Goal: Task Accomplishment & Management: Complete application form

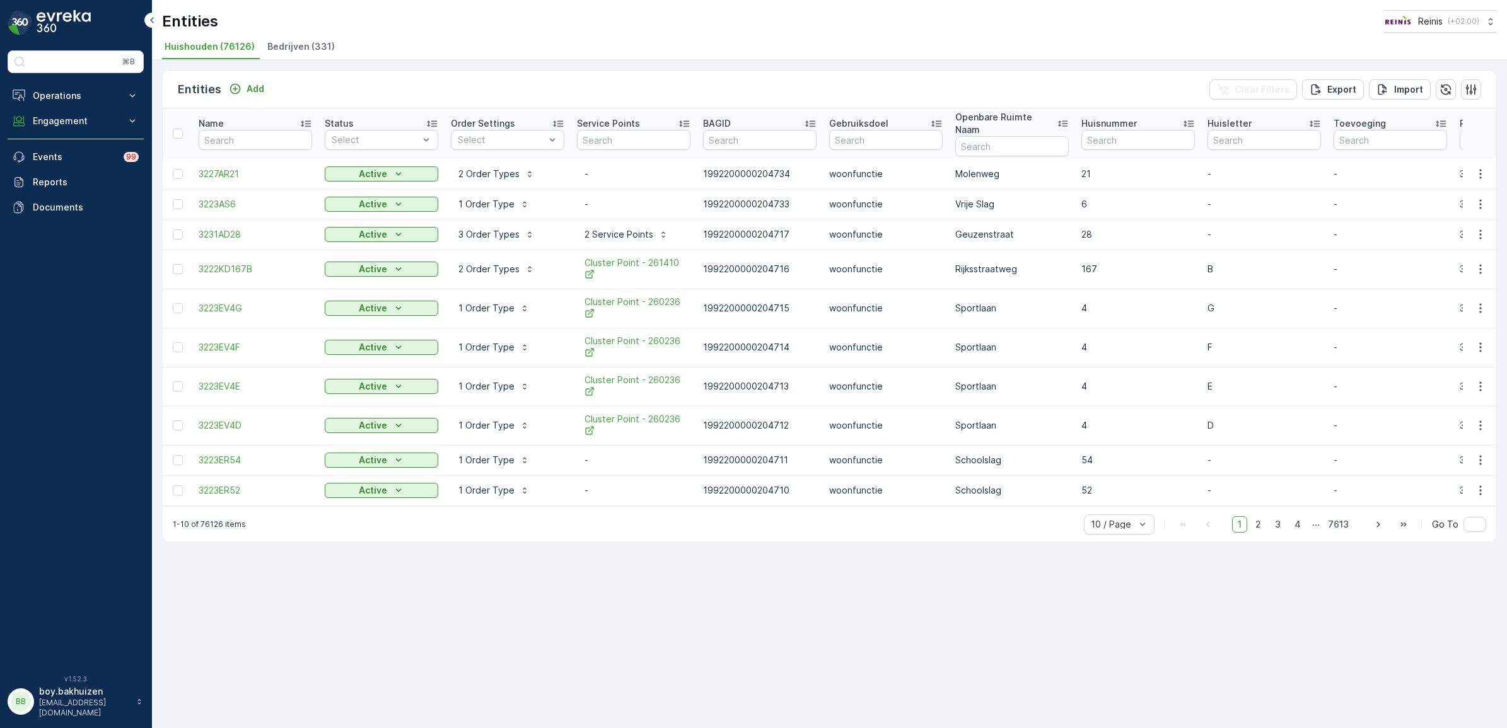
click at [111, 707] on p "[EMAIL_ADDRESS][DOMAIN_NAME]" at bounding box center [84, 708] width 91 height 20
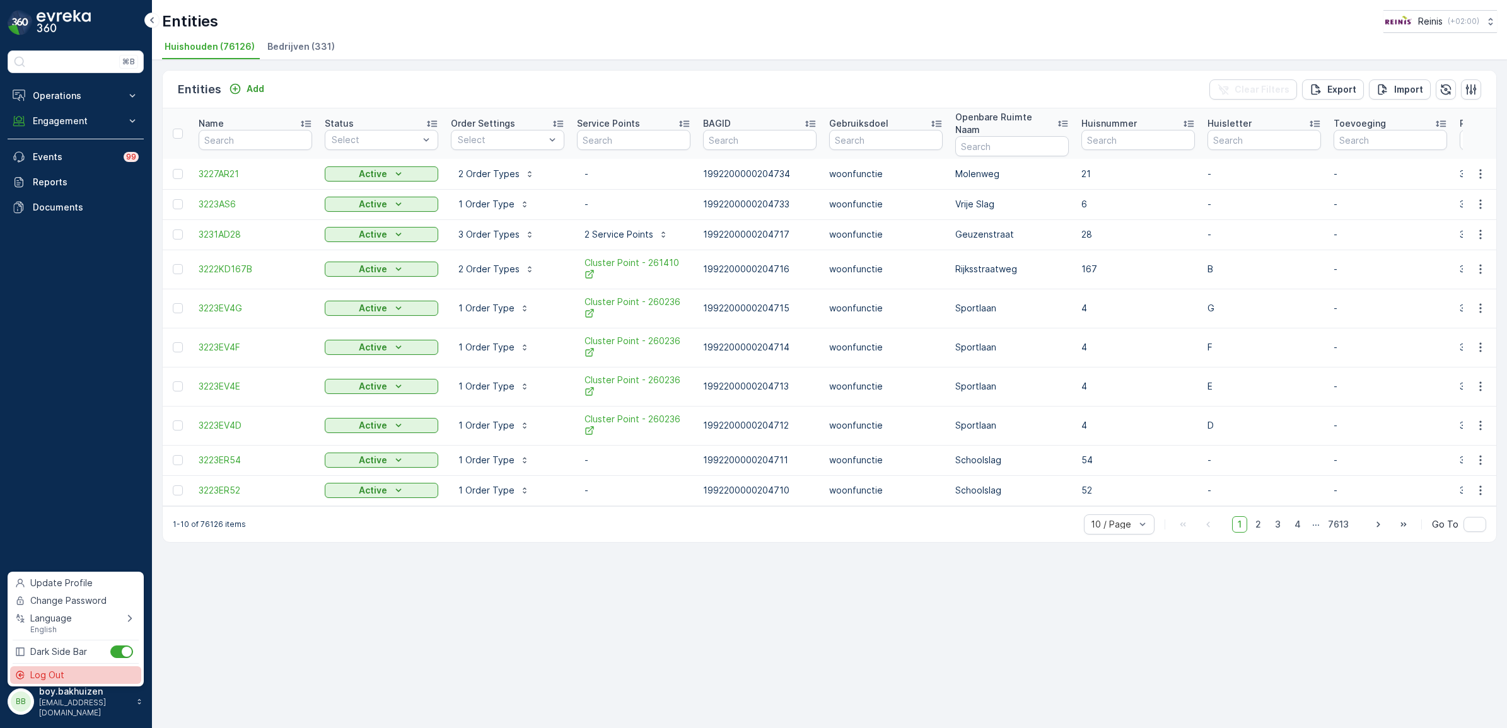
click at [50, 675] on span "Log Out" at bounding box center [47, 675] width 34 height 13
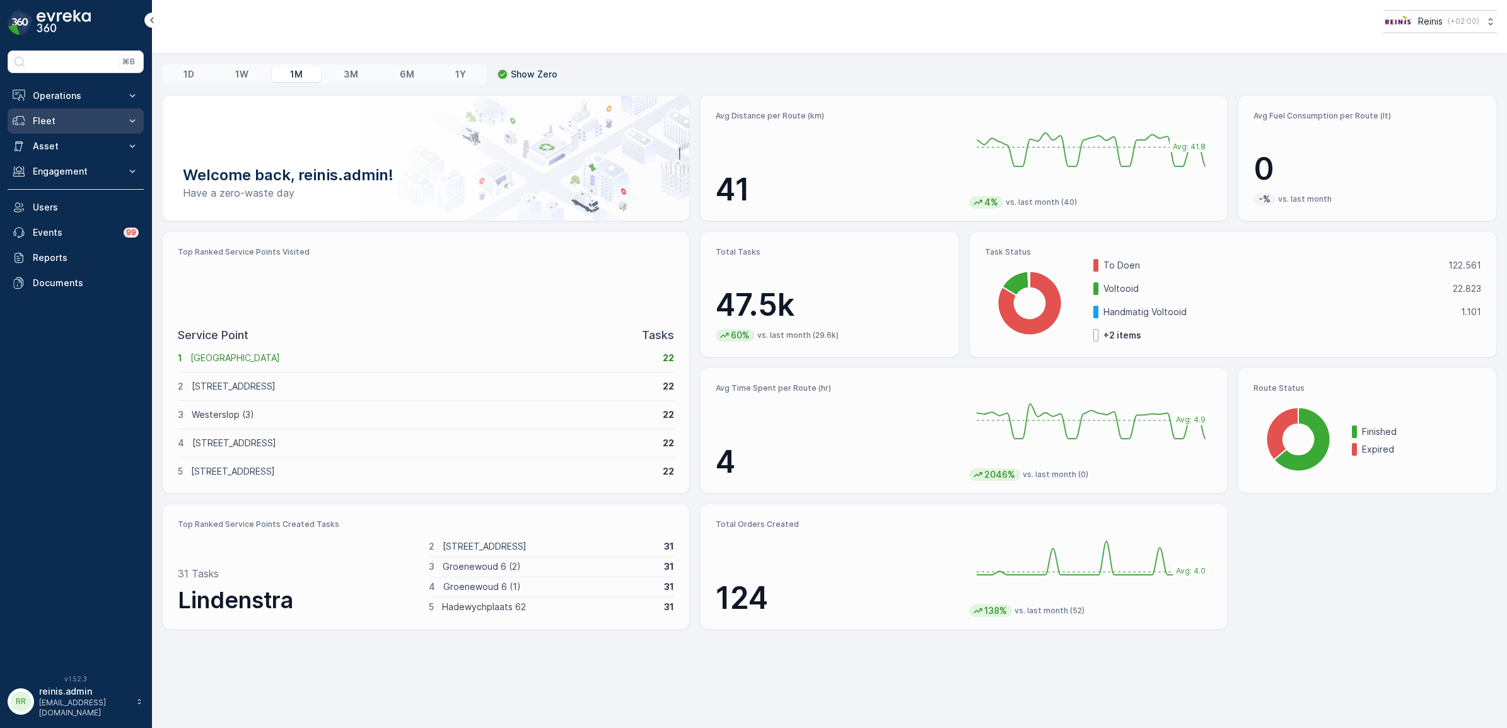
click at [86, 126] on p "Fleet" at bounding box center [76, 121] width 86 height 13
click at [79, 142] on p "Live Tracking" at bounding box center [59, 142] width 55 height 13
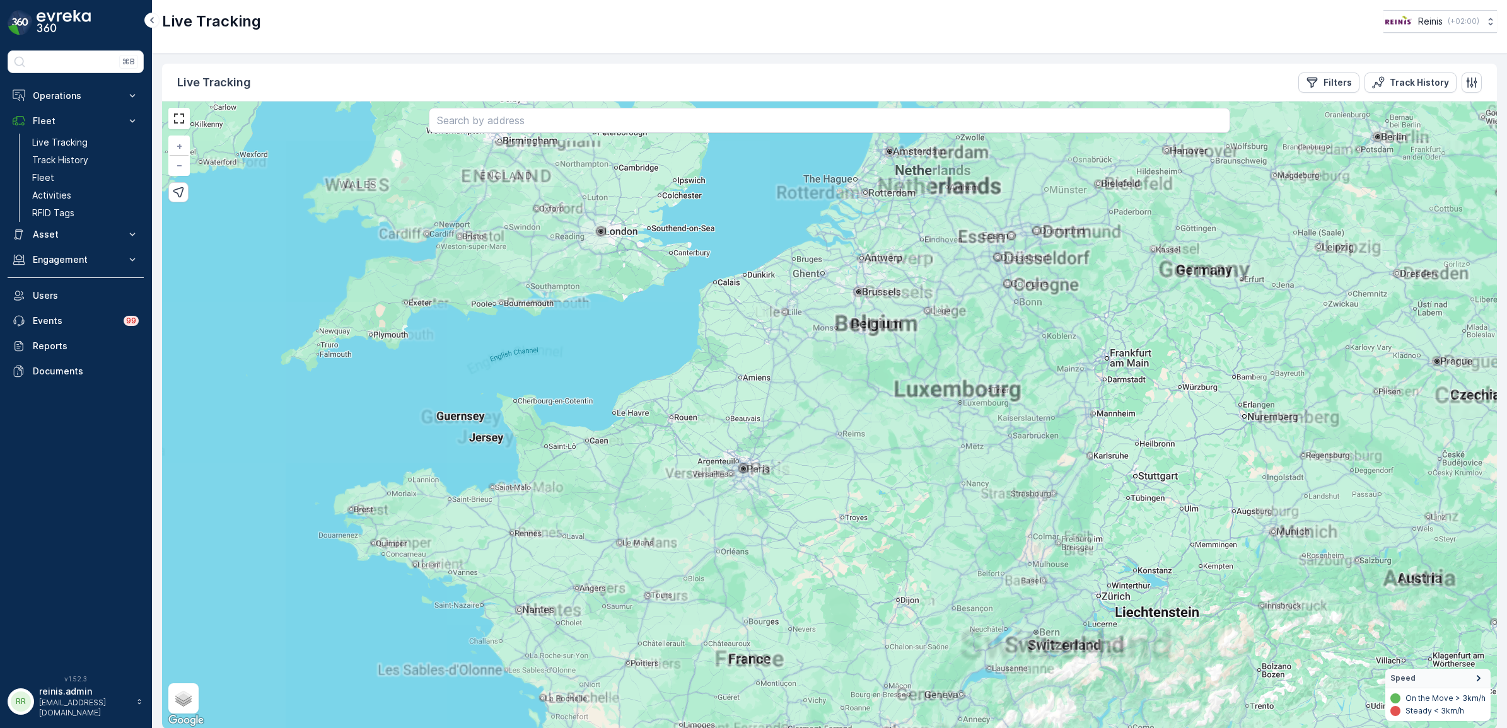
scroll to position [1, 0]
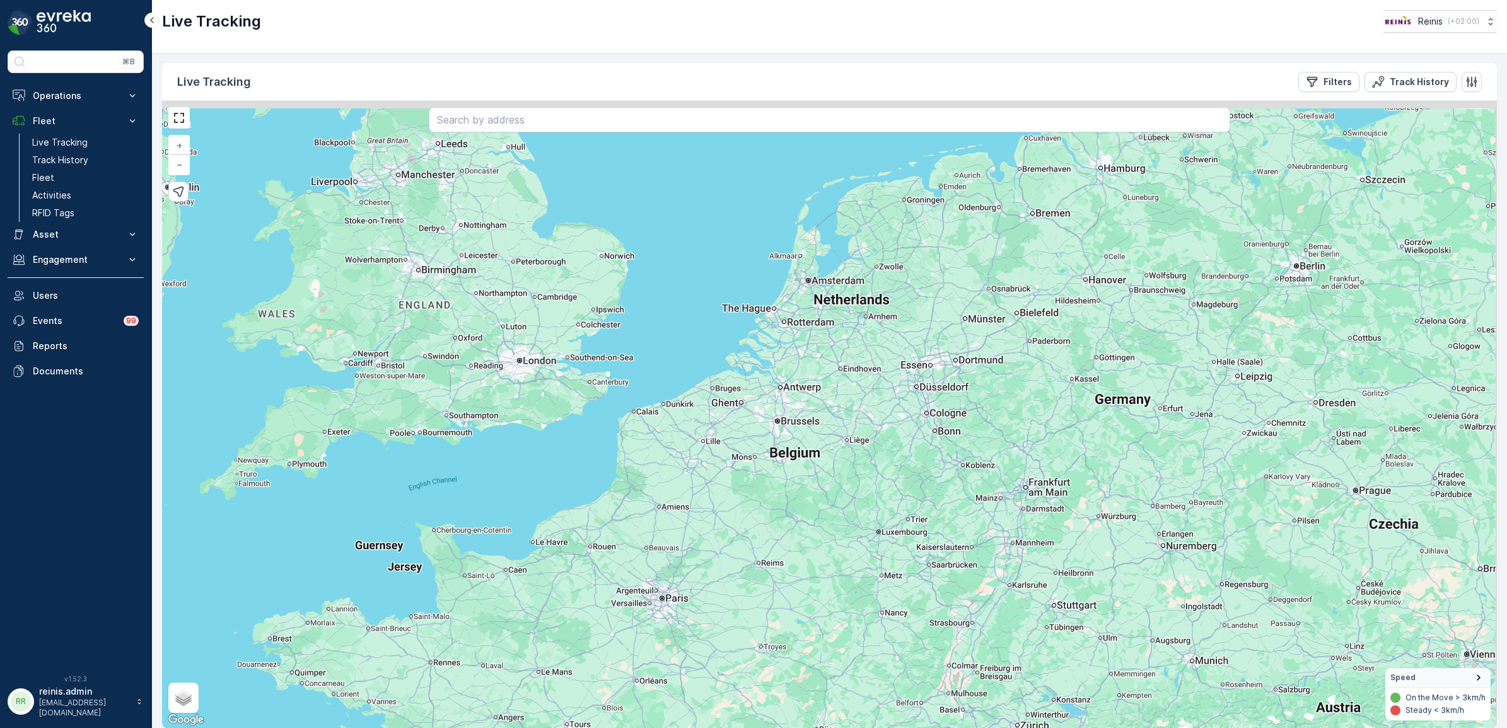
drag, startPoint x: 833, startPoint y: 205, endPoint x: 739, endPoint y: 362, distance: 183.5
click at [739, 362] on div "+ − Satellite Roadmap Terrain Hybrid Leaflet Keyboard shortcuts Map Data Map da…" at bounding box center [829, 414] width 1334 height 627
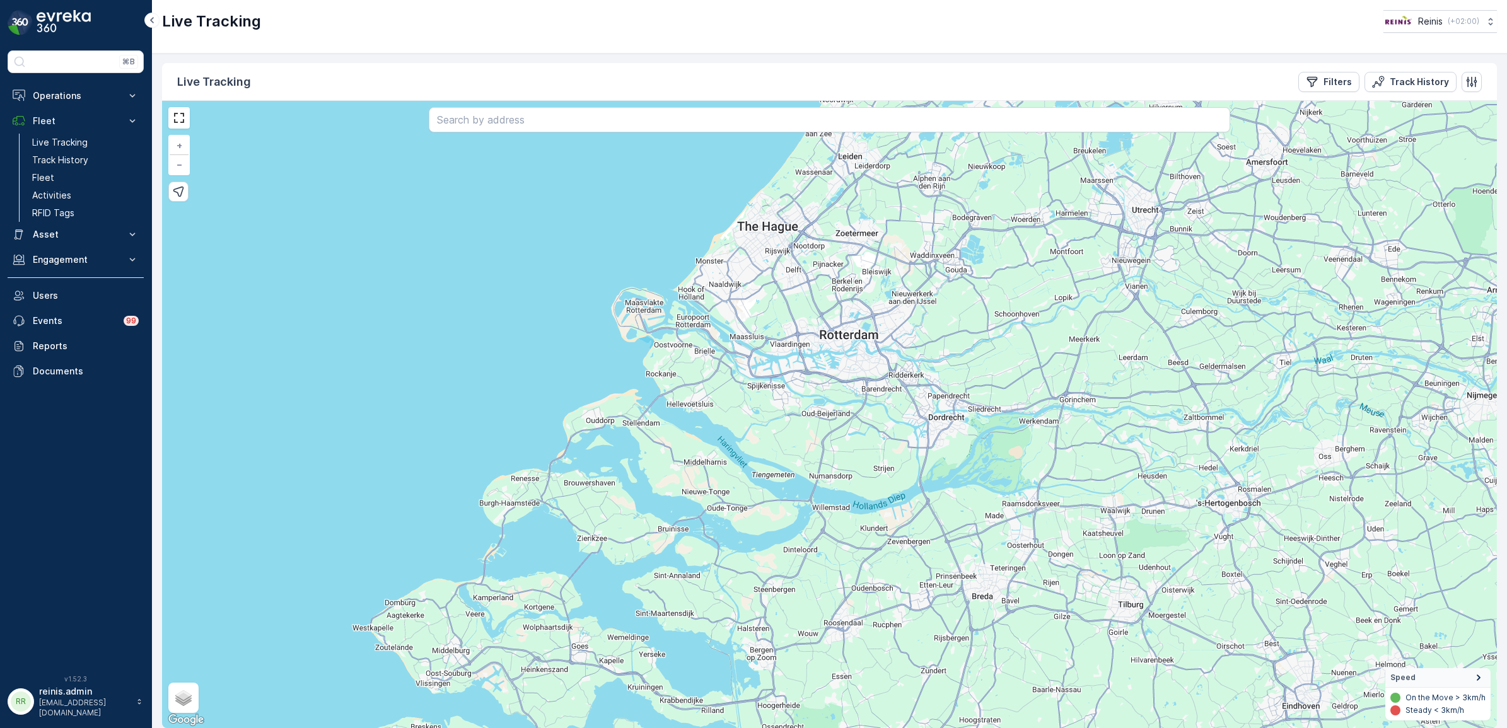
drag, startPoint x: 729, startPoint y: 388, endPoint x: 763, endPoint y: 391, distance: 34.9
click at [763, 391] on div "+ − Satellite Roadmap Terrain Hybrid Leaflet Keyboard shortcuts Map Data Map da…" at bounding box center [829, 414] width 1334 height 627
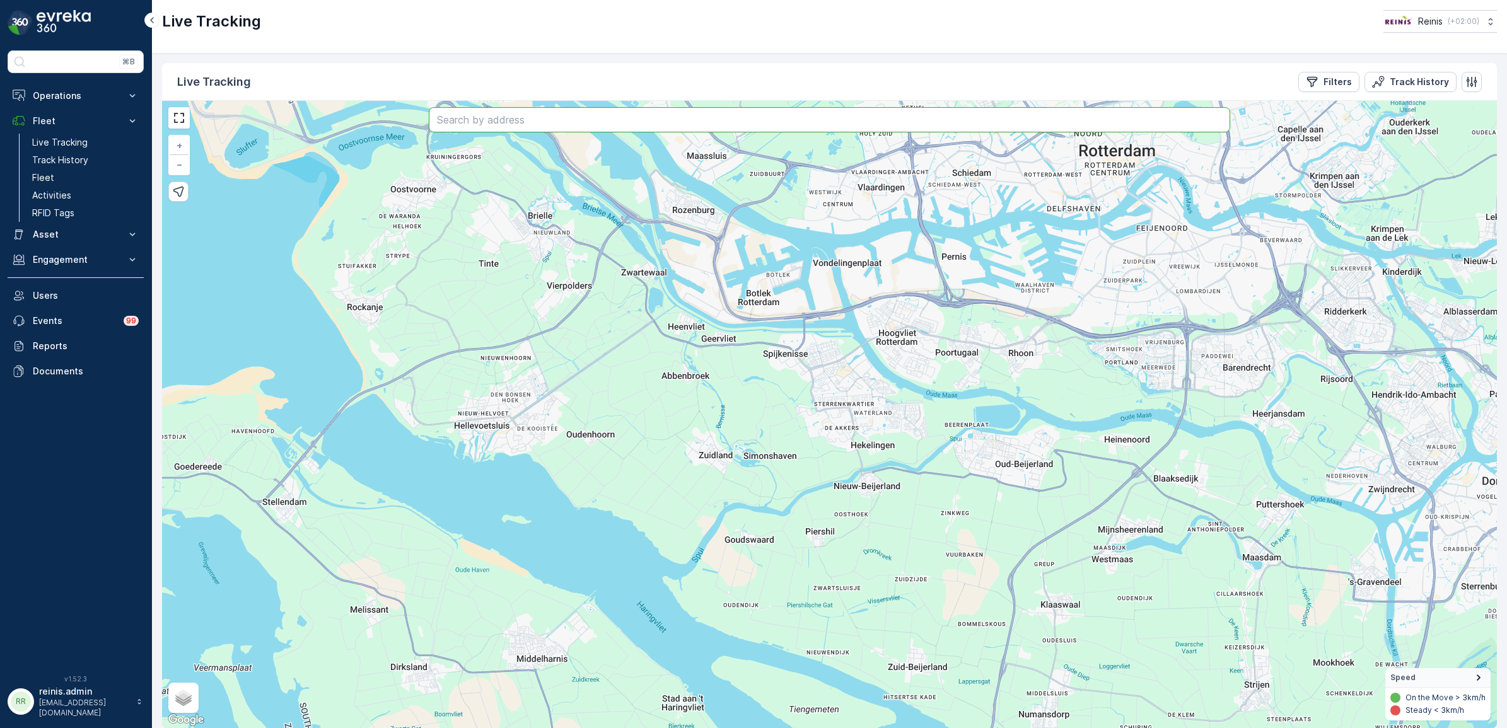
click at [870, 119] on input "text" at bounding box center [829, 119] width 801 height 25
click at [1335, 83] on p "Filters" at bounding box center [1337, 82] width 28 height 13
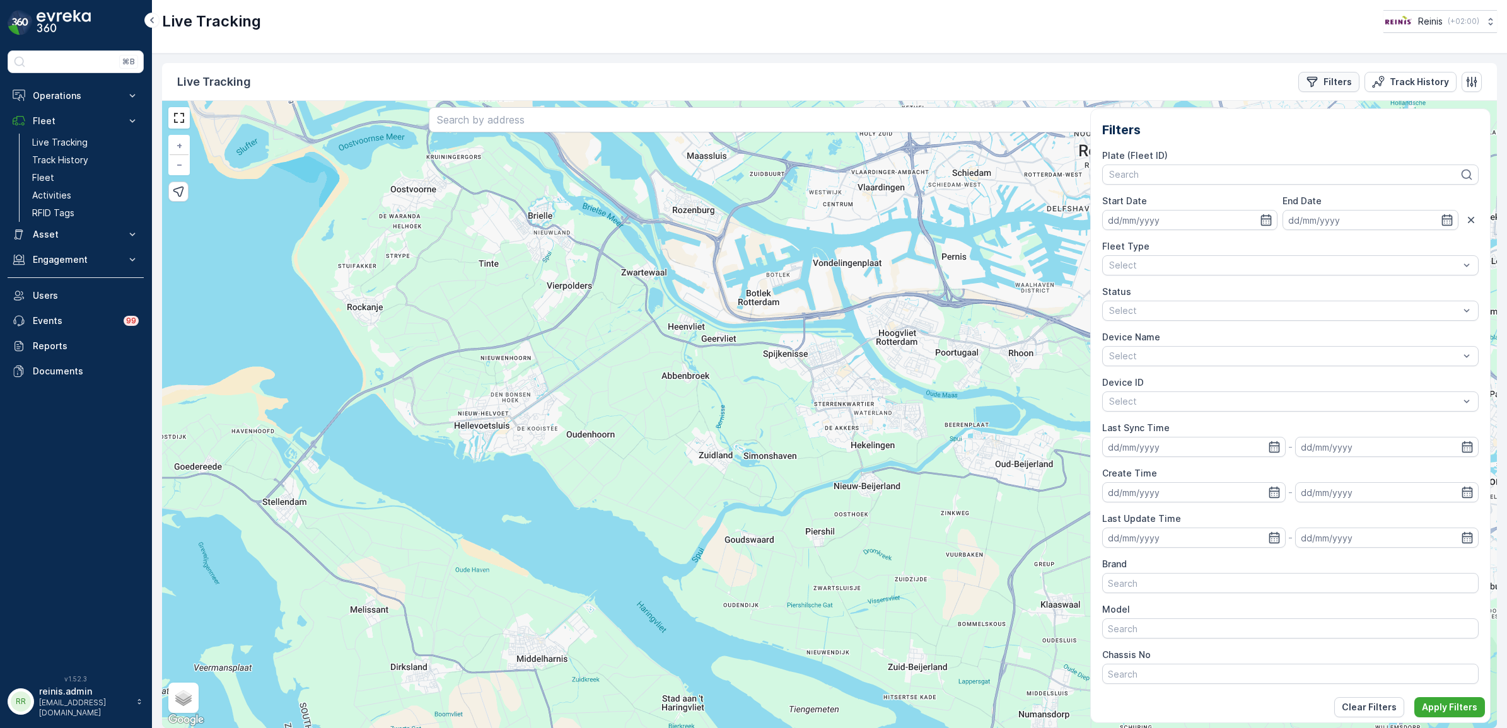
click at [1333, 83] on p "Filters" at bounding box center [1337, 82] width 28 height 13
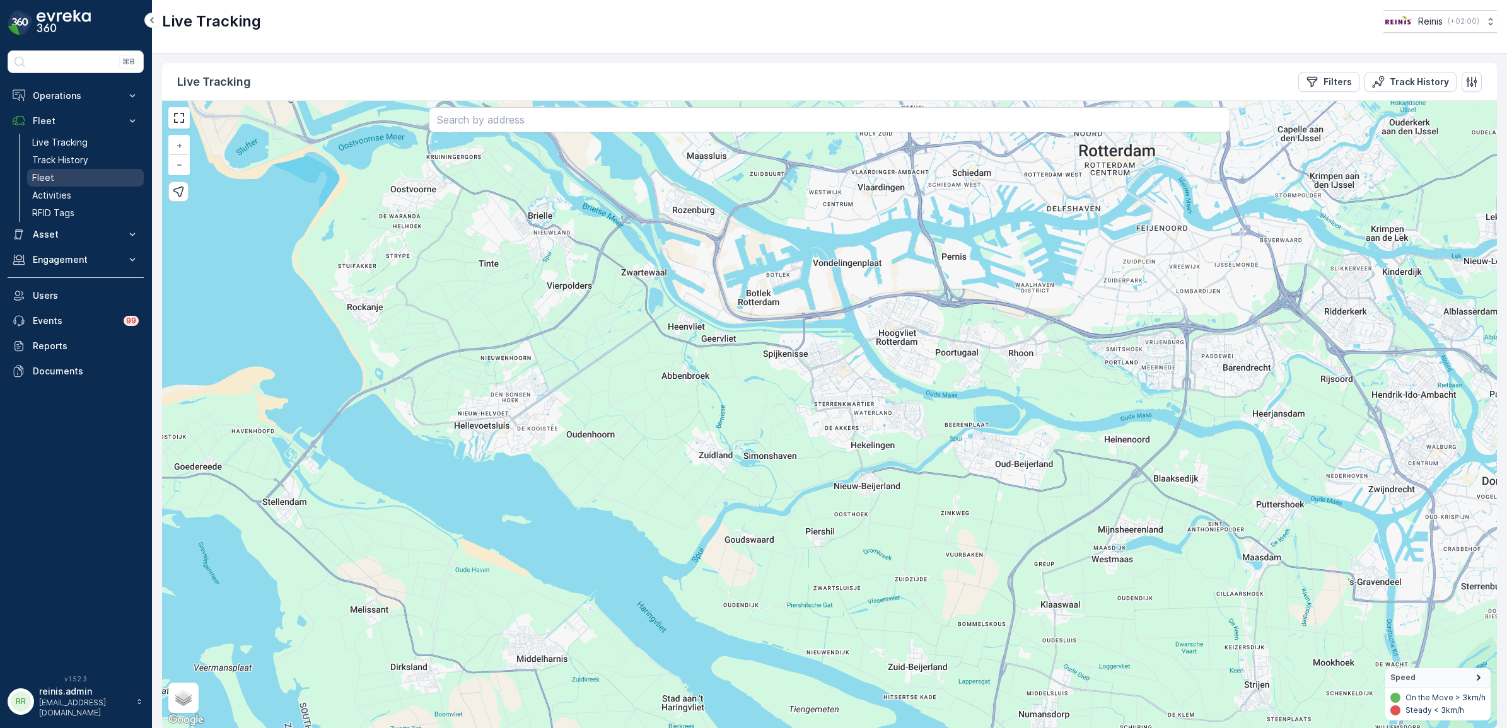
click at [79, 182] on link "Fleet" at bounding box center [85, 178] width 117 height 18
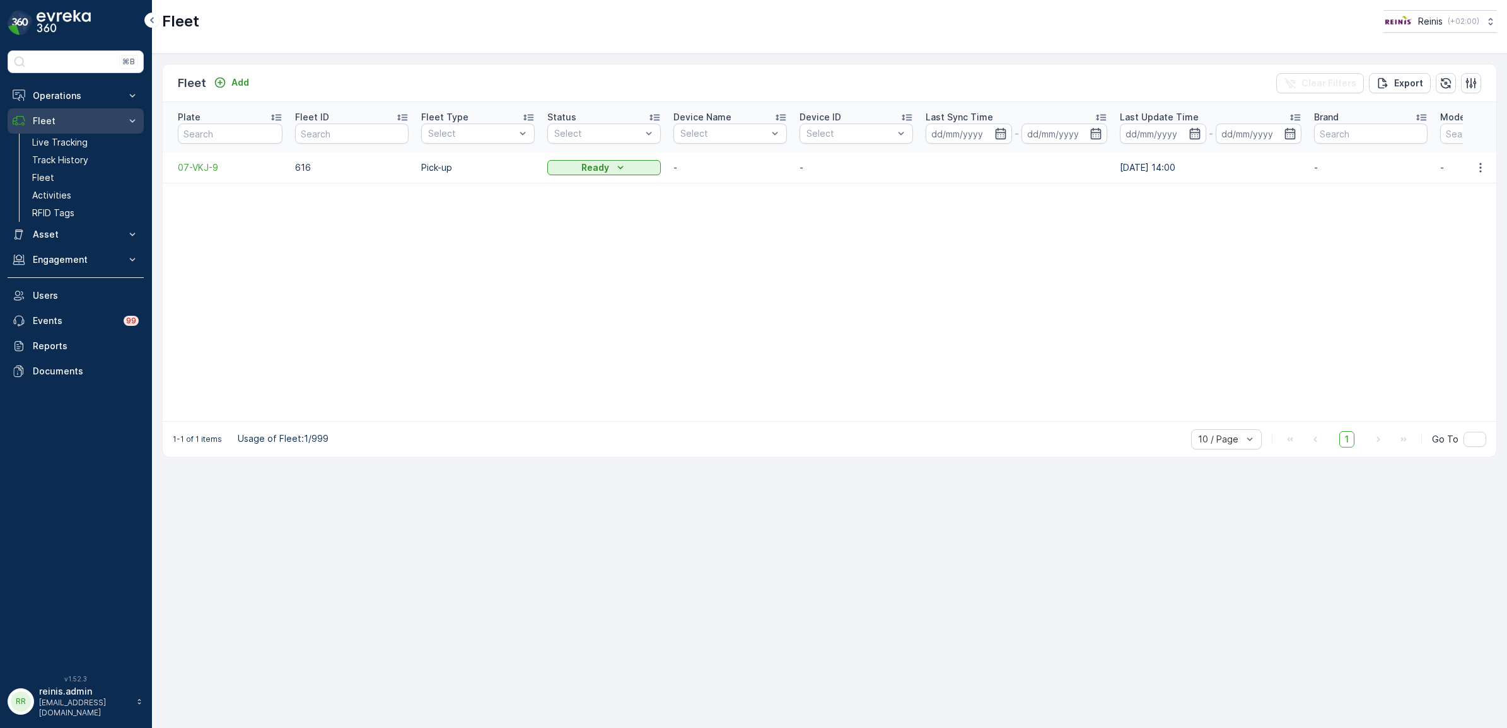
click at [44, 114] on button "Fleet" at bounding box center [76, 120] width 136 height 25
click at [54, 144] on p "Asset" at bounding box center [76, 146] width 86 height 13
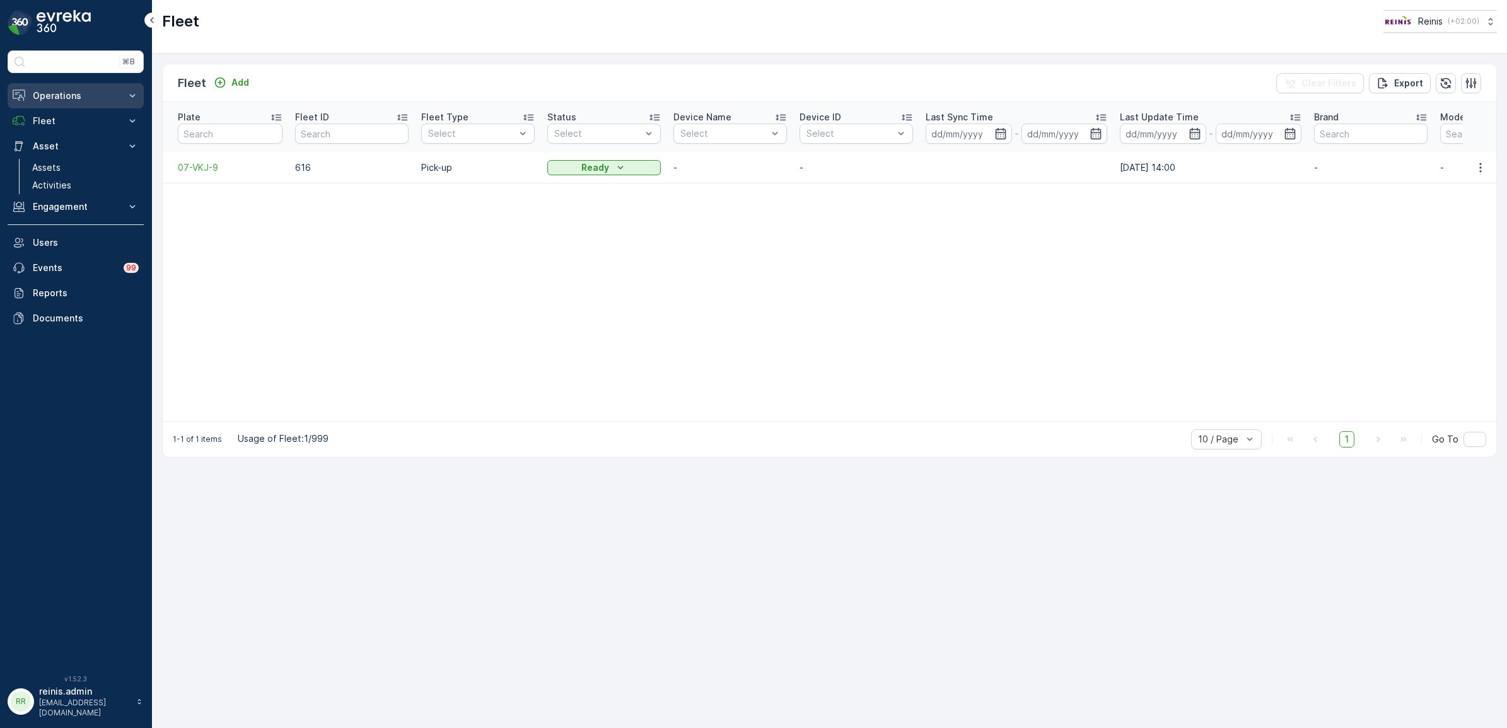
click at [61, 98] on p "Operations" at bounding box center [76, 96] width 86 height 13
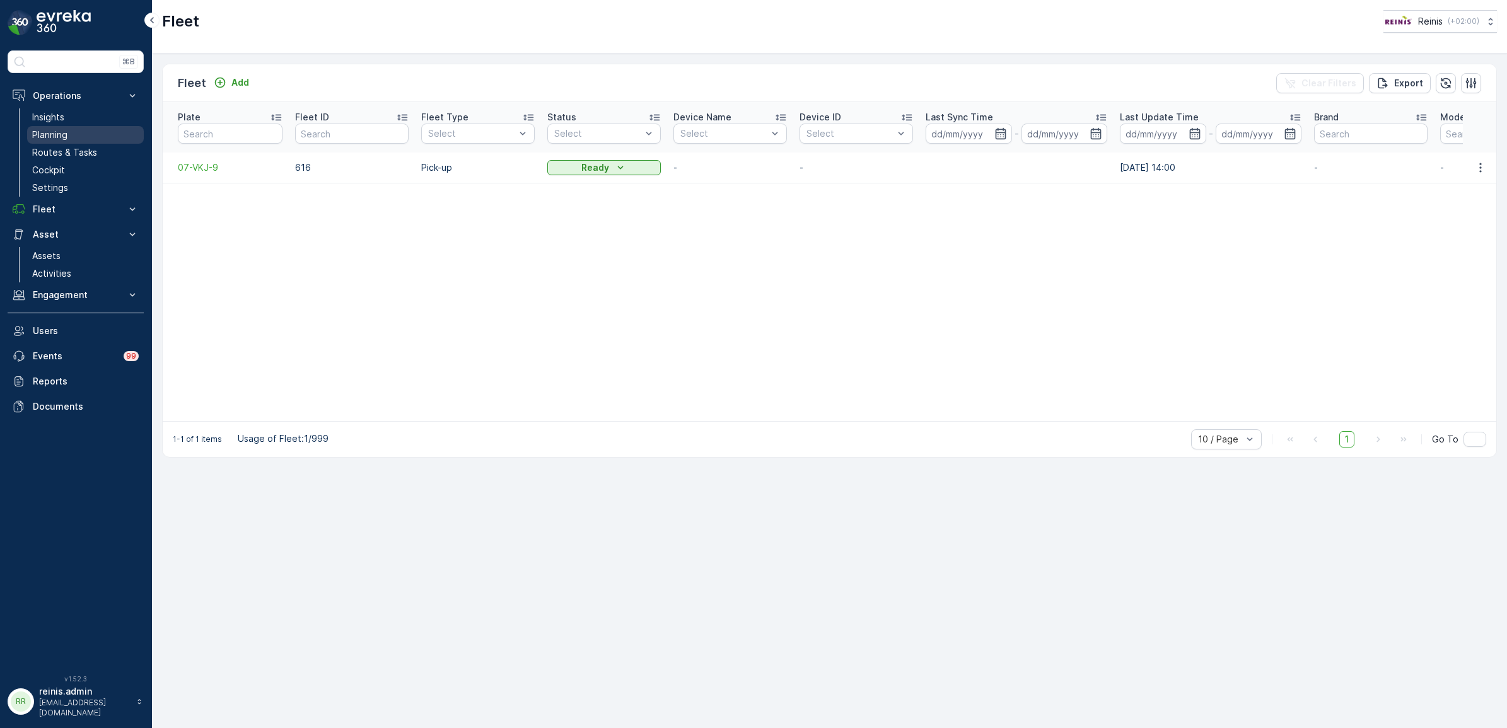
click at [41, 134] on p "Planning" at bounding box center [49, 135] width 35 height 13
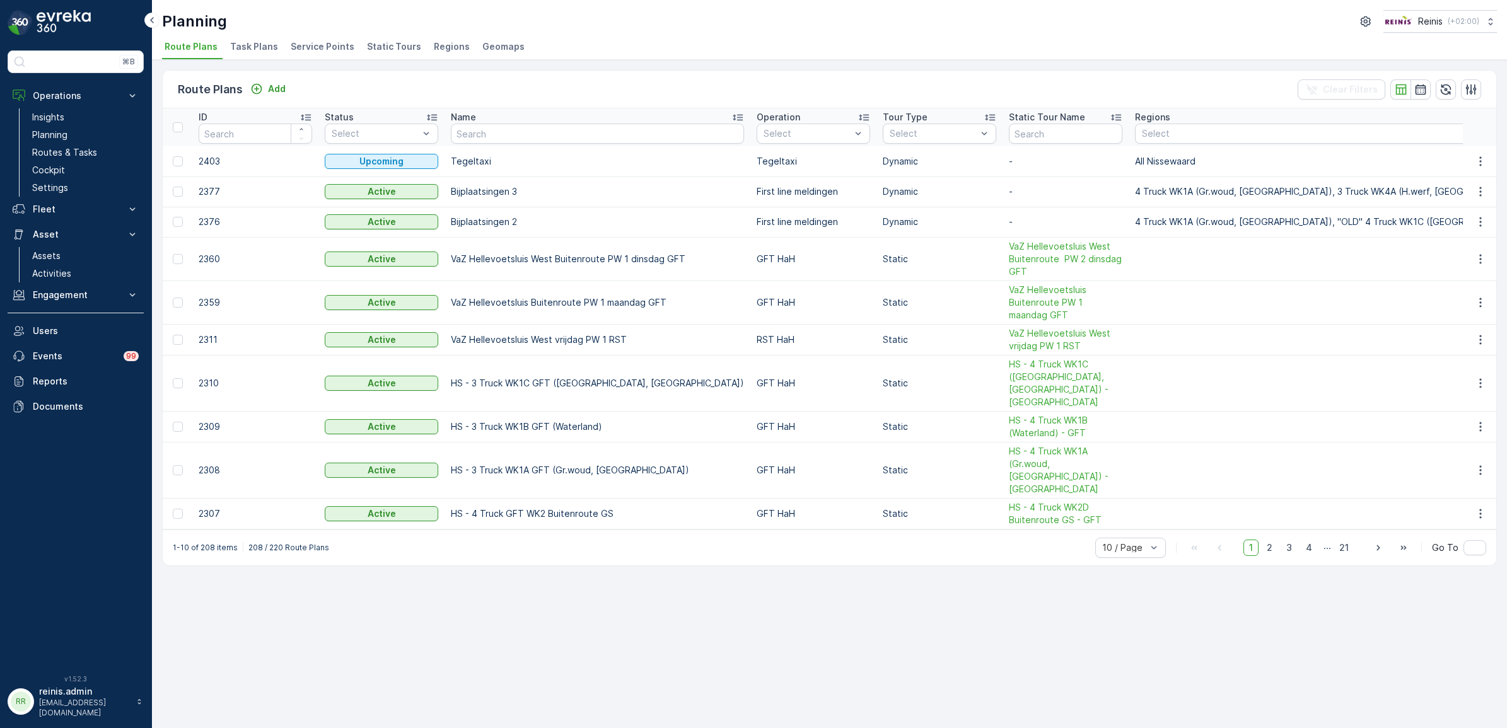
click at [335, 43] on span "Service Points" at bounding box center [323, 46] width 64 height 13
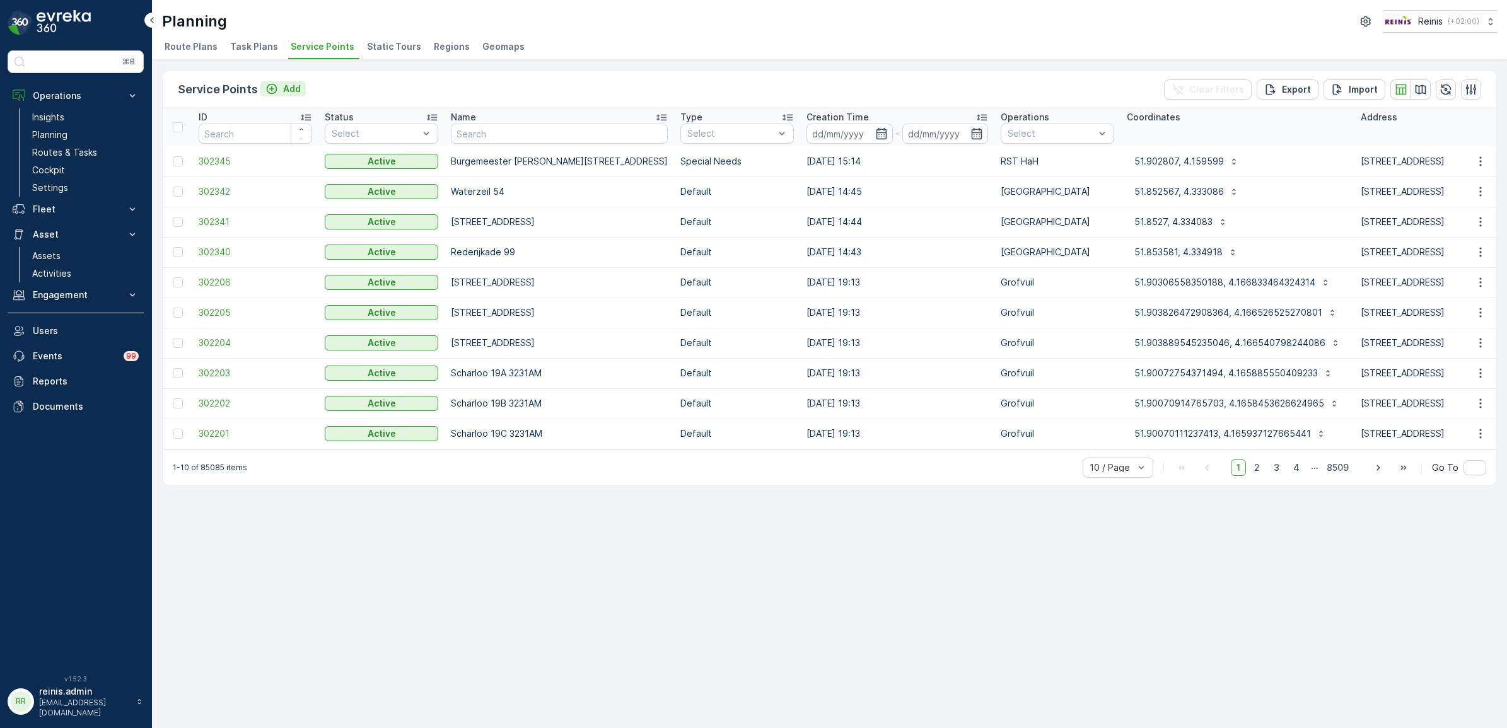
click at [289, 84] on p "Add" at bounding box center [292, 89] width 18 height 13
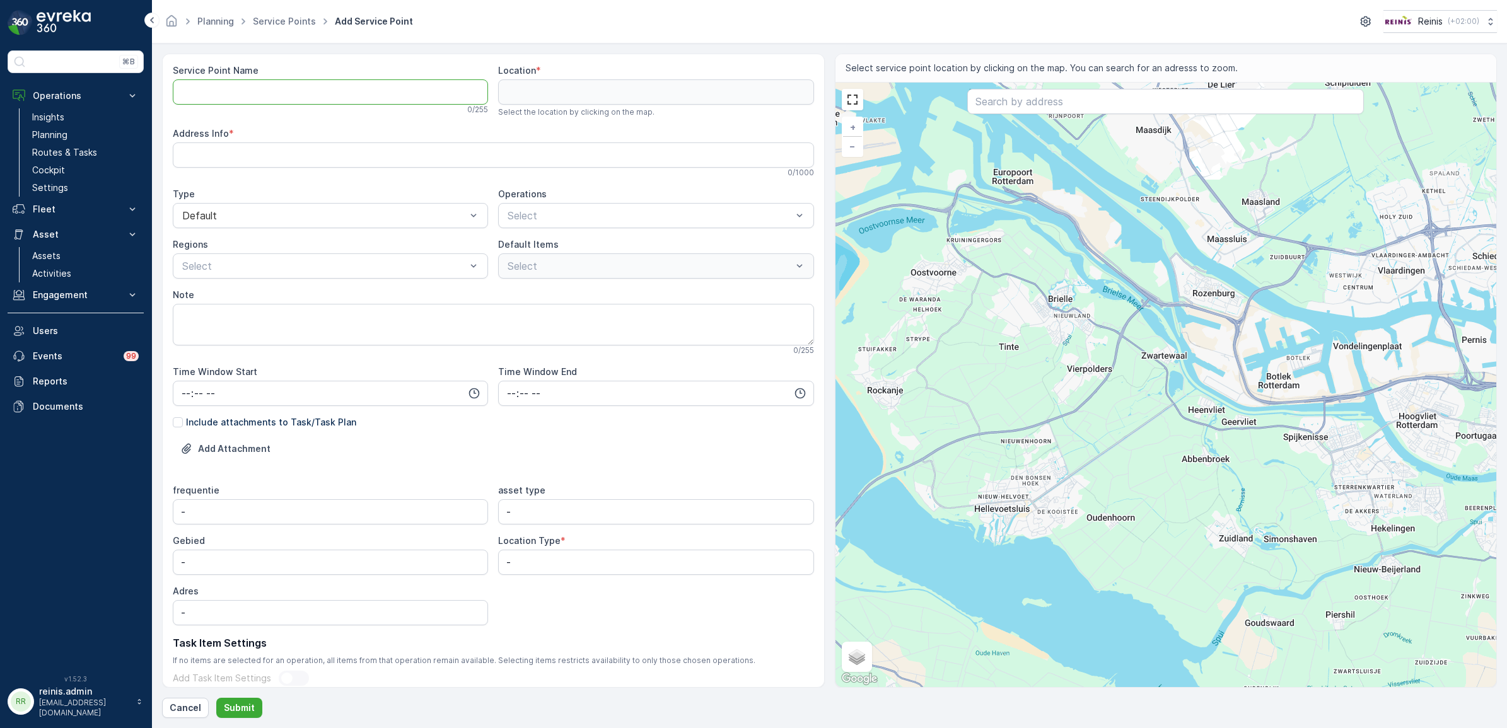
click at [392, 95] on Name "Service Point Name" at bounding box center [330, 91] width 315 height 25
type Name "Groszek Mini"
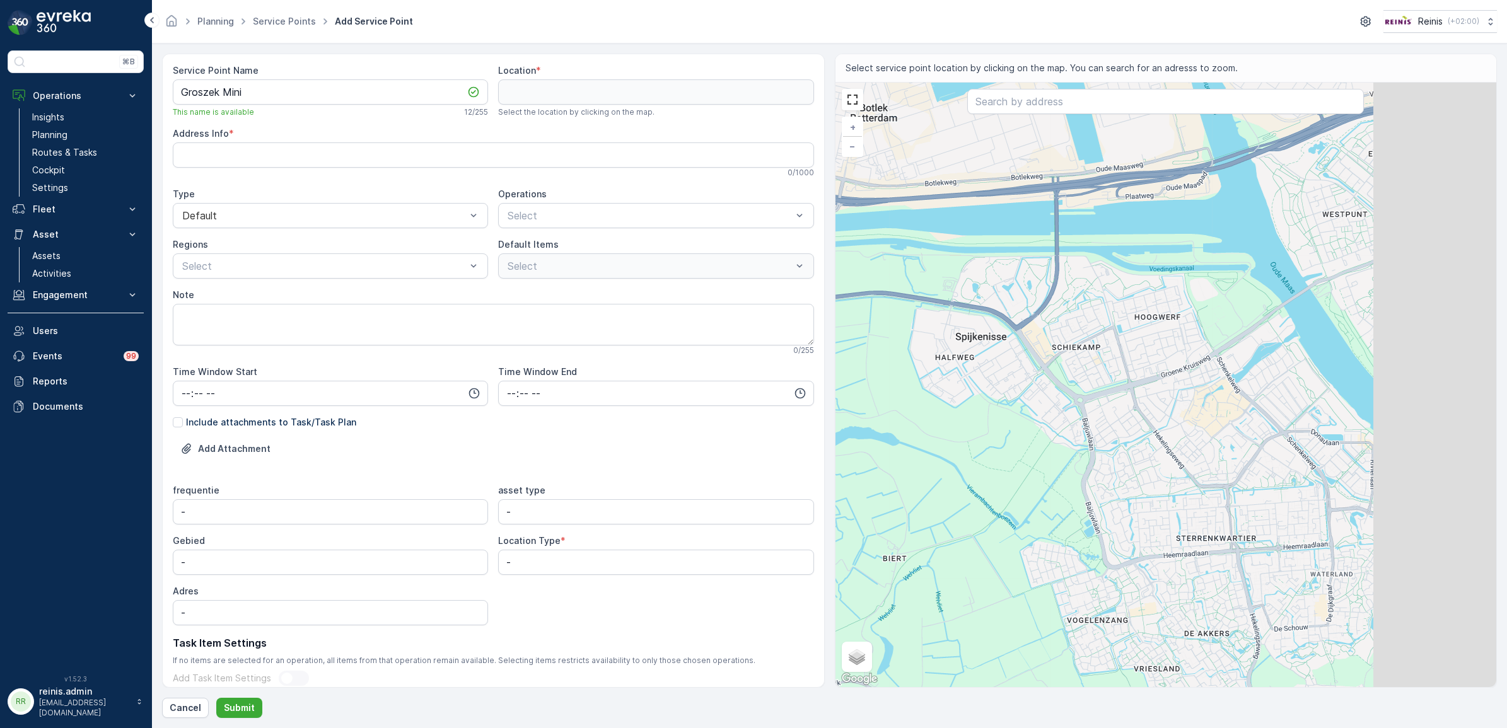
drag, startPoint x: 1327, startPoint y: 455, endPoint x: 1087, endPoint y: 398, distance: 246.2
click at [1085, 402] on div "+ − Satellite Roadmap Terrain Hybrid Leaflet Keyboard shortcuts Map Data Map da…" at bounding box center [1165, 385] width 661 height 604
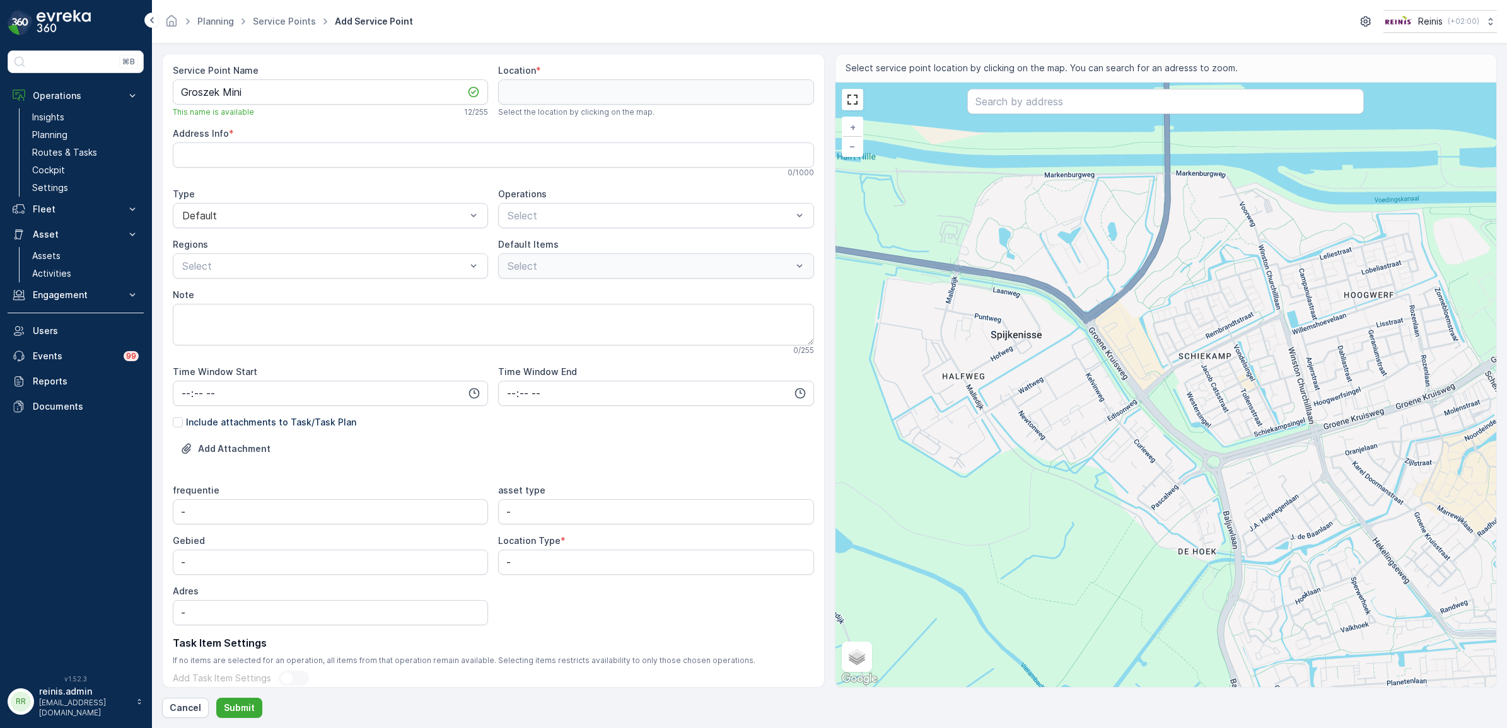
drag, startPoint x: 934, startPoint y: 342, endPoint x: 1195, endPoint y: 412, distance: 270.6
click at [1195, 412] on div "+ − Satellite Roadmap Terrain Hybrid Leaflet Keyboard shortcuts Map Data Map da…" at bounding box center [1165, 385] width 661 height 604
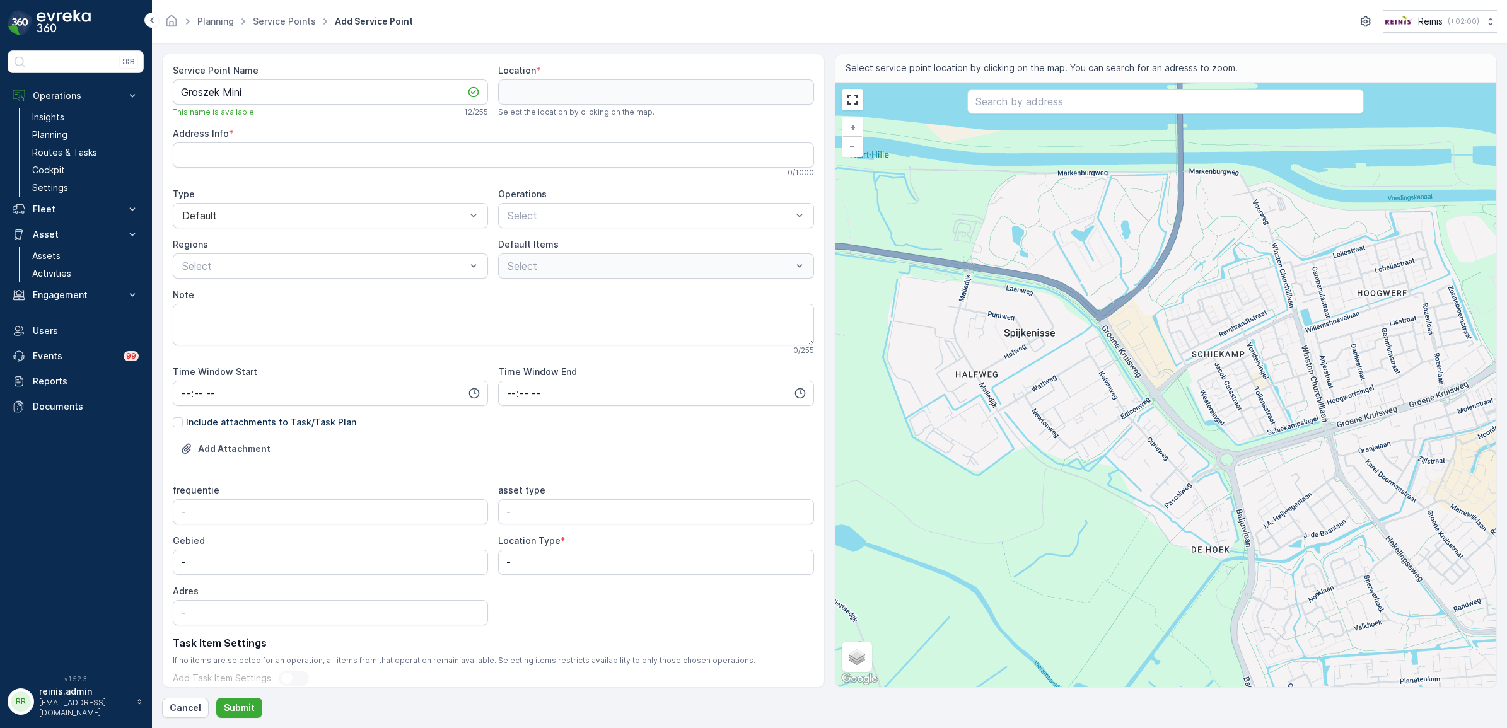
drag, startPoint x: 1280, startPoint y: 446, endPoint x: 1350, endPoint y: 410, distance: 78.4
click at [1350, 410] on div "+ − Satellite Roadmap Terrain Hybrid Leaflet Keyboard shortcuts Map Data Map da…" at bounding box center [1165, 385] width 661 height 604
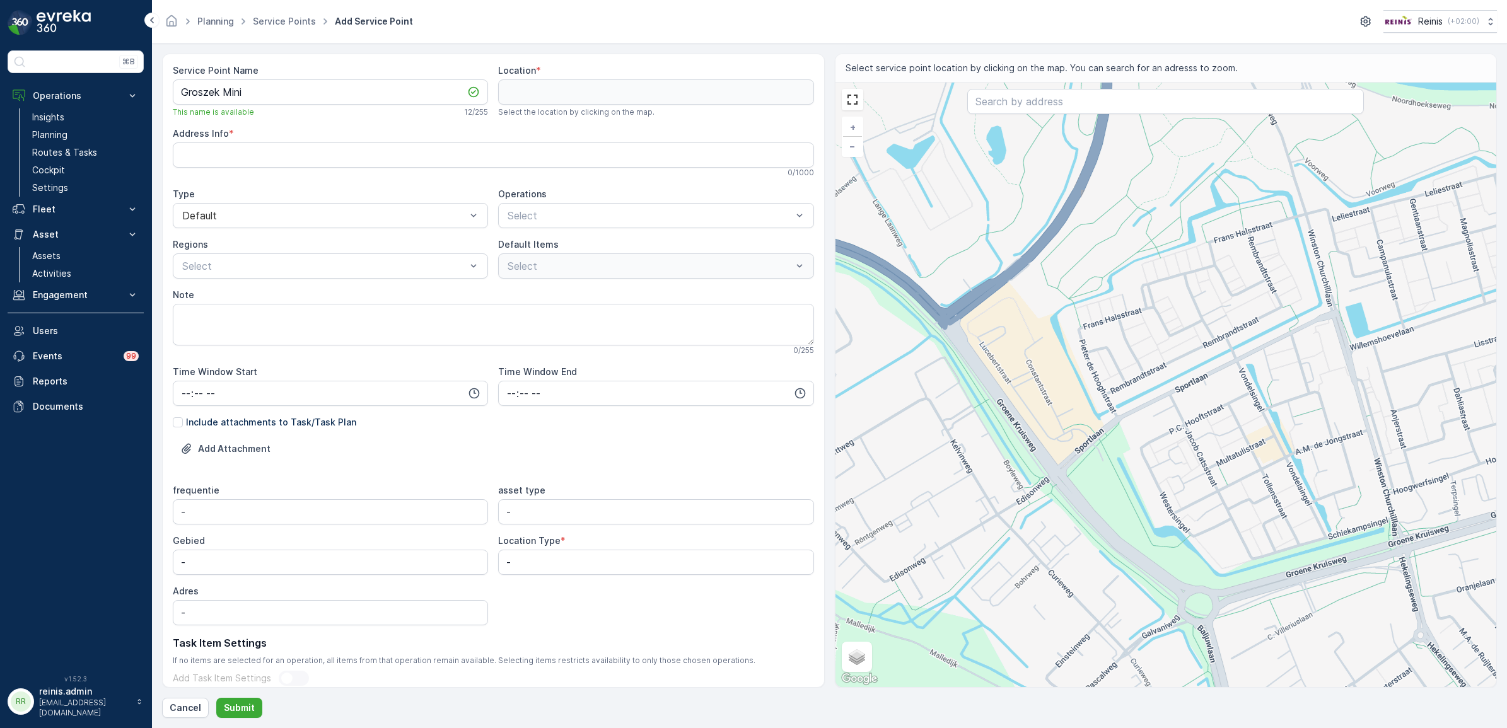
drag, startPoint x: 1391, startPoint y: 380, endPoint x: 1308, endPoint y: 396, distance: 84.1
click at [1308, 396] on div "+ − Satellite Roadmap Terrain Hybrid Leaflet Keyboard shortcuts Map Data Map da…" at bounding box center [1165, 385] width 661 height 604
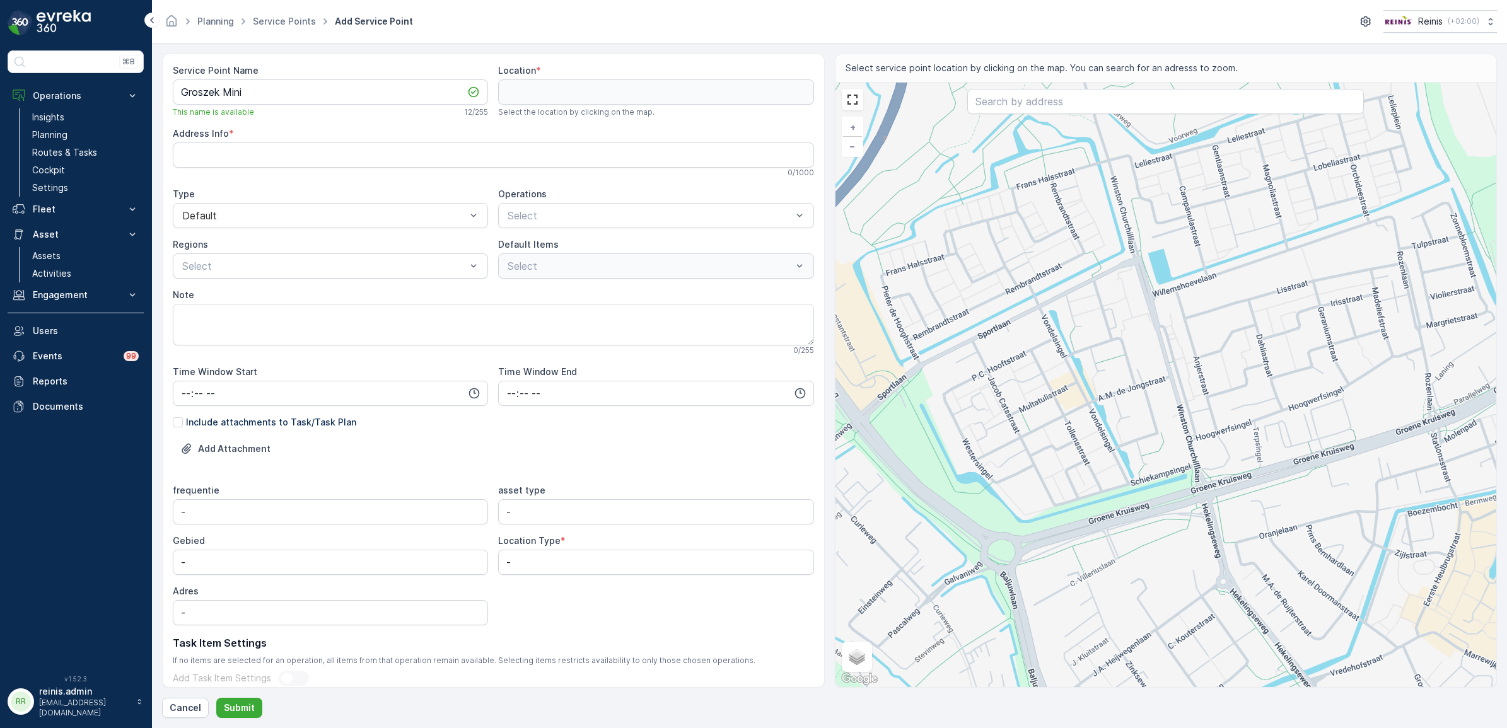
drag, startPoint x: 1401, startPoint y: 499, endPoint x: 1208, endPoint y: 448, distance: 199.5
click at [1208, 448] on div "+ − Satellite Roadmap Terrain Hybrid Leaflet Keyboard shortcuts Map Data Map da…" at bounding box center [1165, 385] width 661 height 604
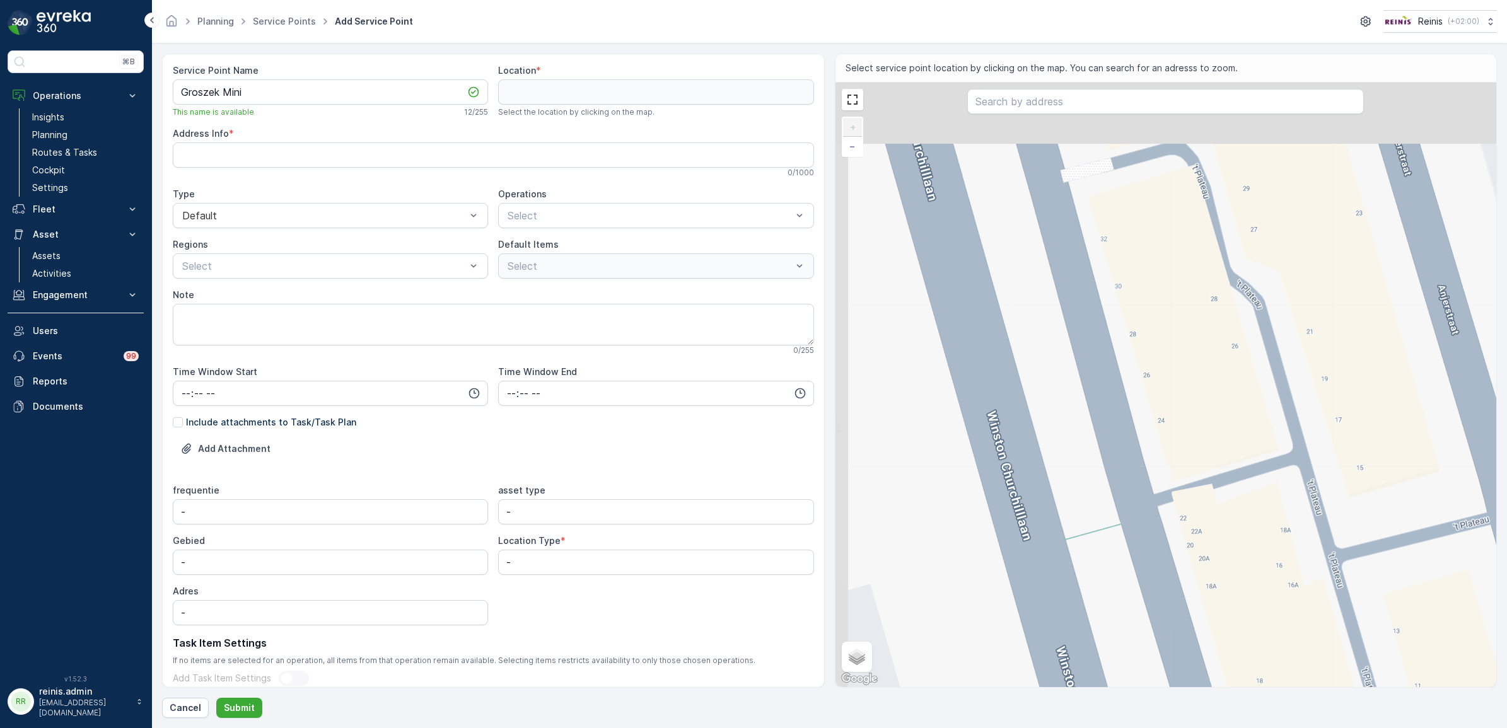
drag, startPoint x: 1108, startPoint y: 282, endPoint x: 1135, endPoint y: 458, distance: 177.2
click at [1135, 459] on div "+ − Satellite Roadmap Terrain Hybrid Leaflet Keyboard shortcuts Map Data Map da…" at bounding box center [1165, 385] width 661 height 604
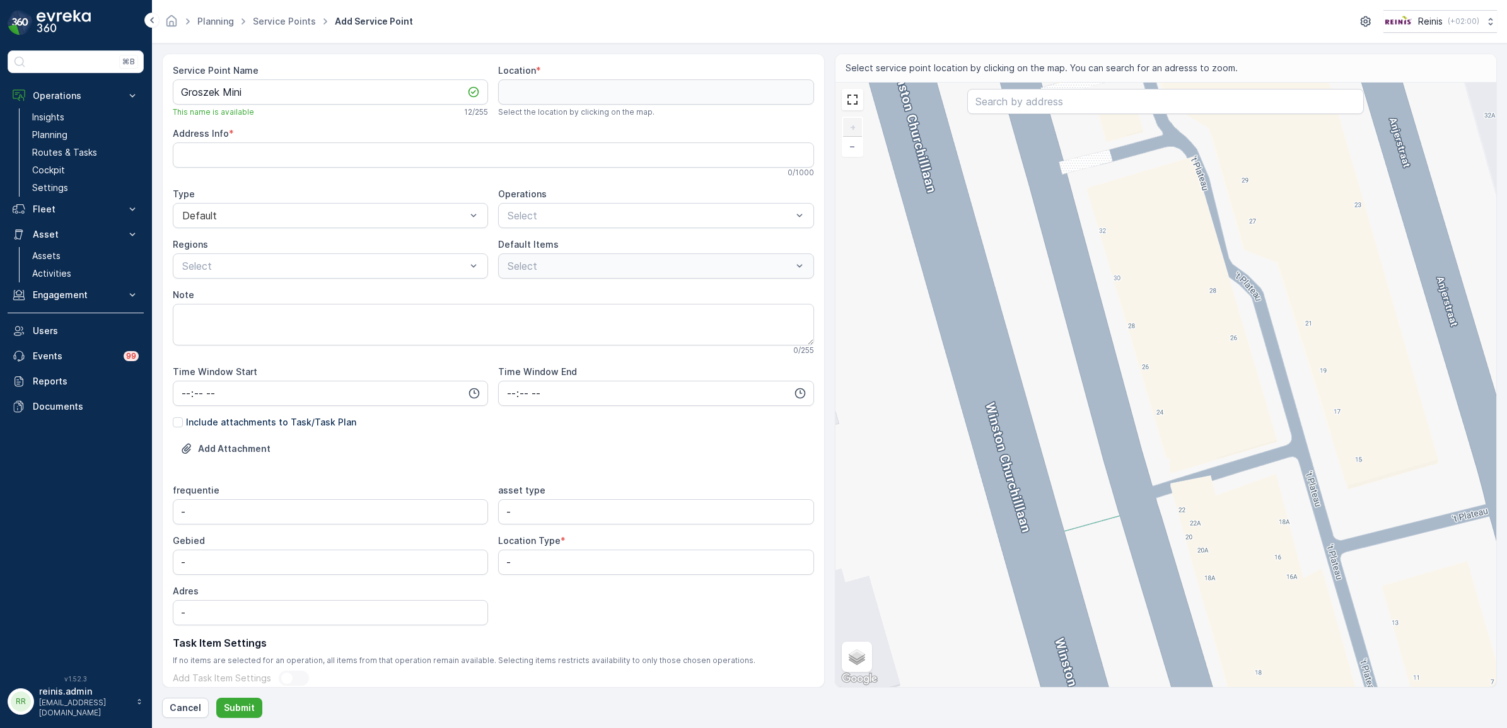
click at [1138, 408] on div "+ − Satellite Roadmap Terrain Hybrid Leaflet Keyboard shortcuts Map Data Map da…" at bounding box center [1165, 385] width 661 height 604
type input "51.854932778752904,4.316530265351406"
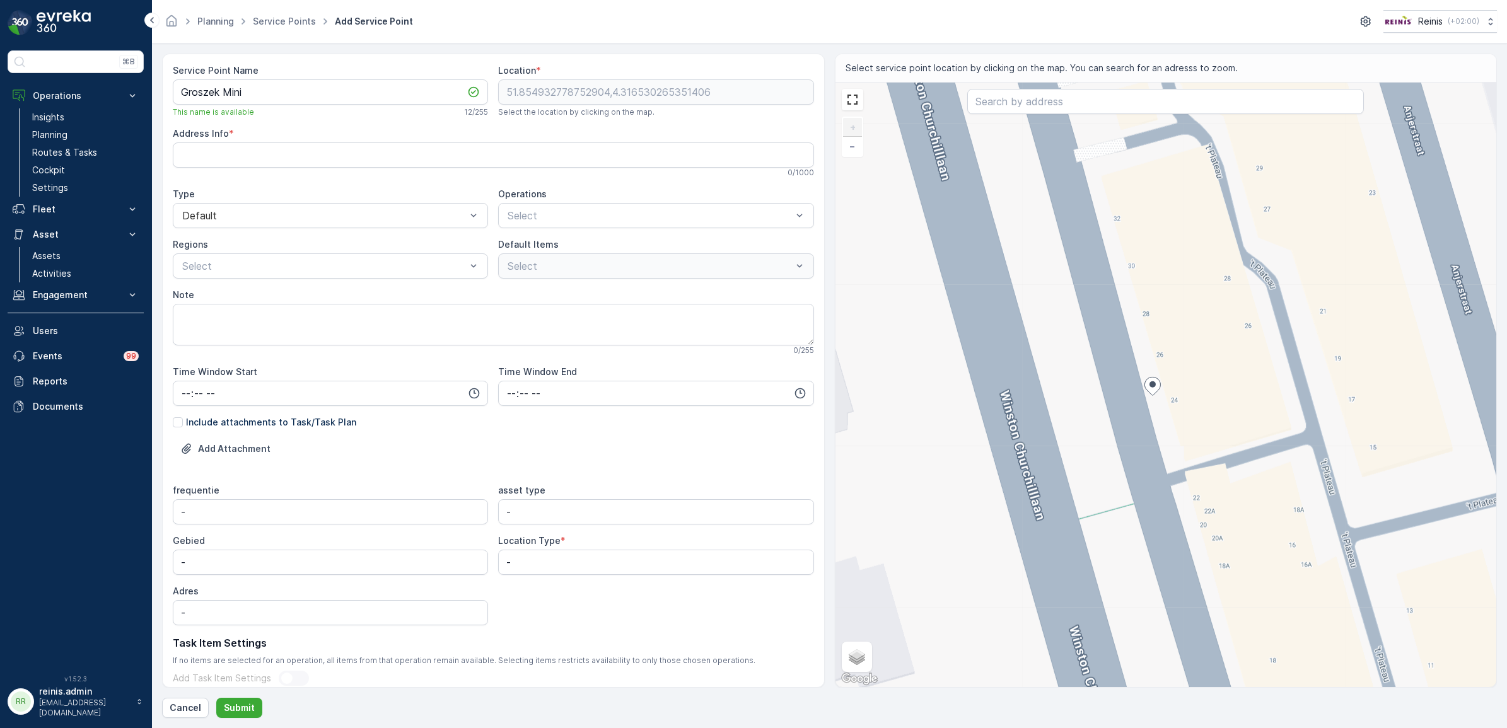
type Info "Winston Churchilllaan 26, 3202 GM Spijkenisse, Netherlands"
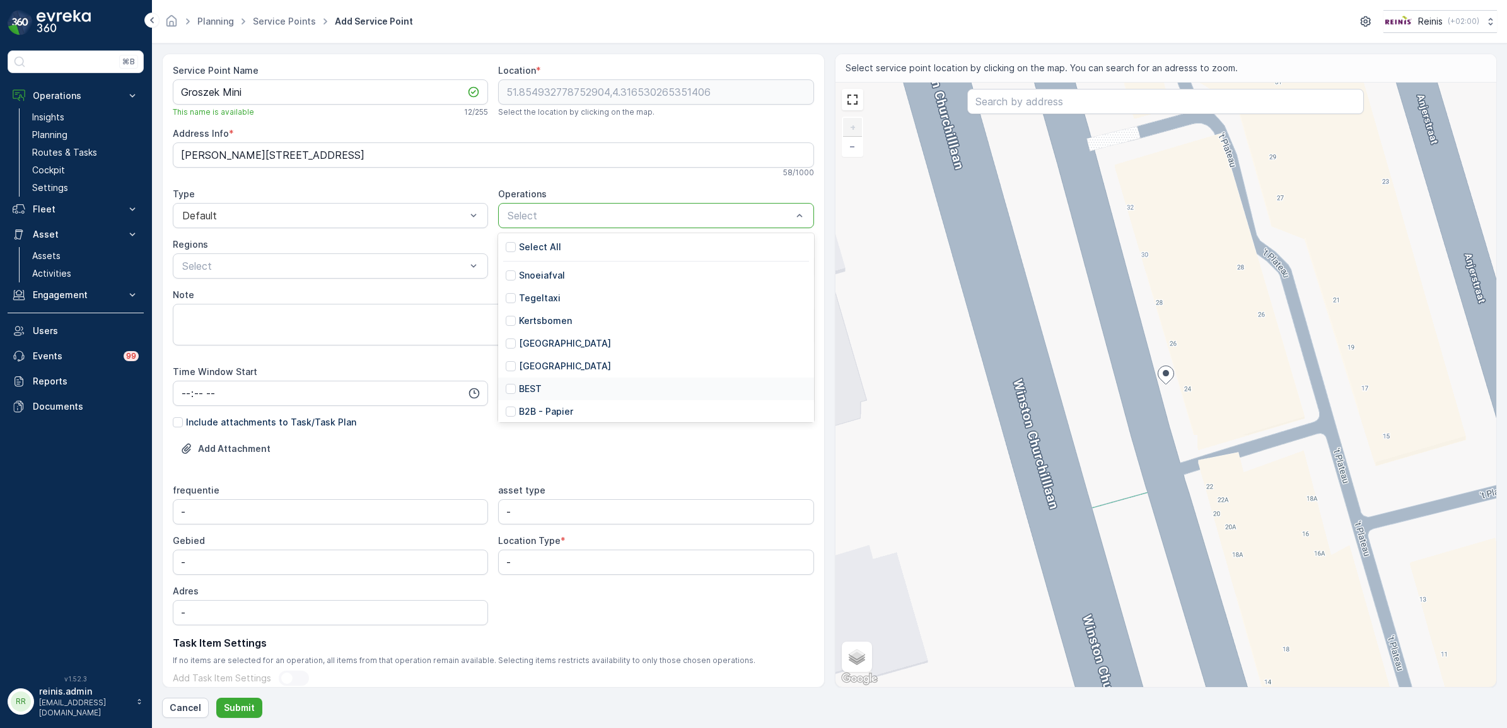
scroll to position [79, 0]
click at [509, 352] on div at bounding box center [511, 355] width 10 height 10
click at [717, 207] on div "B2B - Rest Afval" at bounding box center [643, 215] width 274 height 17
click at [508, 411] on div at bounding box center [511, 412] width 10 height 10
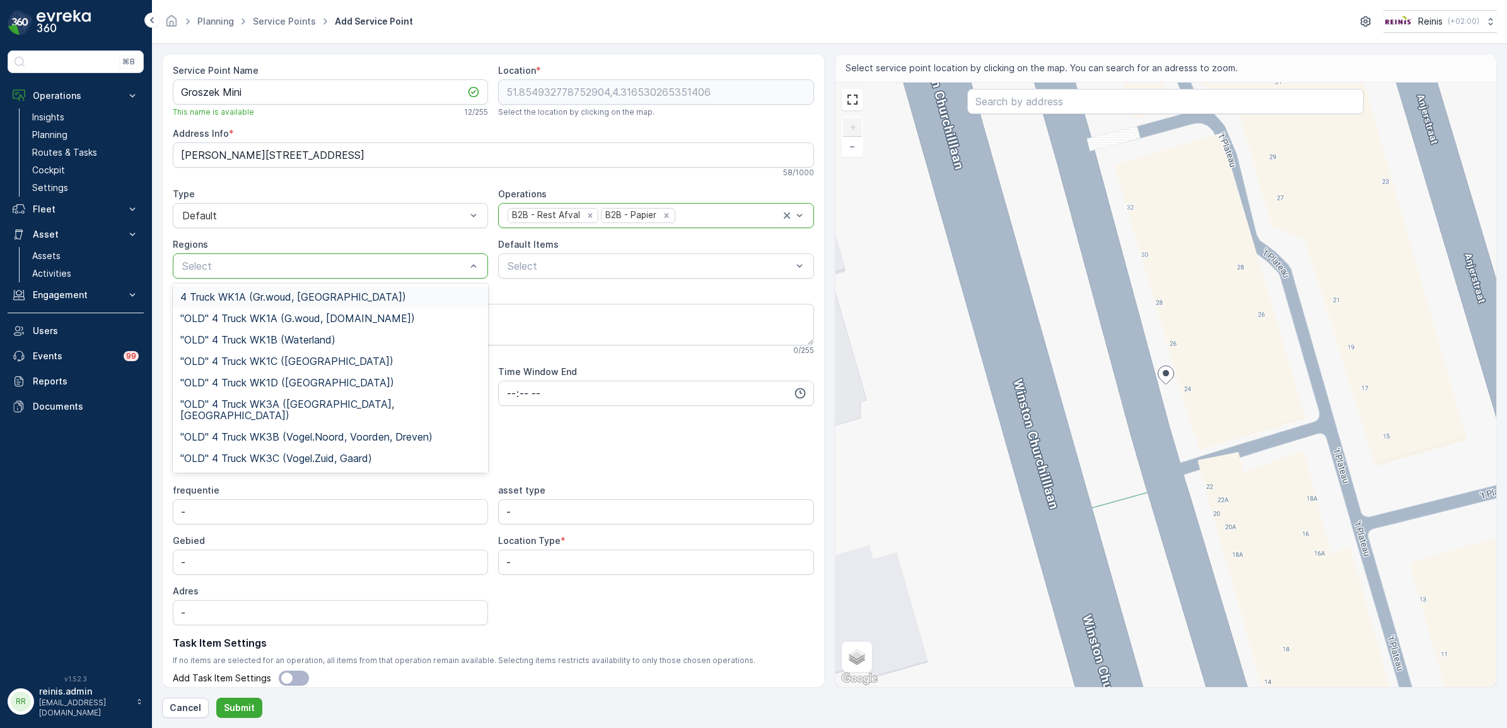
click at [321, 270] on div at bounding box center [324, 265] width 286 height 11
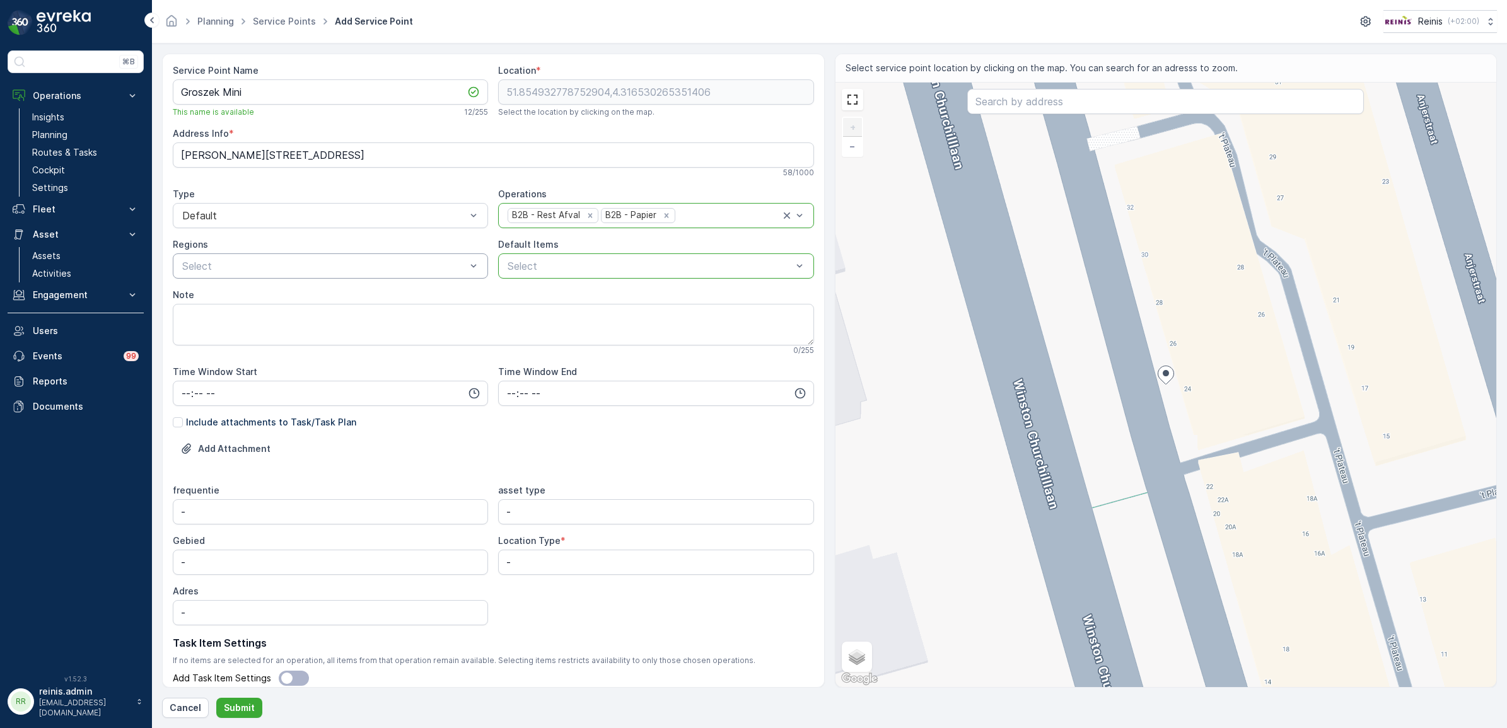
click at [559, 269] on div at bounding box center [649, 265] width 286 height 11
click at [587, 558] on Type "-" at bounding box center [655, 562] width 315 height 25
drag, startPoint x: 539, startPoint y: 565, endPoint x: 477, endPoint y: 569, distance: 61.9
click at [478, 566] on div "frequentie - asset type - Gebied - Location Type * - Adres -" at bounding box center [493, 554] width 641 height 141
type Type "B2B"
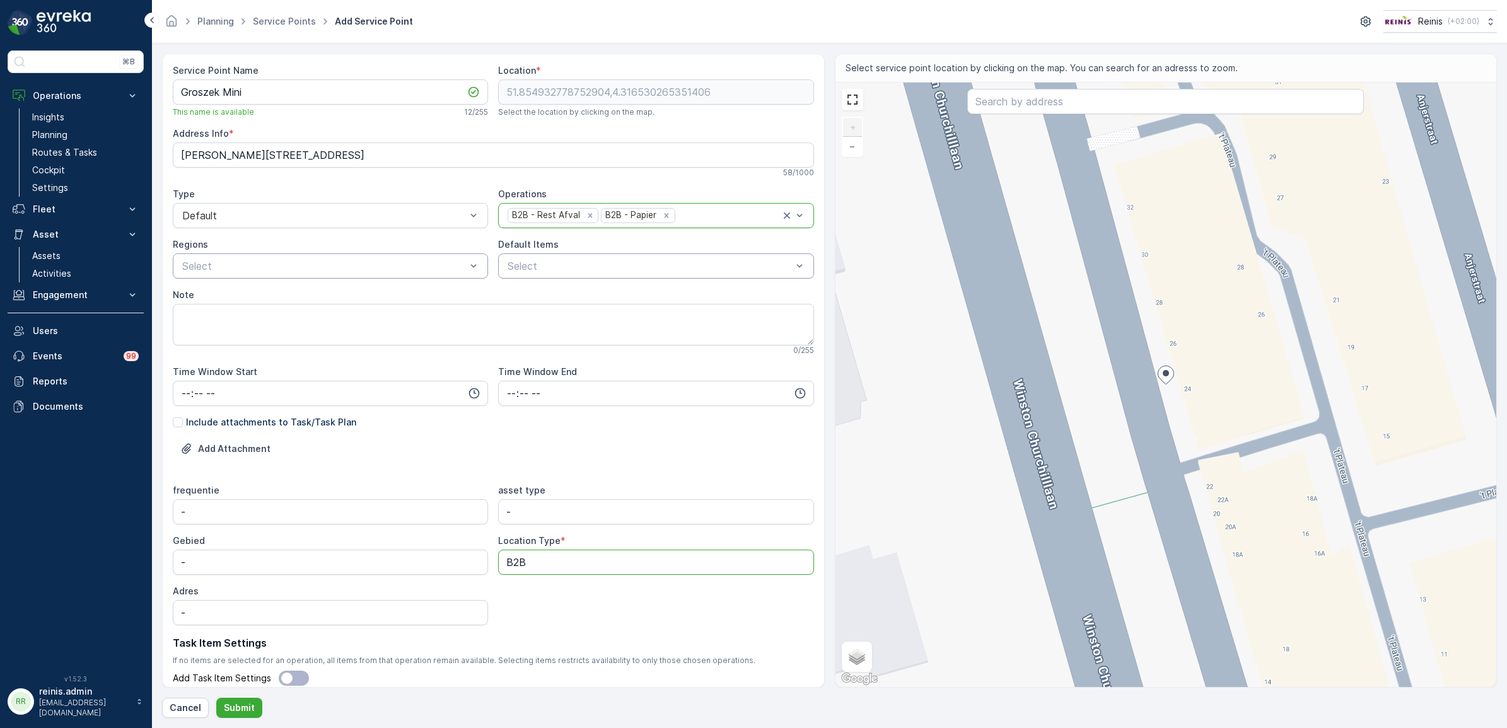
click at [623, 632] on div "Service Point Name Groszek Mini This name is available 12 / 255 Location * 51.8…" at bounding box center [493, 400] width 641 height 672
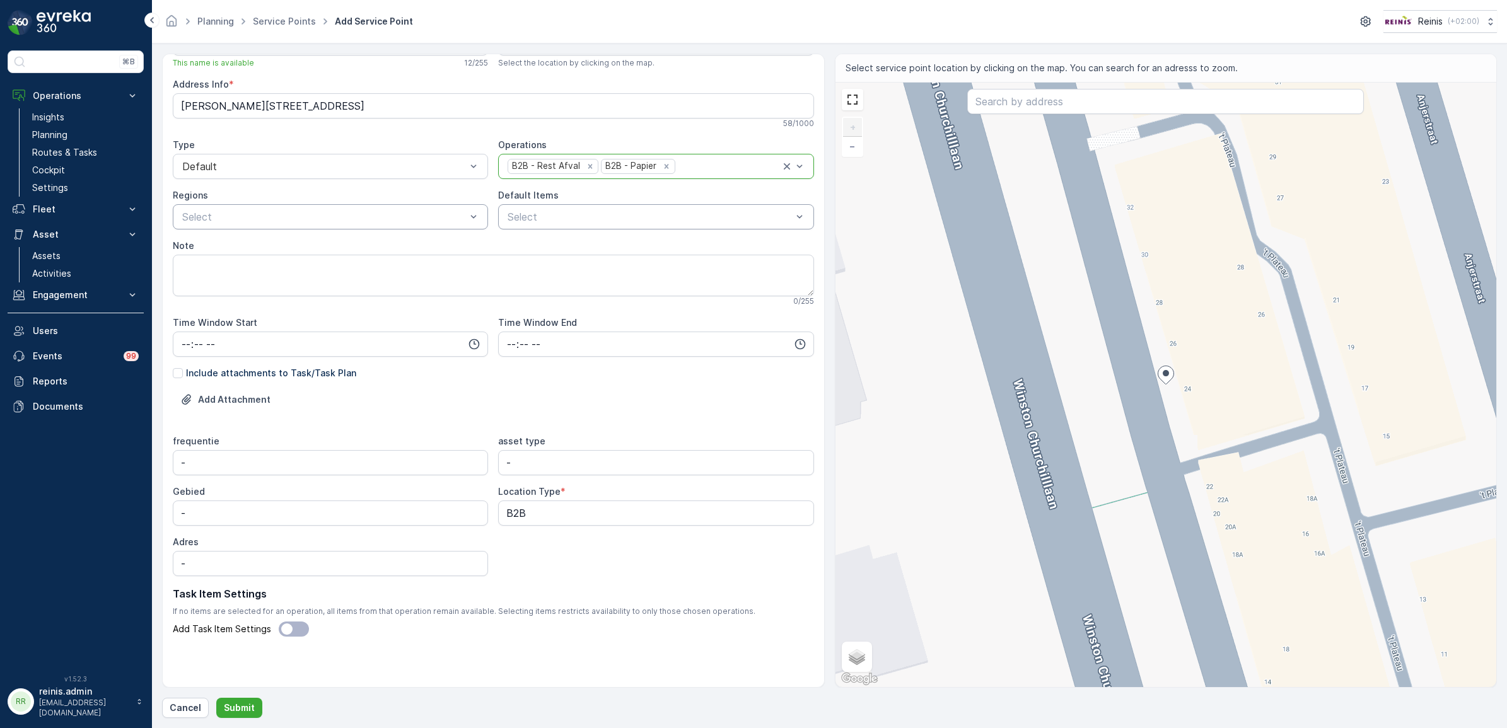
scroll to position [0, 0]
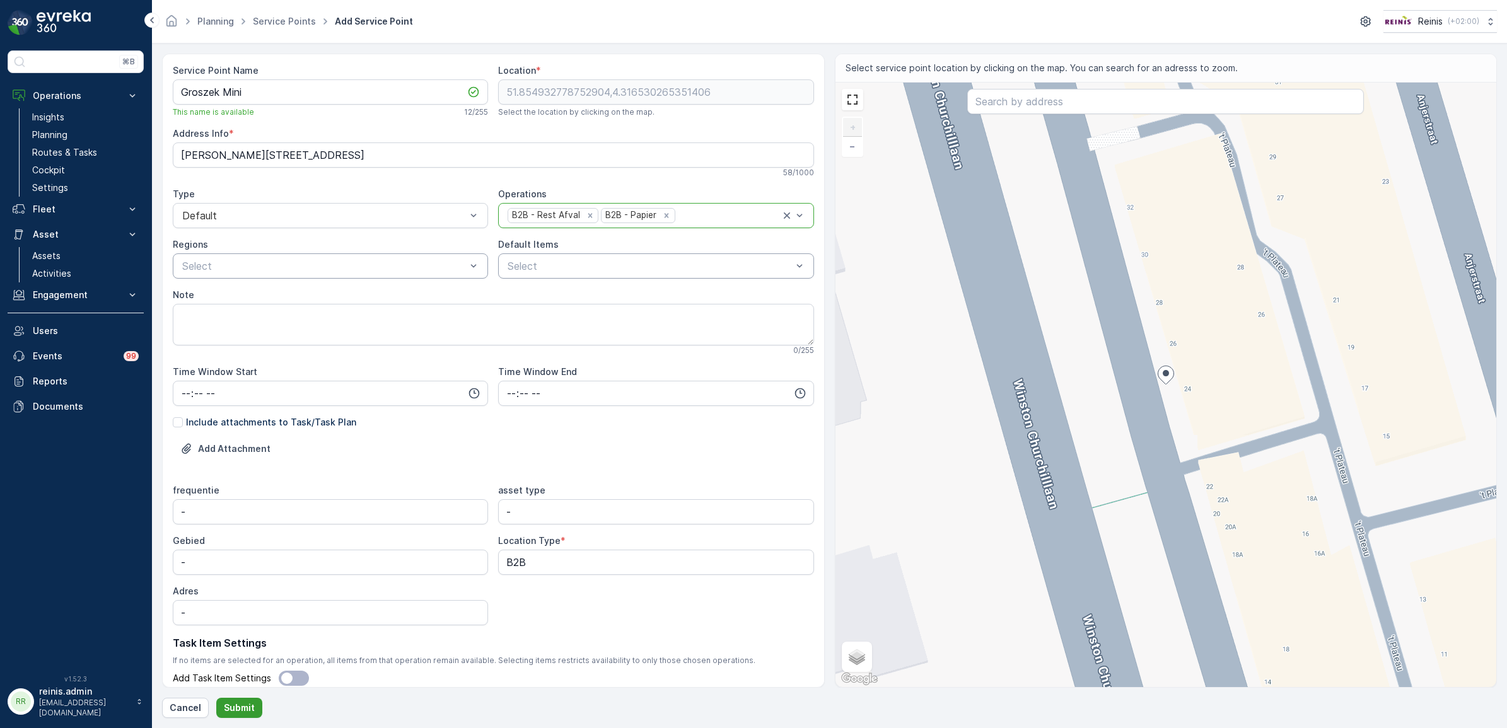
click at [243, 713] on p "Submit" at bounding box center [239, 708] width 31 height 13
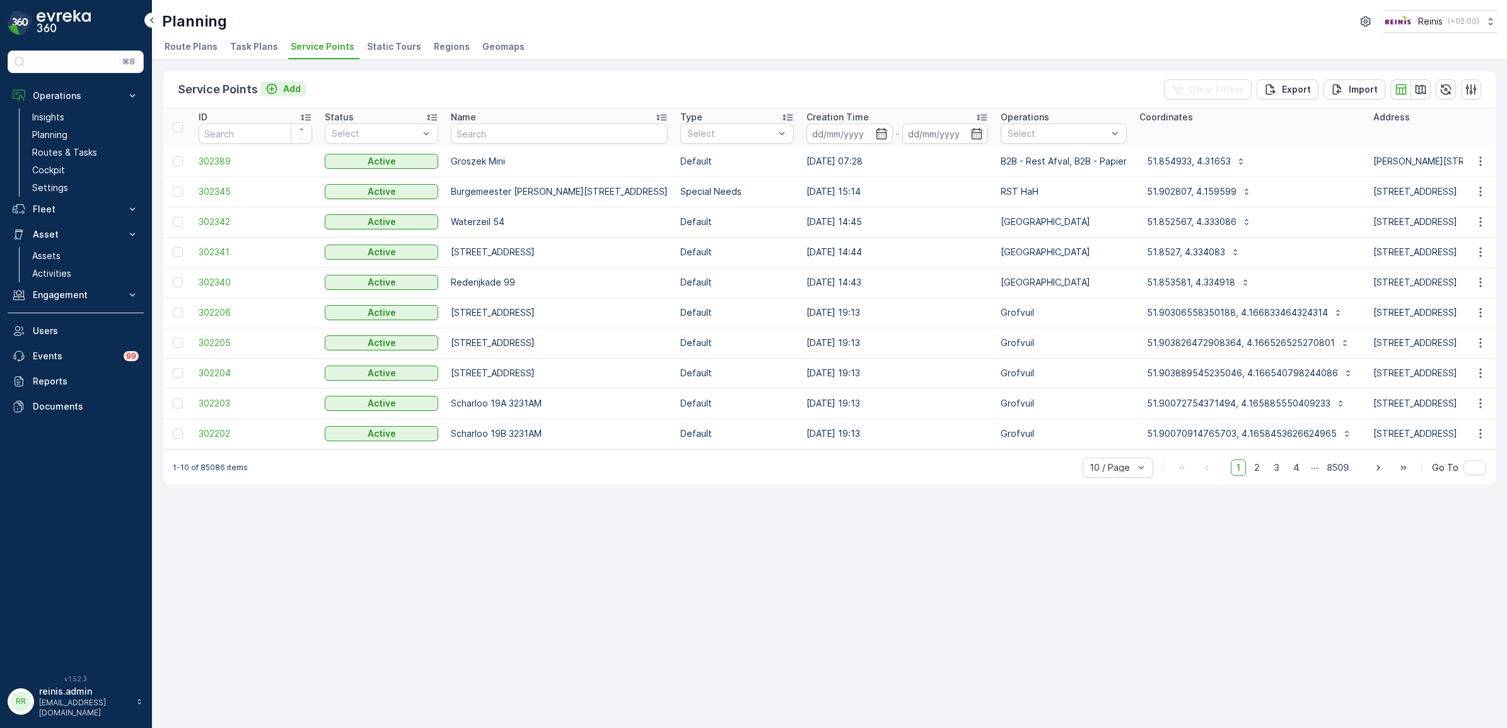
click at [295, 83] on p "Add" at bounding box center [292, 89] width 18 height 13
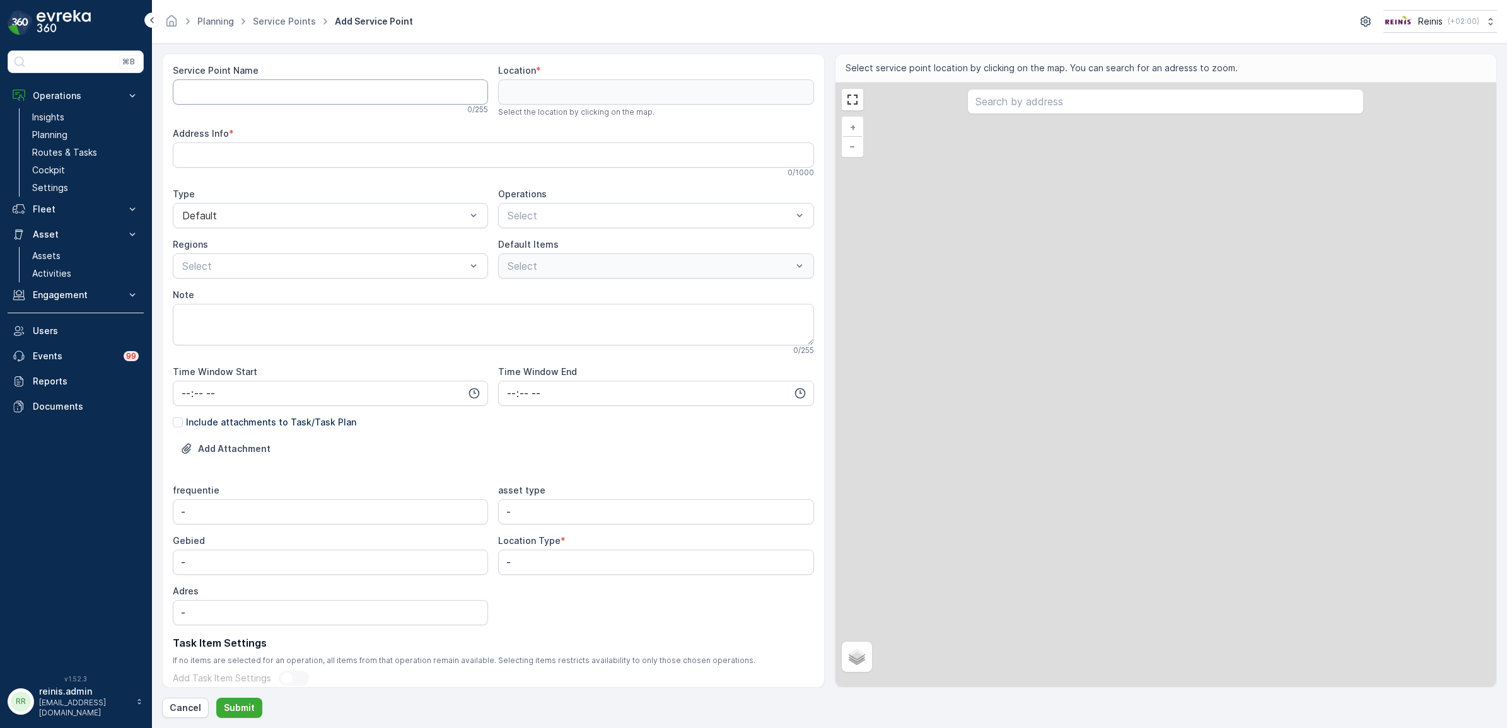
click at [238, 96] on Name "Service Point Name" at bounding box center [330, 91] width 315 height 25
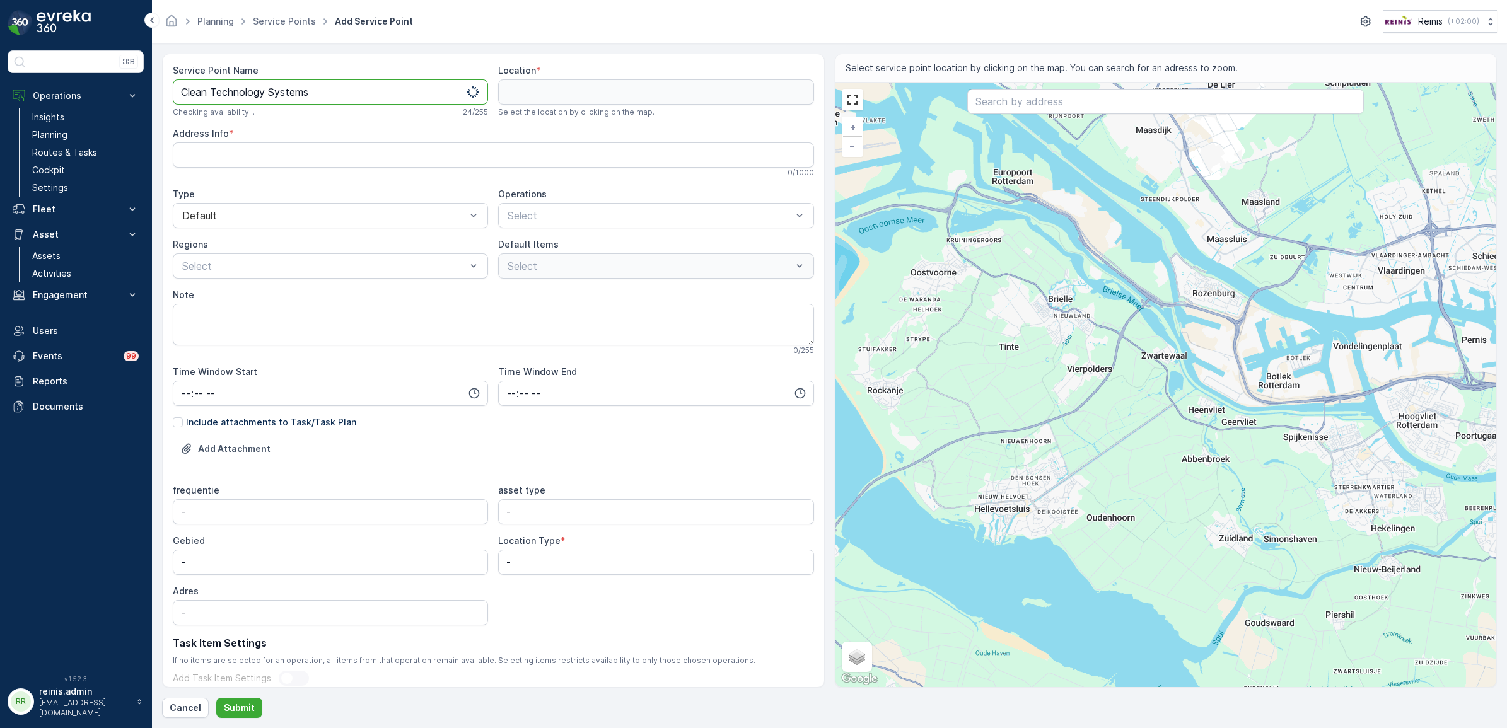
type Name "Clean Technology Systems"
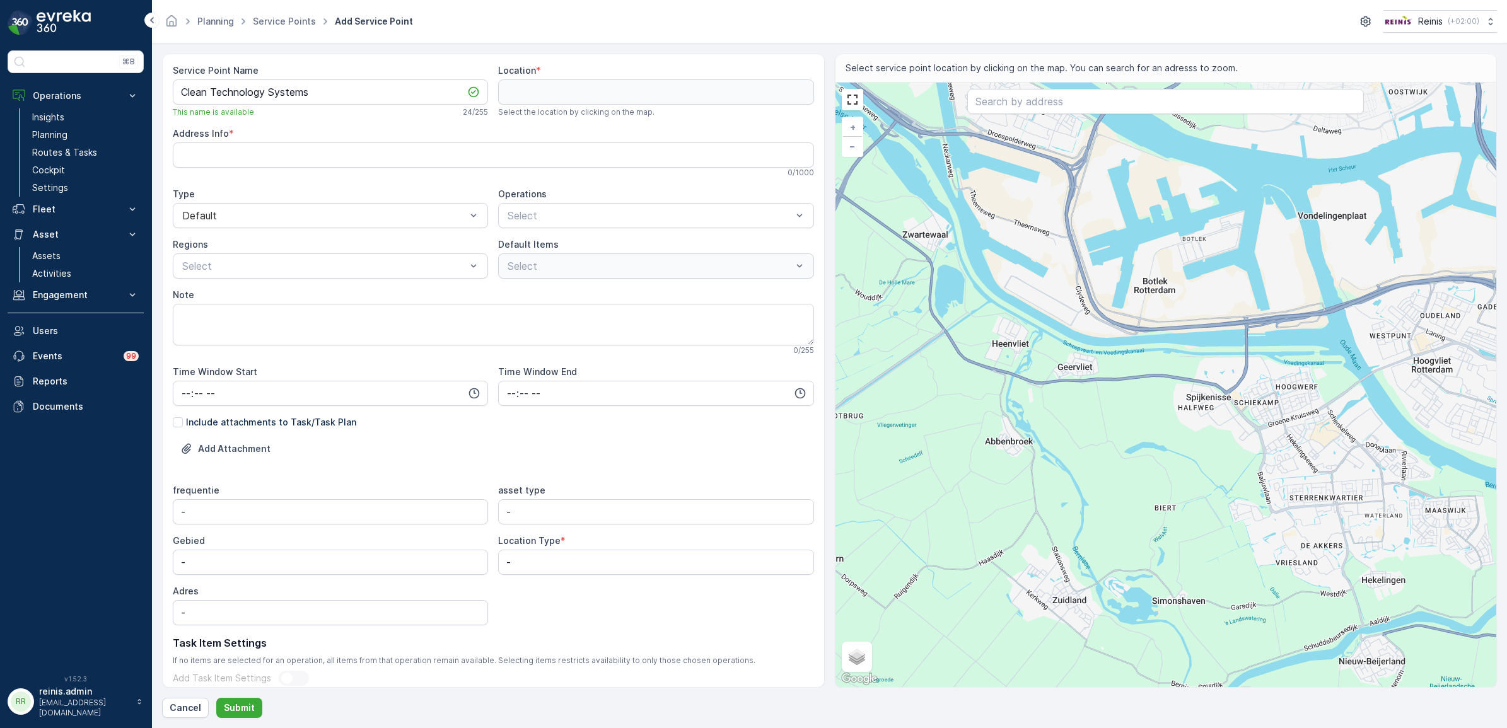
drag, startPoint x: 1208, startPoint y: 451, endPoint x: 1109, endPoint y: 441, distance: 98.8
click at [1109, 441] on div "+ − Satellite Roadmap Terrain Hybrid Leaflet Keyboard shortcuts Map Data Map da…" at bounding box center [1165, 385] width 661 height 604
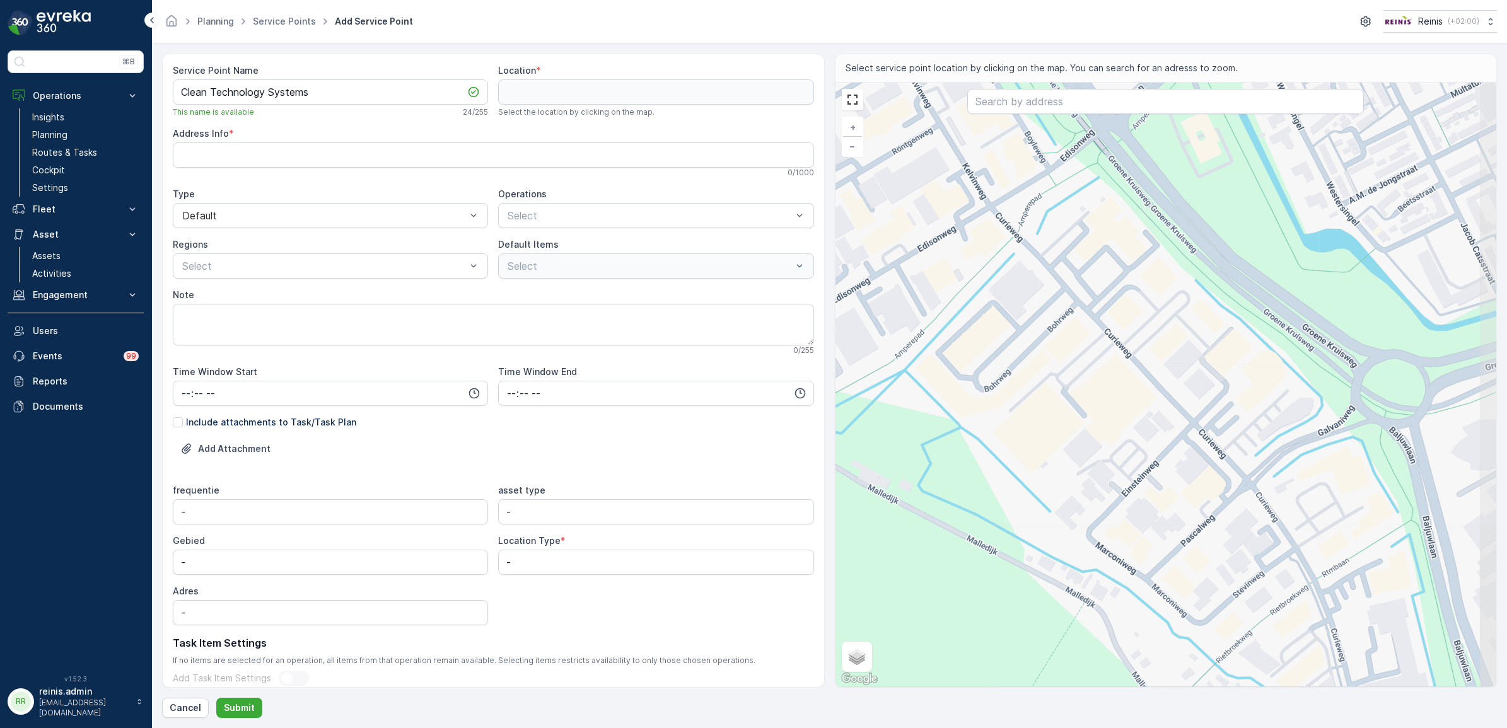
drag, startPoint x: 1426, startPoint y: 540, endPoint x: 1068, endPoint y: 395, distance: 386.5
click at [1068, 395] on div "+ − Satellite Roadmap Terrain Hybrid Leaflet Keyboard shortcuts Map Data Map da…" at bounding box center [1165, 385] width 661 height 604
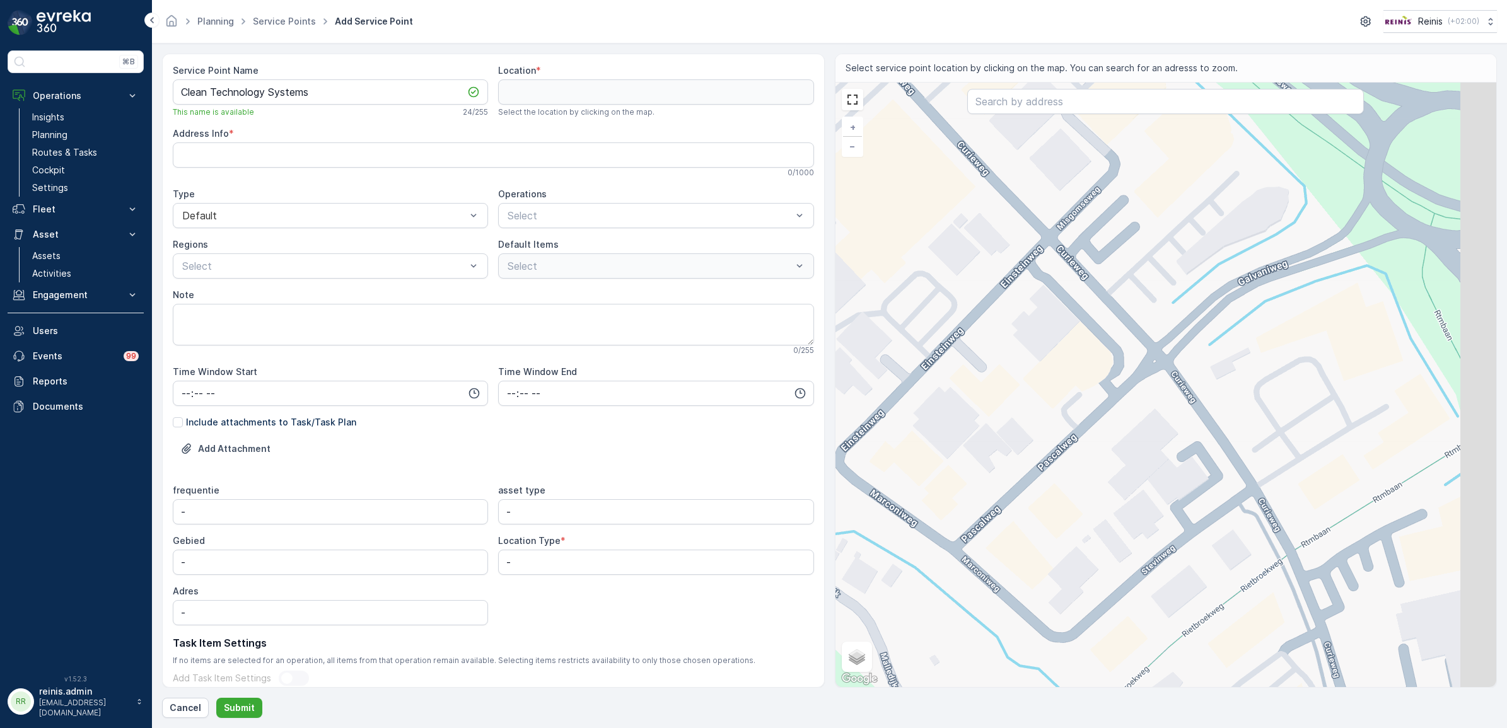
drag, startPoint x: 1187, startPoint y: 534, endPoint x: 1070, endPoint y: 480, distance: 128.3
click at [1072, 481] on div "+ − Satellite Roadmap Terrain Hybrid Leaflet Keyboard shortcuts Map Data Map da…" at bounding box center [1165, 385] width 661 height 604
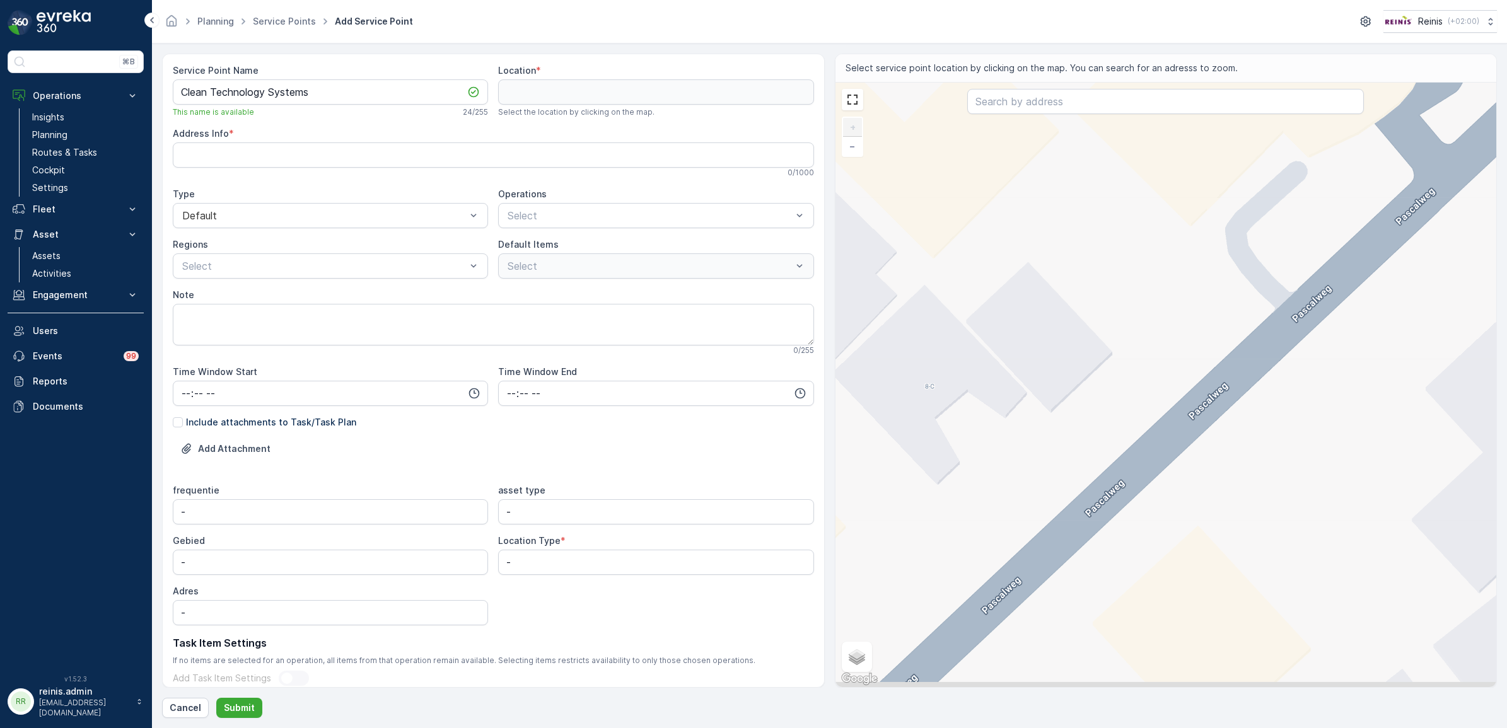
drag, startPoint x: 1027, startPoint y: 435, endPoint x: 1088, endPoint y: 391, distance: 74.9
click at [1088, 391] on div "+ − Satellite Roadmap Terrain Hybrid Leaflet Keyboard shortcuts Map Data Map da…" at bounding box center [1165, 385] width 661 height 604
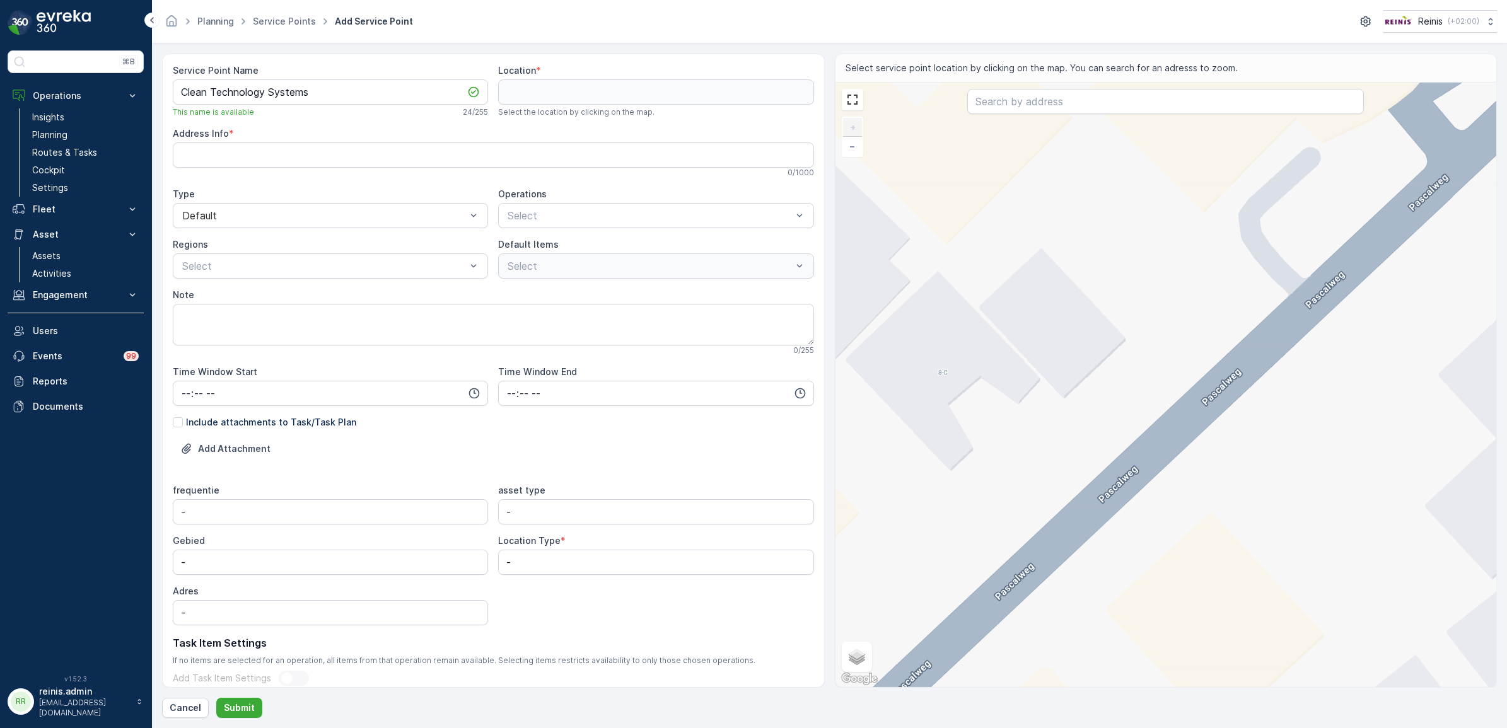
click at [1120, 402] on div "+ − Satellite Roadmap Terrain Hybrid Leaflet Keyboard shortcuts Map Data Map da…" at bounding box center [1165, 385] width 661 height 604
type input "51.84927978066471,4.307115711119286"
type Info "Pascalweg 6, 3208 KL Spijkenisse, Netherlands"
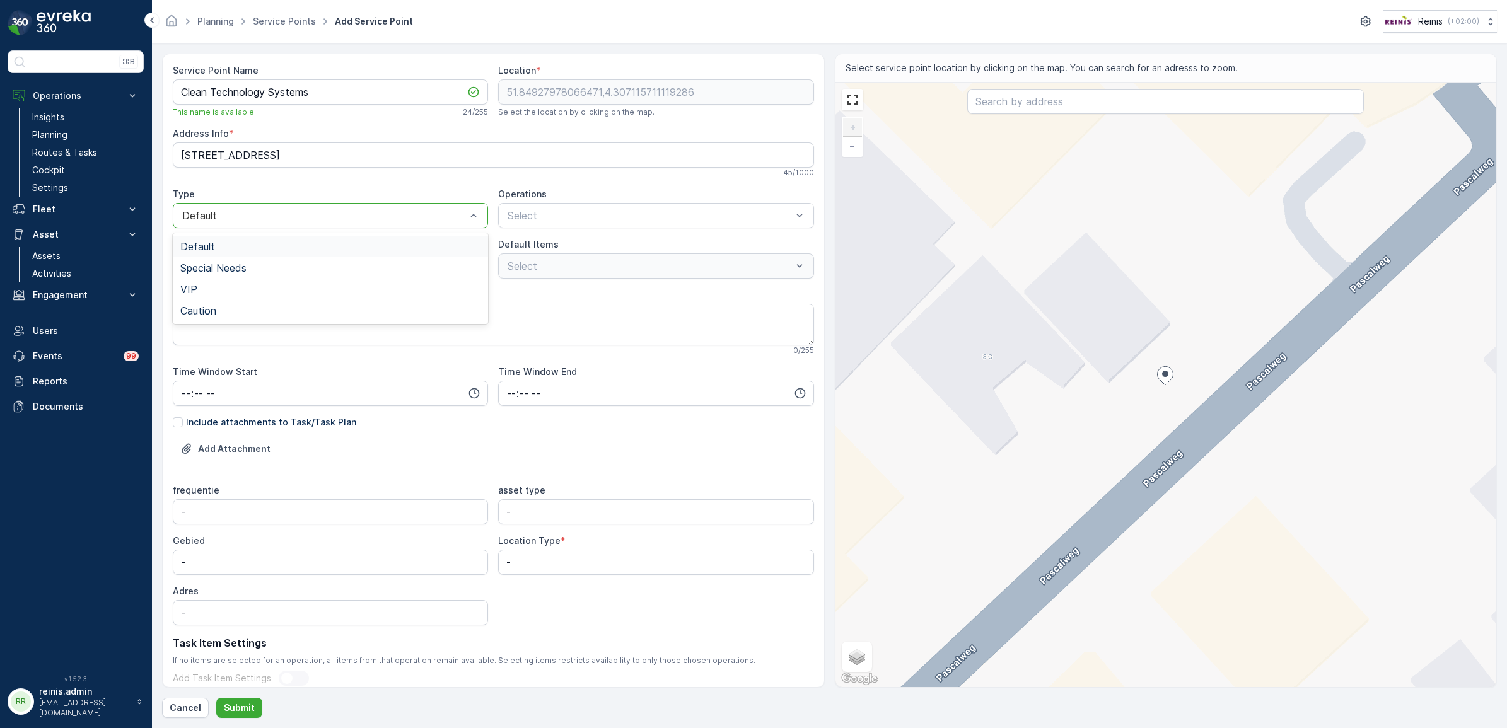
click at [360, 216] on div at bounding box center [324, 215] width 286 height 11
click at [509, 416] on div at bounding box center [511, 412] width 10 height 10
click at [625, 215] on div at bounding box center [680, 215] width 197 height 11
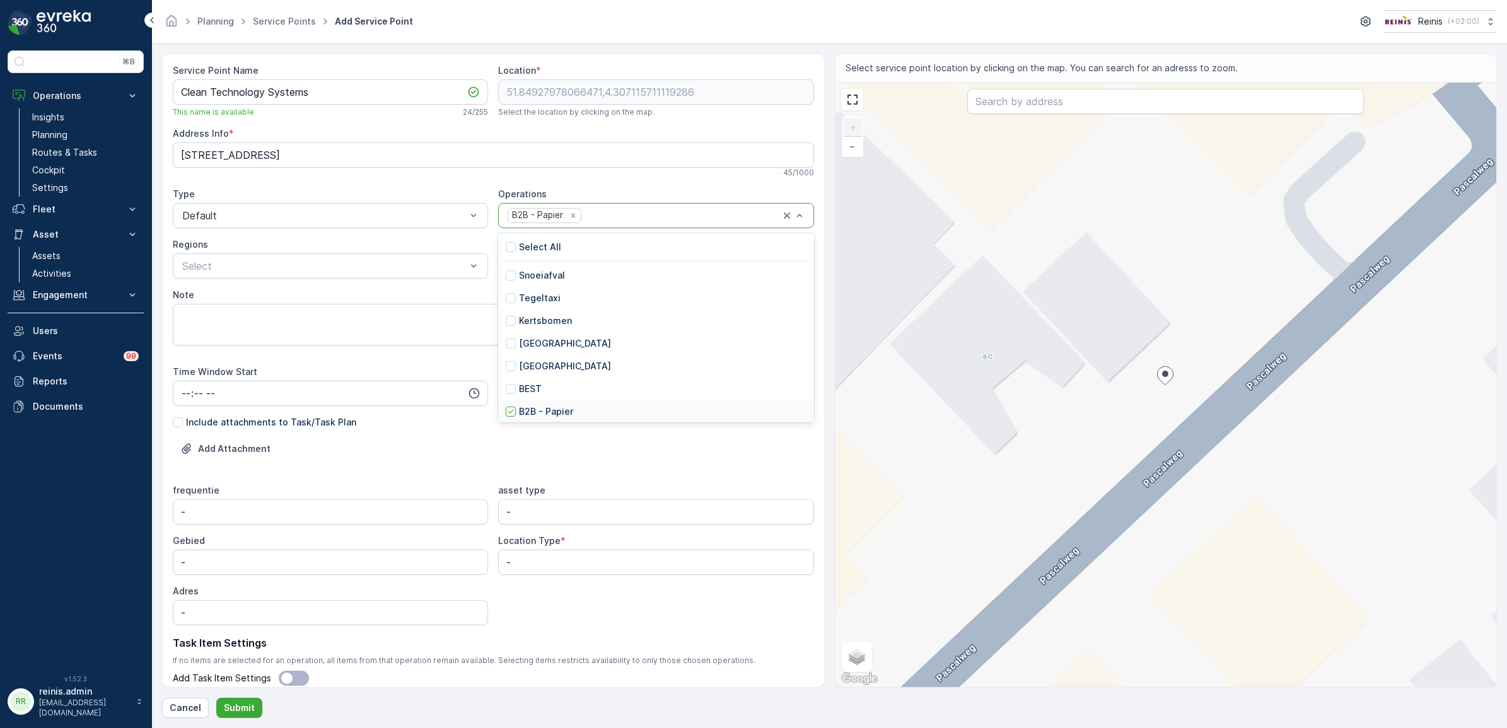
scroll to position [79, 0]
click at [506, 353] on div at bounding box center [511, 355] width 10 height 10
drag, startPoint x: 565, startPoint y: 567, endPoint x: 498, endPoint y: 562, distance: 67.1
click at [498, 562] on Type "-" at bounding box center [655, 562] width 315 height 25
type Type "B2B"
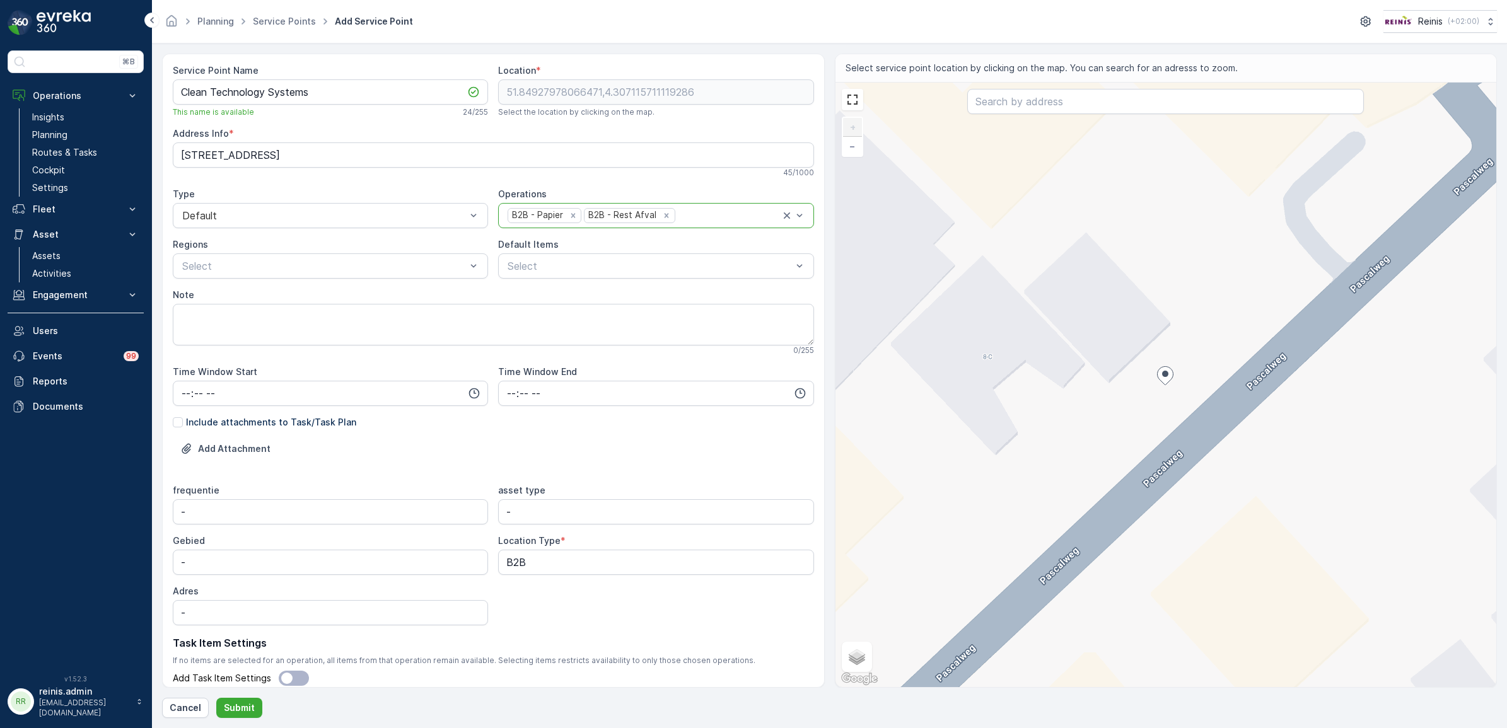
click at [708, 635] on p "Task Item Settings" at bounding box center [493, 642] width 641 height 15
click at [226, 711] on p "Submit" at bounding box center [239, 708] width 31 height 13
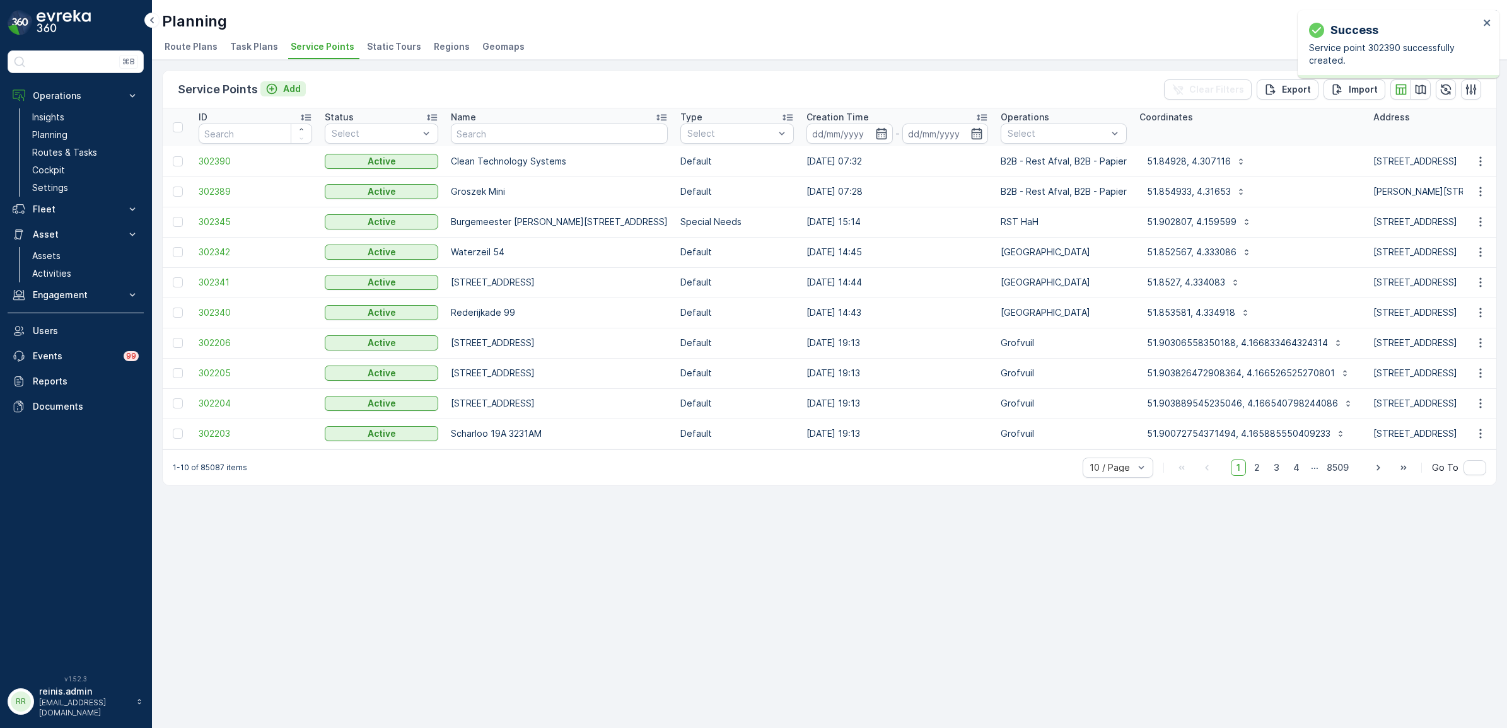
click at [290, 81] on button "Add" at bounding box center [282, 88] width 45 height 15
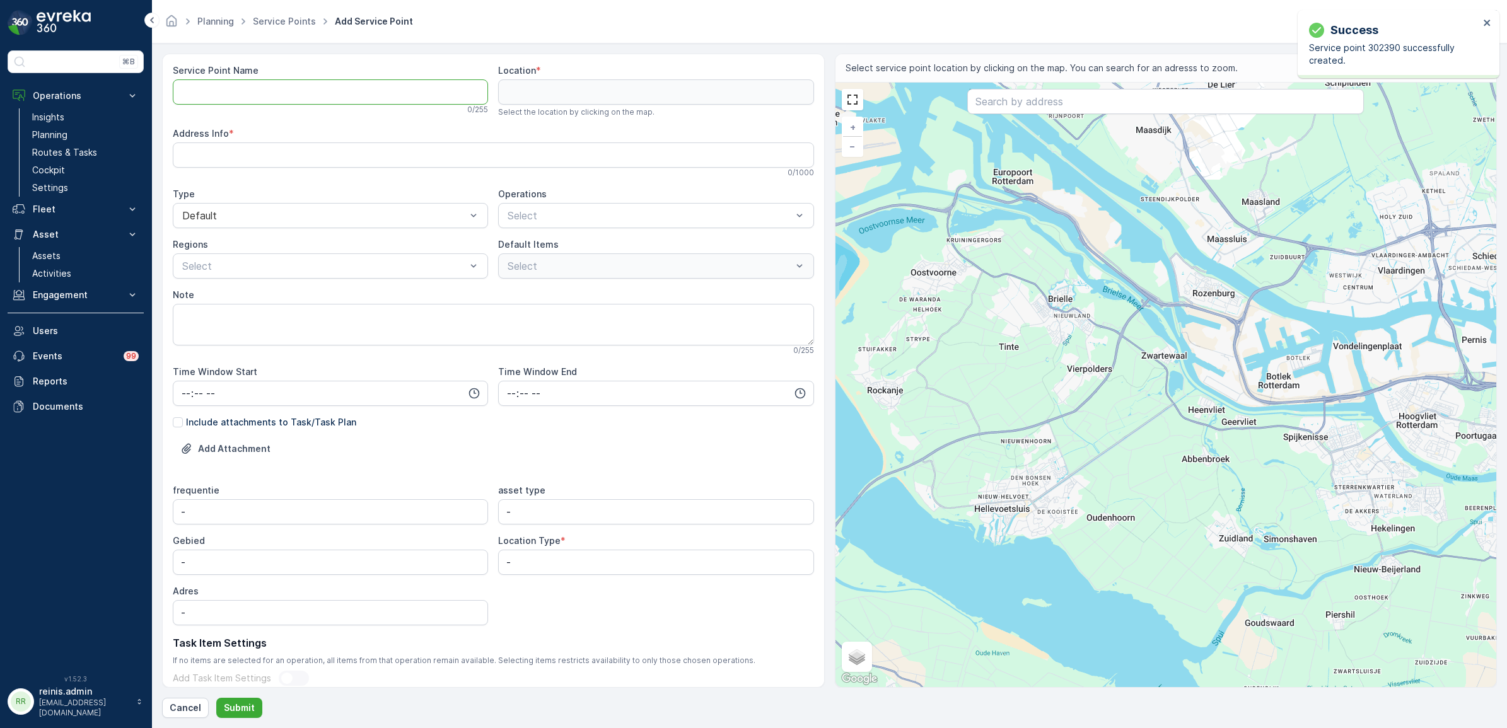
click at [308, 86] on Name "Service Point Name" at bounding box center [330, 91] width 315 height 25
paste Name "JC Technical Challenges"
type Name "JC Technical Challenges"
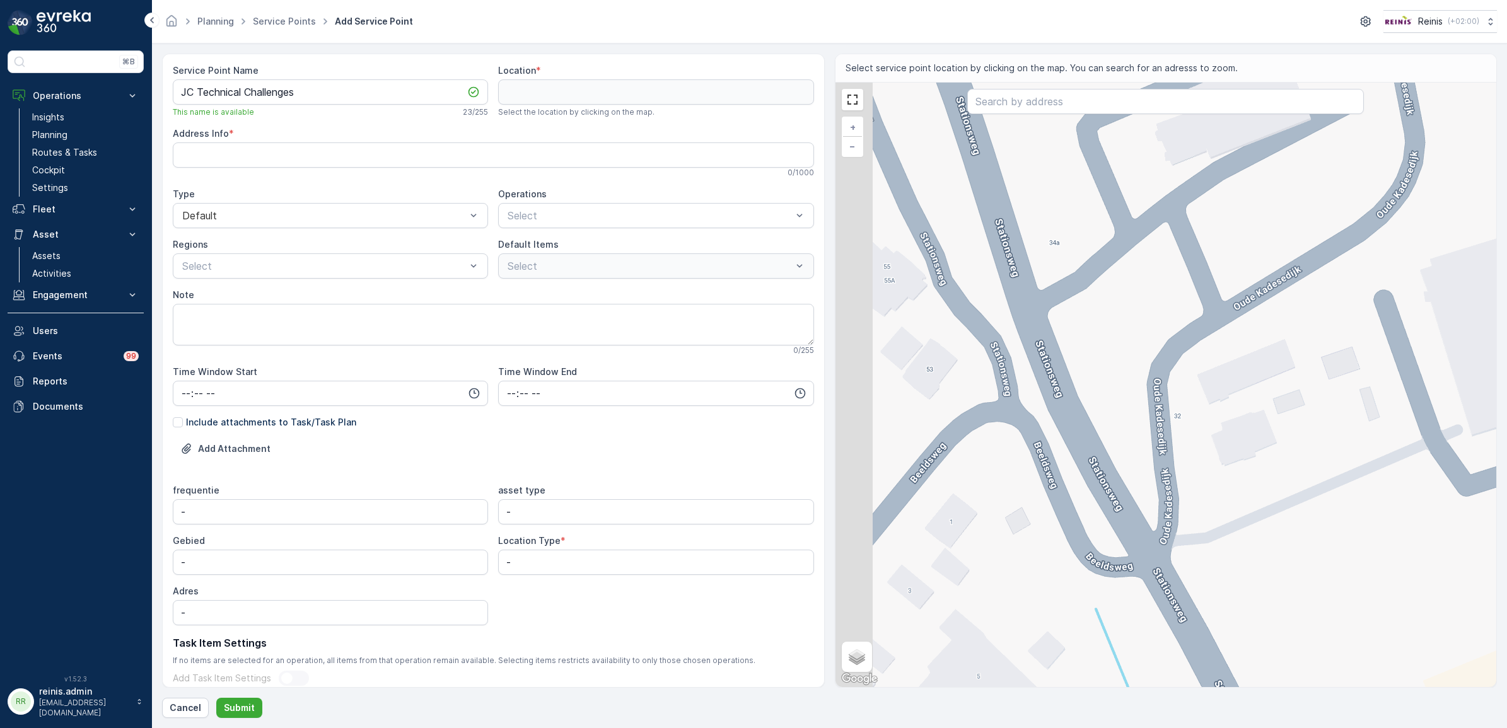
drag, startPoint x: 1106, startPoint y: 446, endPoint x: 1186, endPoint y: 439, distance: 80.4
click at [1186, 439] on div "+ − Satellite Roadmap Terrain Hybrid Leaflet Keyboard shortcuts Map Data Map da…" at bounding box center [1165, 385] width 661 height 604
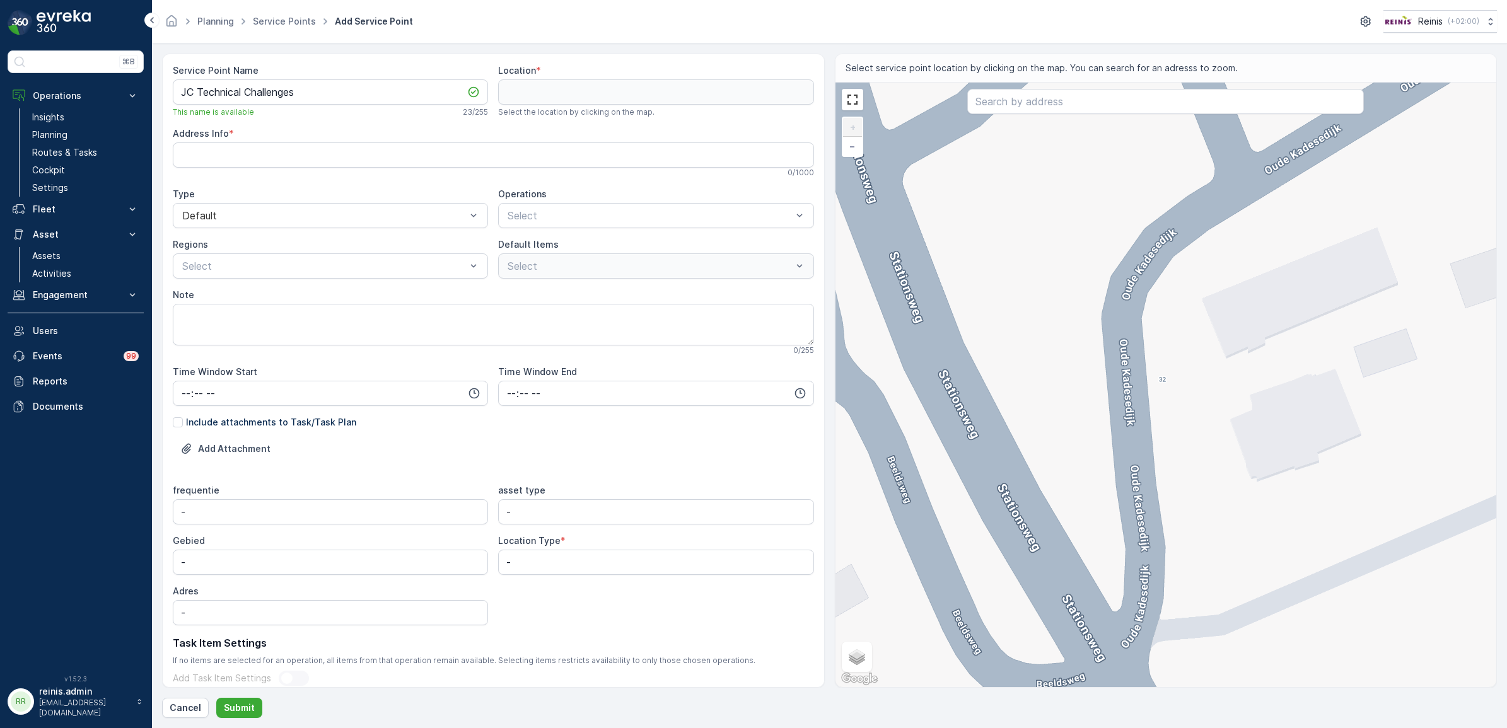
click at [1173, 475] on div "+ − Satellite Roadmap Terrain Hybrid Leaflet Keyboard shortcuts Map Data Map da…" at bounding box center [1165, 385] width 661 height 604
type input "51.82835755975386,4.257148840700516"
type Info "Oude Kadesedijk 32, 3214 VK Zuidland, Netherlands"
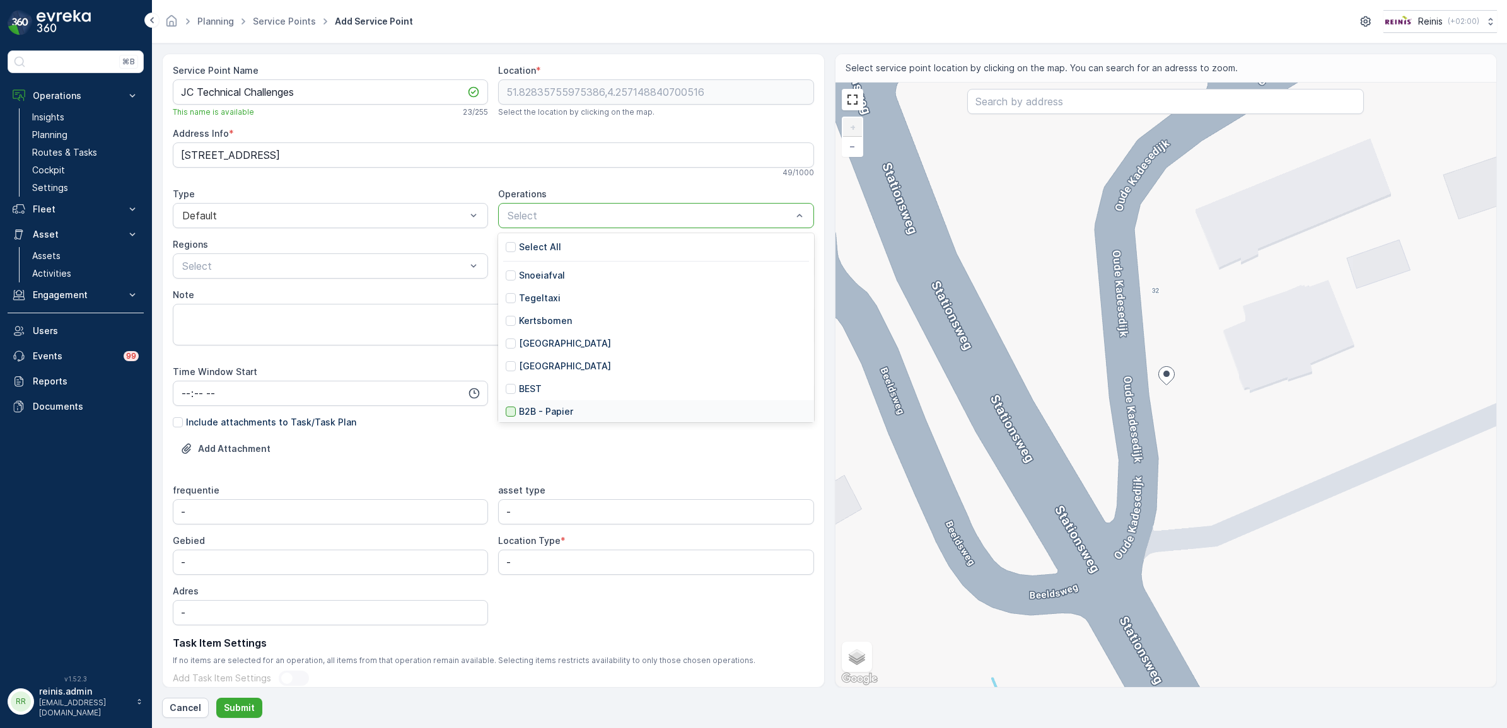
click at [506, 410] on div at bounding box center [511, 412] width 10 height 10
click at [623, 215] on div at bounding box center [680, 215] width 197 height 11
click at [508, 357] on div at bounding box center [511, 355] width 10 height 10
drag, startPoint x: 528, startPoint y: 562, endPoint x: 499, endPoint y: 566, distance: 30.0
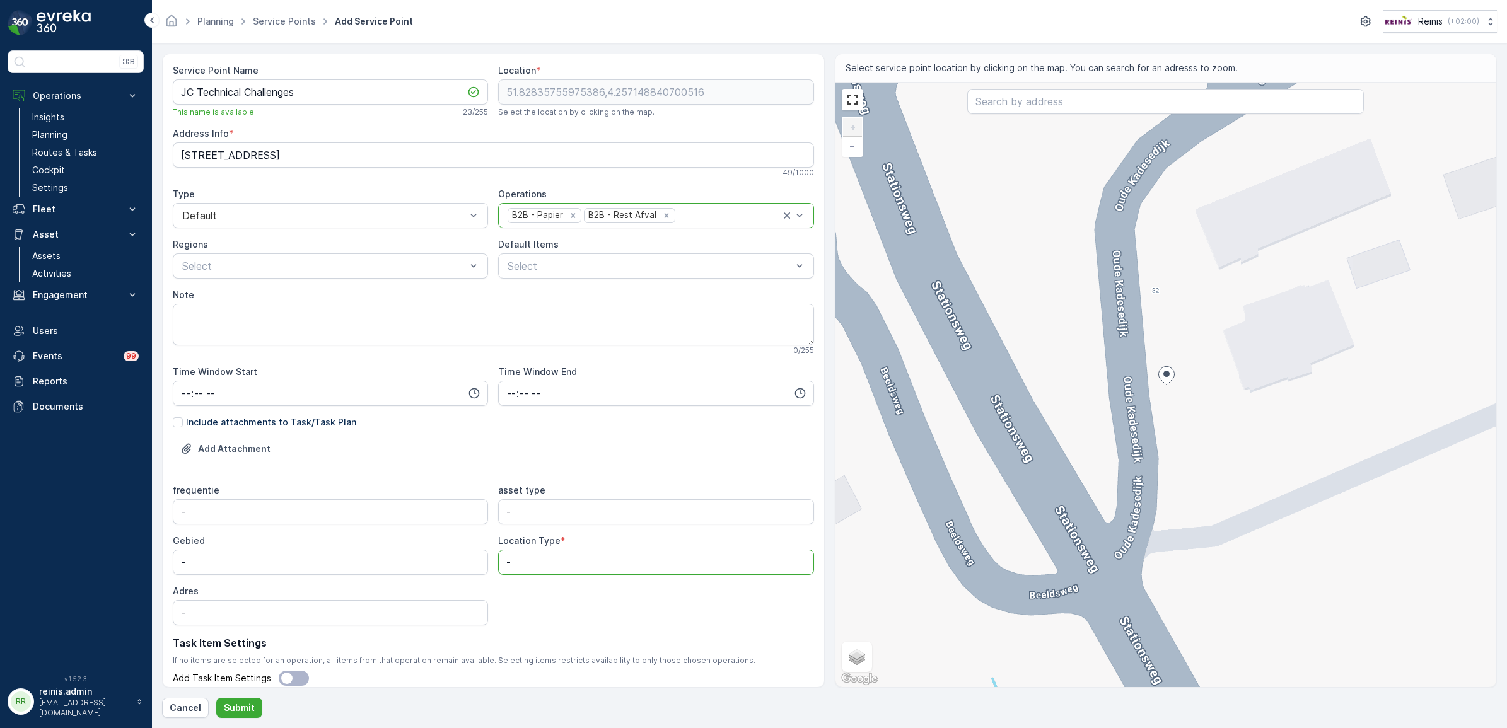
click at [487, 562] on div "frequentie - asset type - Gebied - Location Type * - Adres -" at bounding box center [493, 554] width 641 height 141
type Type "B2B"
click at [650, 479] on div "Service Point Name JC Technical Challenges This name is available 23 / 255 Loca…" at bounding box center [493, 400] width 641 height 672
click at [253, 708] on button "Submit" at bounding box center [239, 708] width 46 height 20
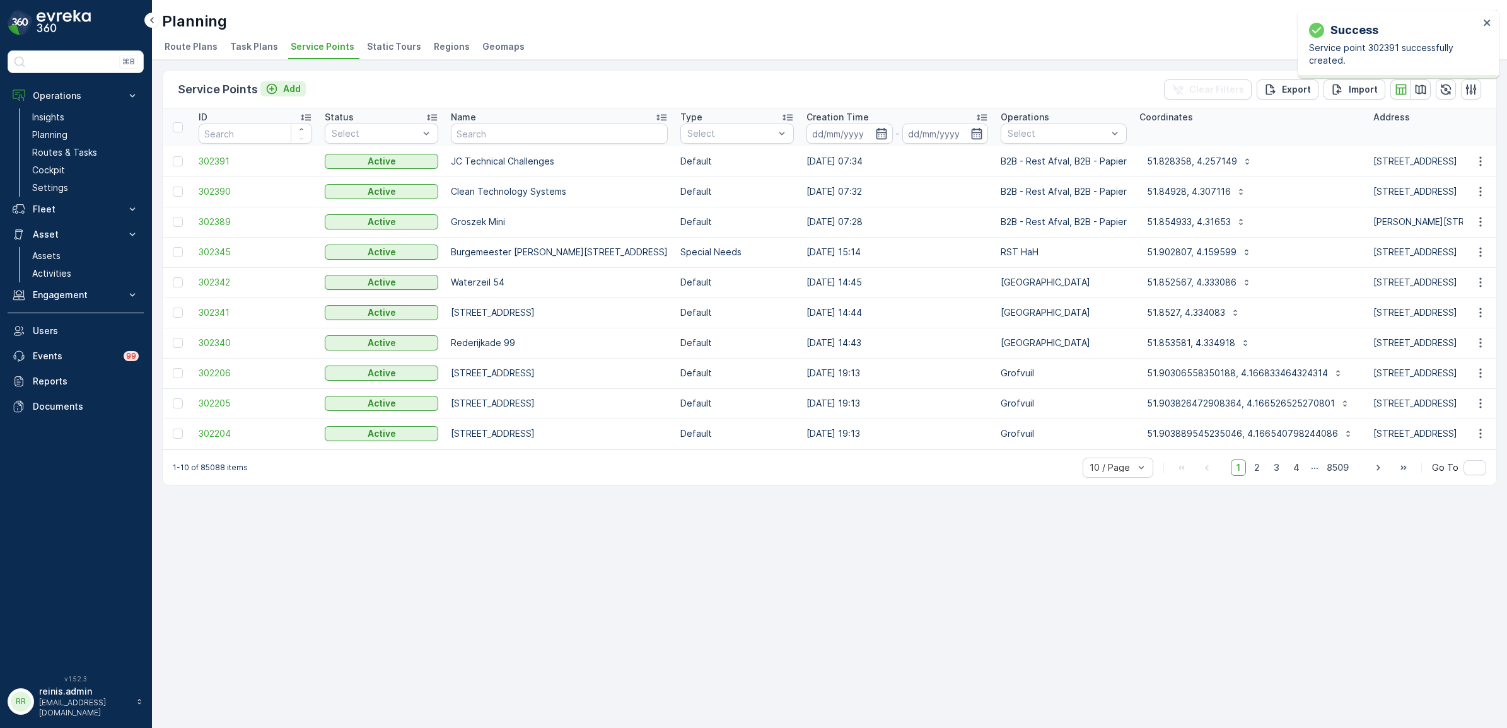
click at [287, 86] on p "Add" at bounding box center [292, 89] width 18 height 13
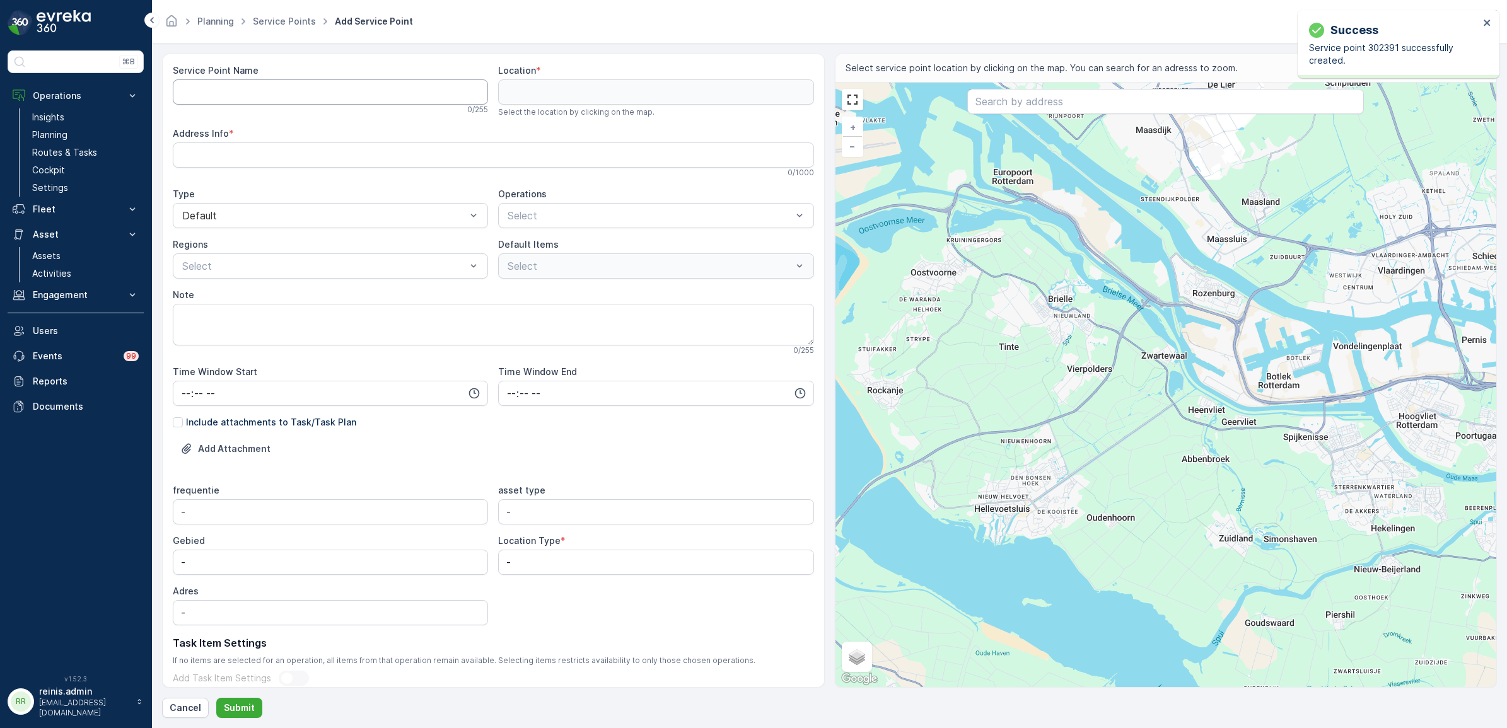
click at [338, 74] on div "Service Point Name" at bounding box center [330, 70] width 315 height 13
click at [301, 98] on Name "Service Point Name" at bounding box center [330, 91] width 315 height 25
paste Name "Primera 't Plateau Muk"
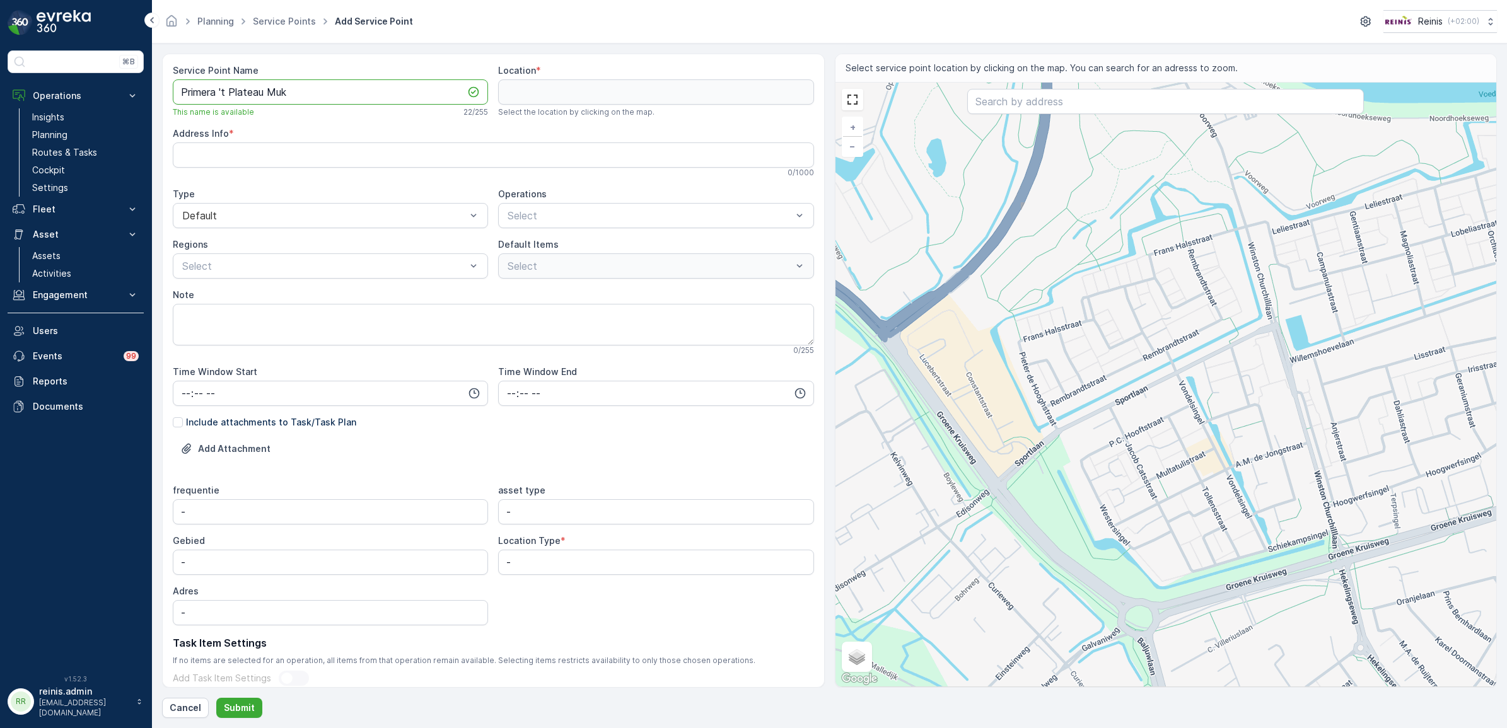
type Name "Primera 't Plateau Muk"
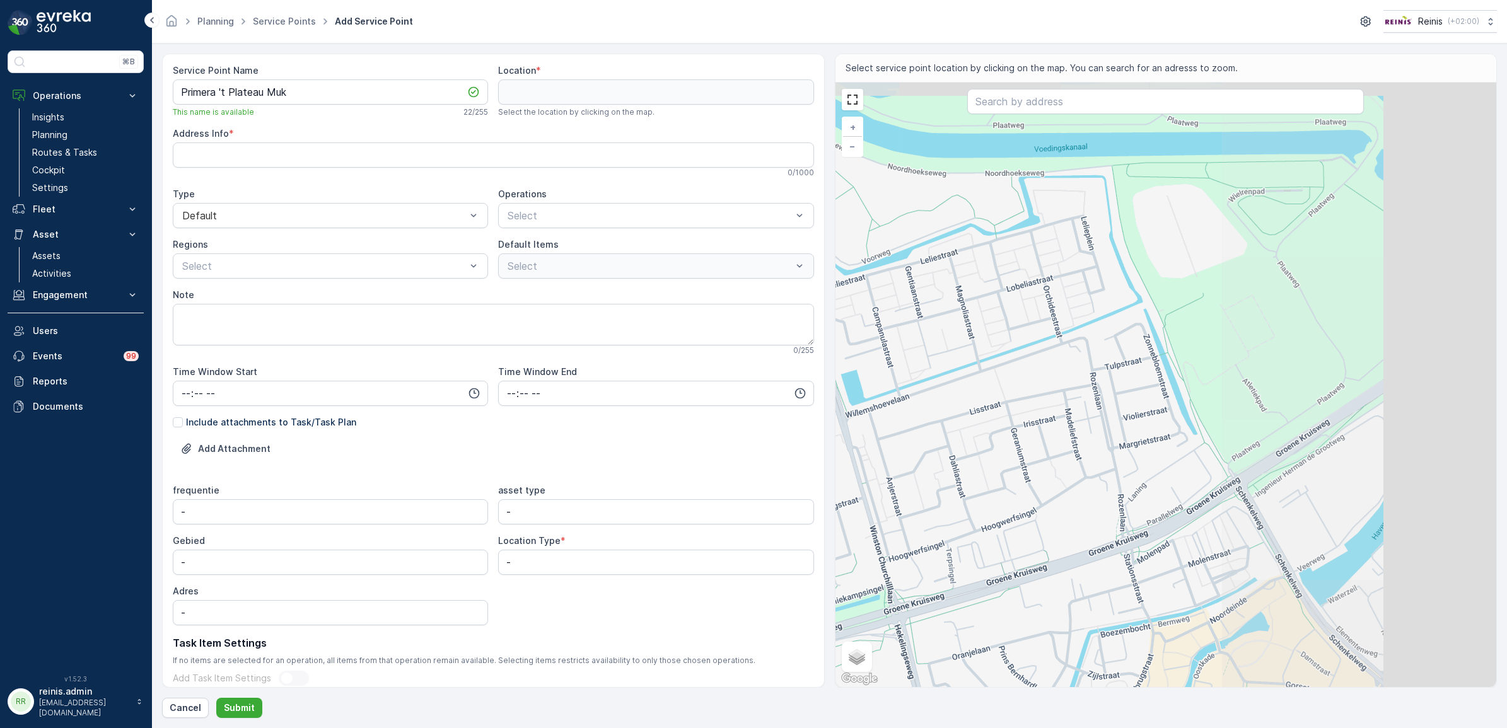
drag, startPoint x: 1387, startPoint y: 398, endPoint x: 942, endPoint y: 453, distance: 447.8
click at [942, 453] on div "+ − Satellite Roadmap Terrain Hybrid Leaflet Keyboard shortcuts Map Data Map da…" at bounding box center [1165, 385] width 661 height 604
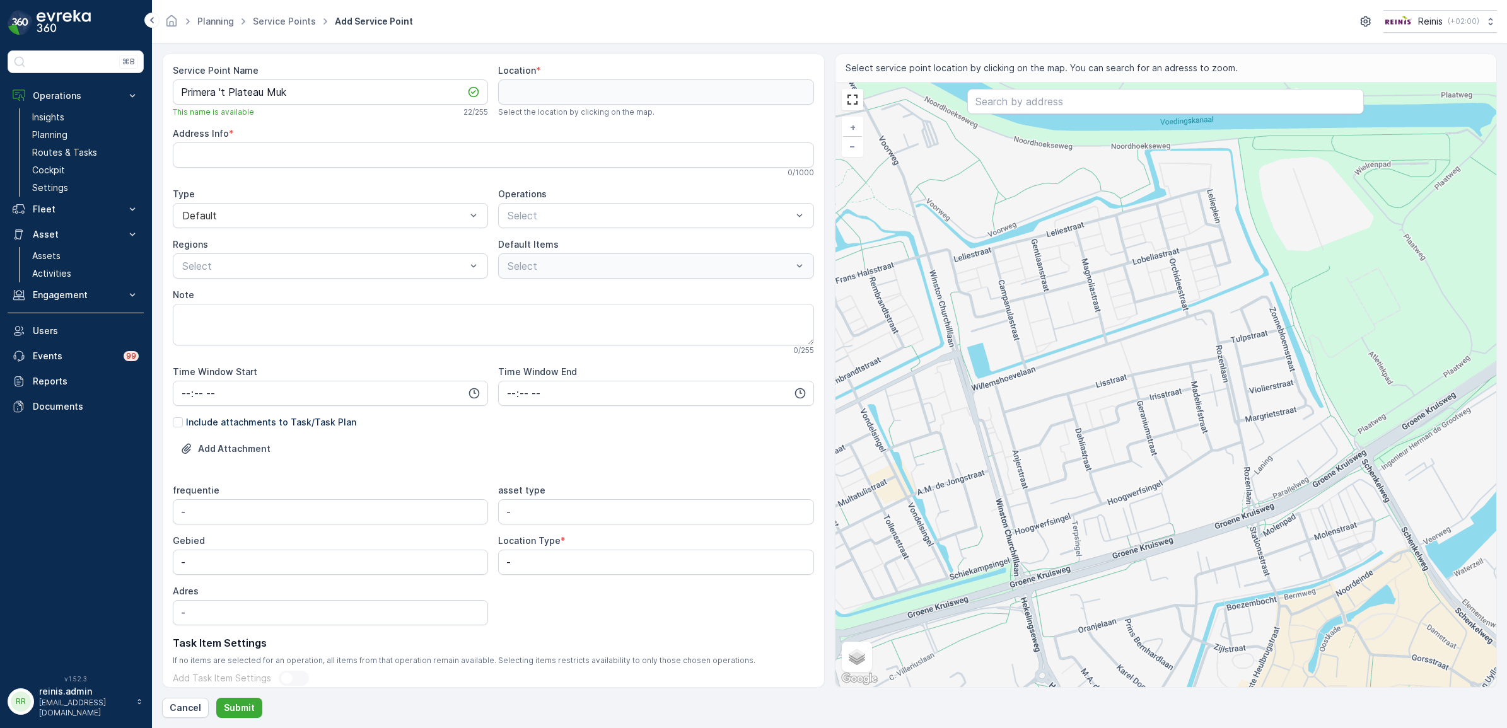
drag, startPoint x: 1091, startPoint y: 429, endPoint x: 1152, endPoint y: 410, distance: 63.8
click at [1152, 410] on div "+ − Satellite Roadmap Terrain Hybrid Leaflet Keyboard shortcuts Map Data Map da…" at bounding box center [1165, 385] width 661 height 604
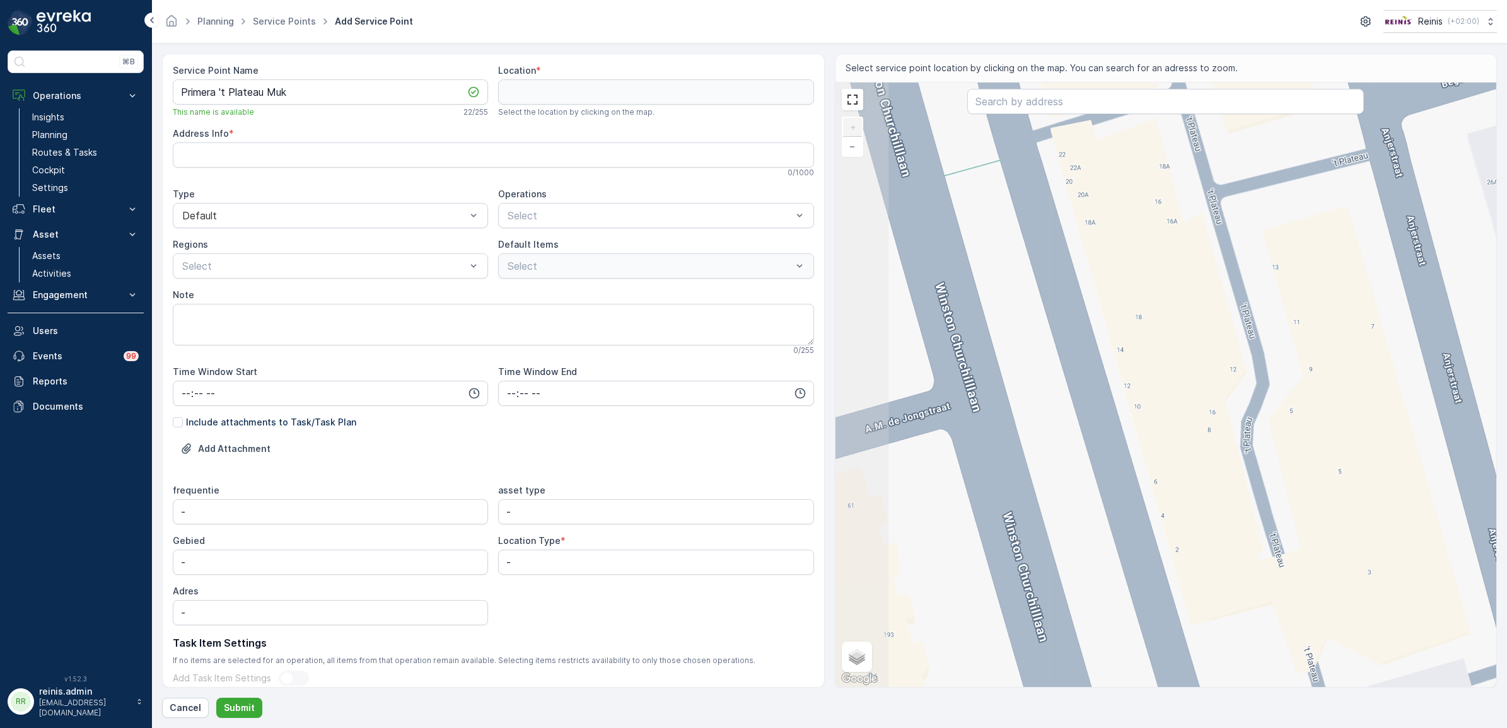
drag, startPoint x: 1021, startPoint y: 262, endPoint x: 1105, endPoint y: 268, distance: 84.0
click at [1161, 284] on div "+ − Satellite Roadmap Terrain Hybrid Leaflet Keyboard shortcuts Map Data Map da…" at bounding box center [1165, 385] width 661 height 604
click at [1080, 263] on div "+ − Satellite Roadmap Terrain Hybrid Leaflet Keyboard shortcuts Map Data Map da…" at bounding box center [1165, 385] width 661 height 604
type input "51.85465621944028,4.316661692653408"
type Info "Winston Churchilllaan 16A, 3202 GP Spijkenisse, Netherlands"
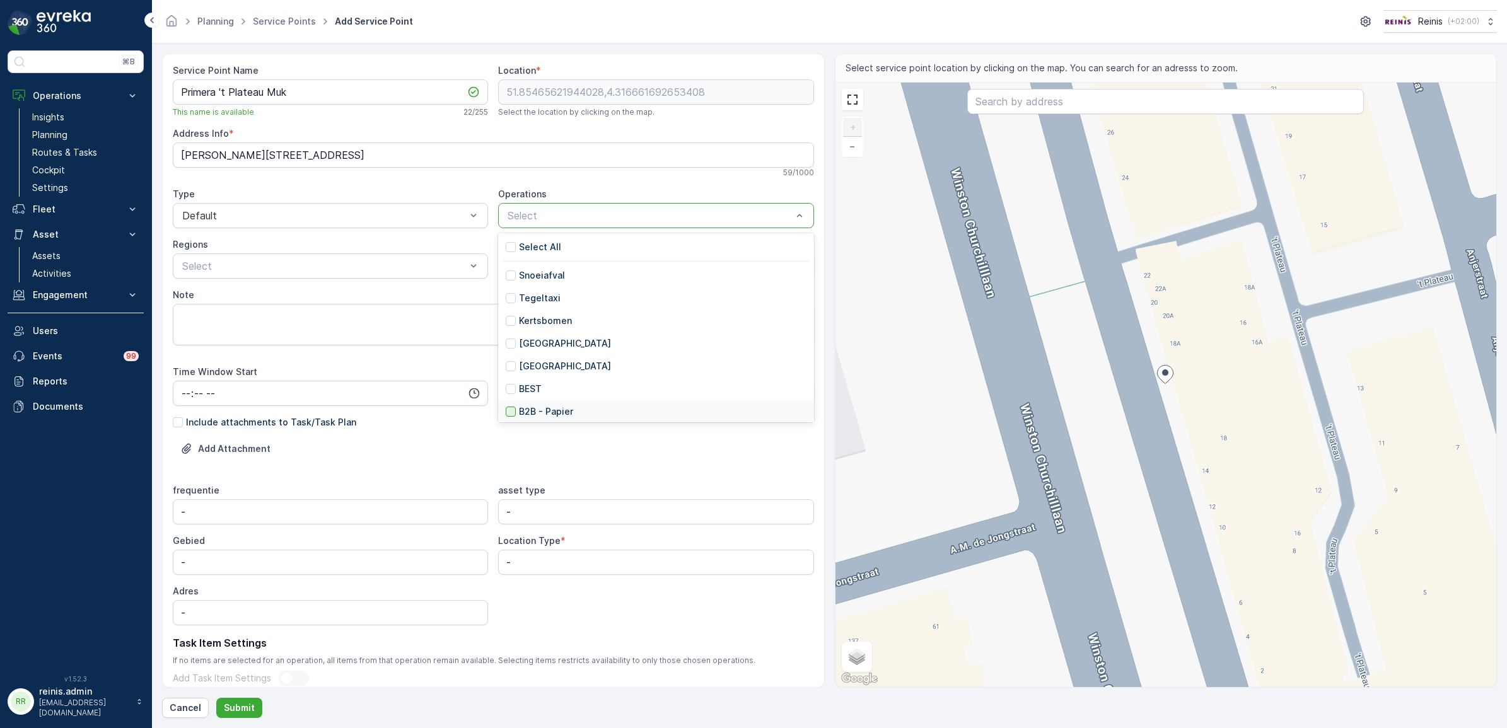
click at [514, 412] on div at bounding box center [511, 412] width 10 height 10
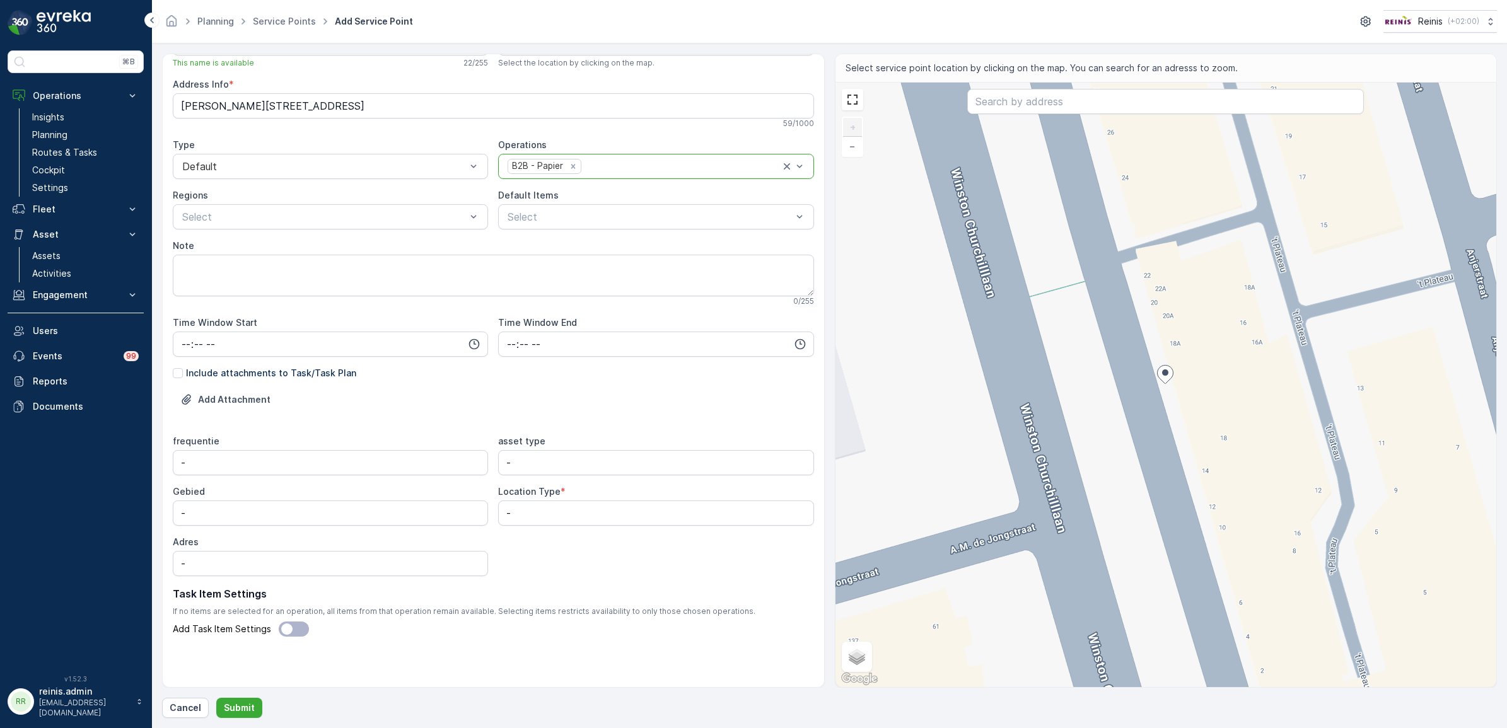
click at [603, 159] on div "B2B - Papier" at bounding box center [643, 166] width 274 height 17
click at [507, 304] on div at bounding box center [511, 306] width 10 height 10
click at [528, 219] on div at bounding box center [649, 216] width 286 height 11
drag, startPoint x: 526, startPoint y: 512, endPoint x: 430, endPoint y: 511, distance: 96.4
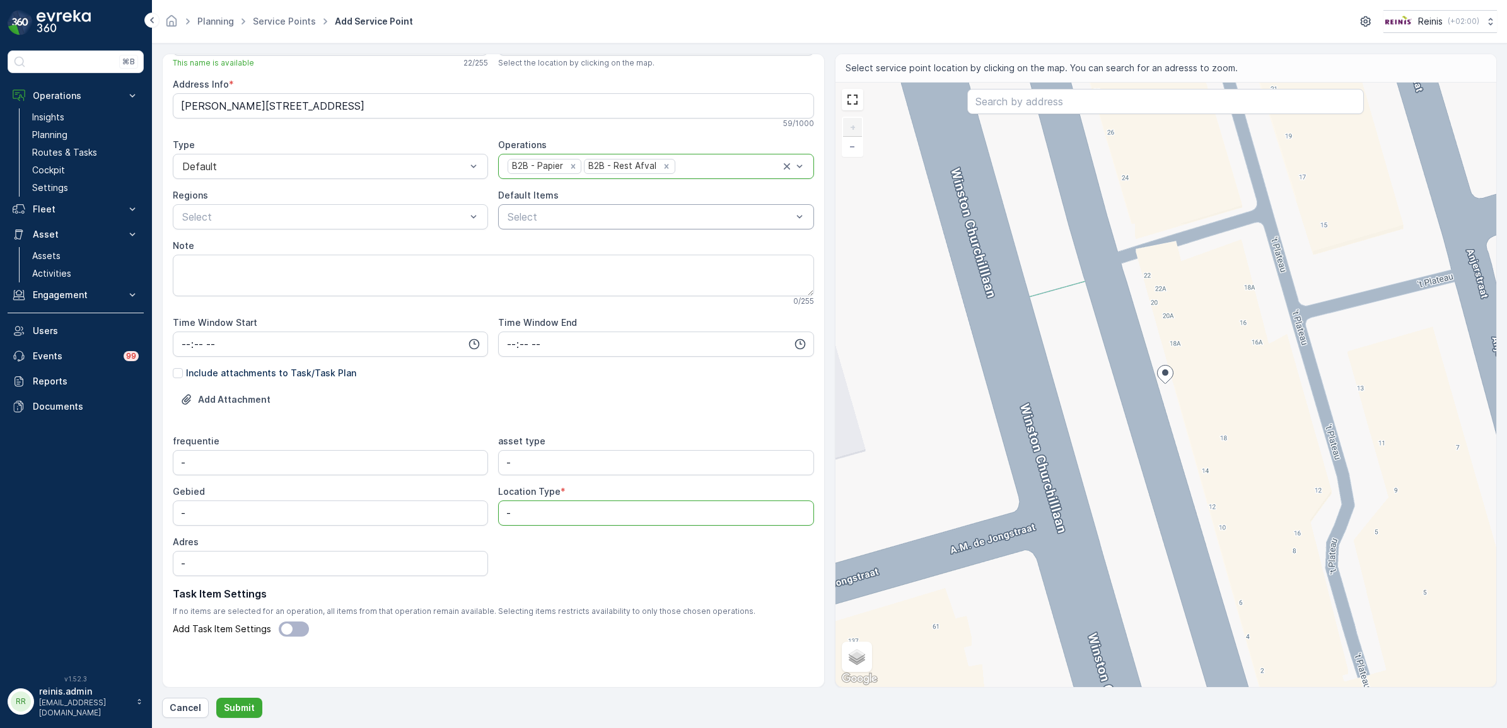
click at [430, 506] on div "frequentie - asset type - Gebied - Location Type * - Adres -" at bounding box center [493, 505] width 641 height 141
type Type "B2B"
click at [537, 560] on div "frequentie - asset type - Gebied - Location Type * B2B Adres -" at bounding box center [493, 505] width 641 height 141
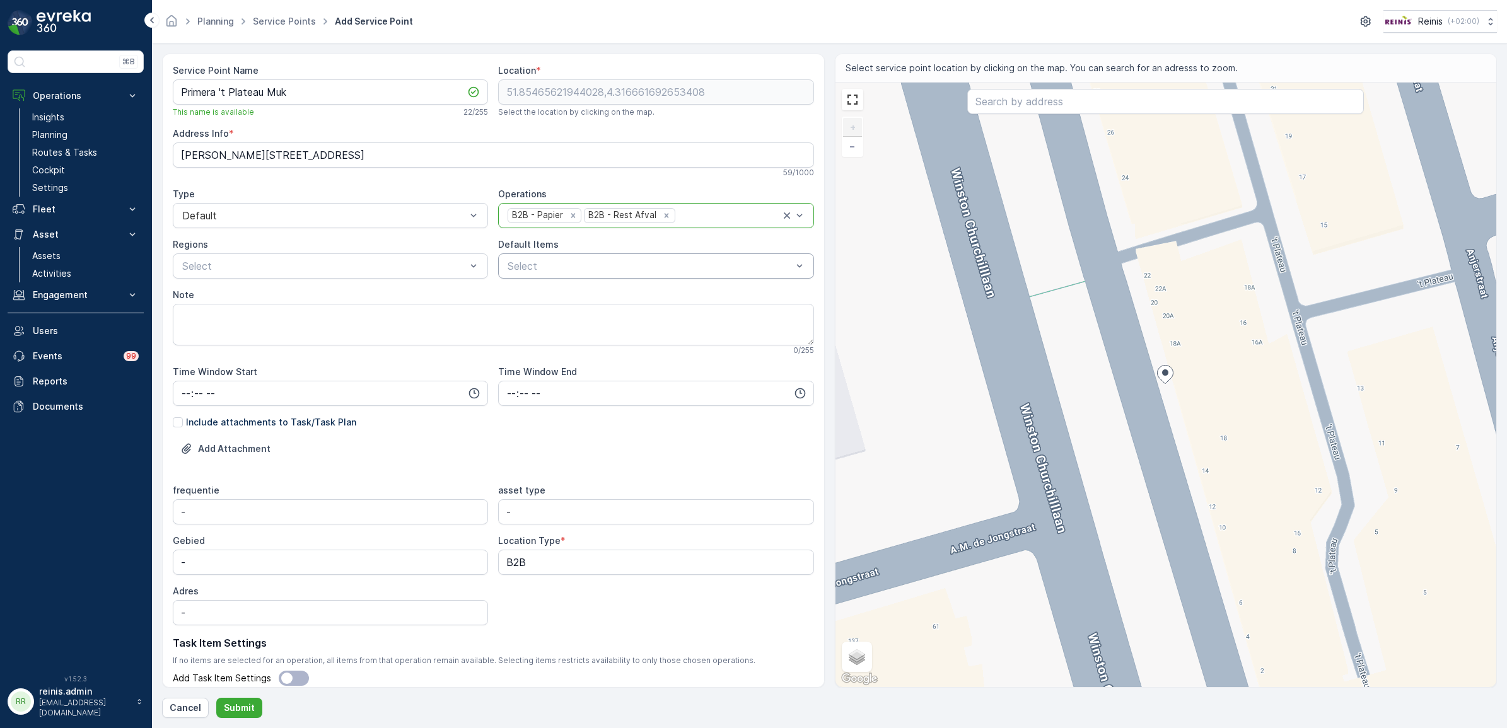
scroll to position [50, 0]
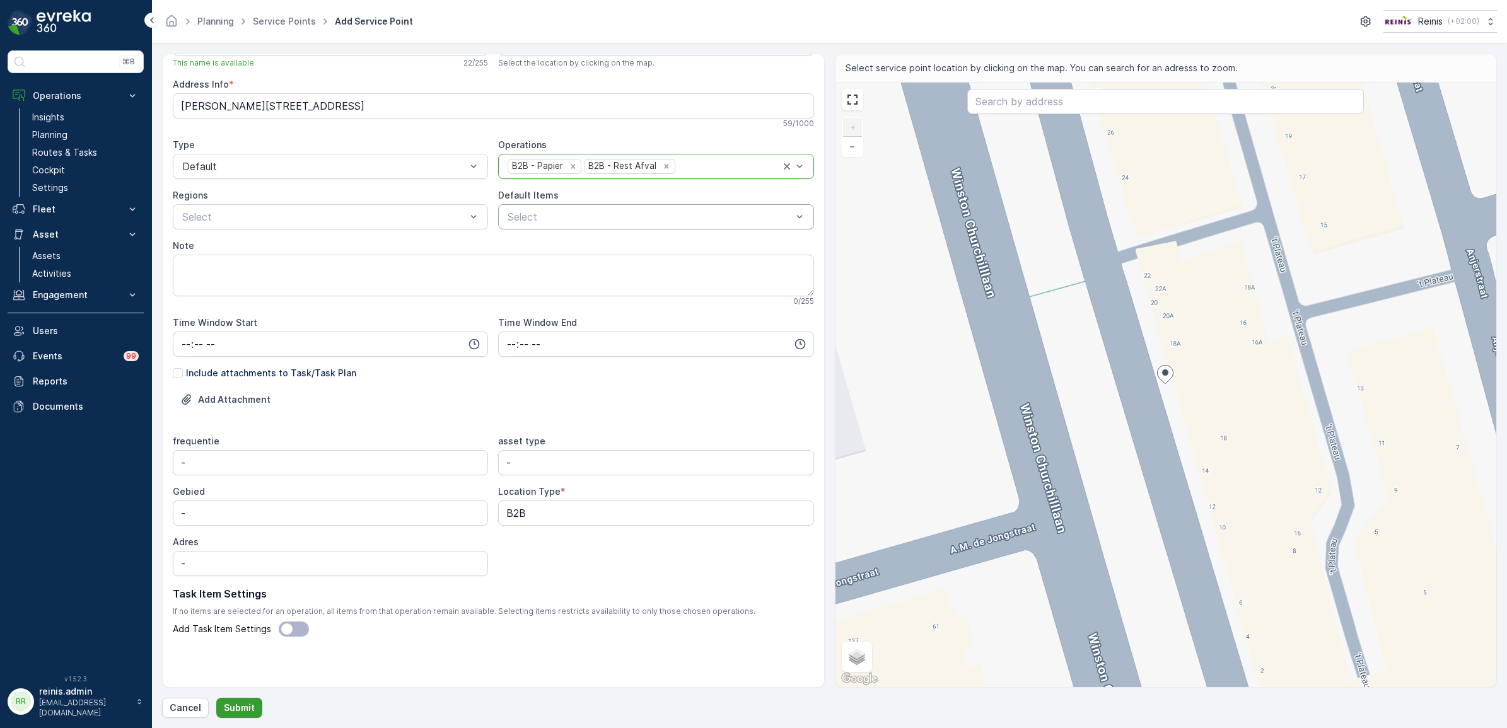
click at [244, 707] on p "Submit" at bounding box center [239, 708] width 31 height 13
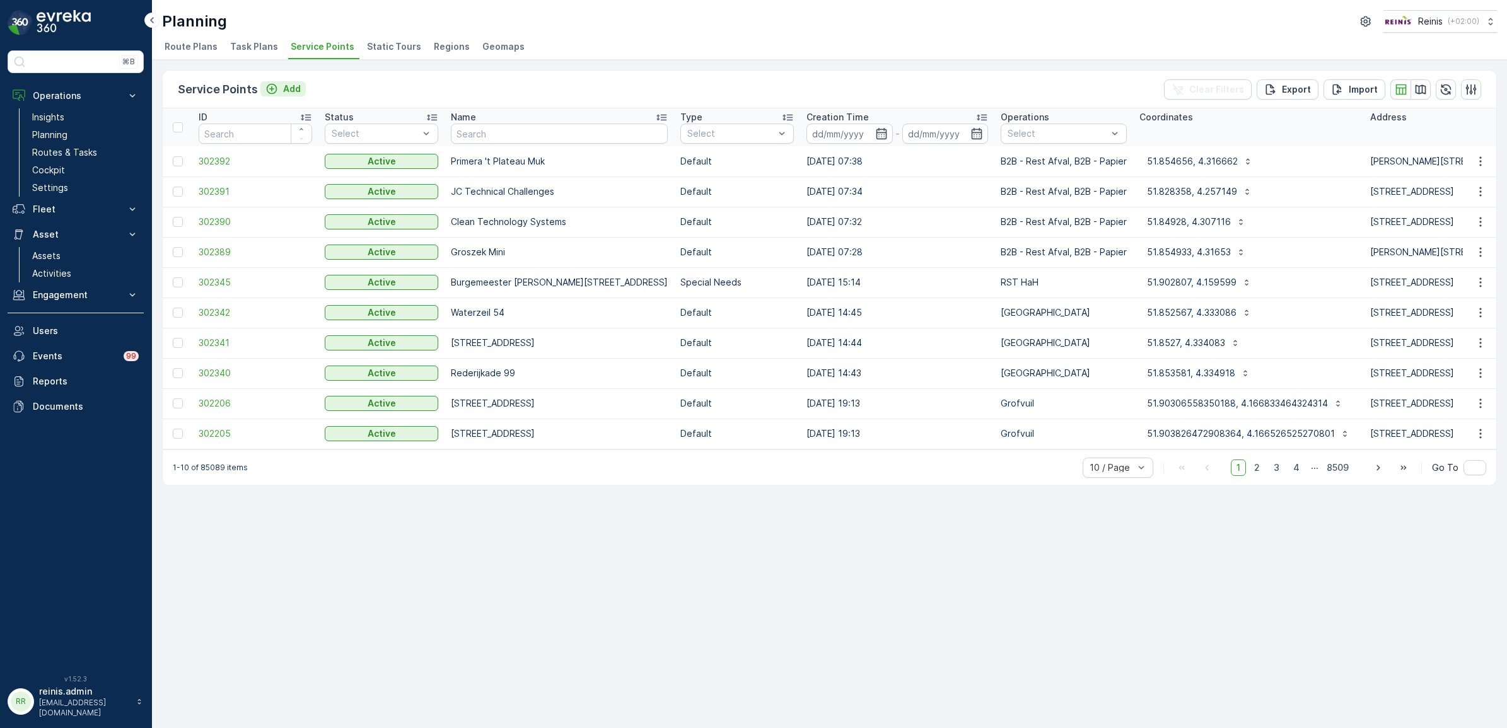
click at [285, 85] on p "Add" at bounding box center [292, 89] width 18 height 13
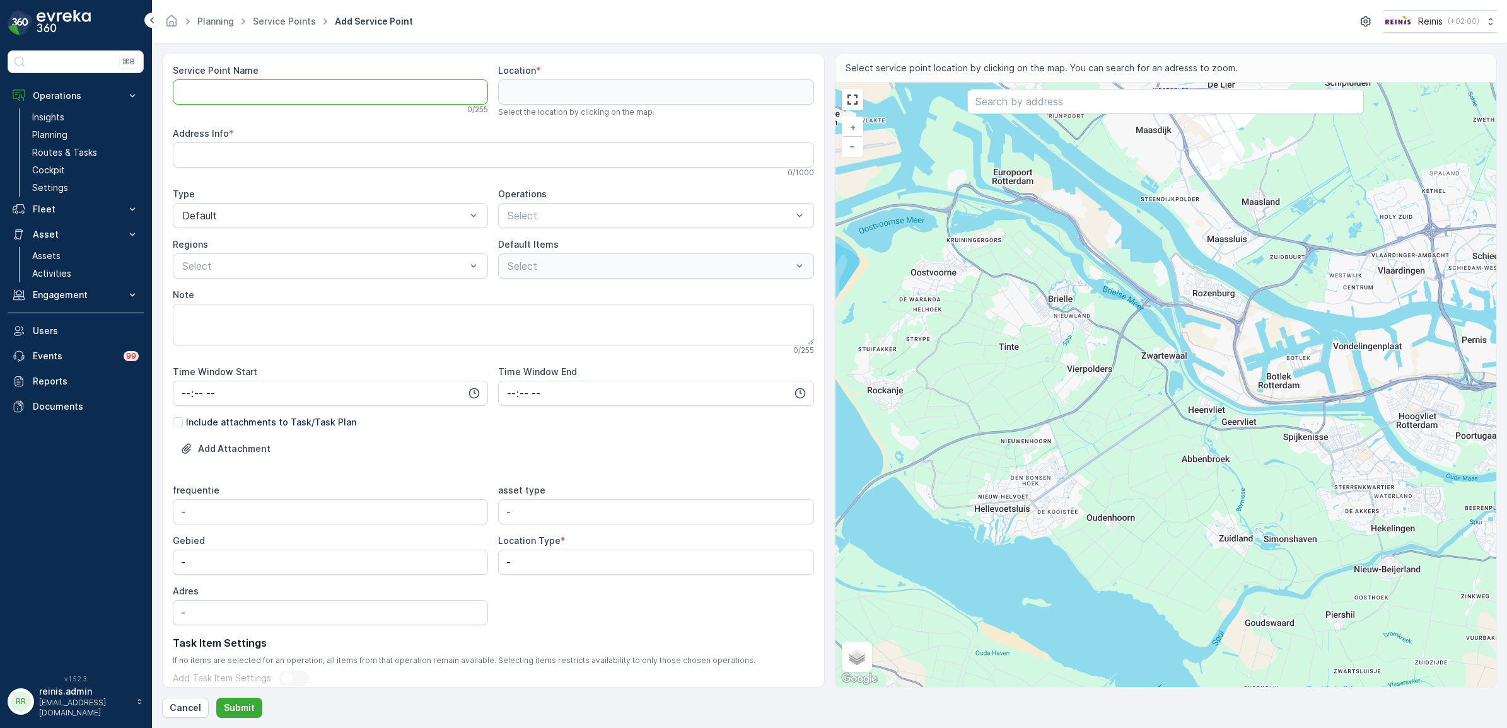
click at [349, 95] on Name "Service Point Name" at bounding box center [330, 91] width 315 height 25
paste Name "Voorne-Putten Schoonmaakgroep"
type Name "Voorne-Putten Schoonmaakgroep"
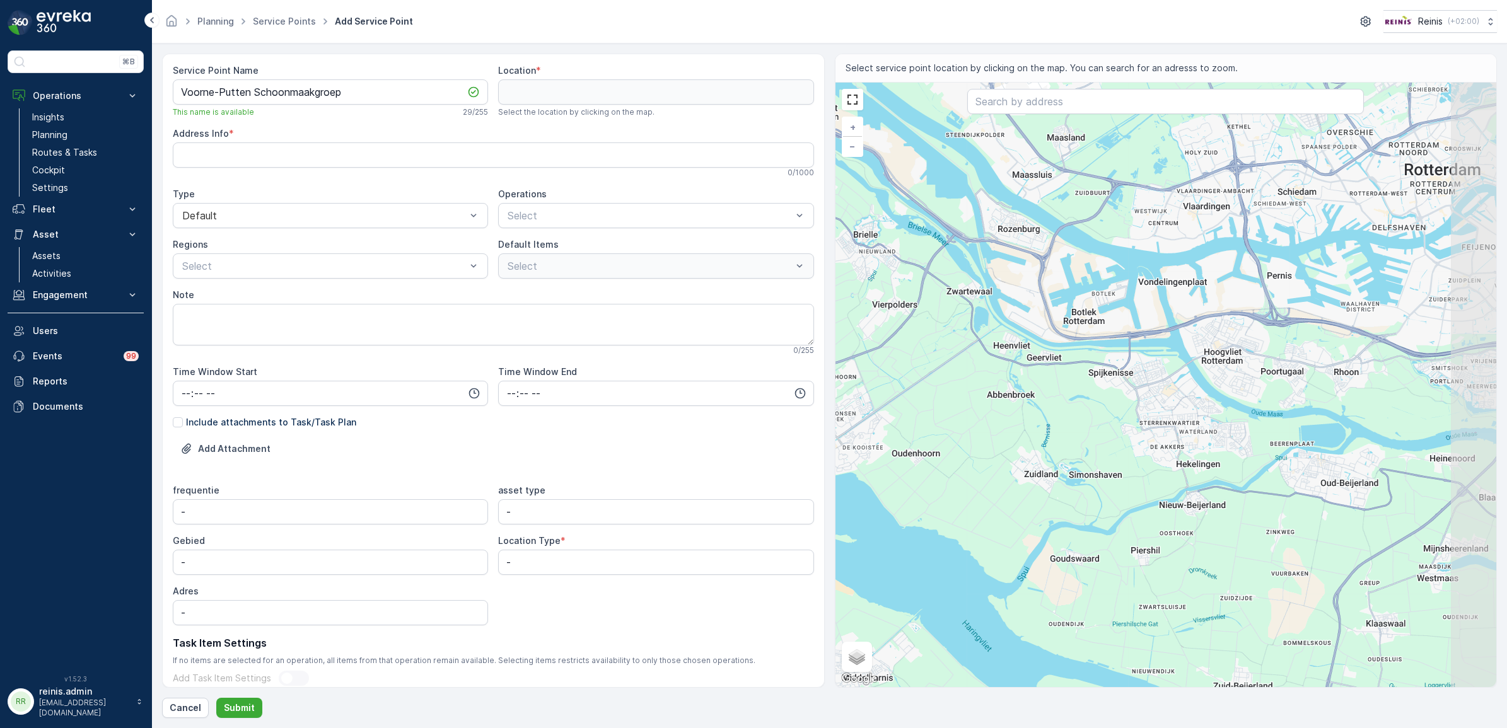
drag, startPoint x: 1347, startPoint y: 540, endPoint x: 1170, endPoint y: 484, distance: 185.6
click at [1170, 484] on div "+ − Satellite Roadmap Terrain Hybrid Leaflet Keyboard shortcuts Map Data Map da…" at bounding box center [1165, 385] width 661 height 604
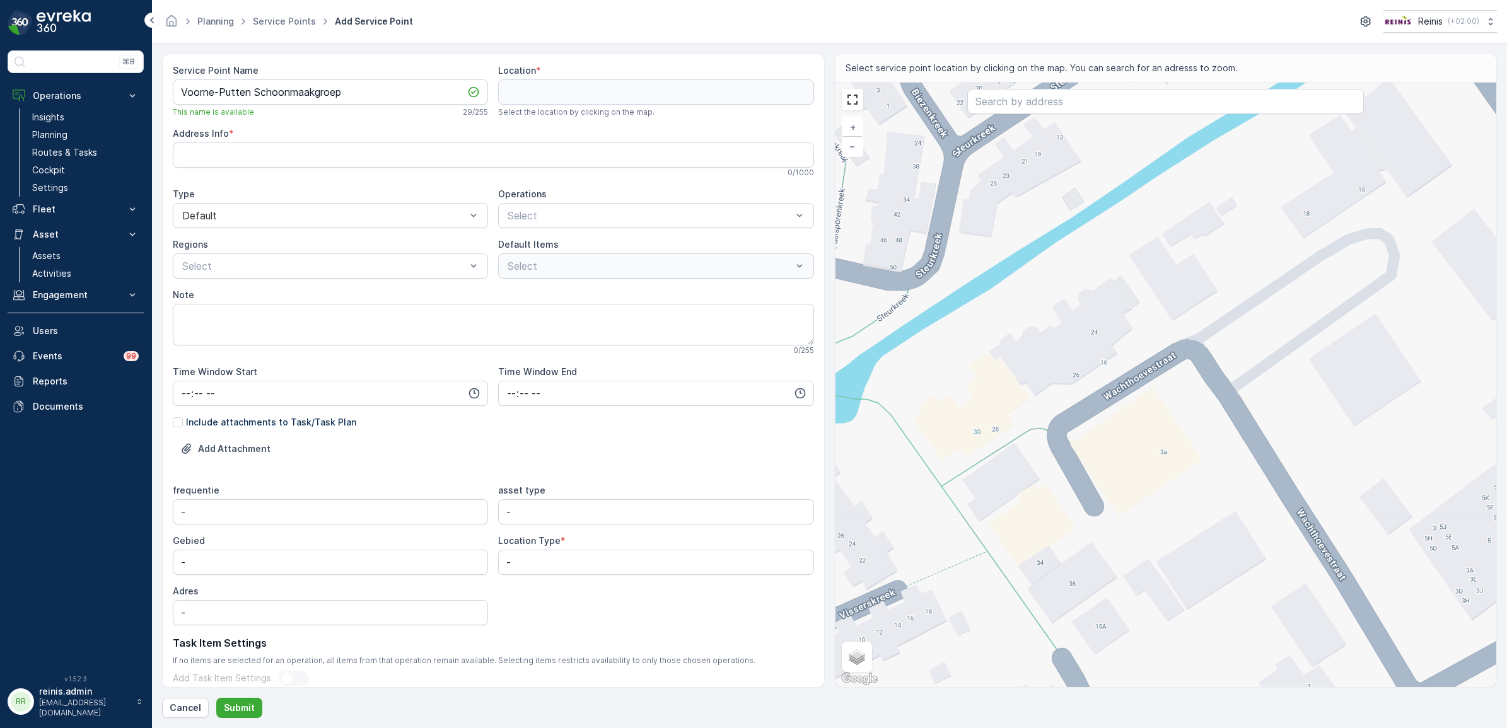
click at [1179, 385] on div "+ − Satellite Roadmap Terrain Hybrid Leaflet Keyboard shortcuts Map Data Map da…" at bounding box center [1165, 385] width 661 height 604
type input "51.824668261896484,4.333559938602415"
type Info "Wachthoevestraat 3a, 3209 BK Hekelingen, Netherlands"
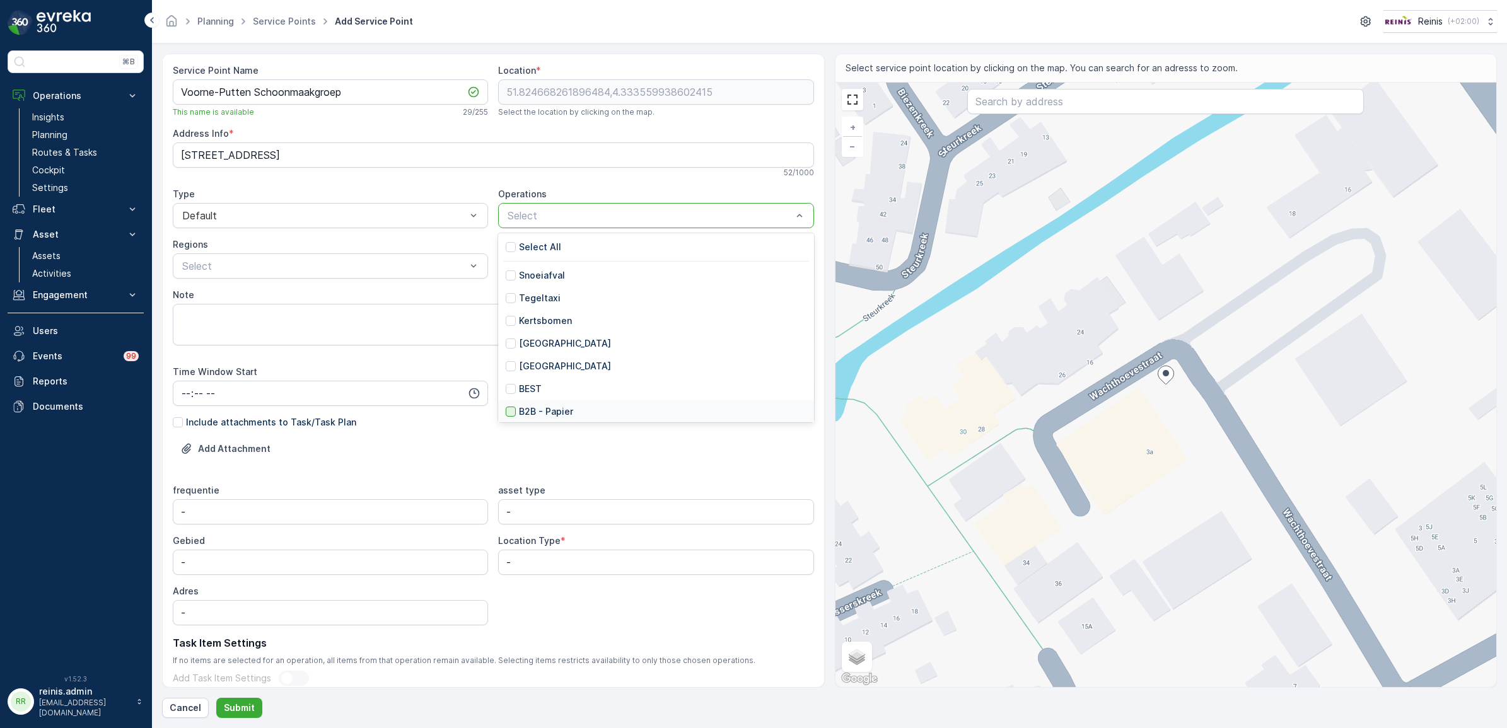
click at [511, 410] on div at bounding box center [511, 412] width 10 height 10
click at [602, 215] on div at bounding box center [680, 215] width 197 height 11
click at [514, 357] on div at bounding box center [511, 355] width 10 height 10
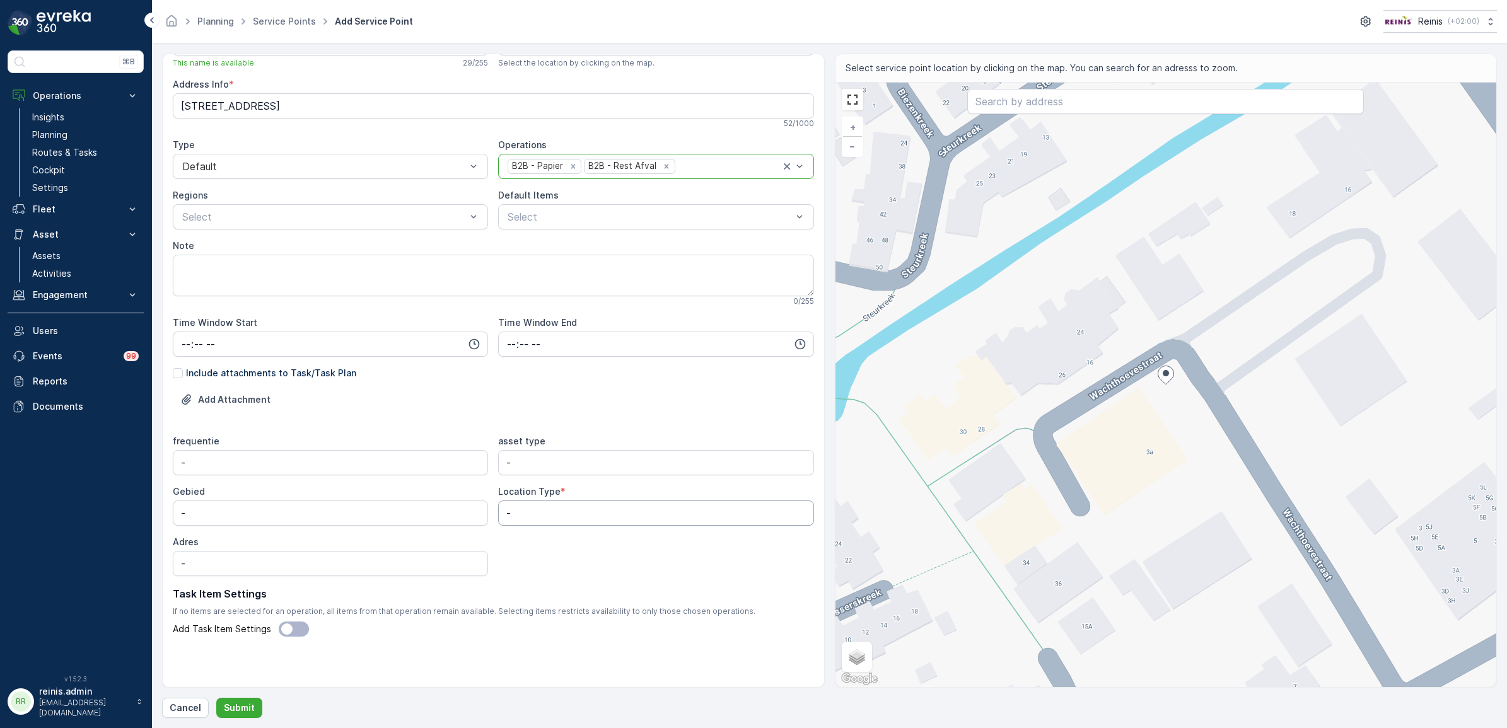
drag, startPoint x: 540, startPoint y: 511, endPoint x: 461, endPoint y: 511, distance: 78.8
click at [461, 509] on div "frequentie - asset type - Gebied - Location Type * - Adres -" at bounding box center [493, 505] width 641 height 141
type Type "B2B"
click at [662, 419] on div "Add Attachment" at bounding box center [493, 407] width 641 height 35
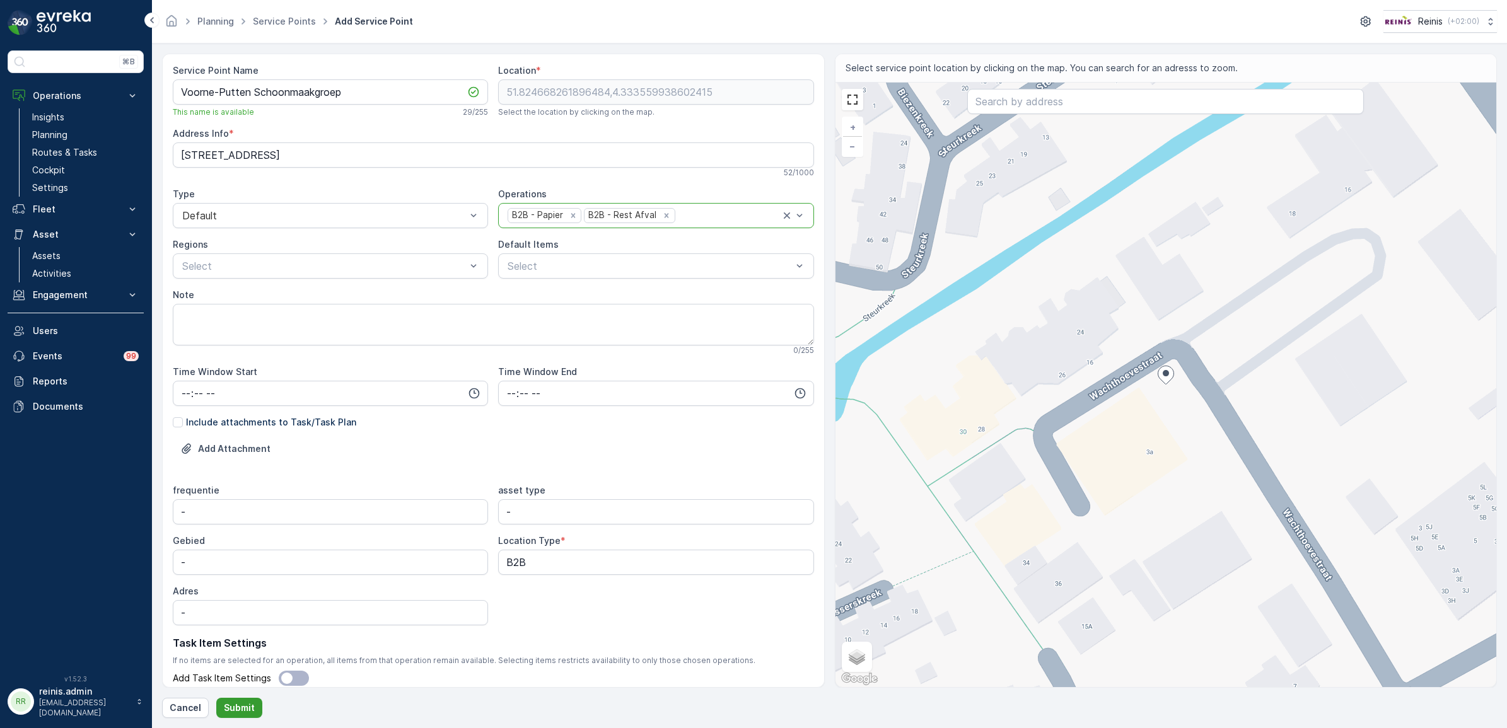
click at [243, 707] on p "Submit" at bounding box center [239, 708] width 31 height 13
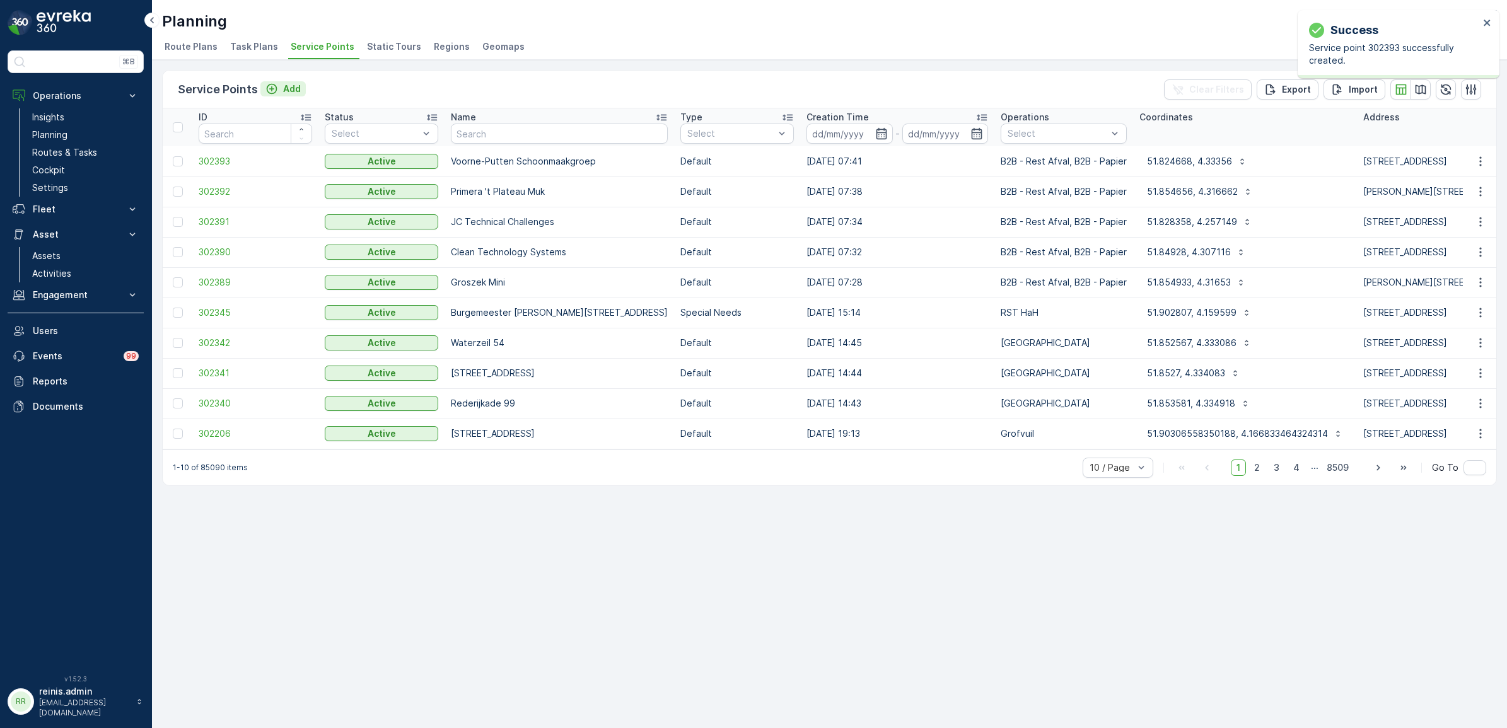
click at [294, 88] on p "Add" at bounding box center [292, 89] width 18 height 13
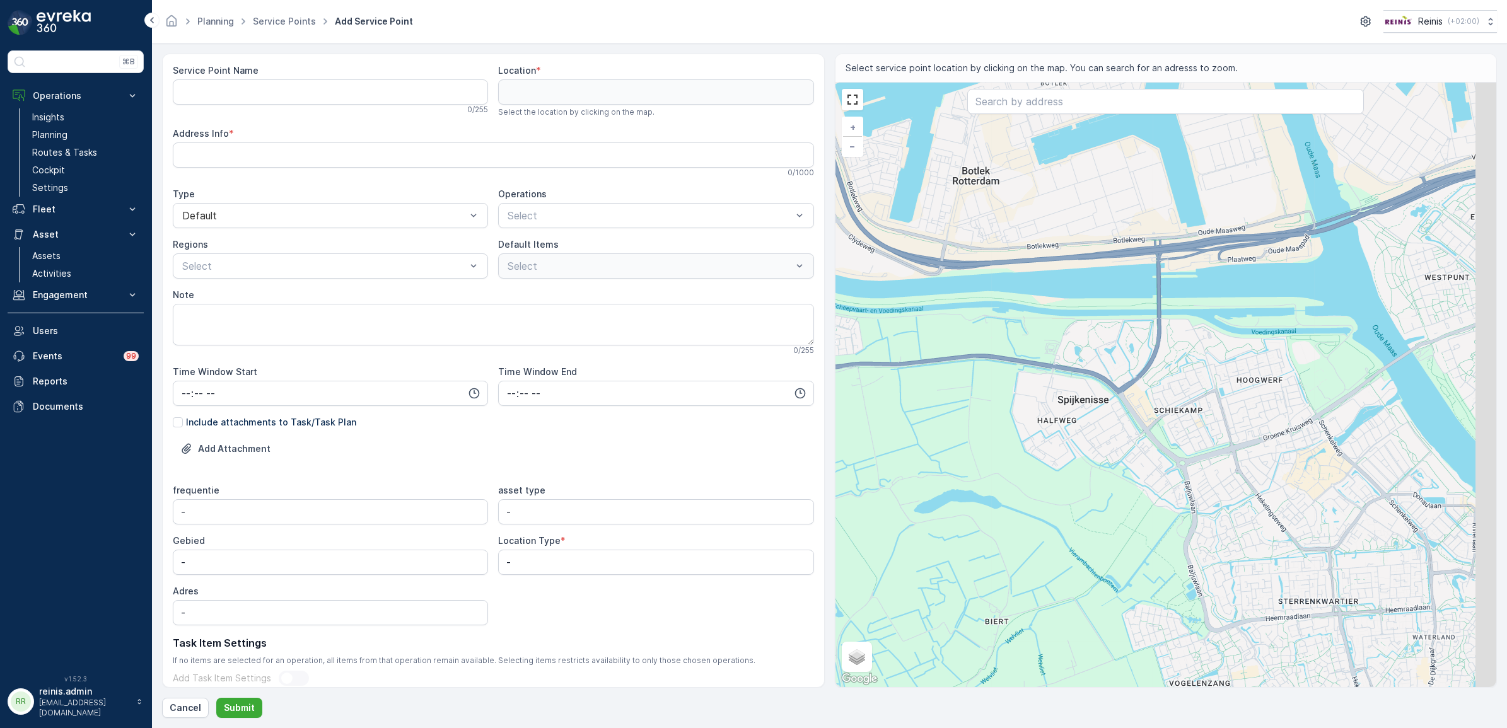
drag, startPoint x: 1358, startPoint y: 476, endPoint x: 1160, endPoint y: 465, distance: 198.2
click at [1160, 465] on div "+ − Satellite Roadmap Terrain Hybrid Leaflet Keyboard shortcuts Map Data Map da…" at bounding box center [1165, 385] width 661 height 604
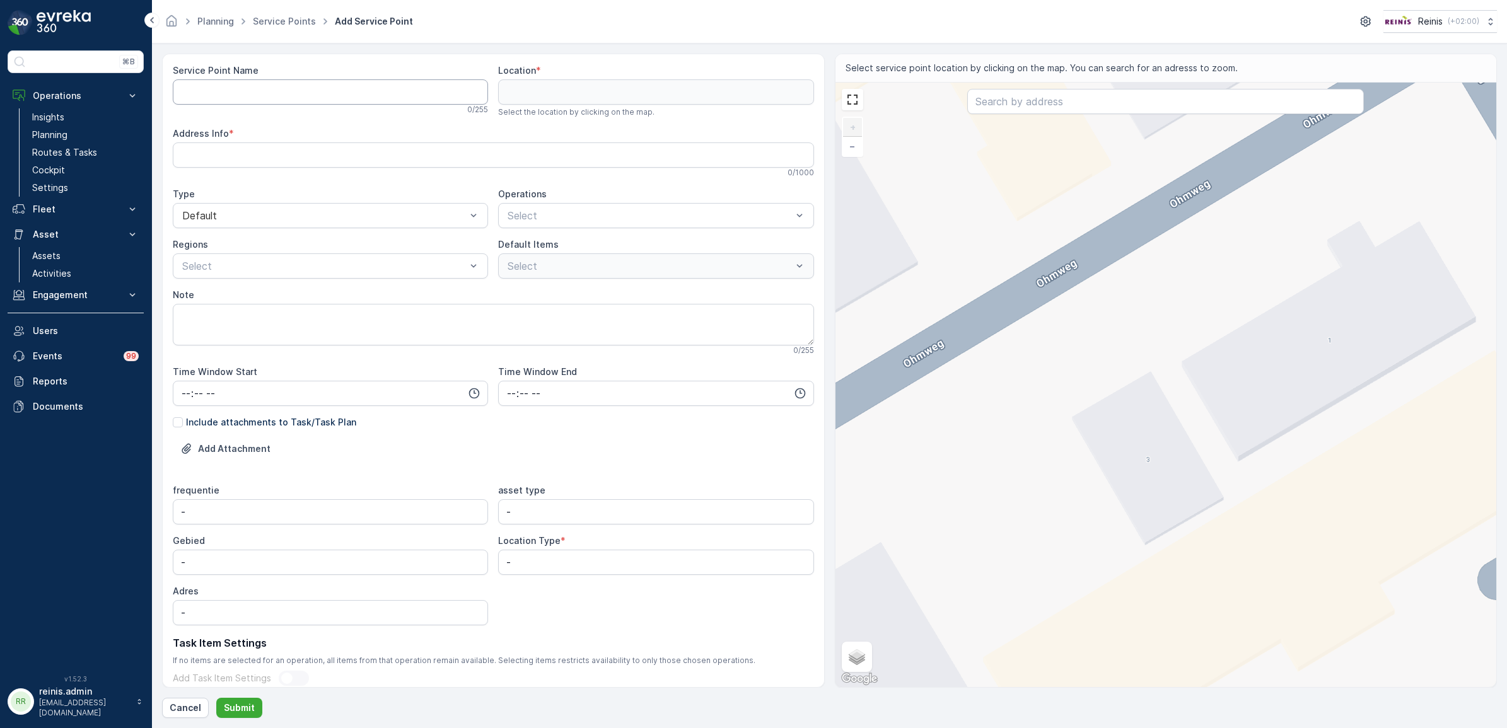
click at [333, 92] on Name "Service Point Name" at bounding box center [330, 91] width 315 height 25
paste Name "Braber Groenvoorziening"
type Name "Braber Groenvoorziening"
click at [1092, 367] on div "+ − Satellite Roadmap Terrain Hybrid Leaflet Keyboard shortcuts Map Data Map da…" at bounding box center [1165, 385] width 661 height 604
type input "51.853836890637986,4.301491116995551"
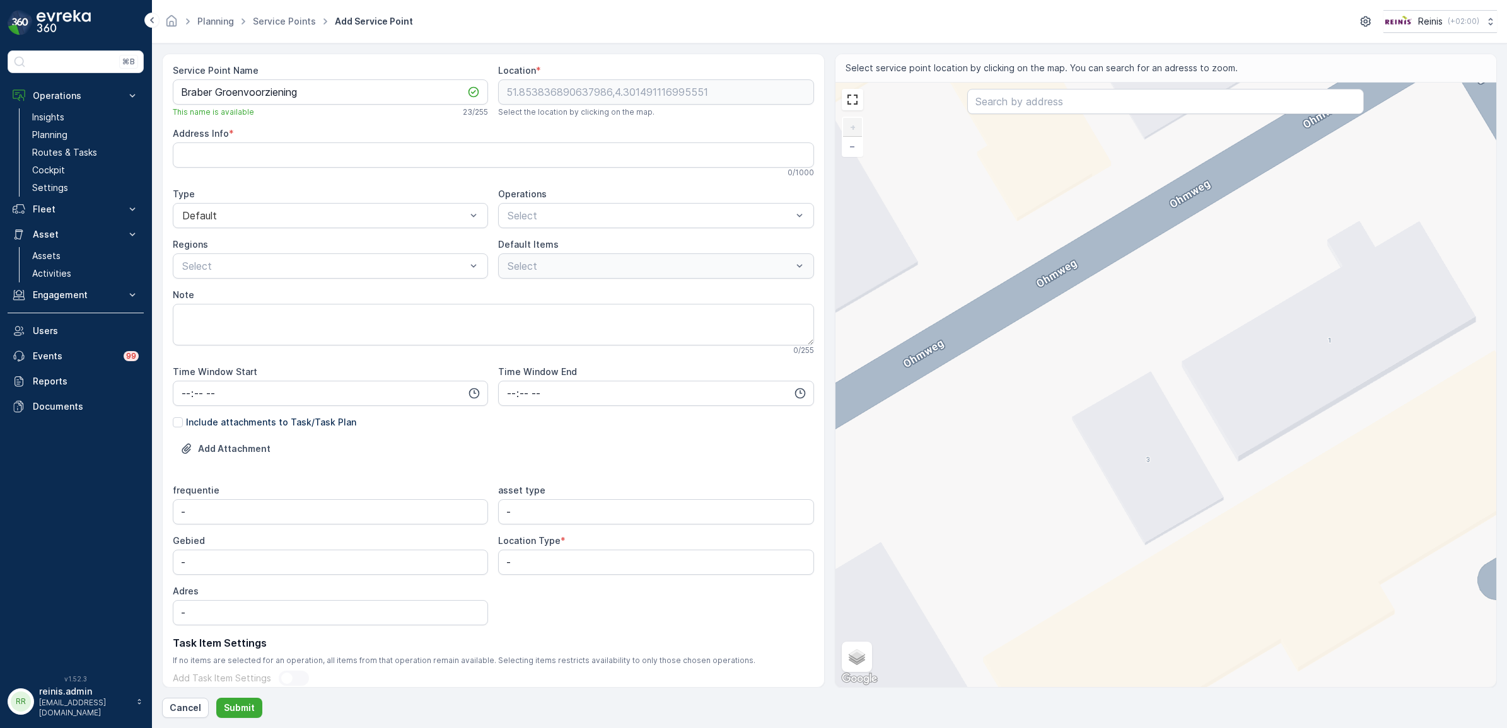
type Info "Ohmweg 3, 3208 KE Spijkenisse, Netherlands"
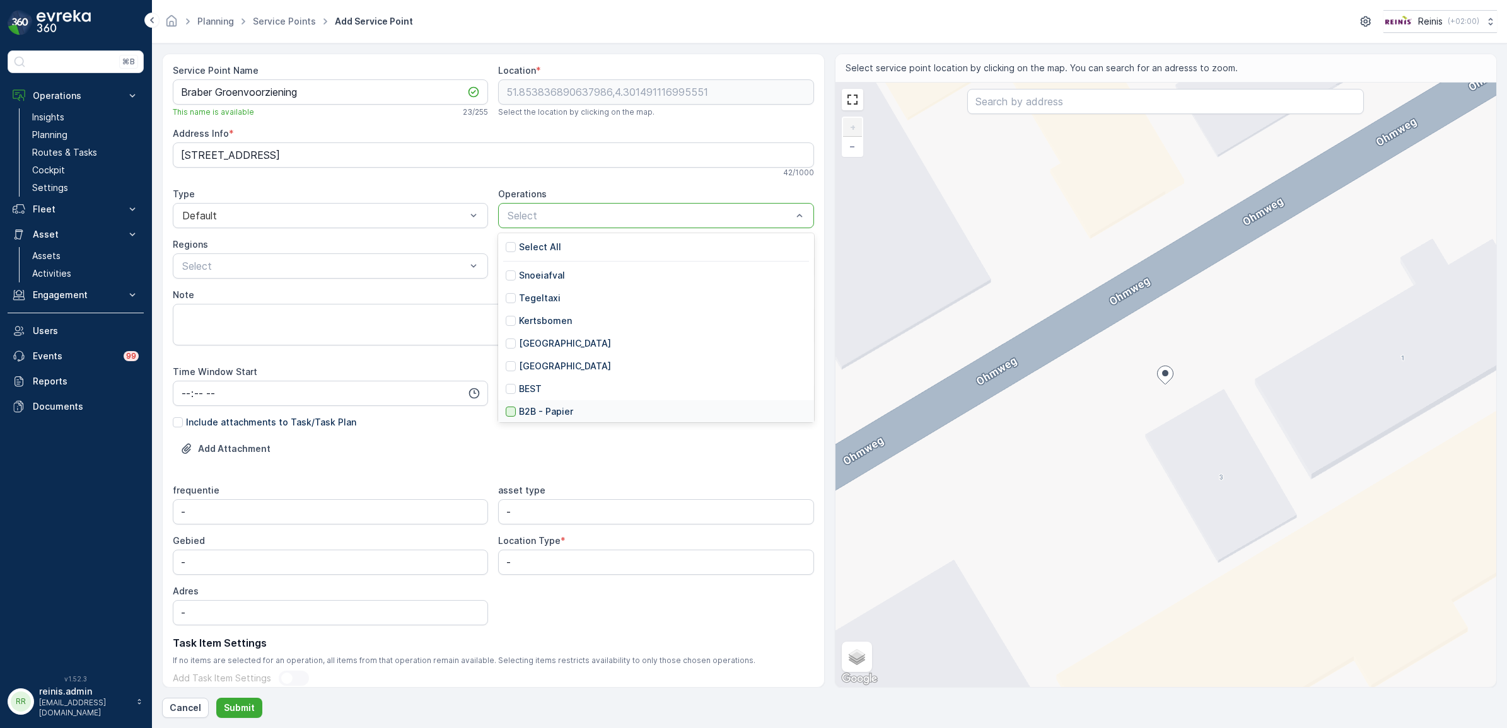
click at [512, 413] on div at bounding box center [511, 412] width 10 height 10
click at [610, 216] on div at bounding box center [680, 215] width 197 height 11
click at [508, 354] on div at bounding box center [511, 355] width 10 height 10
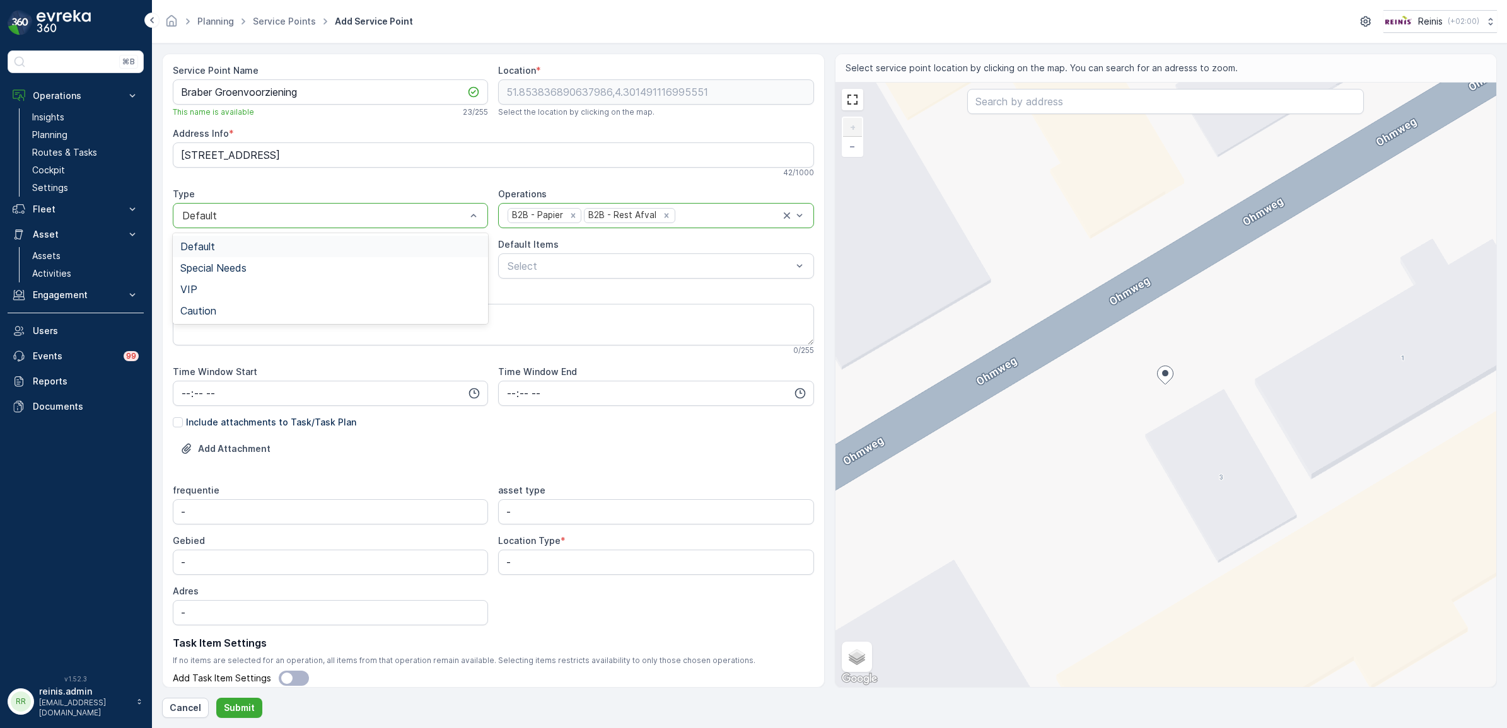
click at [315, 205] on div "Default" at bounding box center [330, 215] width 315 height 25
click at [315, 218] on div at bounding box center [324, 215] width 286 height 11
click at [609, 271] on div at bounding box center [649, 265] width 286 height 11
drag, startPoint x: 495, startPoint y: 562, endPoint x: 470, endPoint y: 567, distance: 25.2
click at [467, 560] on div "frequentie - asset type - Gebied - Location Type * - Adres -" at bounding box center [493, 554] width 641 height 141
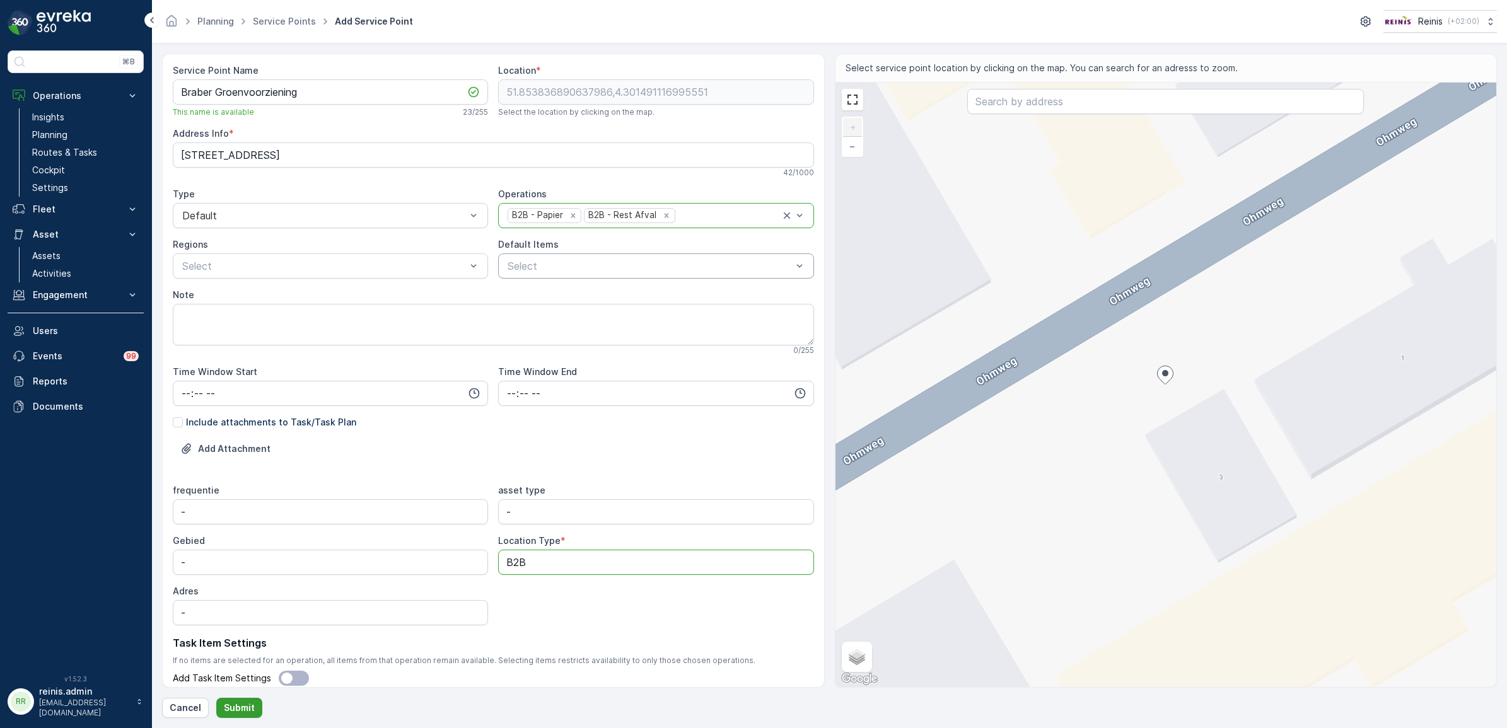
type Type "B2B"
click at [243, 713] on p "Submit" at bounding box center [239, 708] width 31 height 13
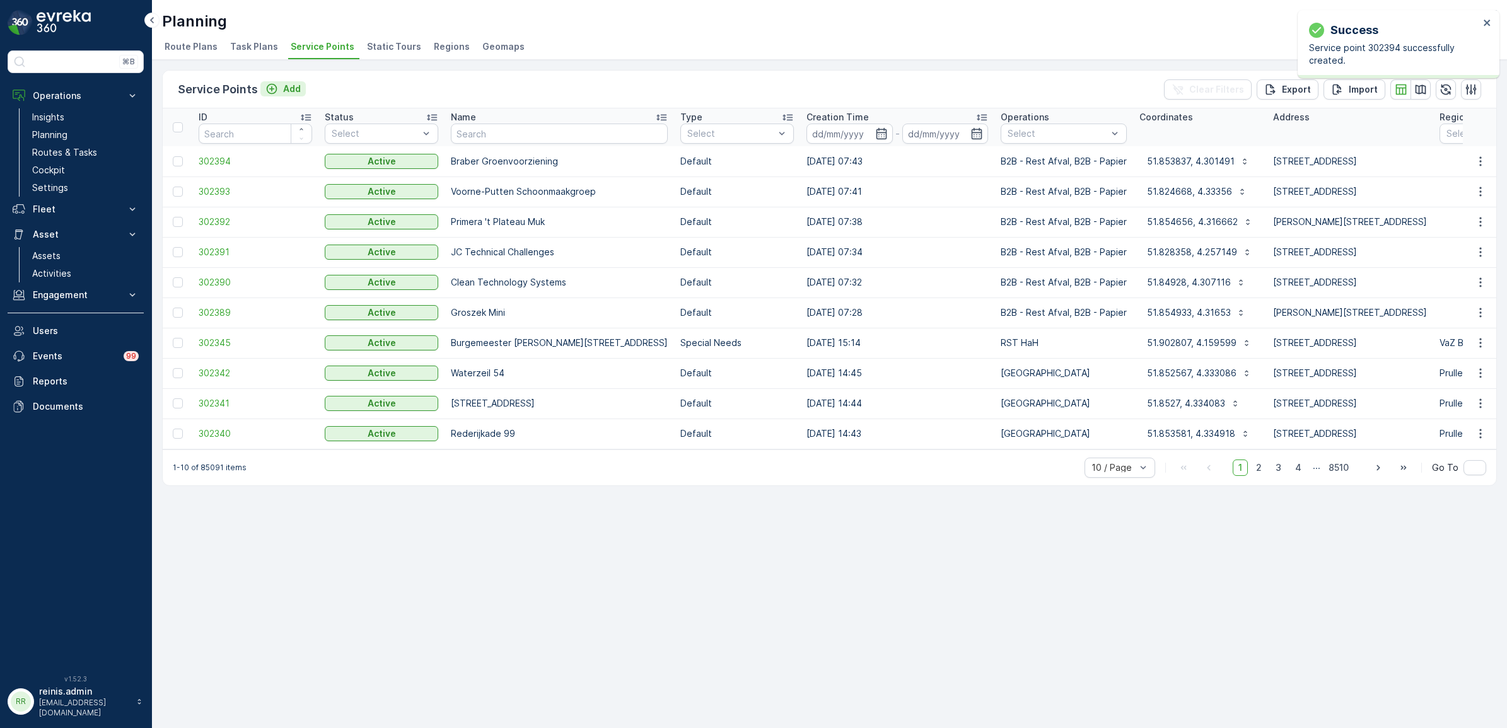
click at [283, 87] on p "Add" at bounding box center [292, 89] width 18 height 13
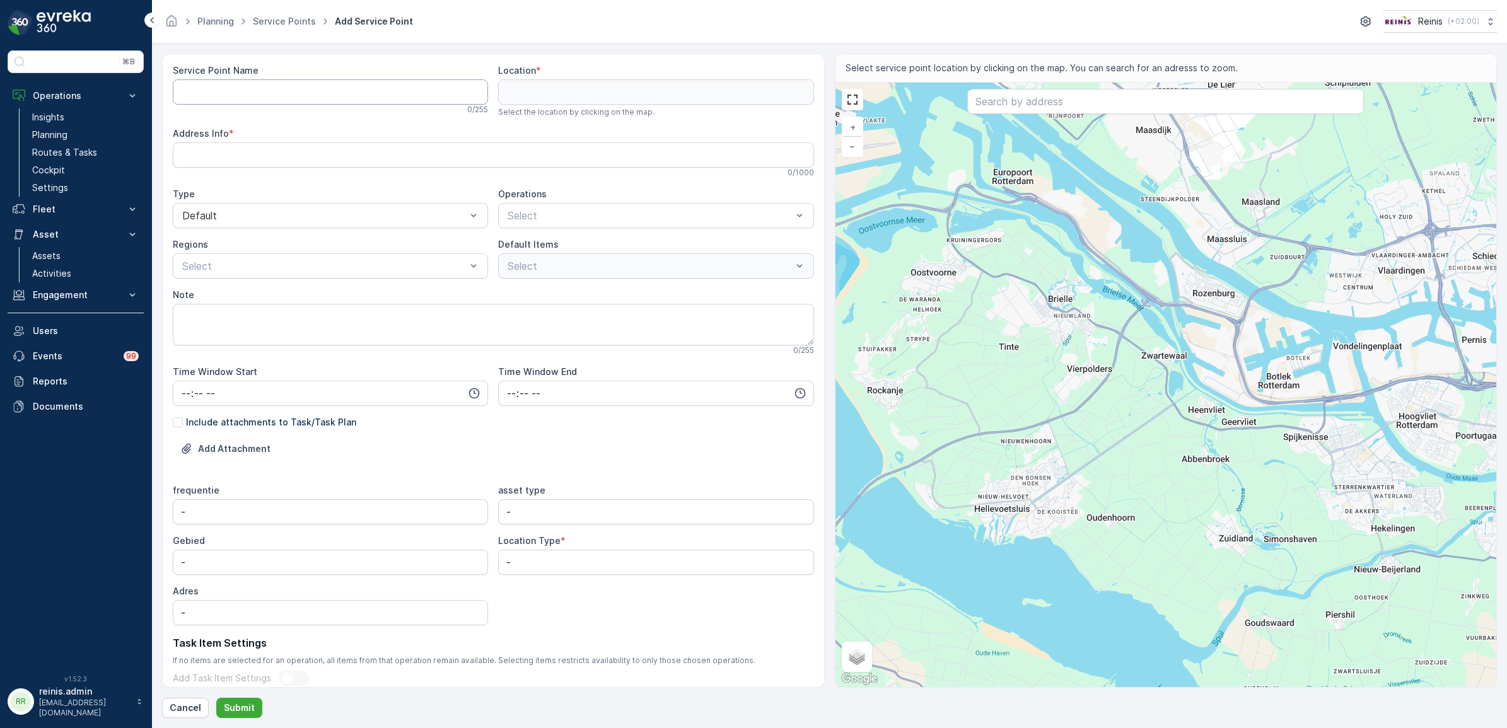
click at [262, 92] on Name "Service Point Name" at bounding box center [330, 91] width 315 height 25
paste Name "Botlek Logistics"
type Name "Botlek Logistics"
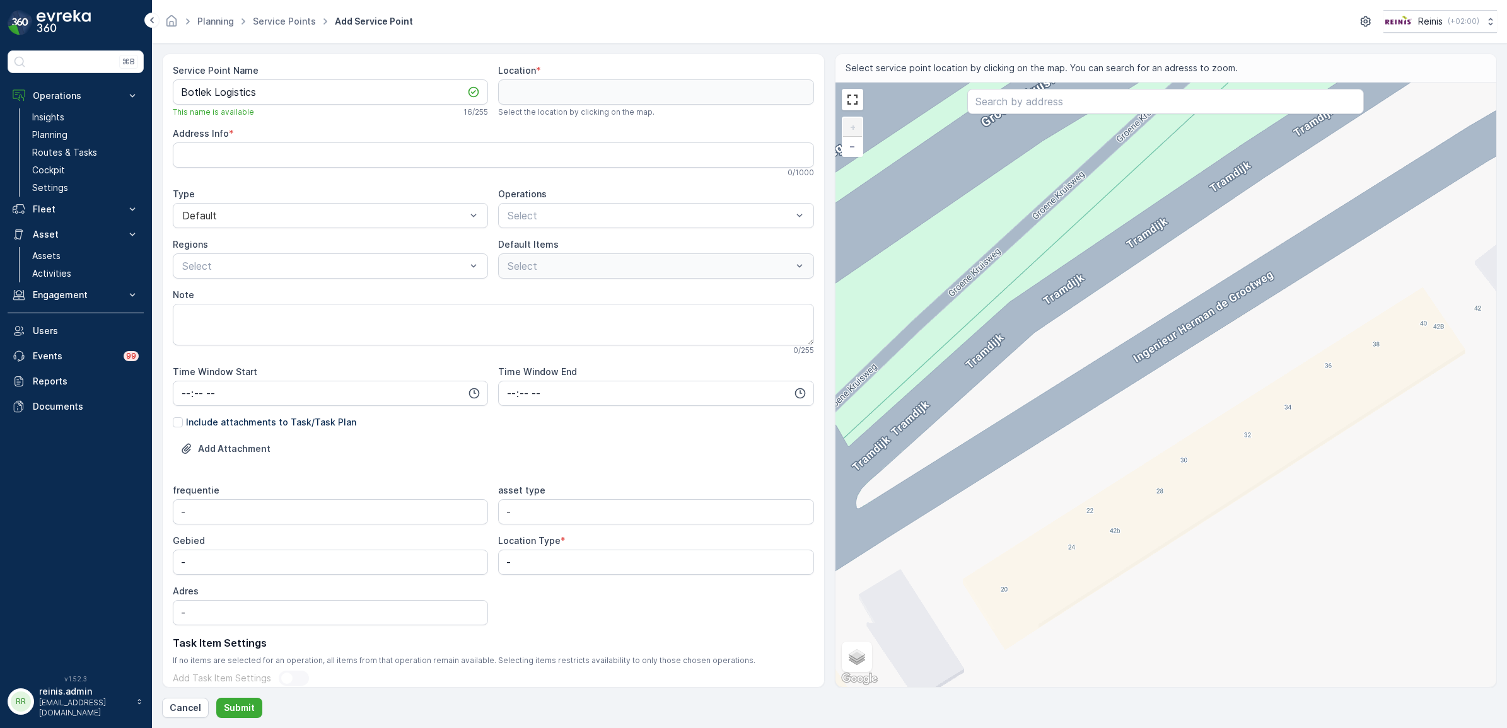
click at [1264, 375] on div "+ − Satellite Roadmap Terrain Hybrid Leaflet Keyboard shortcuts Map Data Map da…" at bounding box center [1165, 385] width 661 height 604
type input "51.855837336583406,4.333213603424557"
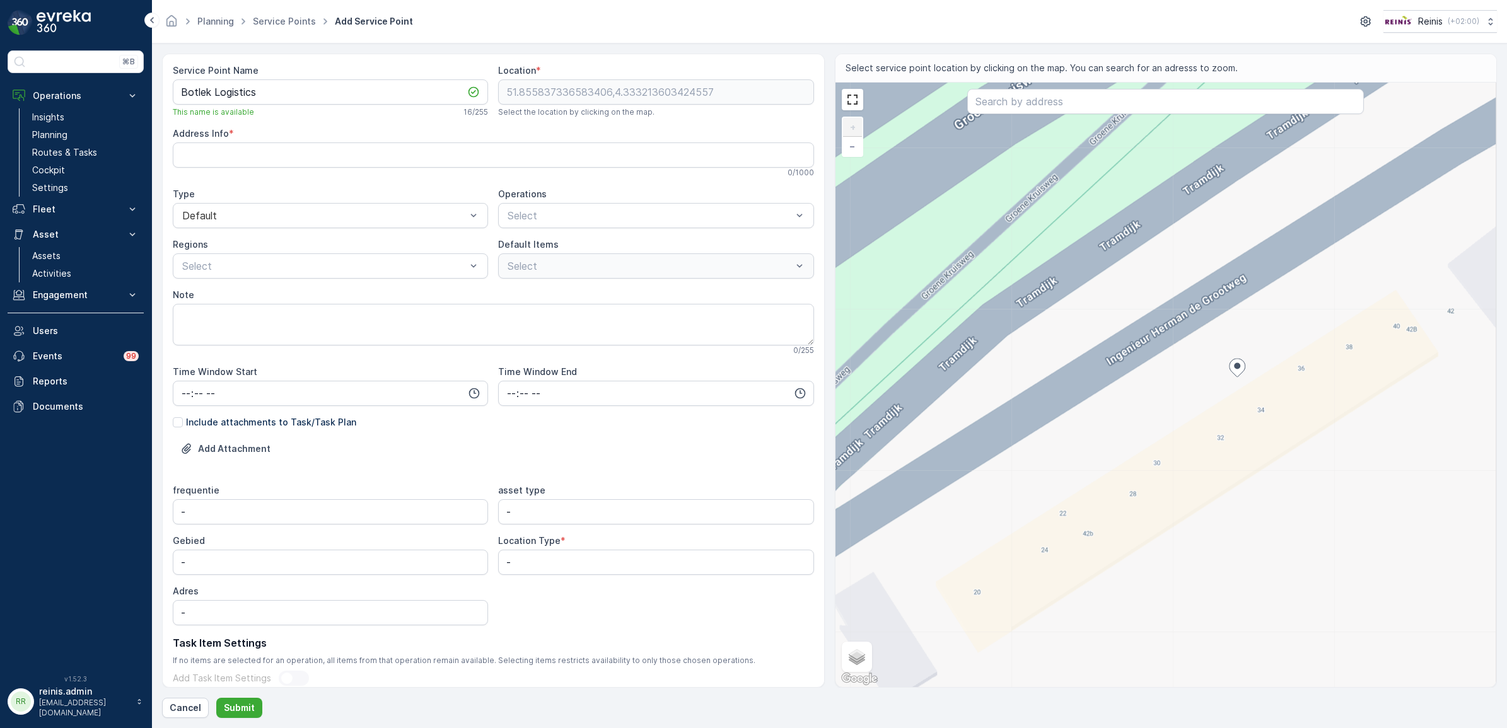
type Info "Haven, Ingenieur Herman de Grootweg 34, 3201 AB Spijkenisse, Netherlands"
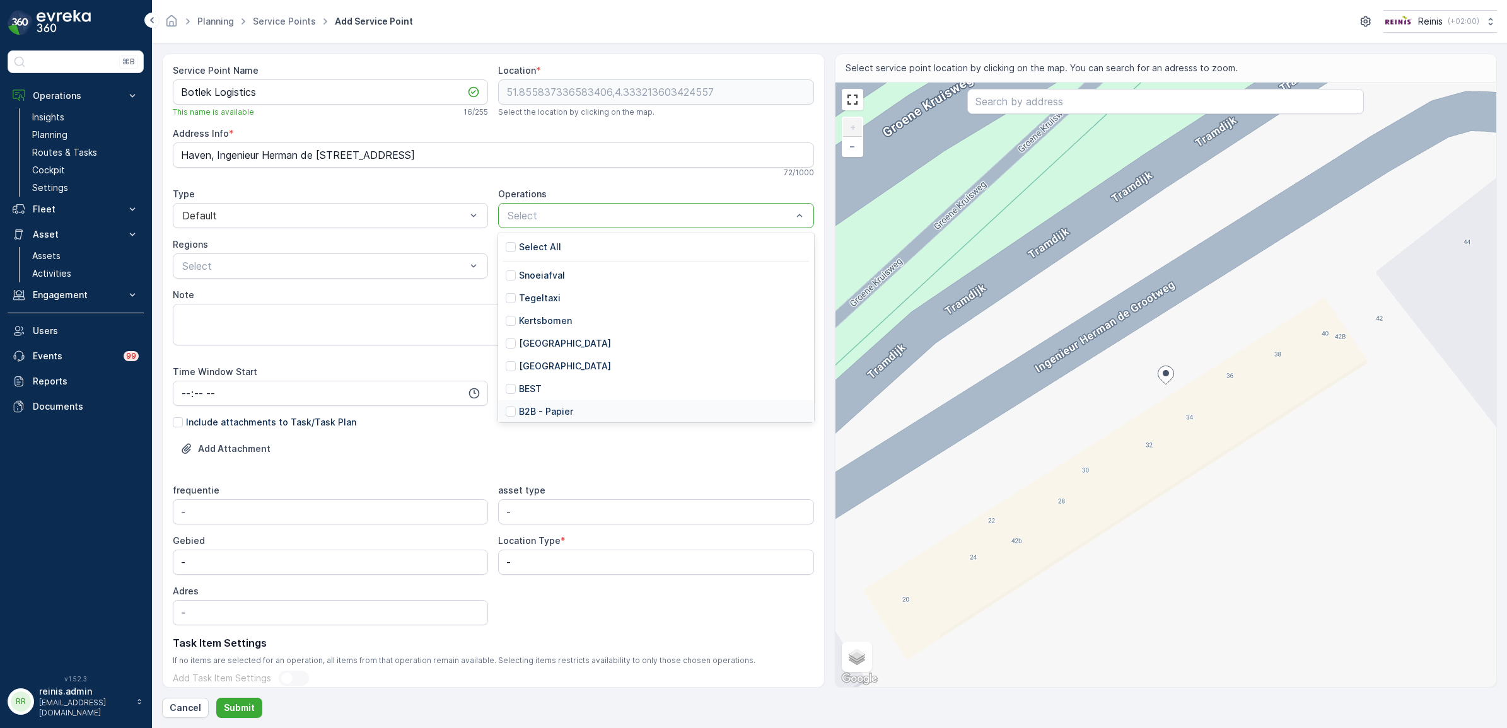
click at [521, 410] on p "B2B - Papier" at bounding box center [546, 411] width 54 height 13
click at [628, 212] on div at bounding box center [680, 215] width 197 height 11
click at [506, 354] on div at bounding box center [511, 355] width 10 height 10
drag, startPoint x: 500, startPoint y: 566, endPoint x: 440, endPoint y: 562, distance: 60.0
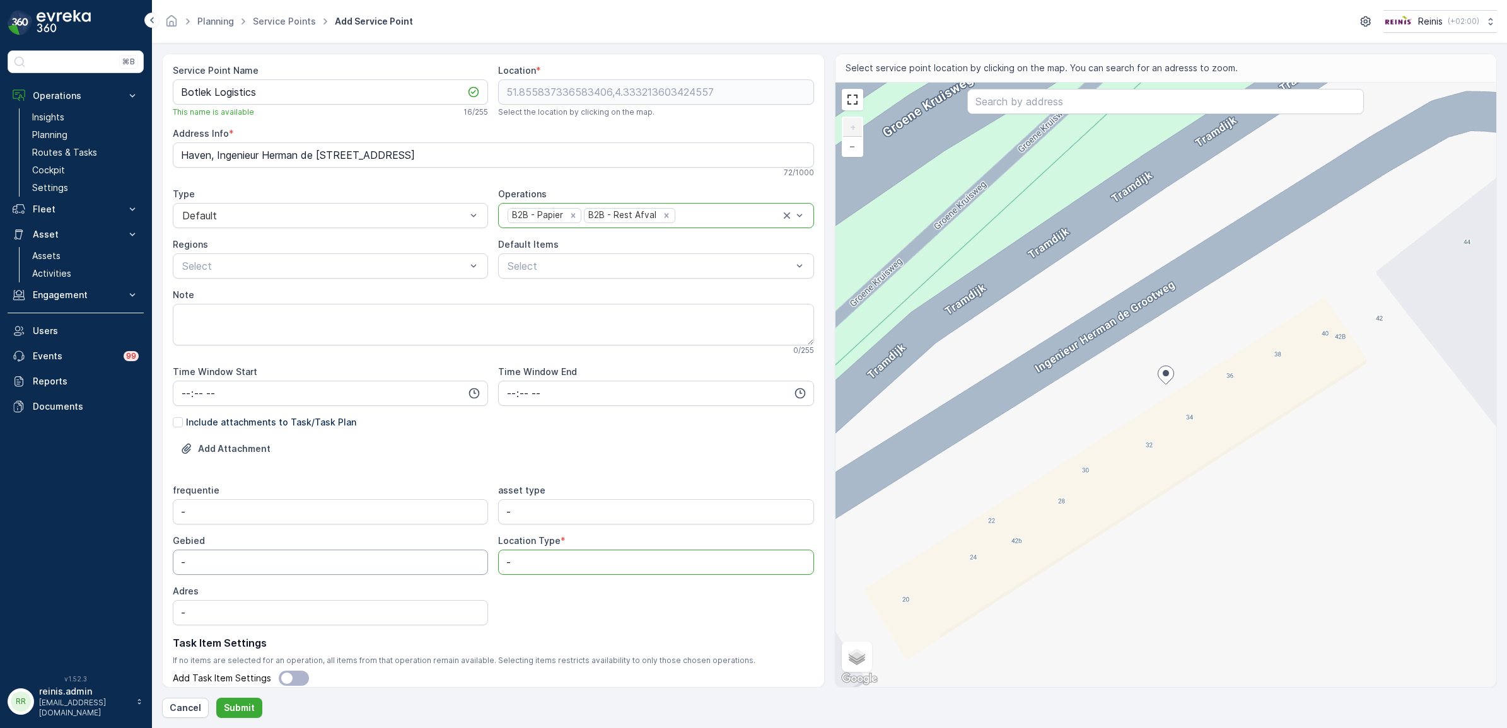
click at [440, 561] on div "frequentie - asset type - Gebied - Location Type * - Adres -" at bounding box center [493, 554] width 641 height 141
type Type "B2B"
click at [231, 704] on p "Submit" at bounding box center [239, 708] width 31 height 13
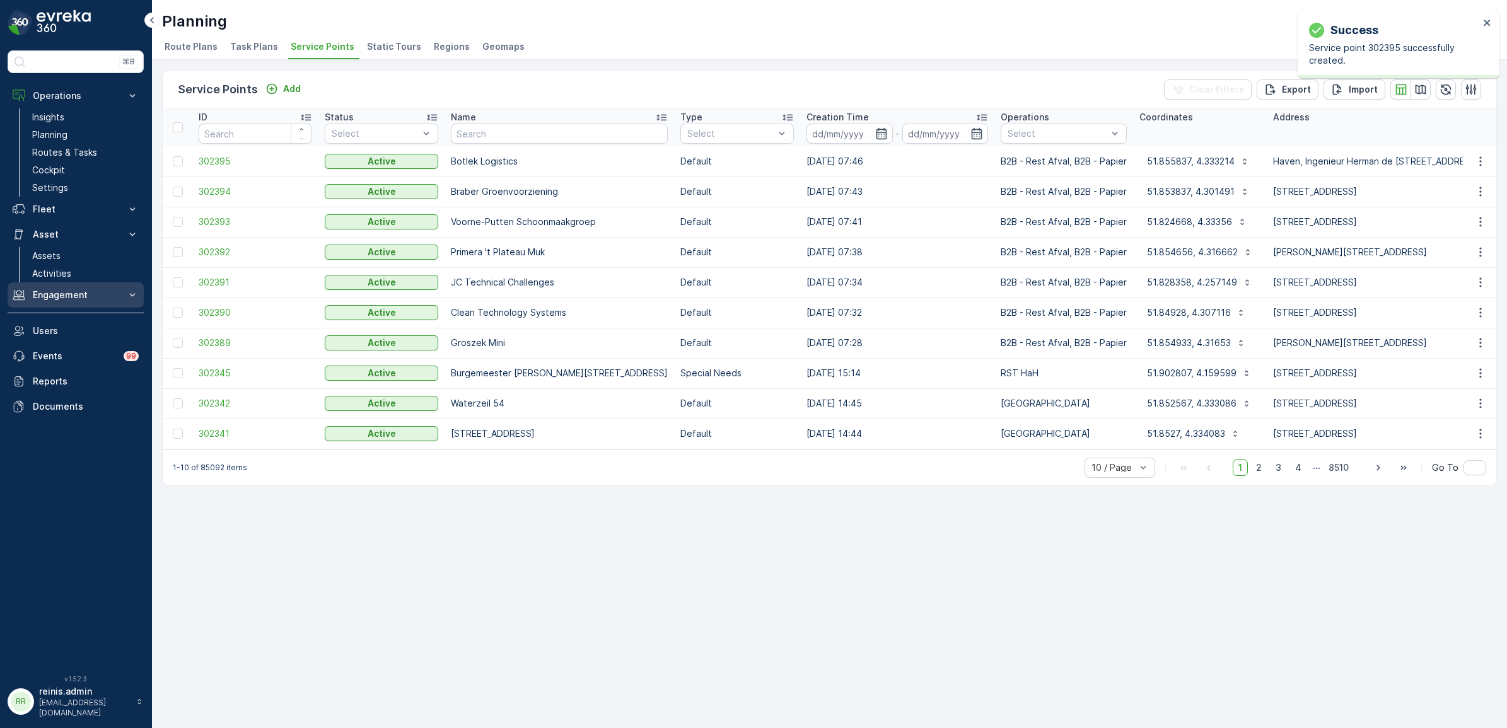
click at [57, 299] on p "Engagement" at bounding box center [76, 295] width 86 height 13
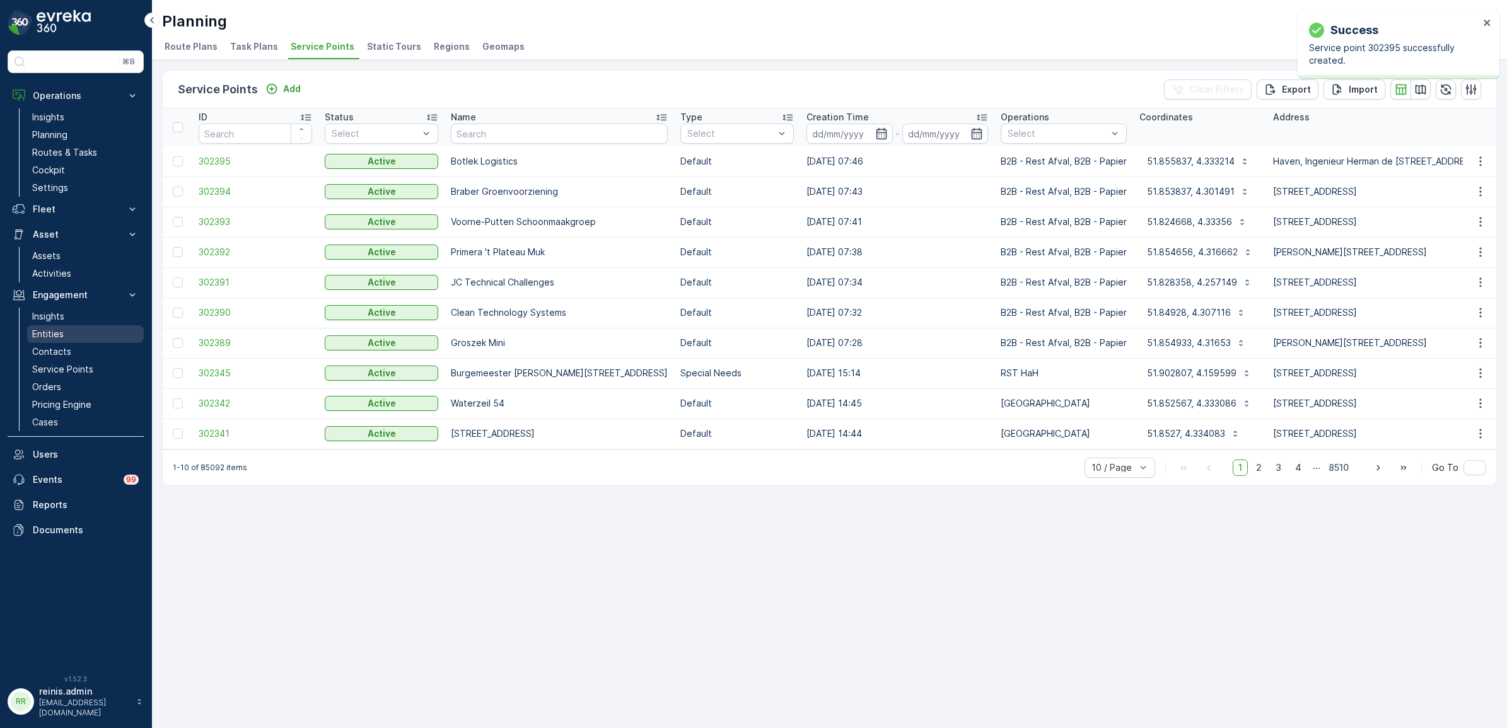
click at [65, 333] on link "Entities" at bounding box center [85, 334] width 117 height 18
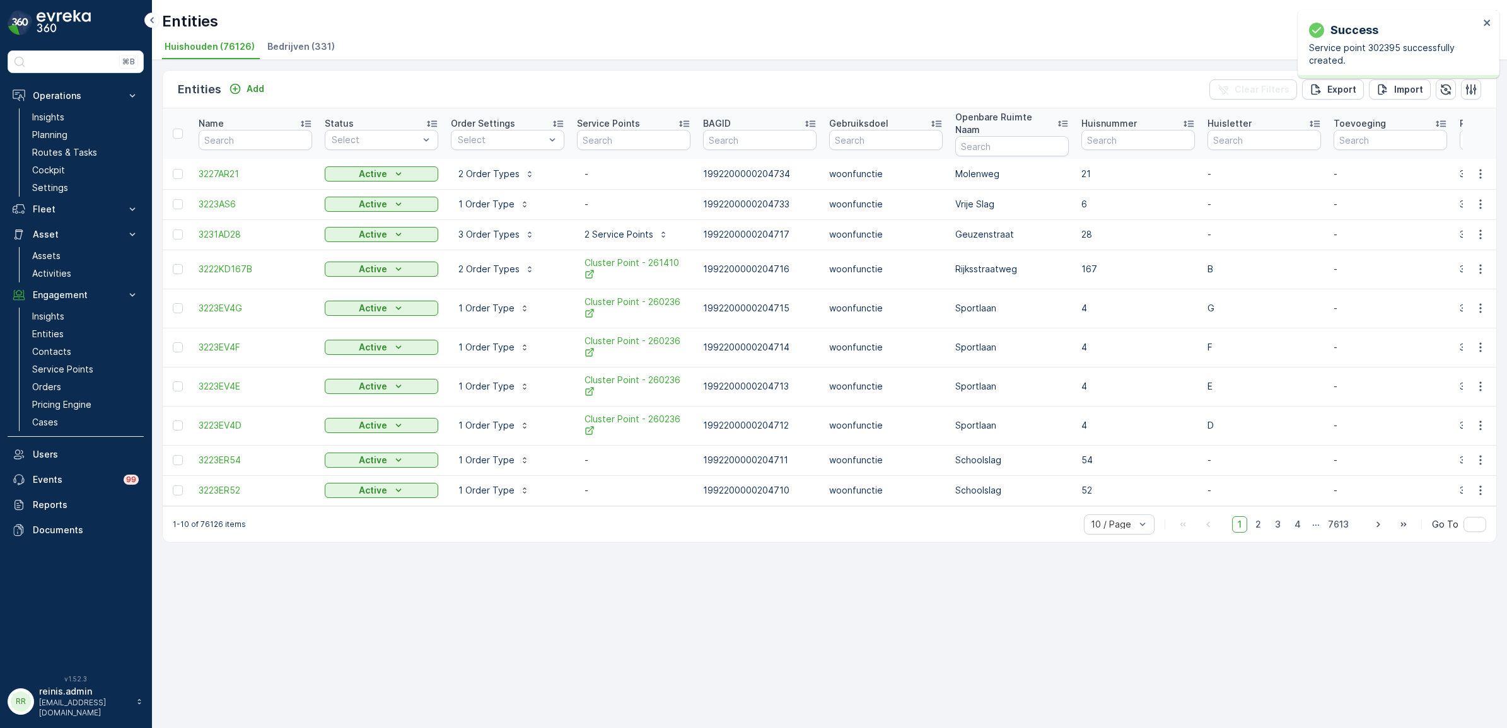
click at [310, 46] on span "Bedrijven (331)" at bounding box center [300, 46] width 67 height 13
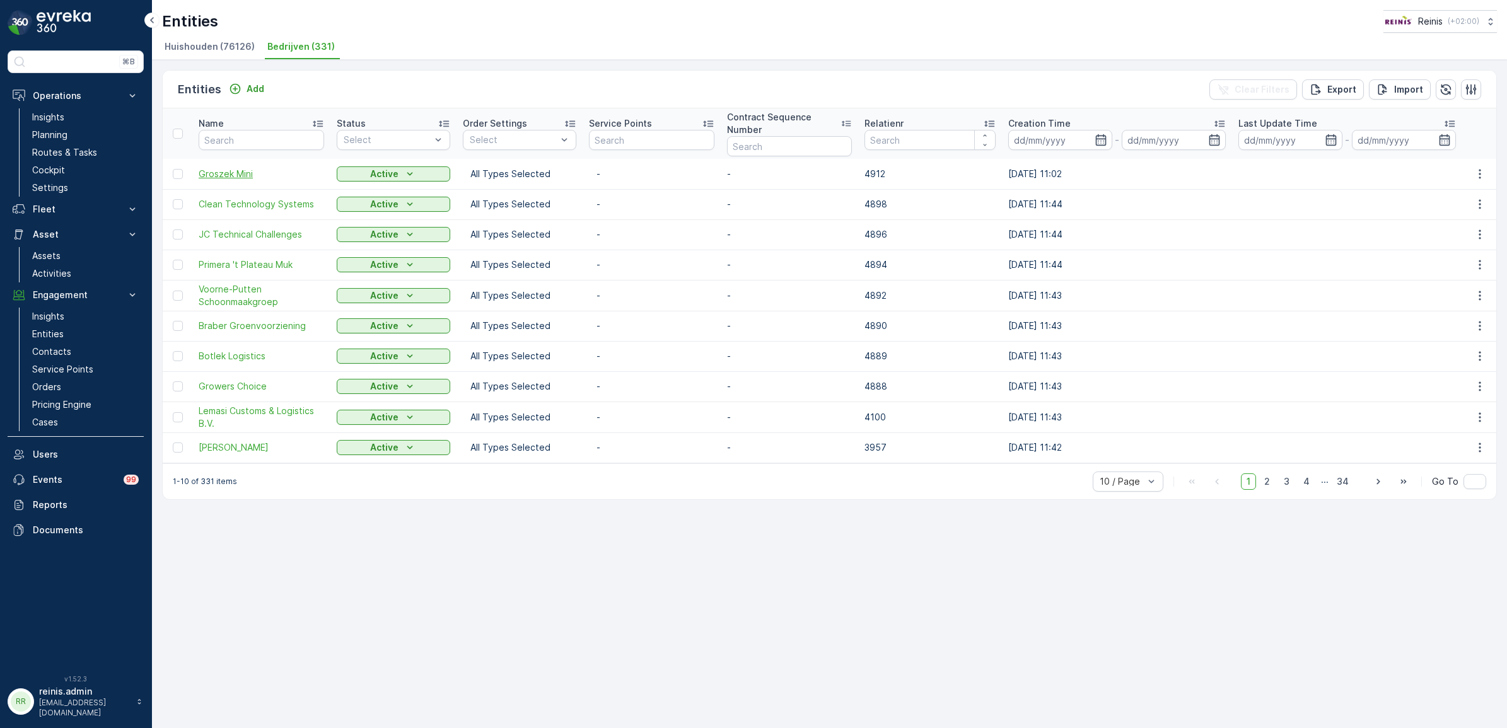
click at [217, 170] on span "Groszek Mini" at bounding box center [261, 174] width 125 height 13
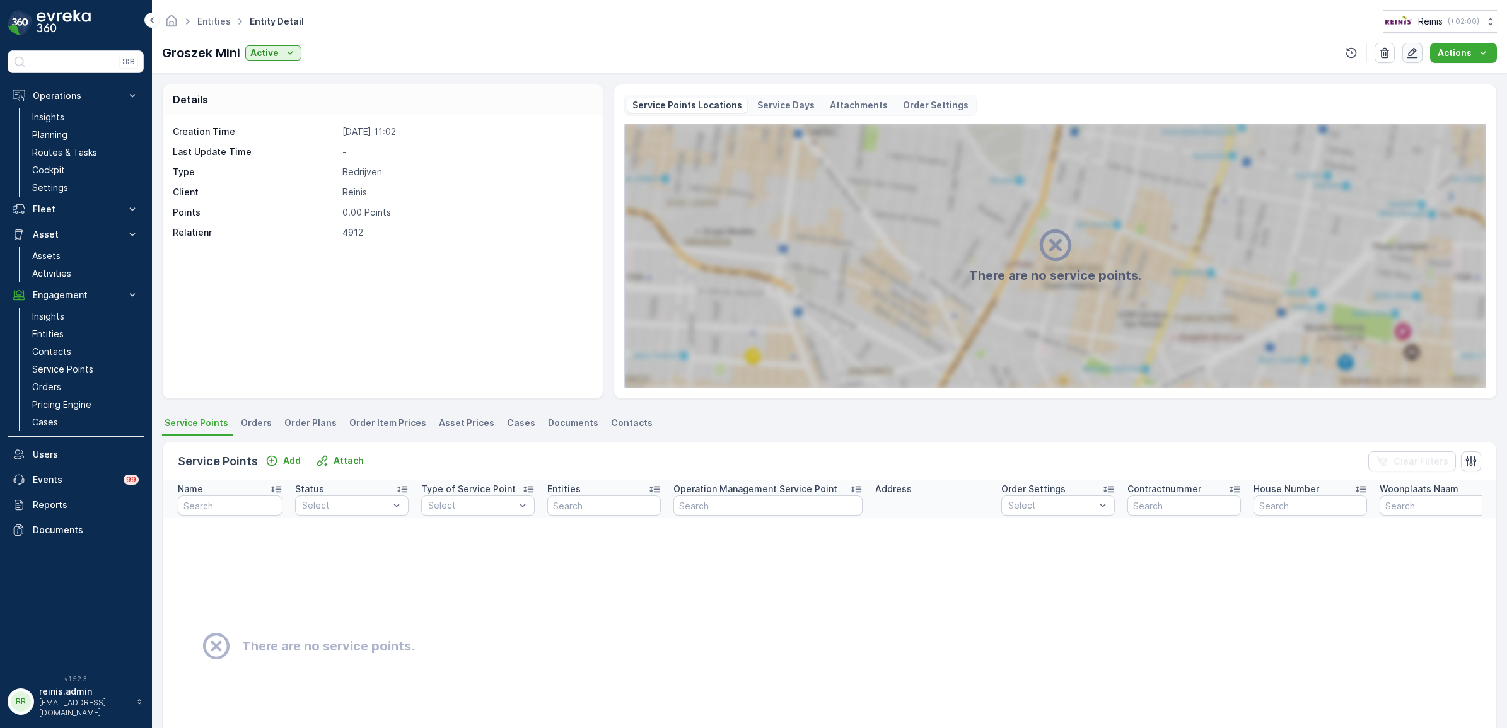
click at [1416, 57] on icon "button" at bounding box center [1412, 53] width 13 height 13
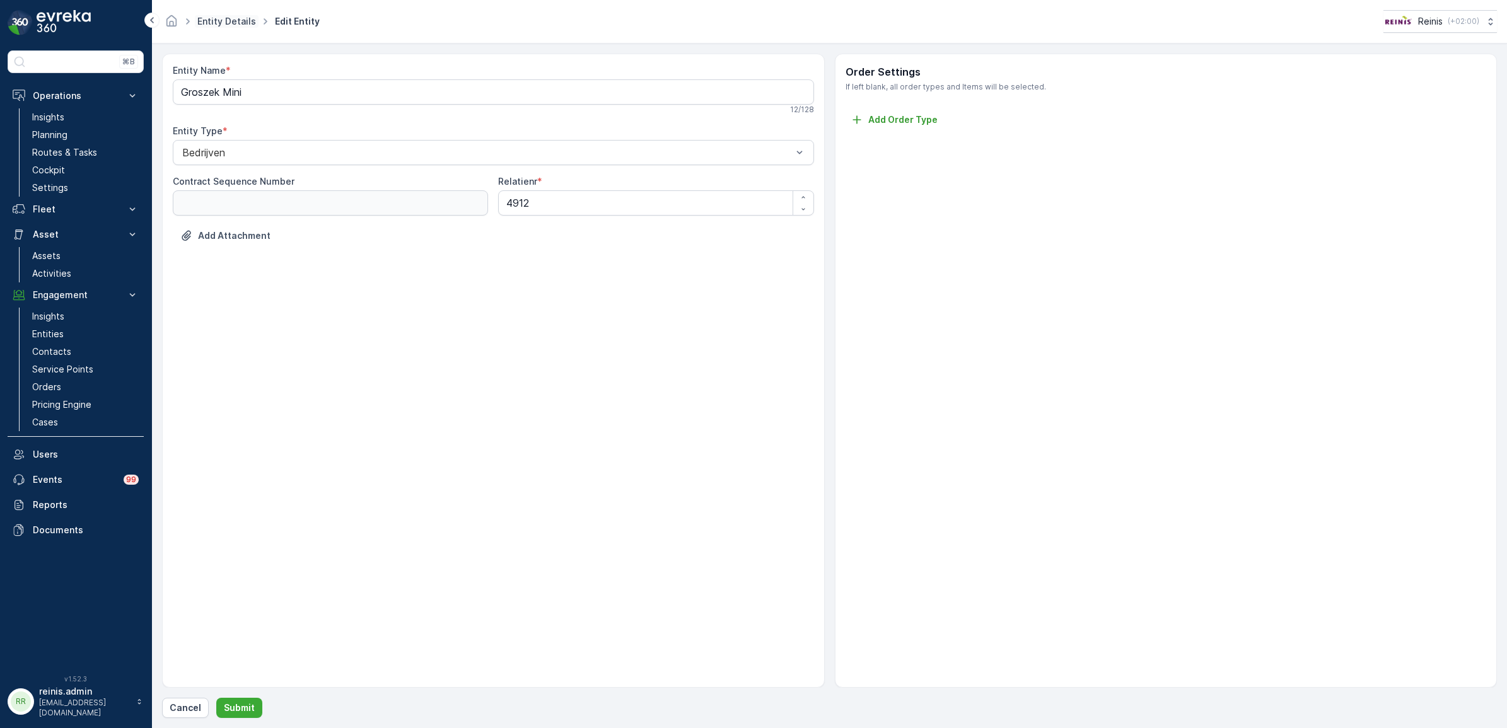
click at [230, 25] on link "Entity Details" at bounding box center [226, 21] width 59 height 11
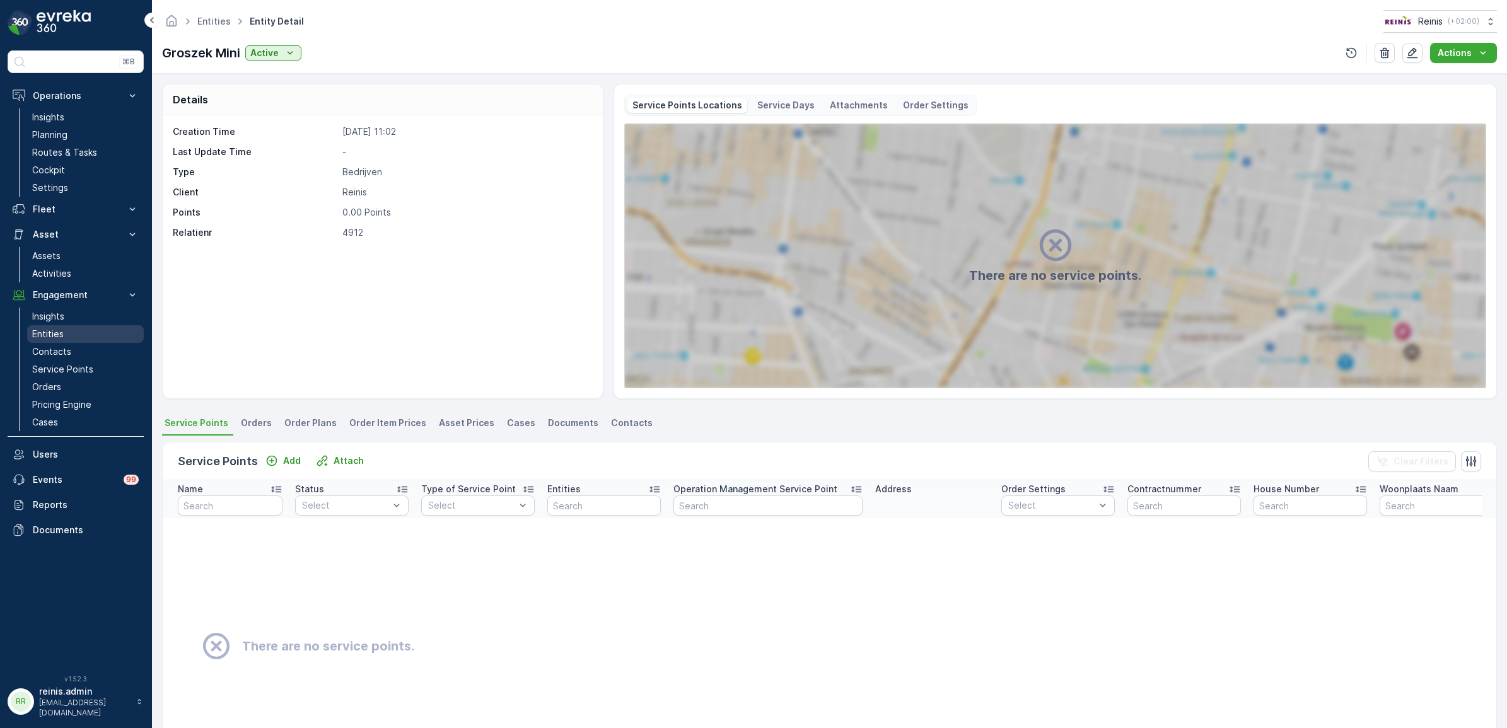
click at [54, 336] on p "Entities" at bounding box center [48, 334] width 32 height 13
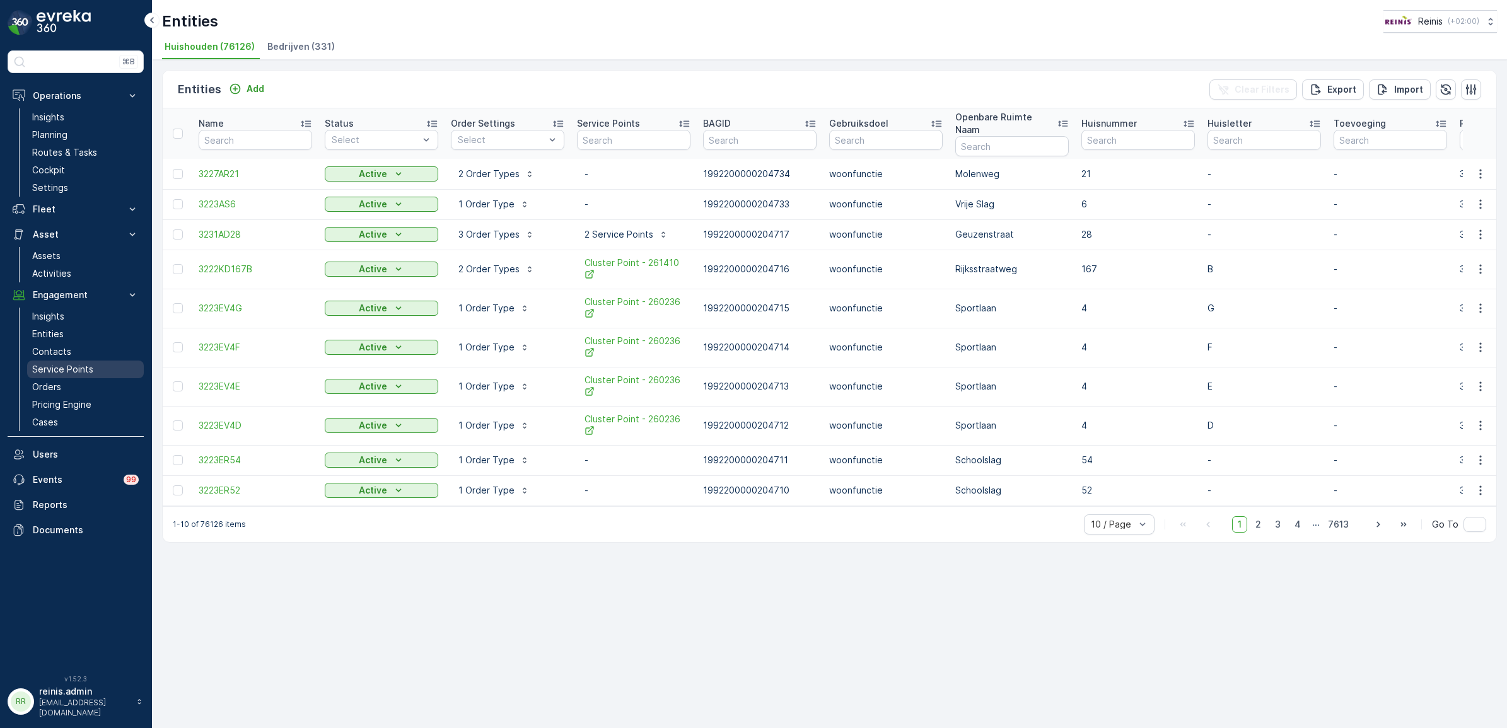
click at [74, 367] on p "Service Points" at bounding box center [62, 369] width 61 height 13
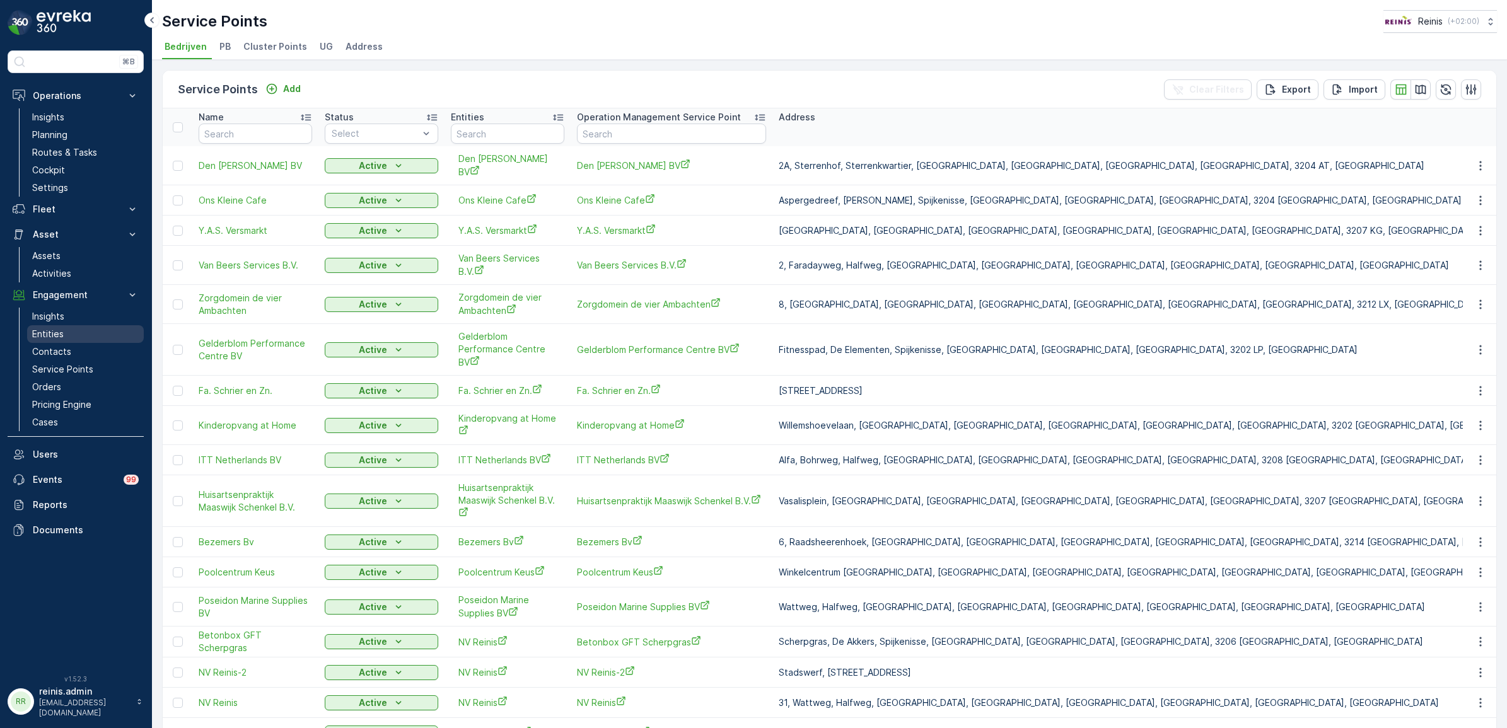
click at [67, 333] on link "Entities" at bounding box center [85, 334] width 117 height 18
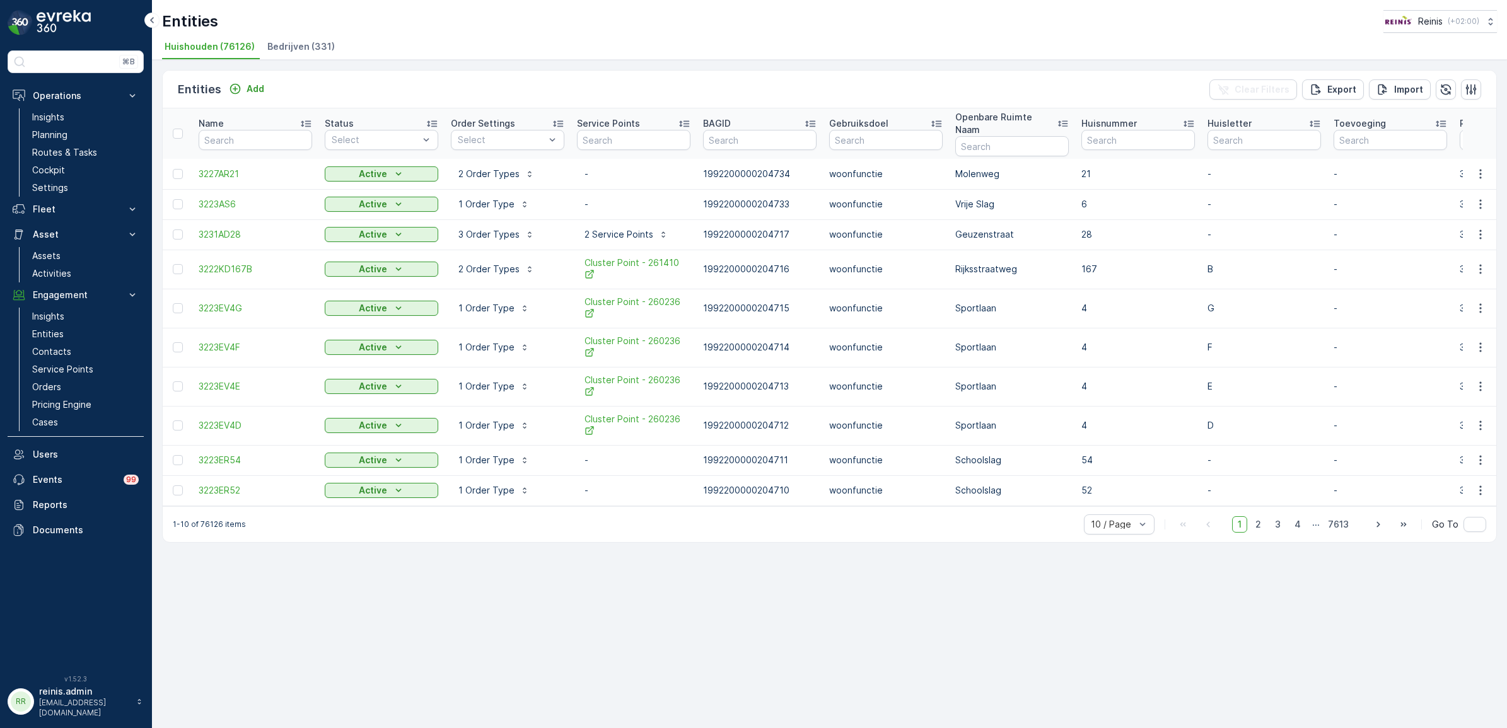
click at [293, 52] on span "Bedrijven (331)" at bounding box center [300, 46] width 67 height 13
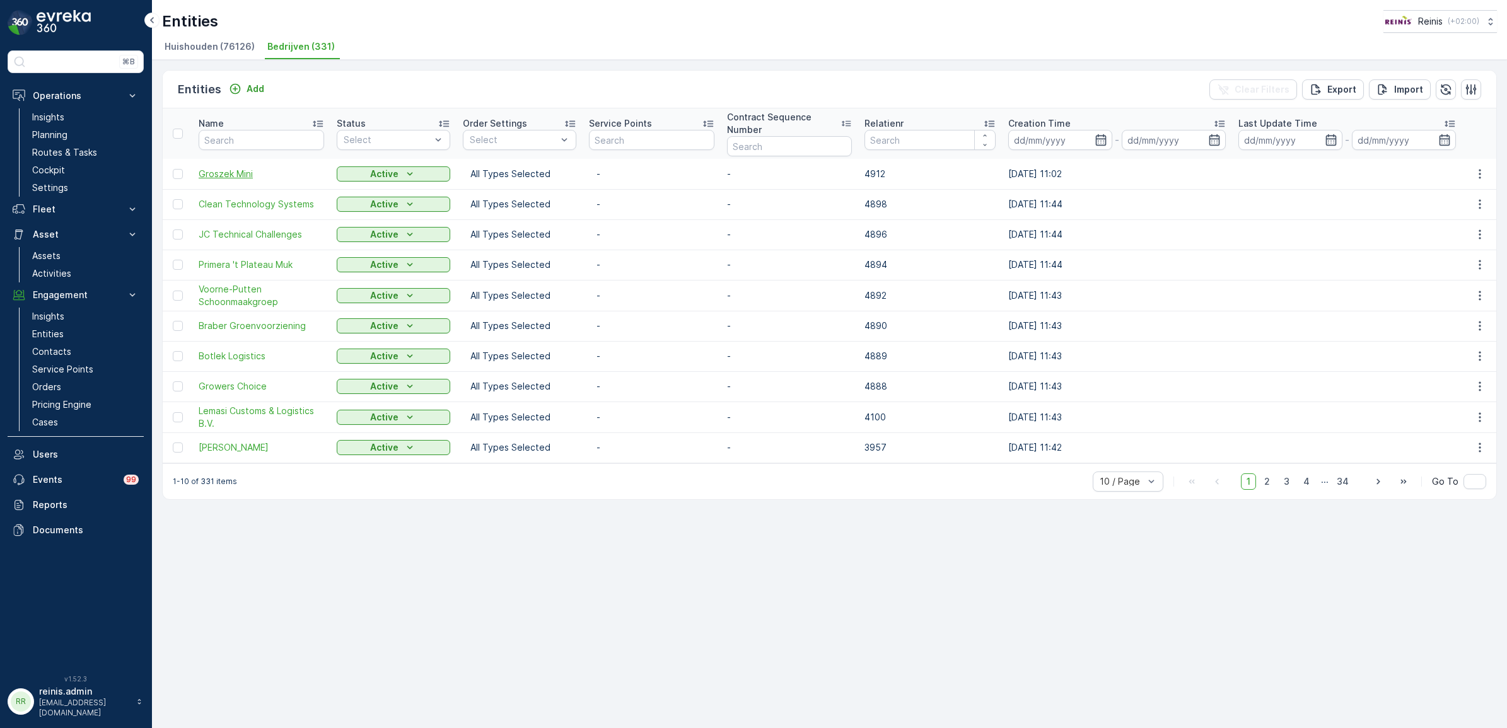
click at [238, 176] on span "Groszek Mini" at bounding box center [261, 174] width 125 height 13
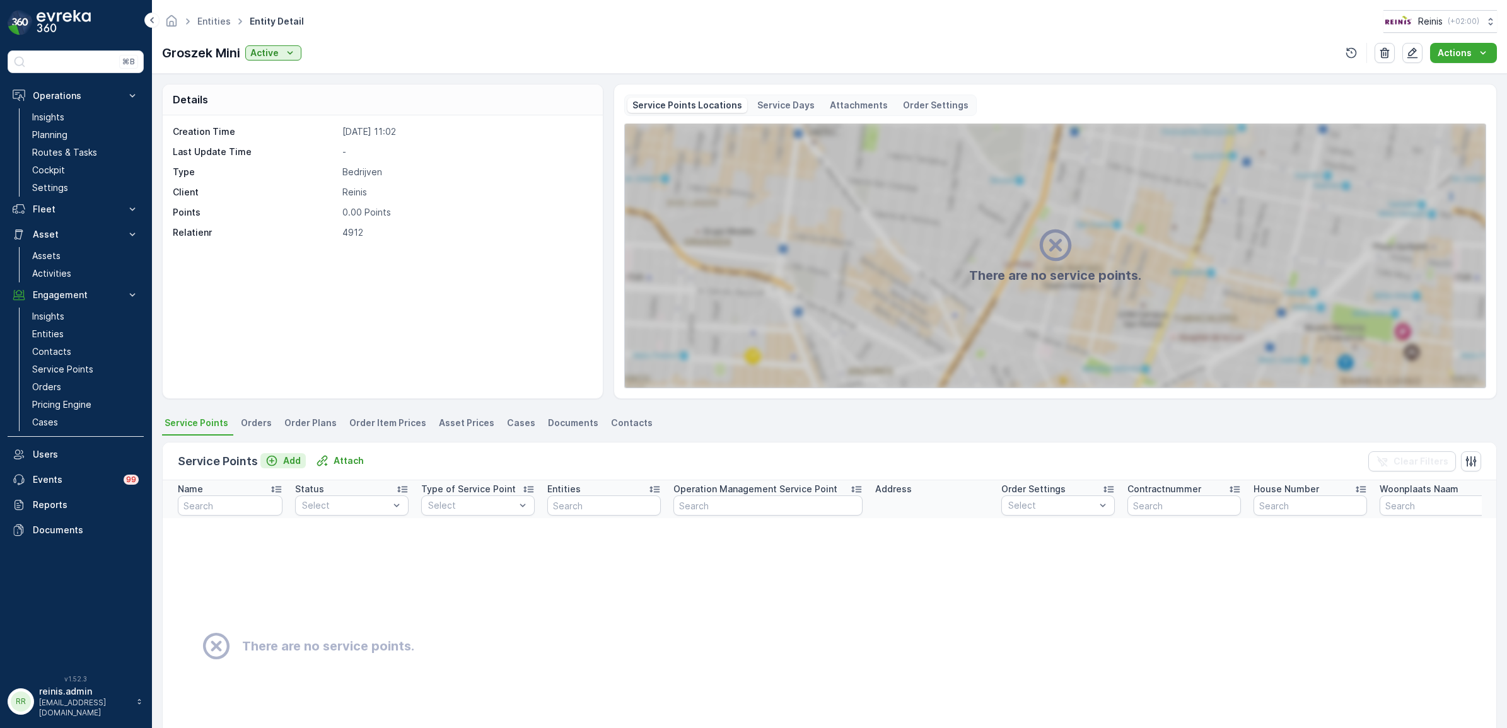
click at [284, 458] on p "Add" at bounding box center [292, 460] width 18 height 13
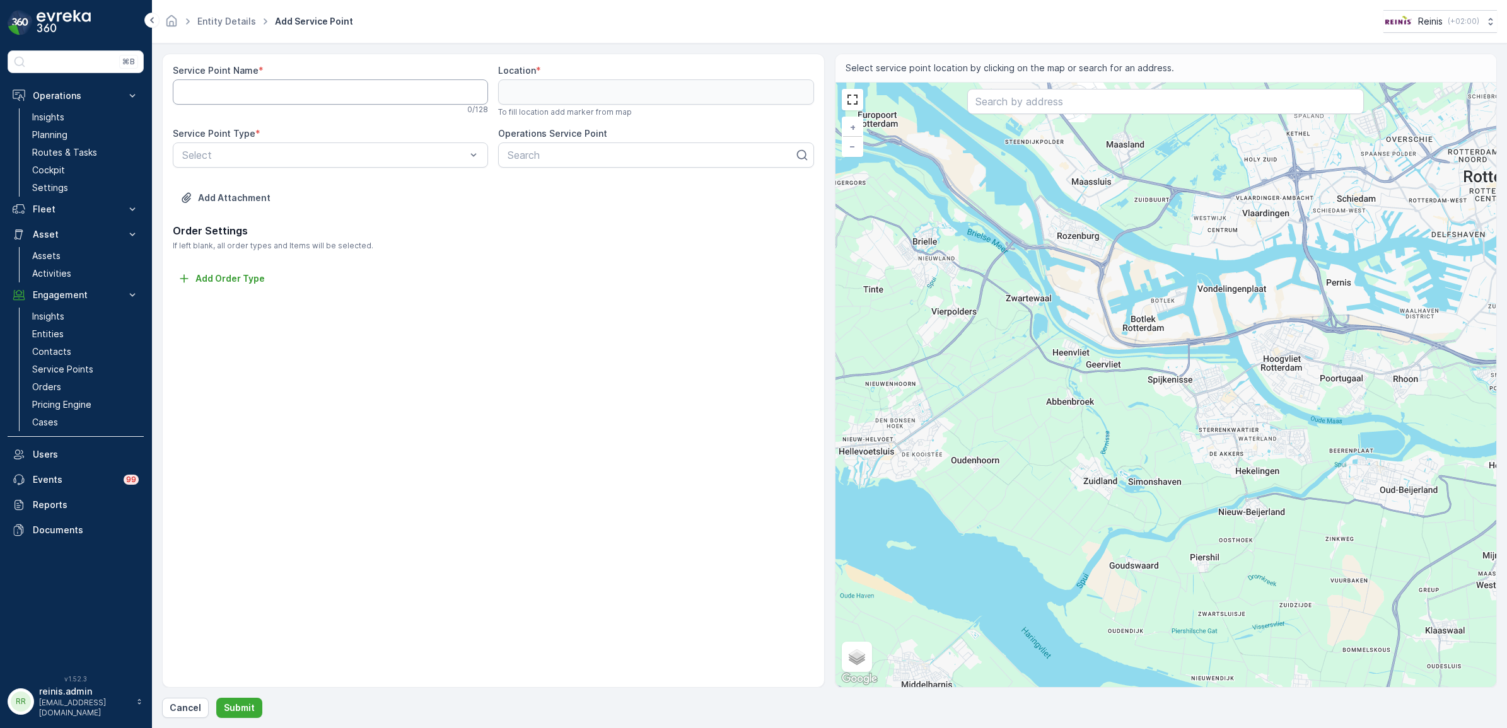
click at [253, 96] on Name "Service Point Name" at bounding box center [330, 91] width 315 height 25
paste Name "Groszek Mini"
type Name "Groszek Mini"
click at [388, 158] on div at bounding box center [324, 154] width 286 height 11
click at [342, 186] on div "Bedrijven" at bounding box center [330, 185] width 300 height 11
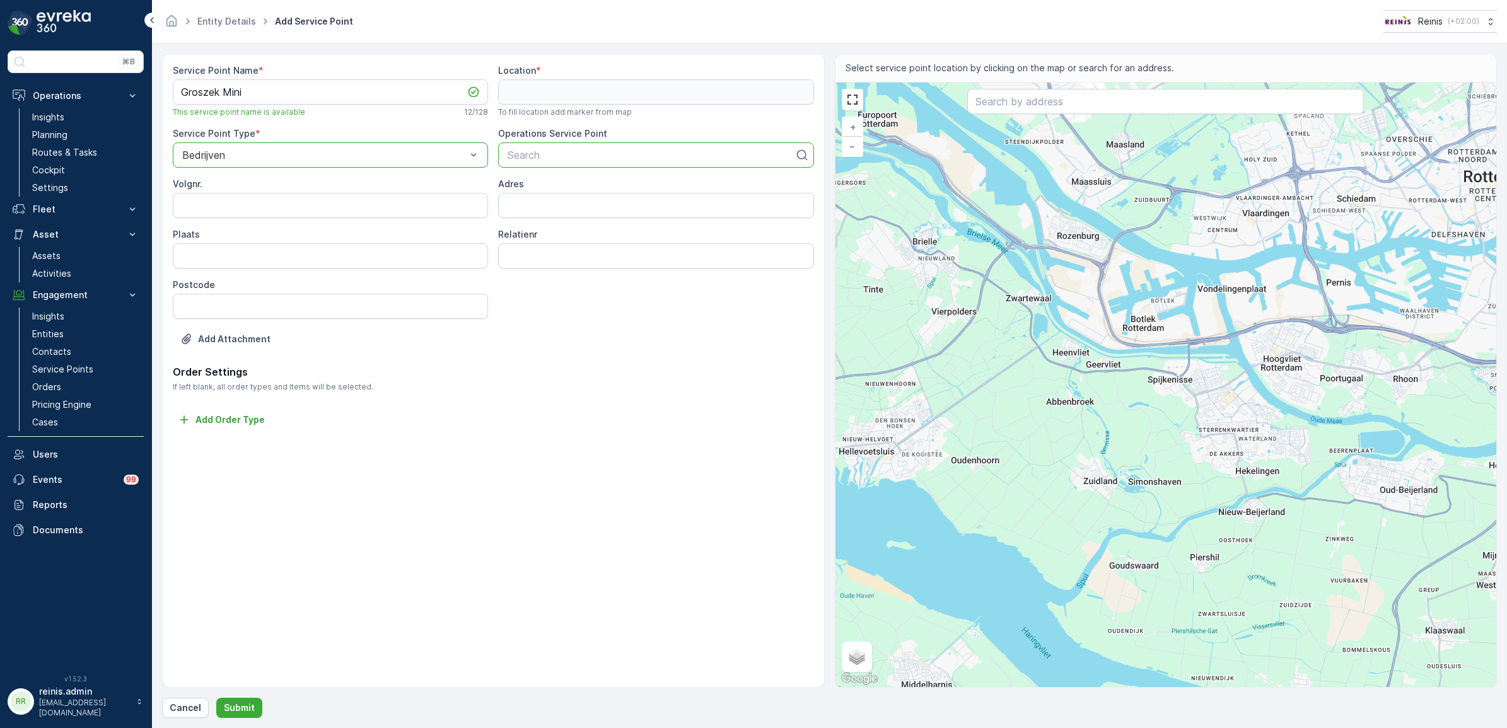
click at [557, 155] on div at bounding box center [650, 154] width 289 height 11
paste input "Groszek Mini"
type input "Groszek Mini"
click at [577, 184] on div "Groszek Mini" at bounding box center [656, 185] width 300 height 11
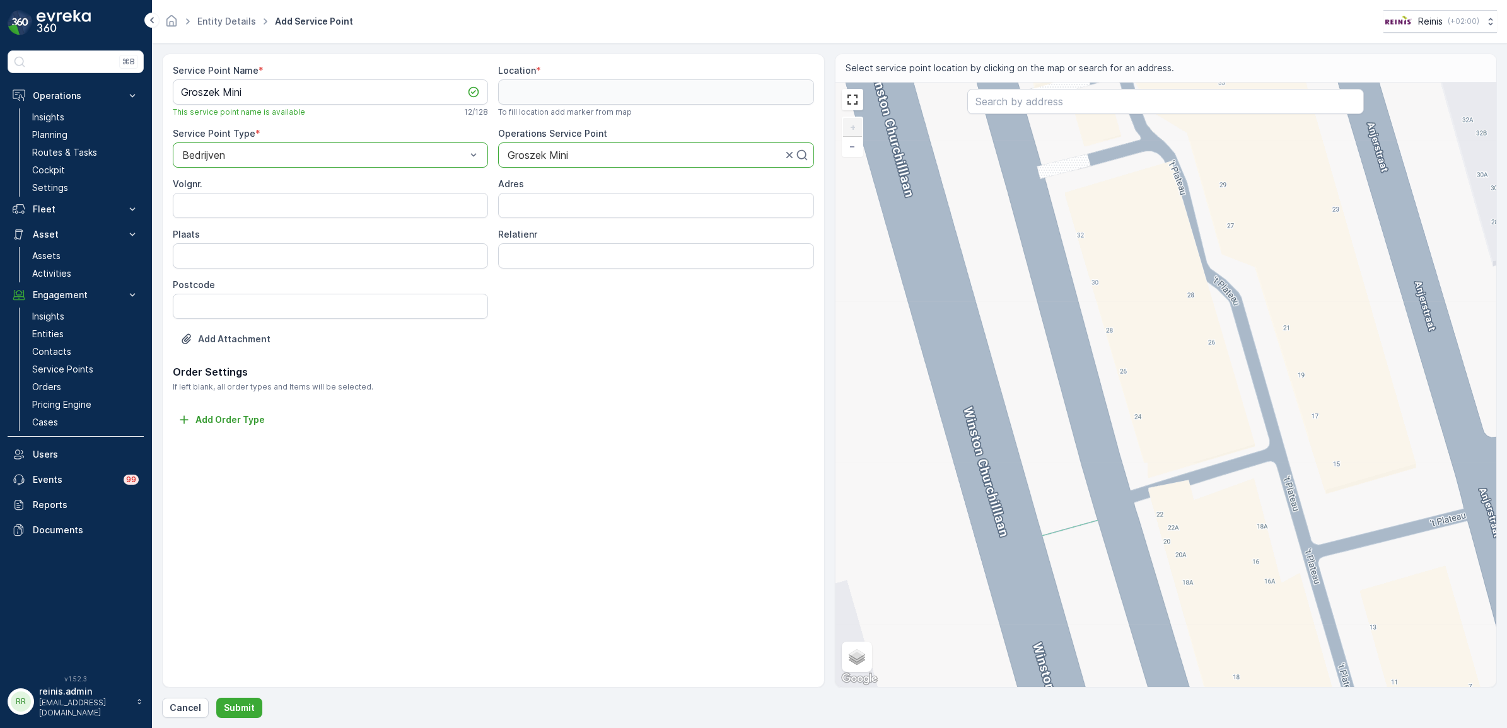
drag, startPoint x: 1097, startPoint y: 260, endPoint x: 1089, endPoint y: 364, distance: 104.9
click at [1089, 364] on div "+ − Satellite Roadmap Terrain Hybrid Leaflet Keyboard shortcuts Map Data Map da…" at bounding box center [1165, 385] width 661 height 604
click at [328, 210] on input "Volgnr." at bounding box center [330, 205] width 315 height 25
type input "1"
click at [170, 706] on p "Cancel" at bounding box center [186, 708] width 32 height 13
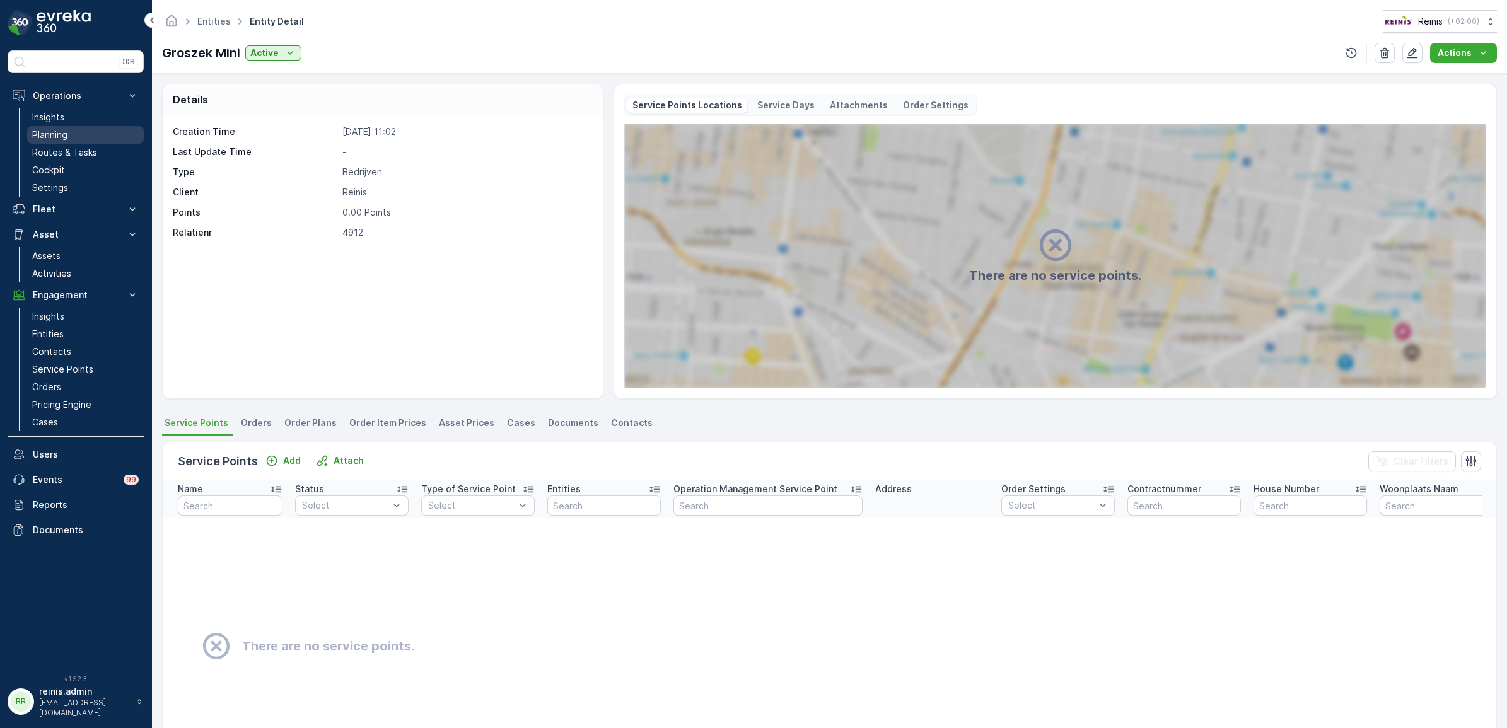
click at [61, 136] on p "Planning" at bounding box center [49, 135] width 35 height 13
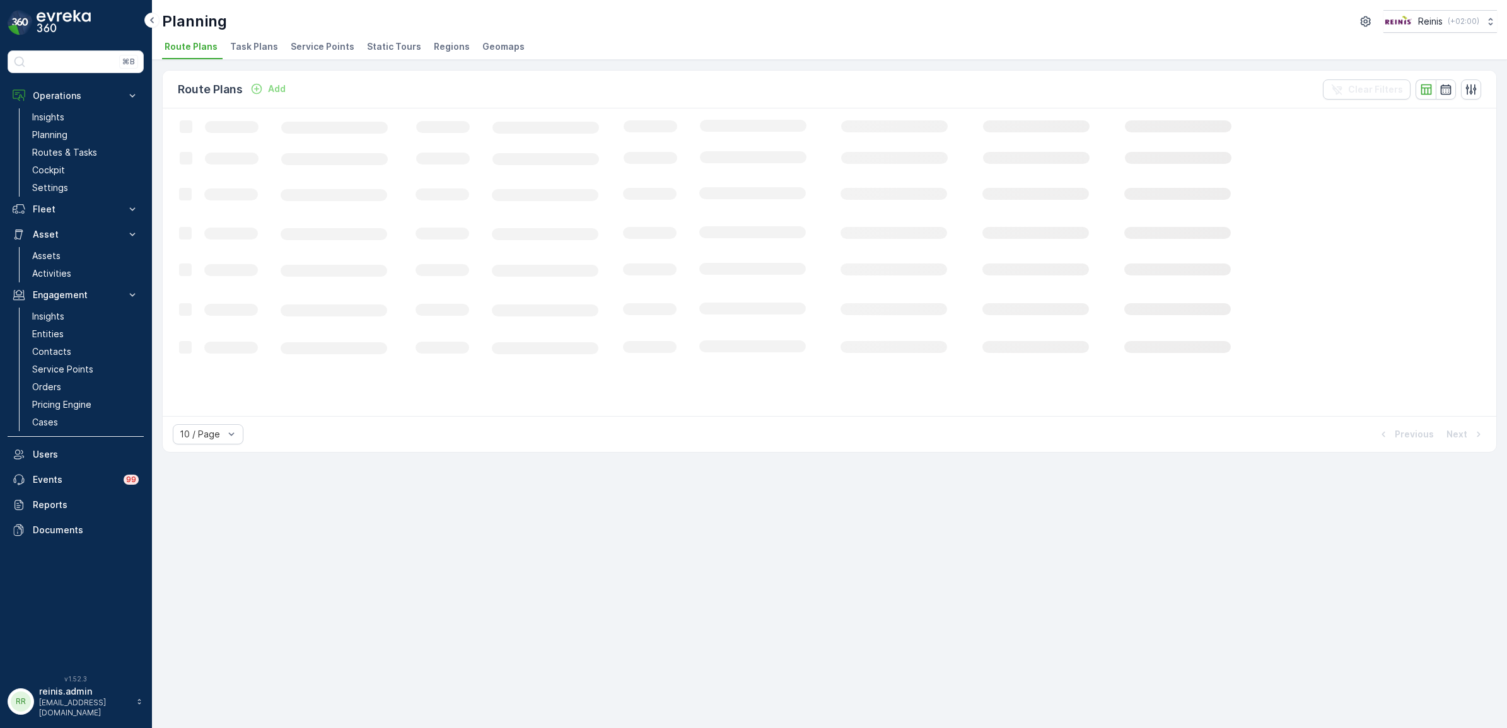
click at [309, 44] on span "Service Points" at bounding box center [323, 46] width 64 height 13
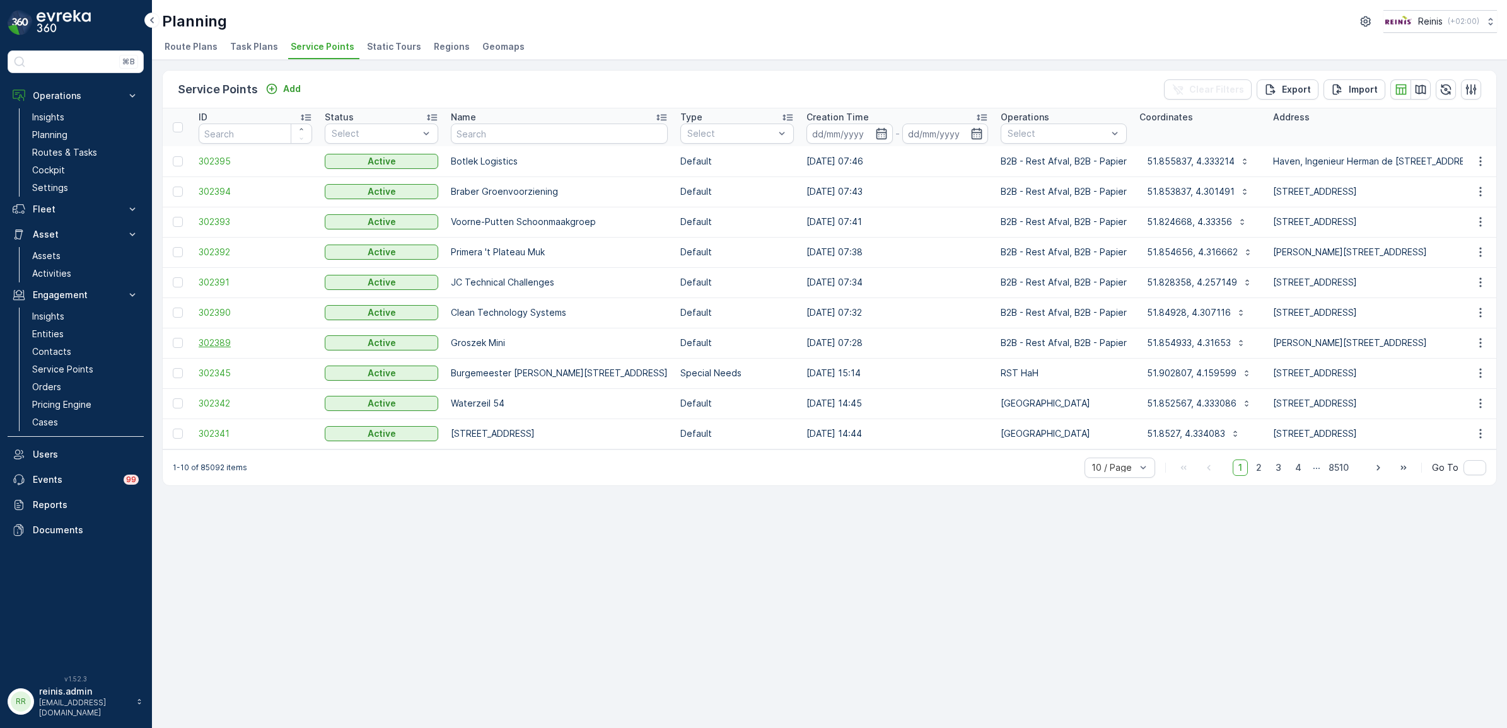
click at [221, 345] on span "302389" at bounding box center [255, 343] width 113 height 13
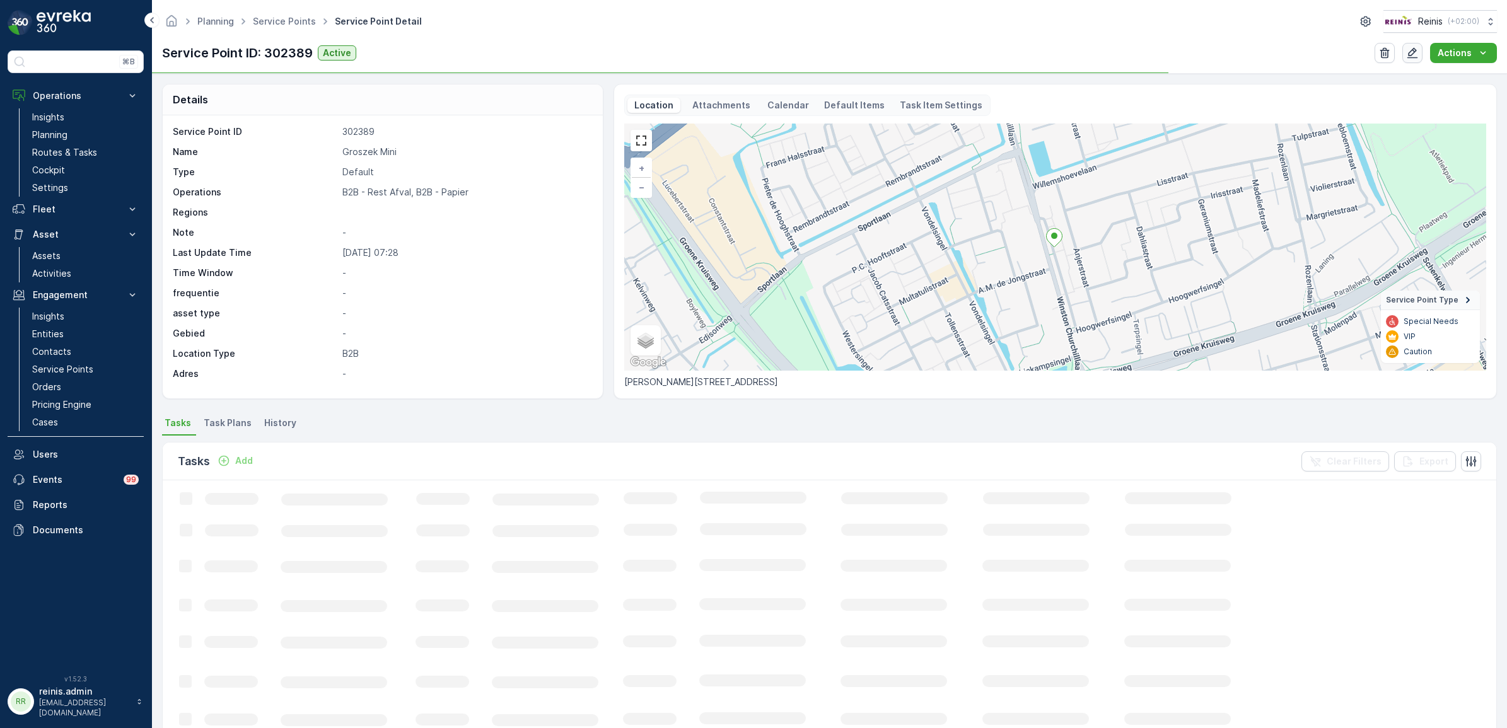
click at [1416, 49] on icon "button" at bounding box center [1412, 53] width 11 height 11
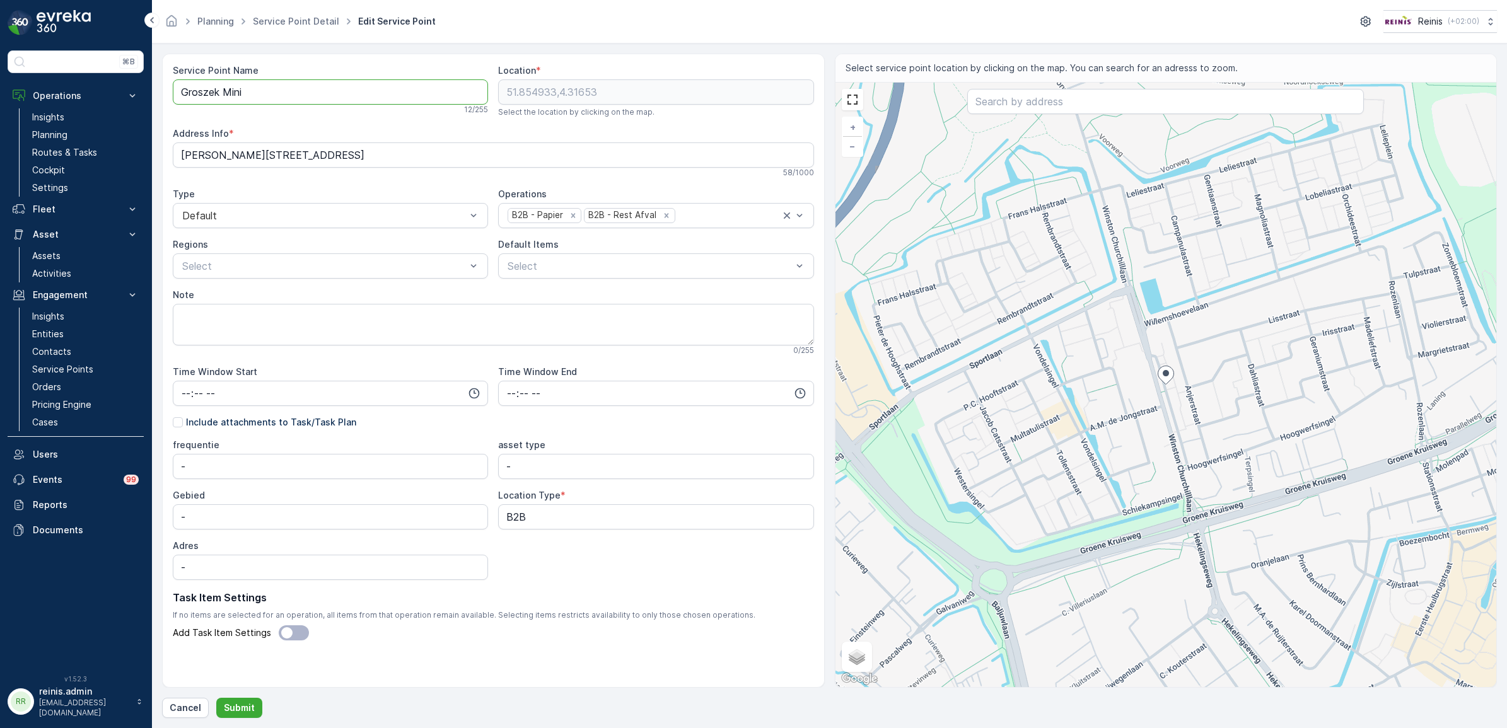
click at [359, 89] on Name "Groszek Mini" at bounding box center [330, 91] width 315 height 25
click at [1122, 427] on div "+ − Satellite Roadmap Terrain Hybrid Leaflet Keyboard shortcuts Map Data Map da…" at bounding box center [1165, 385] width 661 height 604
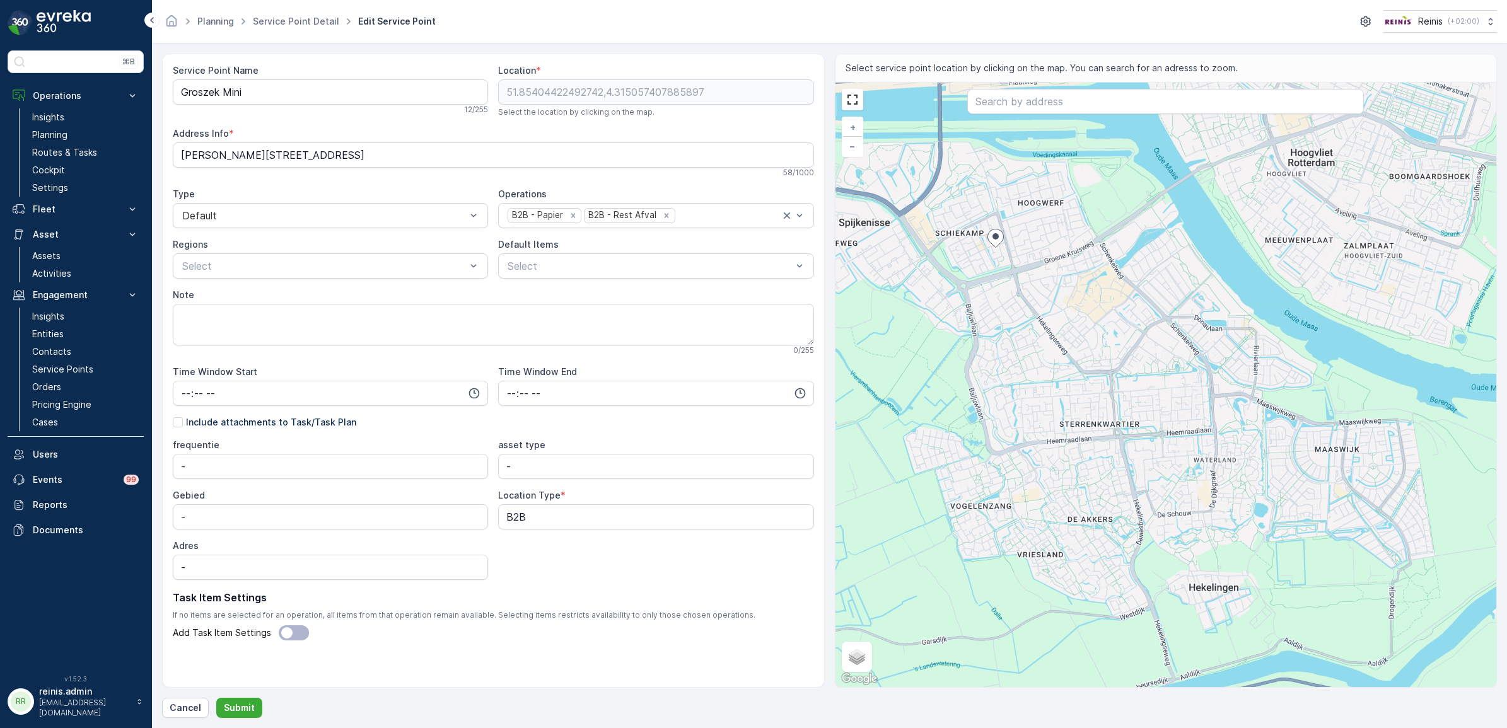
drag, startPoint x: 1012, startPoint y: 508, endPoint x: 910, endPoint y: 366, distance: 175.3
click at [910, 366] on div "+ − Satellite Roadmap Terrain Hybrid Leaflet Keyboard shortcuts Map Data Map da…" at bounding box center [1165, 385] width 661 height 604
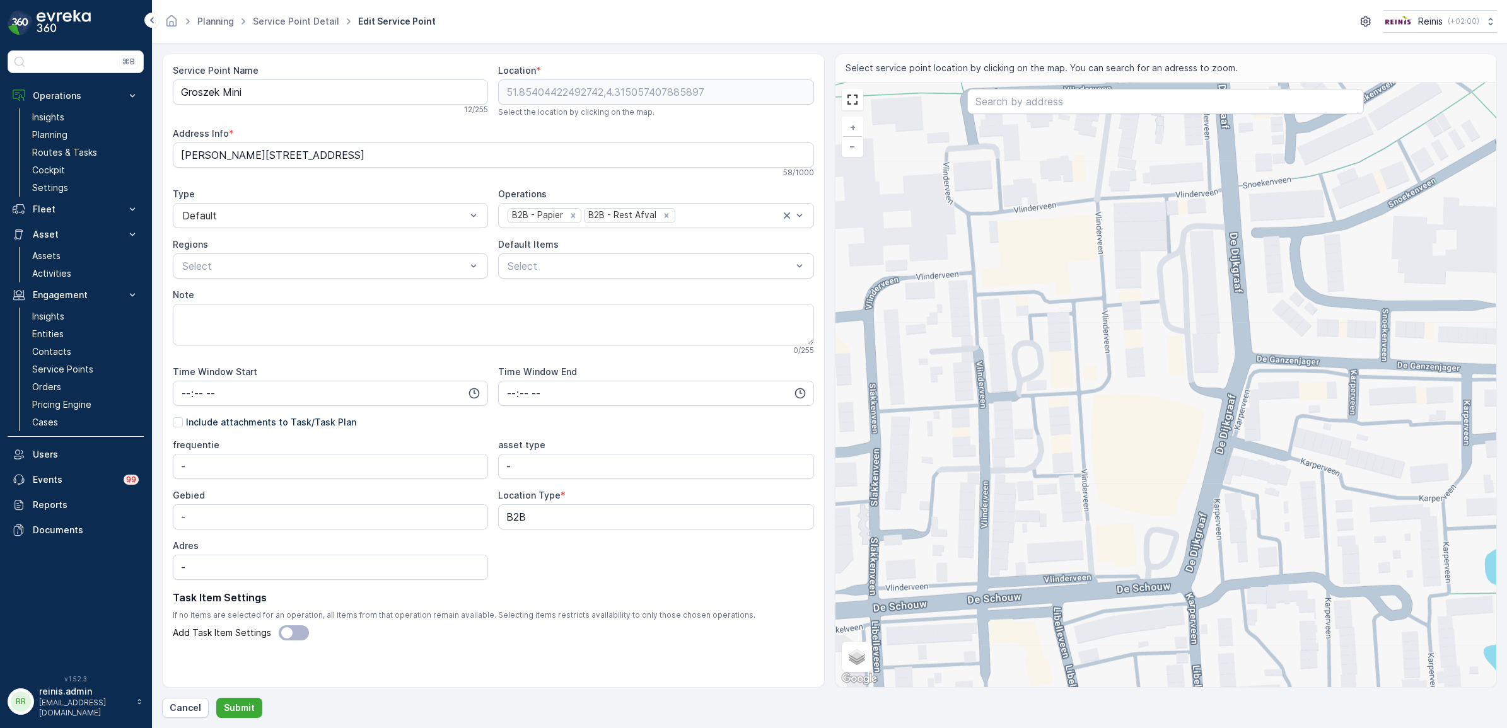
drag, startPoint x: 1248, startPoint y: 562, endPoint x: 1186, endPoint y: 417, distance: 157.3
click at [1186, 417] on div "+ − Satellite Roadmap Terrain Hybrid Leaflet Keyboard shortcuts Map Data Map da…" at bounding box center [1165, 385] width 661 height 604
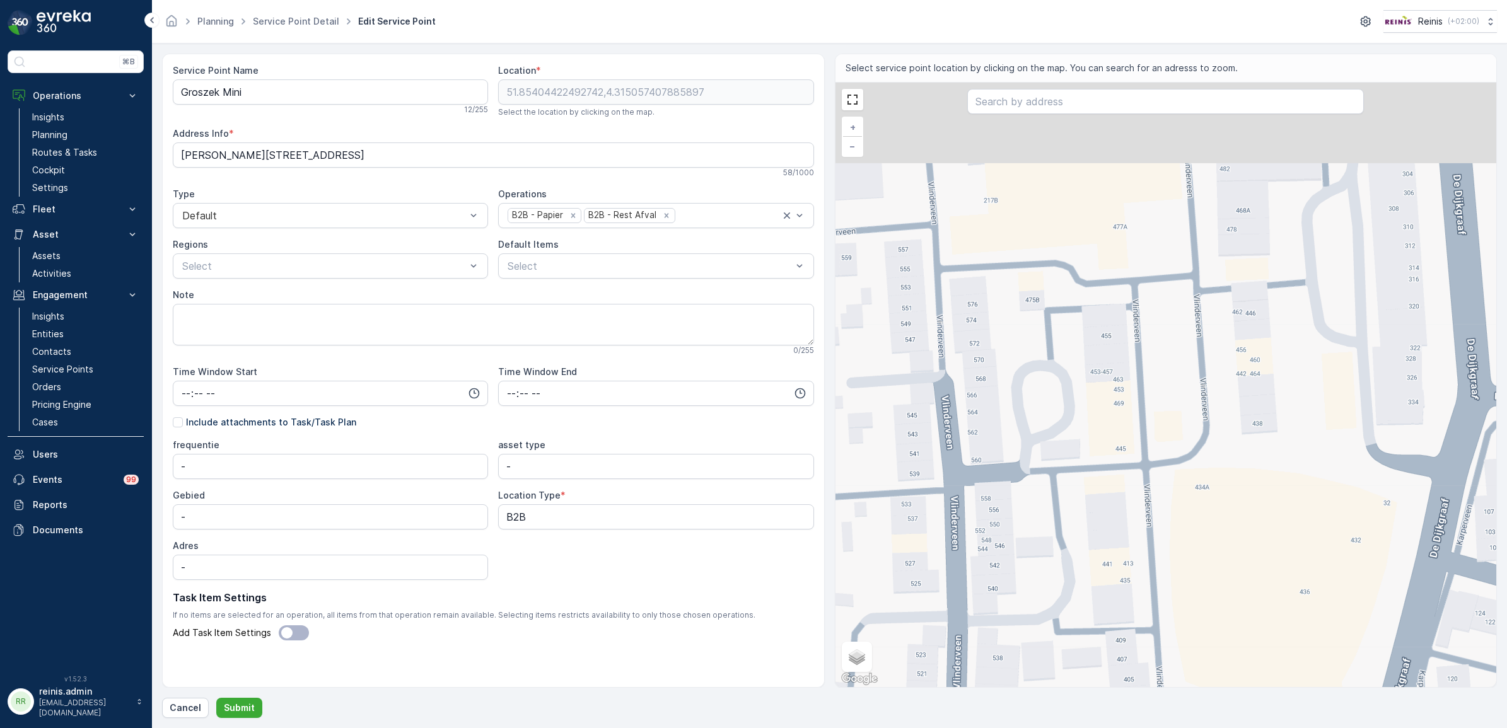
drag, startPoint x: 1044, startPoint y: 372, endPoint x: 1109, endPoint y: 587, distance: 225.1
click at [1107, 593] on div "+ − Satellite Roadmap Terrain Hybrid Leaflet Keyboard shortcuts Map Data Map da…" at bounding box center [1165, 385] width 661 height 604
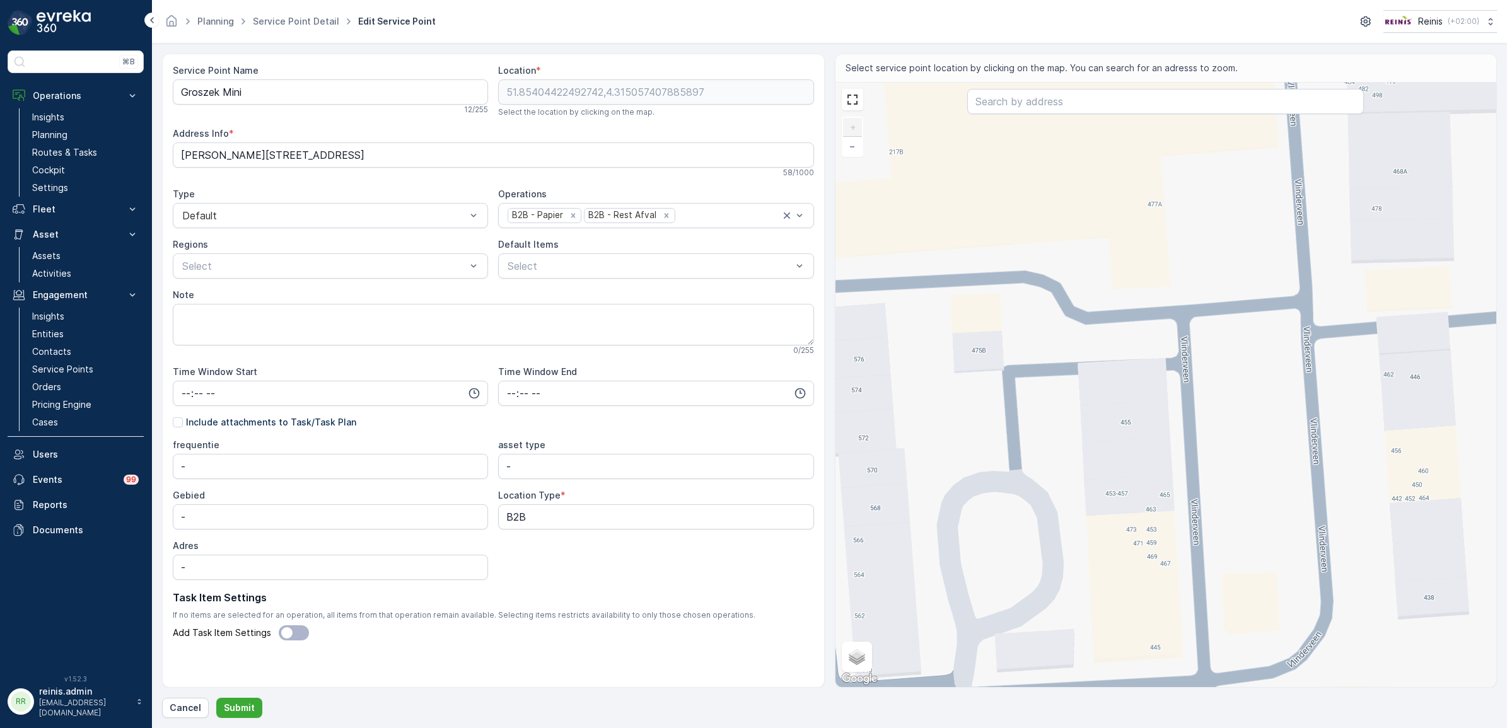
click at [1126, 421] on div "+ − Satellite Roadmap Terrain Hybrid Leaflet Keyboard shortcuts Map Data Map da…" at bounding box center [1165, 385] width 661 height 604
type input "51.833204325096176,4.343275912723384"
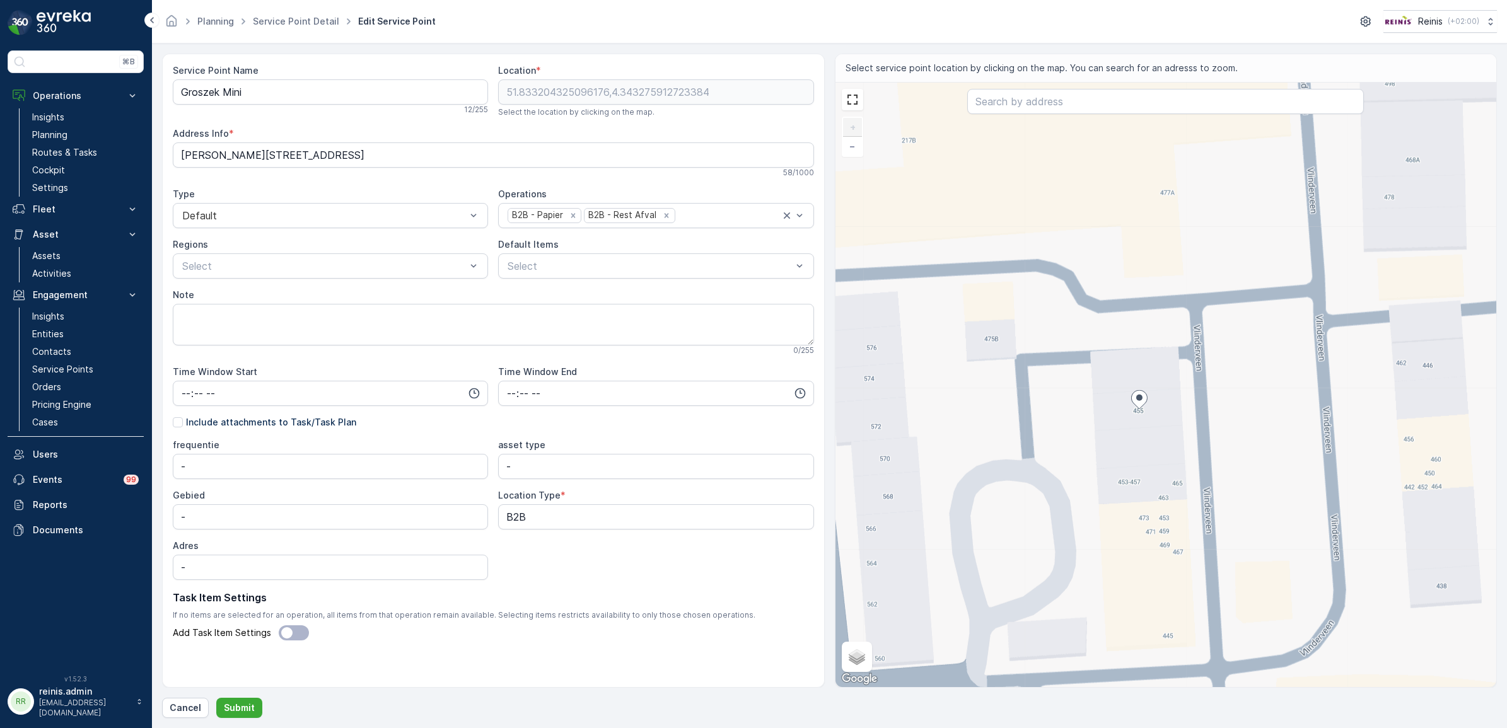
type Info "Vlinderveen 455, 3205 EE Spijkenisse, Netherlands"
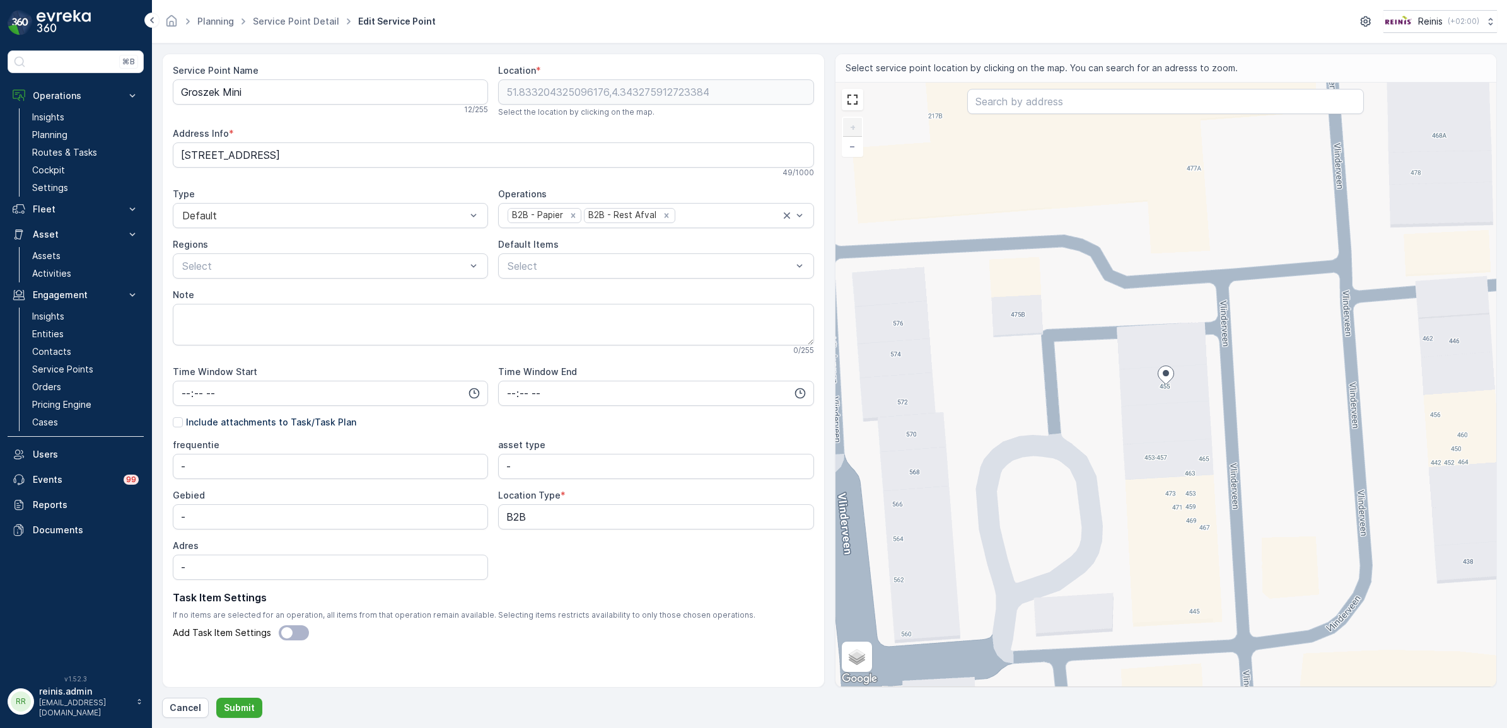
click at [1104, 383] on div "+ − Satellite Roadmap Terrain Hybrid Leaflet Keyboard shortcuts Map Data Map da…" at bounding box center [1165, 385] width 661 height 604
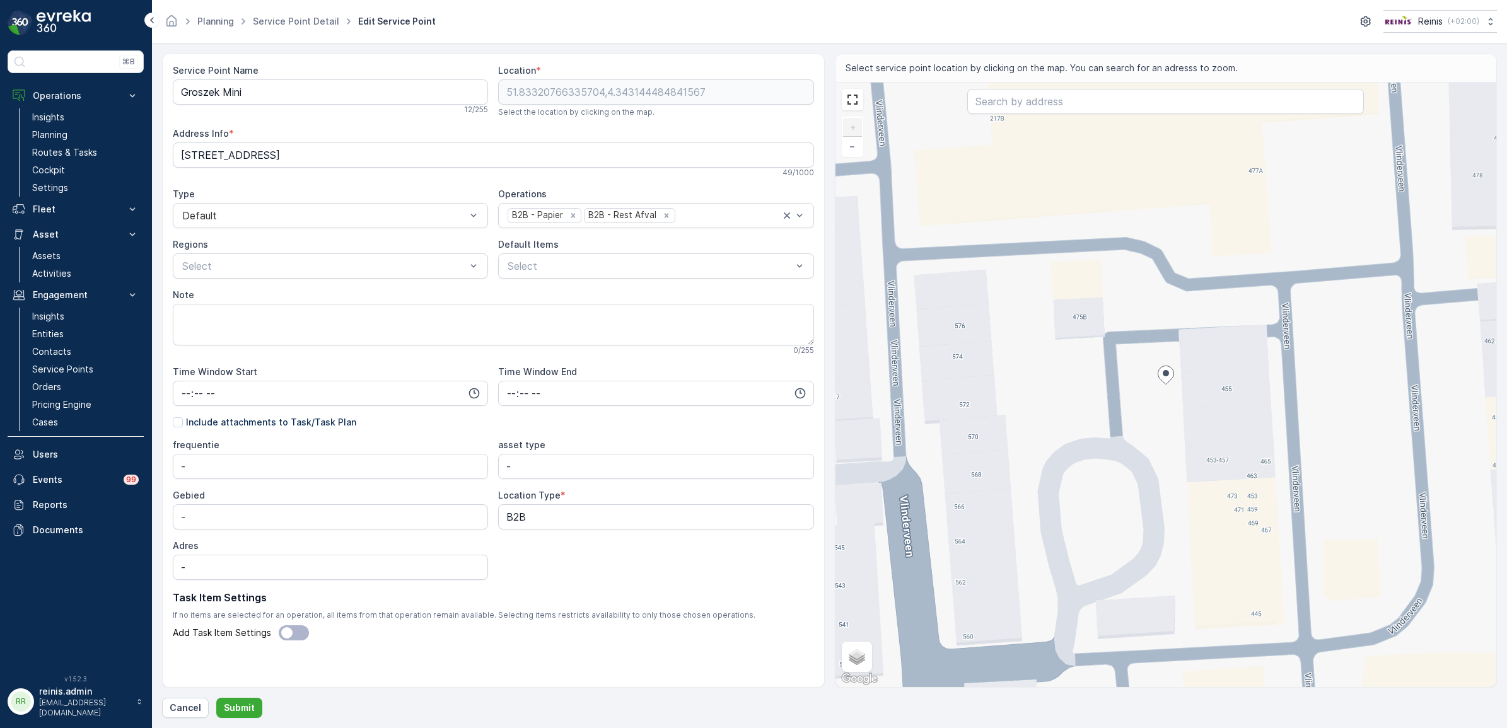
click at [1278, 376] on div "+ − Satellite Roadmap Terrain Hybrid Leaflet Keyboard shortcuts Map Data Map da…" at bounding box center [1165, 385] width 661 height 604
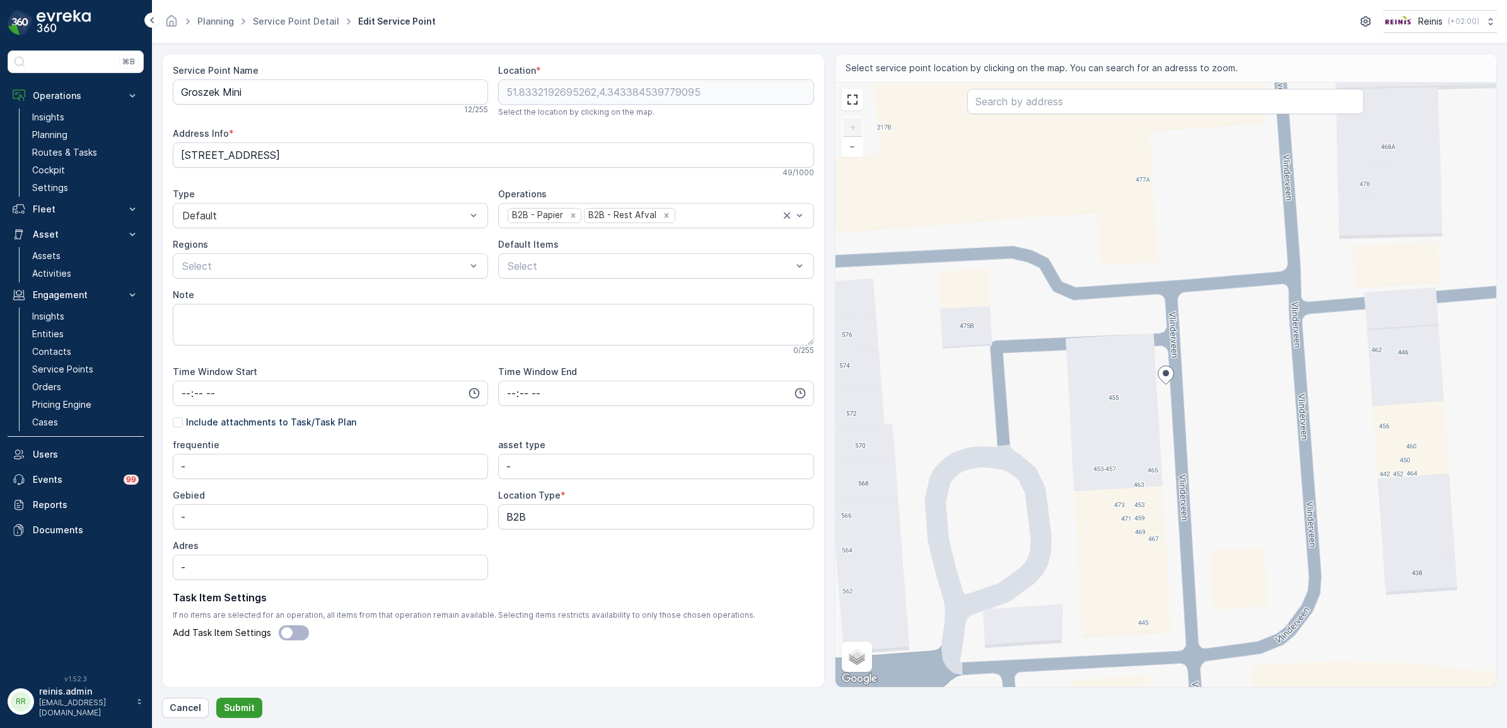
click at [235, 707] on p "Submit" at bounding box center [239, 708] width 31 height 13
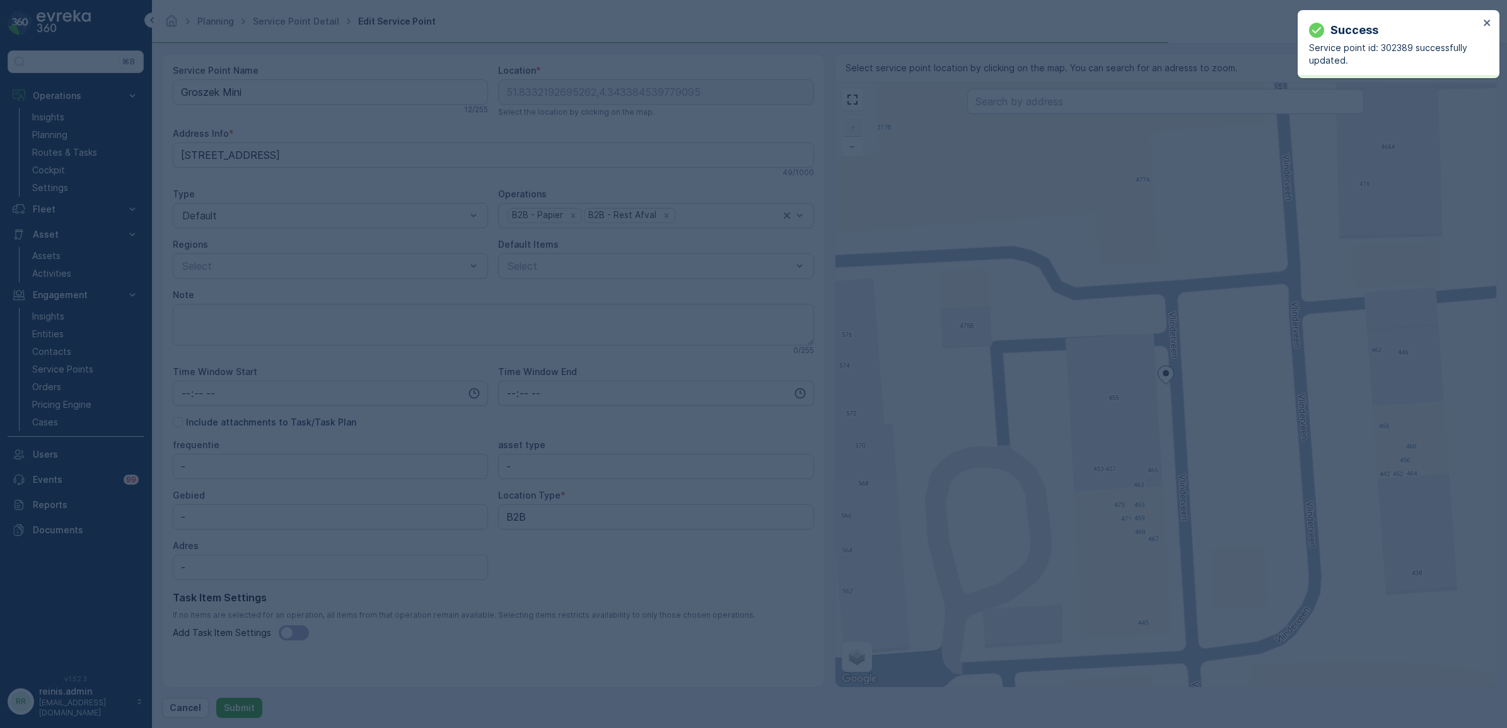
type input "51.833219,4.343385"
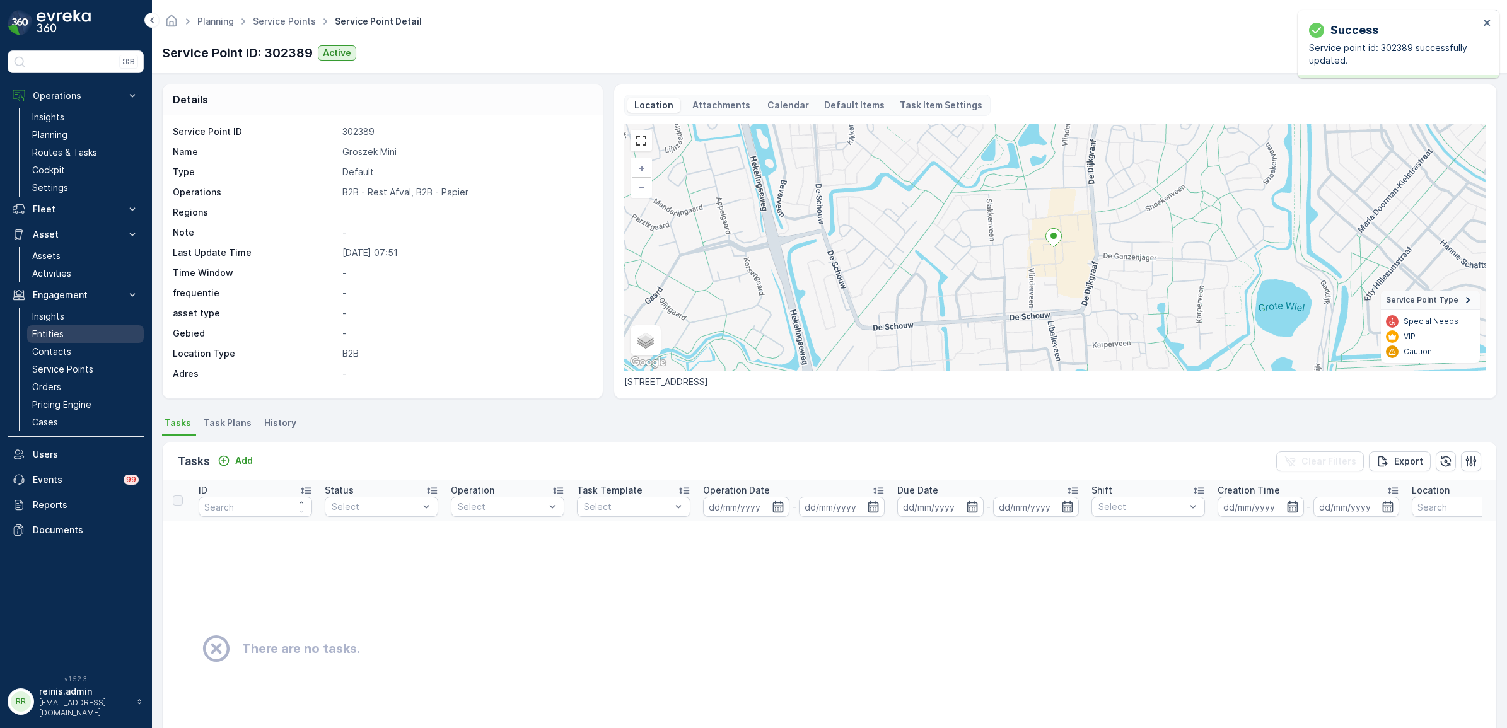
click at [45, 335] on p "Entities" at bounding box center [48, 334] width 32 height 13
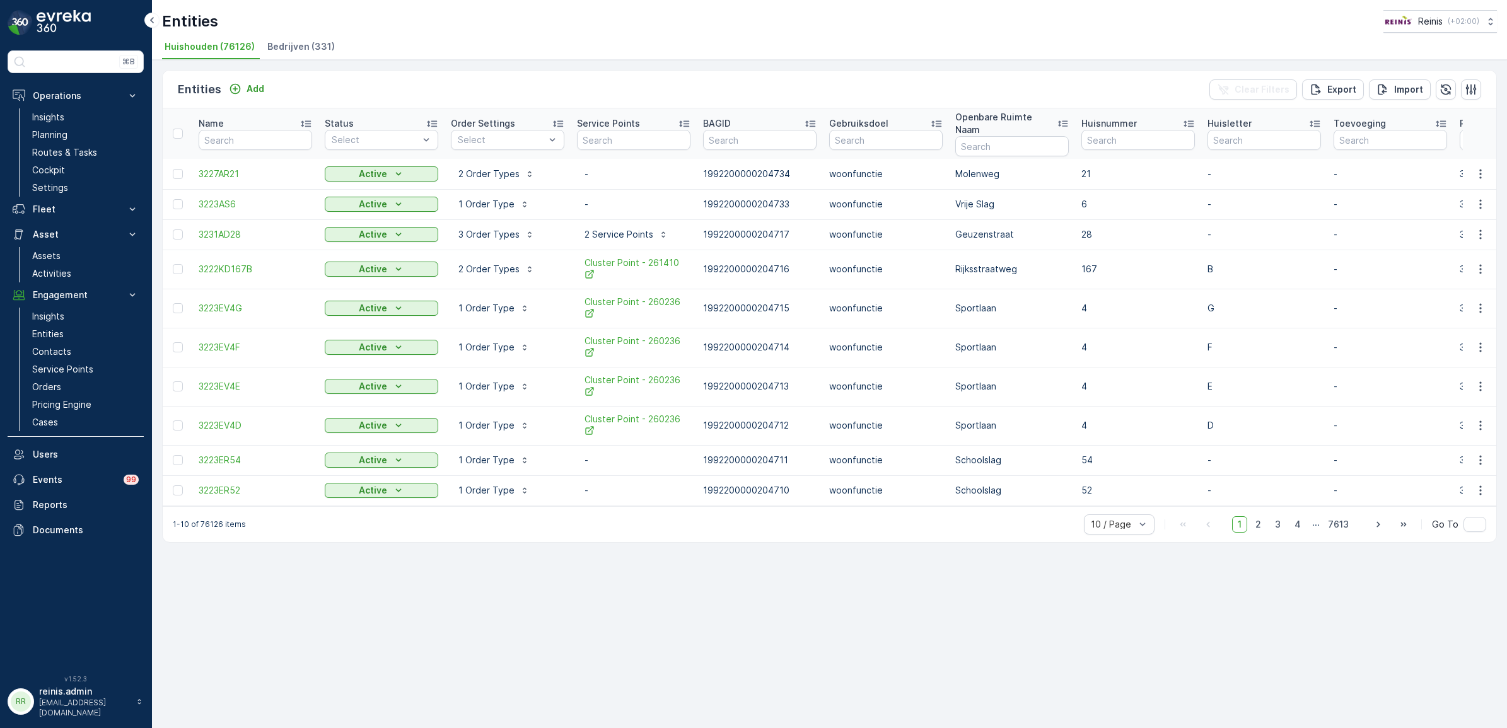
click at [294, 38] on li "Bedrijven (331)" at bounding box center [302, 48] width 75 height 21
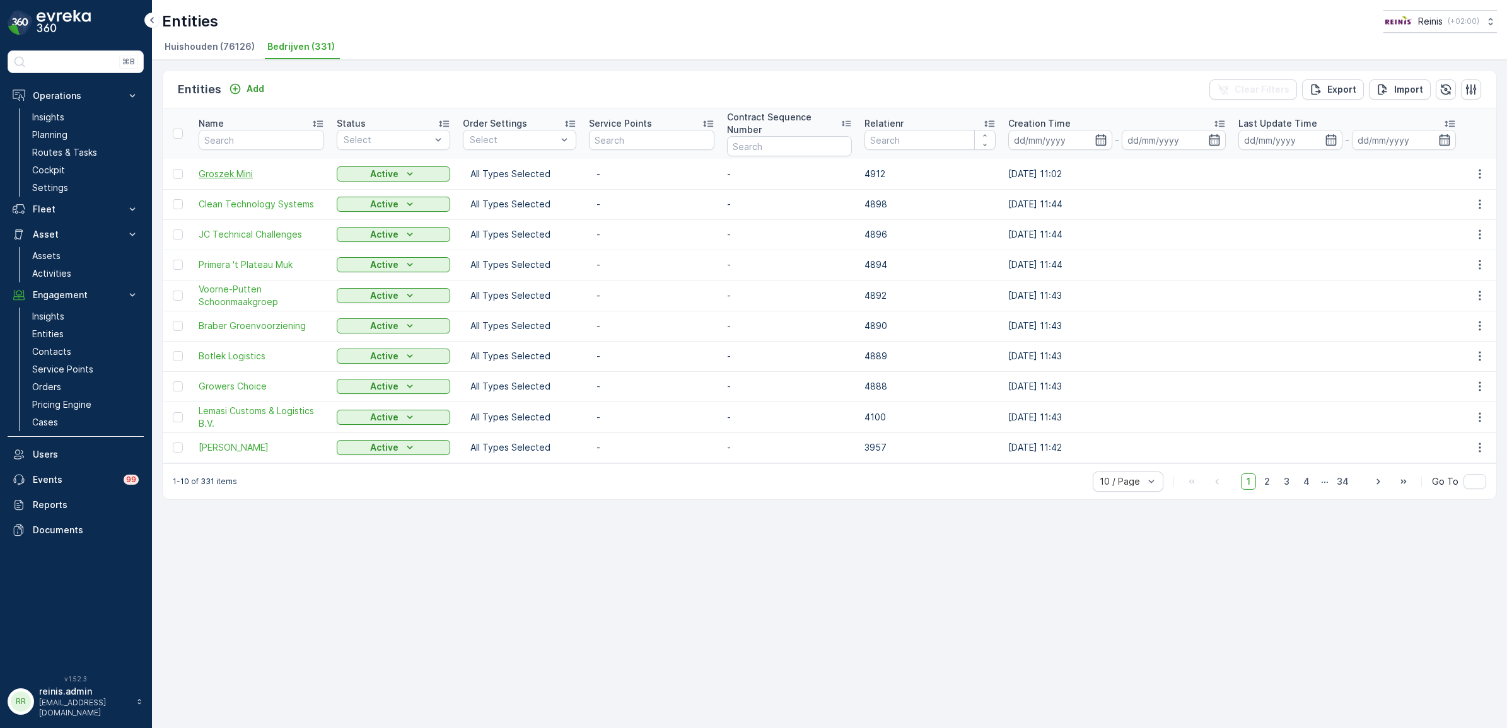
click at [221, 176] on span "Groszek Mini" at bounding box center [261, 174] width 125 height 13
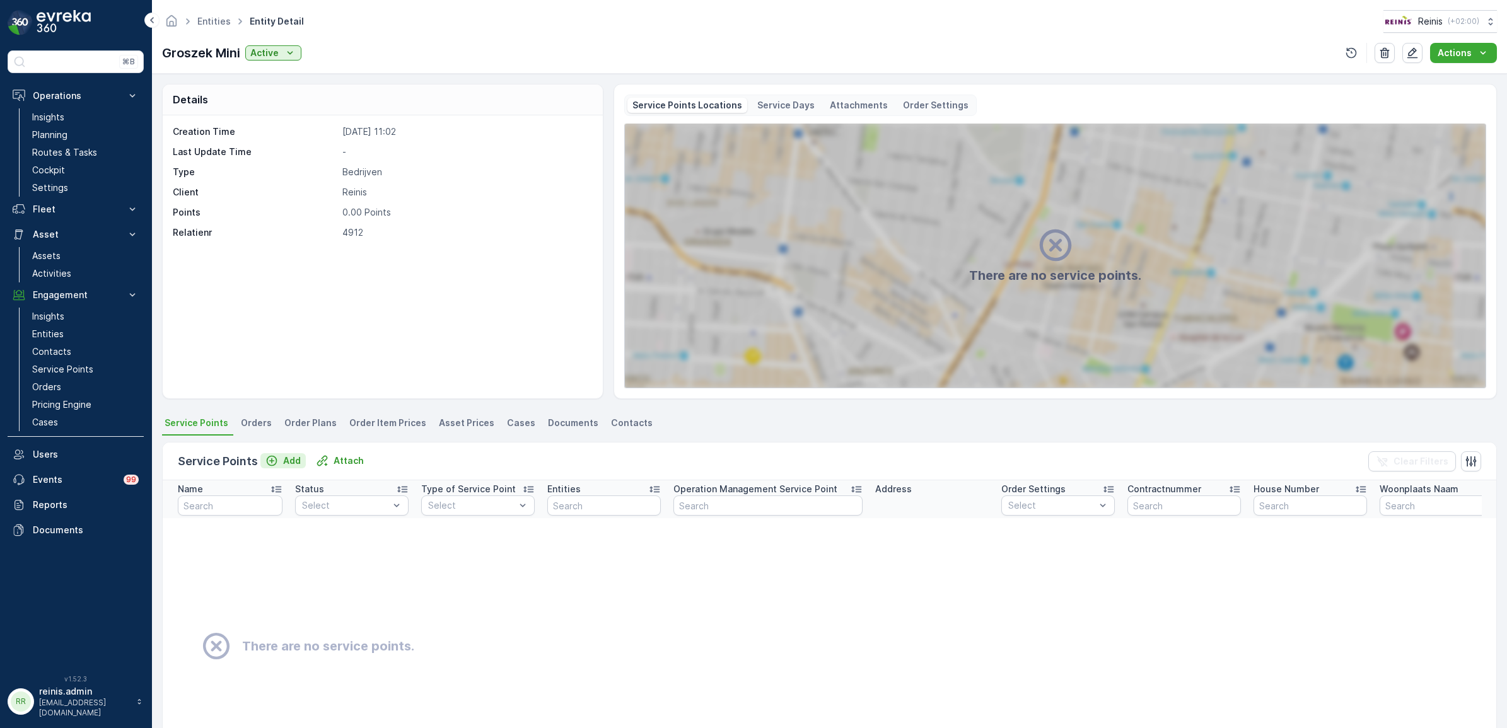
click at [288, 459] on p "Add" at bounding box center [292, 460] width 18 height 13
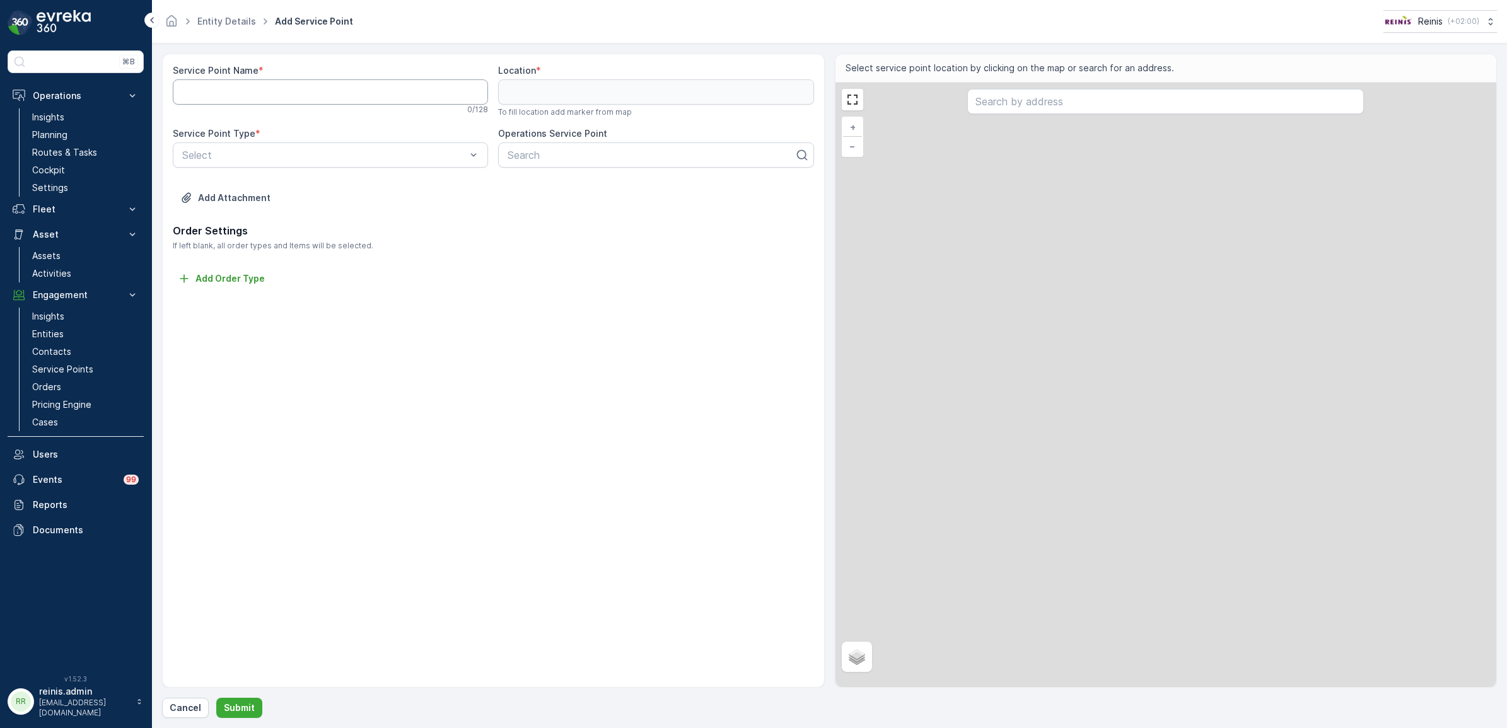
click at [366, 96] on Name "Service Point Name" at bounding box center [330, 91] width 315 height 25
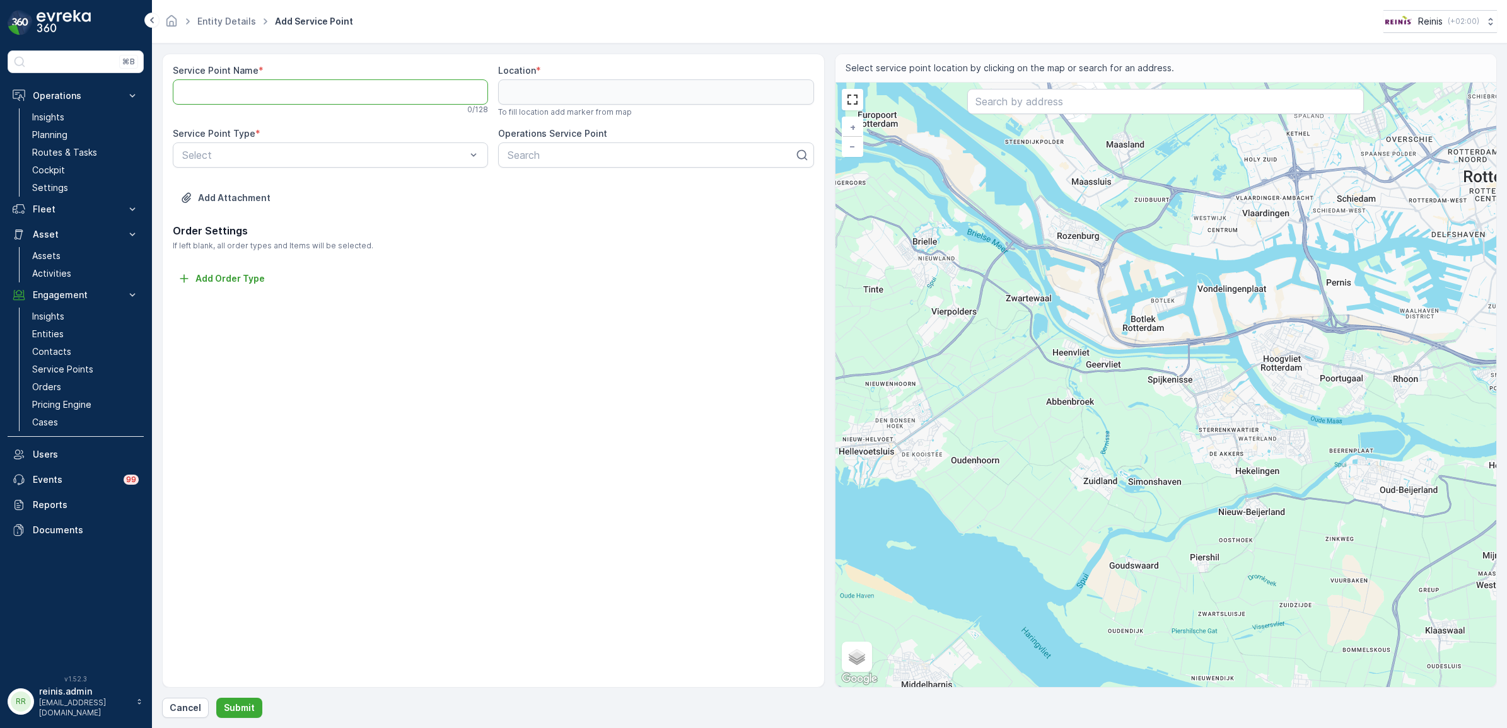
paste Name "Groszek Mini"
type Name "Groszek Mini"
click at [228, 186] on div "Bedrijven" at bounding box center [330, 185] width 300 height 11
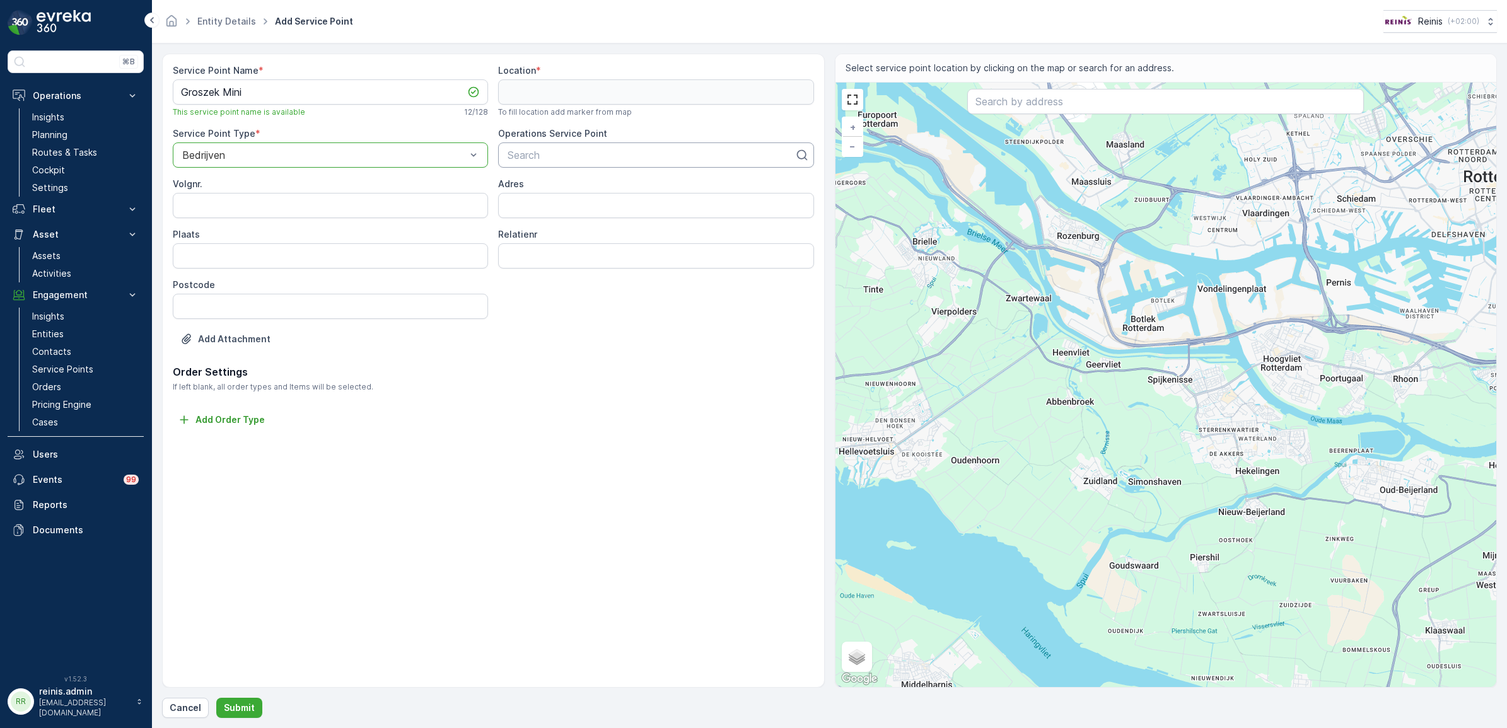
click at [588, 155] on div at bounding box center [650, 154] width 289 height 11
paste input "Groszek Mini"
type input "Groszek Mini"
click at [395, 208] on input "Volgnr." at bounding box center [330, 205] width 315 height 25
type input "1"
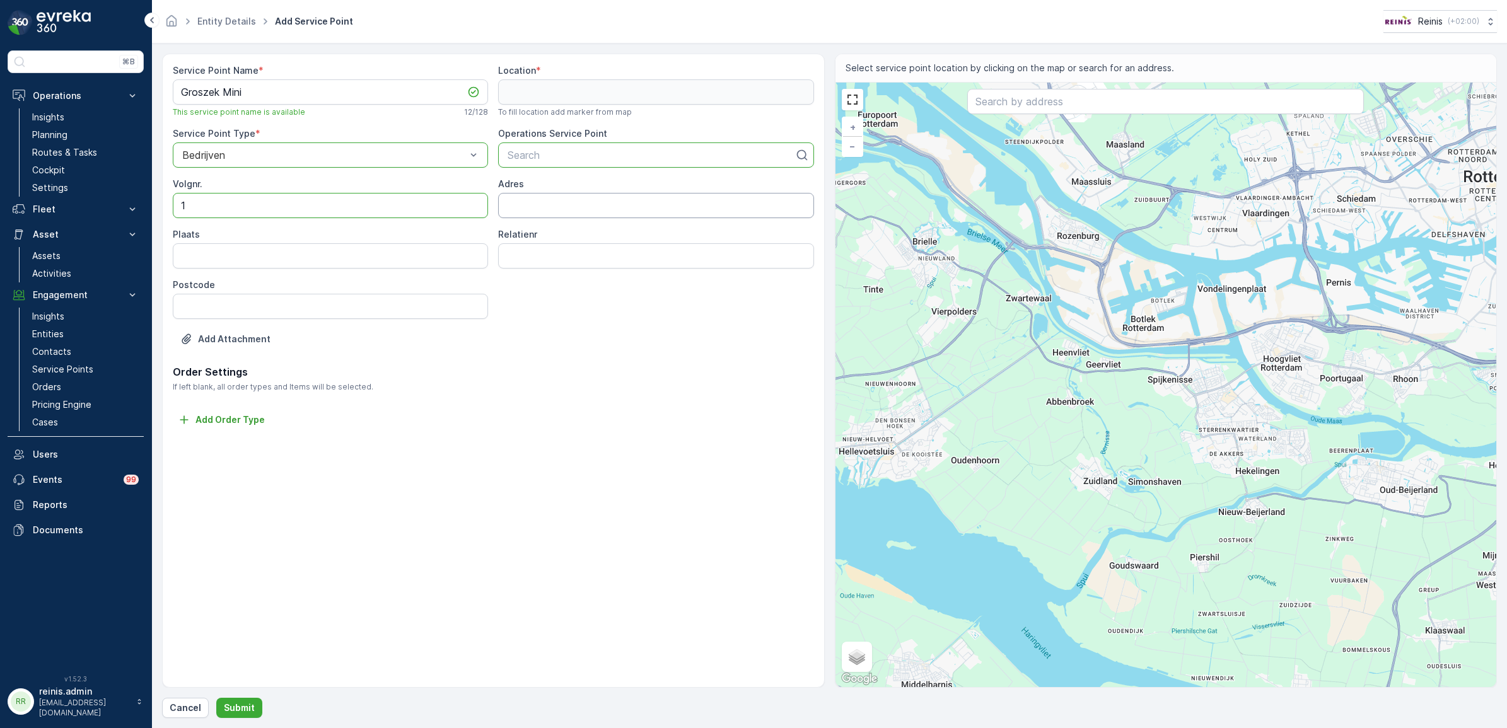
click at [555, 202] on input "Adres" at bounding box center [655, 205] width 315 height 25
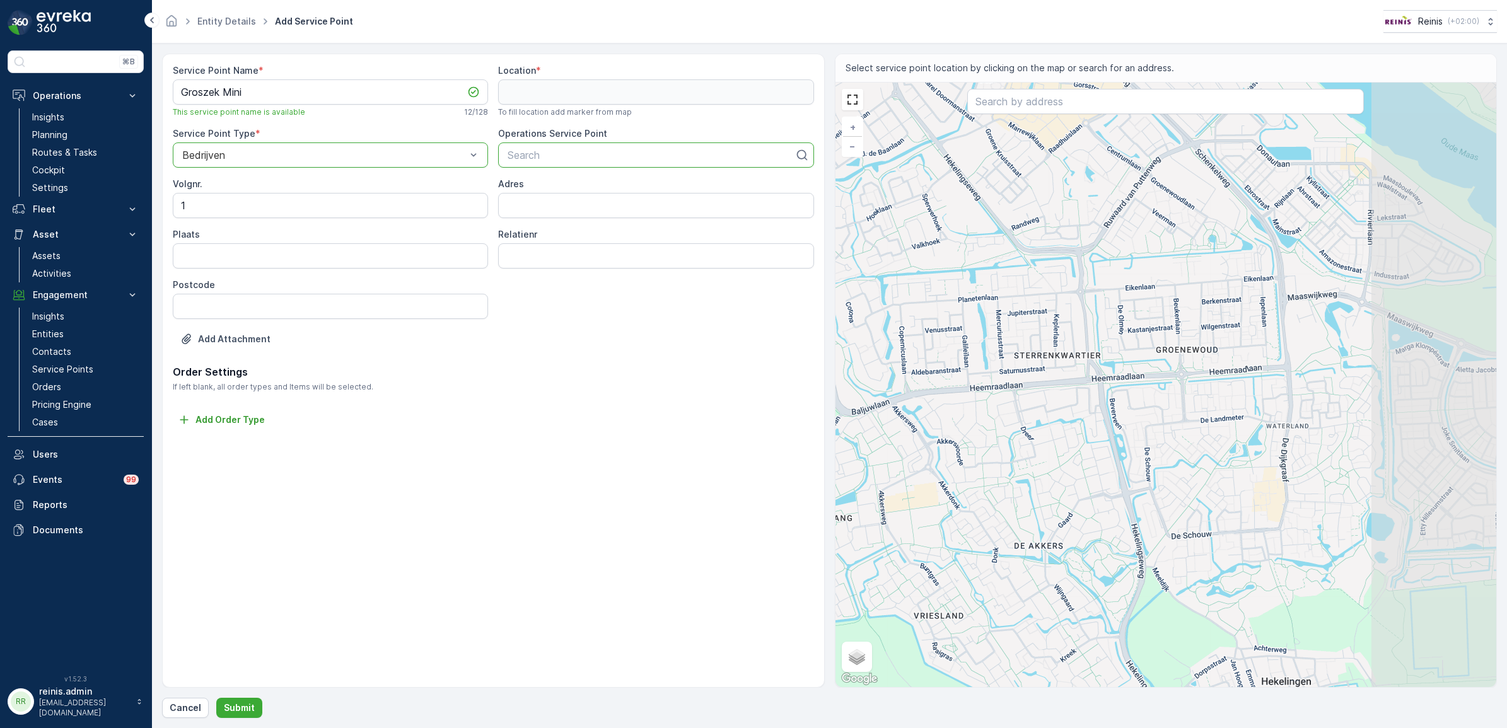
drag, startPoint x: 1230, startPoint y: 438, endPoint x: 1018, endPoint y: 330, distance: 238.5
click at [1018, 332] on div "+ − Satellite Roadmap Terrain Hybrid Leaflet Keyboard shortcuts Map Data Map da…" at bounding box center [1165, 385] width 661 height 604
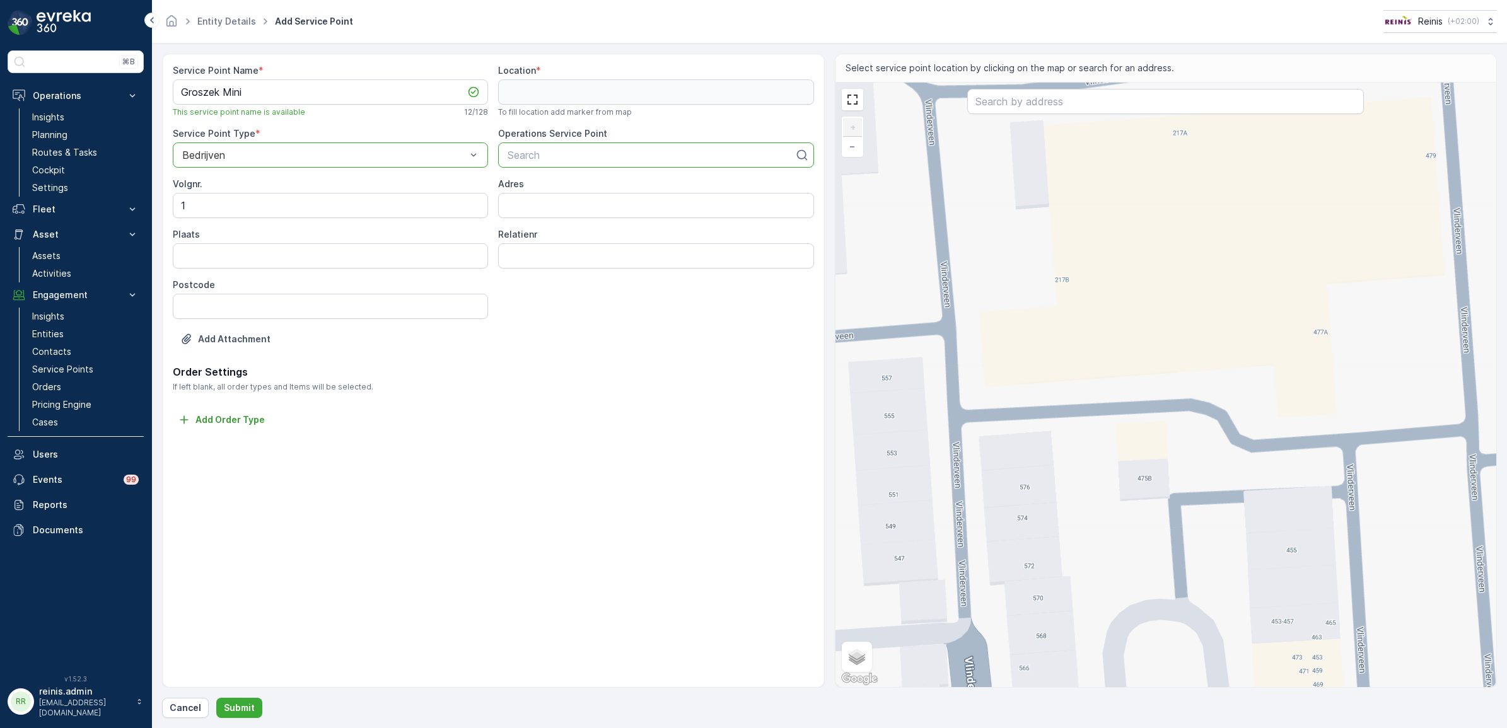
click at [1336, 545] on div "+ − Satellite Roadmap Terrain Hybrid Leaflet Keyboard shortcuts Map Data Map da…" at bounding box center [1165, 385] width 661 height 604
type input "51.83320915350899,4.343369782740783"
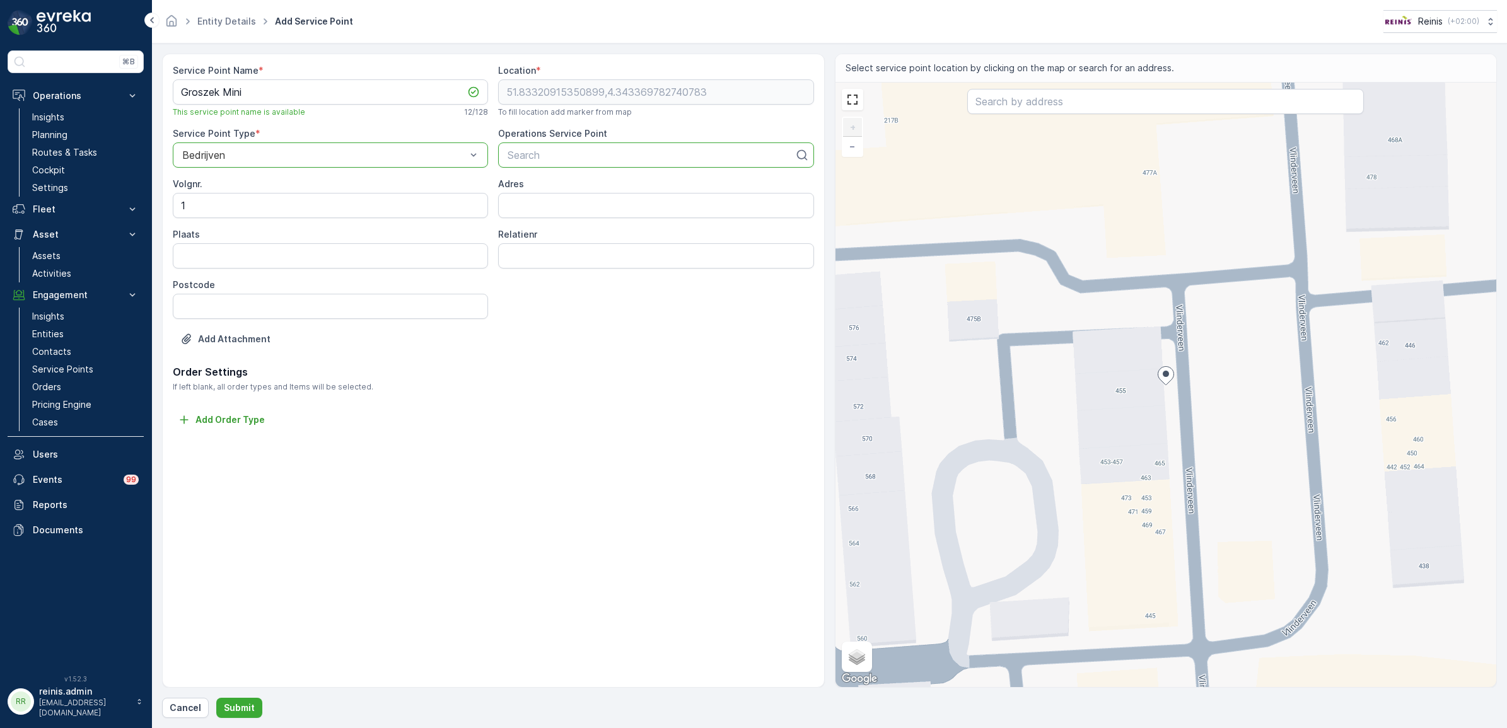
click at [574, 158] on div at bounding box center [650, 154] width 289 height 11
paste input "Groszek Mini"
type input "Groszek Mini"
click at [552, 181] on span "Groszek Mini" at bounding box center [536, 185] width 61 height 11
click at [605, 209] on input "Adres" at bounding box center [655, 205] width 315 height 25
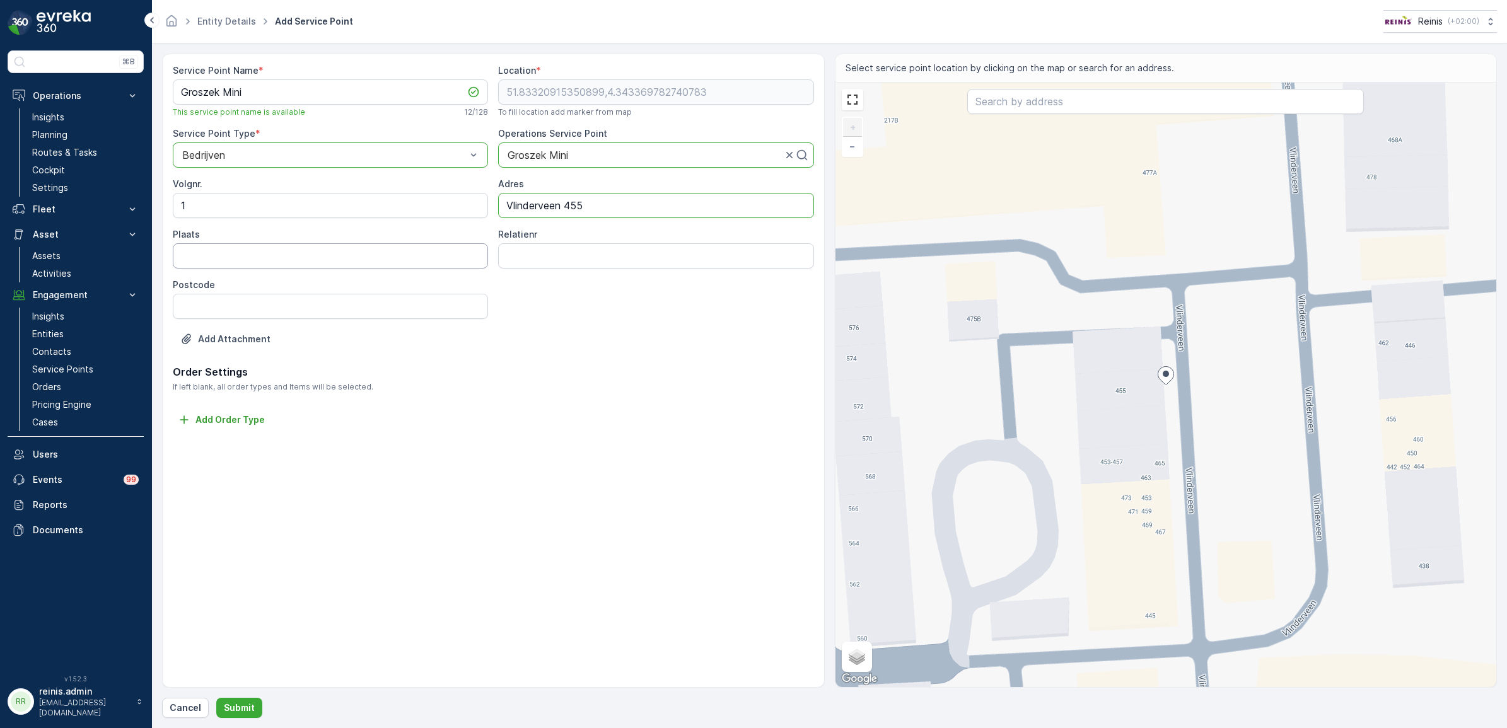
type input "Vlinderveen 455"
click at [249, 250] on input "Plaats" at bounding box center [330, 255] width 315 height 25
type input "Spijkenisse"
click at [533, 252] on input "Relatienr" at bounding box center [655, 255] width 315 height 25
type input "4912"
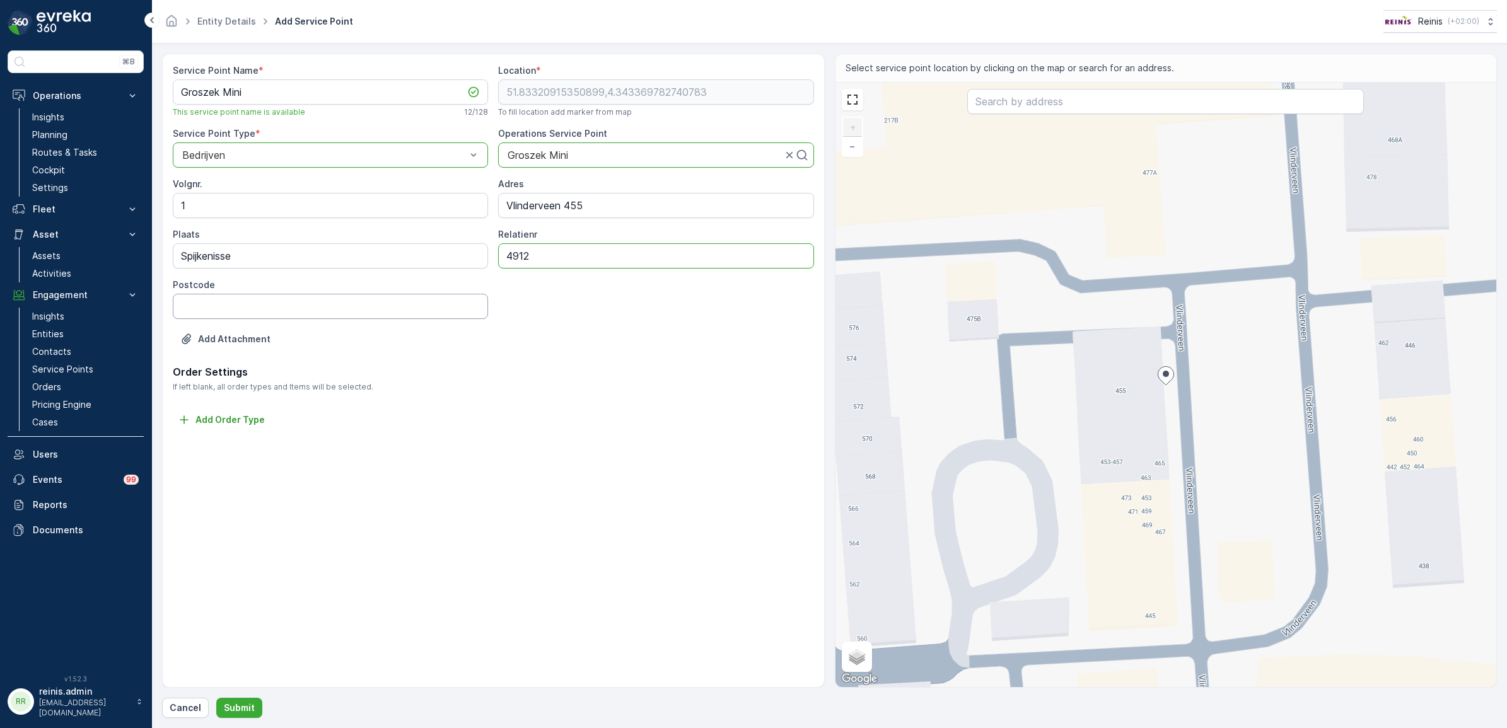
click at [219, 313] on input "Postcode" at bounding box center [330, 306] width 315 height 25
type input "3205EE"
click at [246, 429] on div "Service Point Name * Groszek Mini This service point name is available 12 / 128…" at bounding box center [493, 371] width 662 height 634
click at [246, 422] on p "Add Order Type" at bounding box center [229, 420] width 69 height 13
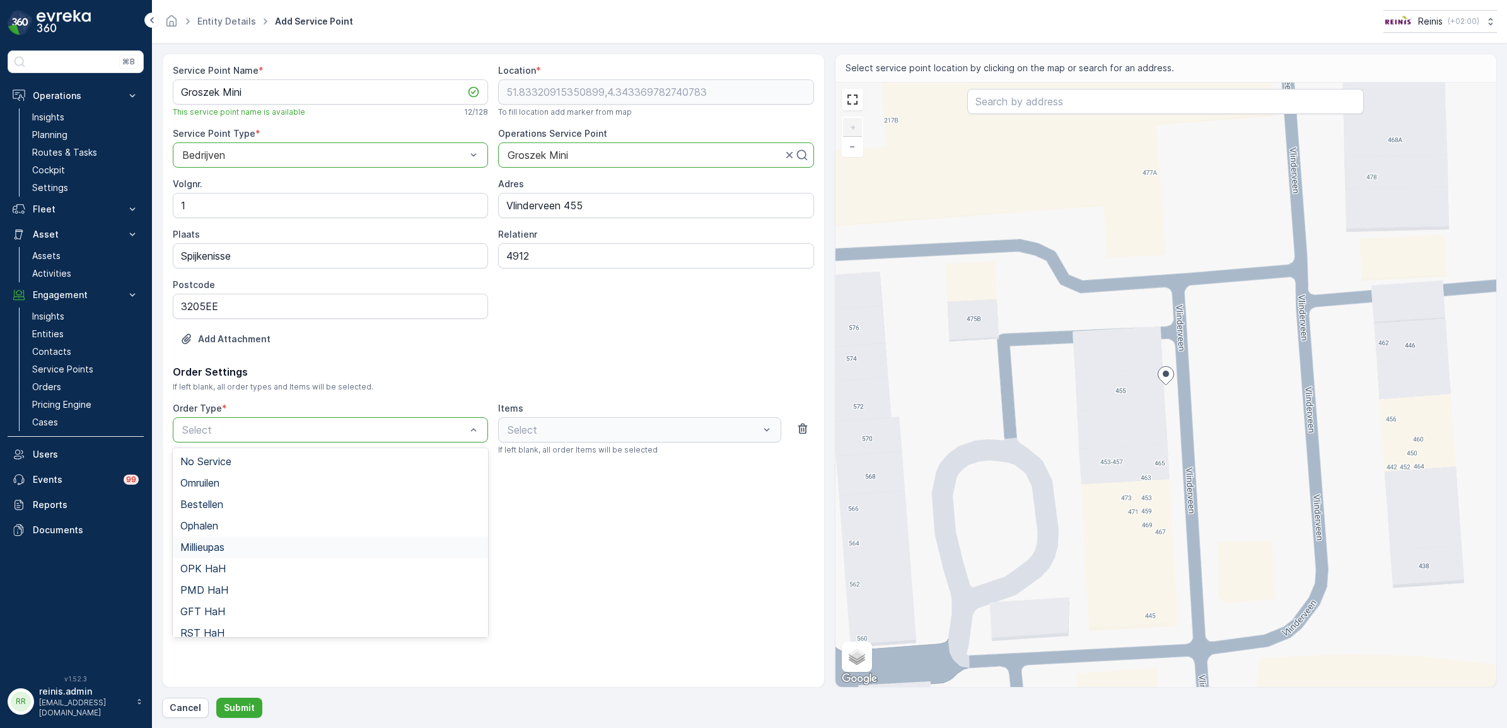
scroll to position [137, 0]
click at [799, 424] on icon "button" at bounding box center [802, 428] width 13 height 13
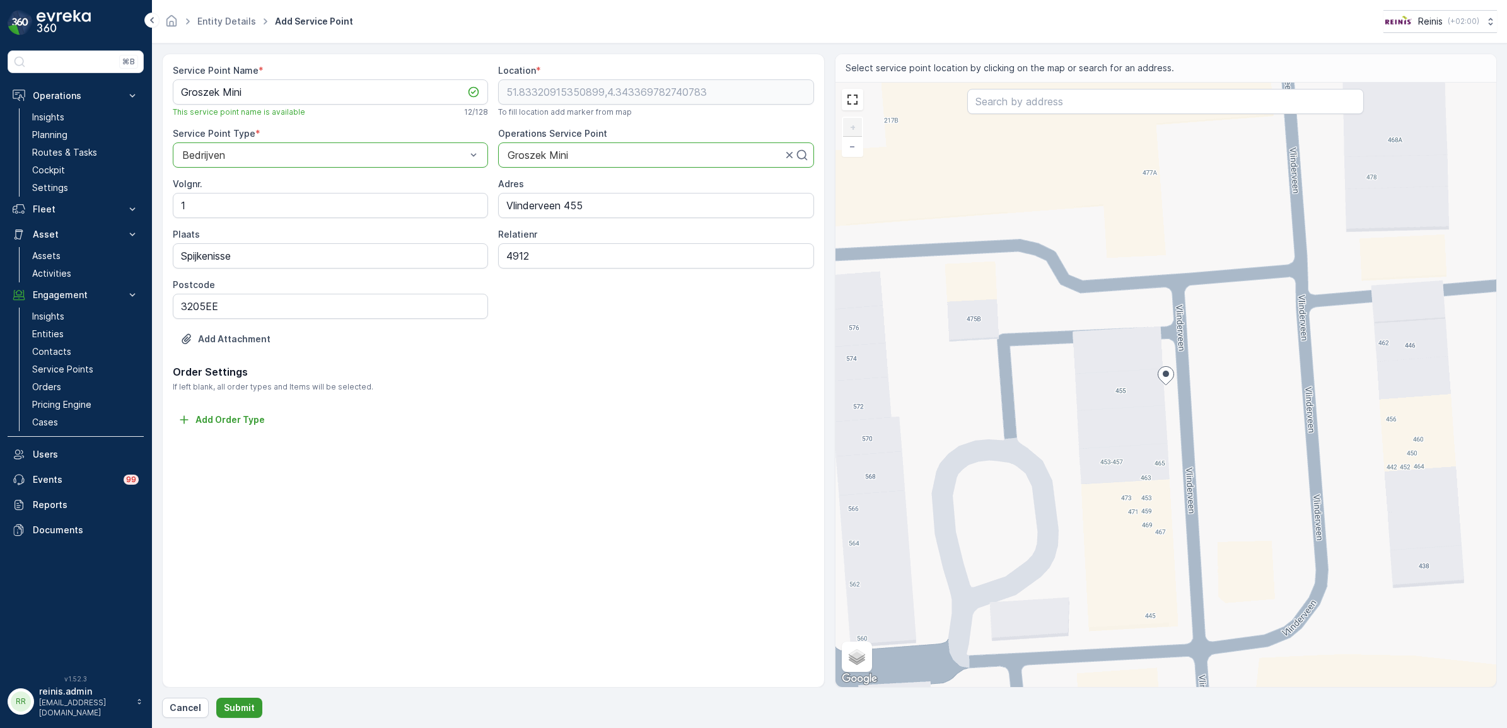
click at [234, 700] on button "Submit" at bounding box center [239, 708] width 46 height 20
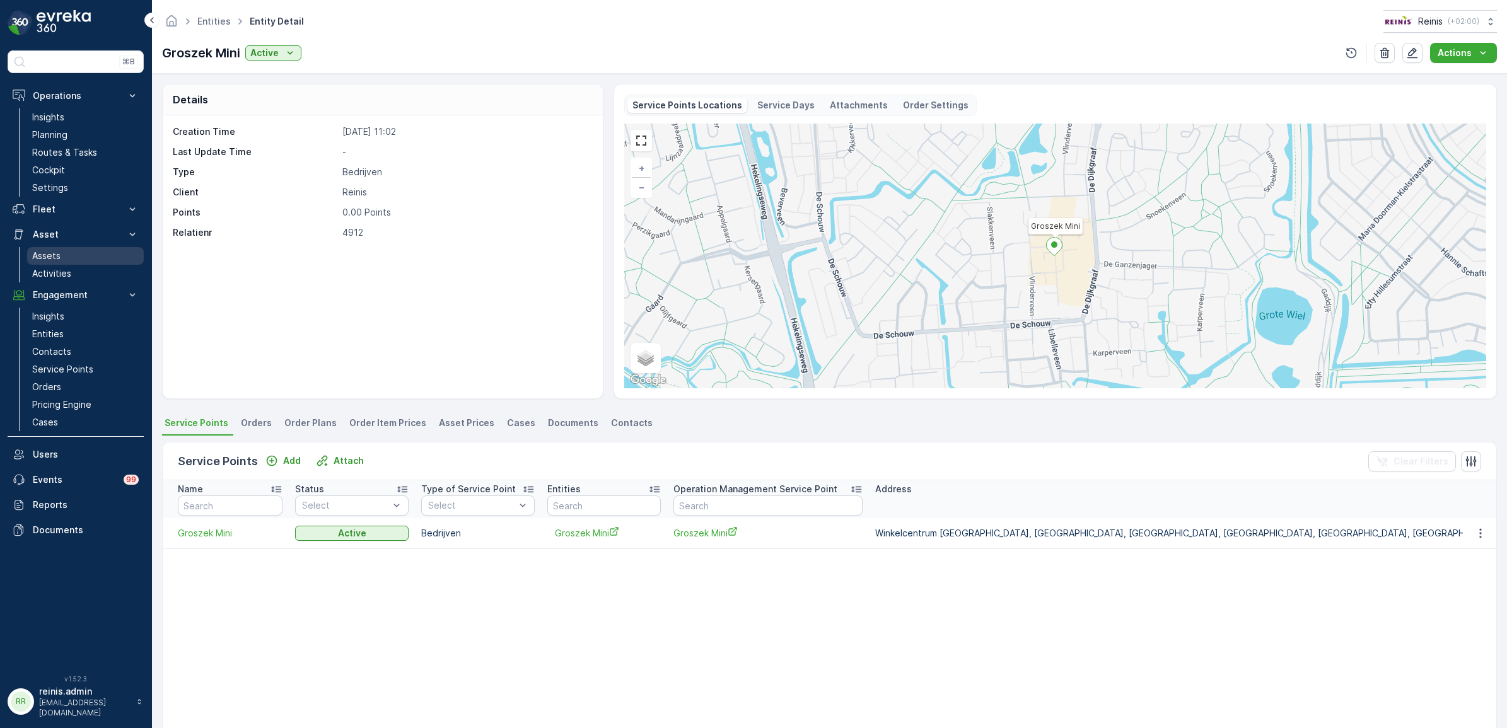
click at [41, 256] on p "Assets" at bounding box center [46, 256] width 28 height 13
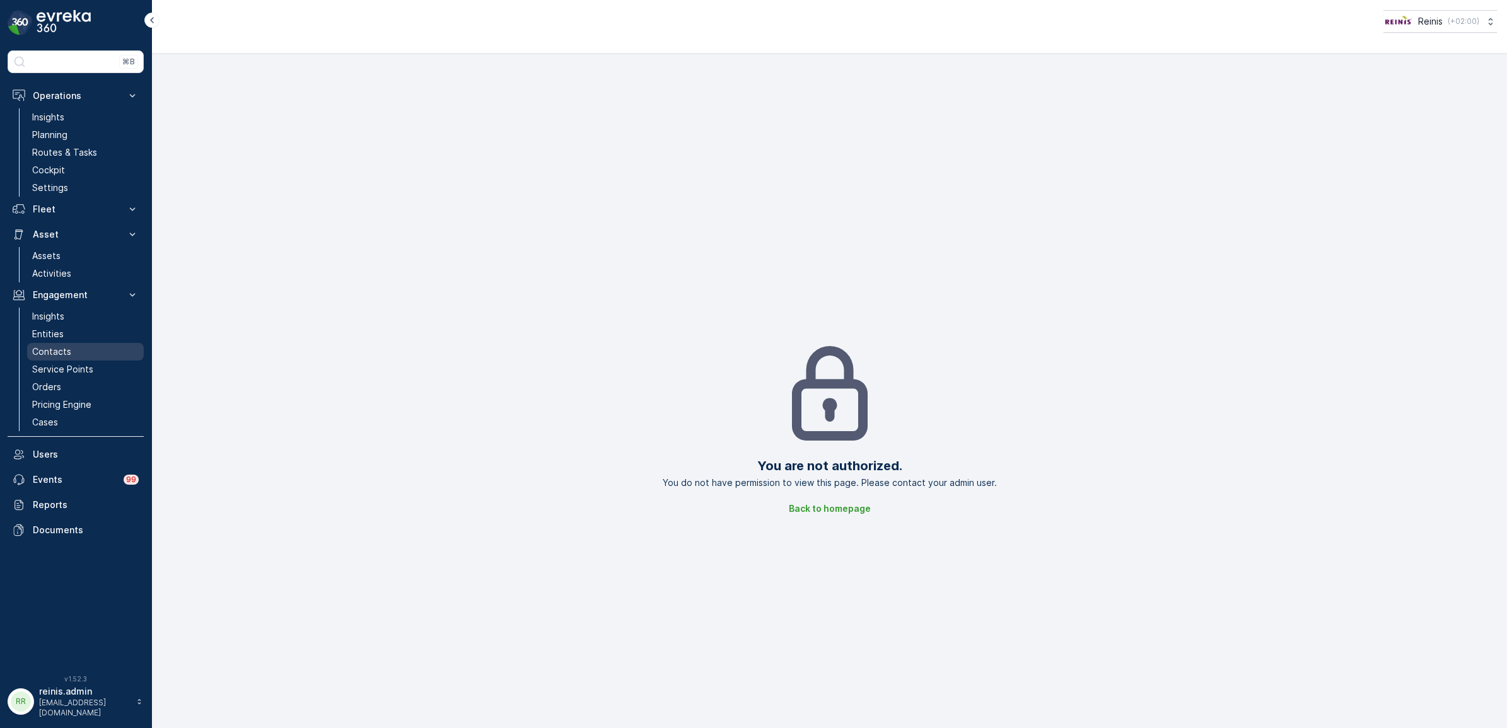
drag, startPoint x: 51, startPoint y: 332, endPoint x: 130, endPoint y: 357, distance: 82.7
click at [51, 332] on p "Entities" at bounding box center [48, 334] width 32 height 13
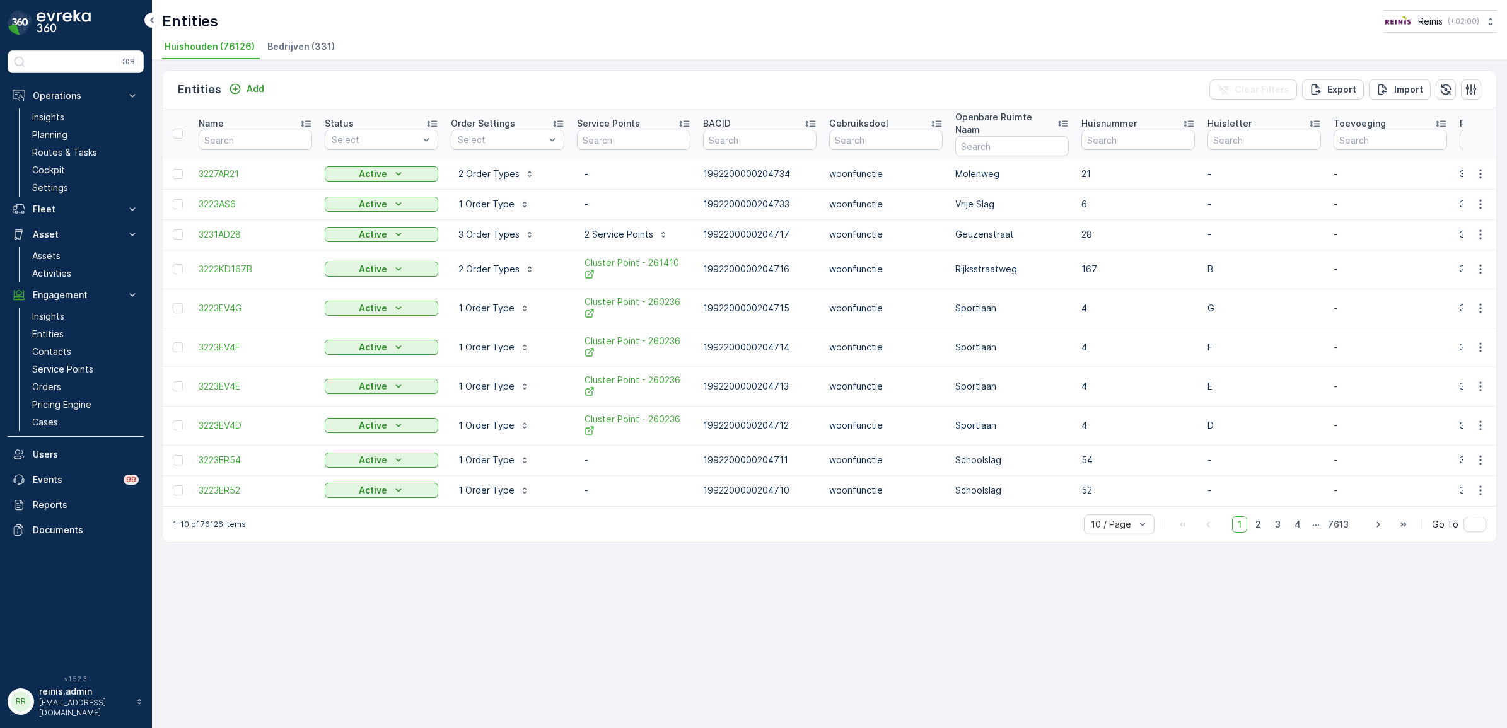
click at [281, 43] on span "Bedrijven (331)" at bounding box center [300, 46] width 67 height 13
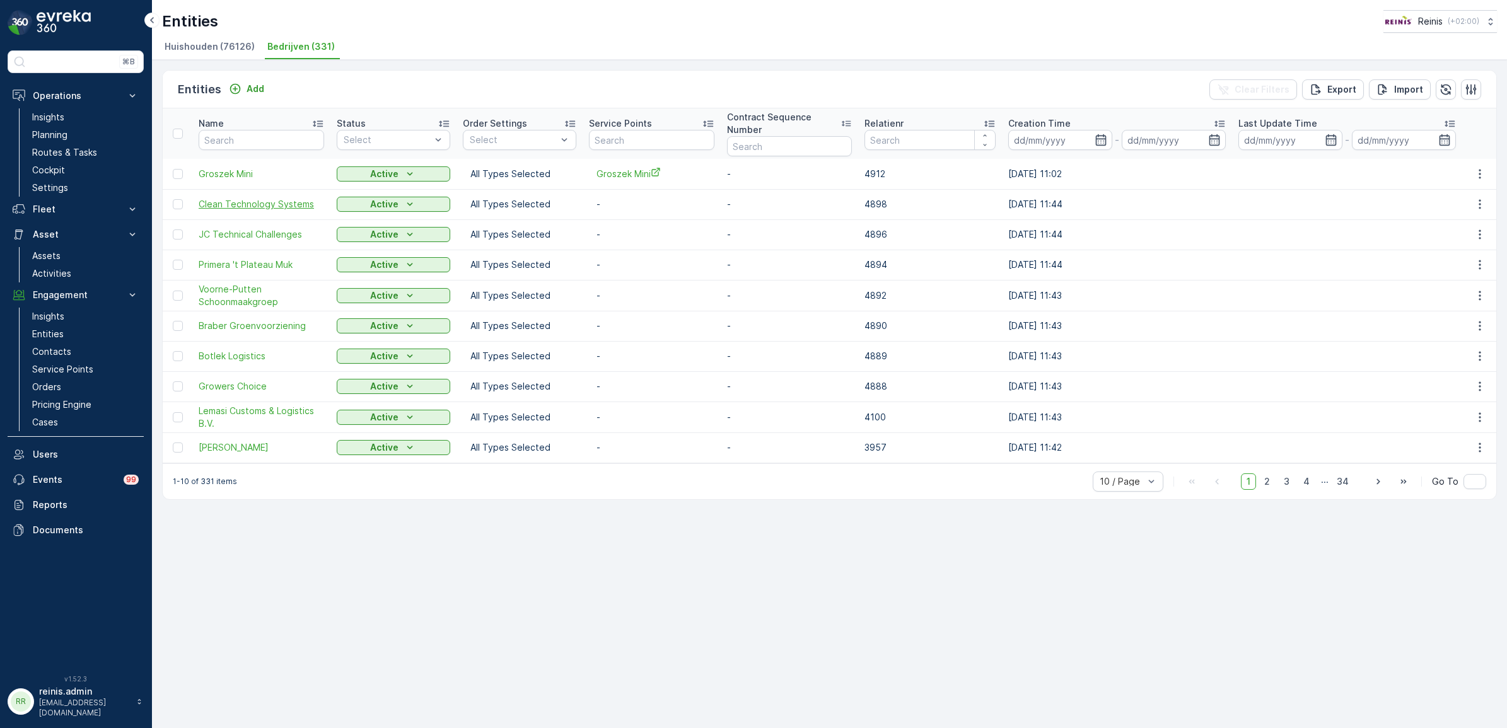
click at [248, 202] on span "Clean Technology Systems" at bounding box center [261, 204] width 125 height 13
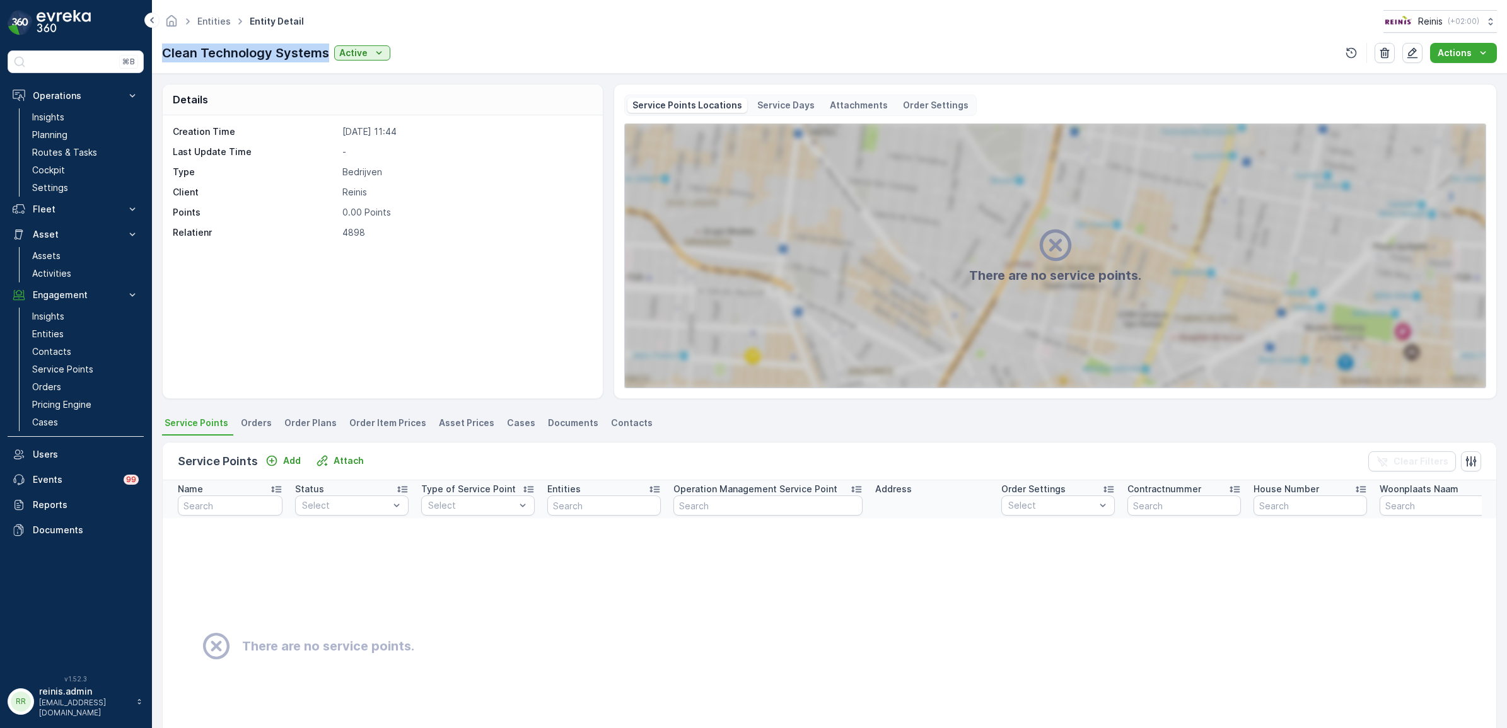
drag, startPoint x: 328, startPoint y: 55, endPoint x: 163, endPoint y: 58, distance: 165.2
click at [163, 58] on div "Clean Technology Systems Active" at bounding box center [276, 52] width 228 height 19
copy p "Clean Technology Systems"
click at [291, 460] on p "Add" at bounding box center [292, 460] width 18 height 13
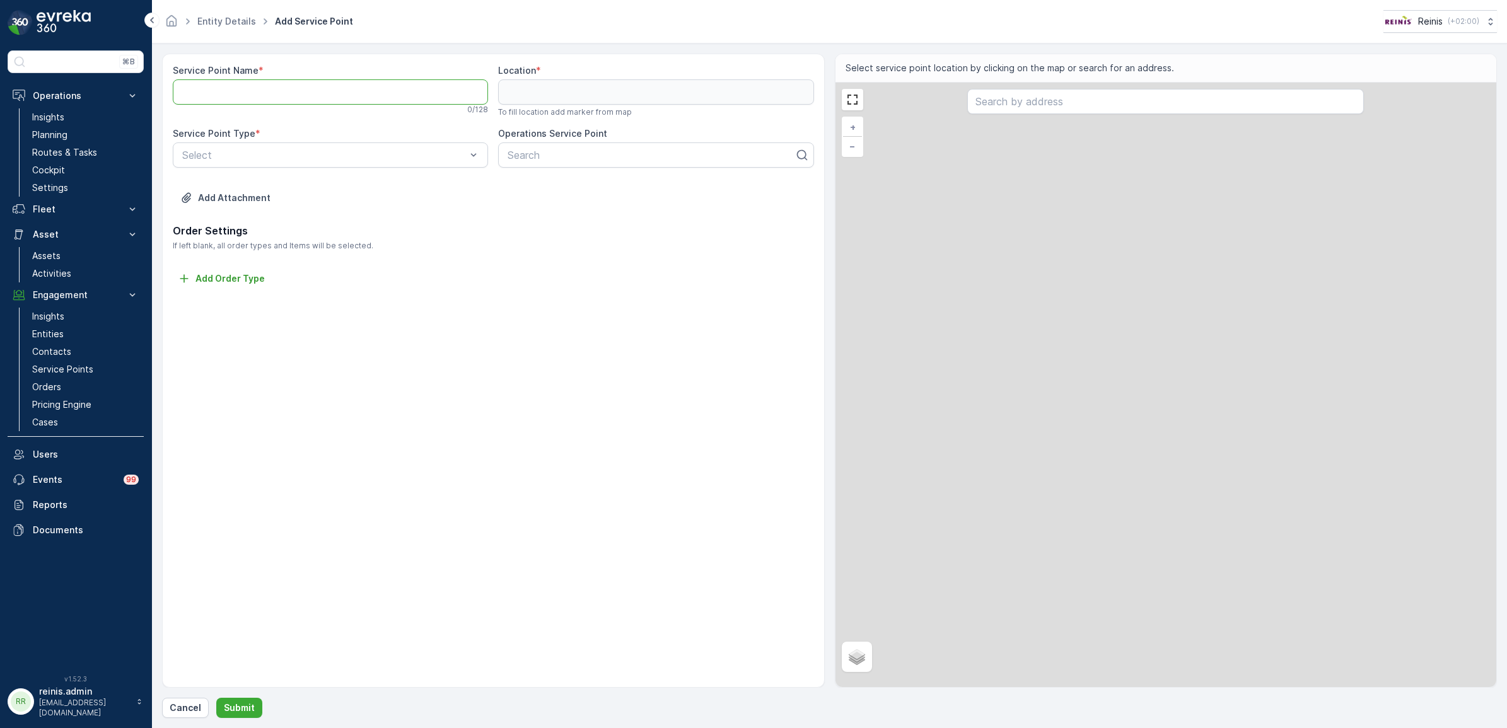
click at [314, 98] on Name "Service Point Name" at bounding box center [330, 91] width 315 height 25
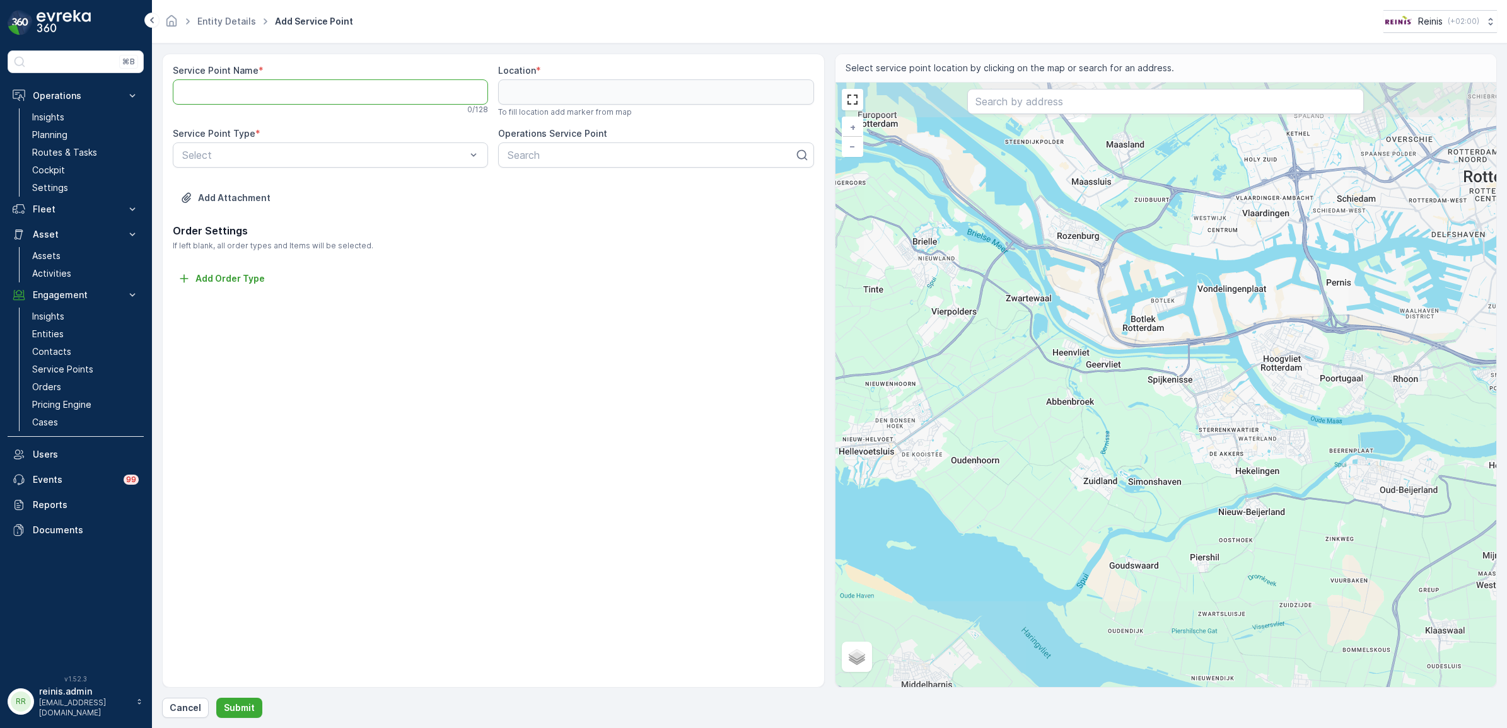
paste Name "Clean Technology Systems"
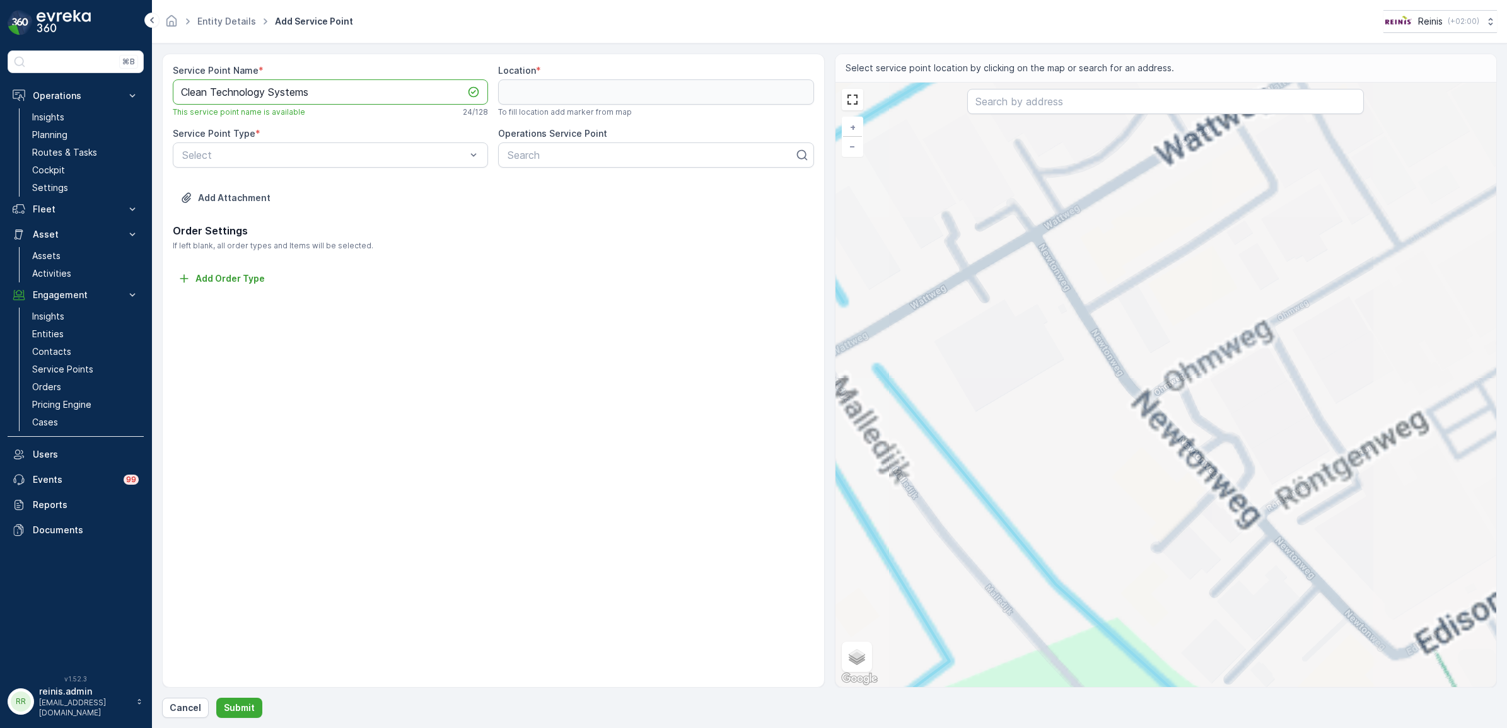
type Name "Clean Technology Systems"
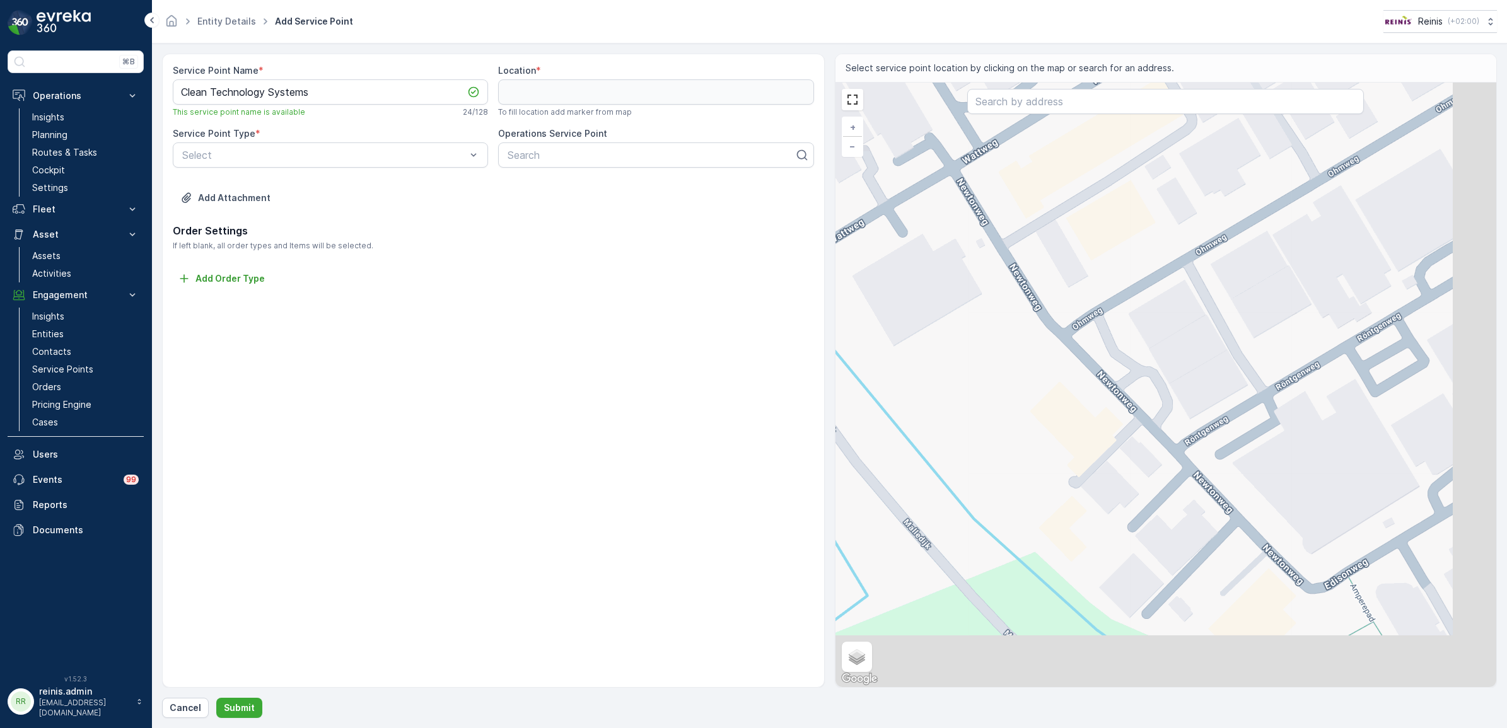
drag, startPoint x: 1379, startPoint y: 479, endPoint x: 1073, endPoint y: 208, distance: 409.0
click at [1073, 208] on div "+ − Satellite Roadmap Terrain Hybrid Leaflet Keyboard shortcuts Map Data Map da…" at bounding box center [1165, 385] width 661 height 604
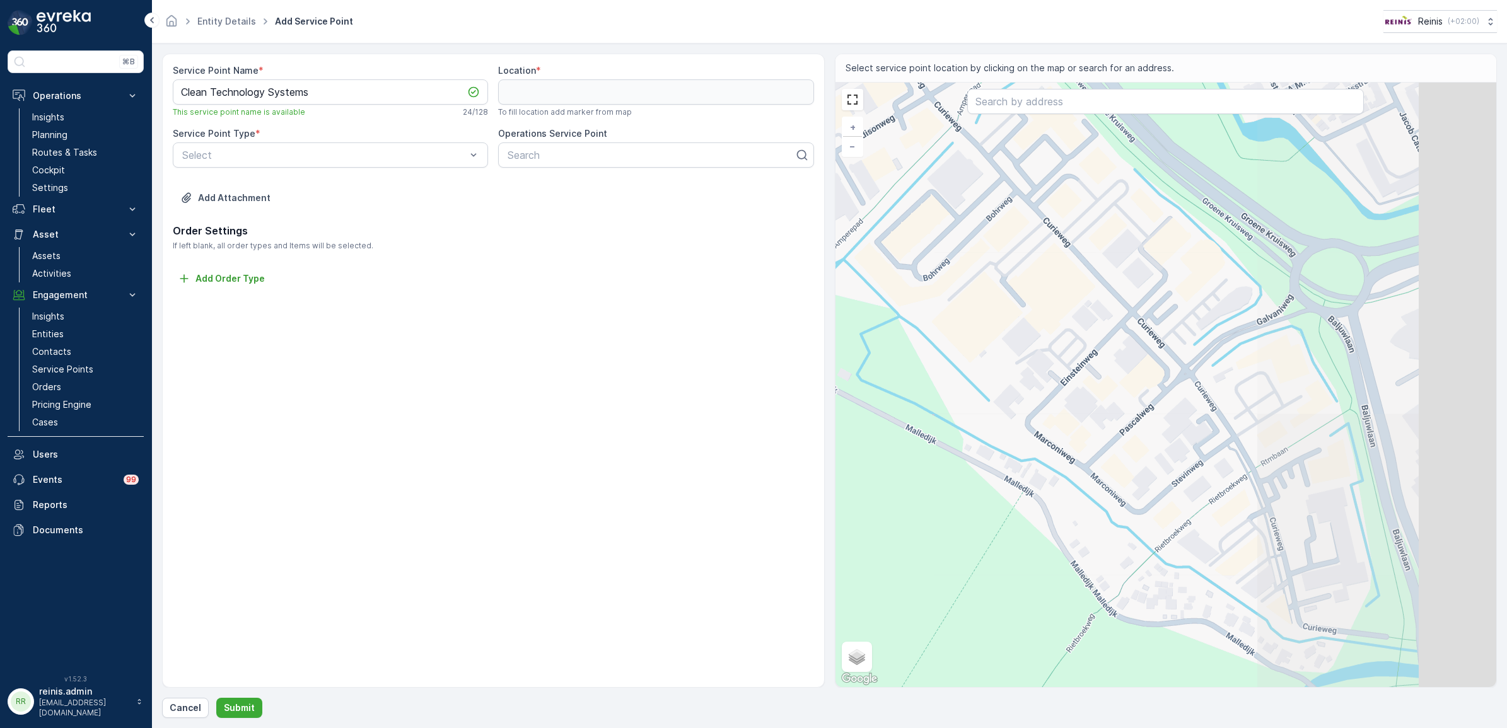
drag, startPoint x: 1163, startPoint y: 423, endPoint x: 915, endPoint y: 340, distance: 261.7
click at [915, 340] on div "+ − Satellite Roadmap Terrain Hybrid Leaflet Keyboard shortcuts Map Data Map da…" at bounding box center [1165, 385] width 661 height 604
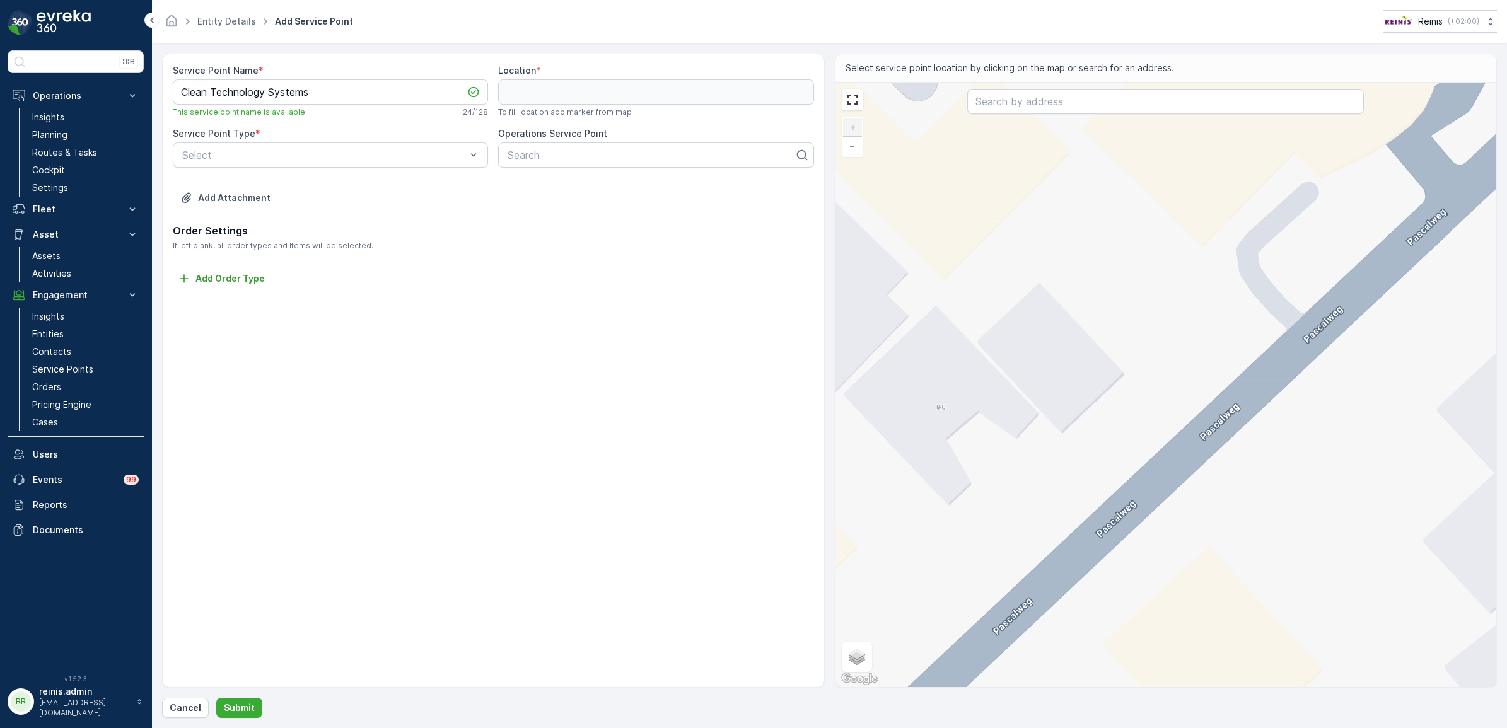
click at [1109, 421] on div "+ − Satellite Roadmap Terrain Hybrid Leaflet Keyboard shortcuts Map Data Map da…" at bounding box center [1165, 385] width 661 height 604
type input "51.849299642300785,4.307096930237596"
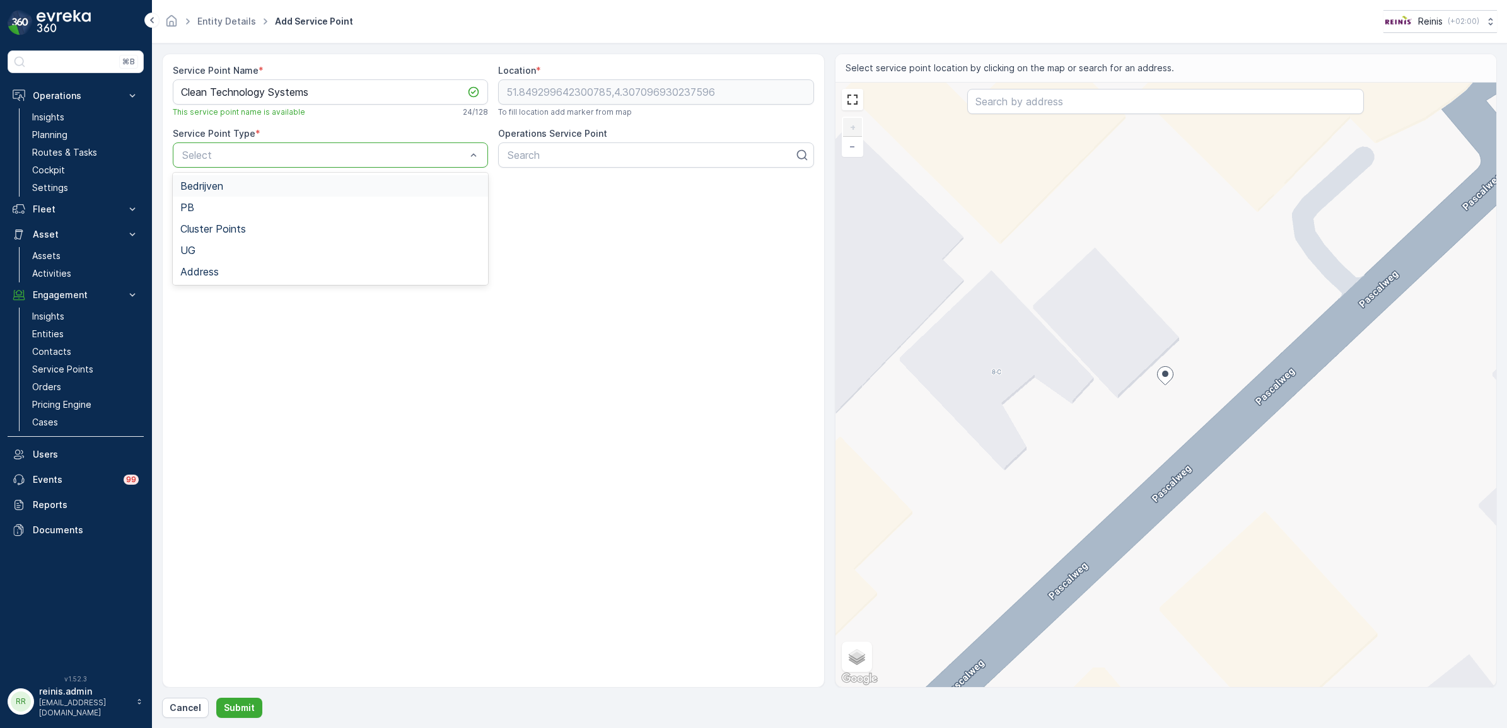
click at [296, 189] on div "Bedrijven" at bounding box center [330, 185] width 300 height 11
click at [566, 153] on div at bounding box center [650, 154] width 289 height 11
paste input "Clean Technology Systems"
type input "Clean Technology Systems"
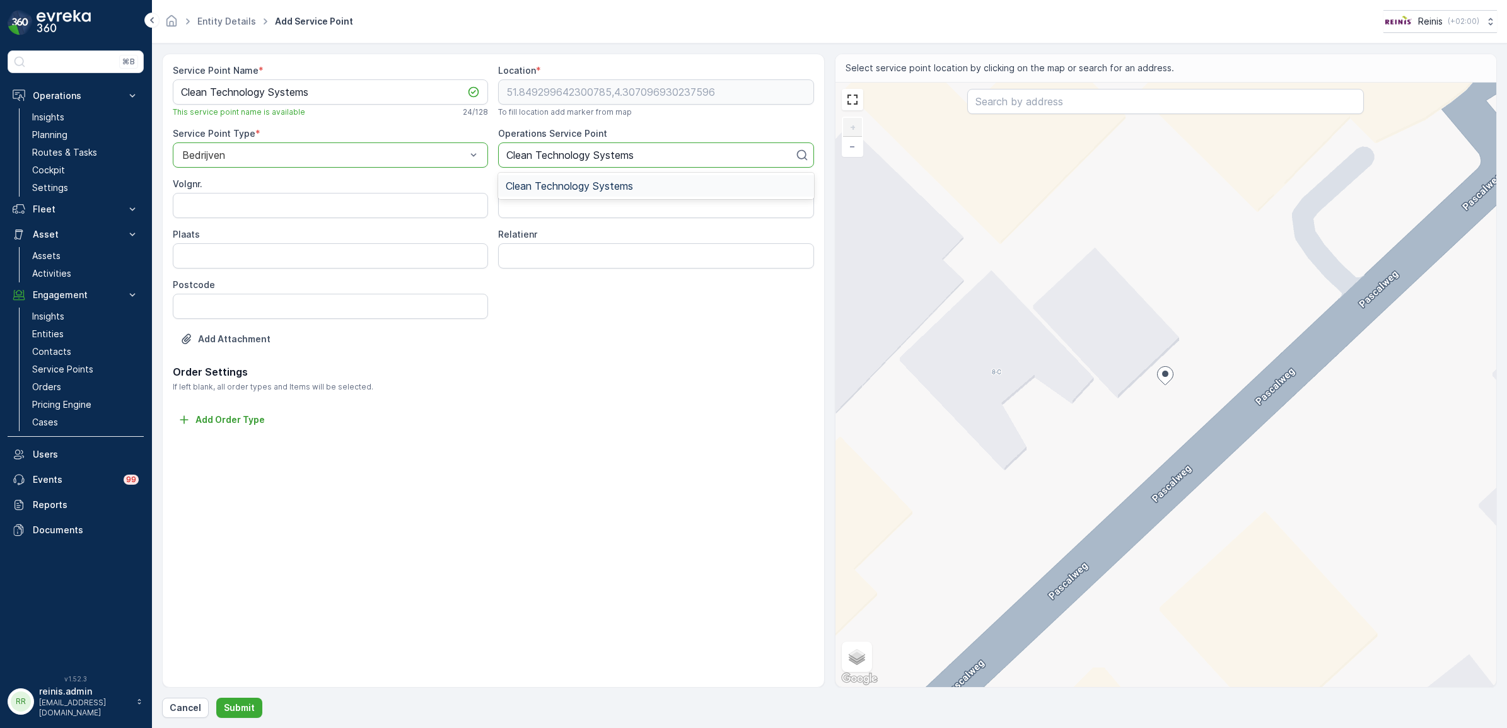
click at [547, 188] on span "Clean Technology Systems" at bounding box center [569, 185] width 127 height 11
click at [422, 209] on input "Volgnr." at bounding box center [330, 205] width 315 height 25
type input "1"
click at [534, 205] on input "Adres" at bounding box center [655, 205] width 315 height 25
click at [424, 259] on input "Plaats" at bounding box center [330, 255] width 315 height 25
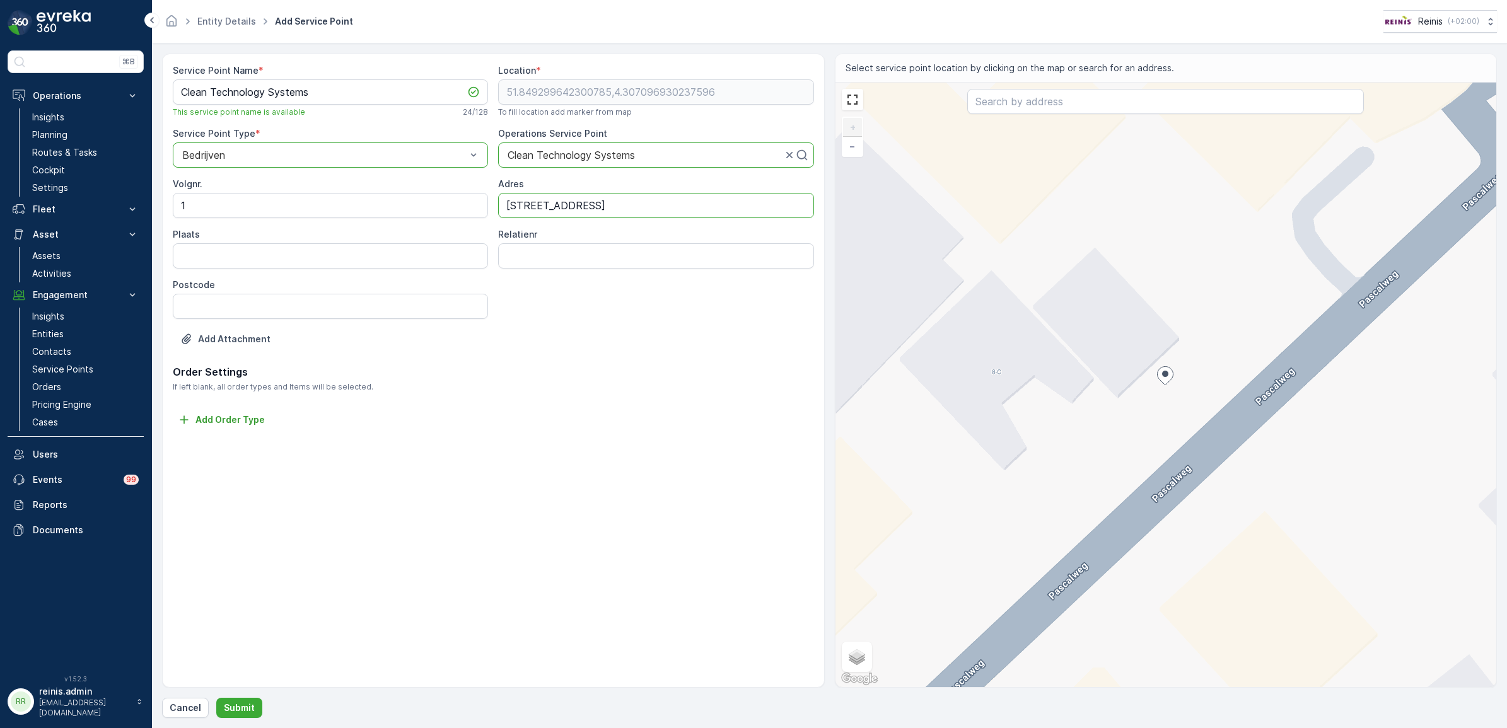
drag, startPoint x: 568, startPoint y: 206, endPoint x: 889, endPoint y: 225, distance: 322.0
click at [845, 212] on div "Service Point Name * Clean Technology Systems This service point name is availa…" at bounding box center [829, 371] width 1334 height 634
type input "Pascalweg 6"
type input "Spijkenisse"
type input "4898"
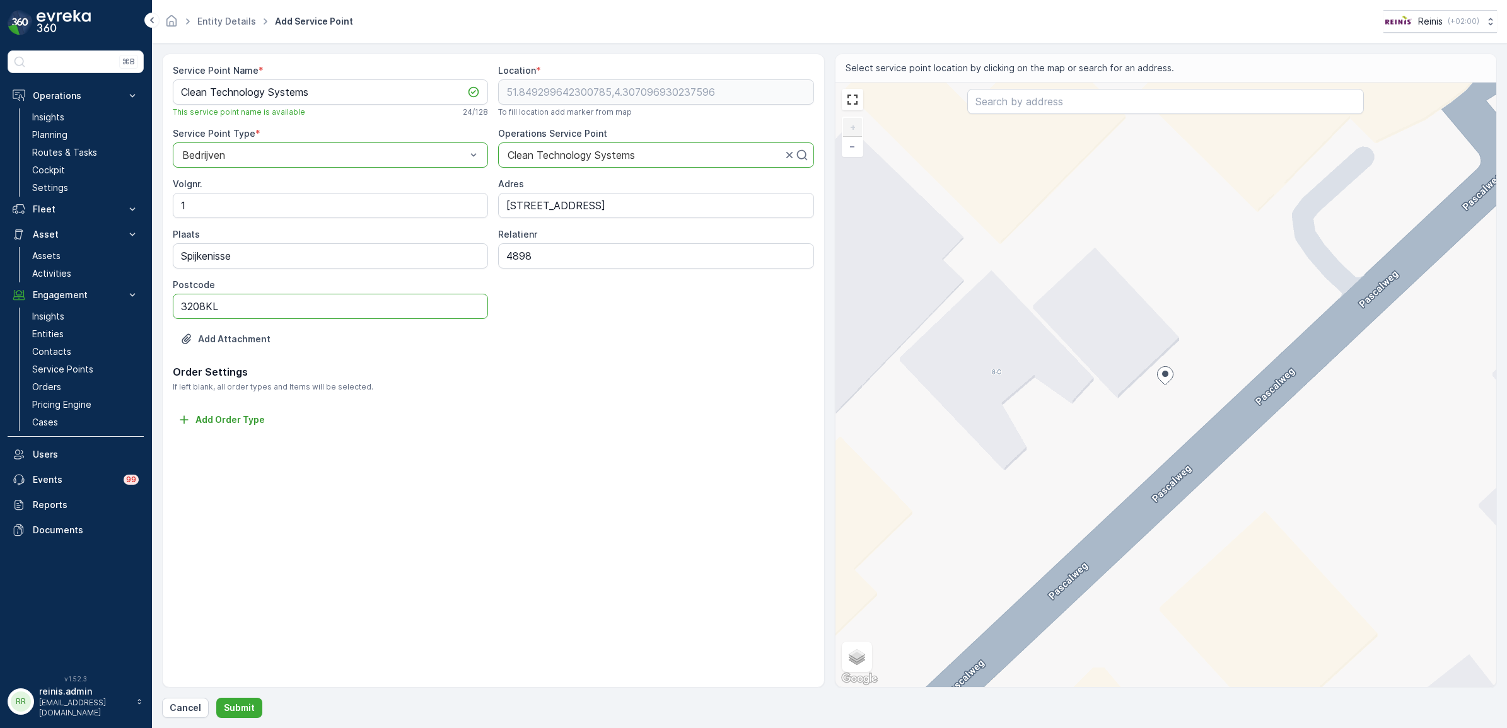
type input "3208KL"
click at [234, 703] on p "Submit" at bounding box center [239, 708] width 31 height 13
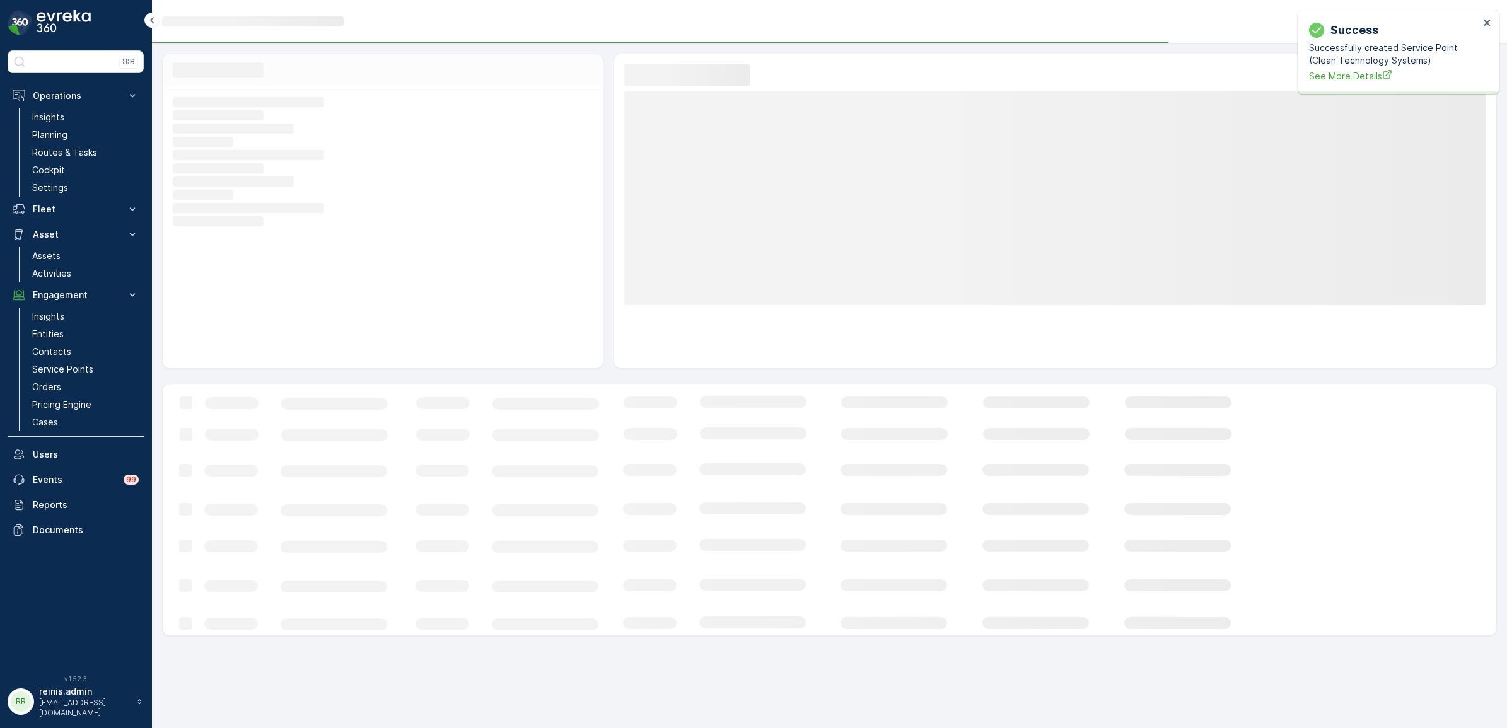
click at [58, 134] on p "Planning" at bounding box center [49, 135] width 35 height 13
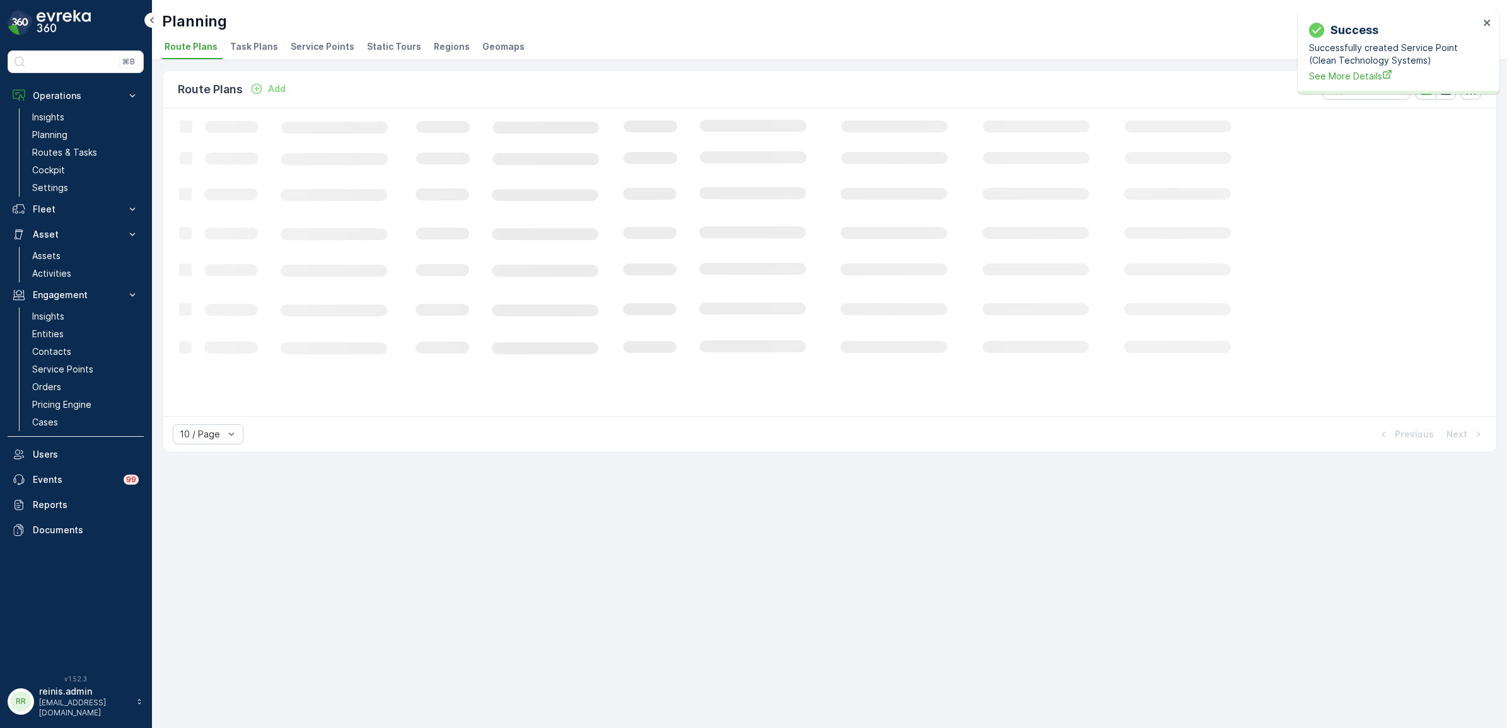
click at [315, 46] on span "Service Points" at bounding box center [323, 46] width 64 height 13
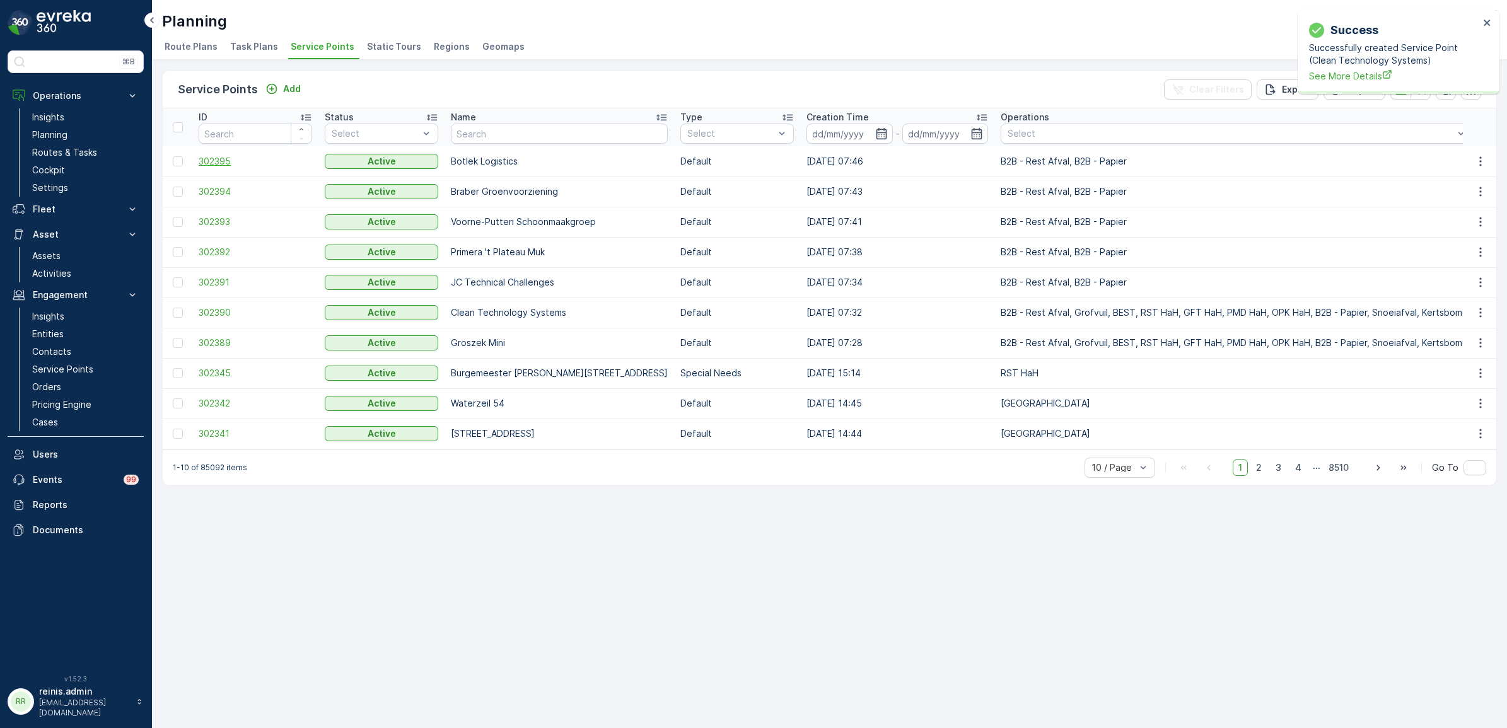
click at [216, 161] on span "302395" at bounding box center [255, 161] width 113 height 13
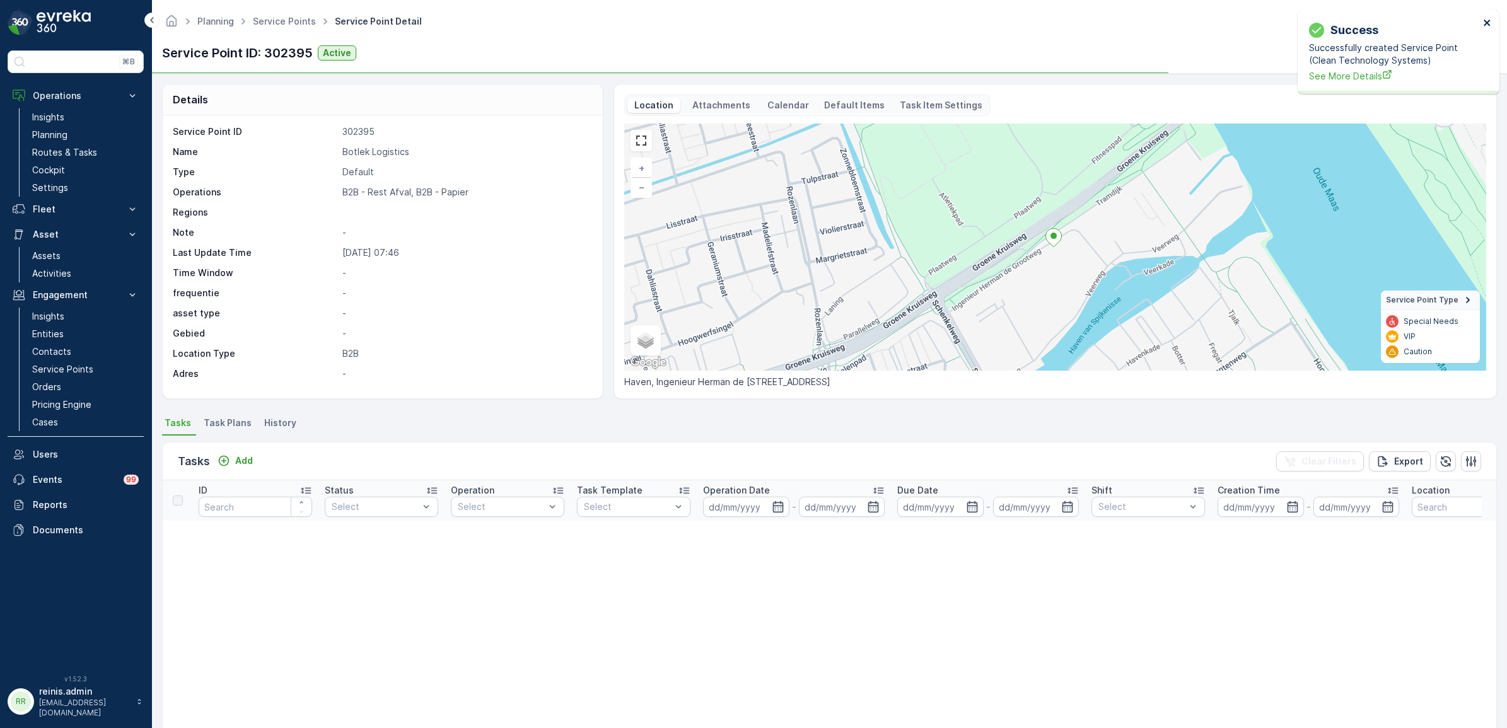
click at [1488, 25] on icon "close" at bounding box center [1487, 23] width 9 height 10
click at [1418, 55] on icon "button" at bounding box center [1412, 53] width 13 height 13
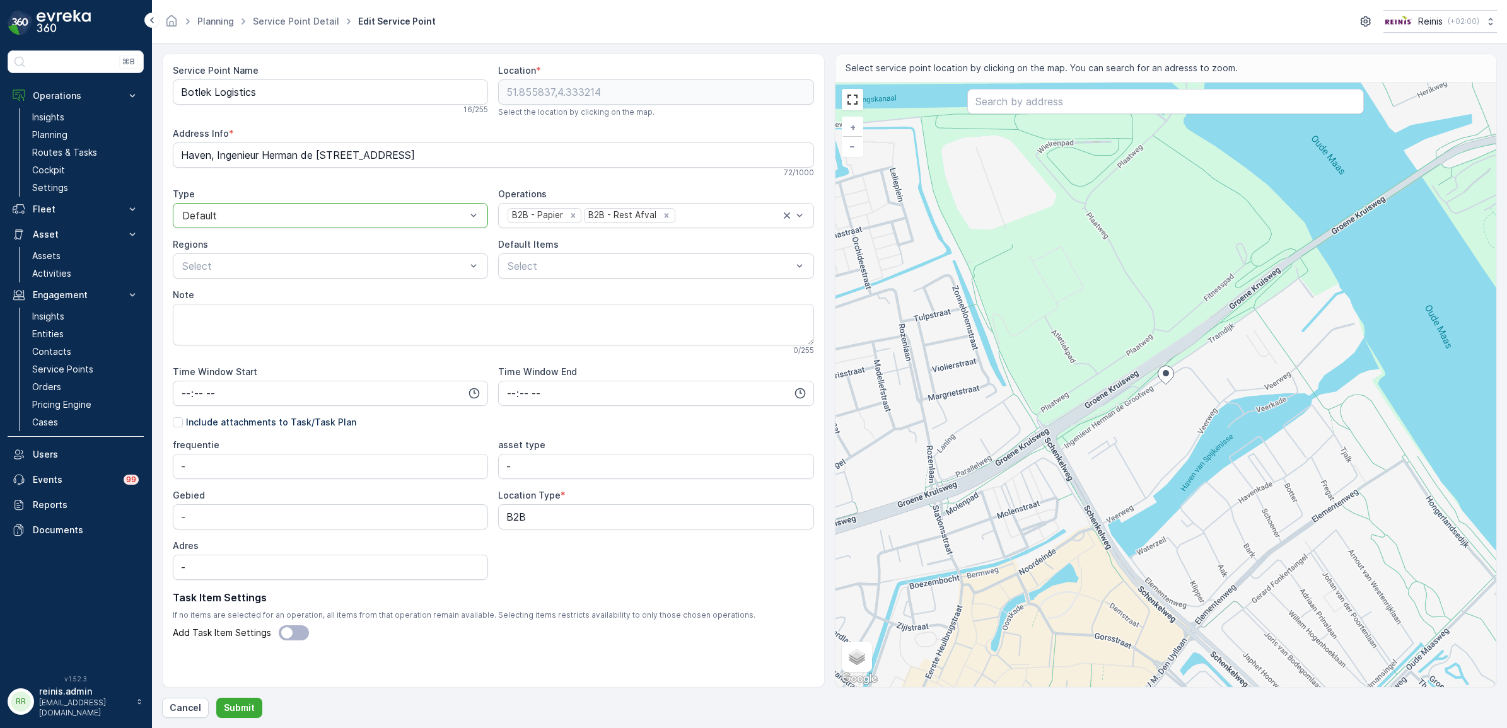
click at [366, 221] on div at bounding box center [324, 215] width 286 height 11
click at [47, 331] on p "Entities" at bounding box center [48, 334] width 32 height 13
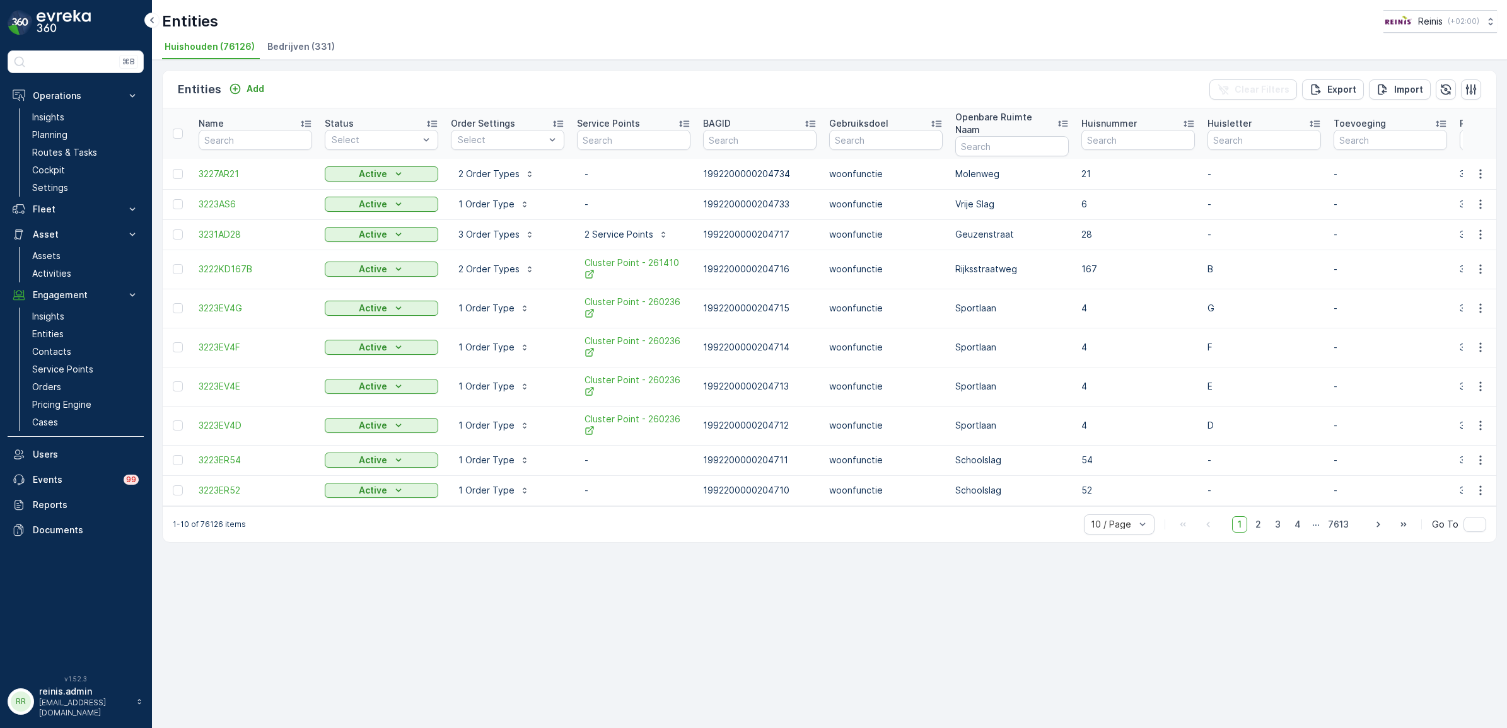
click at [291, 42] on span "Bedrijven (331)" at bounding box center [300, 46] width 67 height 13
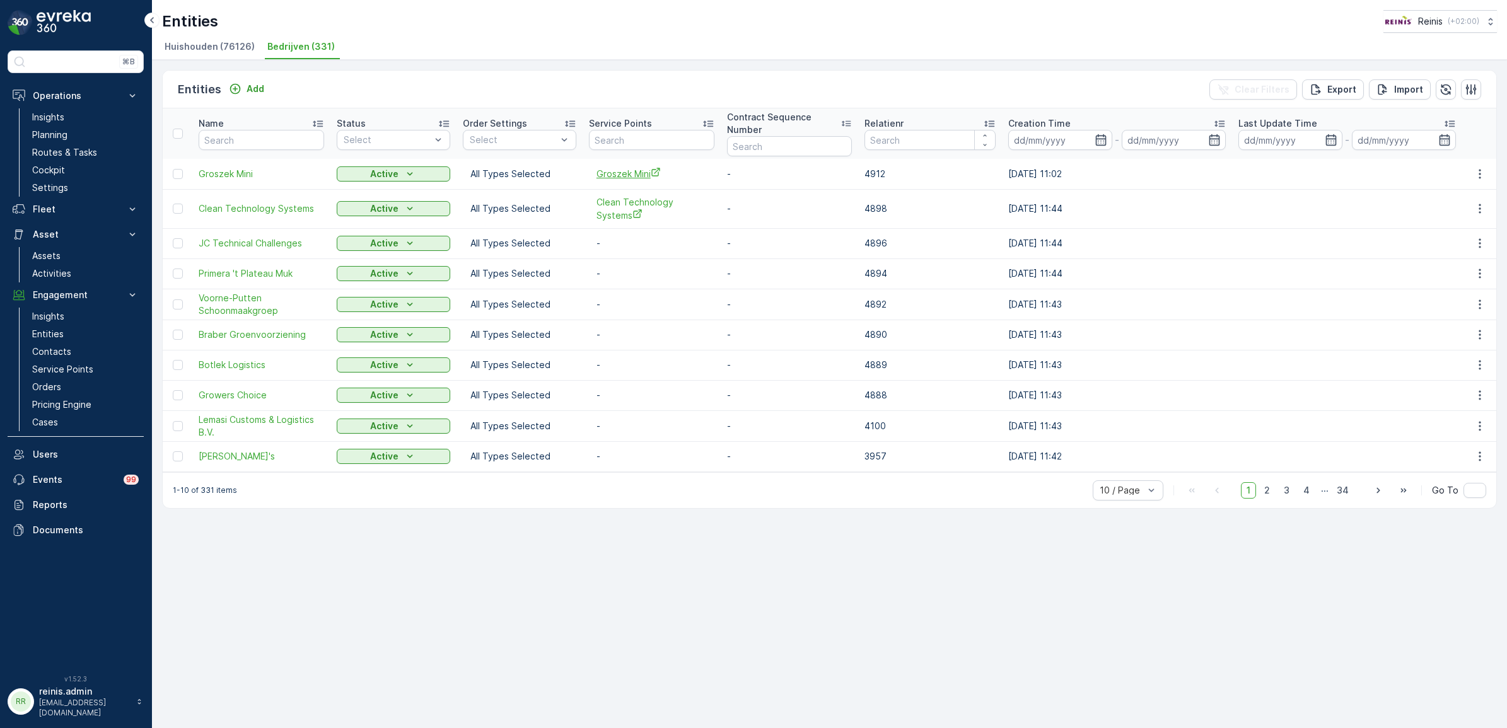
click at [642, 176] on span "Groszek Mini" at bounding box center [651, 173] width 110 height 13
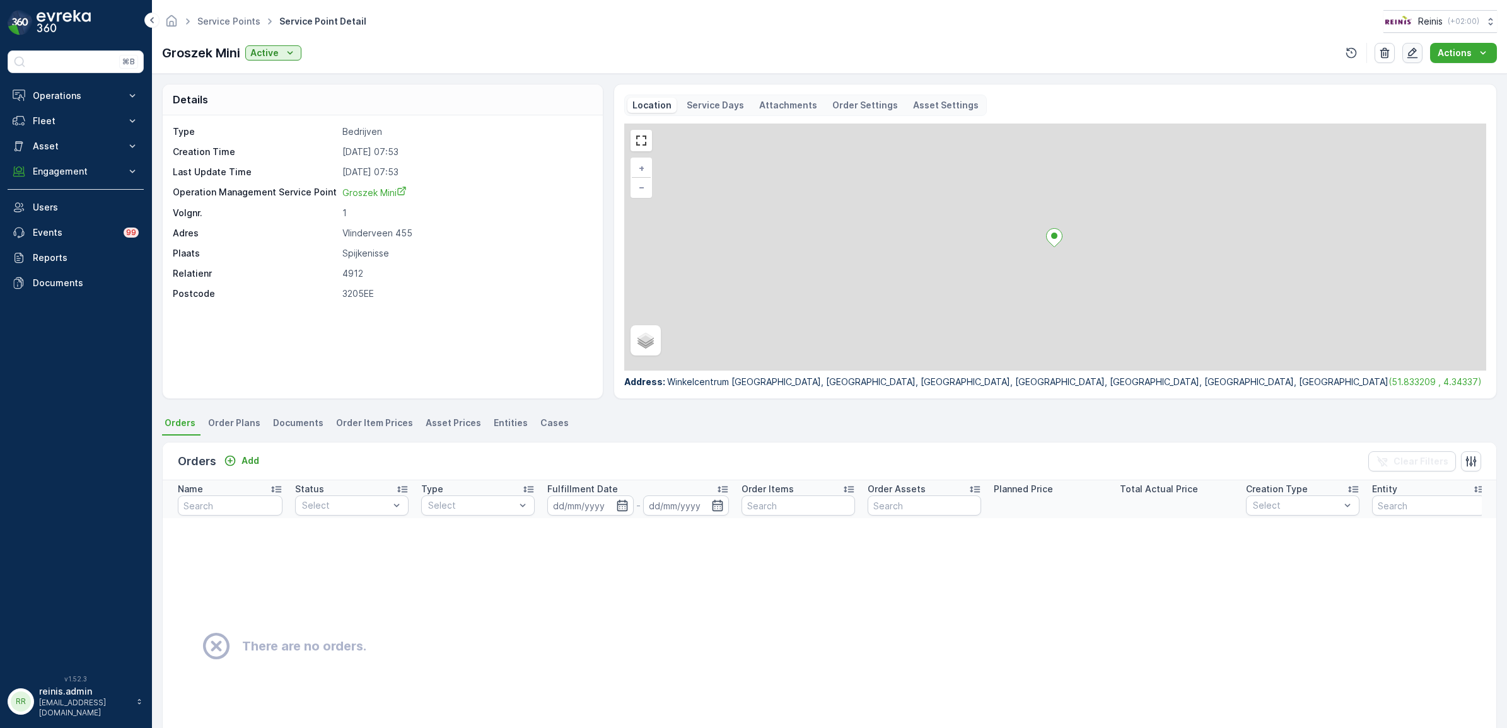
click at [1410, 57] on icon "button" at bounding box center [1412, 53] width 13 height 13
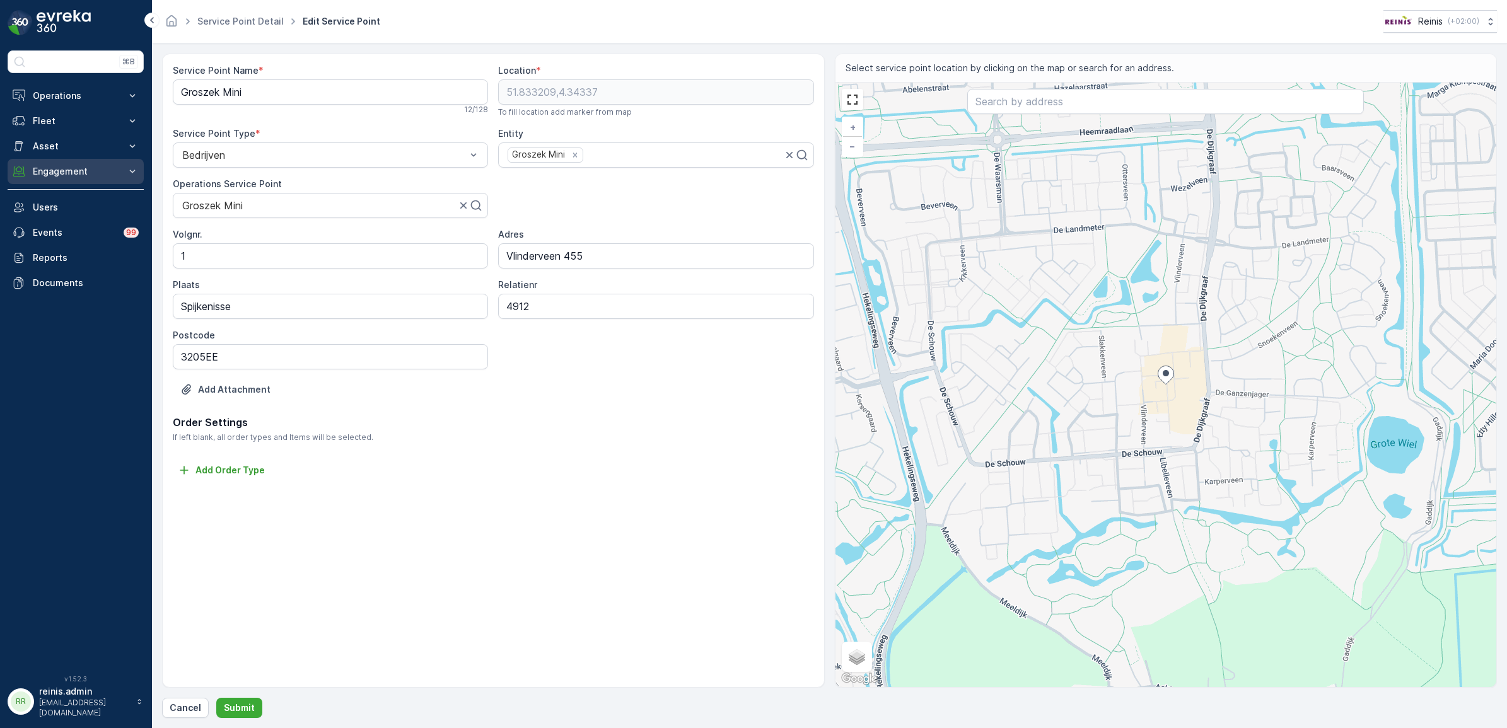
click at [55, 168] on p "Engagement" at bounding box center [76, 171] width 86 height 13
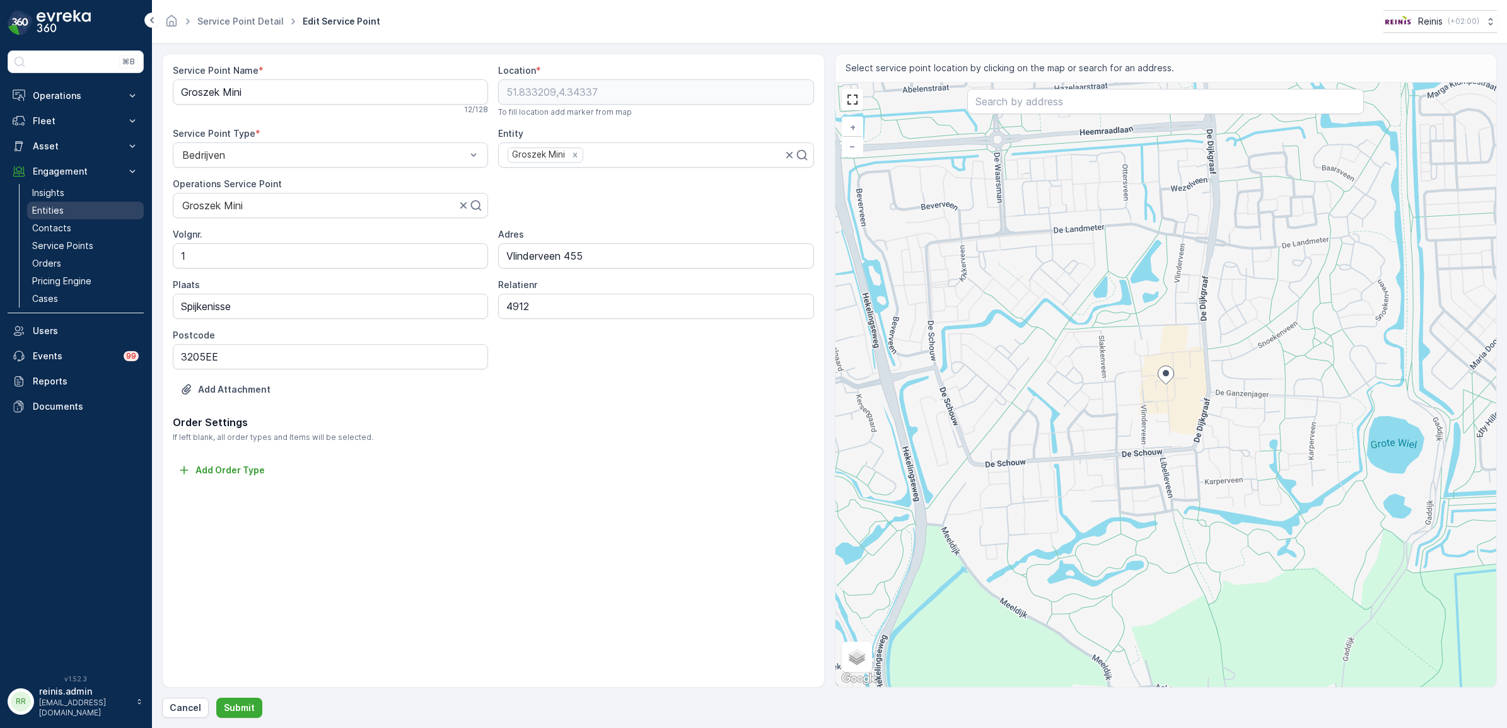
click at [54, 205] on p "Entities" at bounding box center [48, 210] width 32 height 13
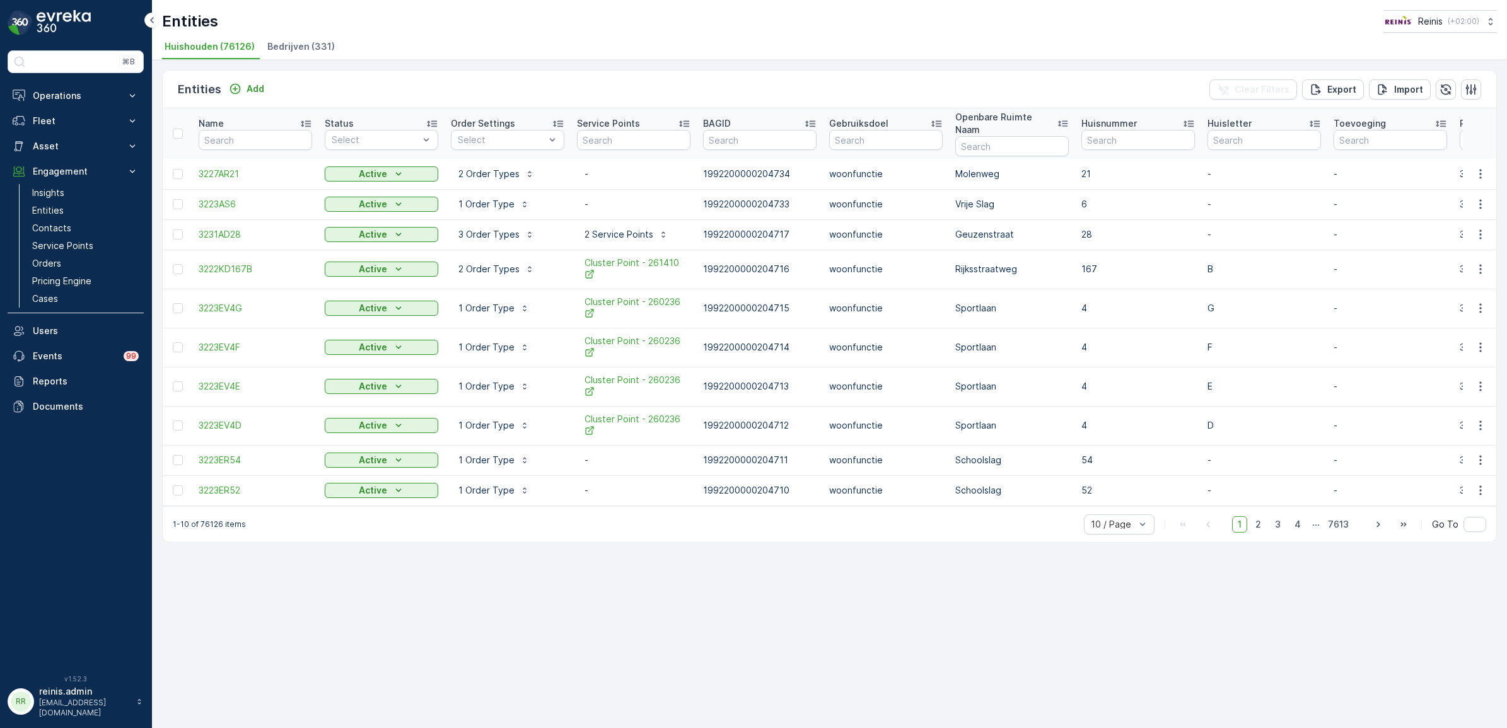
click at [294, 46] on span "Bedrijven (331)" at bounding box center [300, 46] width 67 height 13
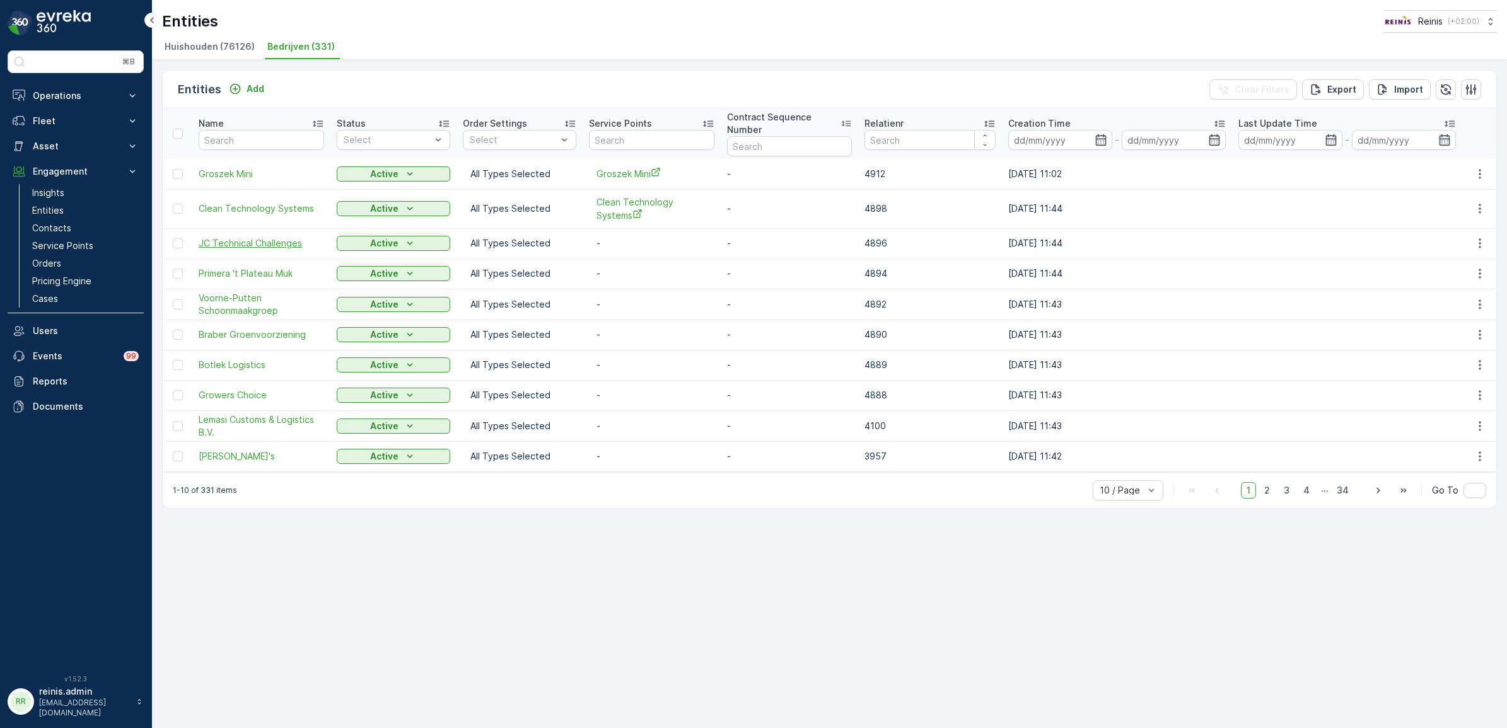
click at [250, 244] on span "JC Technical Challenges" at bounding box center [261, 243] width 125 height 13
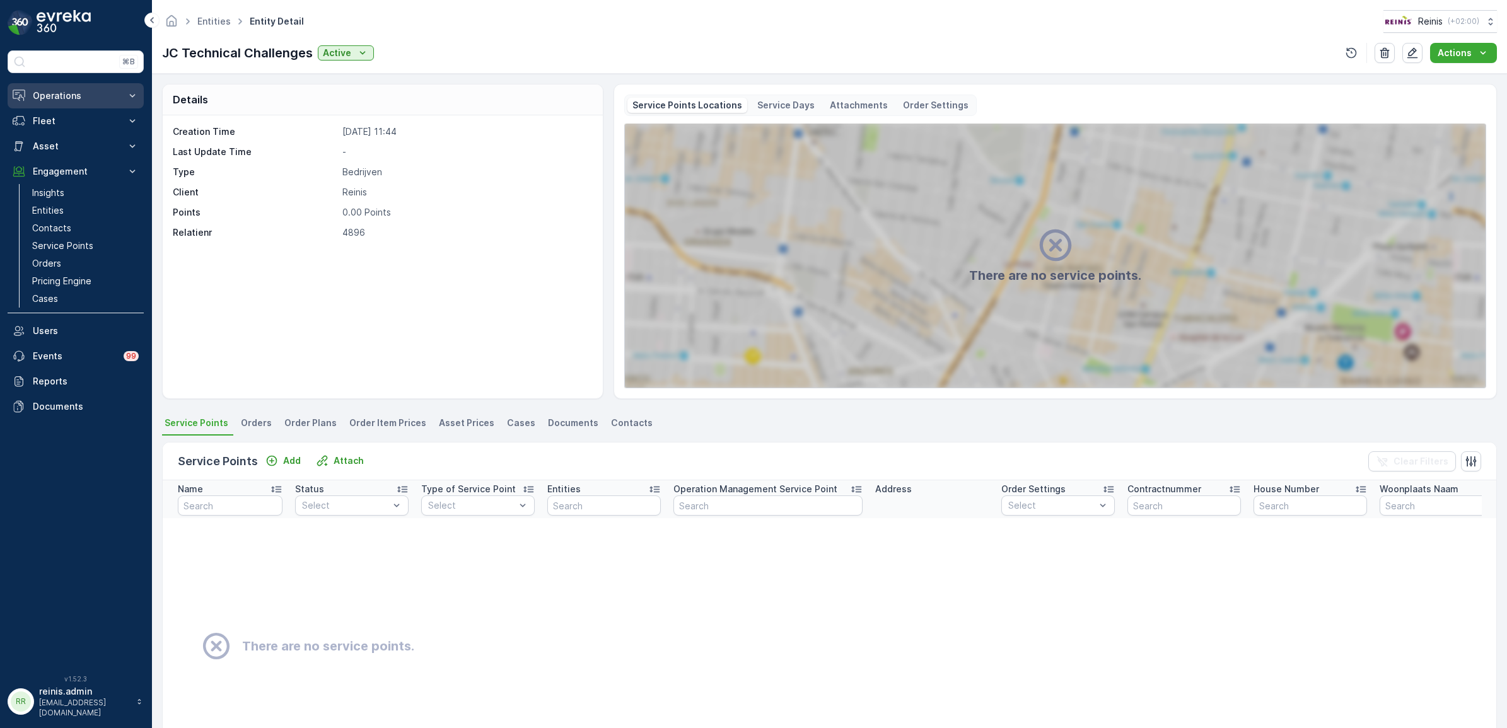
click at [71, 95] on p "Operations" at bounding box center [76, 96] width 86 height 13
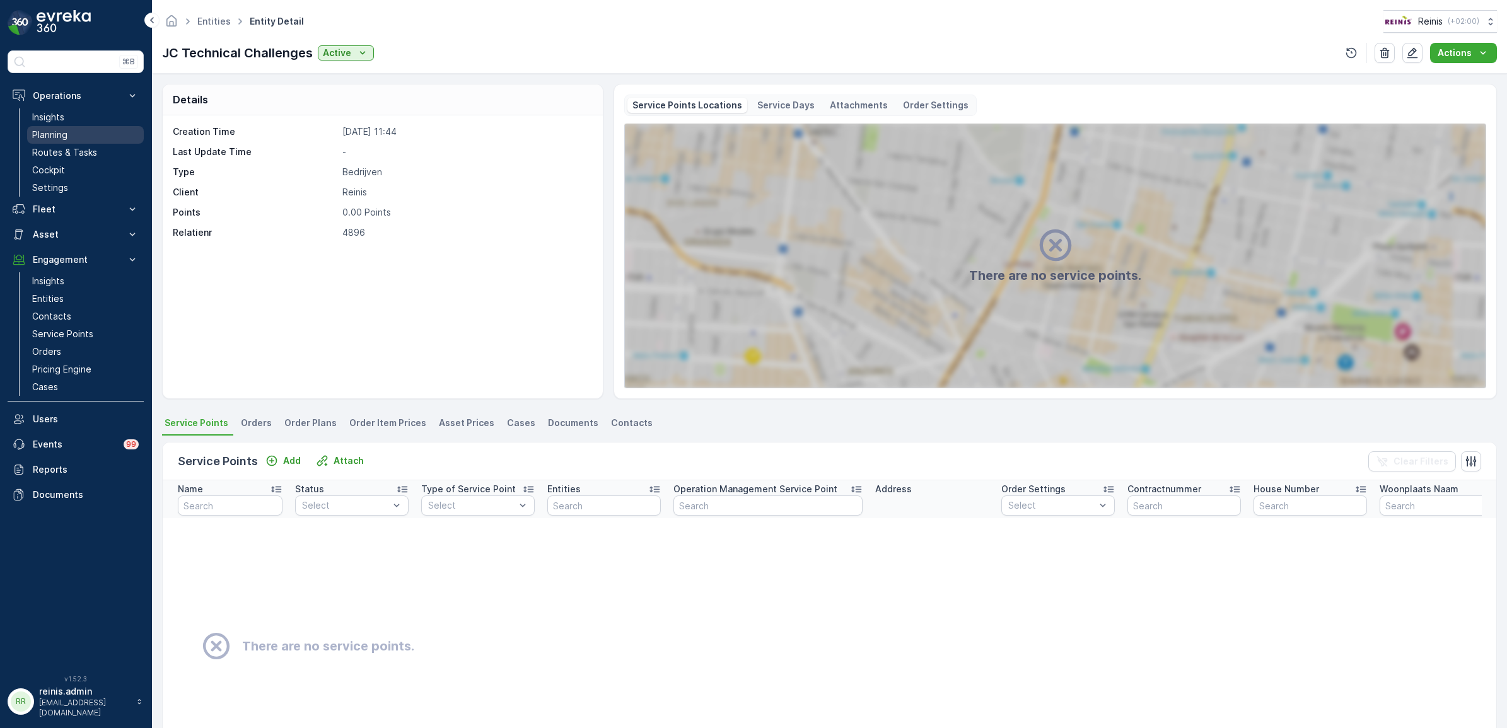
click at [52, 134] on p "Planning" at bounding box center [49, 135] width 35 height 13
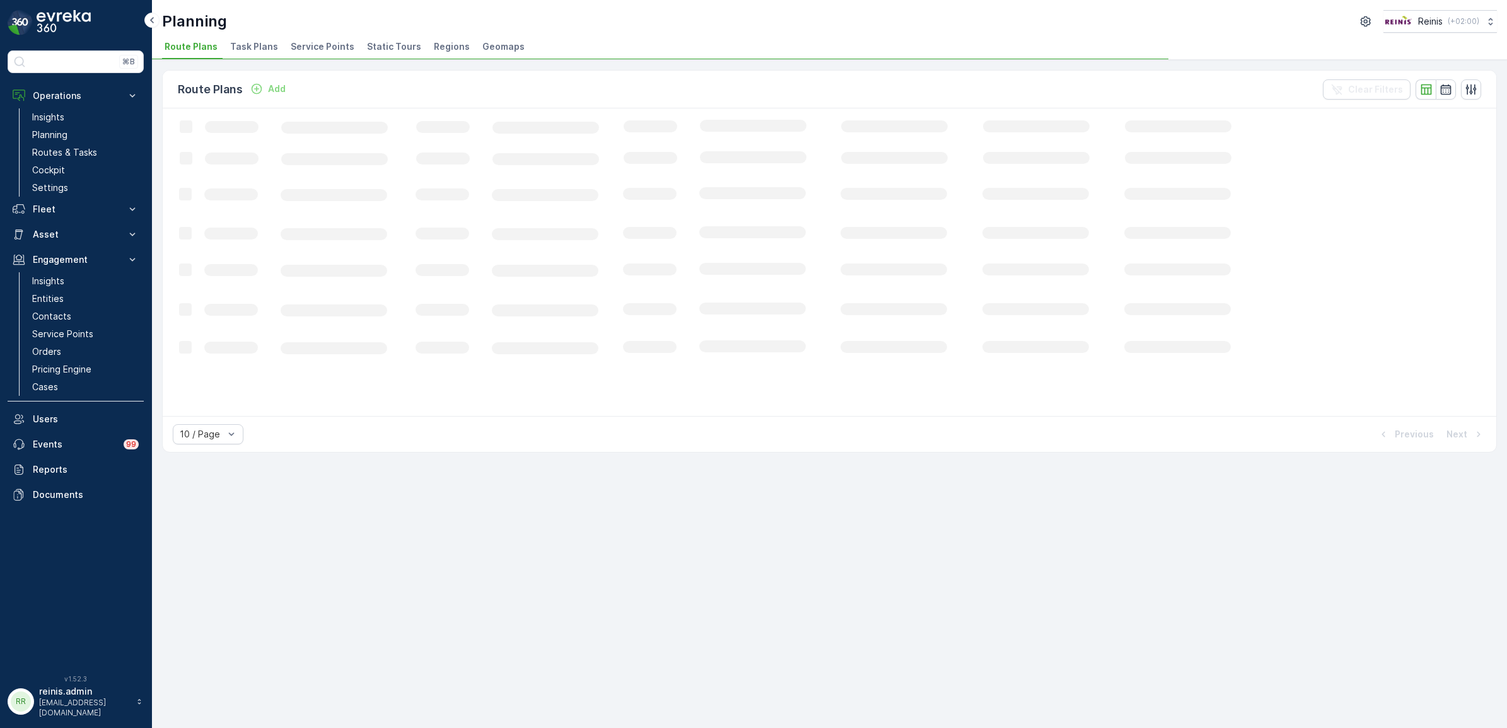
click at [334, 41] on li "Service Points" at bounding box center [323, 48] width 71 height 21
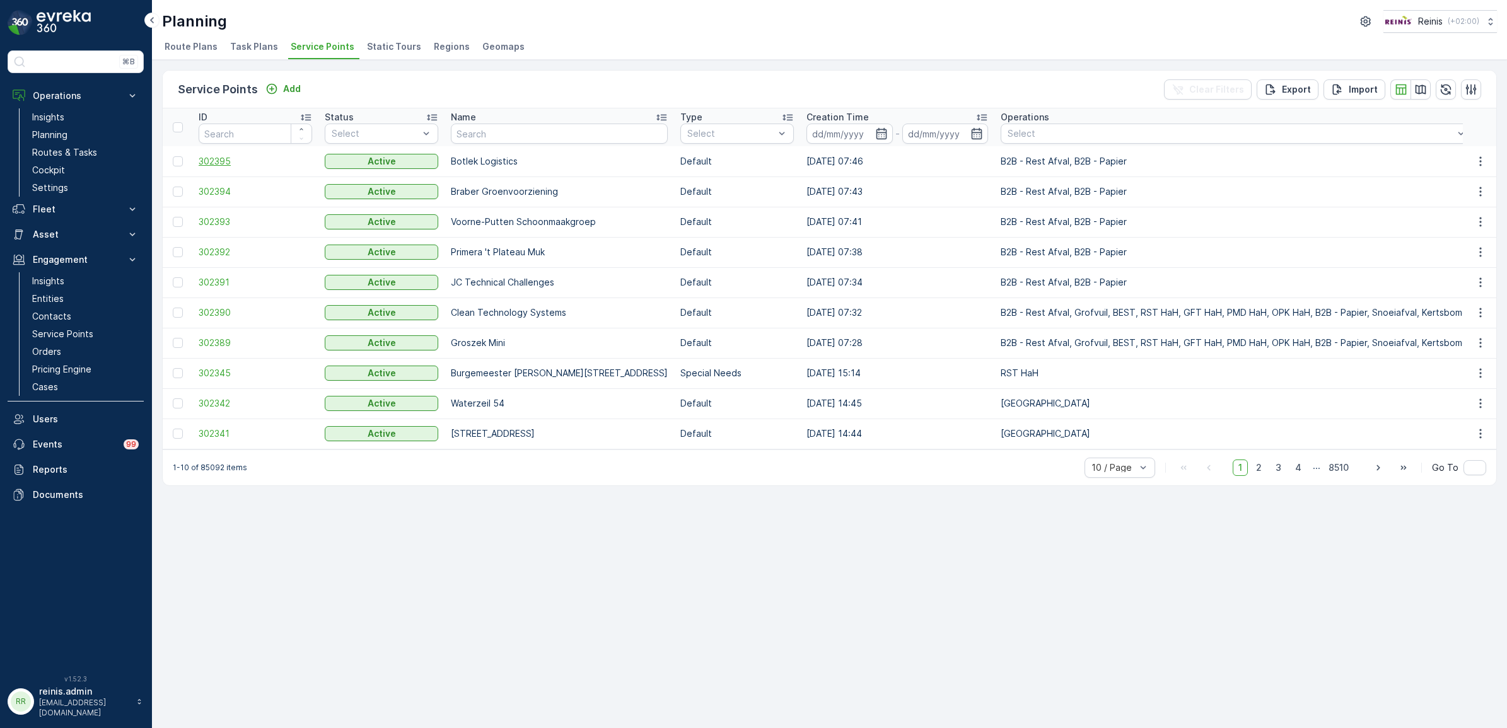
click at [203, 158] on span "302395" at bounding box center [255, 161] width 113 height 13
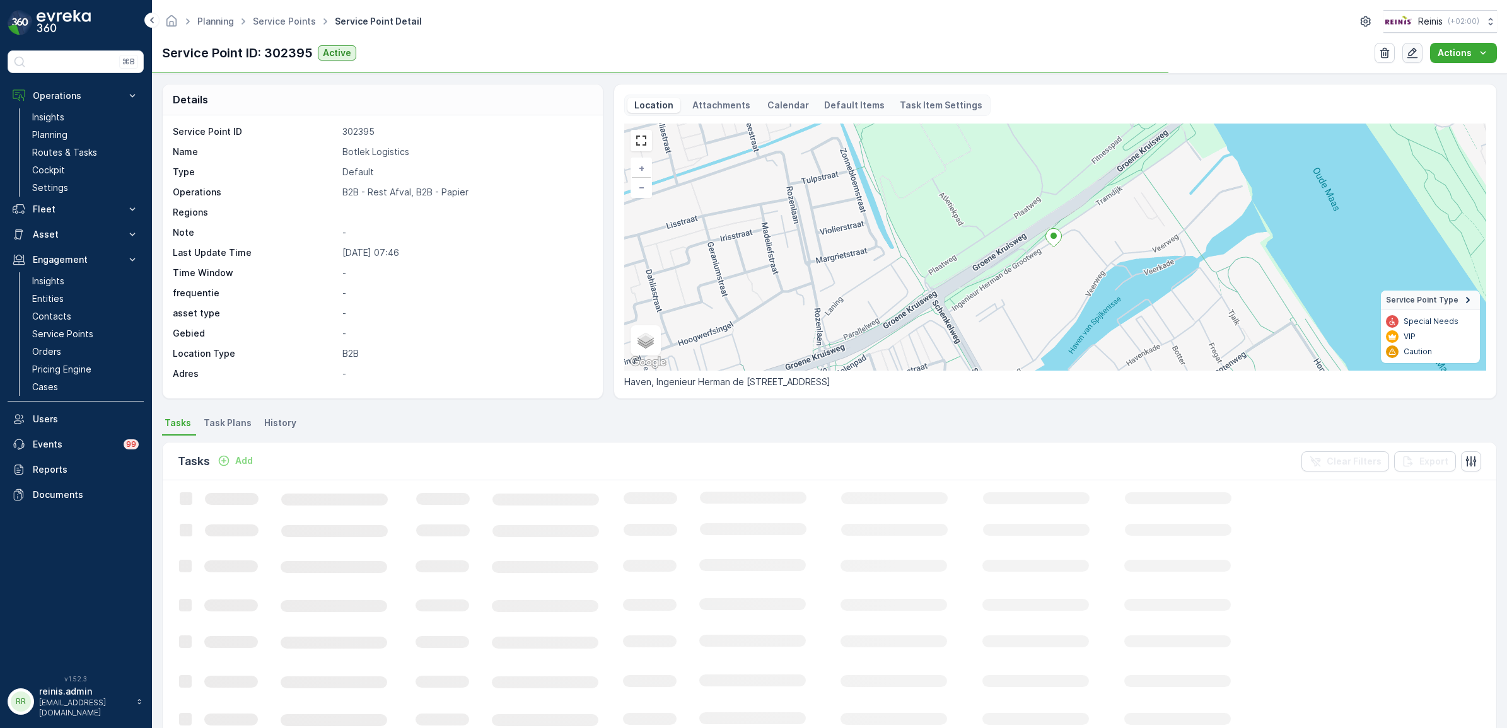
click at [1410, 54] on icon "button" at bounding box center [1412, 53] width 13 height 13
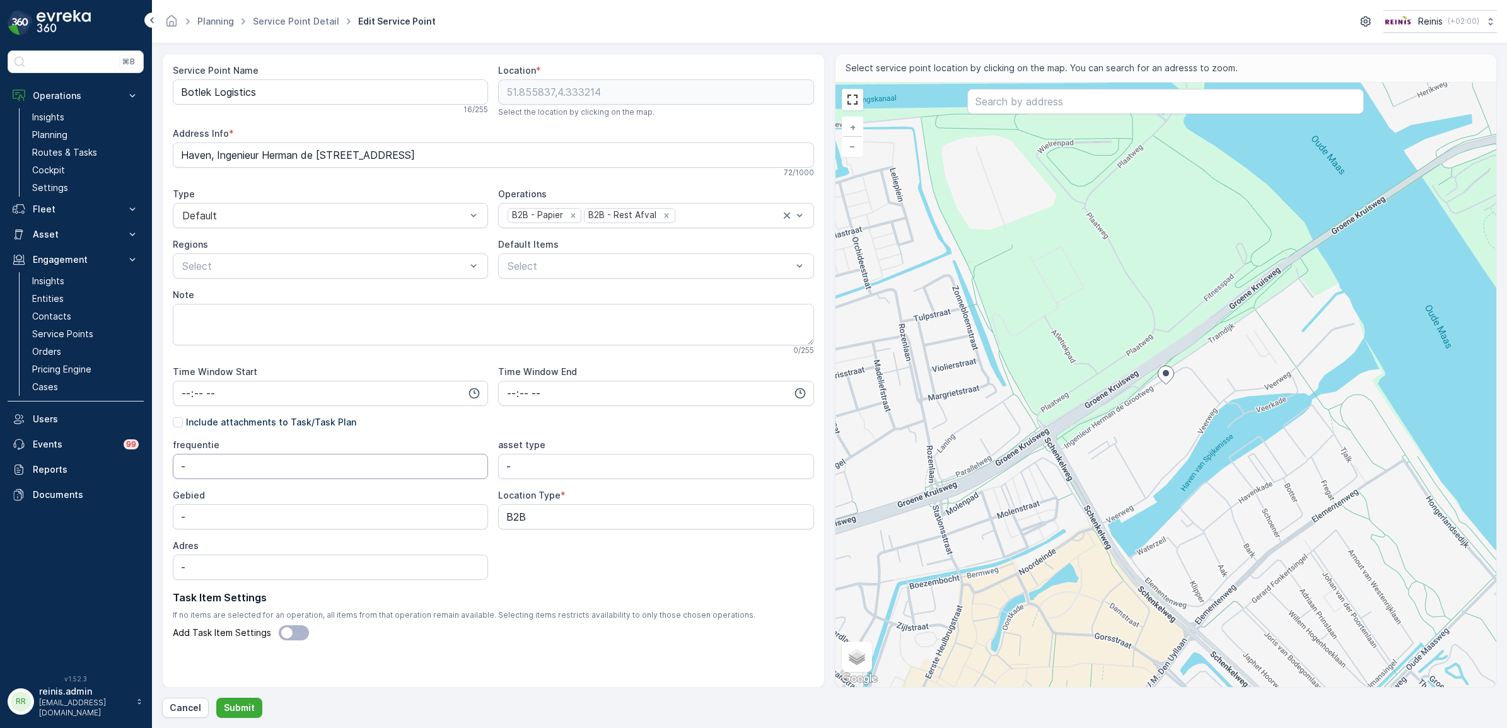
scroll to position [4, 0]
click at [294, 626] on span at bounding box center [294, 629] width 30 height 15
click at [271, 629] on input "Add Task Item Settings" at bounding box center [271, 629] width 0 height 0
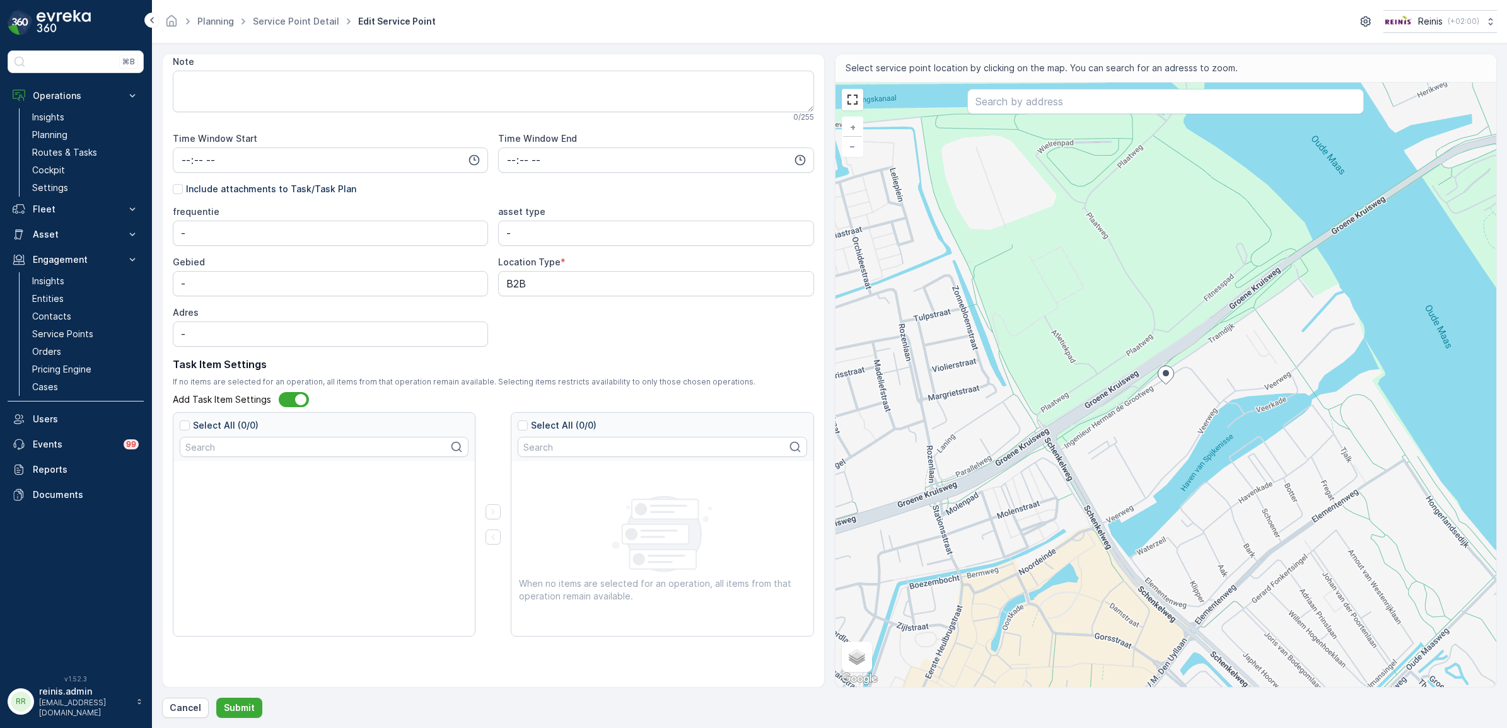
click at [292, 399] on span at bounding box center [294, 399] width 30 height 15
click at [271, 400] on input "Add Task Item Settings" at bounding box center [271, 400] width 0 height 0
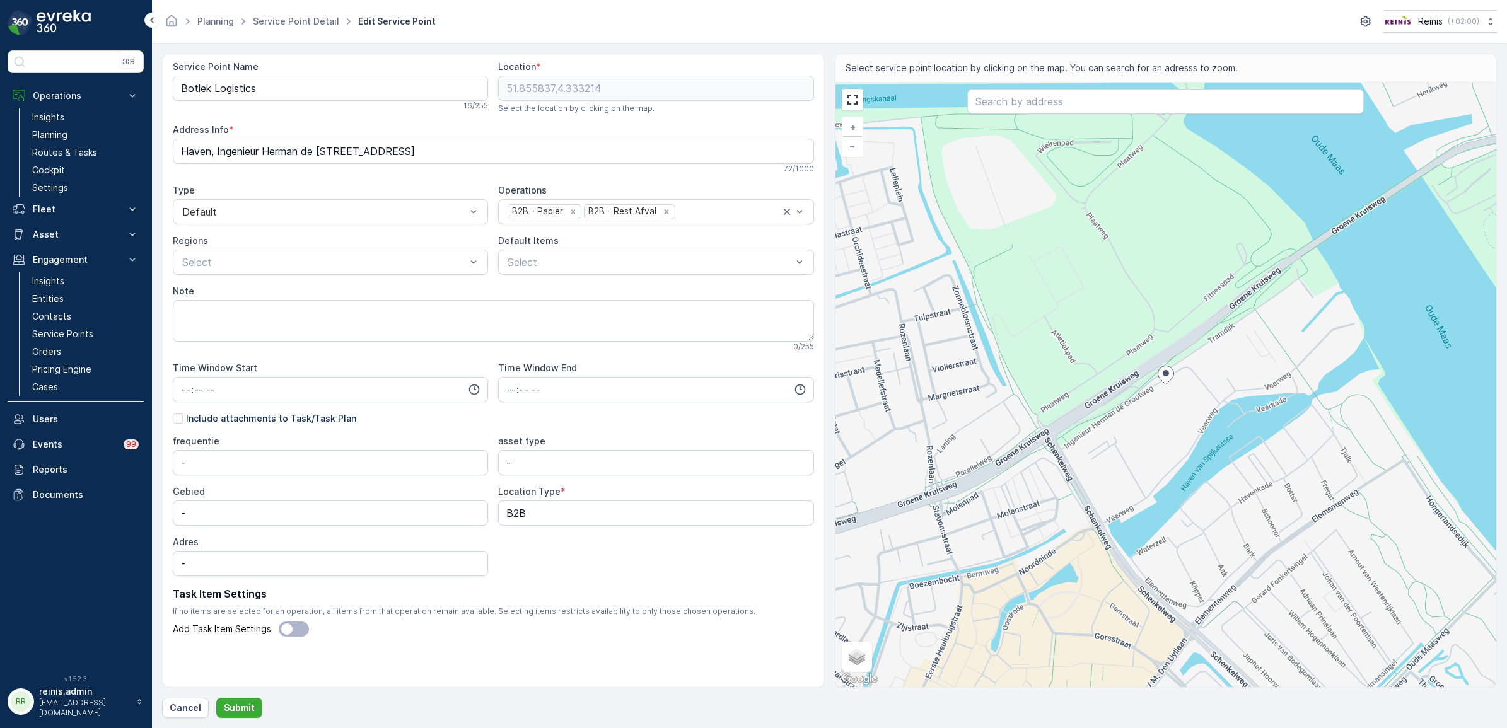
scroll to position [0, 0]
click at [599, 263] on div at bounding box center [649, 265] width 286 height 11
click at [55, 332] on p "Service Points" at bounding box center [62, 334] width 61 height 13
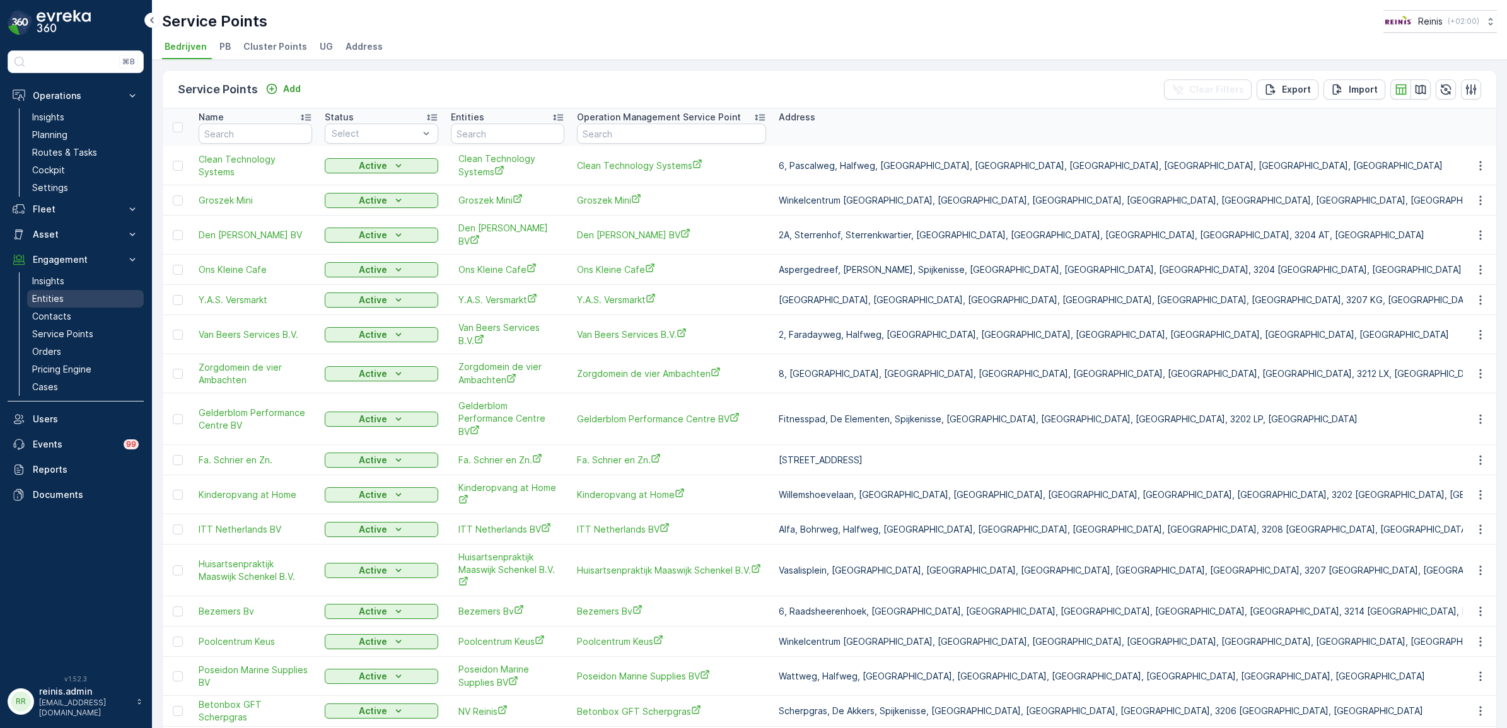
click at [50, 298] on p "Entities" at bounding box center [48, 298] width 32 height 13
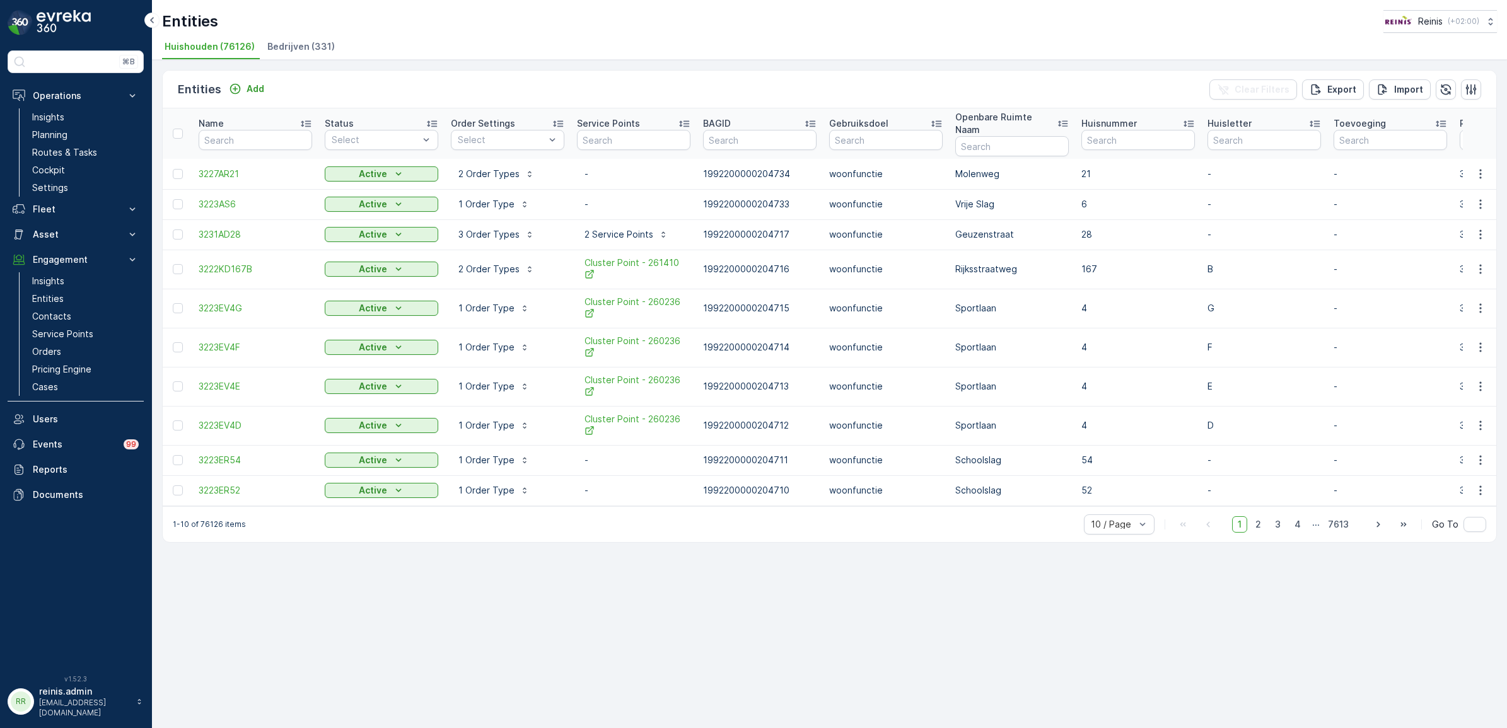
click at [290, 44] on span "Bedrijven (331)" at bounding box center [300, 46] width 67 height 13
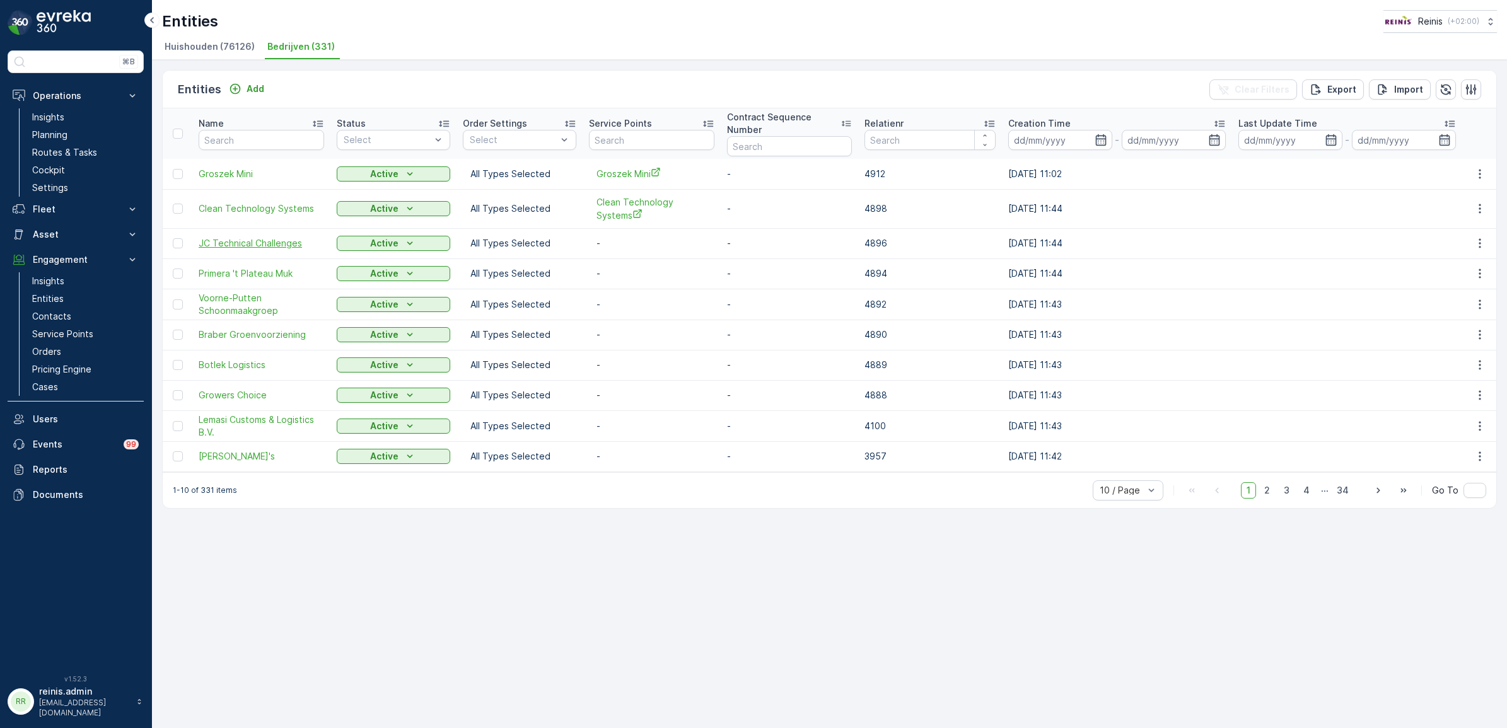
click at [234, 246] on span "JC Technical Challenges" at bounding box center [261, 243] width 125 height 13
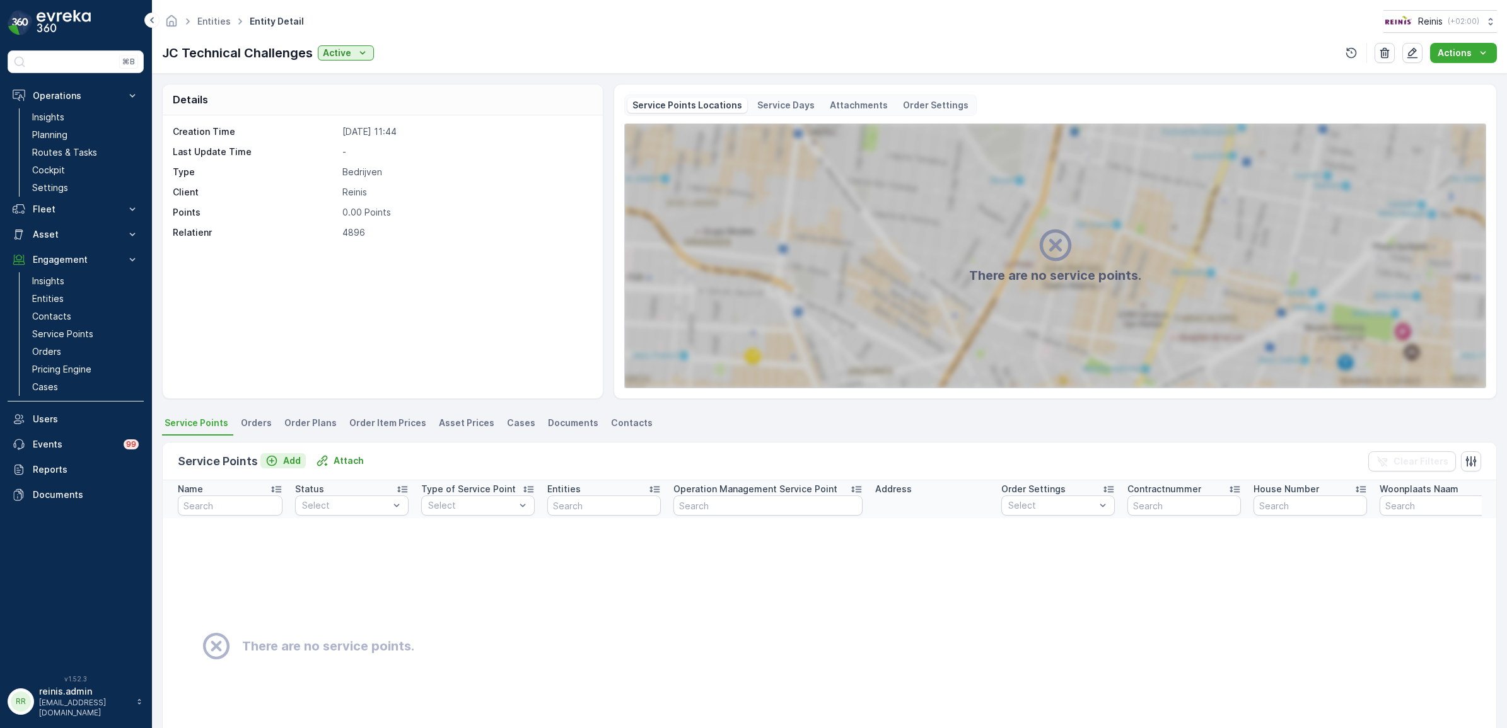
click at [279, 457] on div "Add" at bounding box center [282, 460] width 35 height 13
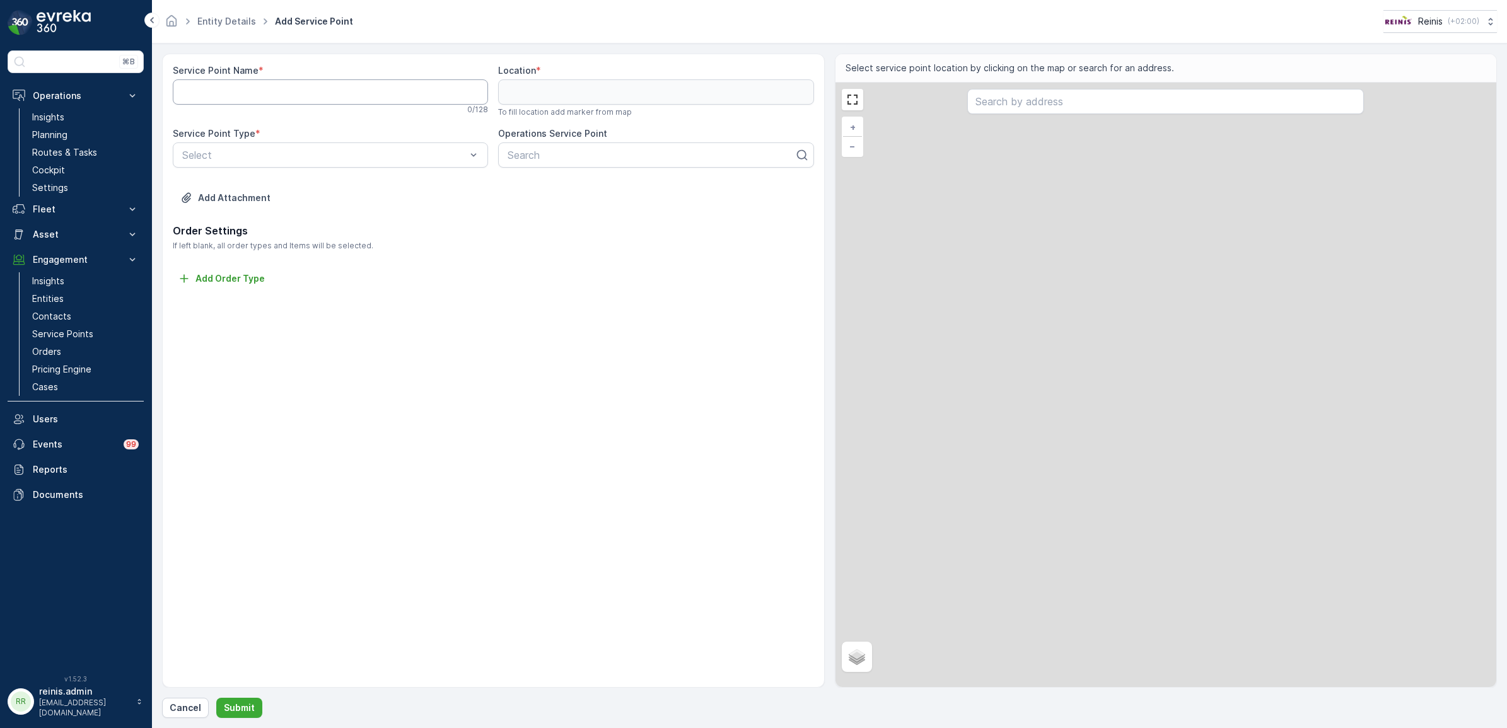
click at [228, 93] on Name "Service Point Name" at bounding box center [330, 91] width 315 height 25
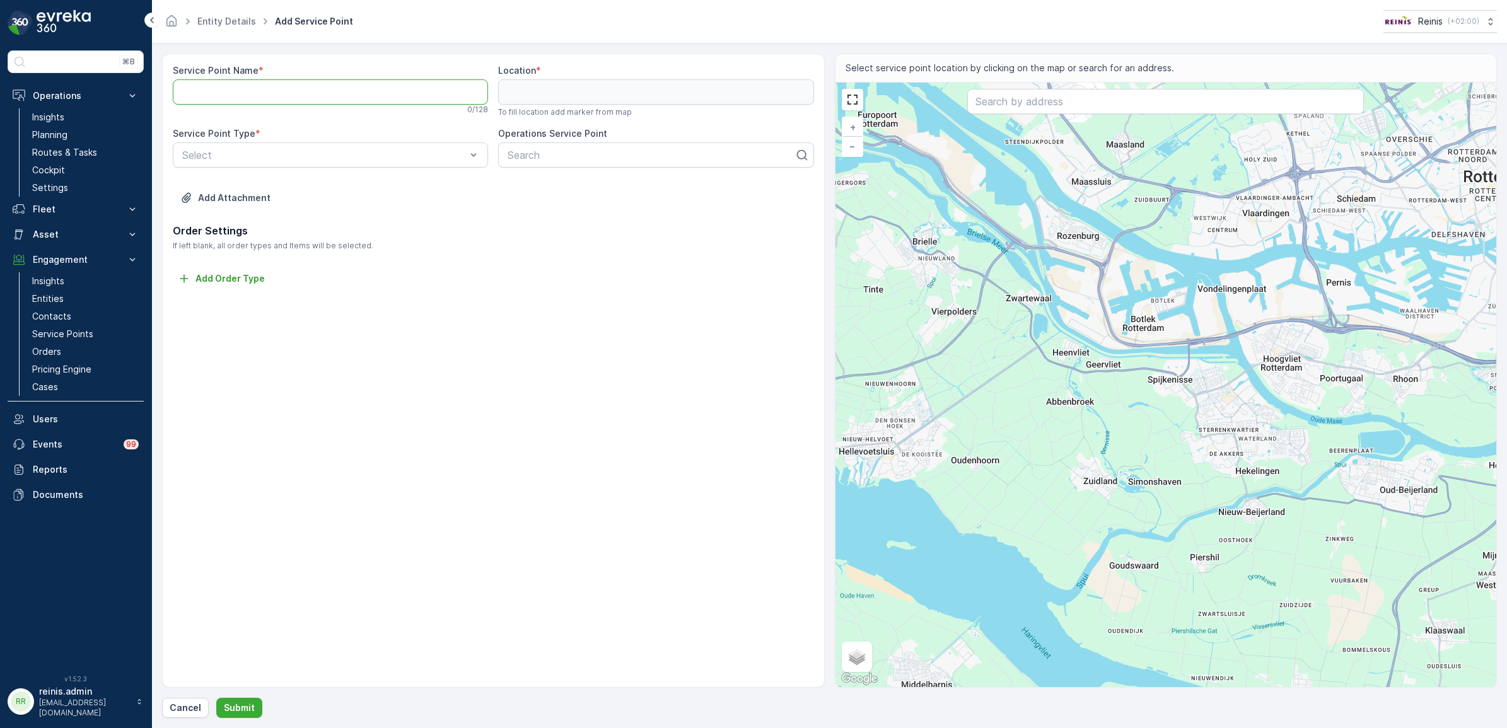
paste Name "JC Technical Challenges"
type Name "JC Technical Challenges"
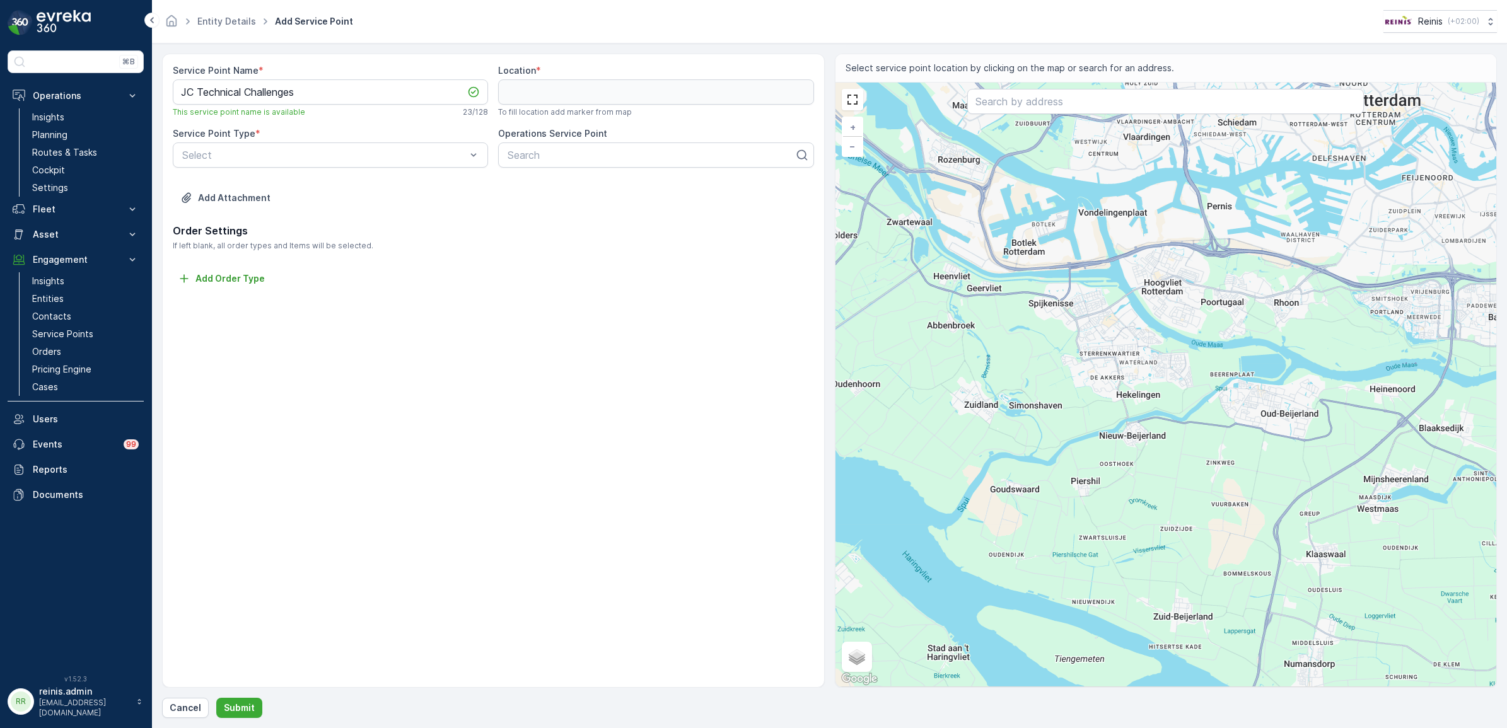
drag, startPoint x: 1321, startPoint y: 478, endPoint x: 1188, endPoint y: 388, distance: 160.1
click at [1189, 388] on div "+ − Satellite Roadmap Terrain Hybrid Leaflet Keyboard shortcuts Map Data Map da…" at bounding box center [1165, 385] width 661 height 604
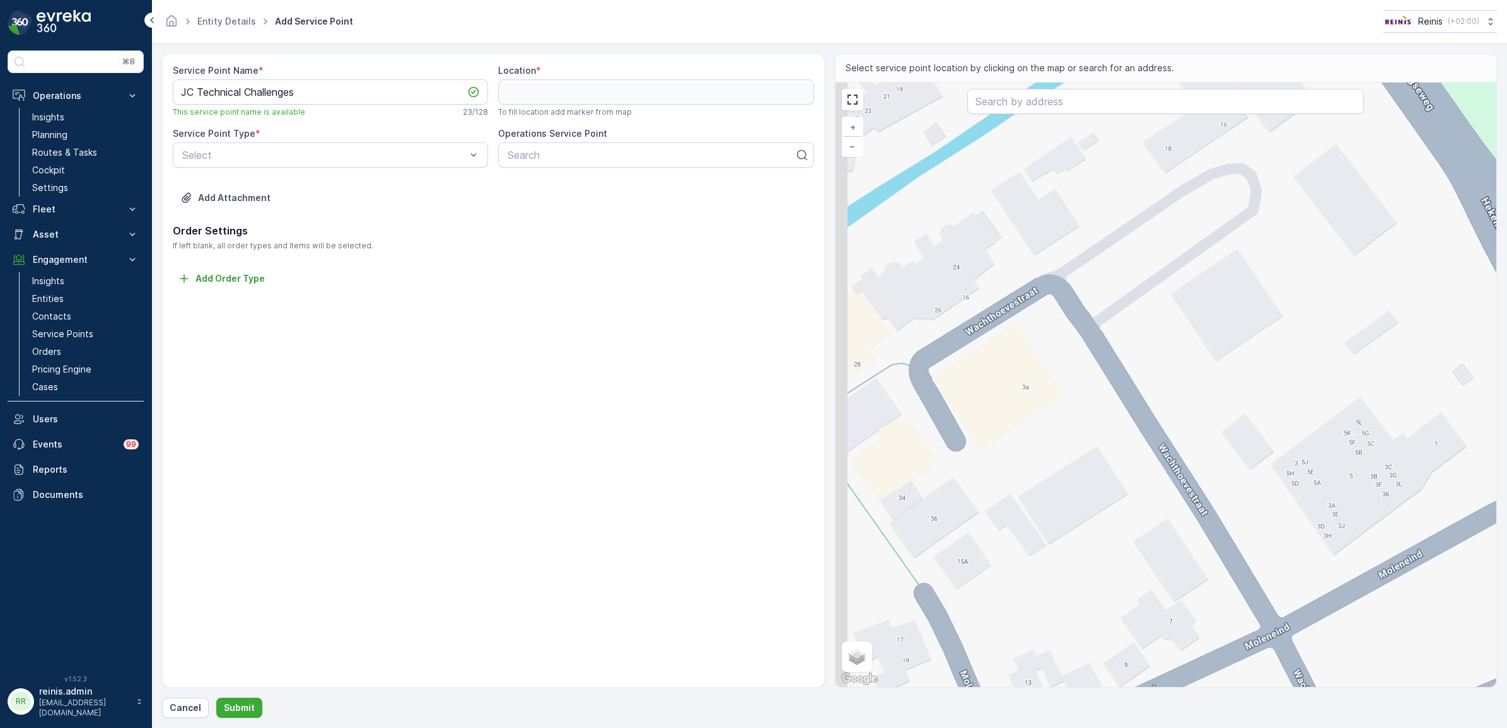
drag, startPoint x: 981, startPoint y: 323, endPoint x: 1022, endPoint y: 358, distance: 53.6
click at [1022, 358] on div "+ − Satellite Roadmap Terrain Hybrid Leaflet Keyboard shortcuts Map Data Map da…" at bounding box center [1165, 385] width 661 height 604
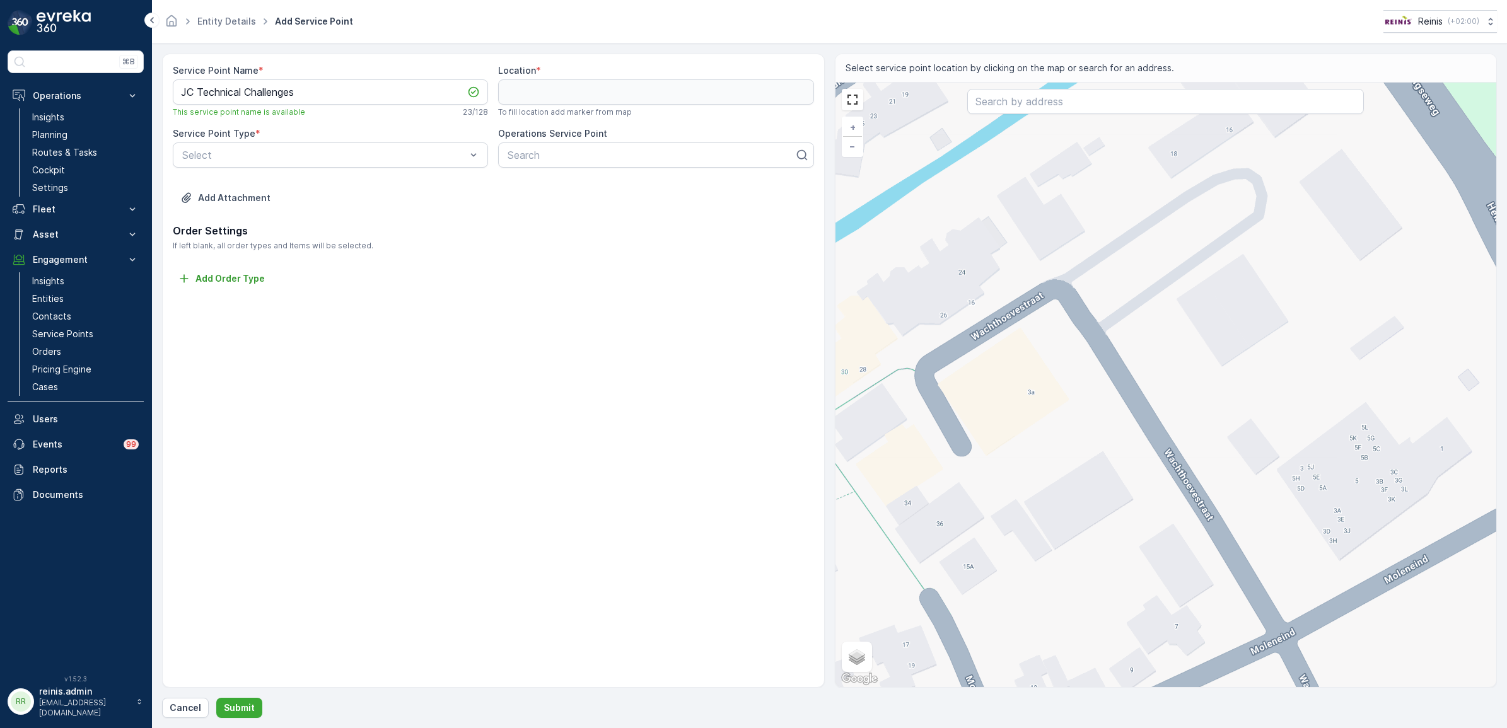
click at [1040, 332] on div "+ − Satellite Roadmap Terrain Hybrid Leaflet Keyboard shortcuts Map Data Map da…" at bounding box center [1165, 385] width 661 height 604
type input "51.824650214162496,4.333530446260165"
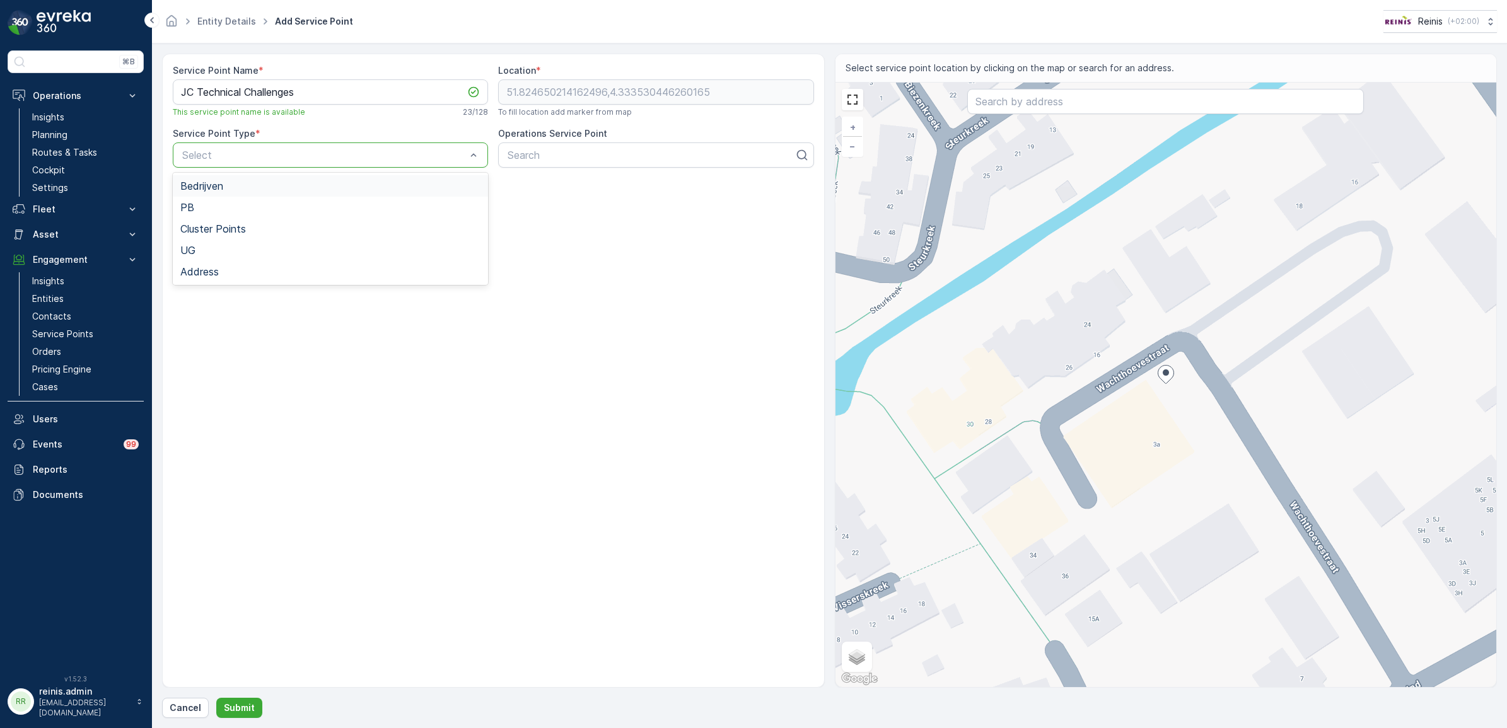
click at [286, 188] on div "Bedrijven" at bounding box center [330, 185] width 300 height 11
click at [552, 151] on div at bounding box center [650, 154] width 289 height 11
paste input "JC Technical Challenges"
type input "JC Technical Challenges"
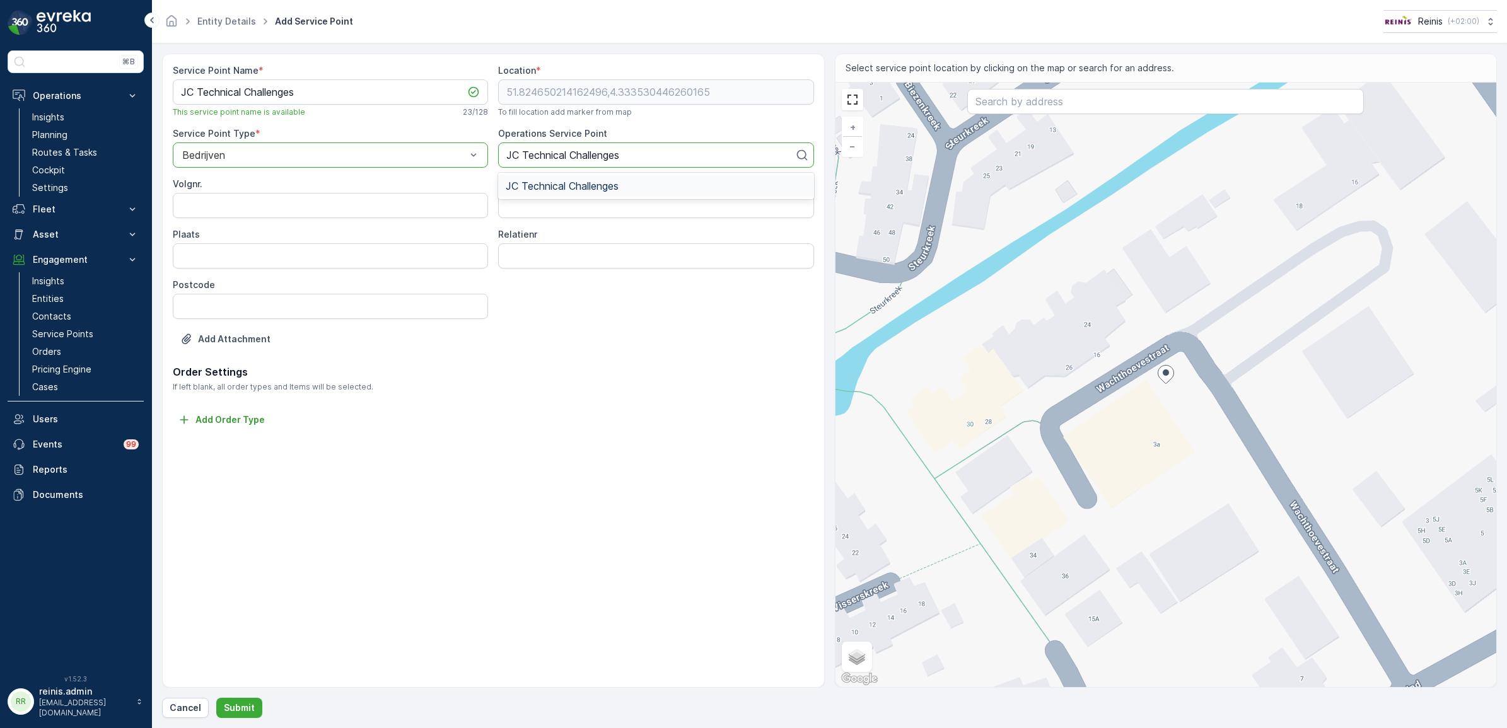
click at [558, 188] on span "JC Technical Challenges" at bounding box center [562, 185] width 113 height 11
click at [338, 206] on input "Volgnr." at bounding box center [330, 205] width 315 height 25
type input "1"
type input "Wachthoevestraat 3a, 3209 BK Hekelingen, Netherlands"
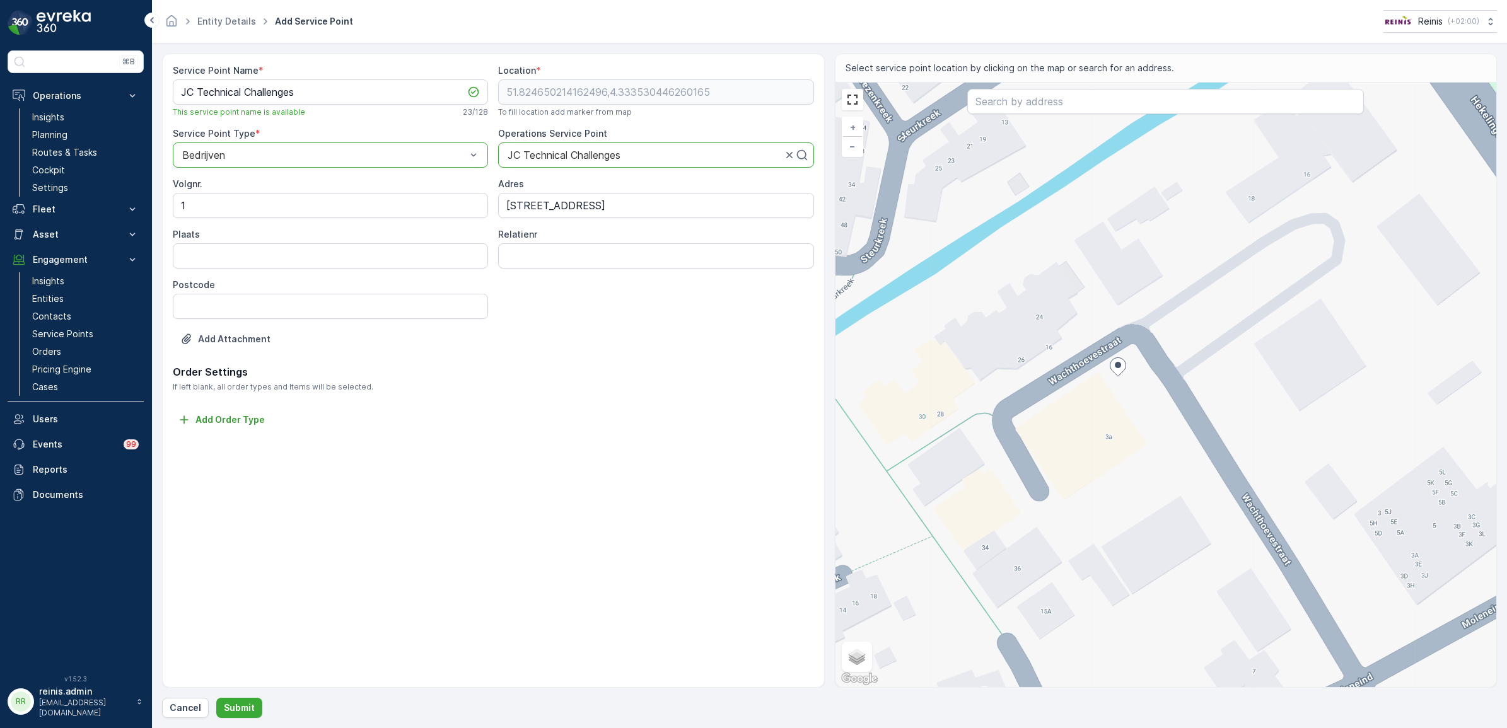
drag, startPoint x: 1167, startPoint y: 373, endPoint x: 1119, endPoint y: 366, distance: 48.5
click at [1119, 366] on ellipse at bounding box center [1117, 365] width 6 height 6
click at [1068, 367] on div "+ − Satellite Roadmap Terrain Hybrid Leaflet Keyboard shortcuts Map Data Map da…" at bounding box center [1165, 385] width 661 height 604
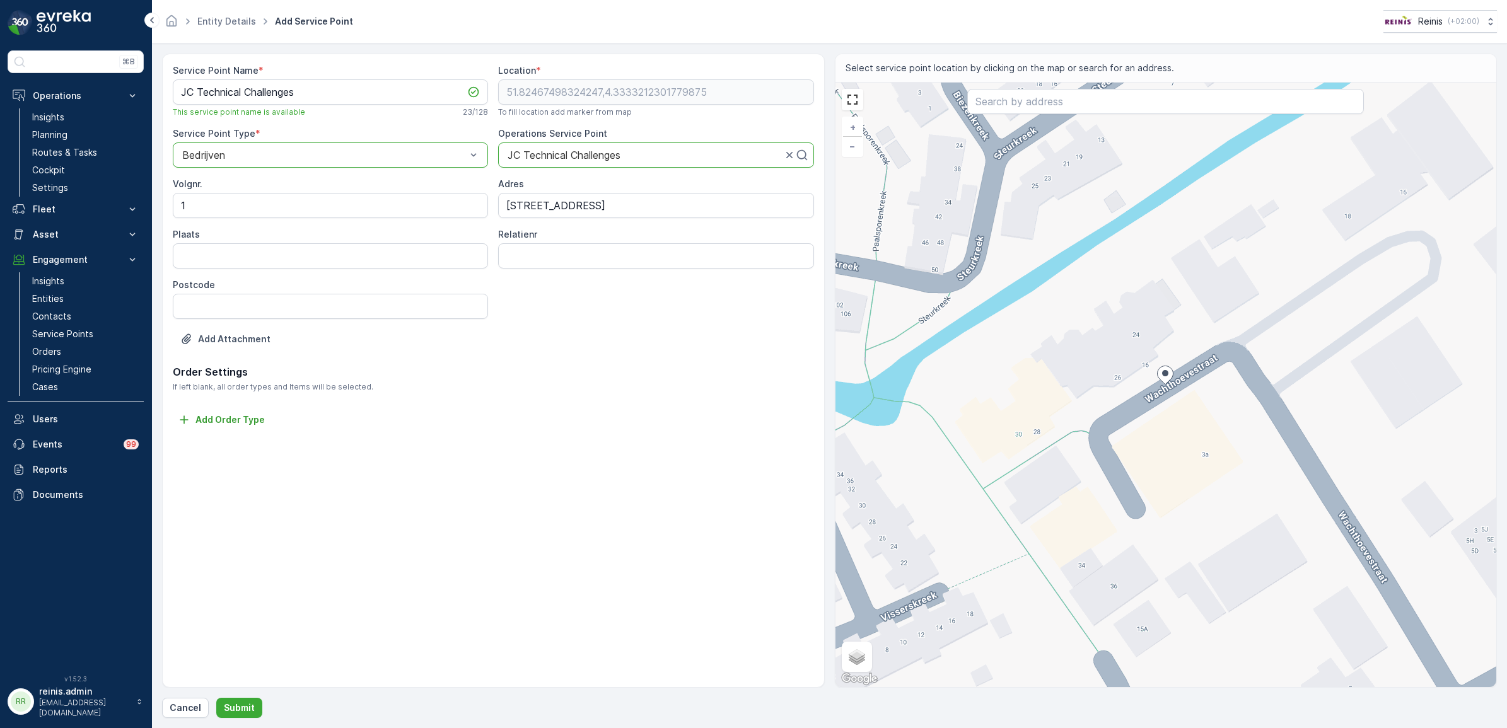
click at [1150, 379] on div "+ − Satellite Roadmap Terrain Hybrid Leaflet Keyboard shortcuts Map Data Map da…" at bounding box center [1165, 385] width 661 height 604
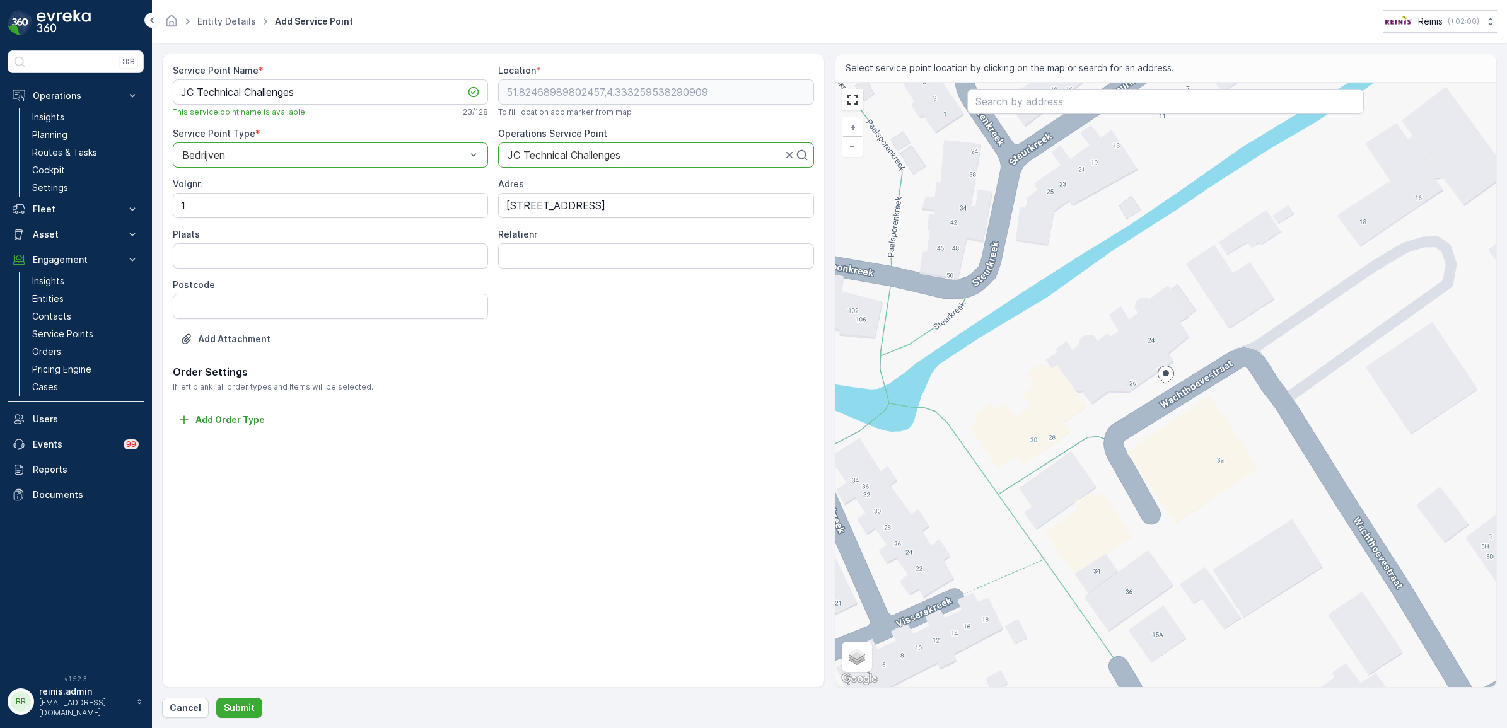
click at [1183, 386] on div "+ − Satellite Roadmap Terrain Hybrid Leaflet Keyboard shortcuts Map Data Map da…" at bounding box center [1165, 385] width 661 height 604
type input "51.824688232590496,4.333331956914606"
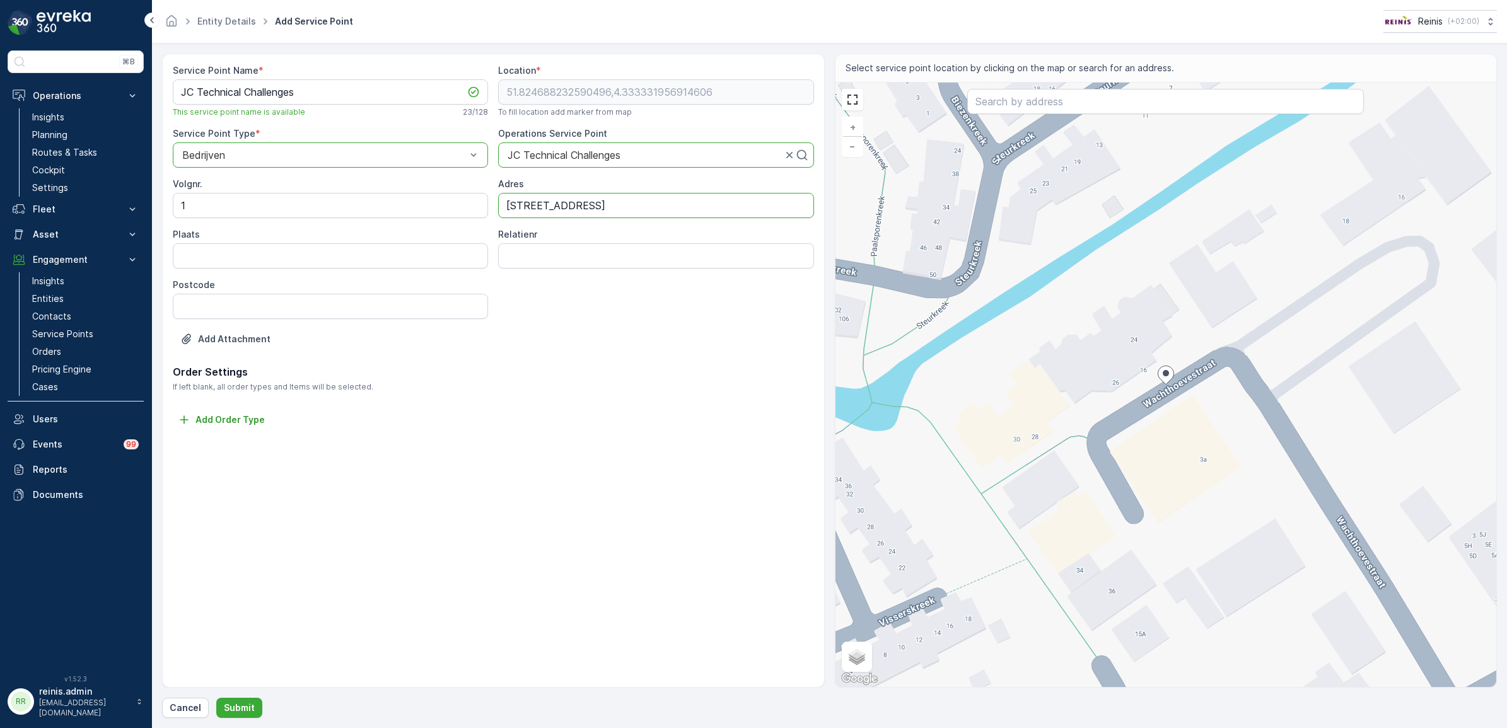
click at [598, 207] on input "Wachthoevestraat 3a, 3209 BK Hekelingen, Netherlands" at bounding box center [655, 205] width 315 height 25
drag, startPoint x: 591, startPoint y: 205, endPoint x: 928, endPoint y: 222, distance: 337.0
click at [928, 222] on div "Service Point Name * JC Technical Challenges This service point name is availab…" at bounding box center [829, 371] width 1334 height 634
type input "Wachthoevestraat 16"
type input "Hekelingen"
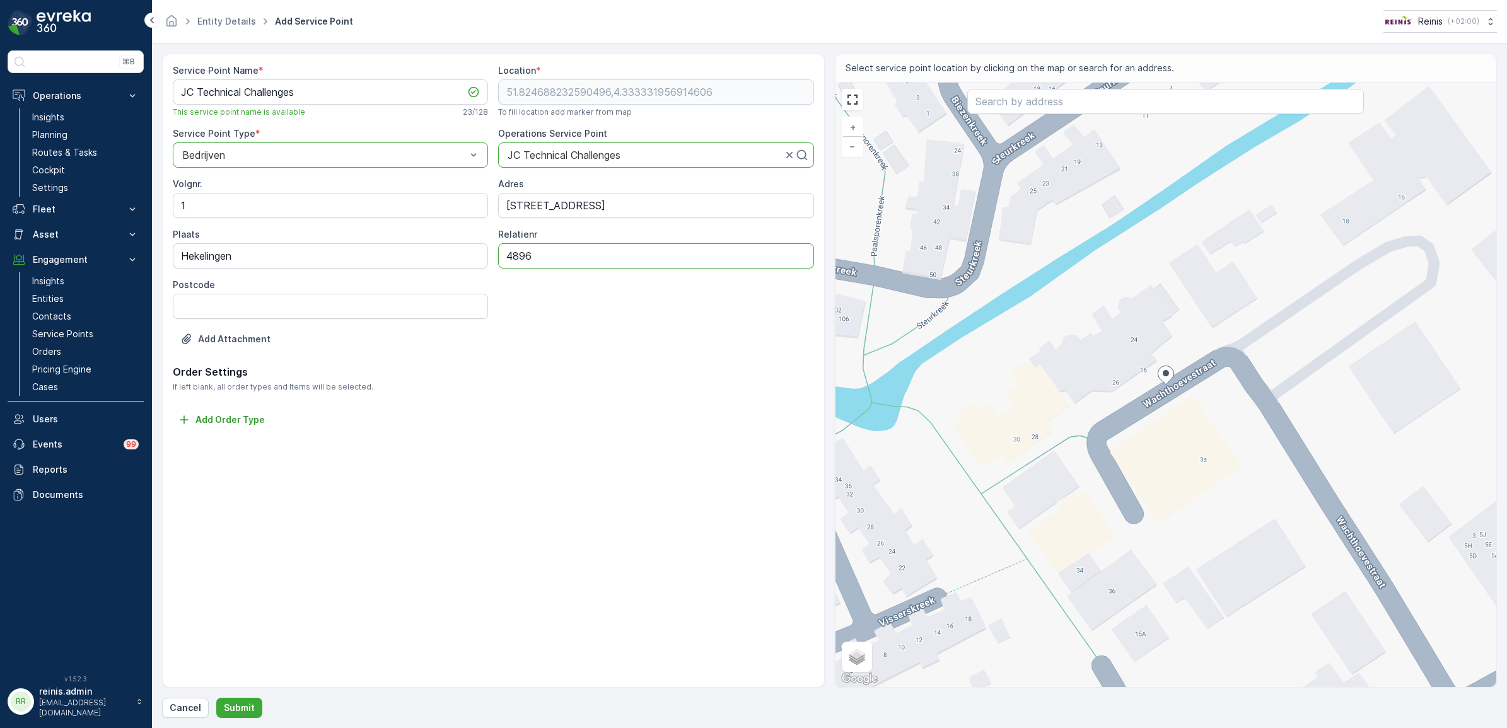
type input "4896"
type input "3209BK"
click at [221, 417] on p "Add Order Type" at bounding box center [229, 420] width 69 height 13
click at [288, 439] on div "Select" at bounding box center [330, 429] width 315 height 25
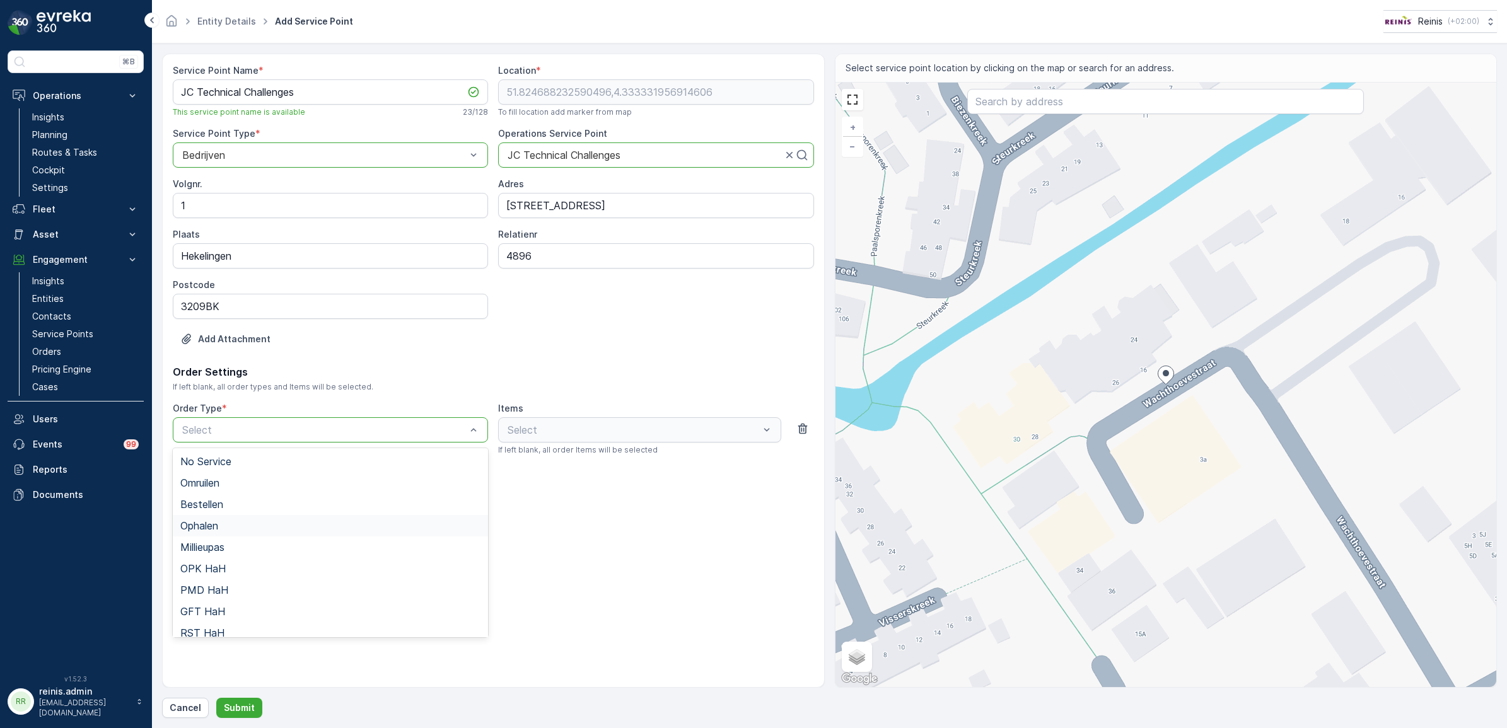
scroll to position [137, 0]
click at [724, 434] on div "Select" at bounding box center [639, 429] width 282 height 25
click at [222, 625] on span "Bedrijfsafval" at bounding box center [209, 624] width 59 height 11
click at [646, 436] on p "Select" at bounding box center [632, 429] width 251 height 15
click at [393, 432] on div at bounding box center [324, 429] width 286 height 11
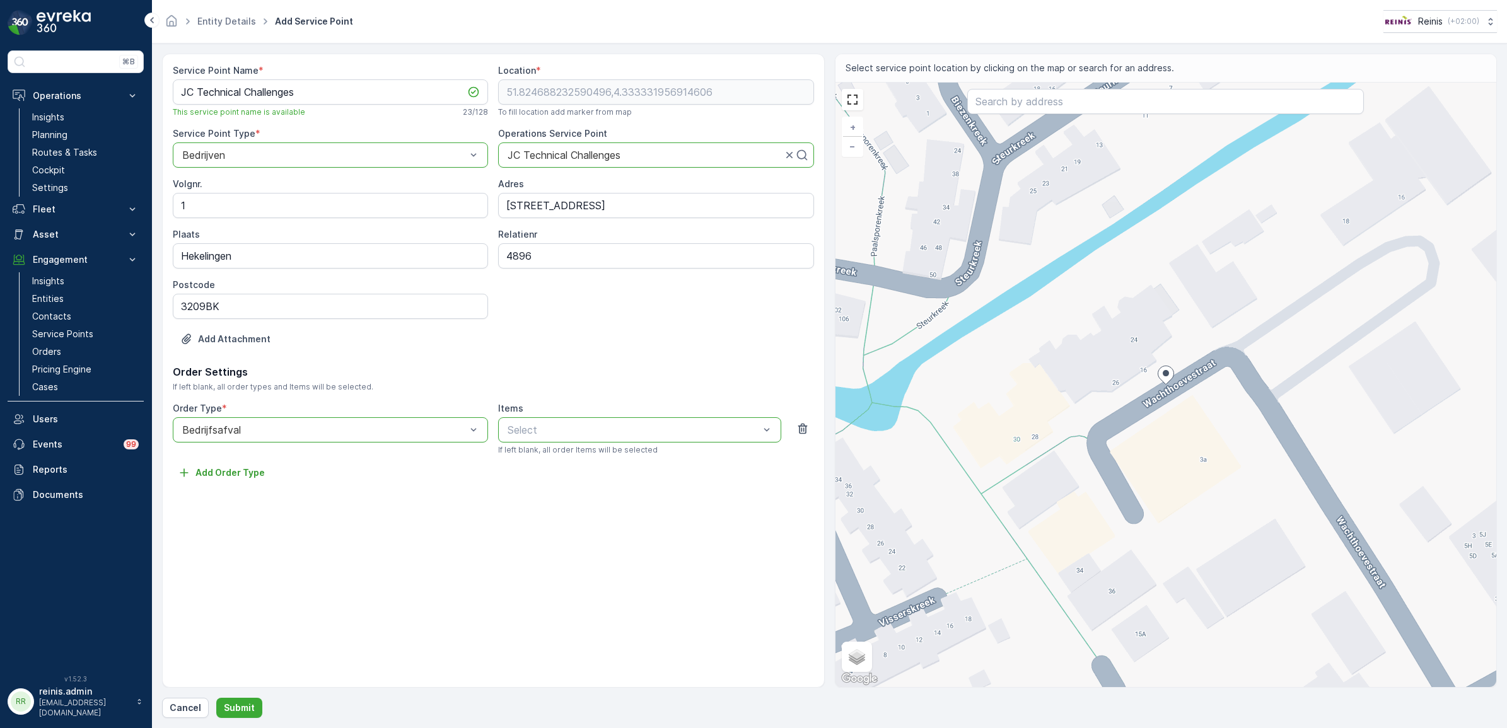
click at [393, 432] on div at bounding box center [324, 429] width 286 height 11
click at [414, 434] on div at bounding box center [324, 429] width 286 height 11
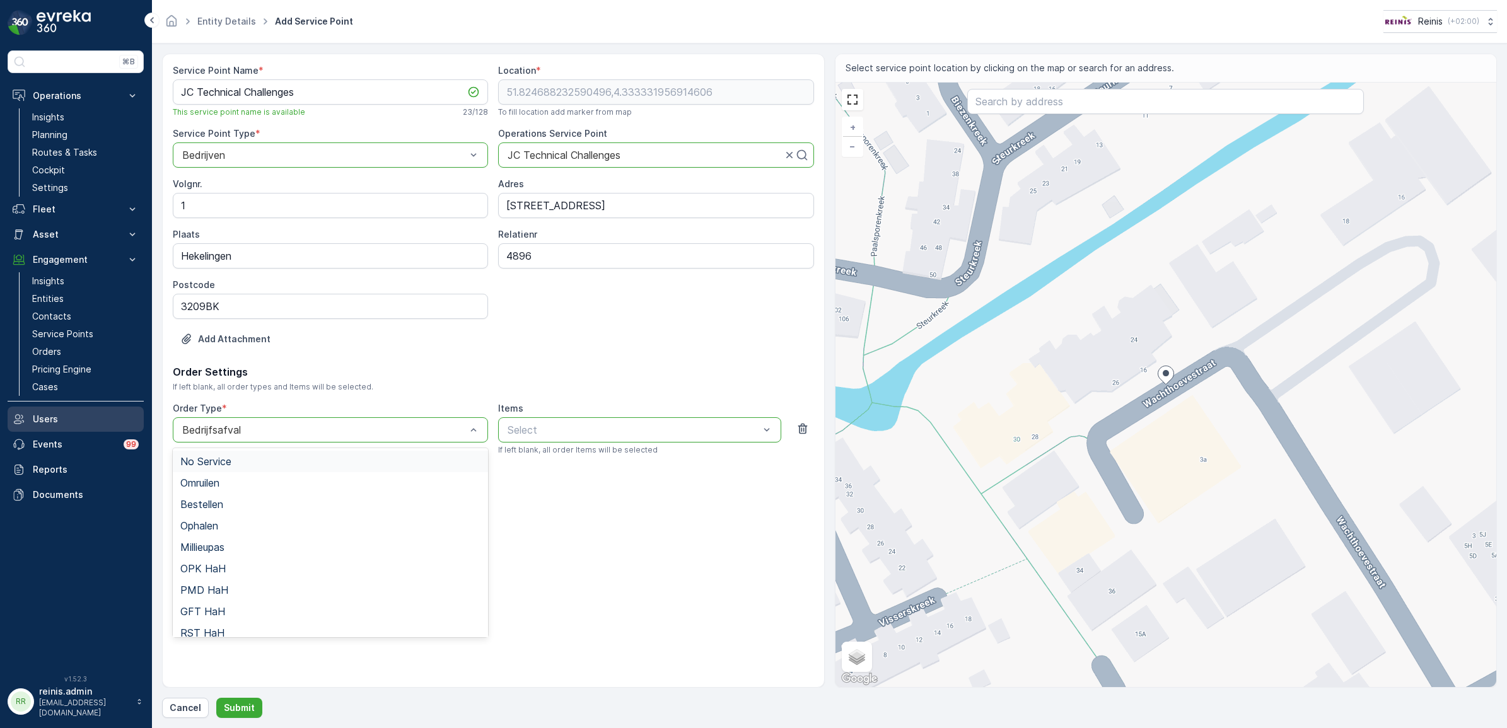
drag, startPoint x: 194, startPoint y: 420, endPoint x: 61, endPoint y: 414, distance: 133.2
click at [61, 414] on div "⌘B Operations Insights Planning Routes & Tasks Cockpit Settings Fleet Live Trac…" at bounding box center [753, 364] width 1507 height 728
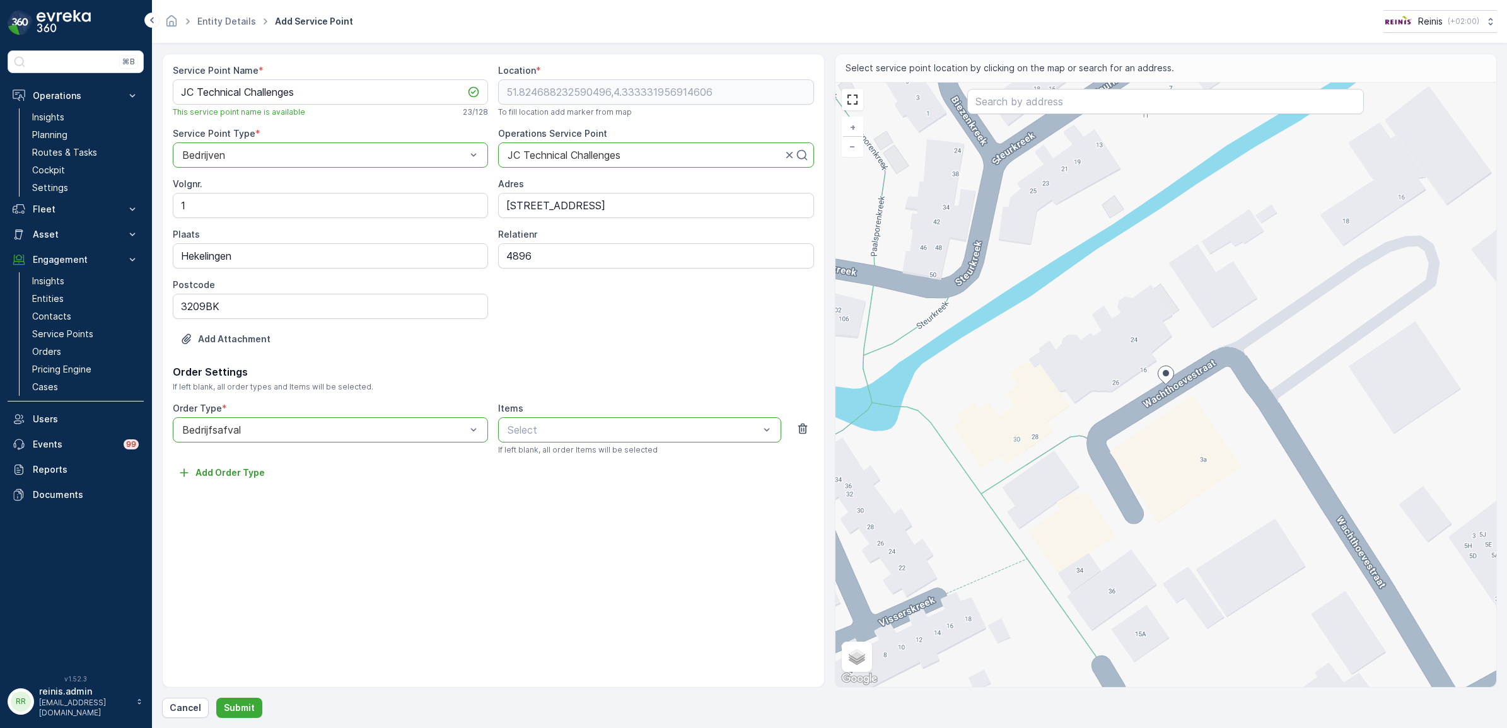
drag, startPoint x: 804, startPoint y: 423, endPoint x: 767, endPoint y: 449, distance: 45.3
click at [804, 423] on icon "button" at bounding box center [802, 428] width 13 height 13
click at [241, 712] on p "Submit" at bounding box center [239, 708] width 31 height 13
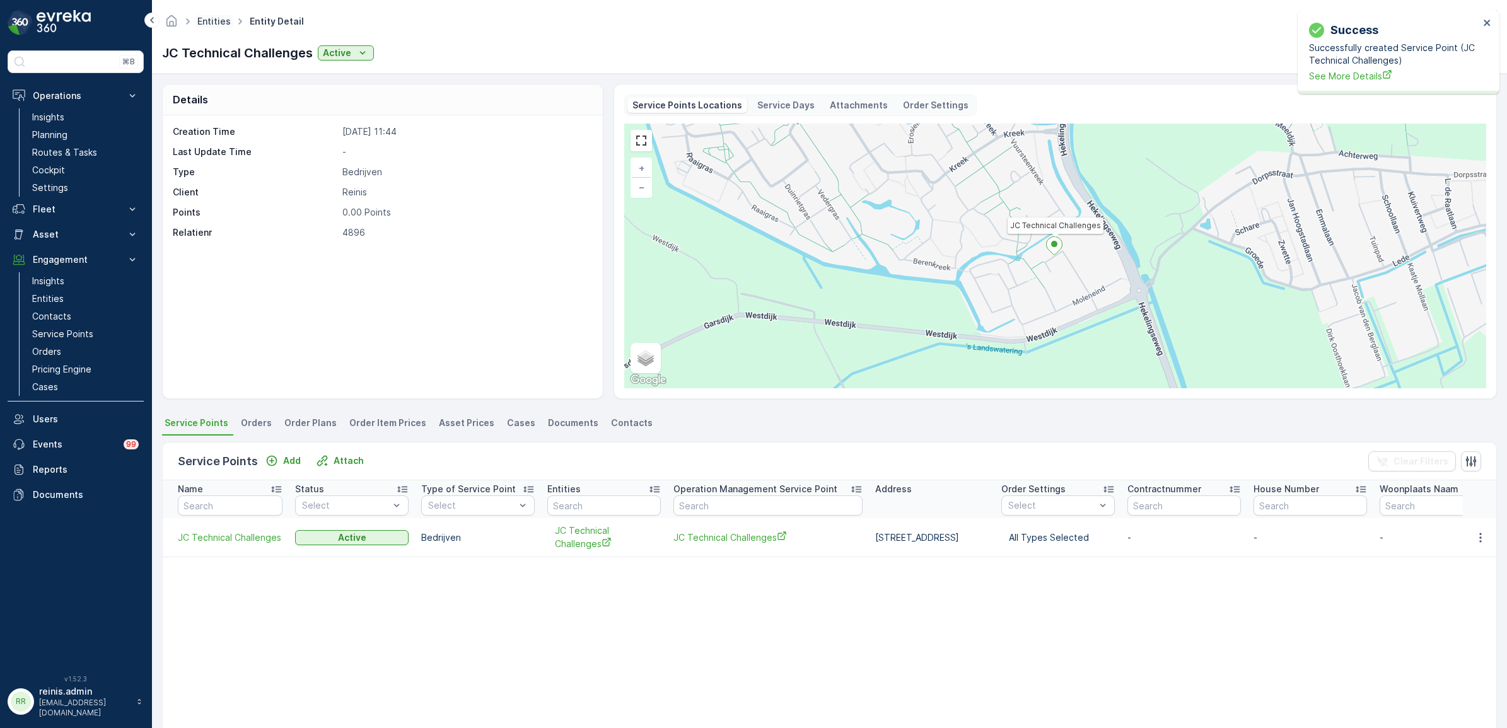
click at [202, 19] on link "Entities" at bounding box center [213, 21] width 33 height 11
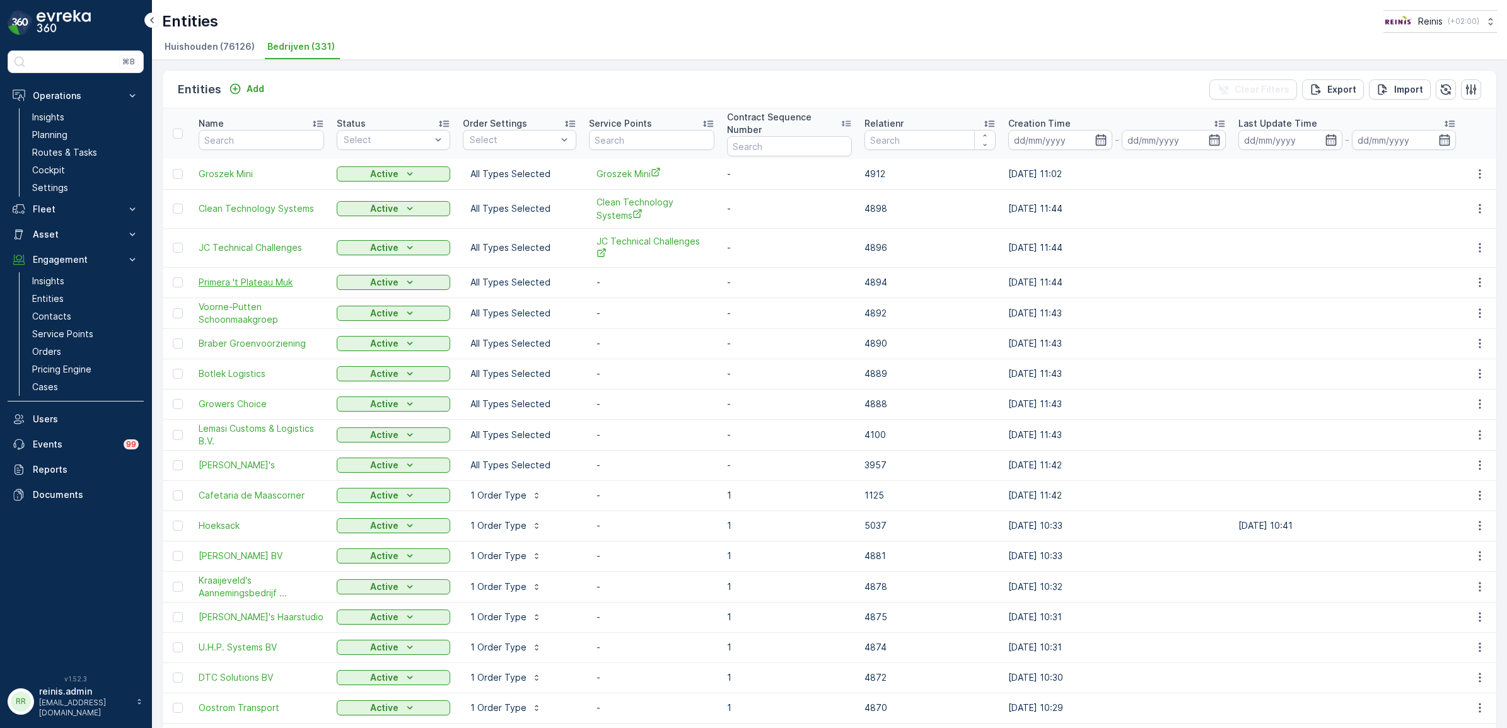
click at [256, 279] on span "Primera 't Plateau Muk" at bounding box center [261, 282] width 125 height 13
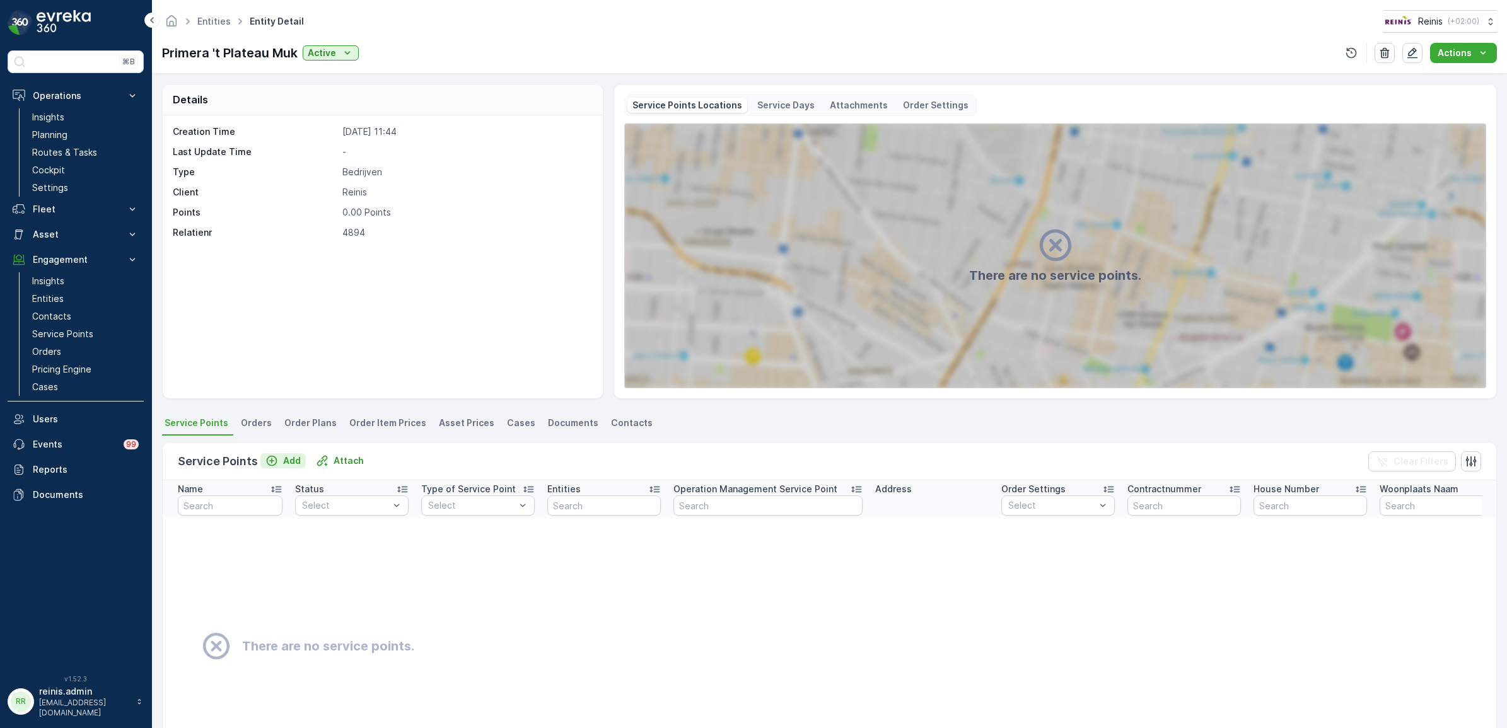
click at [291, 459] on p "Add" at bounding box center [292, 460] width 18 height 13
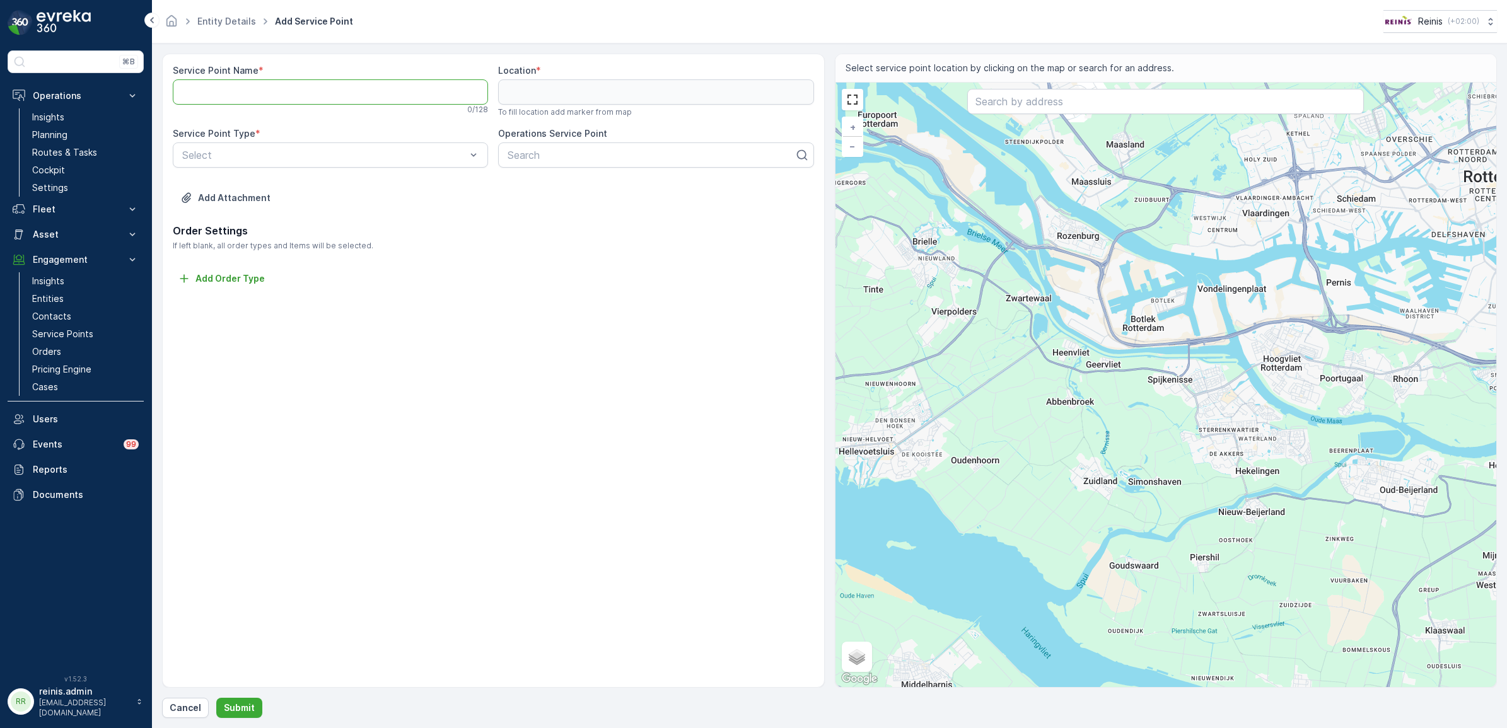
click at [267, 90] on Name "Service Point Name" at bounding box center [330, 91] width 315 height 25
paste Name "Primera 't Plateau Muk"
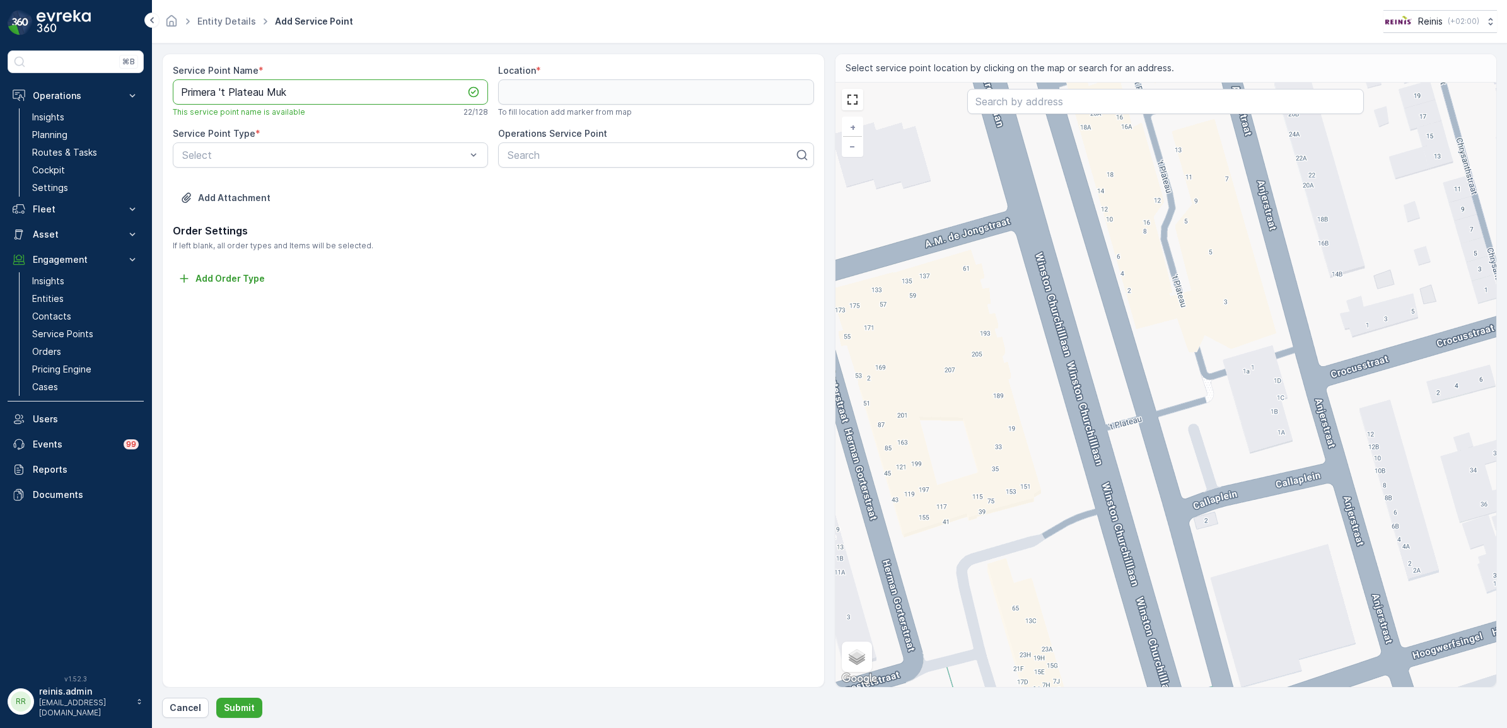
type Name "Primera 't Plateau Muk"
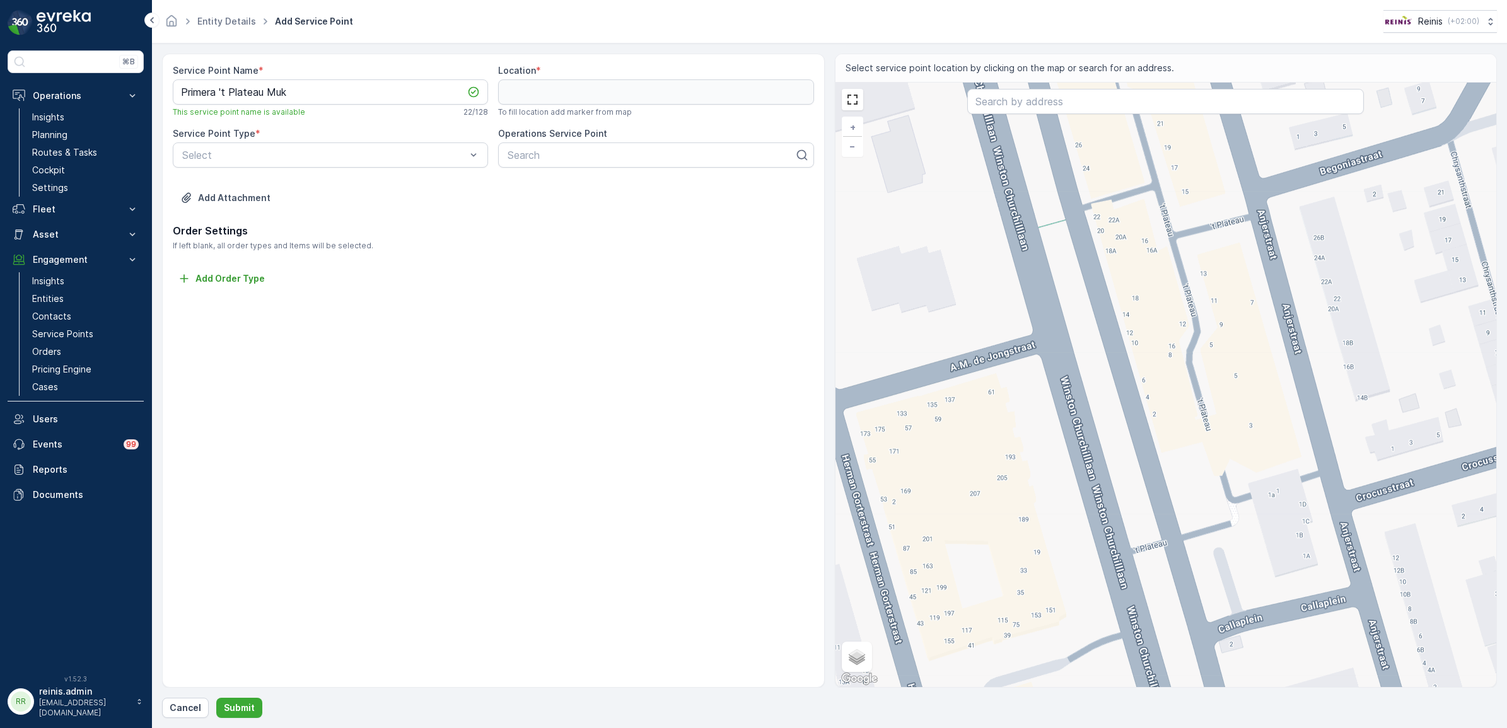
drag, startPoint x: 1145, startPoint y: 243, endPoint x: 1171, endPoint y: 367, distance: 126.1
click at [1171, 367] on div "+ − Satellite Roadmap Terrain Hybrid Leaflet Keyboard shortcuts Map Data Map da…" at bounding box center [1165, 385] width 661 height 604
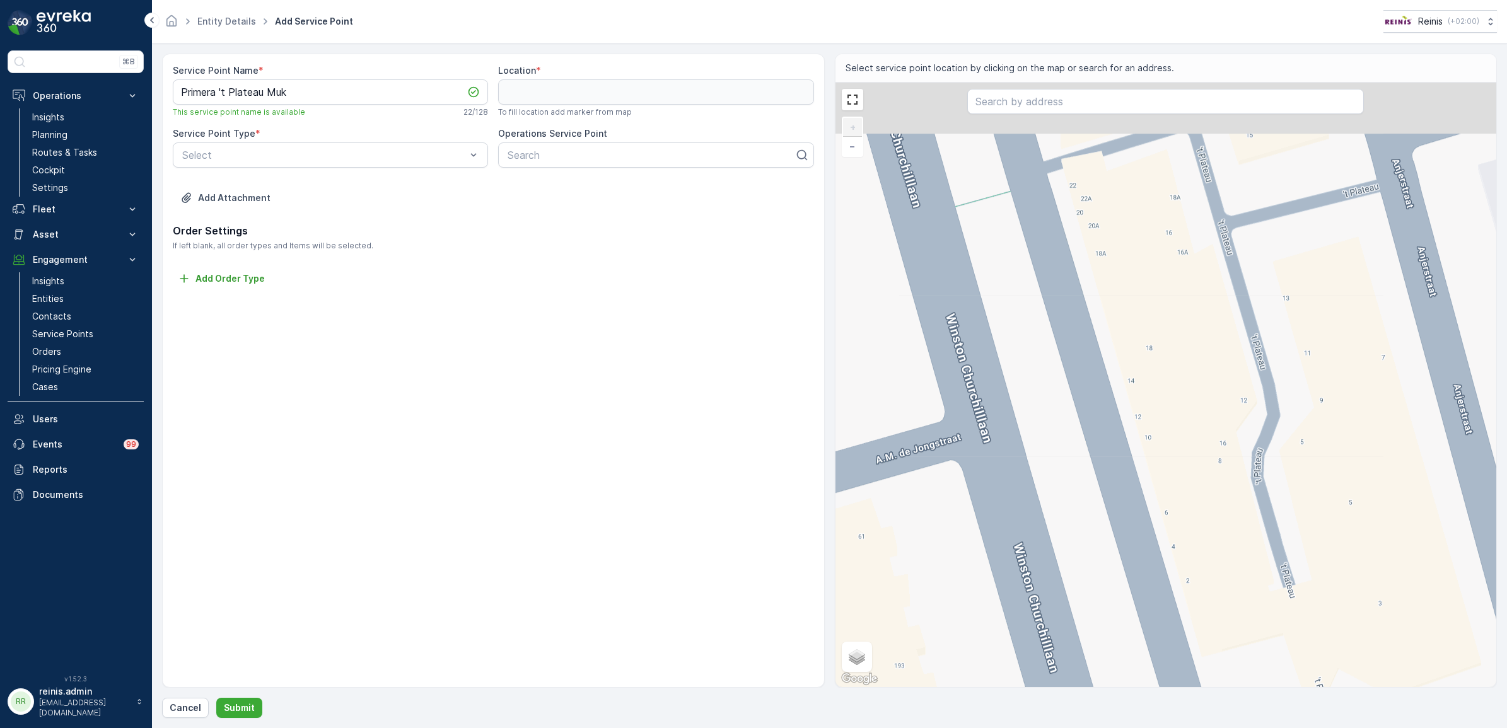
drag, startPoint x: 1097, startPoint y: 251, endPoint x: 1104, endPoint y: 357, distance: 106.1
click at [1104, 357] on div "+ − Satellite Roadmap Terrain Hybrid Leaflet Keyboard shortcuts Map Data Map da…" at bounding box center [1165, 385] width 661 height 604
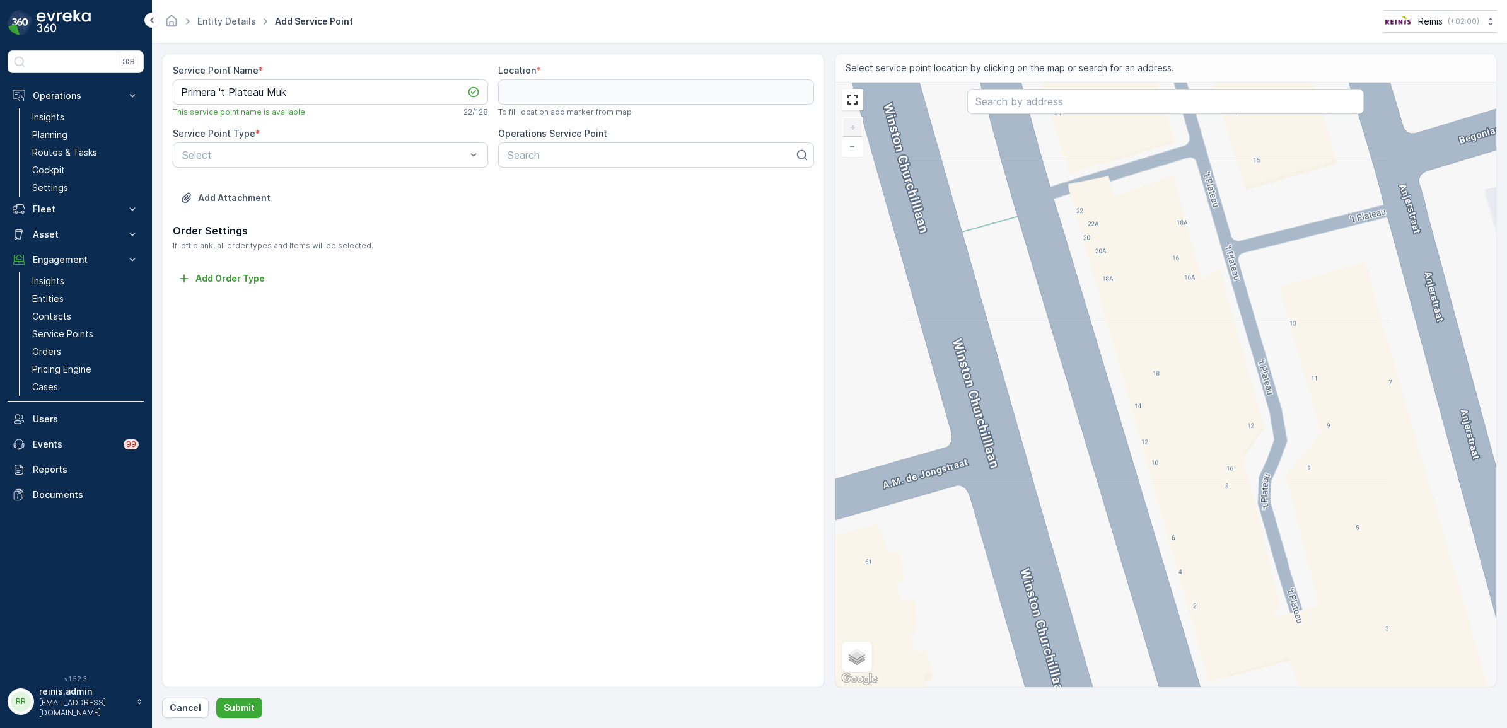
click at [1094, 310] on div "+ − Satellite Roadmap Terrain Hybrid Leaflet Keyboard shortcuts Map Data Map da…" at bounding box center [1165, 385] width 661 height 604
type input "51.85466873624891,4.316653648175803"
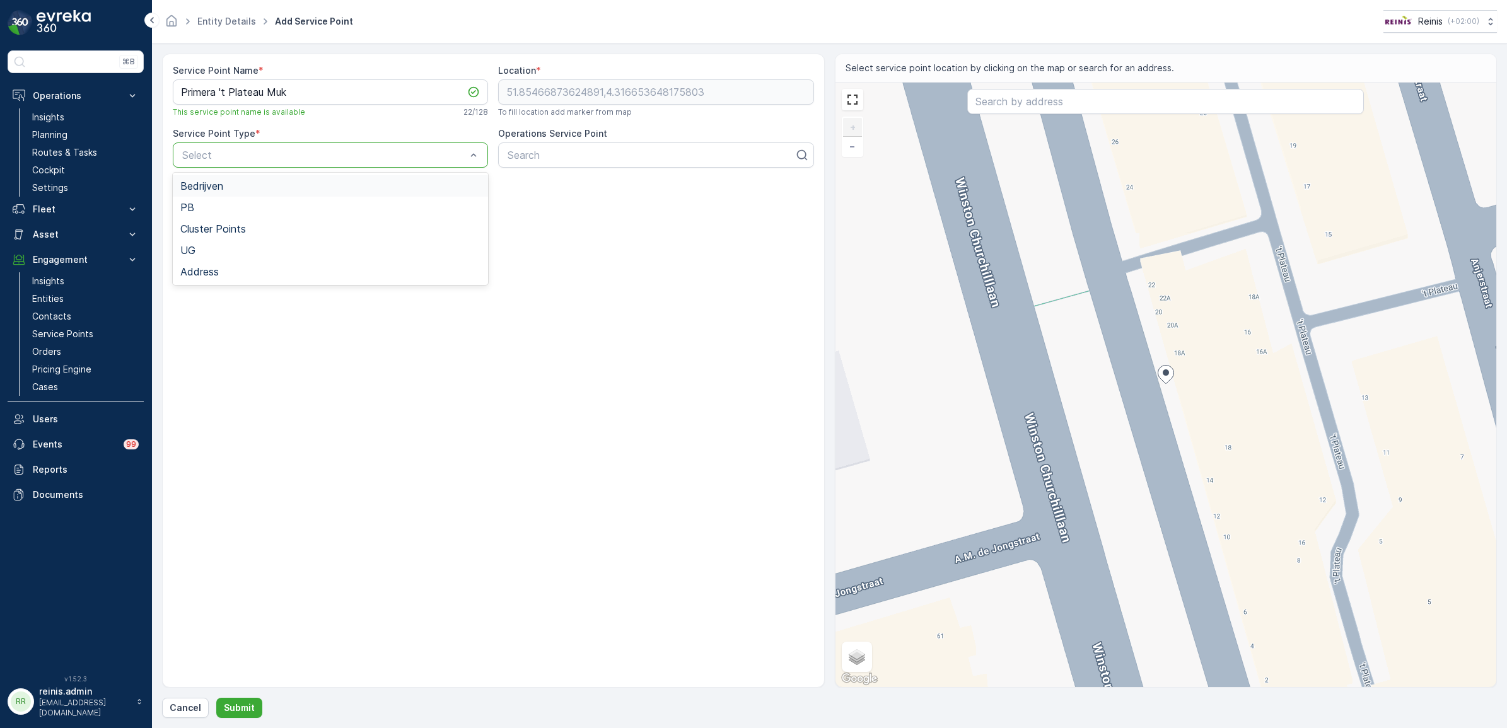
click at [342, 182] on div "Bedrijven" at bounding box center [330, 185] width 300 height 11
click at [553, 153] on div at bounding box center [650, 154] width 289 height 11
paste input "Primera 't Plateau Muk"
type input "Primera 't Plateau Muk"
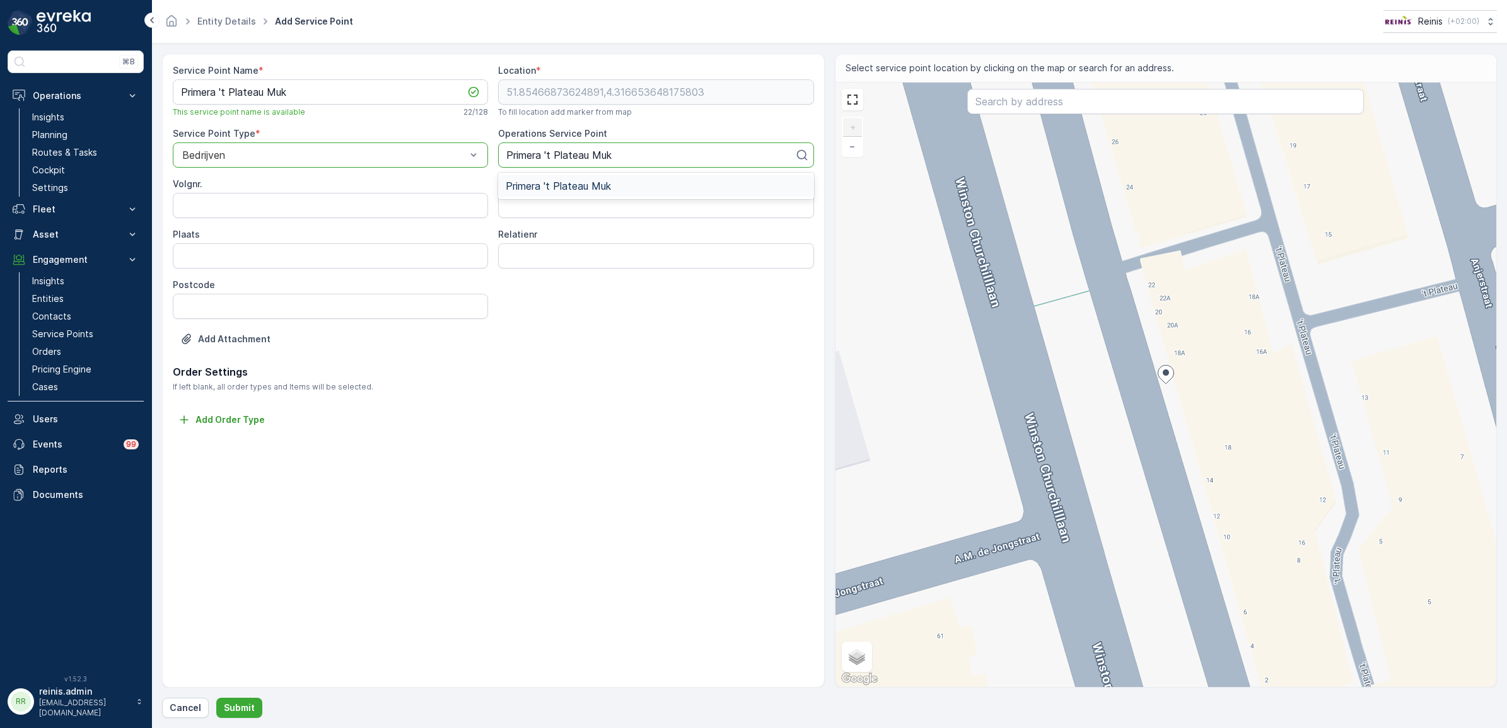
click at [558, 187] on span "Primera 't Plateau Muk" at bounding box center [558, 185] width 105 height 11
click at [294, 210] on input "Volgnr." at bounding box center [330, 205] width 315 height 25
type input "1"
click at [533, 206] on input "Adres" at bounding box center [655, 205] width 315 height 25
type input "'t Plateau 14"
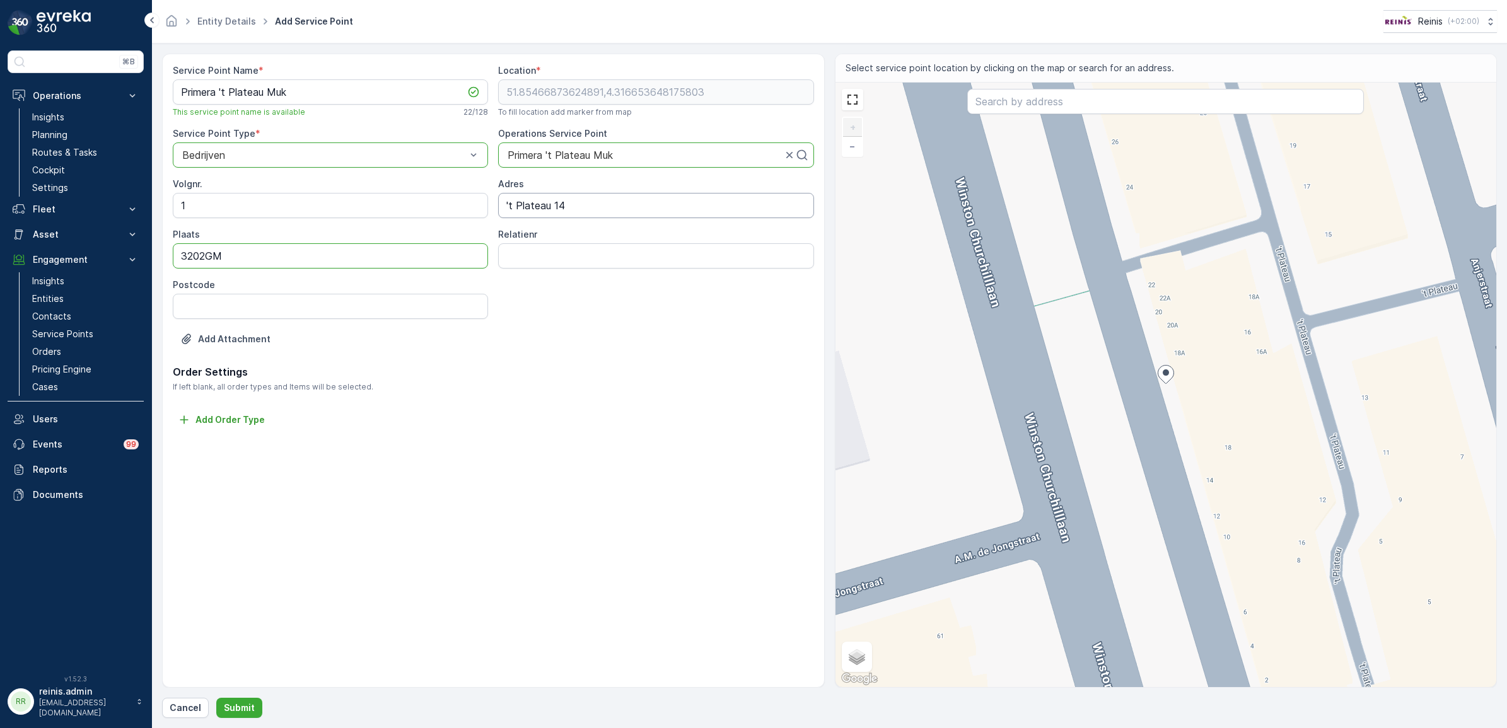
type input "3202GM"
paste input "3202GM"
type input "3202GM"
type input "Spijkenisse"
type input "4894"
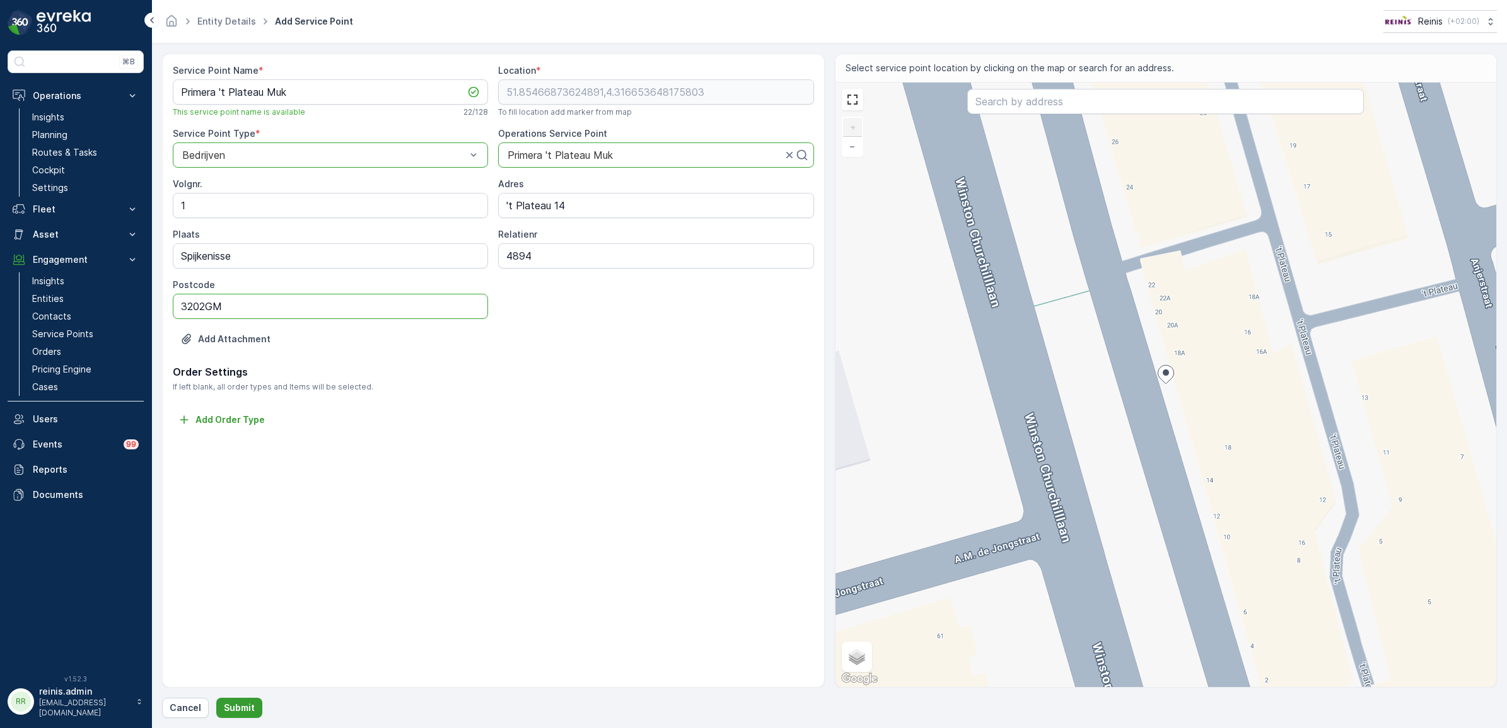
click at [245, 711] on p "Submit" at bounding box center [239, 708] width 31 height 13
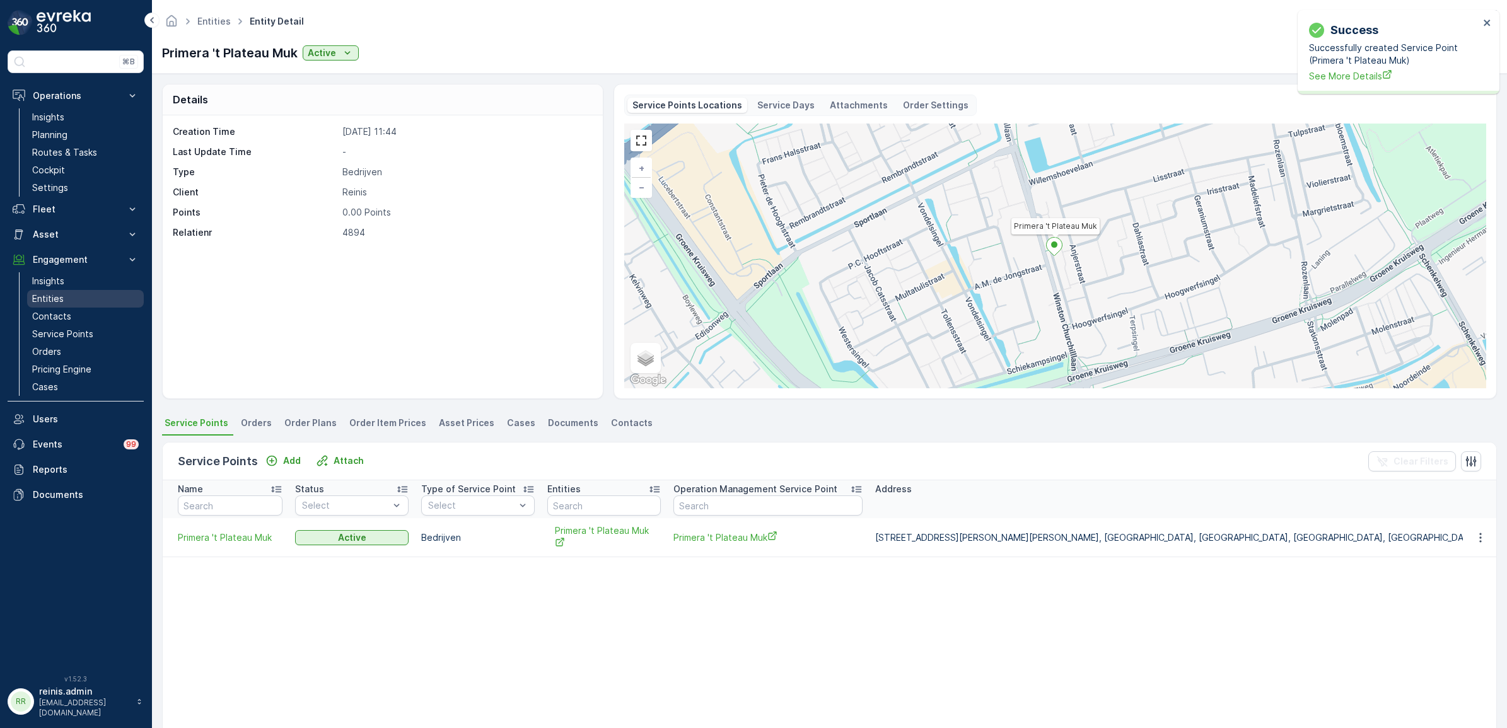
drag, startPoint x: 49, startPoint y: 297, endPoint x: 57, endPoint y: 292, distance: 10.2
click at [49, 297] on p "Entities" at bounding box center [48, 298] width 32 height 13
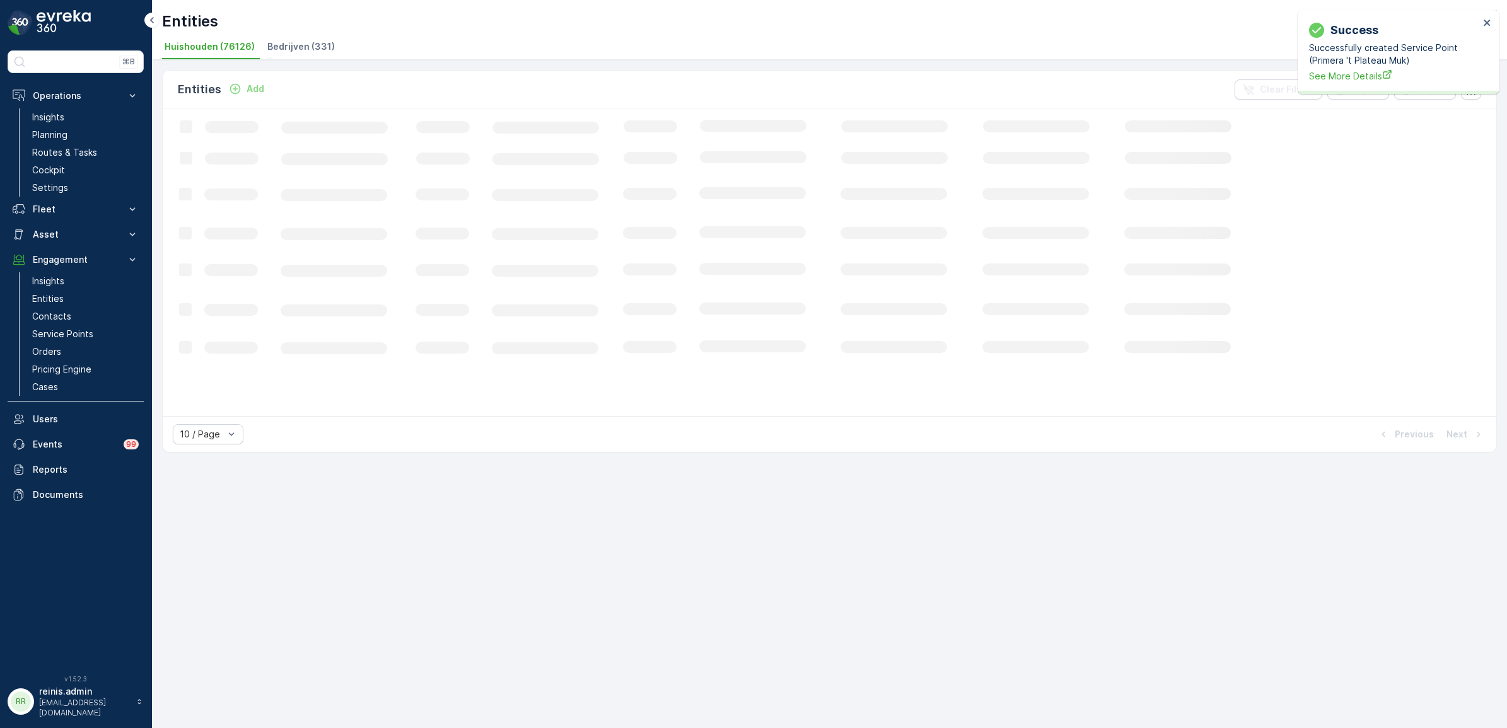
click at [294, 45] on span "Bedrijven (331)" at bounding box center [300, 46] width 67 height 13
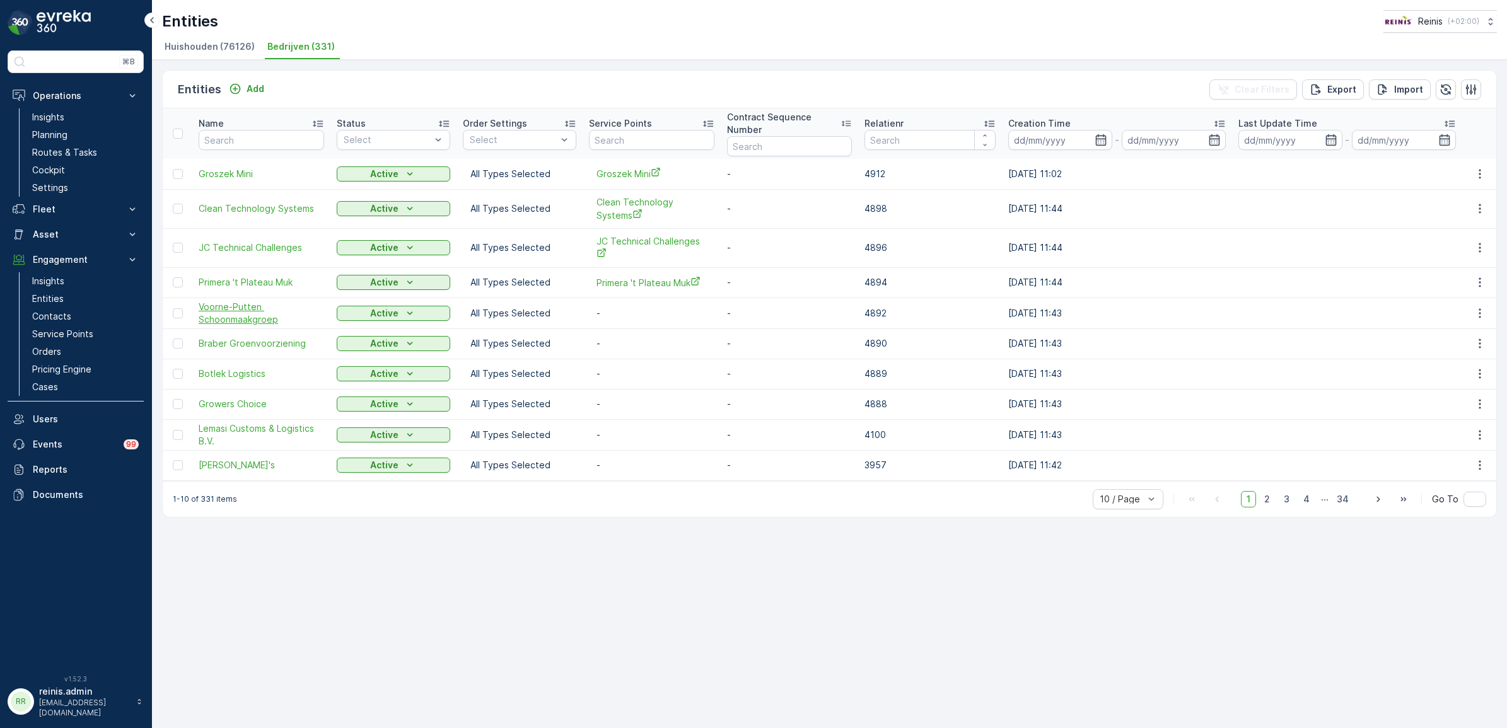
click at [234, 309] on span "Voorne-Putten Schoonmaakgroep" at bounding box center [261, 313] width 125 height 25
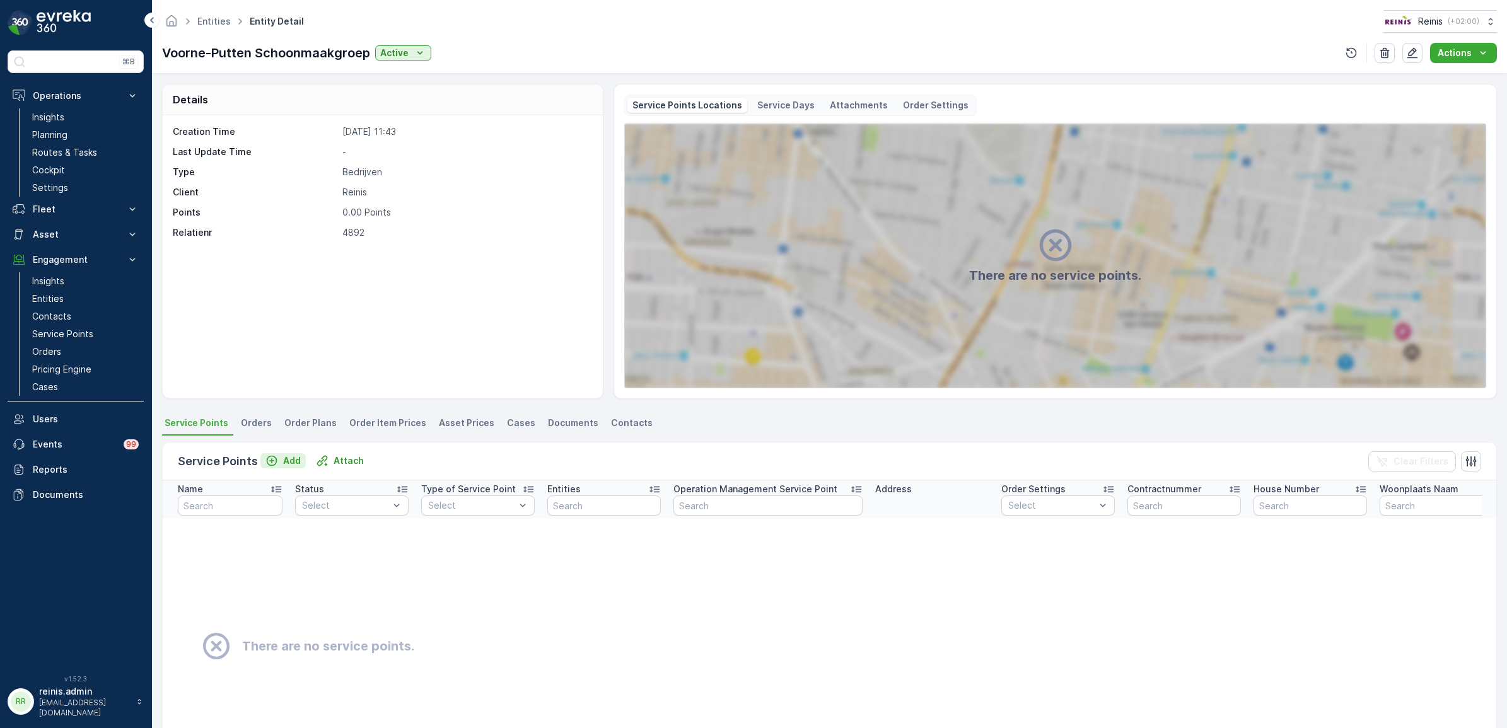
click at [283, 457] on p "Add" at bounding box center [292, 460] width 18 height 13
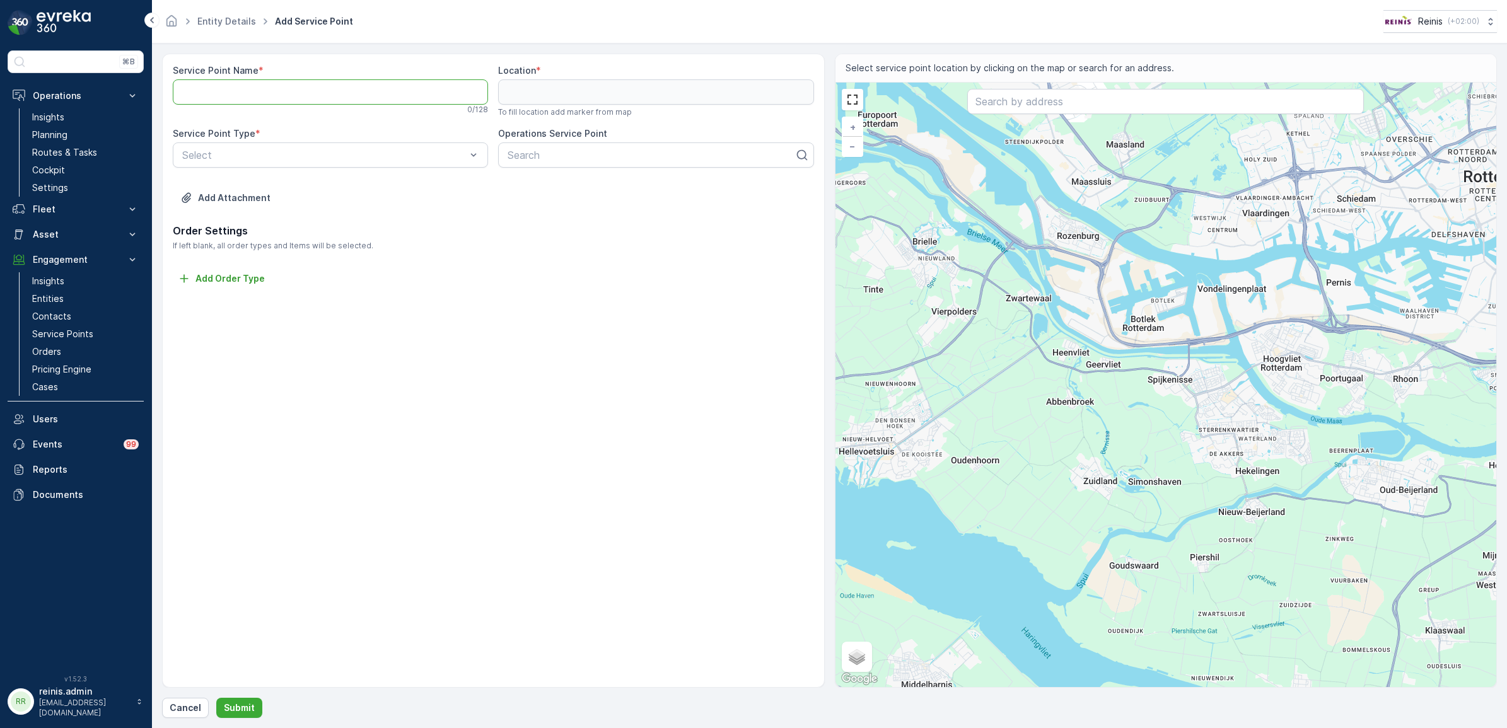
click at [303, 90] on Name "Service Point Name" at bounding box center [330, 91] width 315 height 25
paste Name "Voorne-Putten Schoonmaakgroep"
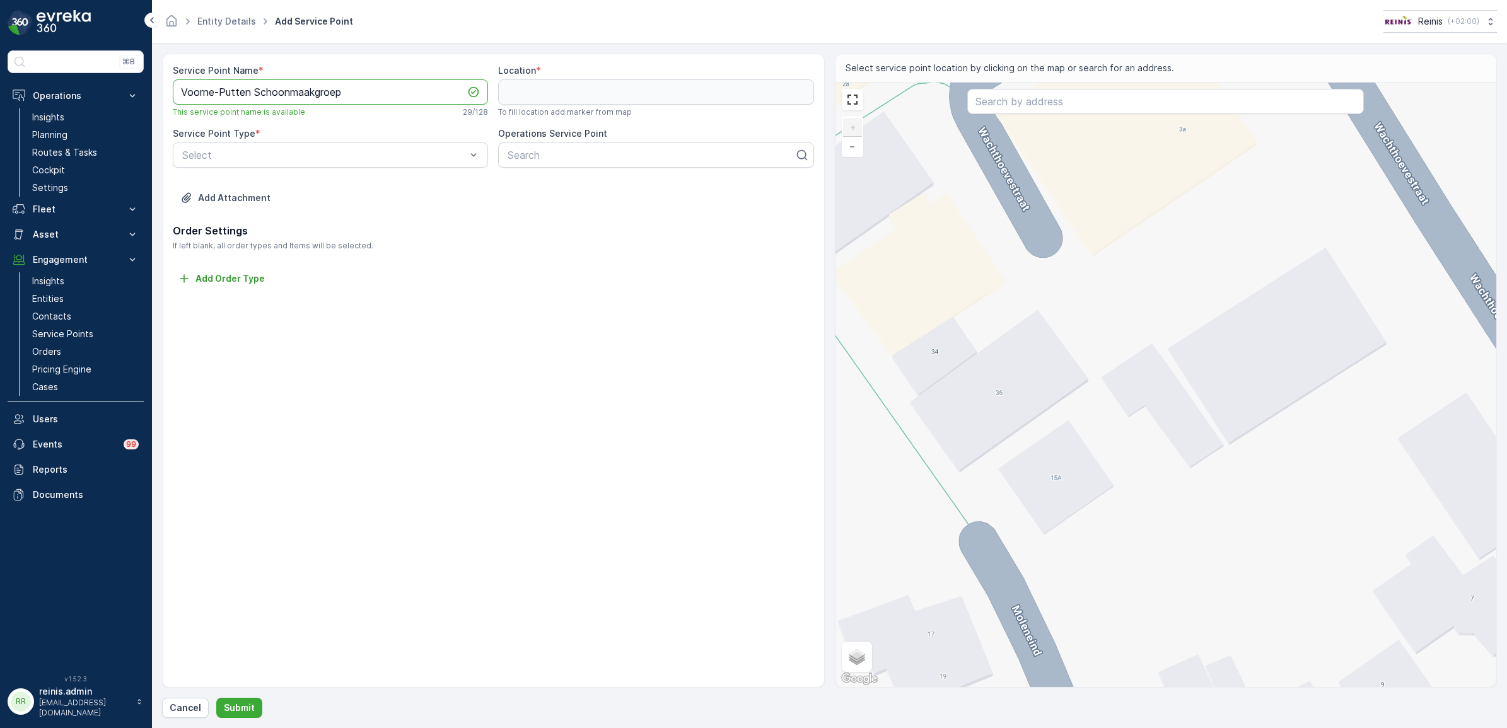
type Name "Voorne-Putten Schoonmaakgroep"
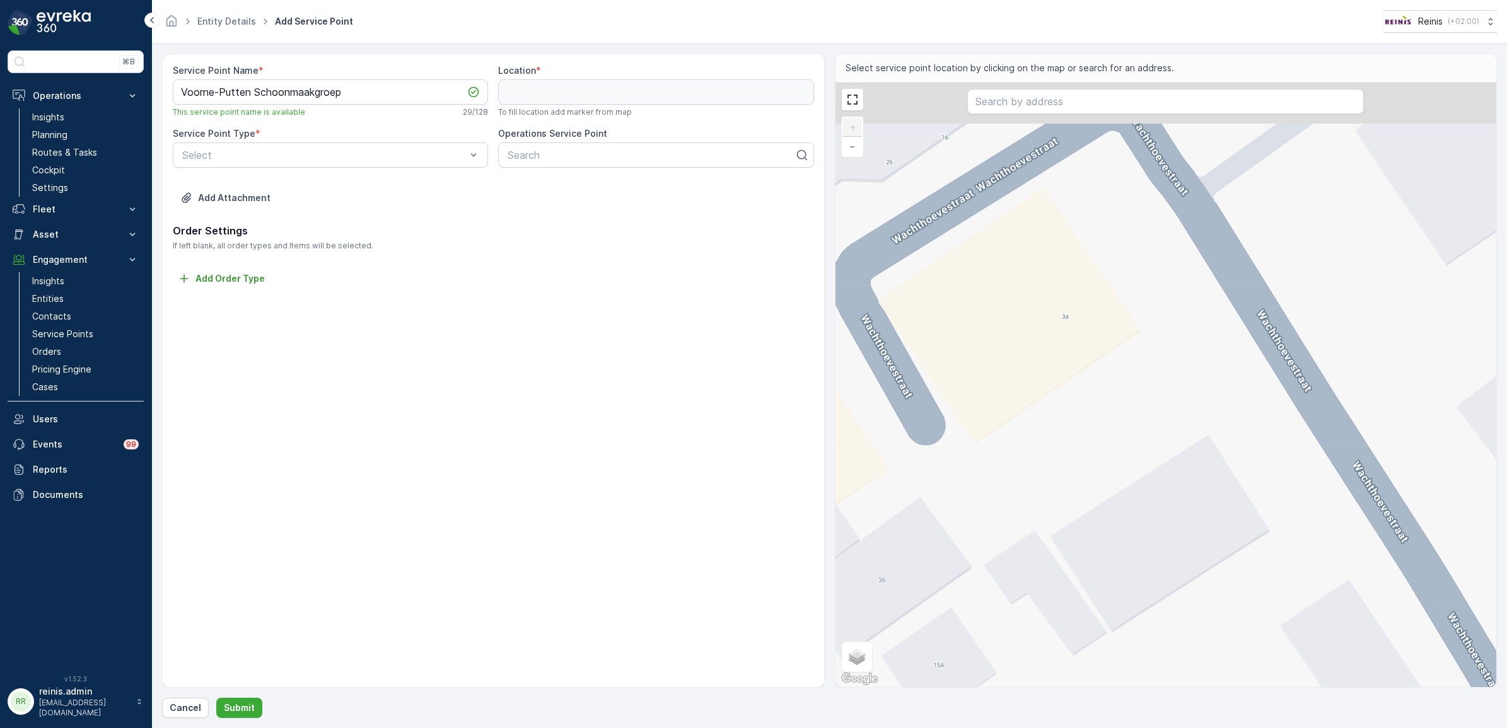
drag, startPoint x: 1249, startPoint y: 358, endPoint x: 1130, endPoint y: 581, distance: 252.1
click at [1130, 580] on div "+ − Satellite Roadmap Terrain Hybrid Leaflet Keyboard shortcuts Map Data Map da…" at bounding box center [1165, 385] width 661 height 604
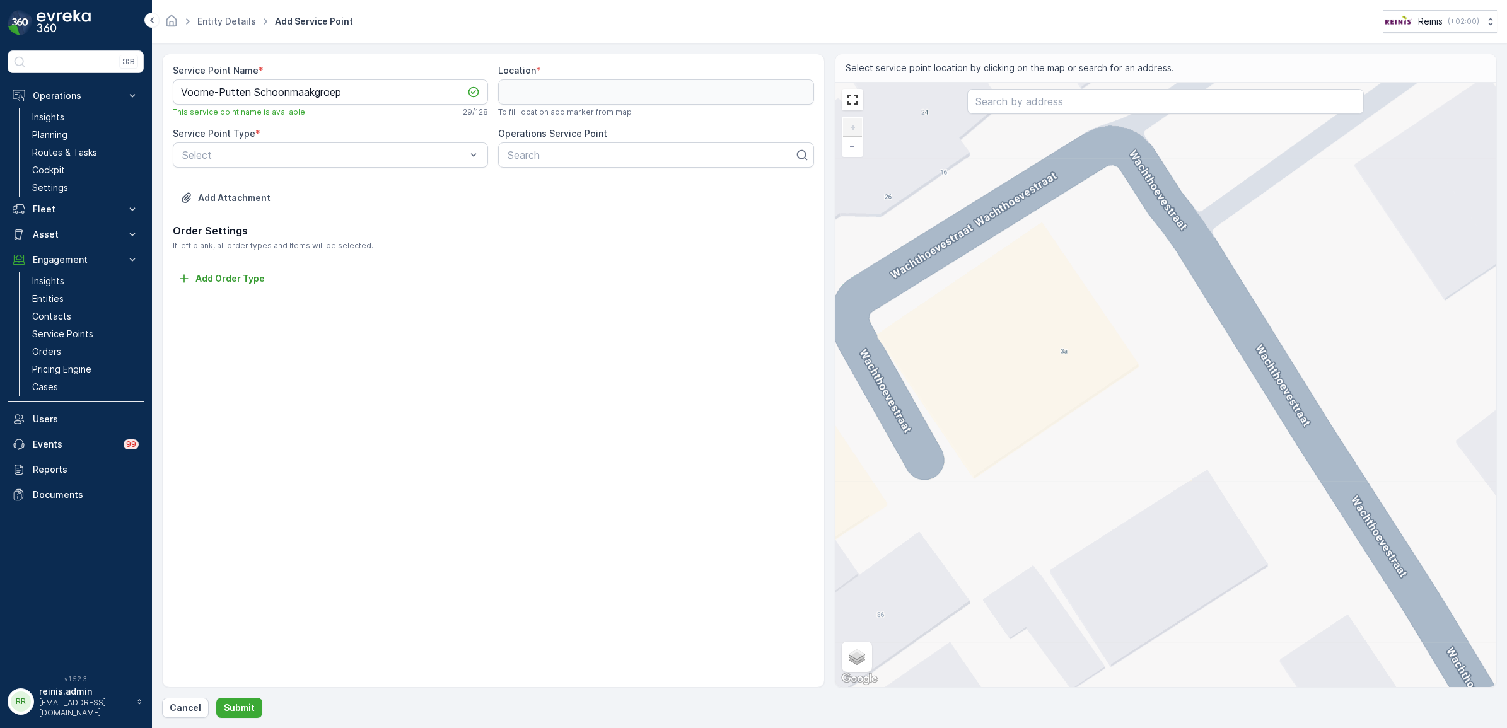
click at [1092, 229] on div "+ − Satellite Roadmap Terrain Hybrid Leaflet Keyboard shortcuts Map Data Map da…" at bounding box center [1165, 385] width 661 height 604
type input "51.82465283140483,4.333551562610235"
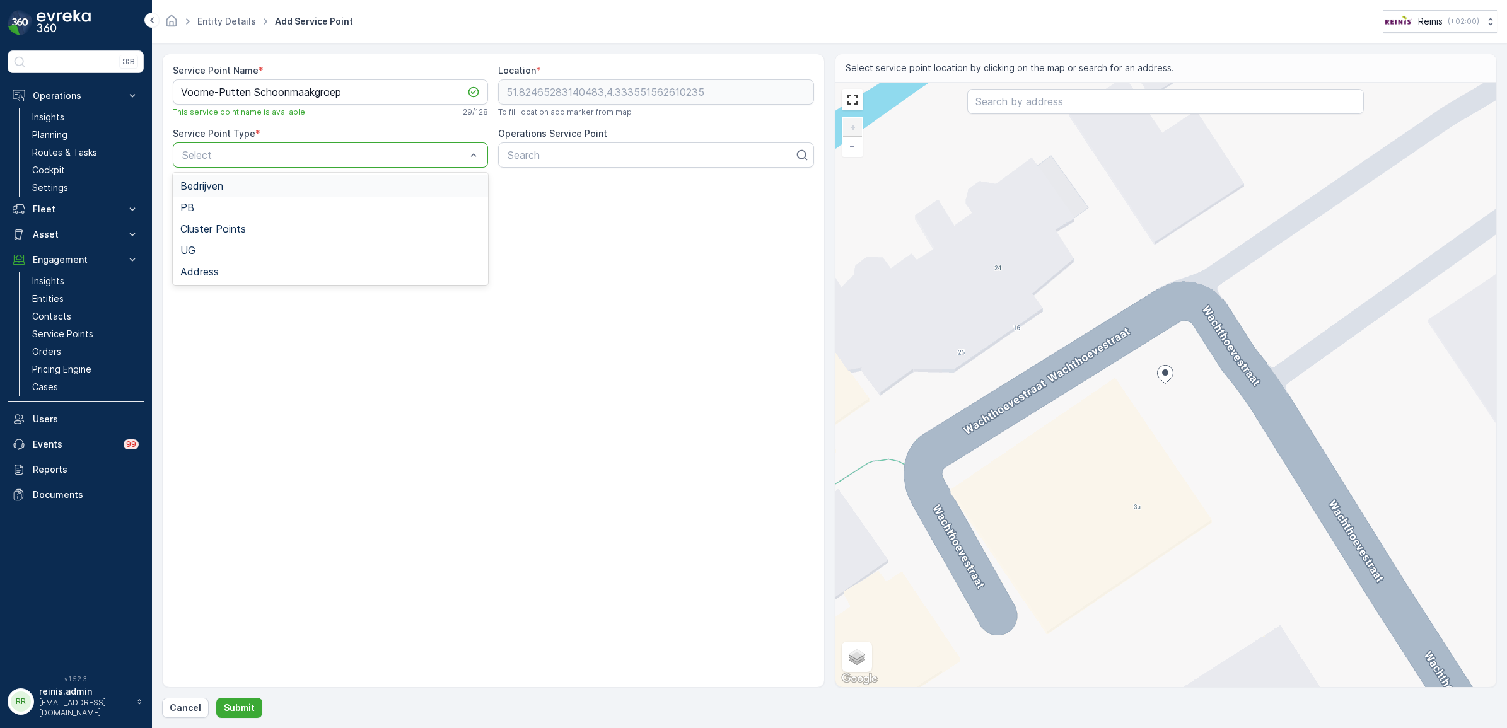
click at [272, 180] on div "Bedrijven" at bounding box center [330, 185] width 315 height 21
click at [625, 154] on div at bounding box center [650, 154] width 289 height 11
paste input "Voorne-Putten Schoonmaakgroep"
type input "Voorne-Putten Schoonmaakgroep"
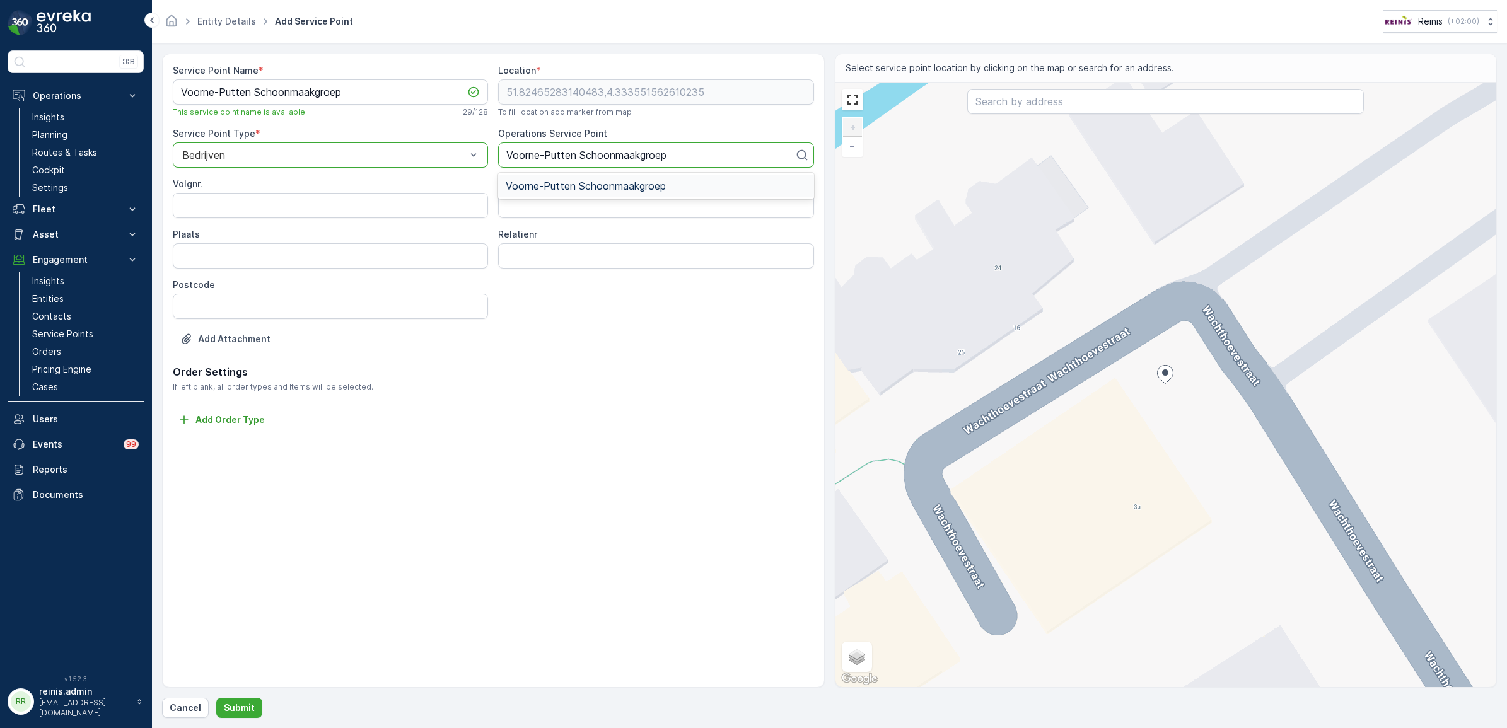
click at [548, 188] on span "Voorne-Putten Schoonmaakgroep" at bounding box center [586, 185] width 160 height 11
click at [354, 211] on input "Volgnr." at bounding box center [330, 205] width 315 height 25
type input "1"
drag, startPoint x: 610, startPoint y: 204, endPoint x: 814, endPoint y: 203, distance: 204.2
click at [807, 204] on input "Wachthoevestraat 3a, 3209 BK Hekelingen, Netherlands" at bounding box center [655, 205] width 315 height 25
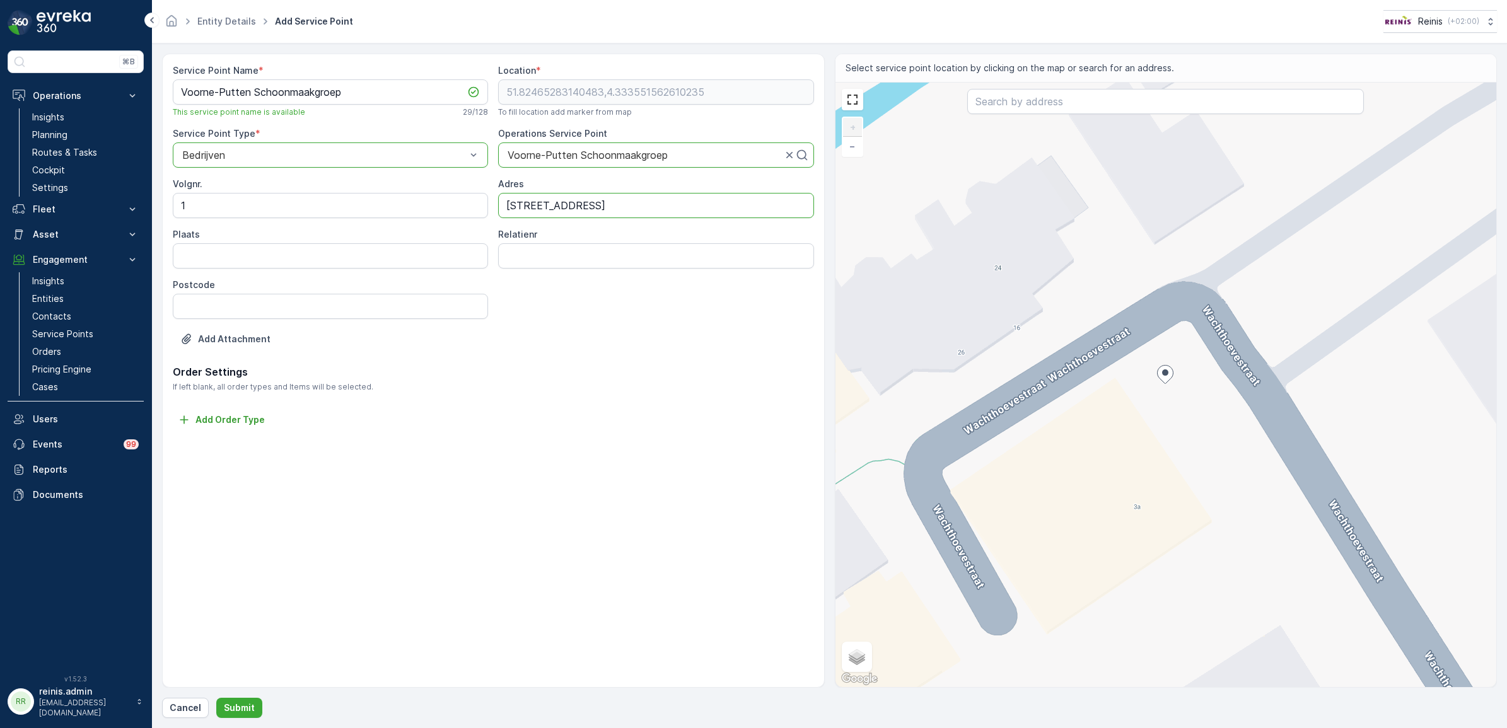
type input "Wachthoevestraat 3a"
type input "3209BK"
type input "Spijkenisse"
type input "4892"
click at [243, 707] on p "Submit" at bounding box center [239, 708] width 31 height 13
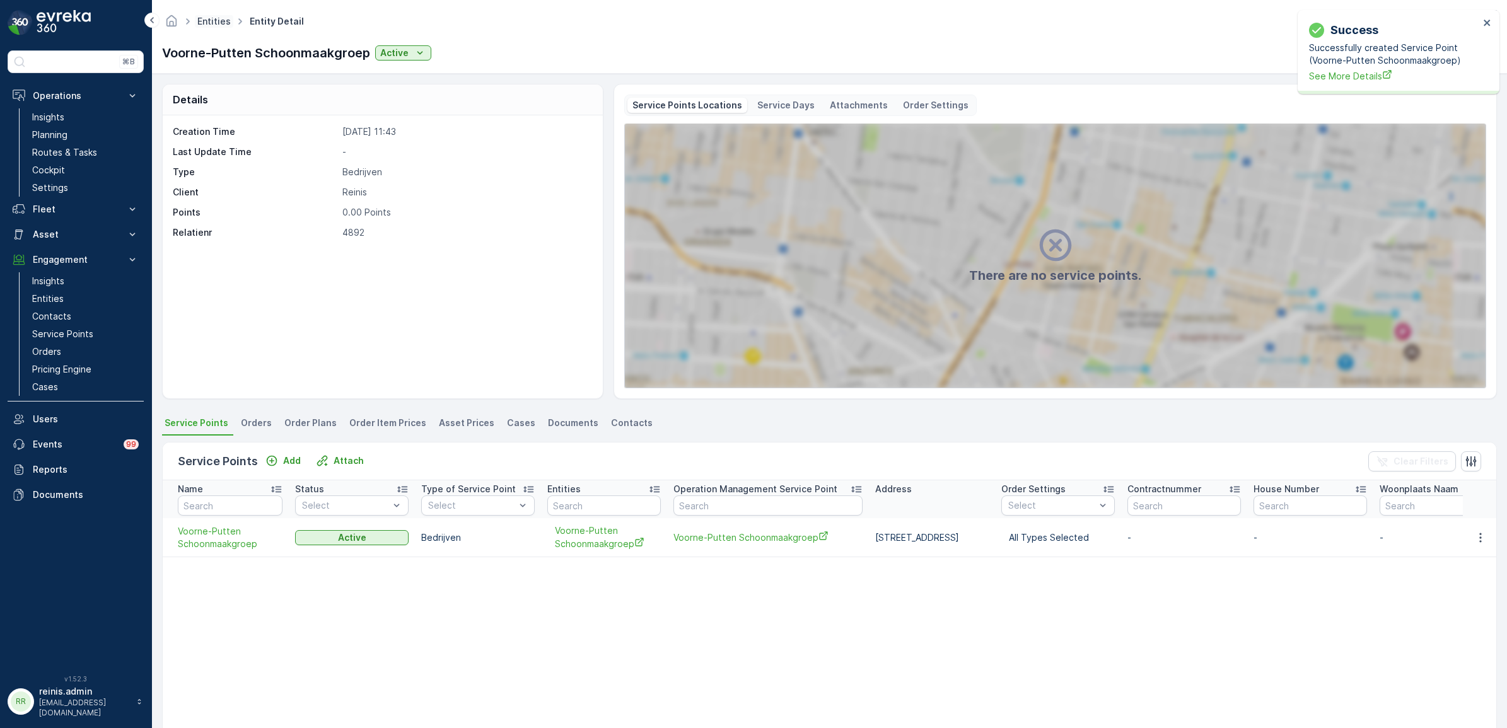
click at [219, 14] on ul "Entities" at bounding box center [221, 22] width 52 height 18
click at [217, 19] on link "Entities" at bounding box center [213, 21] width 33 height 11
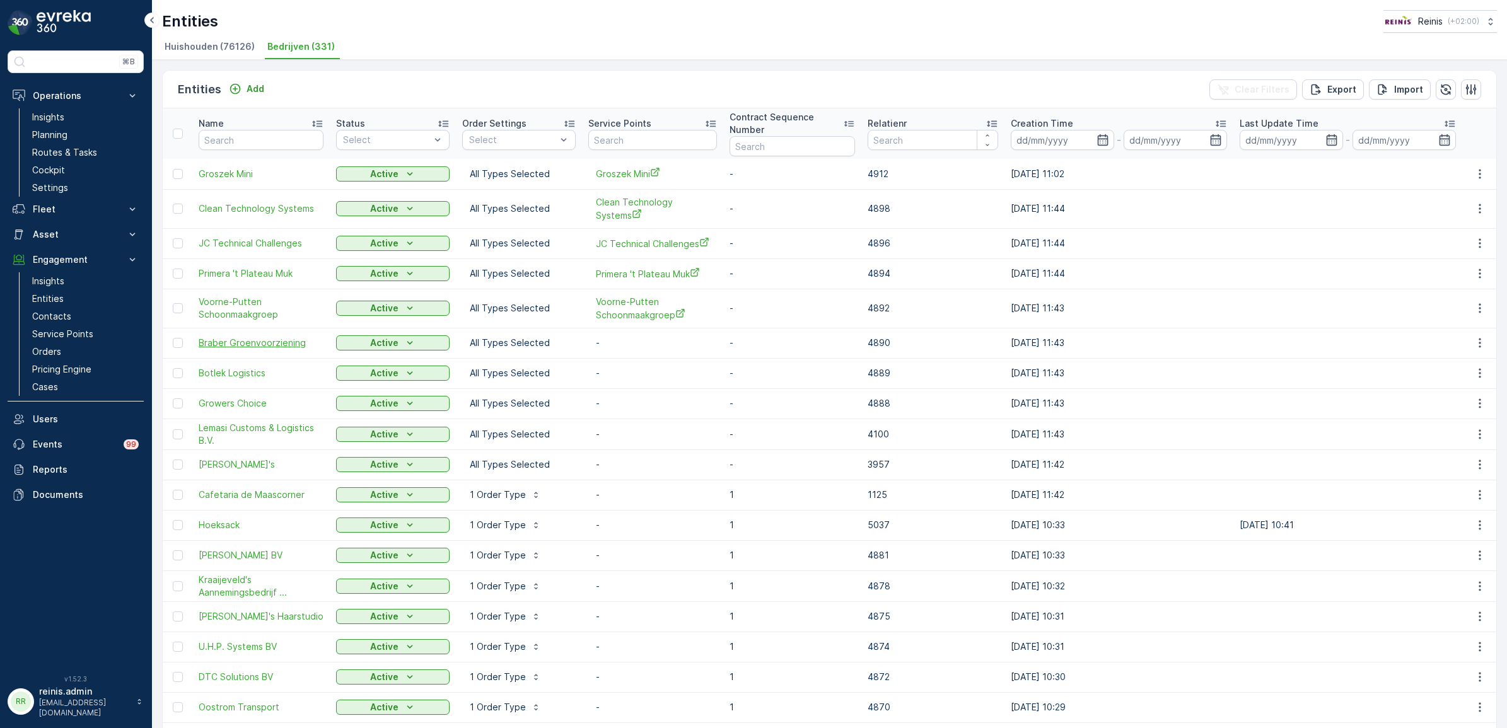
click at [237, 344] on span "Braber Groenvoorziening" at bounding box center [261, 343] width 125 height 13
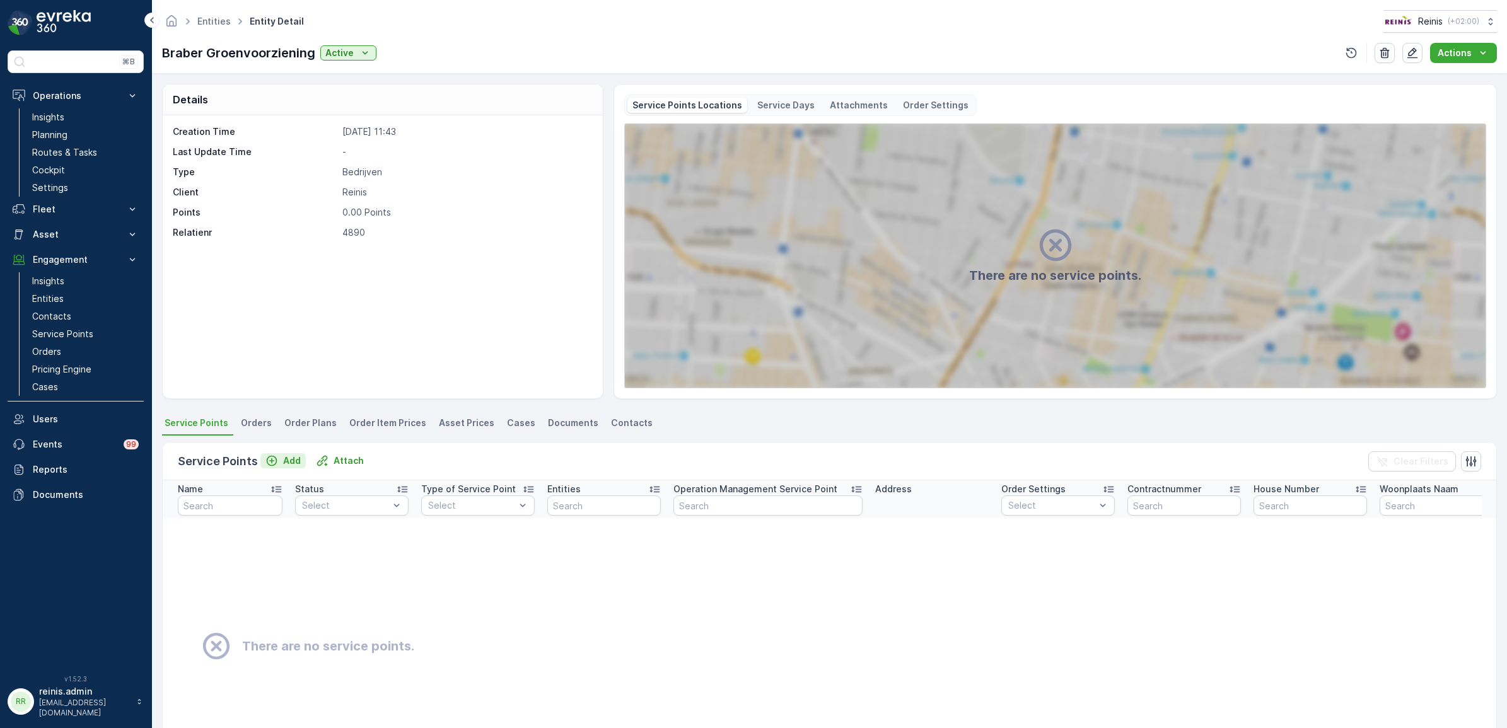
click at [294, 458] on p "Add" at bounding box center [292, 460] width 18 height 13
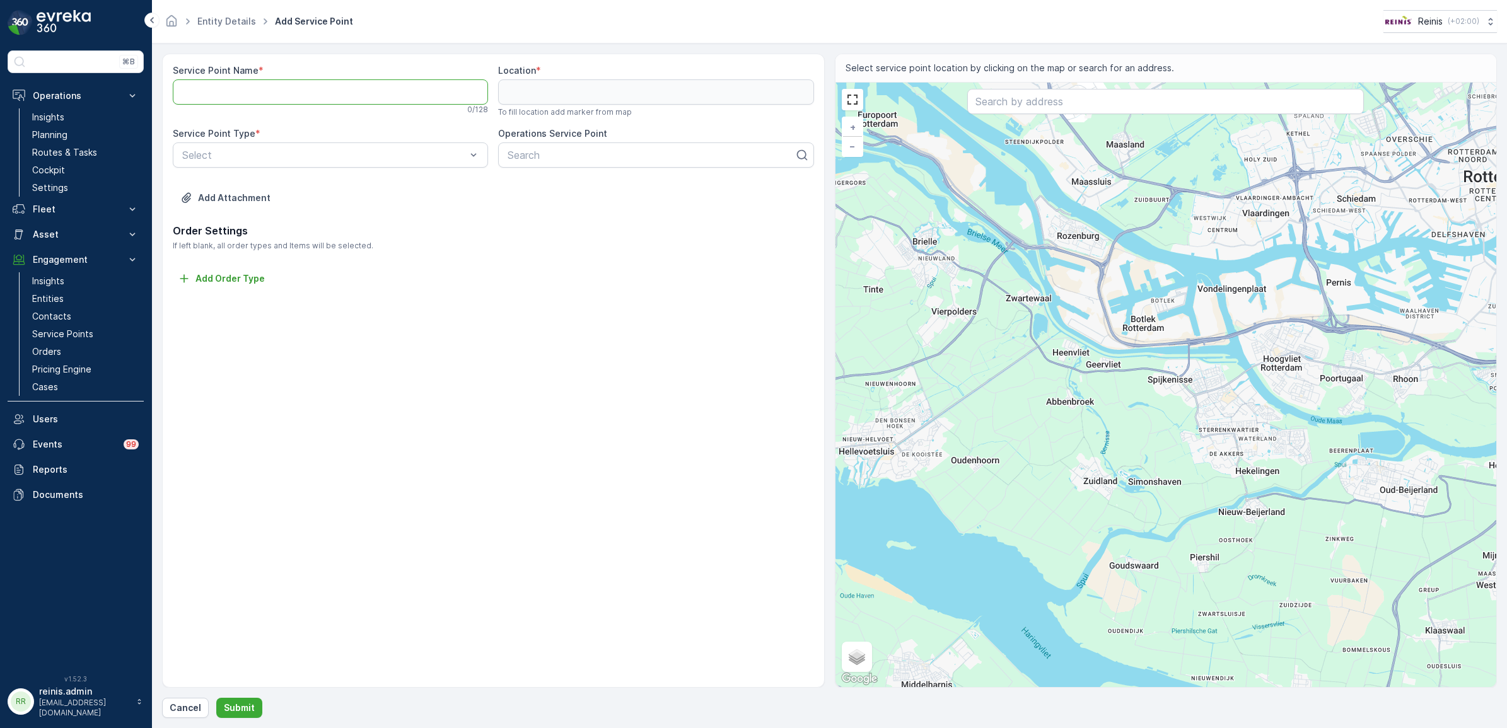
click at [338, 88] on Name "Service Point Name" at bounding box center [330, 91] width 315 height 25
paste Name "Braber Groenvoorziening"
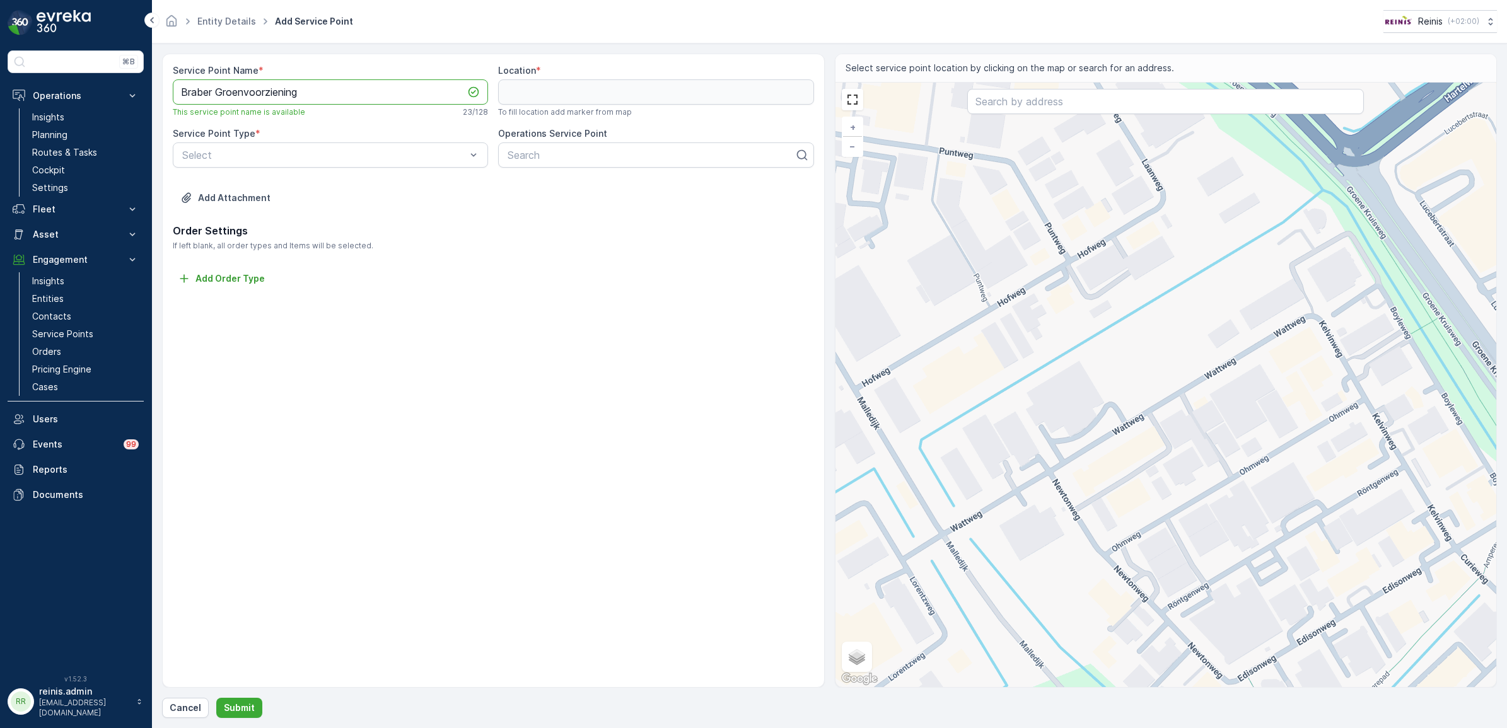
type Name "Braber Groenvoorziening"
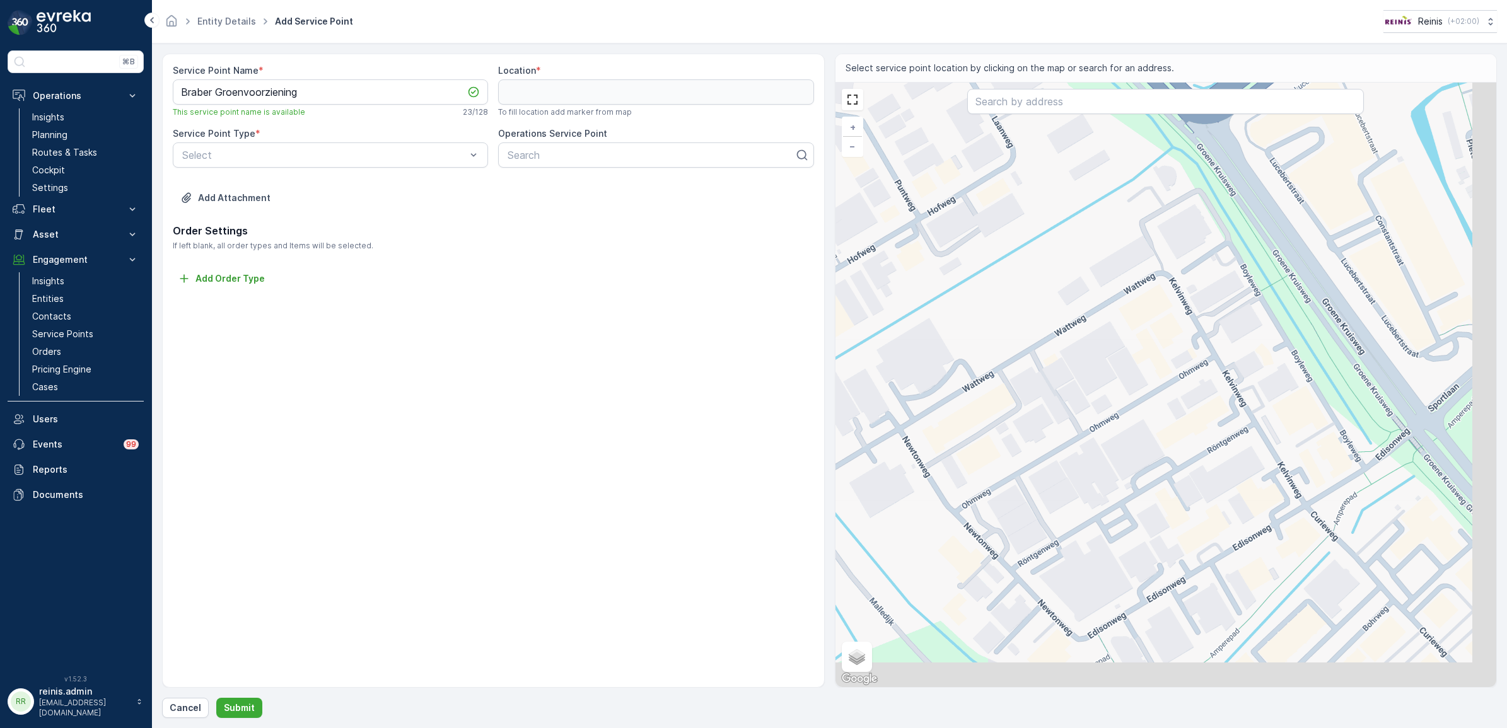
drag, startPoint x: 1157, startPoint y: 432, endPoint x: 1088, endPoint y: 389, distance: 81.3
click at [1088, 389] on div "+ − Satellite Roadmap Terrain Hybrid Leaflet Keyboard shortcuts Map Data Map da…" at bounding box center [1165, 385] width 661 height 604
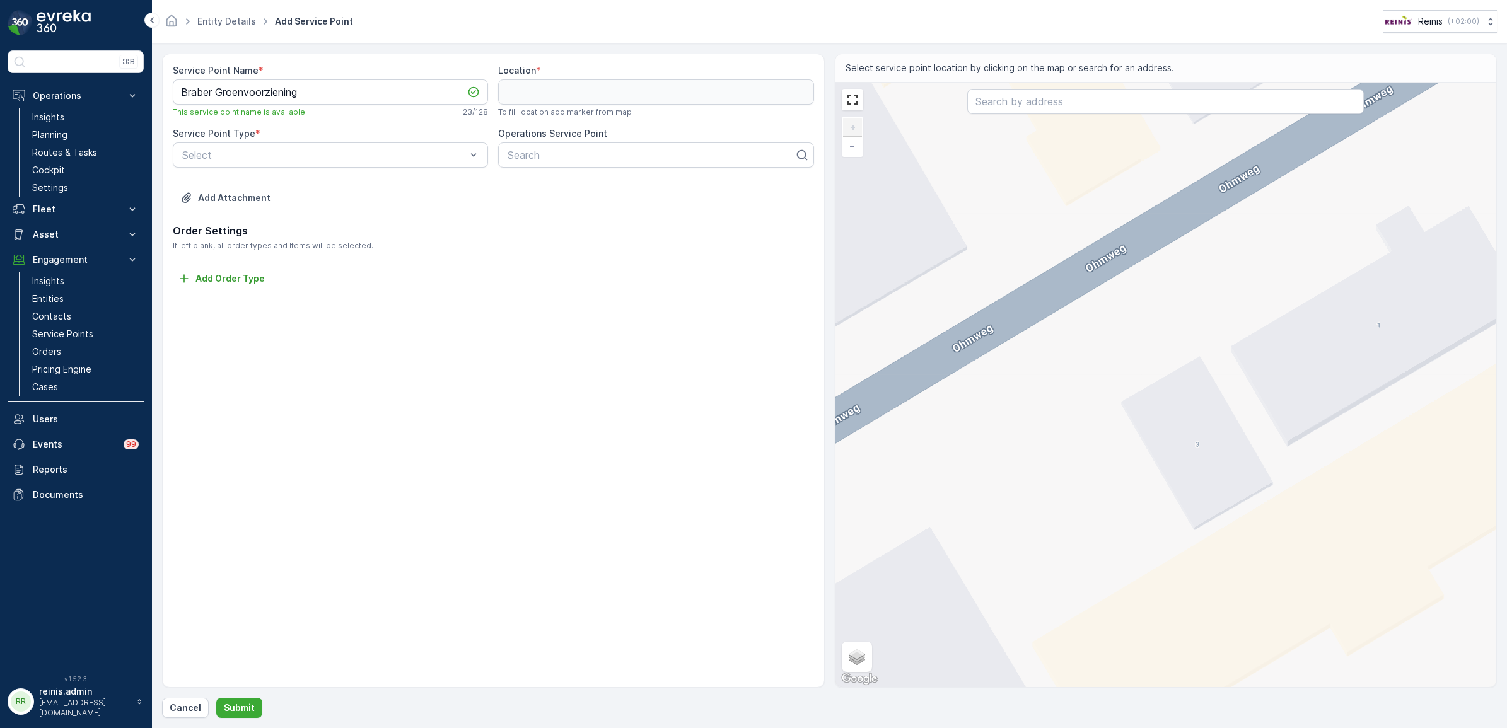
click at [1146, 361] on div "+ − Satellite Roadmap Terrain Hybrid Leaflet Keyboard shortcuts Map Data Map da…" at bounding box center [1165, 385] width 661 height 604
type input "51.85382608912249,4.301501845011826"
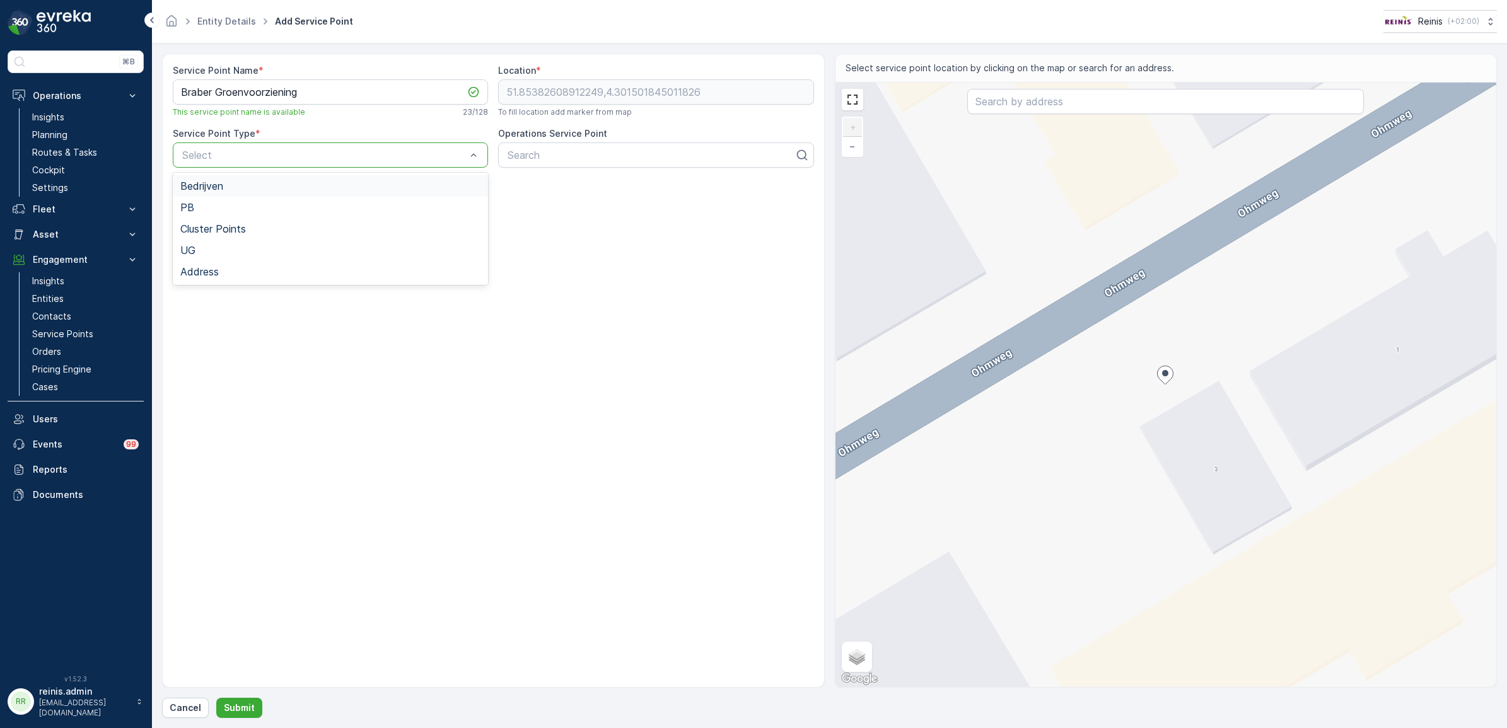
click at [205, 180] on div "Bedrijven" at bounding box center [330, 185] width 315 height 21
click at [547, 149] on div at bounding box center [650, 154] width 289 height 11
paste input "Braber Groenvoorziening"
type input "Braber Groenvoorziening"
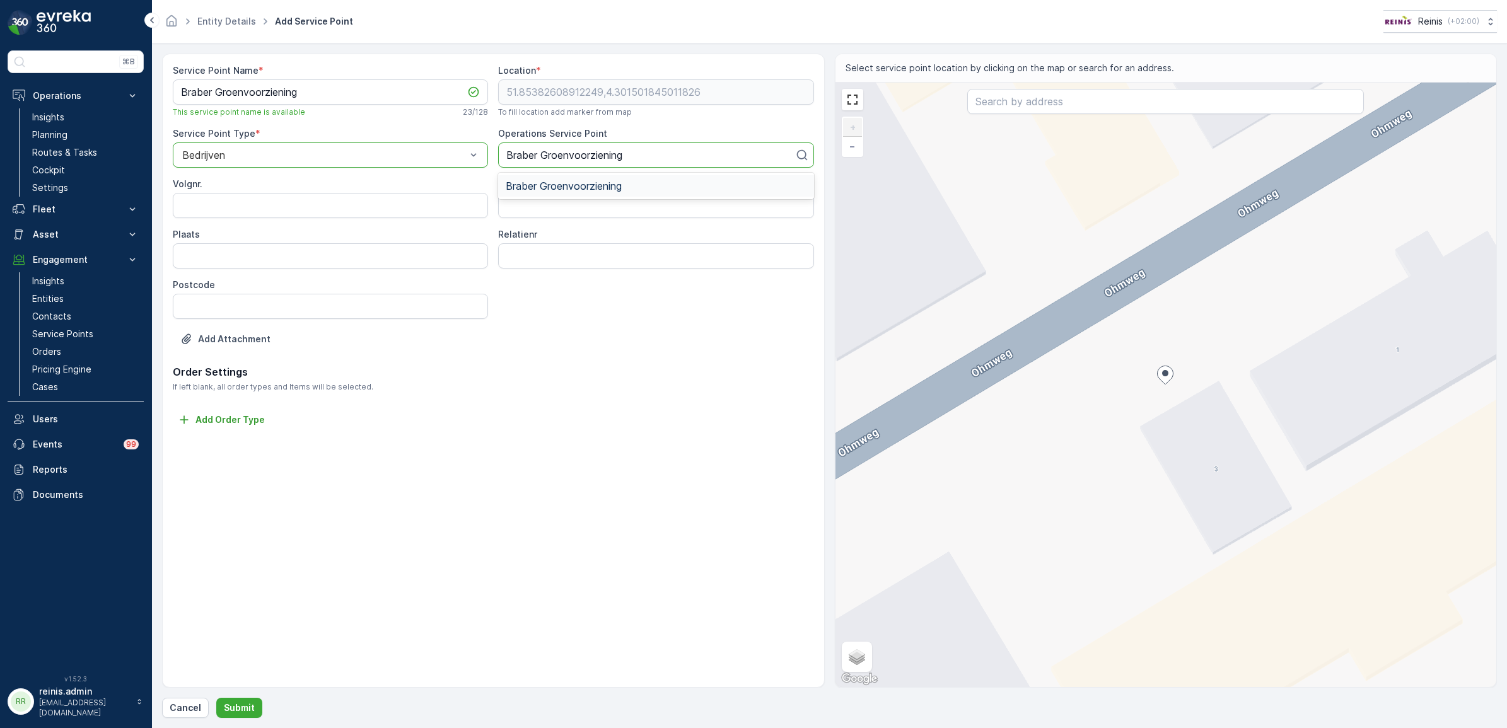
click at [555, 184] on span "Braber Groenvoorziening" at bounding box center [564, 185] width 116 height 11
click at [357, 207] on input "Volgnr." at bounding box center [330, 205] width 315 height 25
type input "1"
type input "Ohmweg 3"
type input "Spijkenisse"
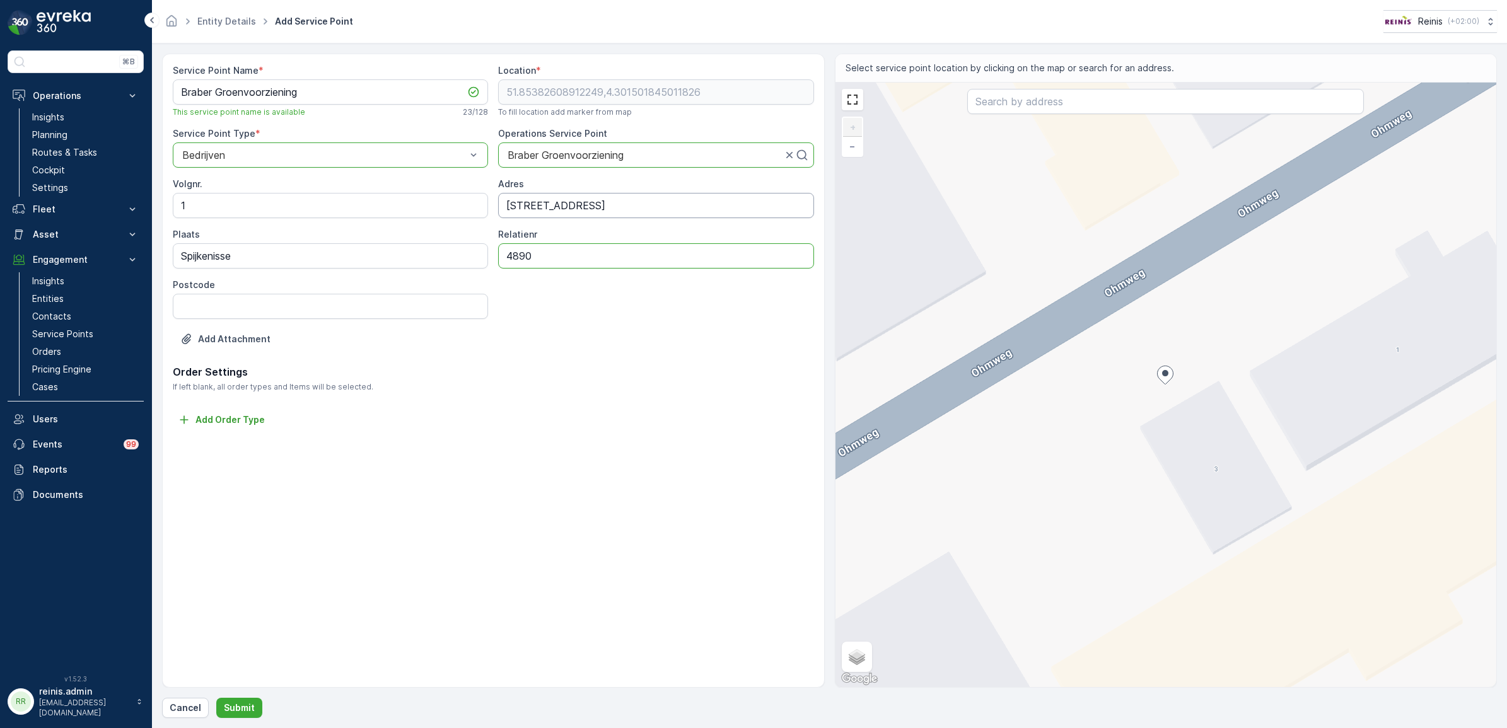
type input "4890"
type input "3208KE"
click at [247, 707] on p "Submit" at bounding box center [239, 708] width 31 height 13
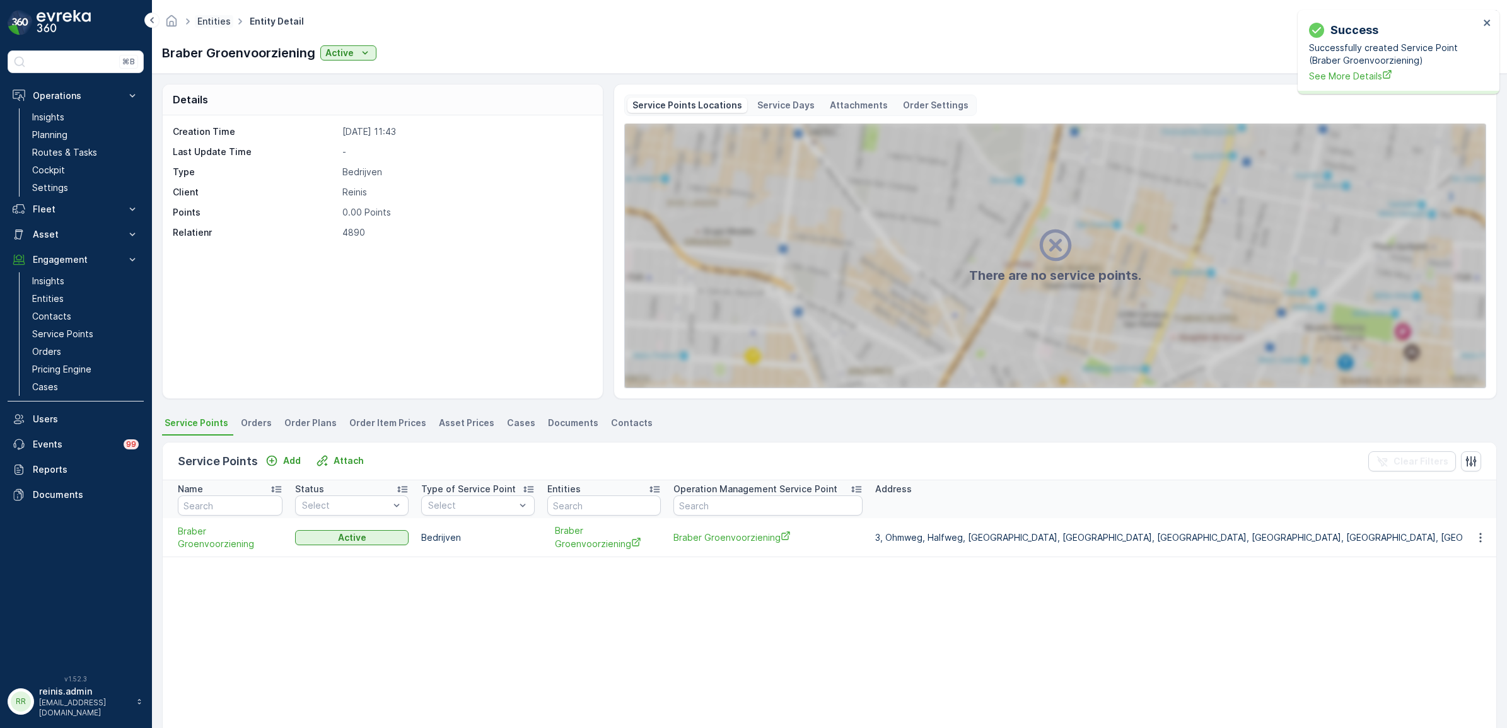
click at [219, 21] on link "Entities" at bounding box center [213, 21] width 33 height 11
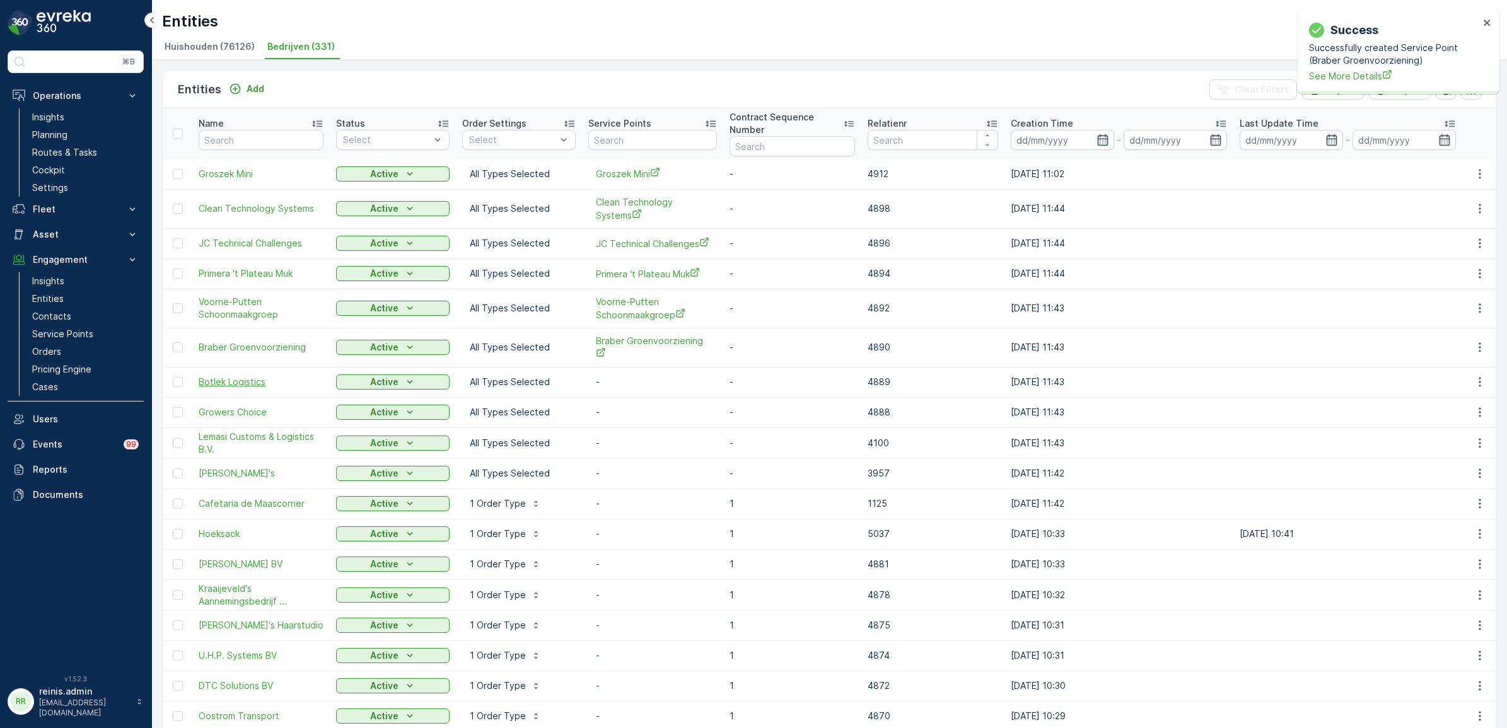
click at [245, 376] on span "Botlek Logistics" at bounding box center [261, 382] width 125 height 13
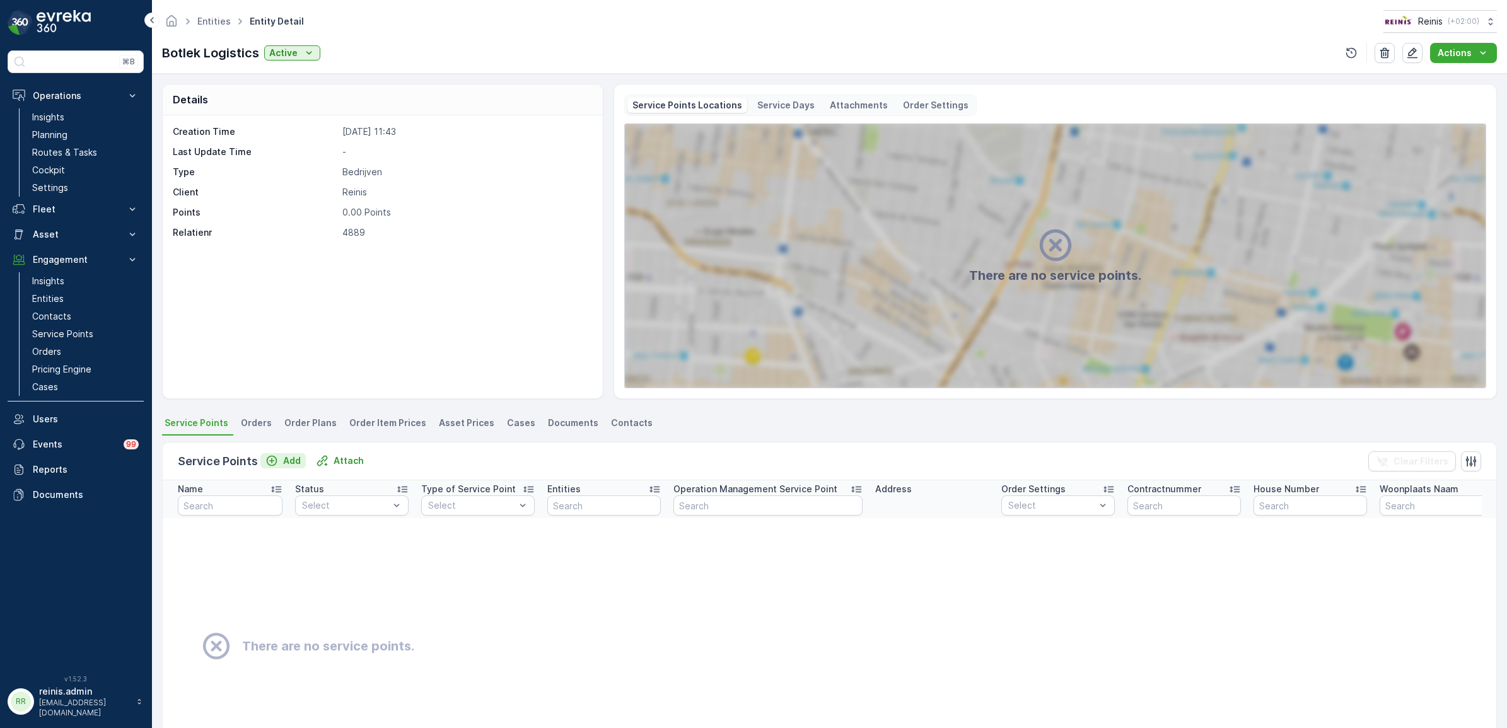
click at [283, 456] on p "Add" at bounding box center [292, 460] width 18 height 13
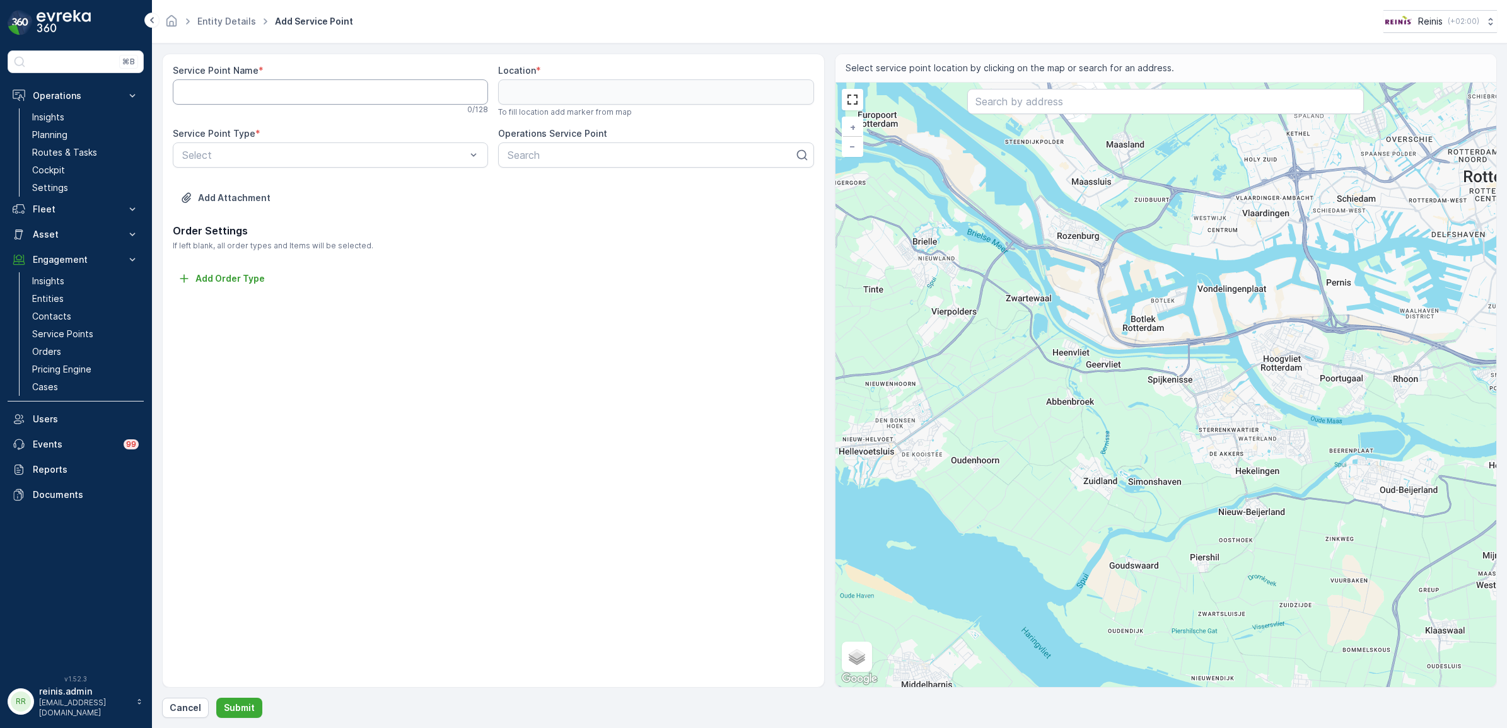
click at [279, 99] on Name "Service Point Name" at bounding box center [330, 91] width 315 height 25
paste Name "Botlek Logistics"
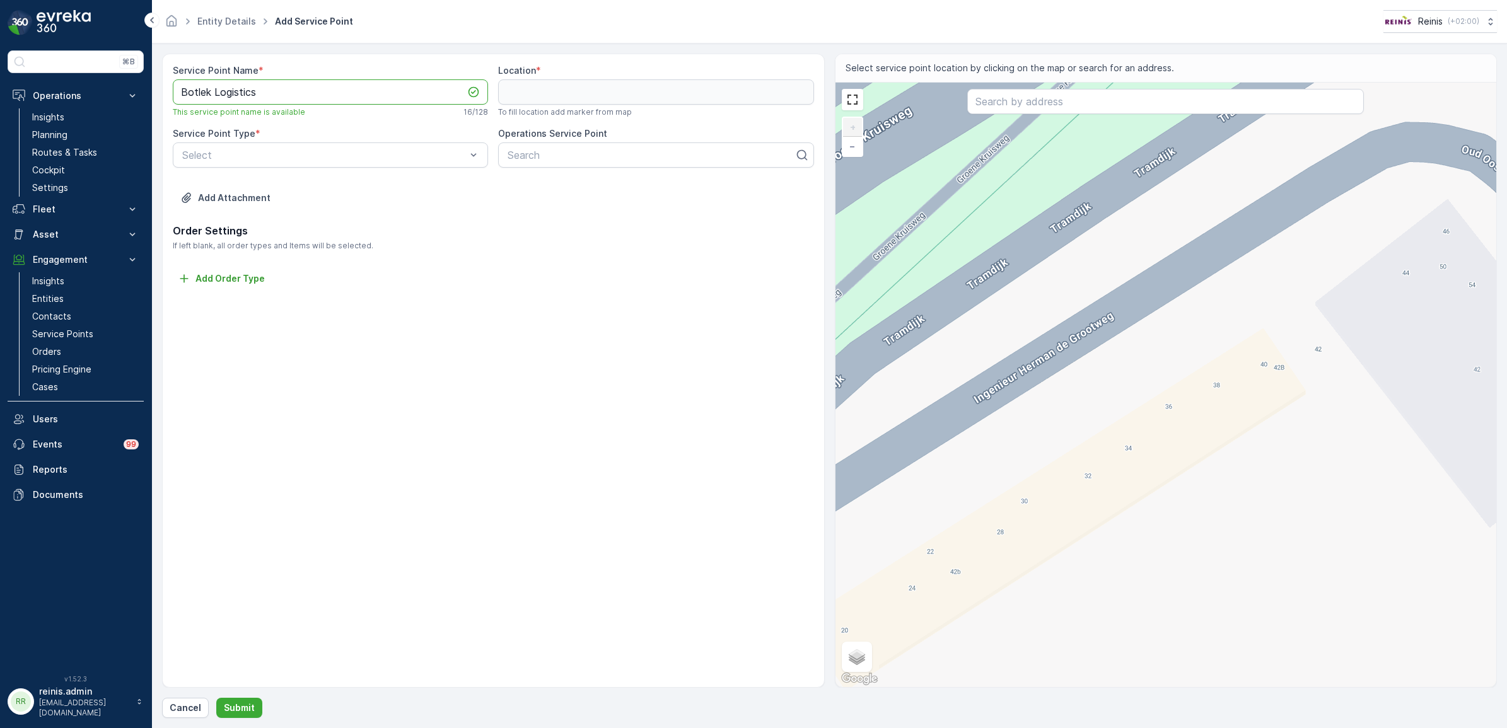
type Name "Botlek Logistics"
click at [1104, 411] on div "+ − Satellite Roadmap Terrain Hybrid Leaflet Keyboard shortcuts Map Data Map da…" at bounding box center [1165, 385] width 661 height 604
type input "51.85584394140091,4.333213605953935"
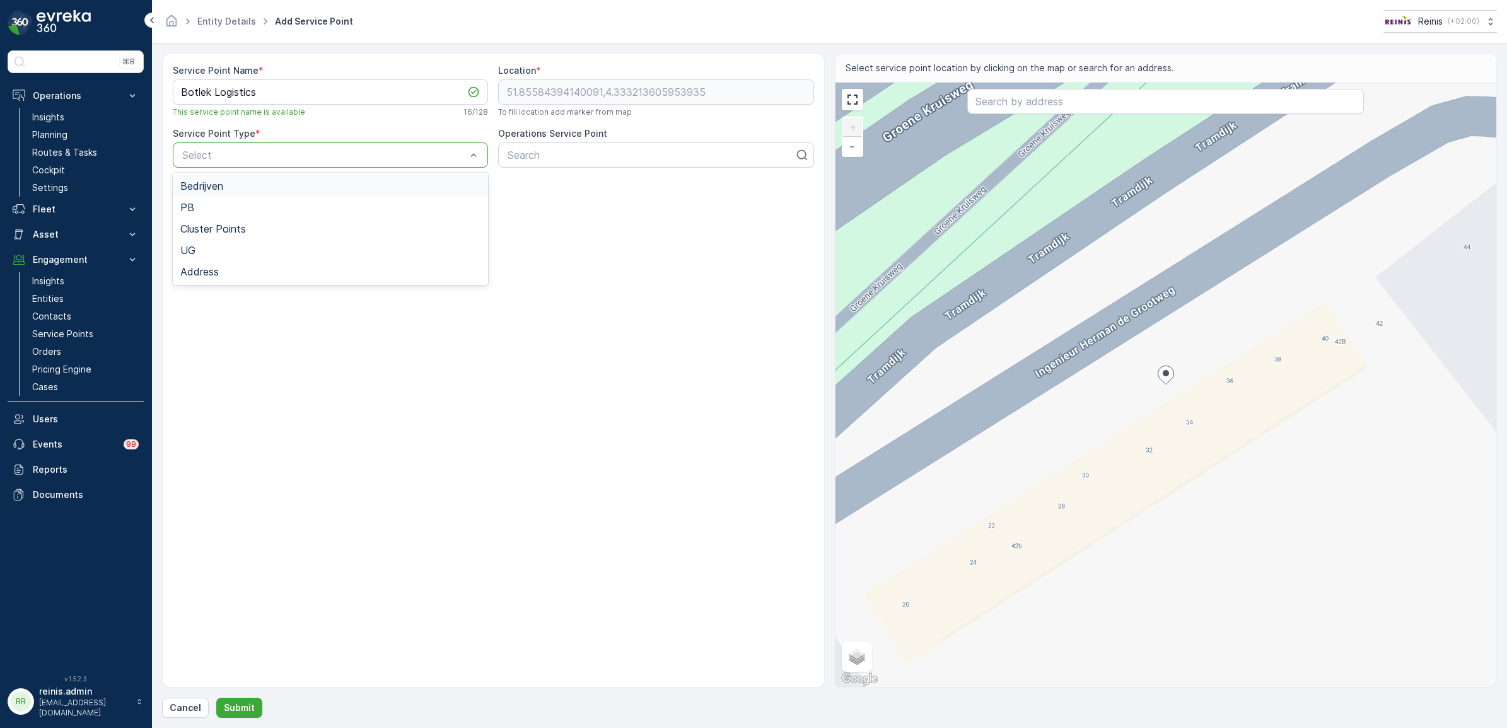
click at [318, 190] on div "Bedrijven" at bounding box center [330, 185] width 300 height 11
click at [537, 153] on div at bounding box center [650, 154] width 289 height 11
paste input "Botlek Logistics"
type input "Botlek Logistics"
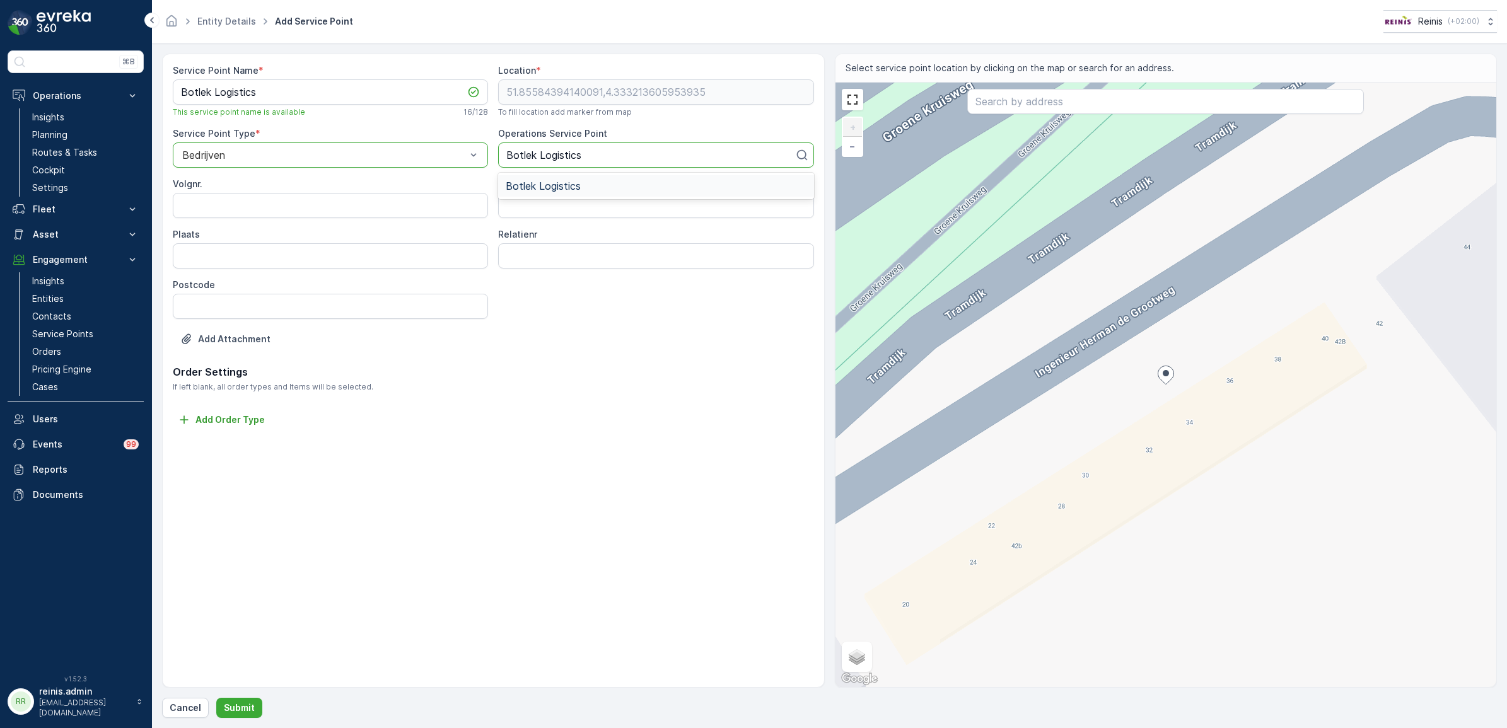
click at [560, 186] on span "Botlek Logistics" at bounding box center [543, 185] width 75 height 11
click at [356, 205] on input "Volgnr." at bounding box center [330, 205] width 315 height 25
type input "1"
type input "Ingenieur Herman de Grootweg 34"
type input "Spijkenisse"
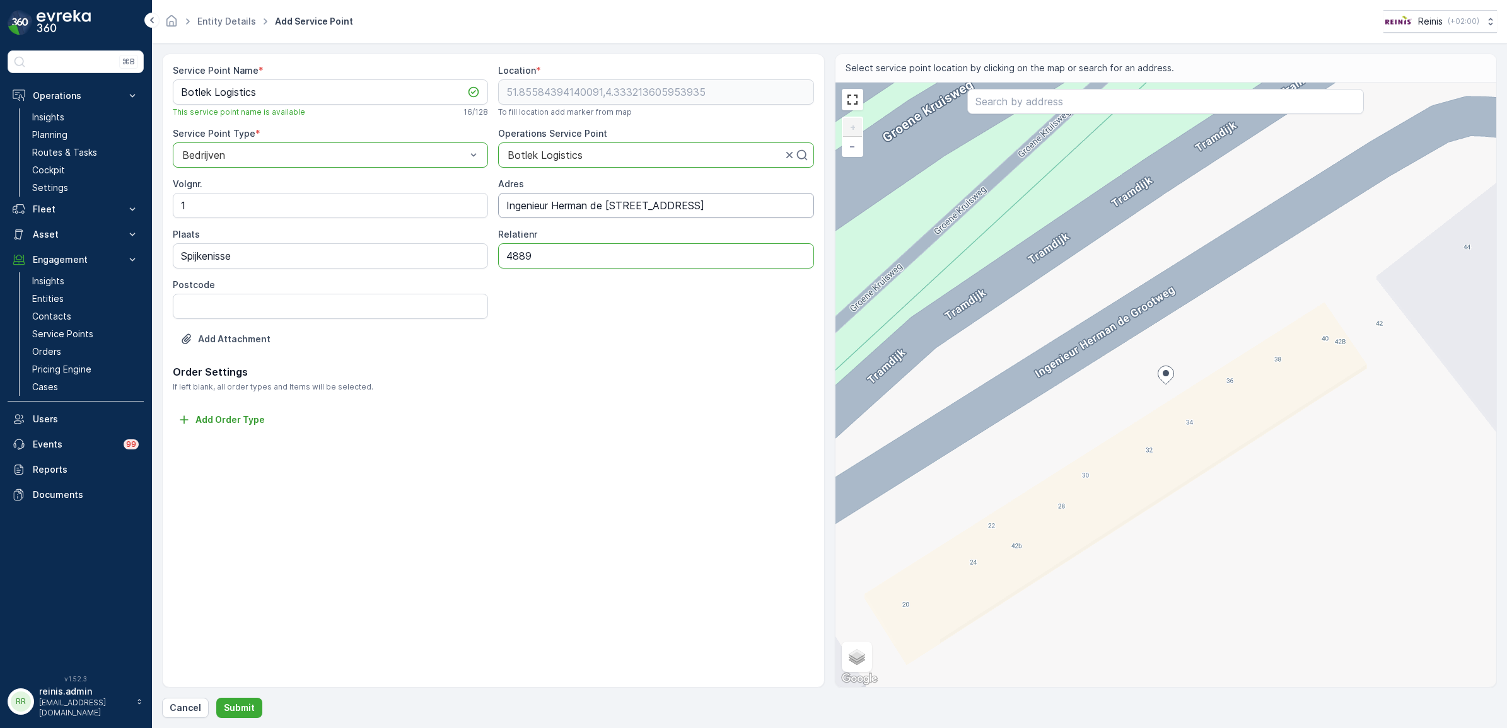
type input "4889"
type input "3201AB"
click at [226, 706] on p "Submit" at bounding box center [239, 708] width 31 height 13
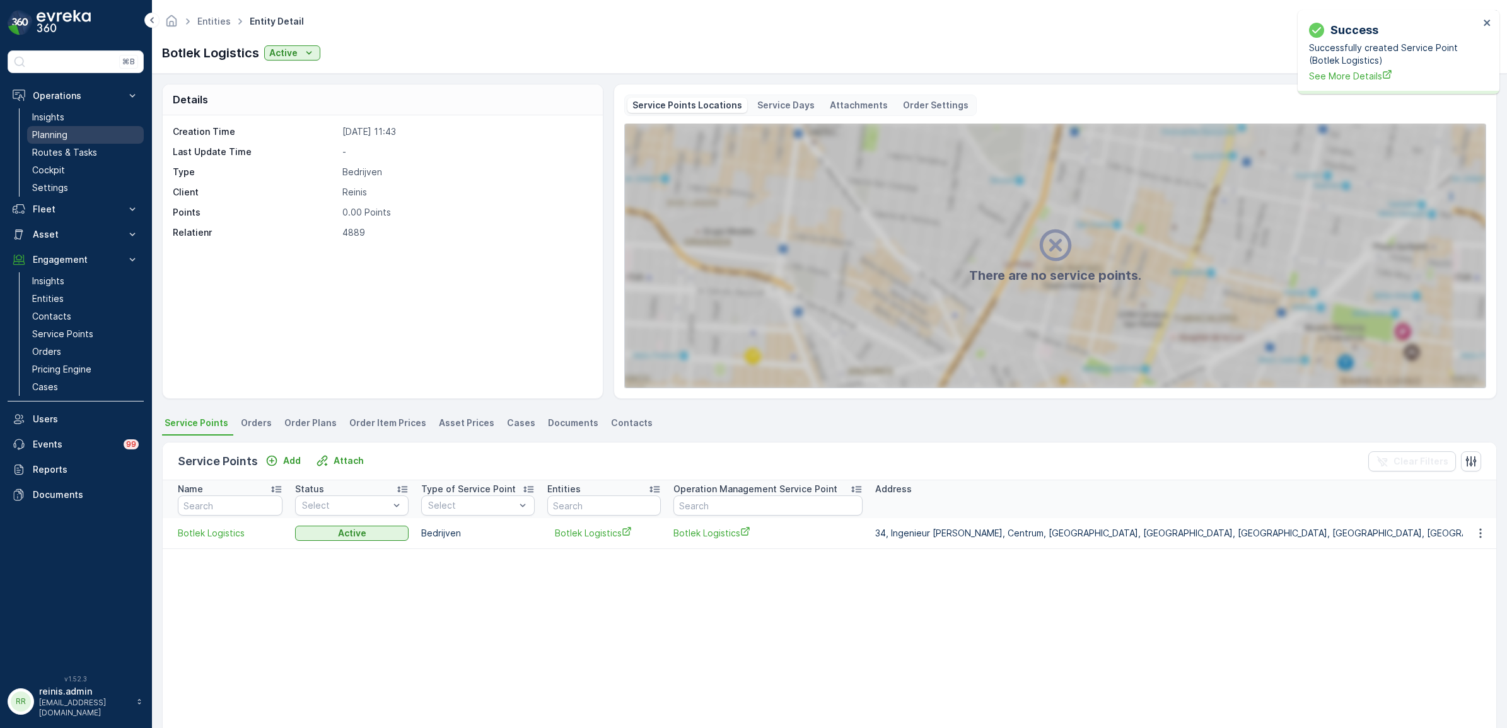
click at [60, 133] on p "Planning" at bounding box center [49, 135] width 35 height 13
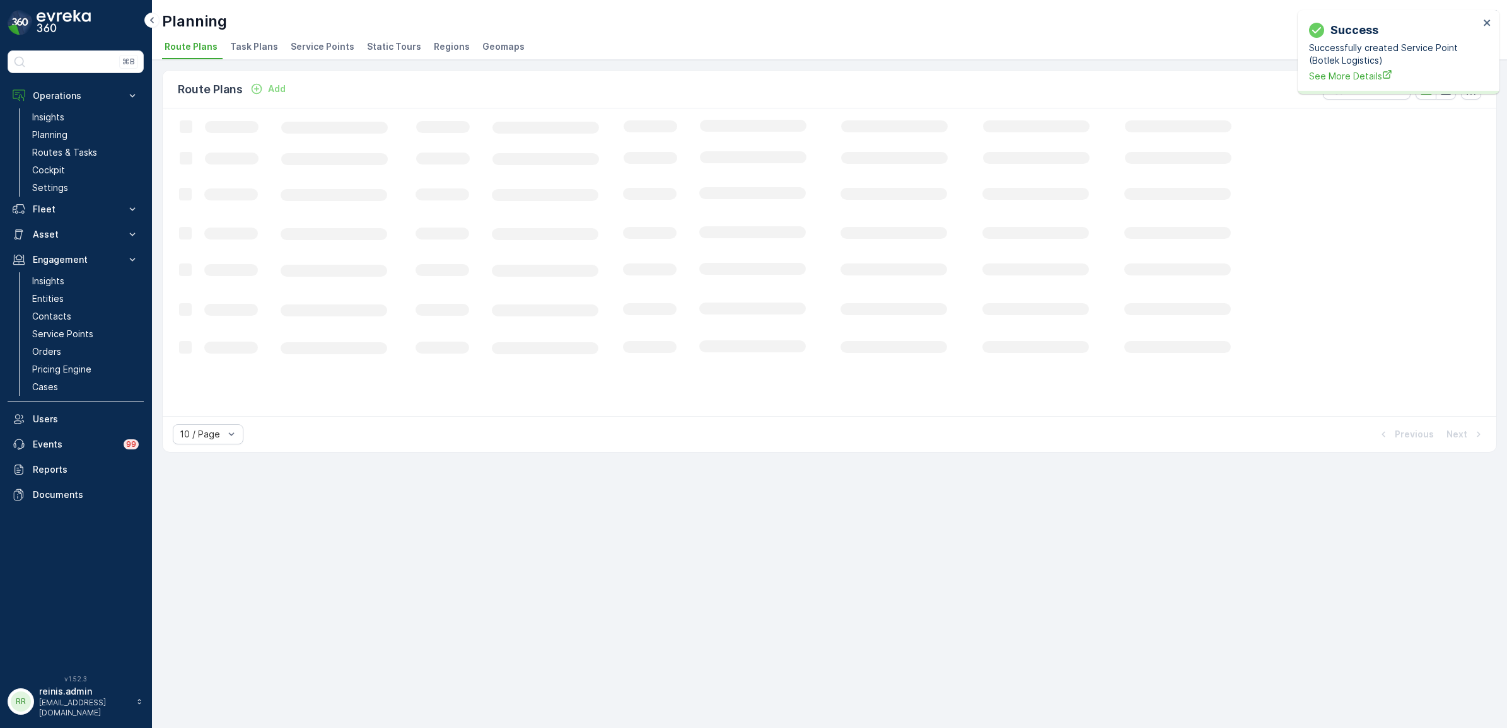
click at [309, 45] on span "Service Points" at bounding box center [323, 46] width 64 height 13
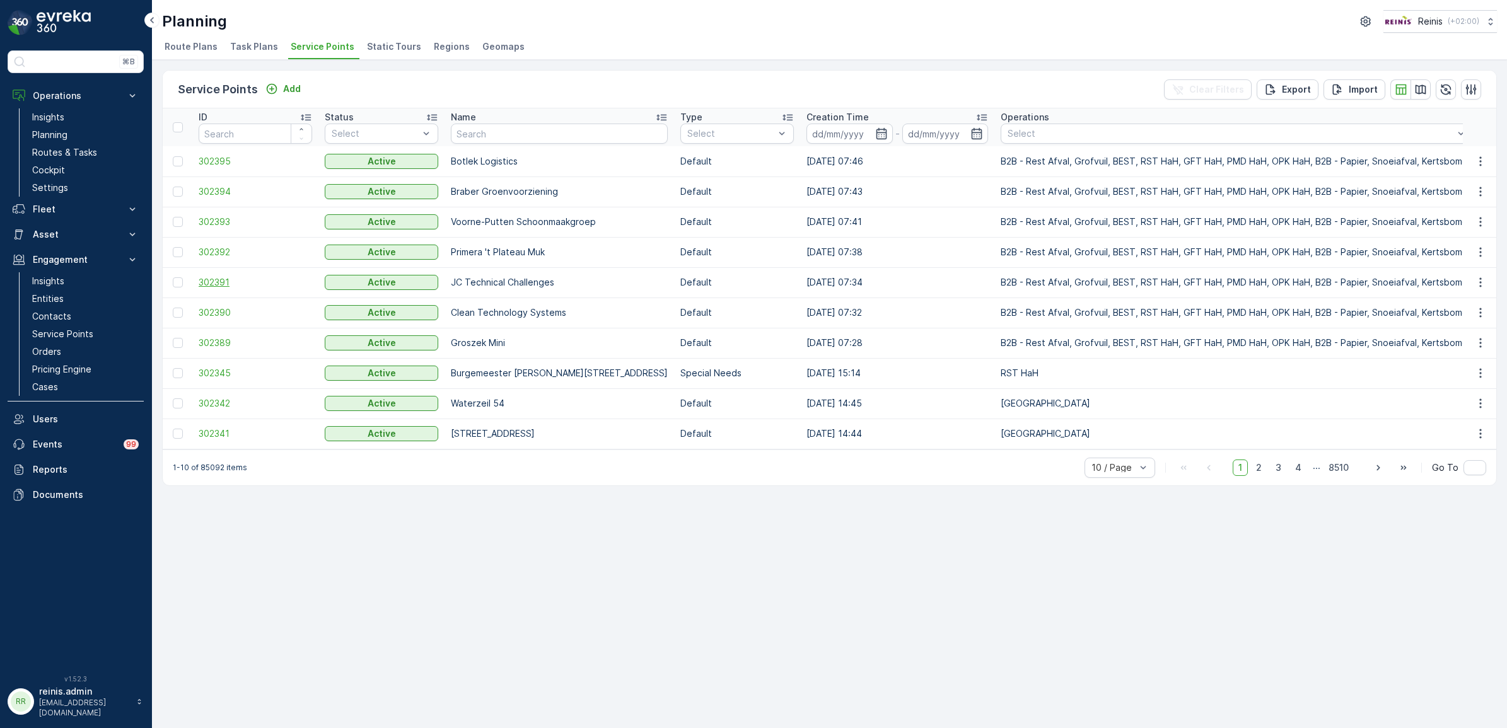
click at [226, 284] on span "302391" at bounding box center [255, 282] width 113 height 13
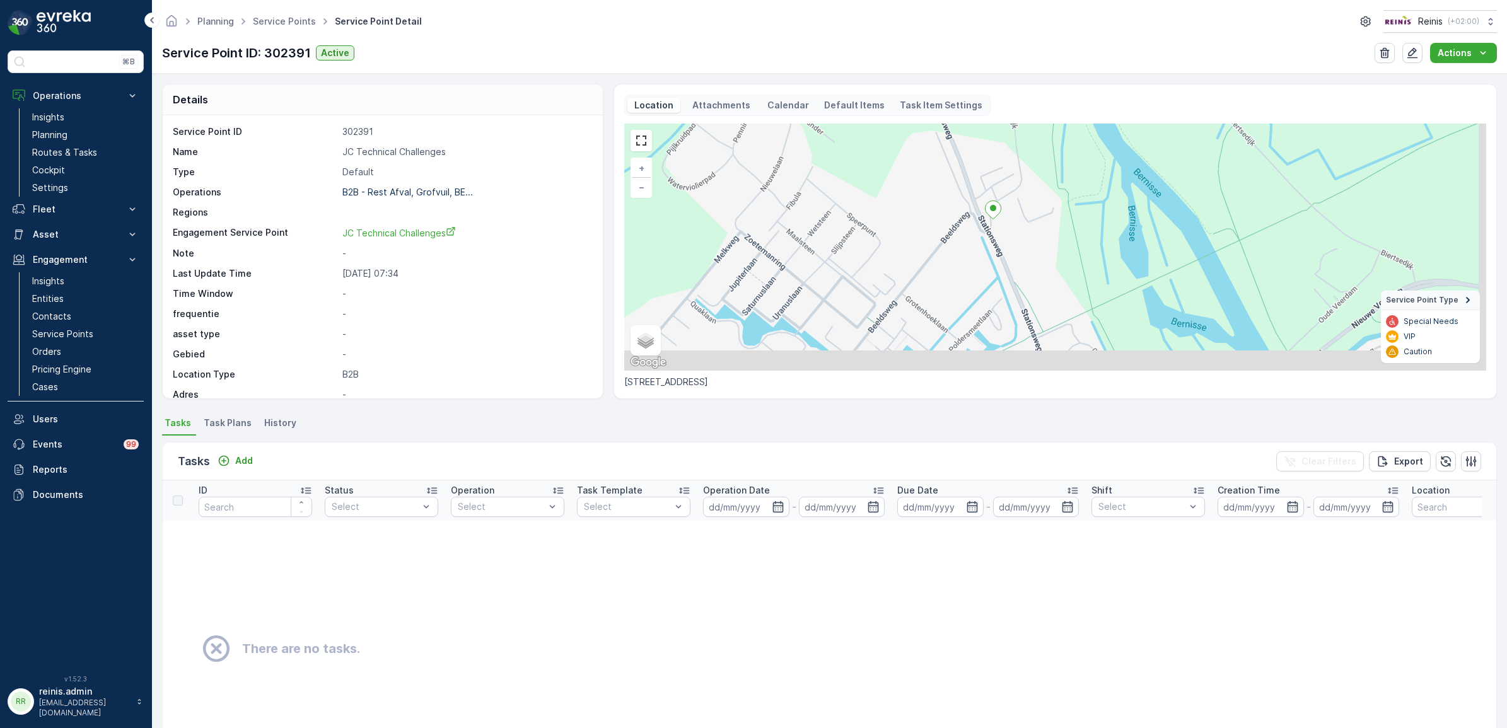
drag, startPoint x: 1045, startPoint y: 284, endPoint x: 957, endPoint y: 236, distance: 100.4
click at [956, 240] on div "+ − Satellite Roadmap Terrain Hybrid Leaflet Keyboard shortcuts Map Data Map da…" at bounding box center [1055, 247] width 862 height 247
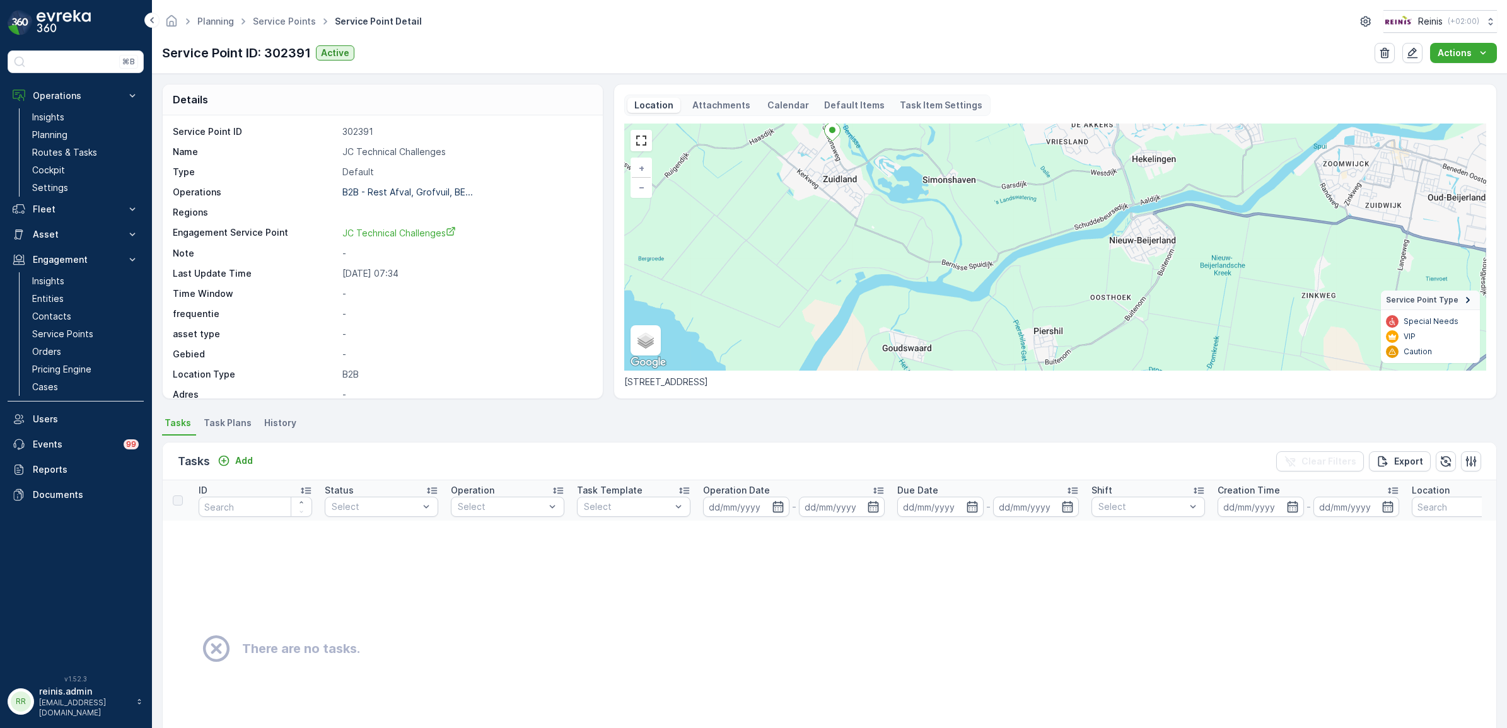
drag, startPoint x: 1001, startPoint y: 290, endPoint x: 881, endPoint y: 219, distance: 139.0
click at [881, 219] on div "+ − Satellite Roadmap Terrain Hybrid Leaflet Keyboard shortcuts Map Data Map da…" at bounding box center [1055, 247] width 862 height 247
click at [1410, 52] on icon "button" at bounding box center [1412, 53] width 13 height 13
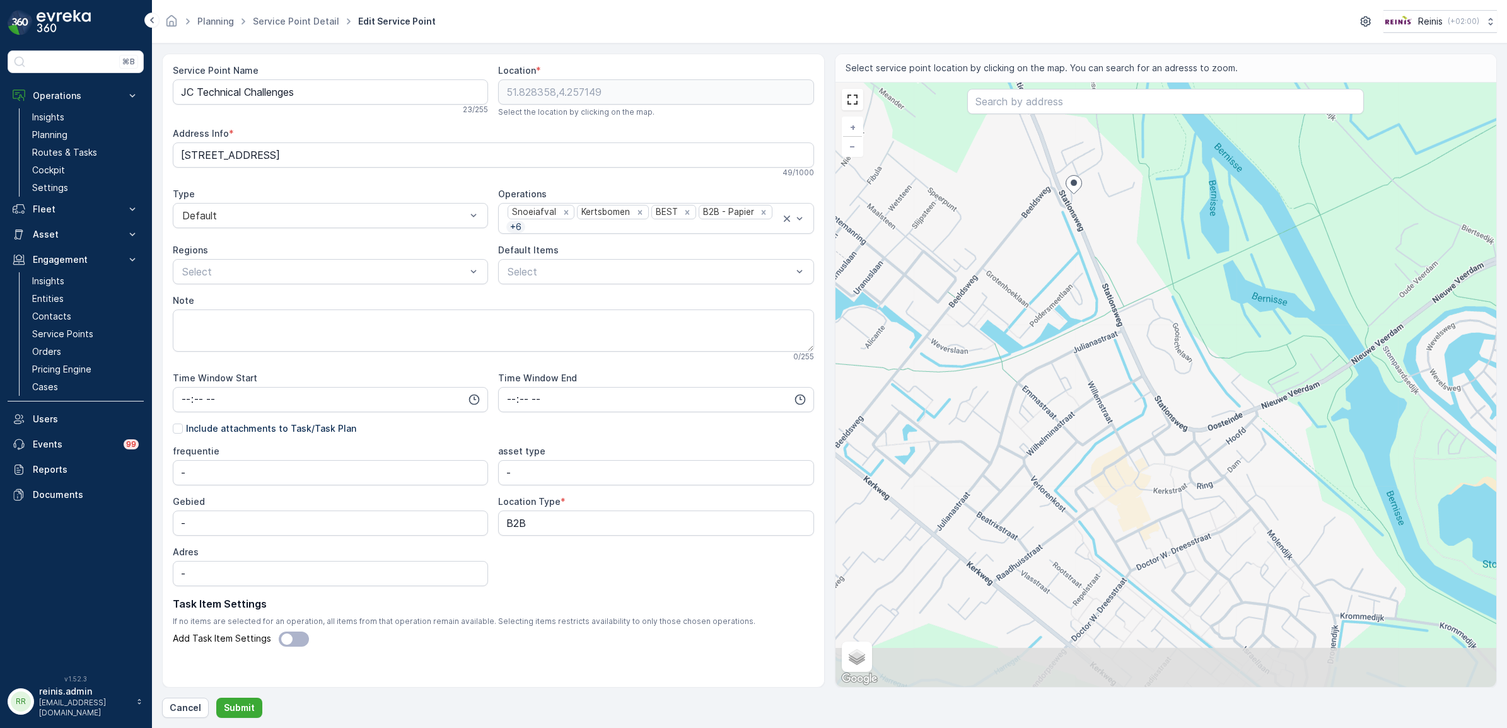
drag, startPoint x: 1174, startPoint y: 564, endPoint x: 1078, endPoint y: 369, distance: 217.9
click at [1078, 369] on div "+ − Satellite Roadmap Terrain Hybrid Leaflet Keyboard shortcuts Map Data Map da…" at bounding box center [1165, 385] width 661 height 604
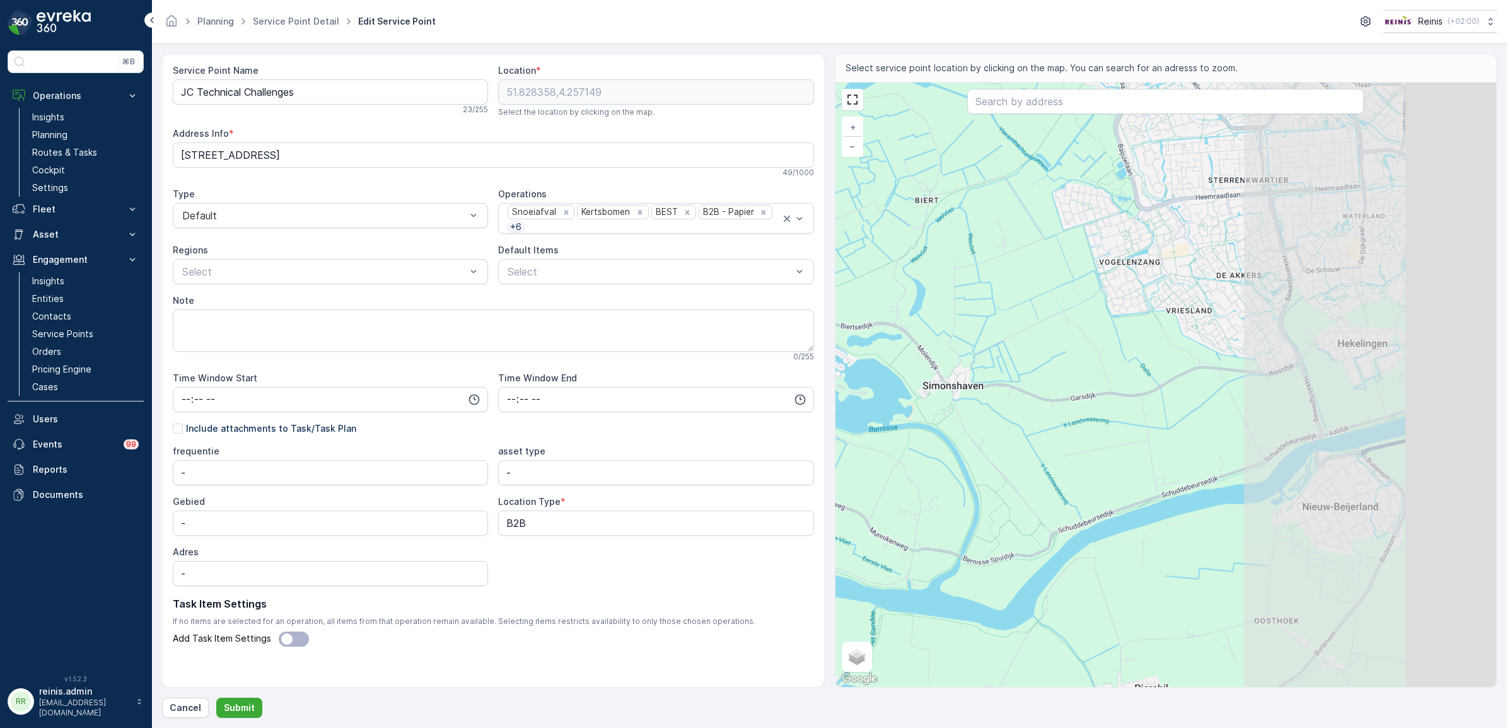
drag, startPoint x: 1350, startPoint y: 455, endPoint x: 1000, endPoint y: 427, distance: 351.0
click at [992, 422] on div "+ − Satellite Roadmap Terrain Hybrid Leaflet Keyboard shortcuts Map Data Map da…" at bounding box center [1165, 385] width 661 height 604
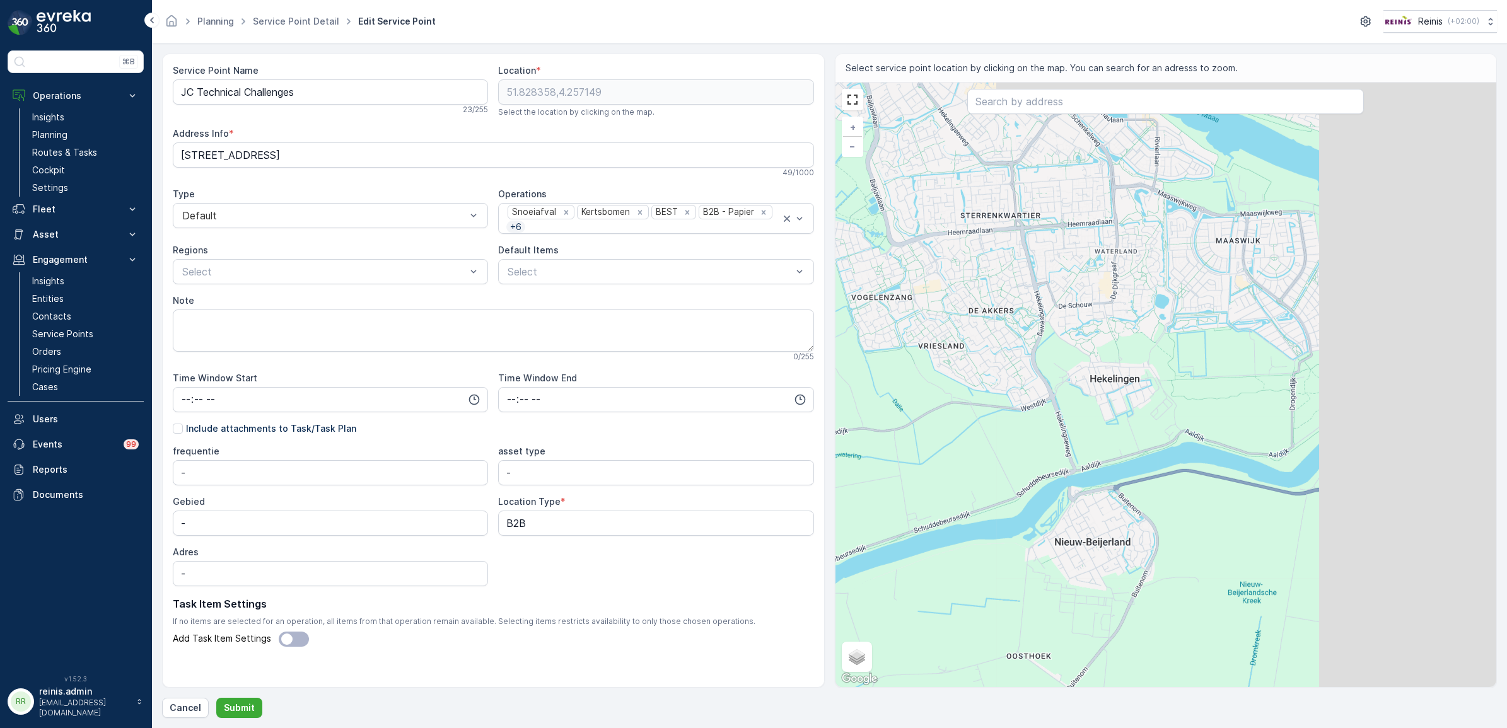
drag, startPoint x: 1154, startPoint y: 417, endPoint x: 1054, endPoint y: 451, distance: 105.2
click at [1048, 451] on div "+ − Satellite Roadmap Terrain Hybrid Leaflet Keyboard shortcuts Map Data Map da…" at bounding box center [1165, 385] width 661 height 604
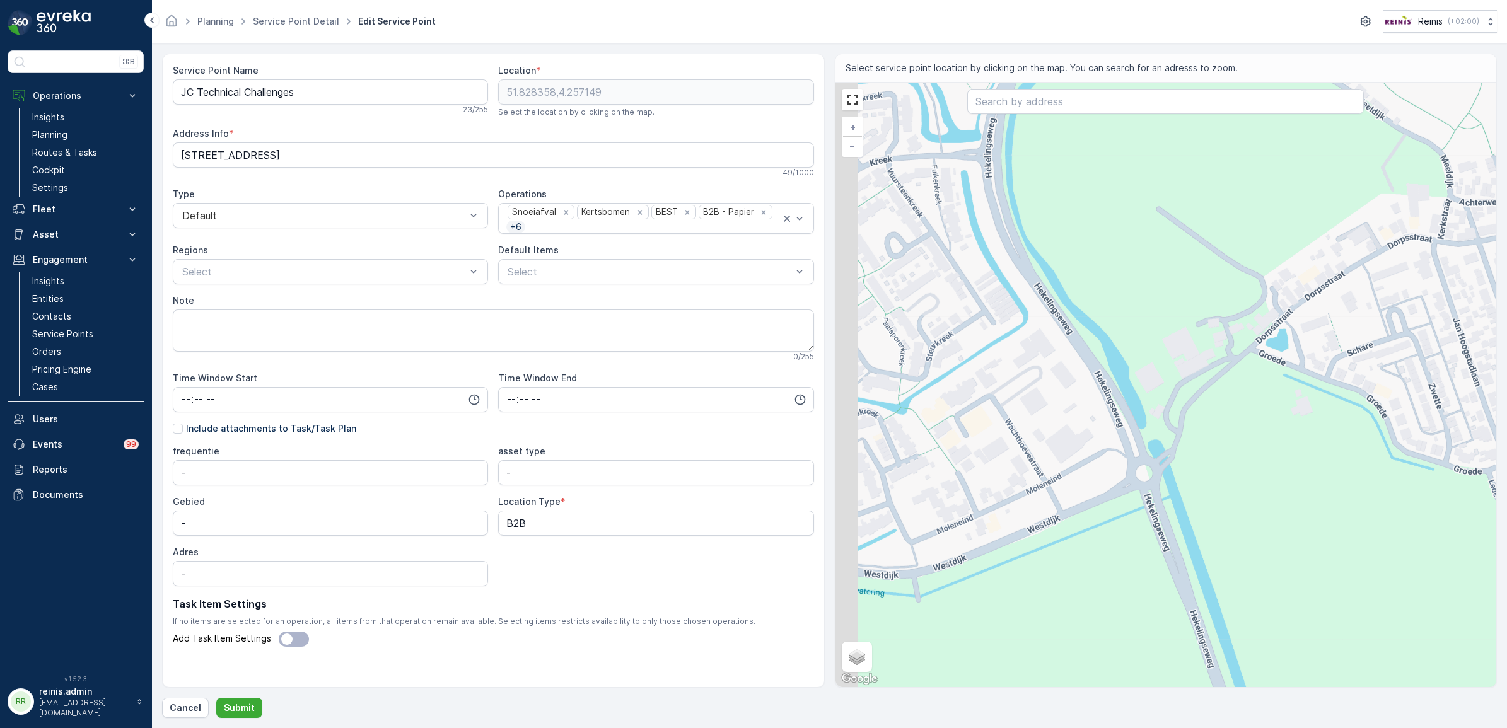
drag, startPoint x: 969, startPoint y: 395, endPoint x: 1006, endPoint y: 407, distance: 38.3
click at [1006, 407] on div "+ − Satellite Roadmap Terrain Hybrid Leaflet Keyboard shortcuts Map Data Map da…" at bounding box center [1165, 385] width 661 height 604
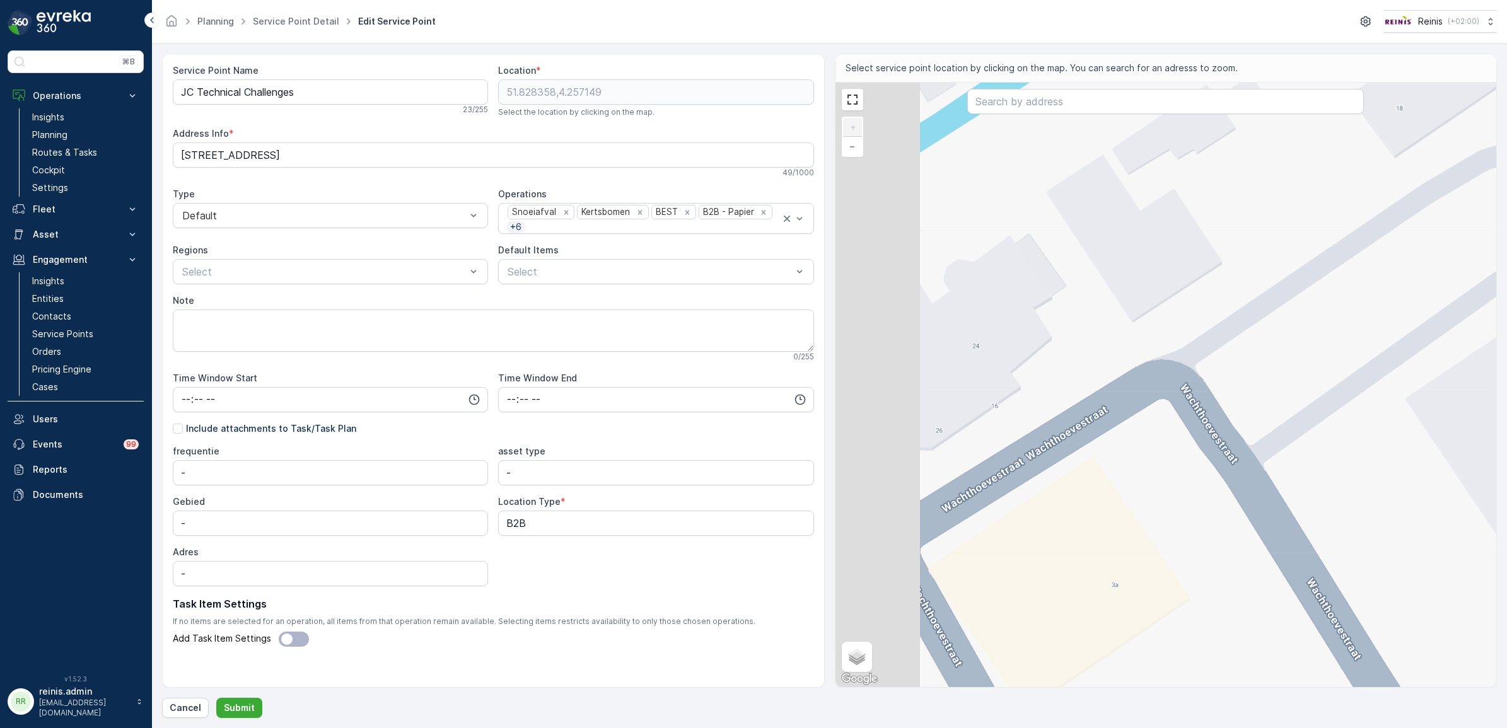
drag, startPoint x: 1043, startPoint y: 390, endPoint x: 1094, endPoint y: 380, distance: 51.3
click at [1094, 380] on div "+ − Satellite Roadmap Terrain Hybrid Leaflet Keyboard shortcuts Map Data Map da…" at bounding box center [1165, 385] width 661 height 604
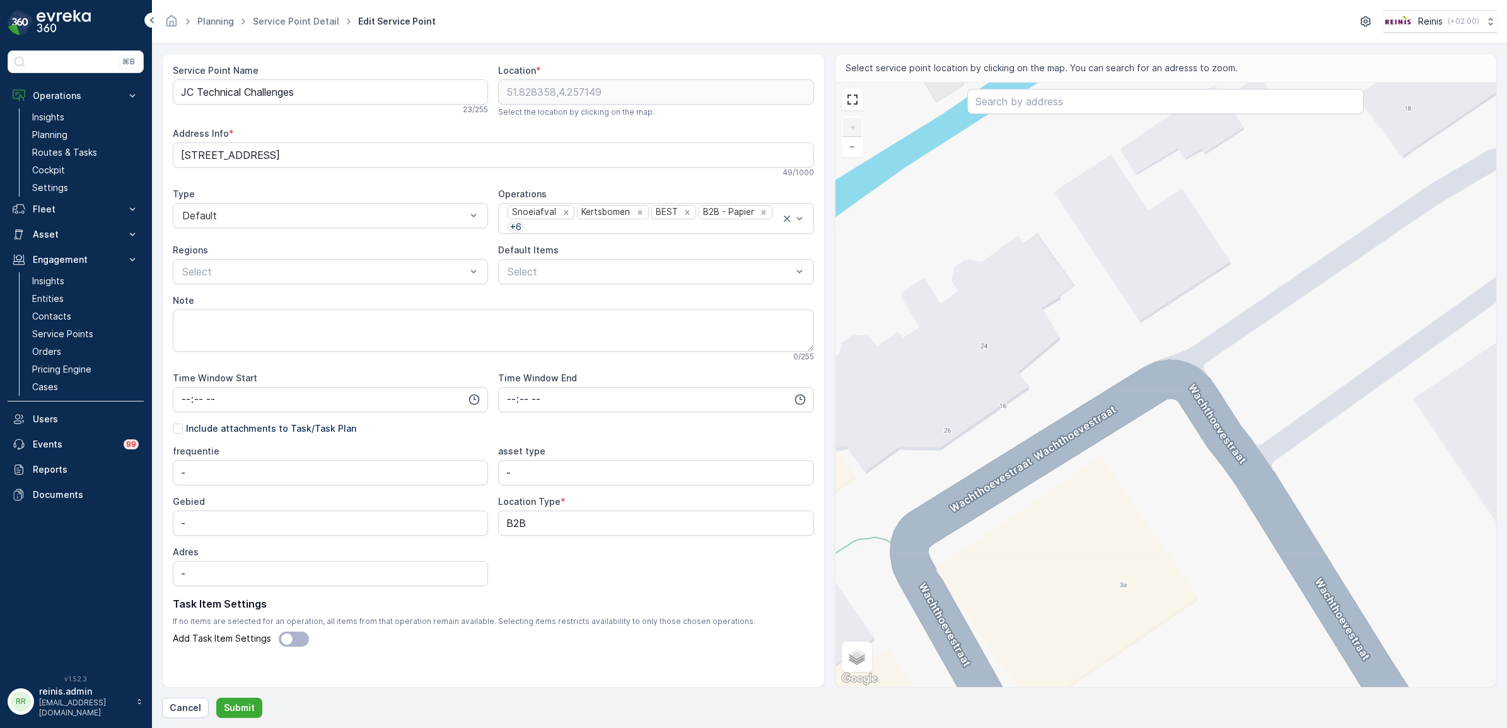
click at [1017, 432] on div "+ − Satellite Roadmap Terrain Hybrid Leaflet Keyboard shortcuts Map Data Map da…" at bounding box center [1165, 385] width 661 height 604
type input "51.82469223556988,4.333265901381643"
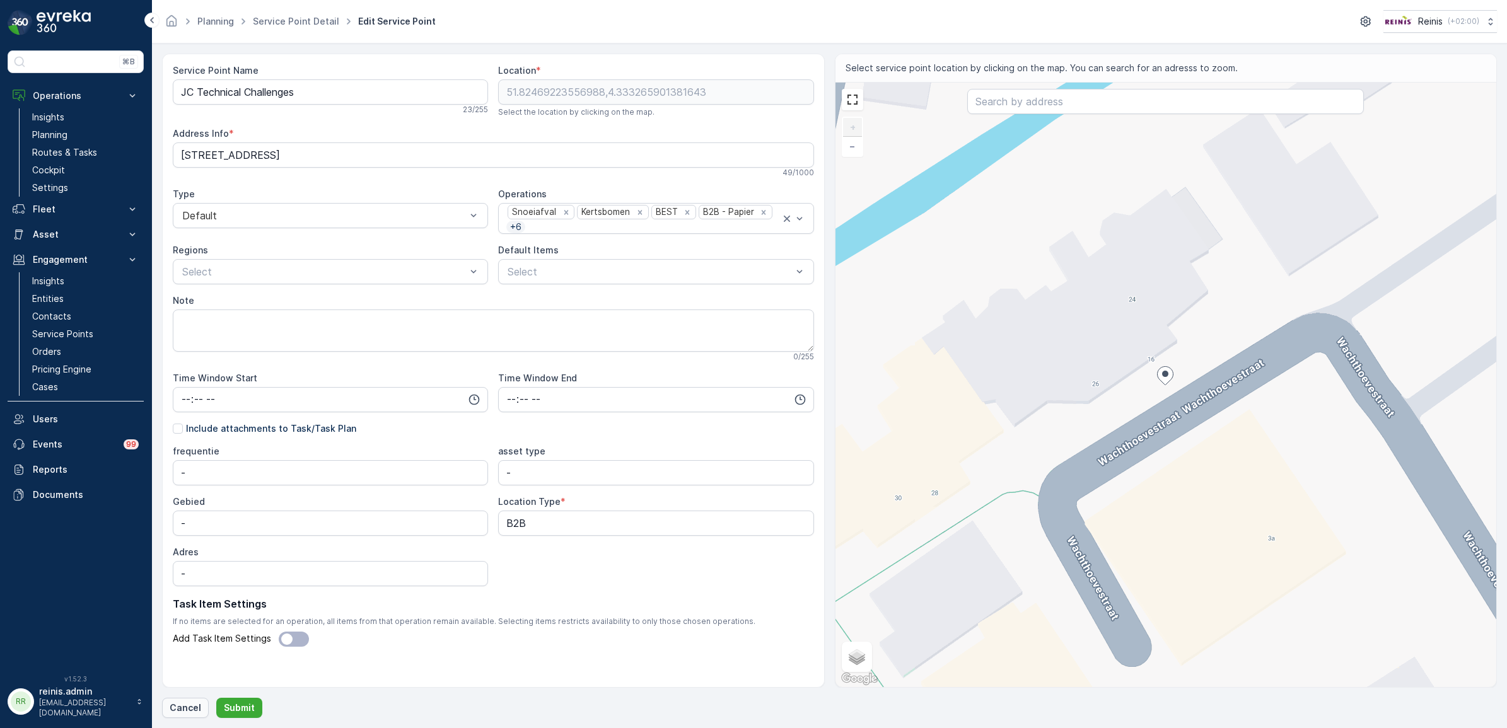
click at [185, 704] on p "Cancel" at bounding box center [186, 708] width 32 height 13
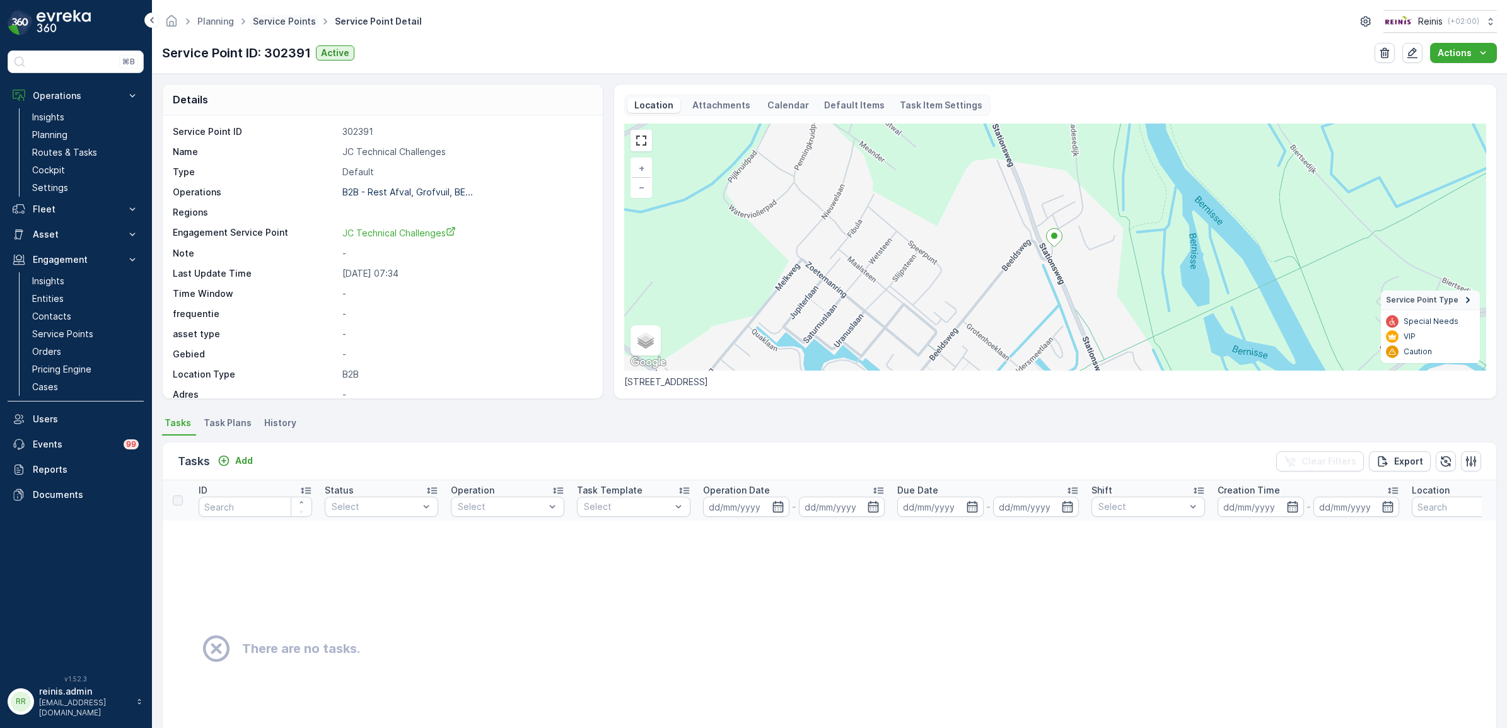
click at [307, 20] on link "Service Points" at bounding box center [284, 21] width 63 height 11
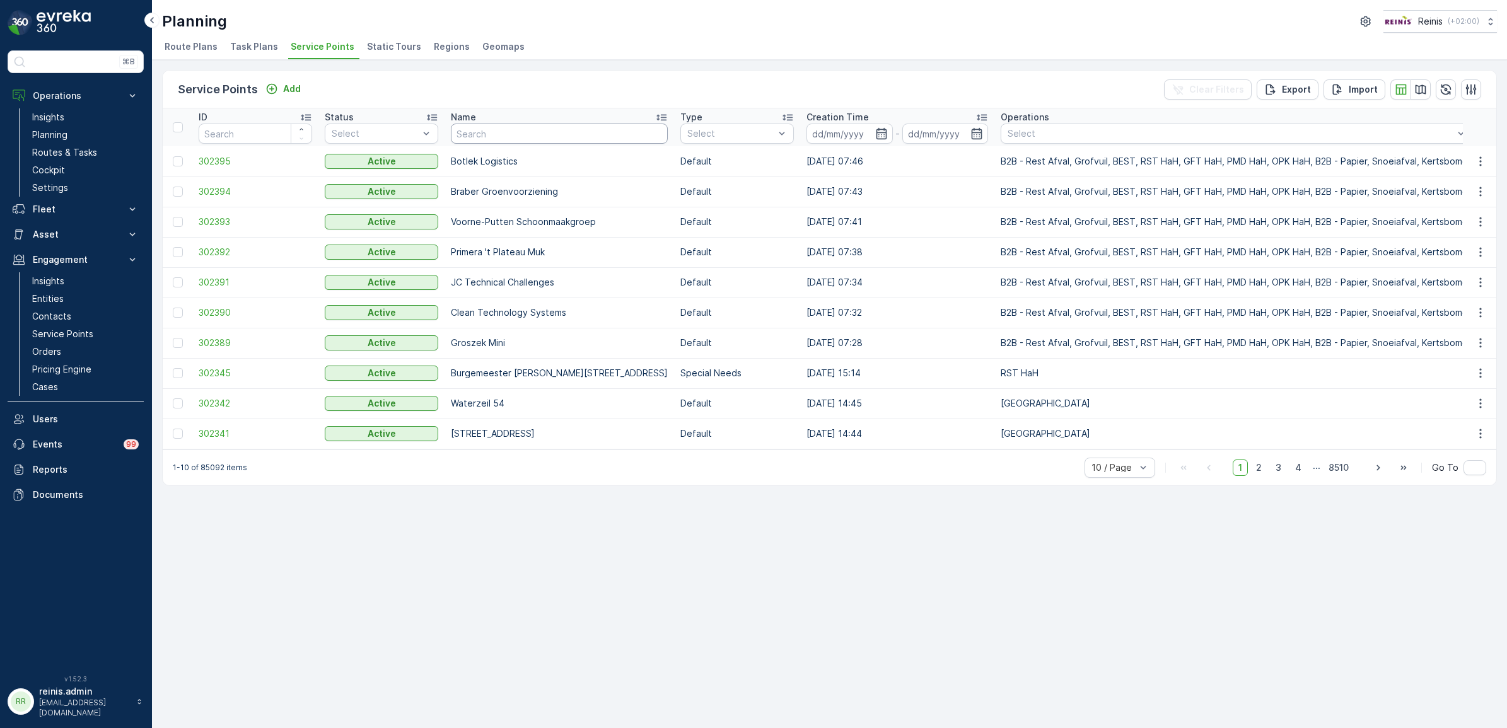
click at [498, 137] on input "text" at bounding box center [559, 134] width 217 height 20
type input "jc"
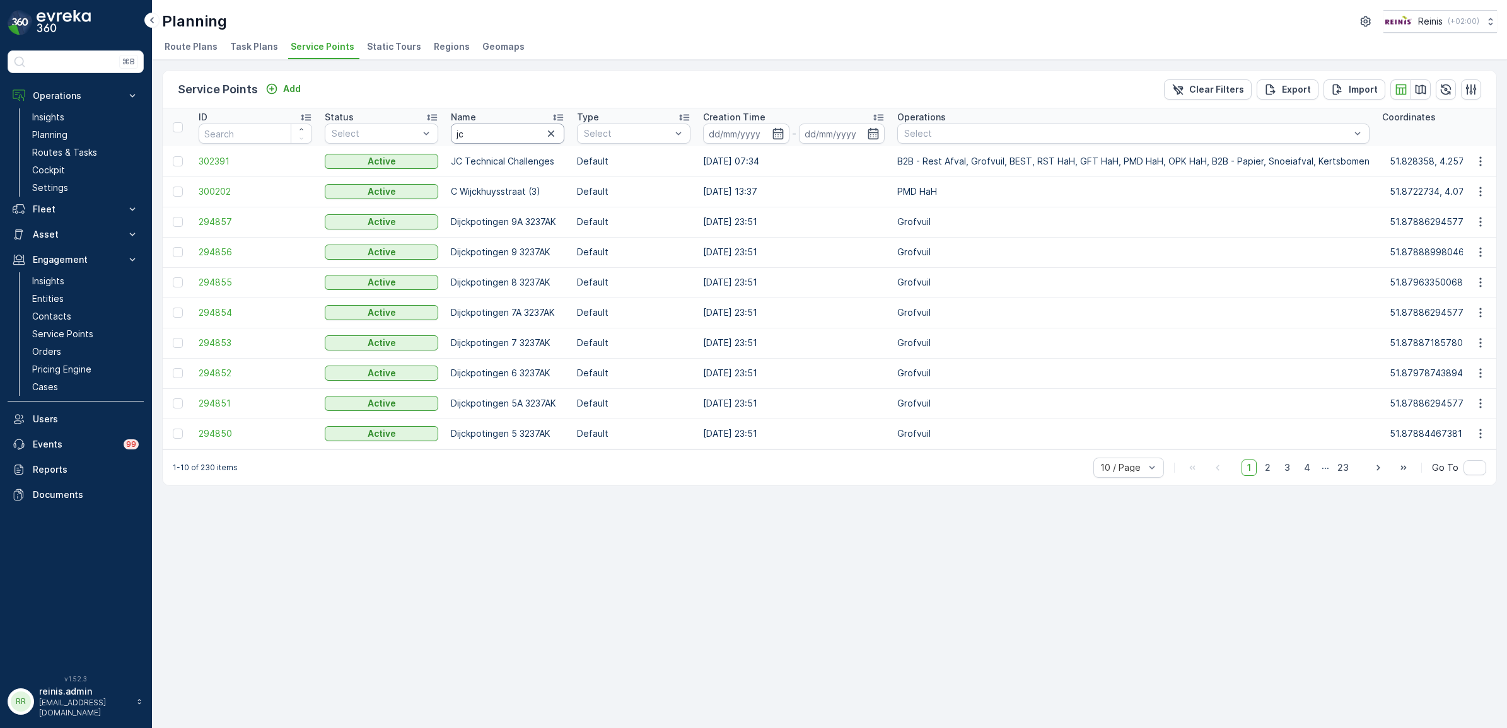
click at [494, 132] on input "jc" at bounding box center [507, 134] width 113 height 20
type input "jc"
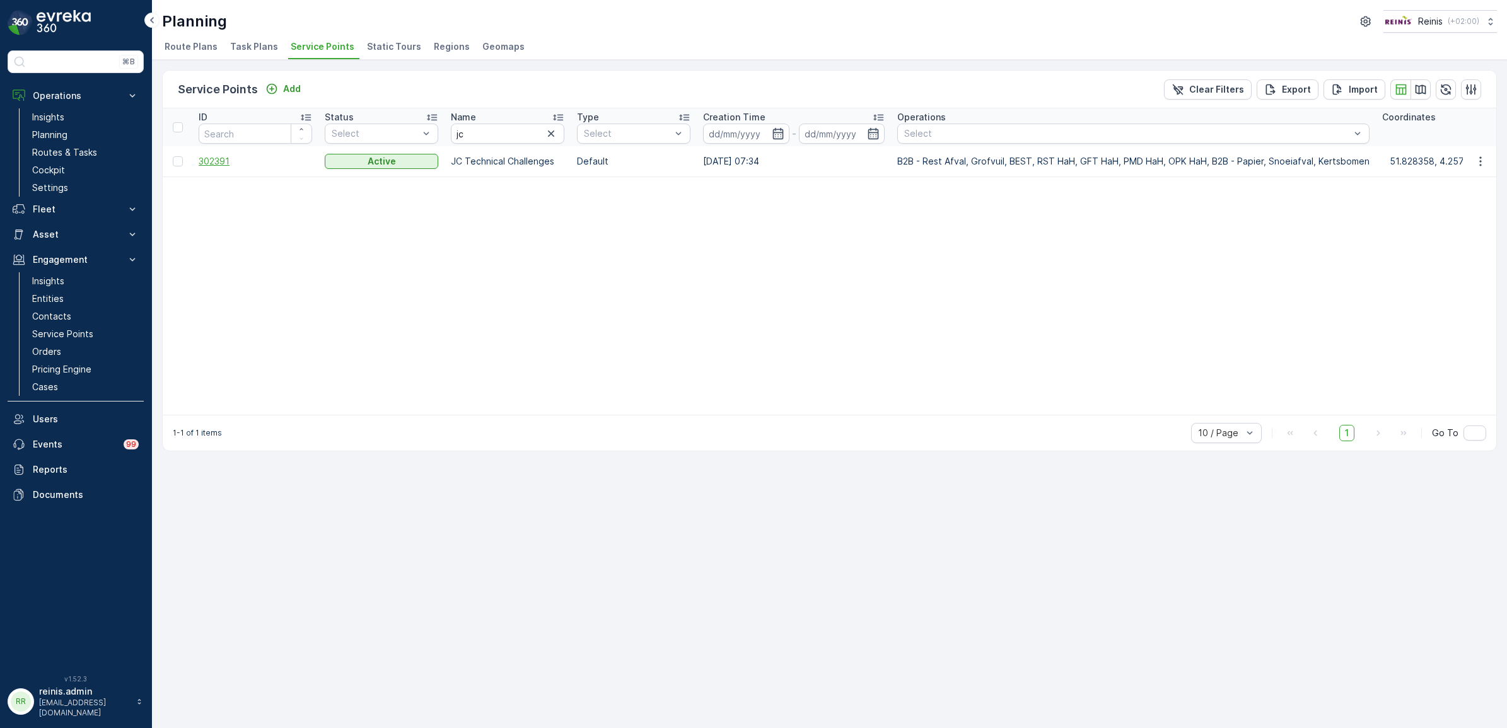
click at [219, 163] on span "302391" at bounding box center [255, 161] width 113 height 13
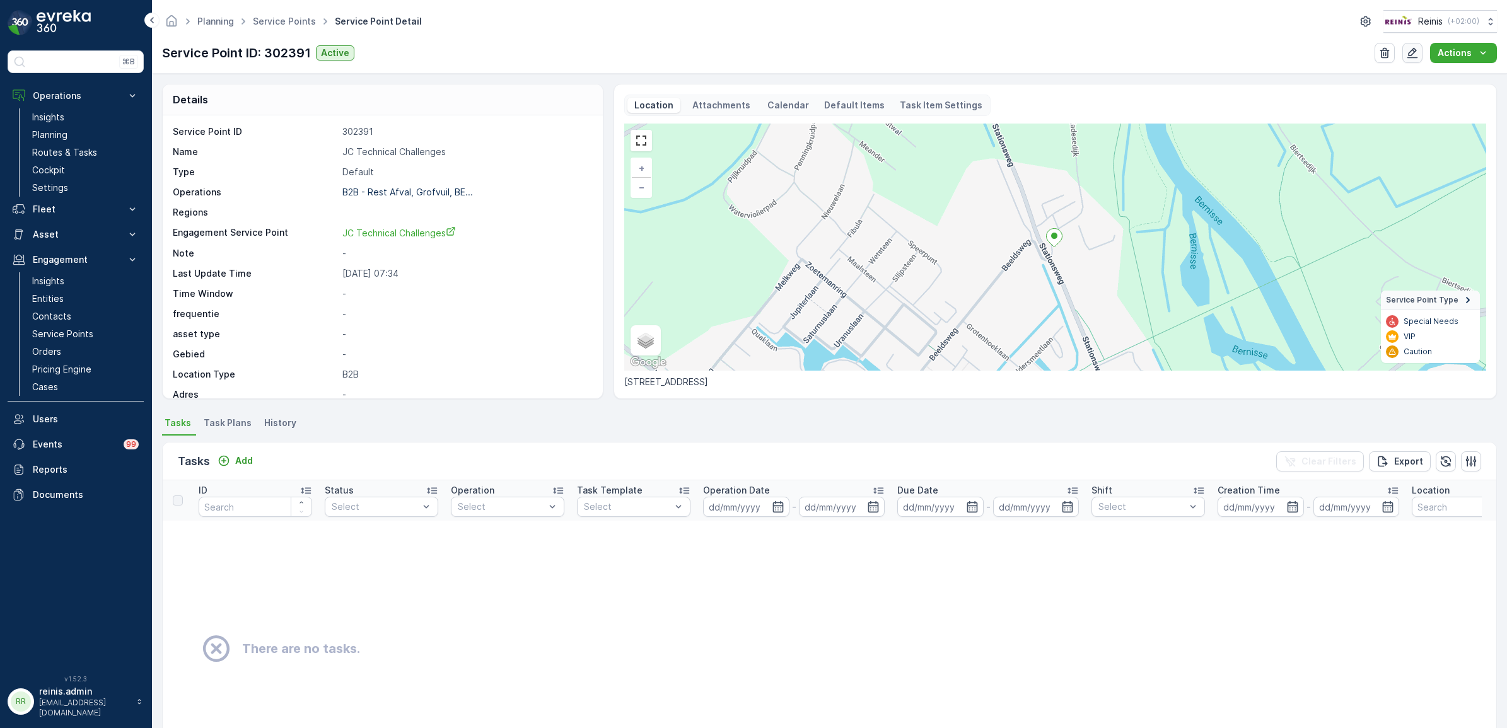
click at [1407, 54] on icon "button" at bounding box center [1412, 53] width 13 height 13
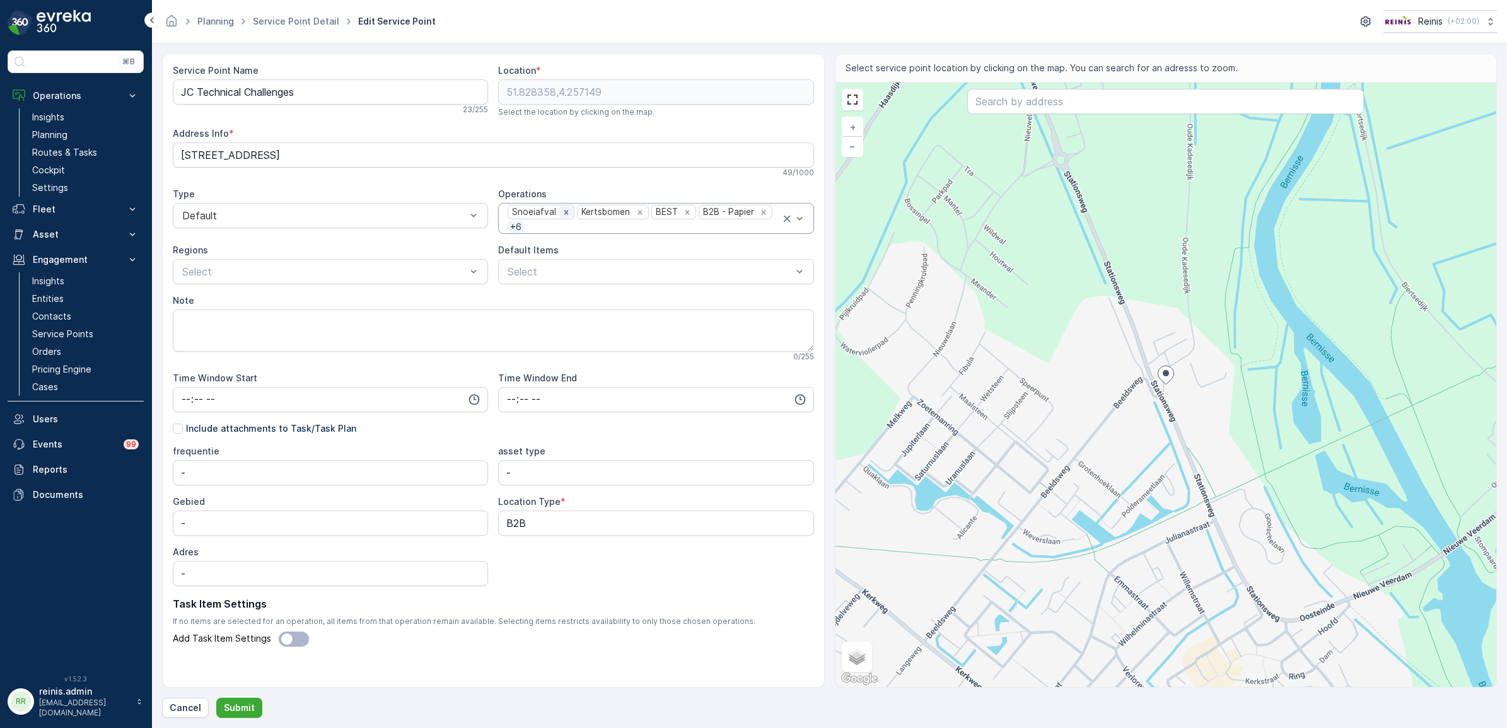
click at [562, 213] on icon "Remove Snoeiafval" at bounding box center [566, 212] width 9 height 9
click at [569, 213] on icon "Remove Kertsbomen" at bounding box center [571, 212] width 4 height 4
click at [542, 213] on icon "Remove BEST" at bounding box center [544, 212] width 4 height 4
click at [720, 212] on icon "Remove Grofvuil" at bounding box center [724, 212] width 9 height 9
click at [724, 212] on icon "Remove GFT HaH" at bounding box center [728, 212] width 9 height 9
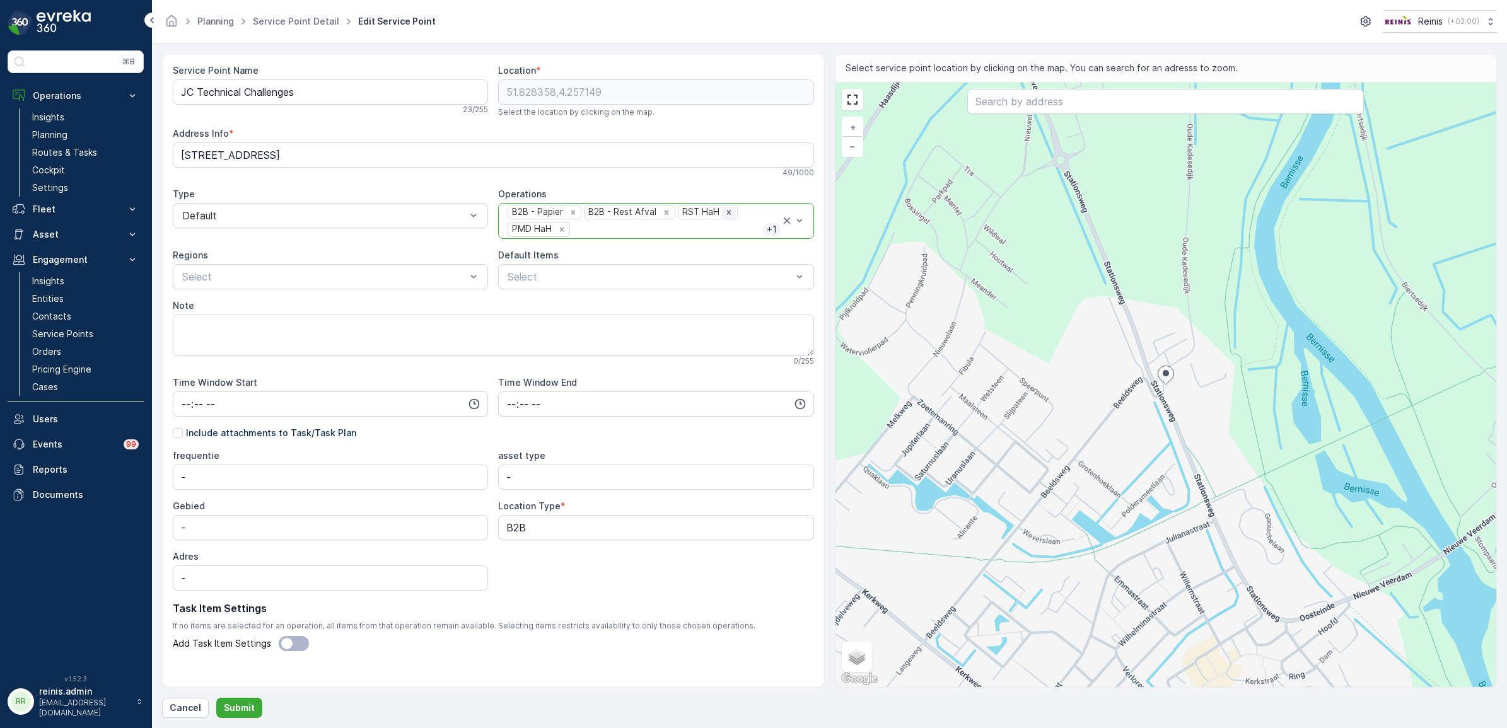
click at [727, 212] on icon "Remove RST HaH" at bounding box center [729, 212] width 4 height 4
click at [727, 212] on icon "Remove PMD HaH" at bounding box center [731, 212] width 9 height 9
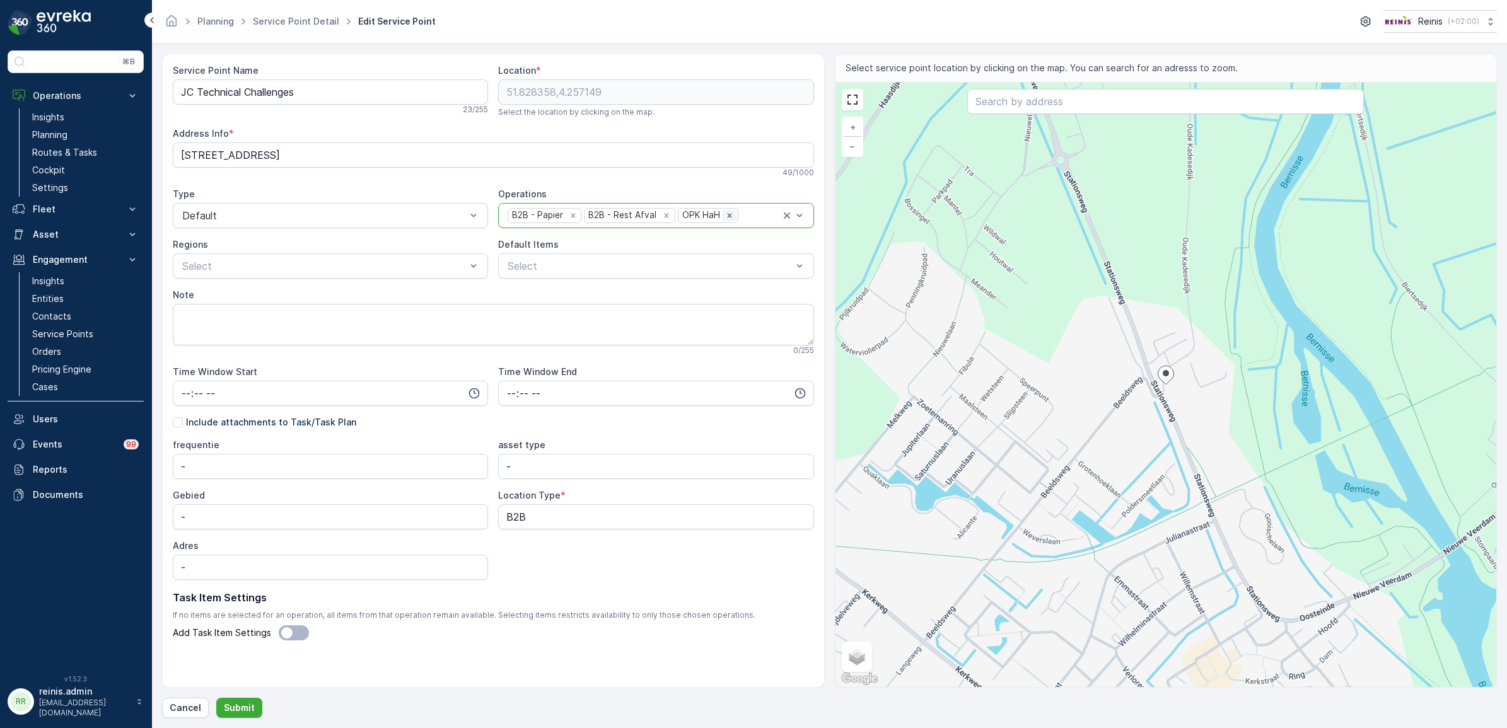
click at [725, 212] on icon "Remove OPK HaH" at bounding box center [729, 215] width 9 height 9
drag, startPoint x: 1118, startPoint y: 517, endPoint x: 969, endPoint y: 330, distance: 238.7
click at [969, 330] on div "+ − Satellite Roadmap Terrain Hybrid Leaflet Keyboard shortcuts Map Data Map da…" at bounding box center [1165, 385] width 661 height 604
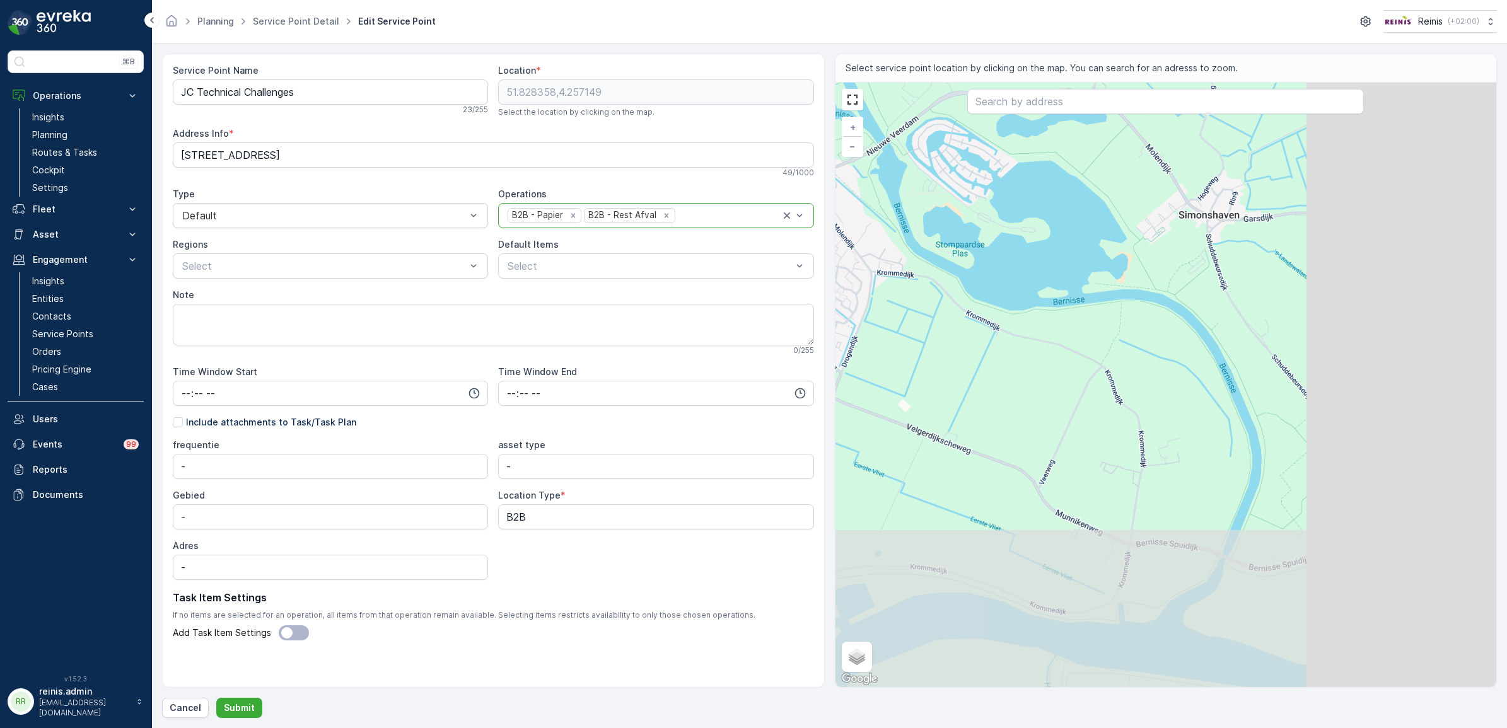
drag, startPoint x: 1094, startPoint y: 444, endPoint x: 934, endPoint y: 317, distance: 205.1
click at [934, 317] on div "+ − Satellite Roadmap Terrain Hybrid Leaflet Keyboard shortcuts Map Data Map da…" at bounding box center [1165, 385] width 661 height 604
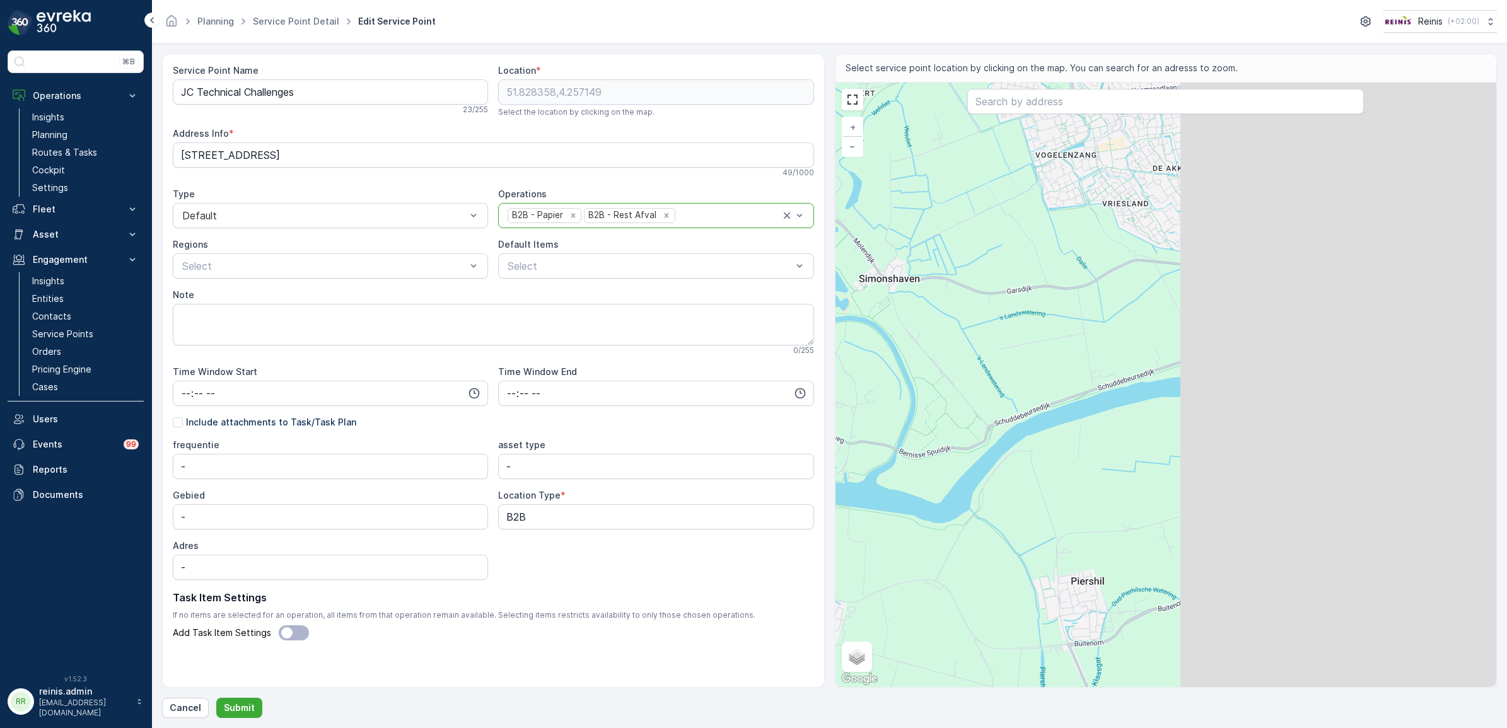
drag, startPoint x: 1354, startPoint y: 378, endPoint x: 998, endPoint y: 379, distance: 356.1
click at [998, 379] on div "+ − Satellite Roadmap Terrain Hybrid Leaflet Keyboard shortcuts Map Data Map da…" at bounding box center [1165, 385] width 661 height 604
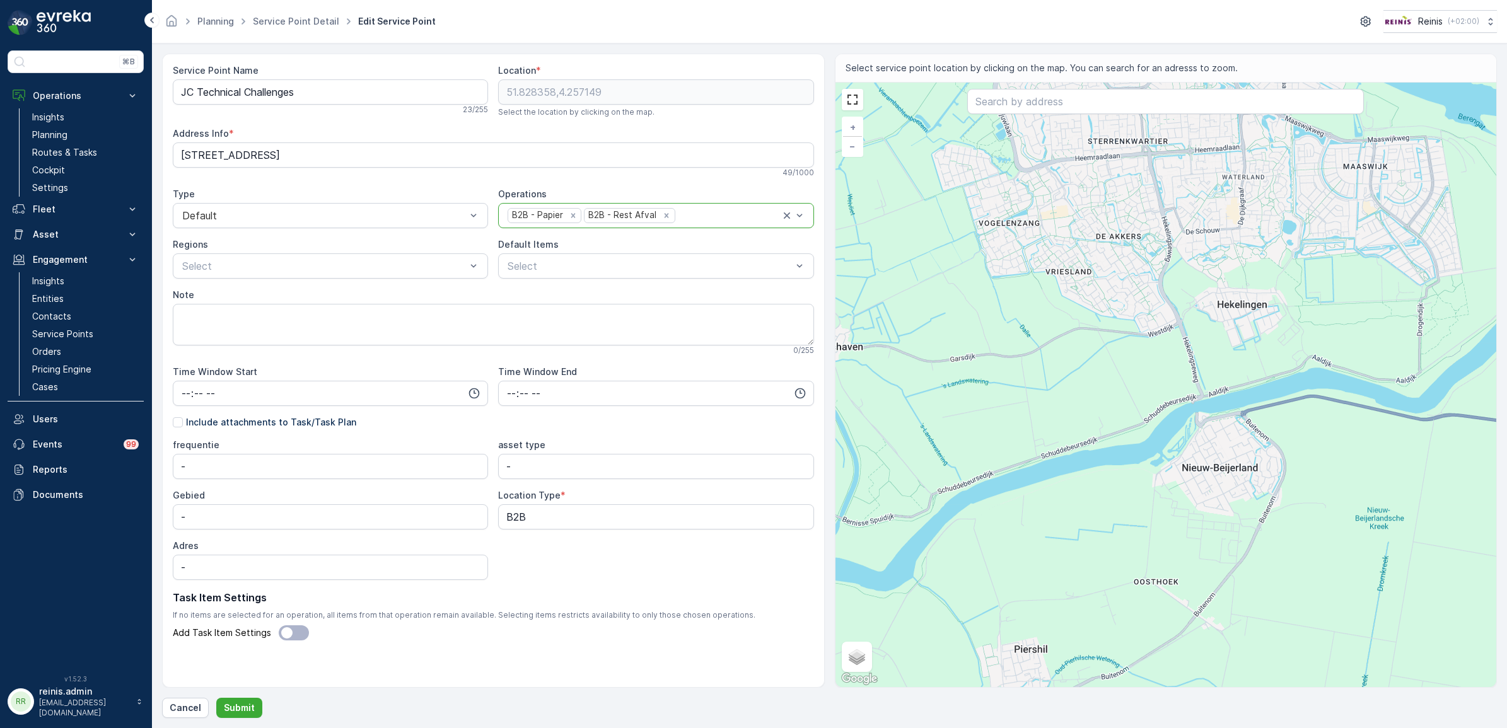
drag, startPoint x: 1233, startPoint y: 248, endPoint x: 1194, endPoint y: 347, distance: 106.8
click at [1195, 347] on div "+ − Satellite Roadmap Terrain Hybrid Leaflet Keyboard shortcuts Map Data Map da…" at bounding box center [1165, 385] width 661 height 604
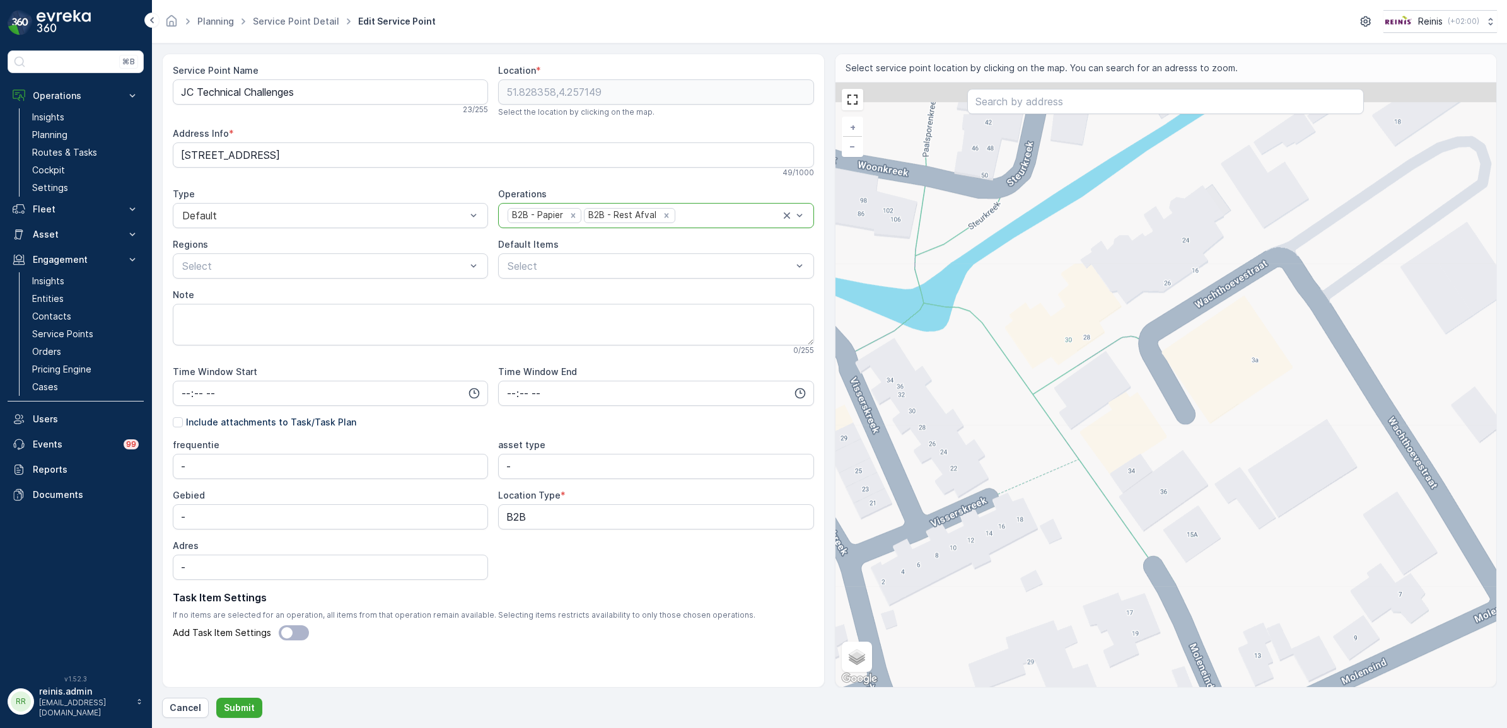
drag, startPoint x: 1215, startPoint y: 288, endPoint x: 1176, endPoint y: 456, distance: 172.0
click at [1176, 456] on div "+ − Satellite Roadmap Terrain Hybrid Leaflet Keyboard shortcuts Map Data Map da…" at bounding box center [1165, 385] width 661 height 604
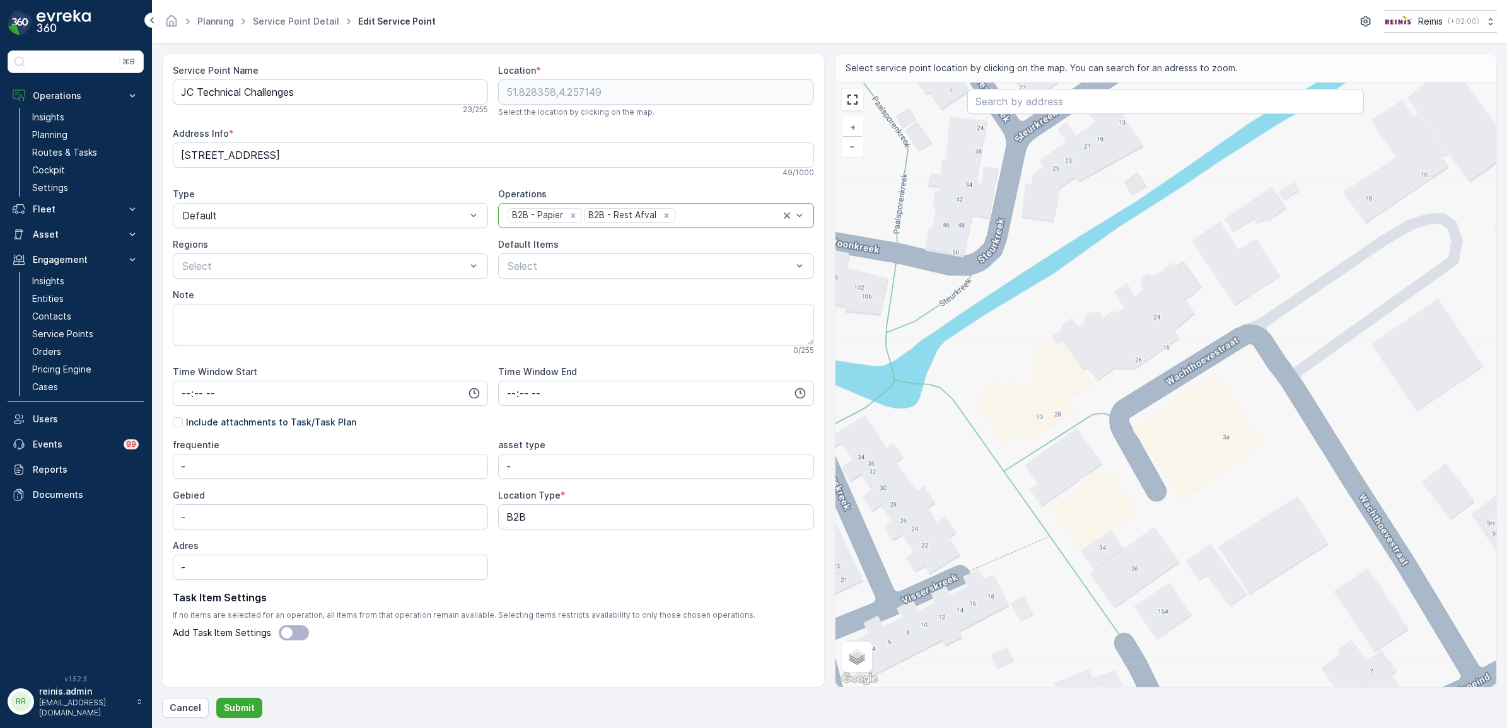
click at [1183, 362] on div "+ − Satellite Roadmap Terrain Hybrid Leaflet Keyboard shortcuts Map Data Map da…" at bounding box center [1165, 385] width 661 height 604
type input "51.82468859711069,4.3333078032769965"
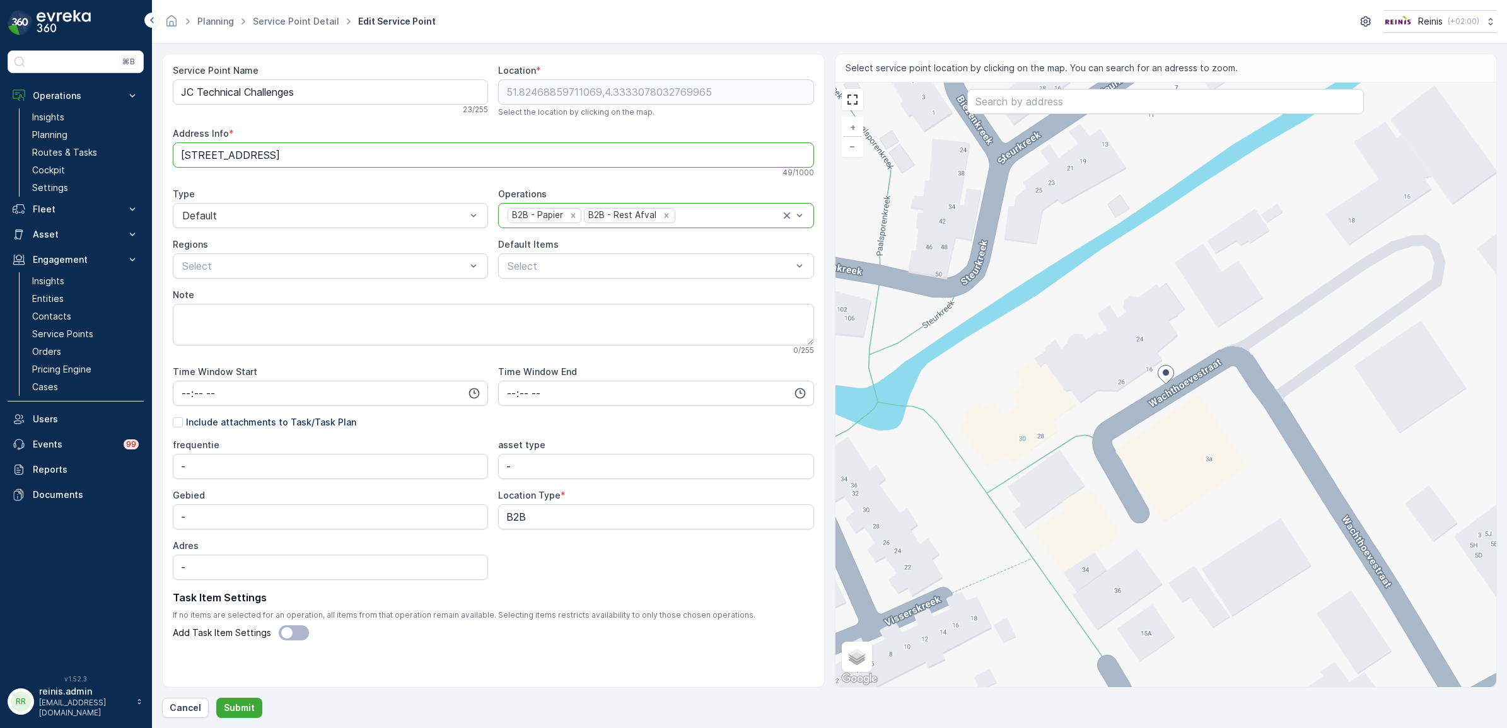
drag, startPoint x: 492, startPoint y: 147, endPoint x: 23, endPoint y: 152, distance: 469.6
click at [23, 152] on div "⌘B Operations Insights Planning Routes & Tasks Cockpit Settings Fleet Live Trac…" at bounding box center [753, 364] width 1507 height 728
type Info "Wachthoevestraat 16, 3209BK Hekelingen"
click at [243, 708] on p "Submit" at bounding box center [239, 708] width 31 height 13
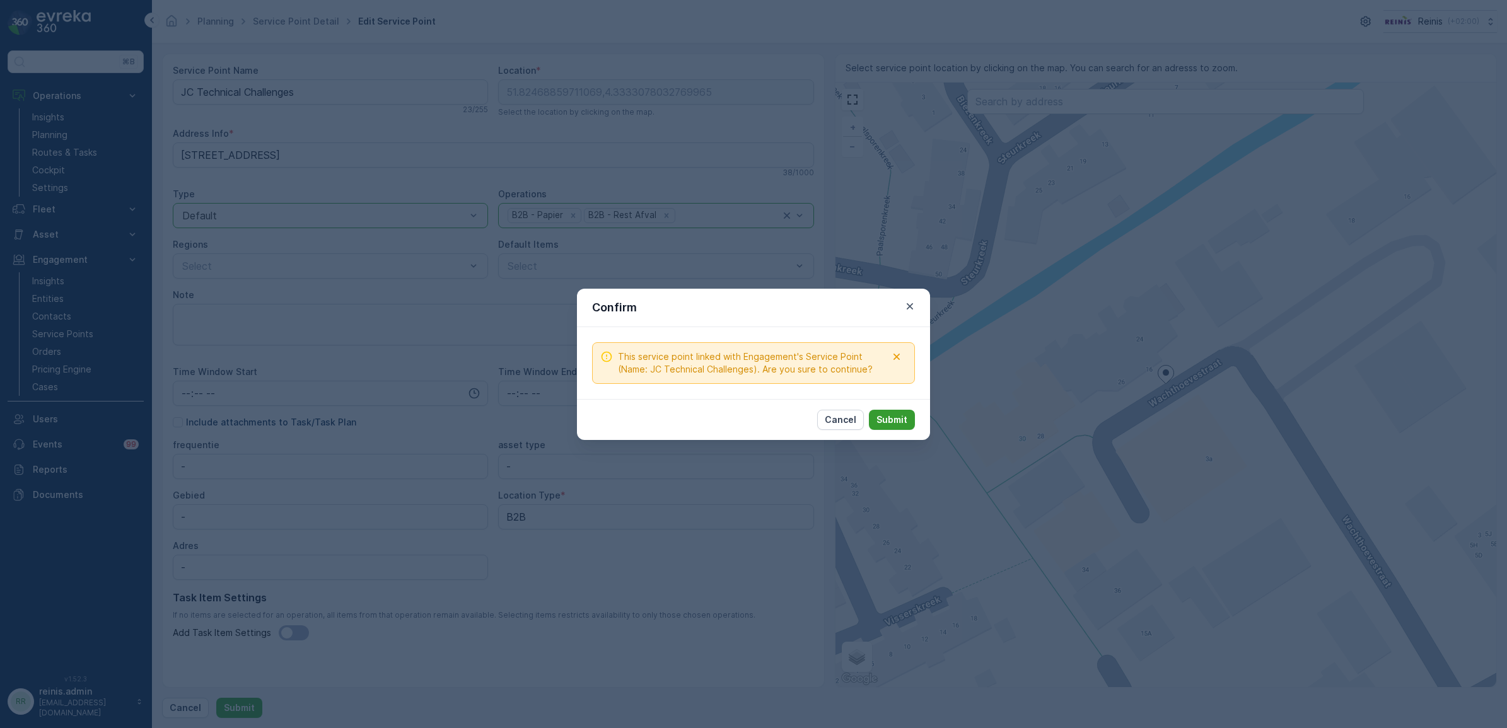
click at [910, 424] on button "Submit" at bounding box center [892, 420] width 46 height 20
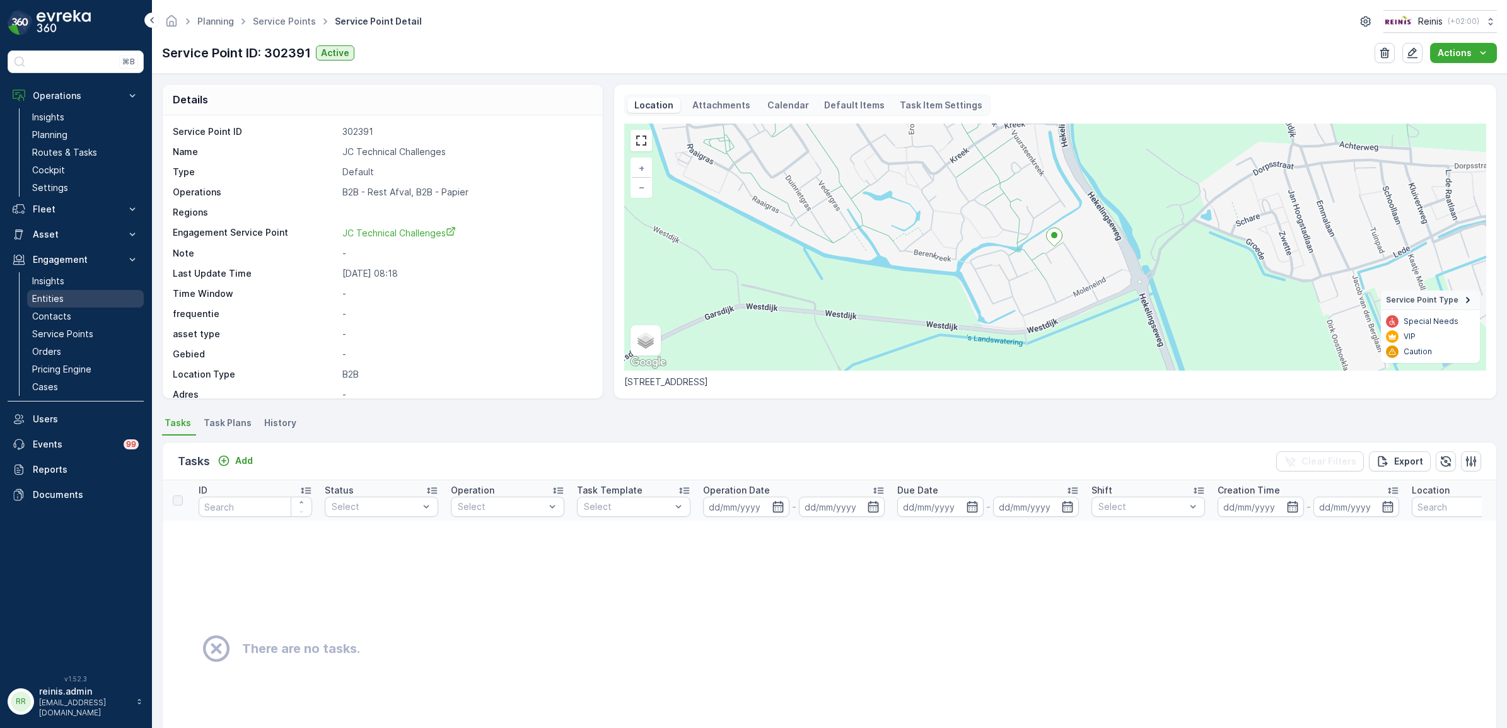
click at [54, 292] on p "Entities" at bounding box center [48, 298] width 32 height 13
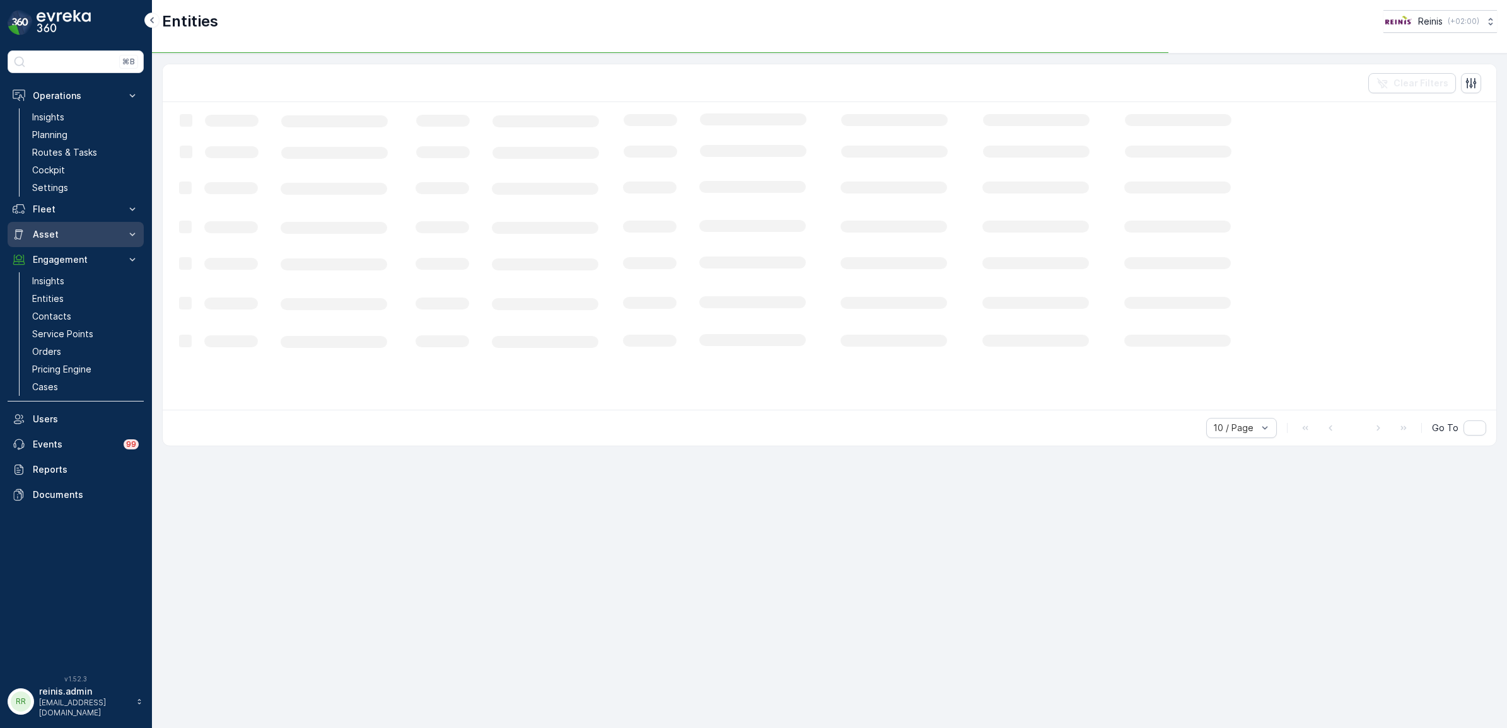
click at [69, 231] on p "Asset" at bounding box center [76, 234] width 86 height 13
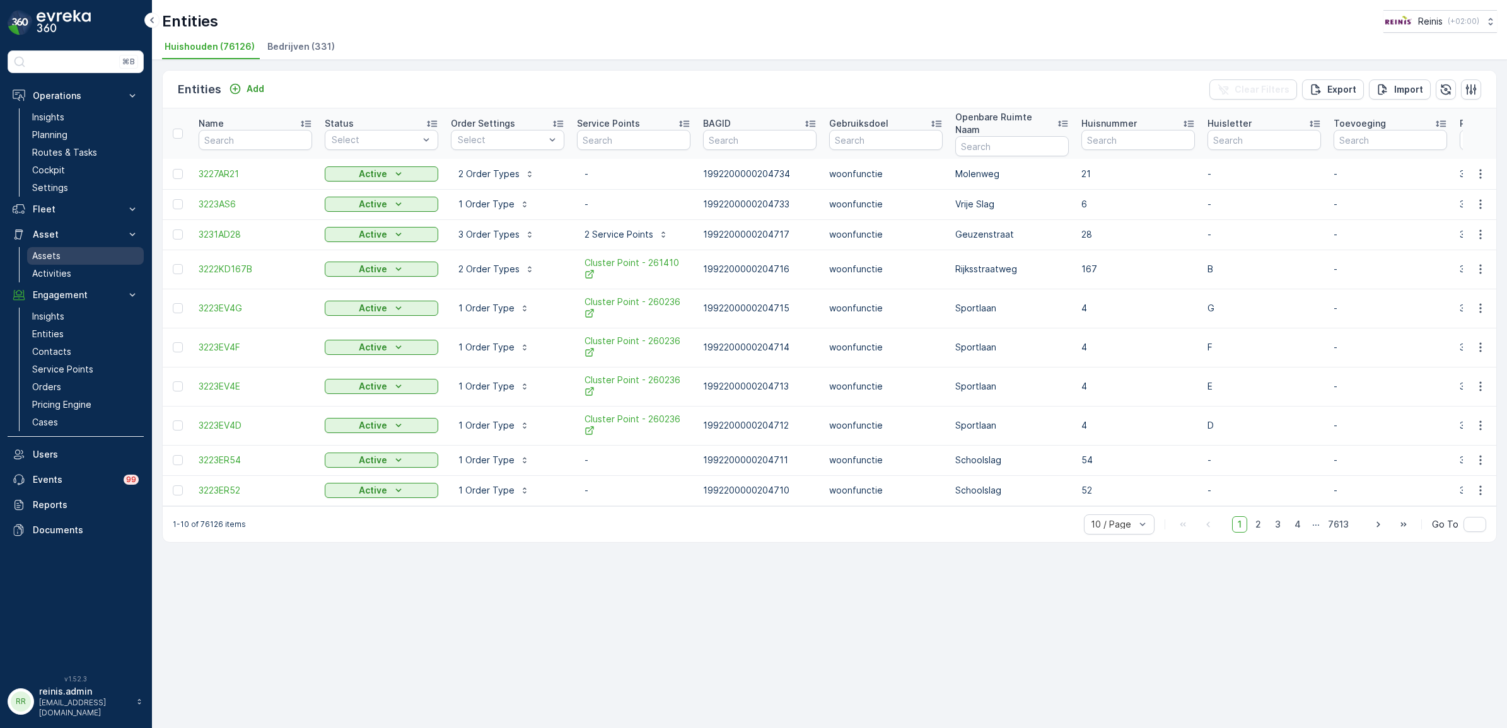
click at [54, 251] on p "Assets" at bounding box center [46, 256] width 28 height 13
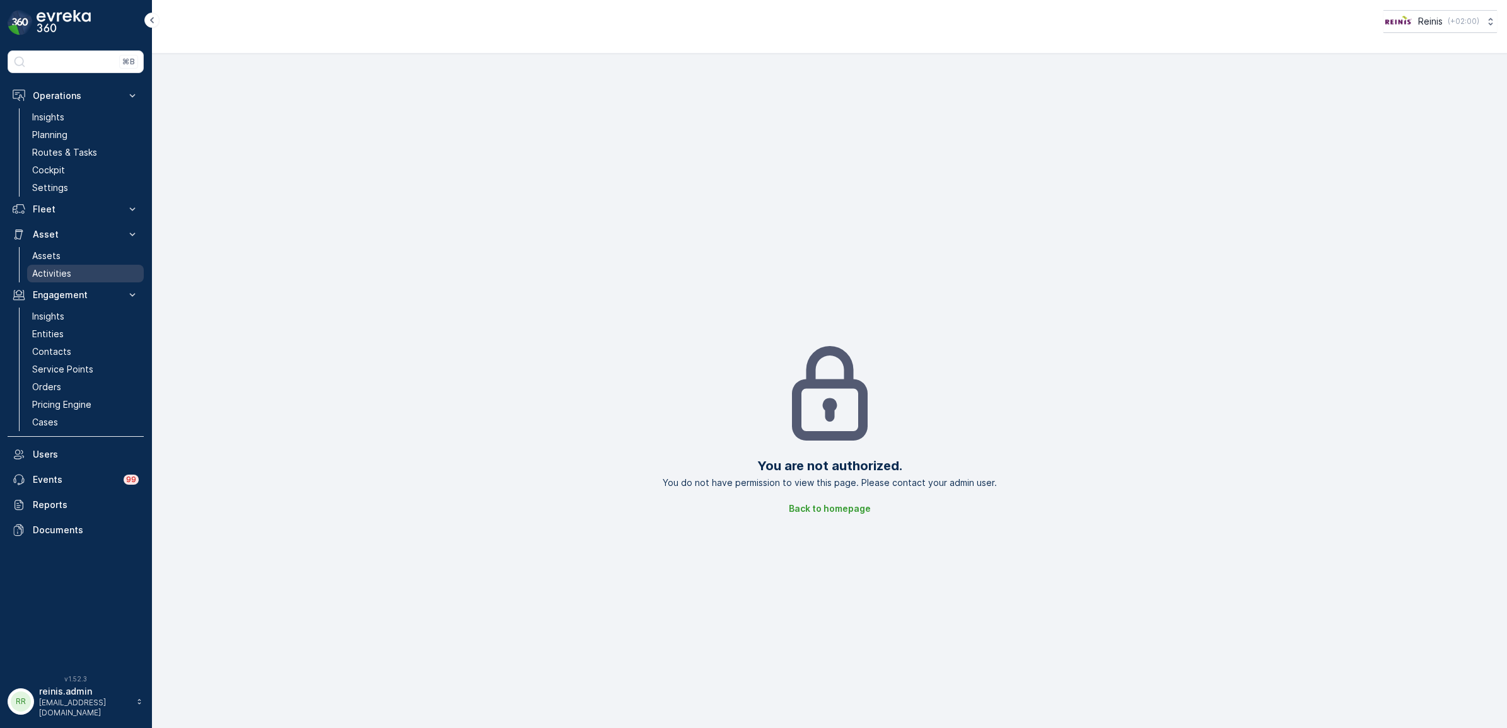
click at [49, 275] on p "Activities" at bounding box center [51, 273] width 39 height 13
click at [63, 333] on link "Entities" at bounding box center [85, 334] width 117 height 18
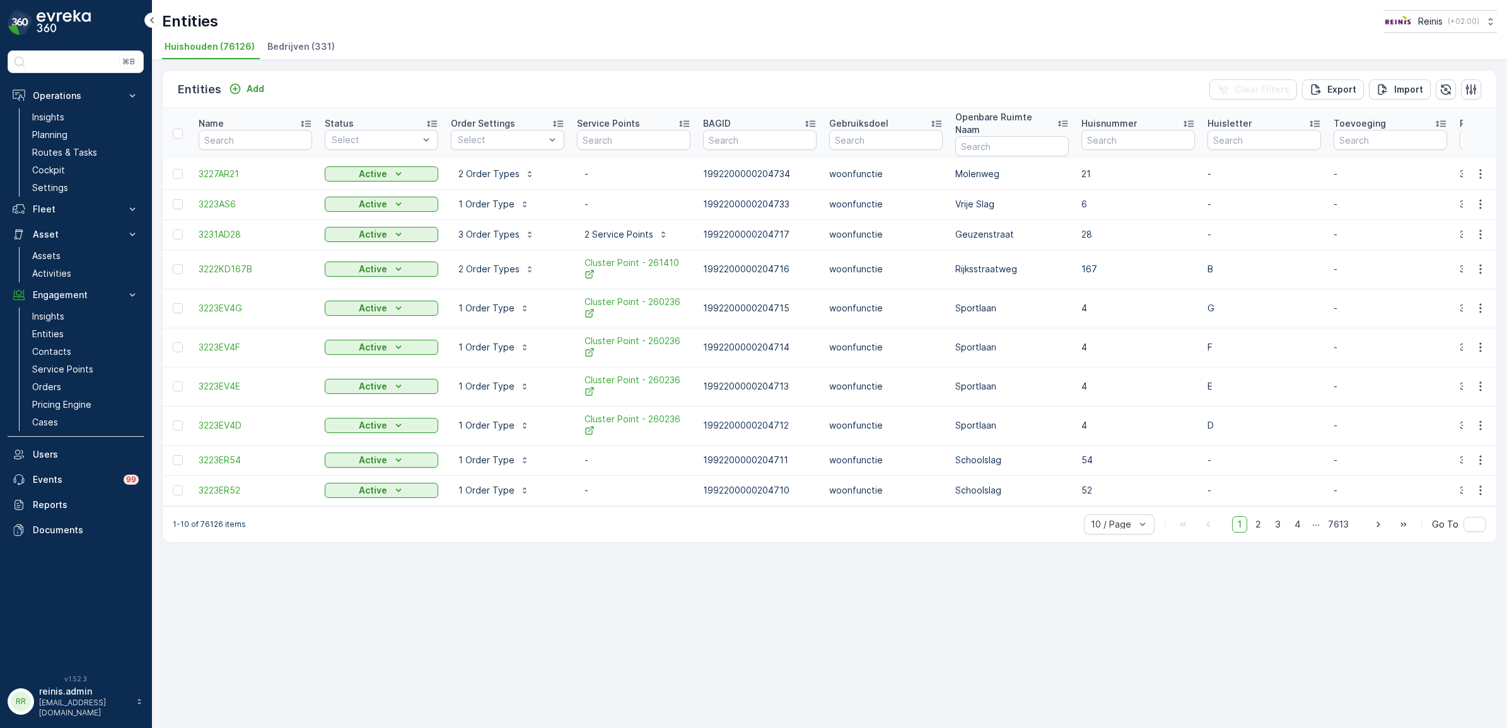
click at [286, 42] on span "Bedrijven (331)" at bounding box center [300, 46] width 67 height 13
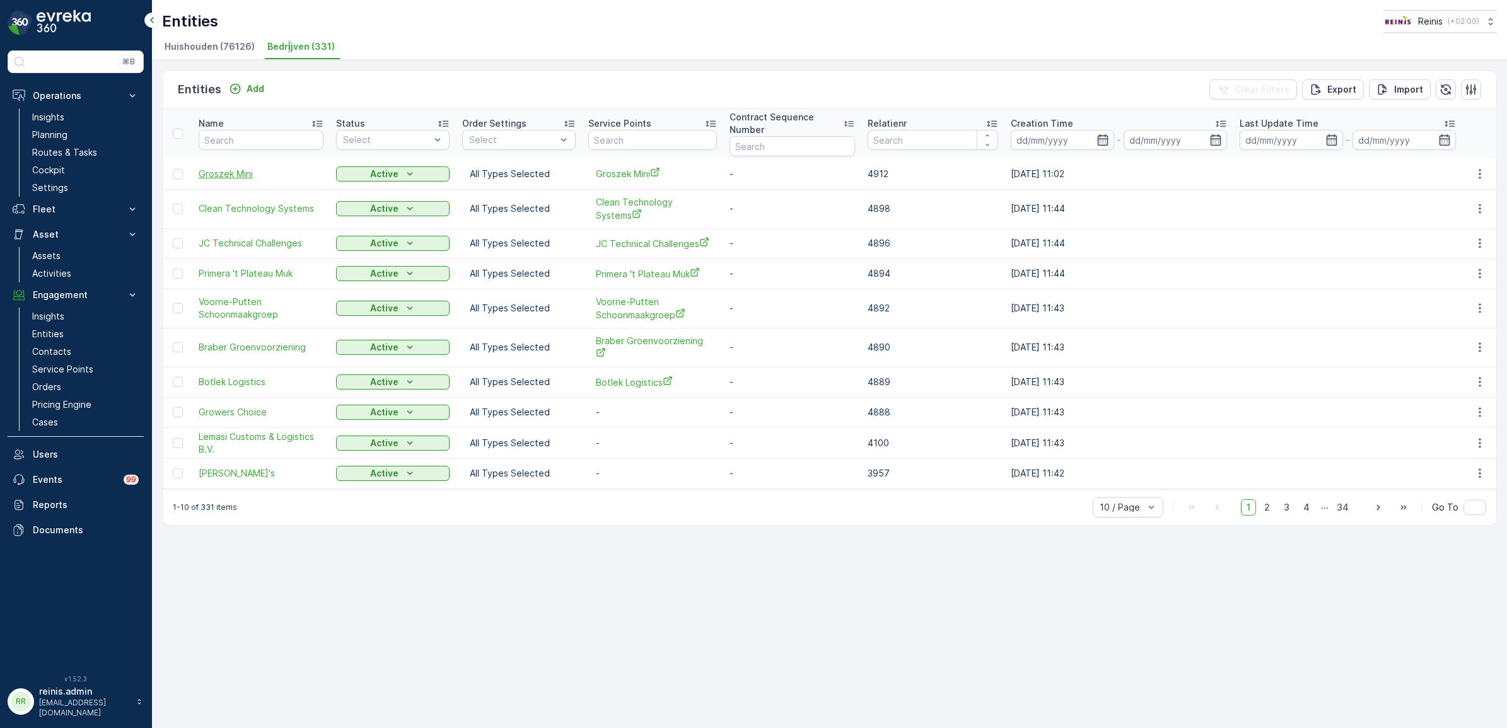
click at [227, 174] on span "Groszek Mini" at bounding box center [261, 174] width 125 height 13
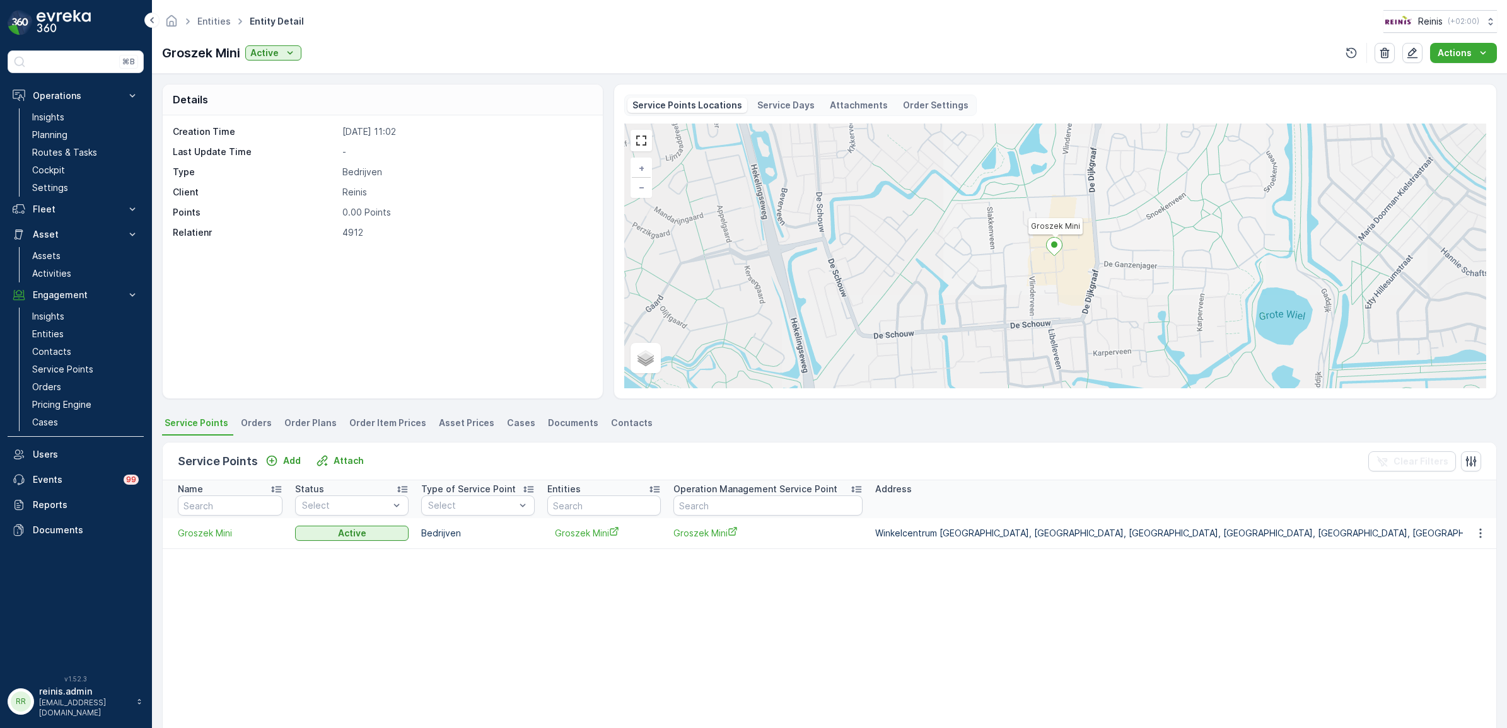
click at [296, 423] on span "Order Plans" at bounding box center [310, 423] width 52 height 13
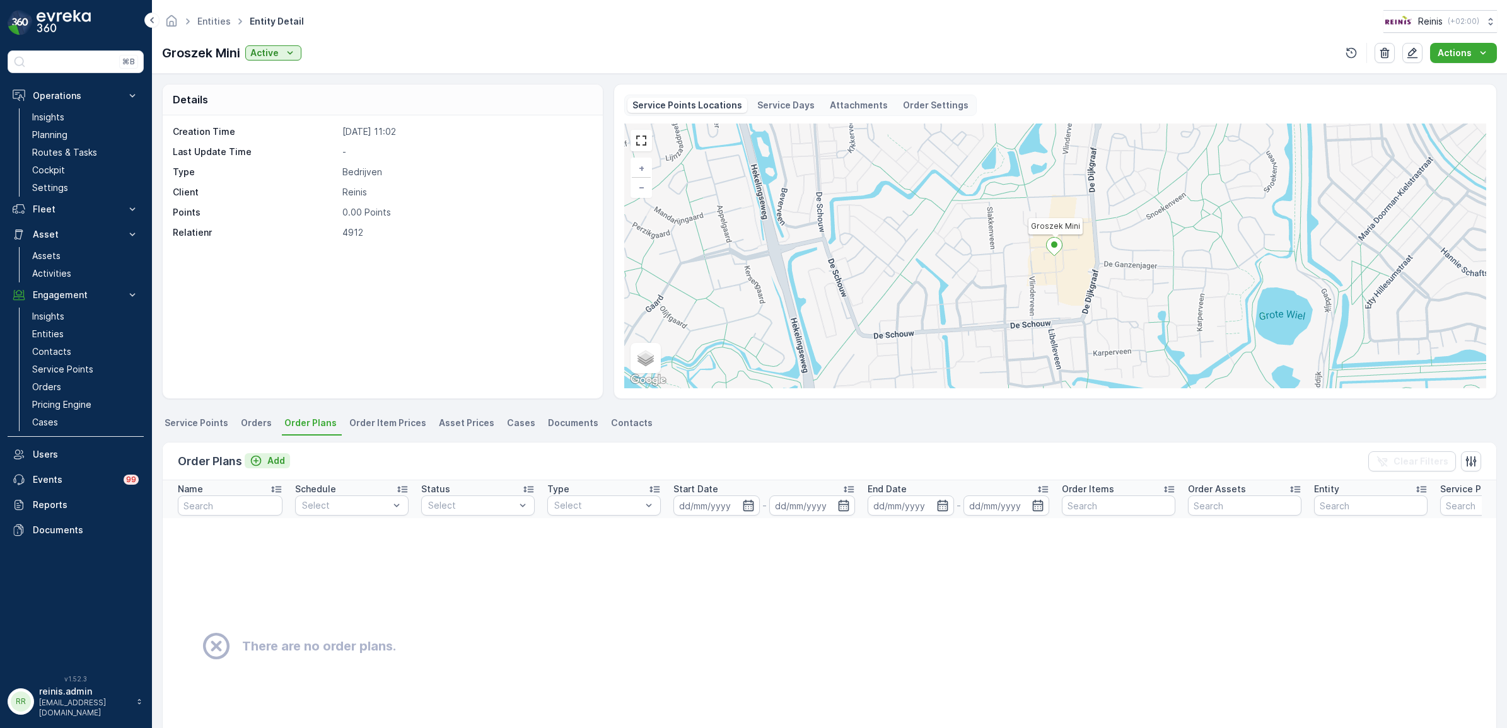
click at [277, 460] on p "Add" at bounding box center [276, 460] width 18 height 13
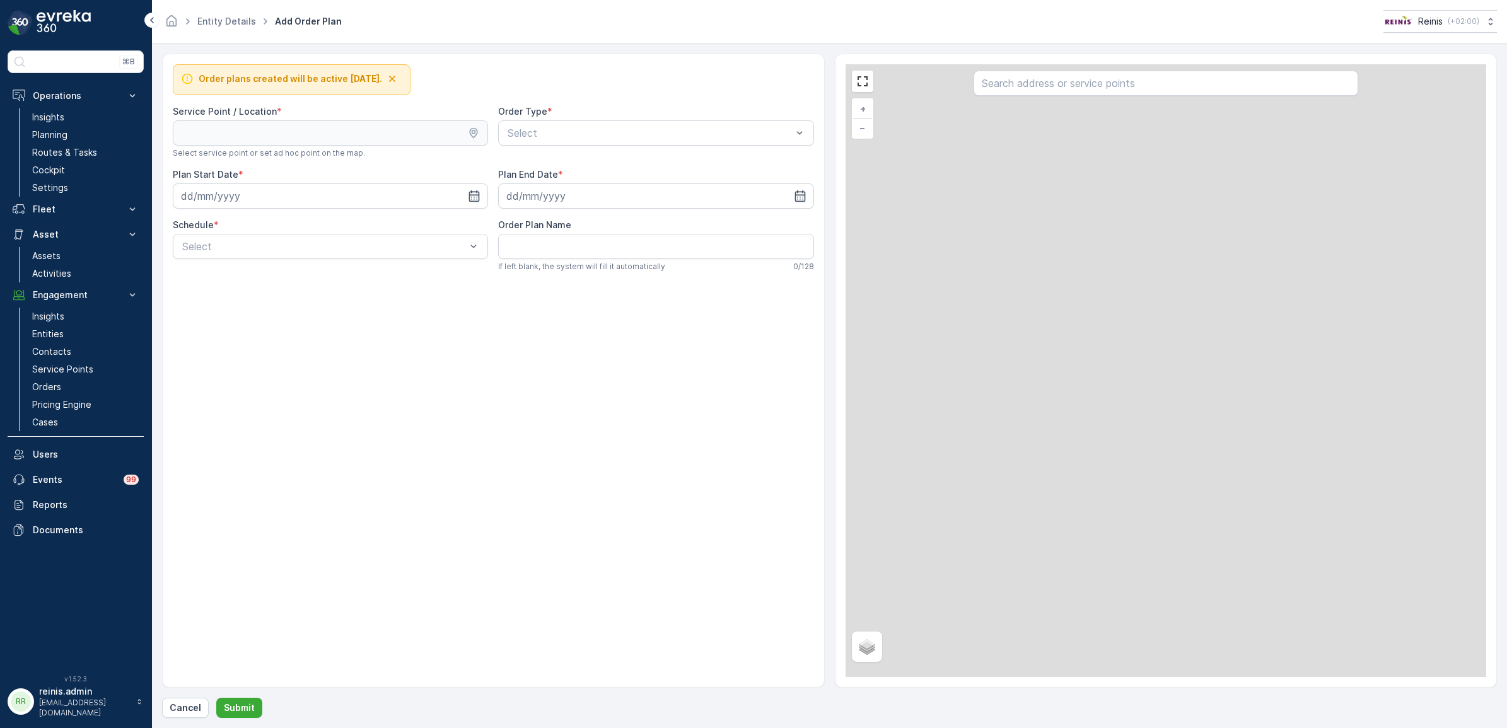
click at [572, 126] on div "Select" at bounding box center [655, 132] width 315 height 25
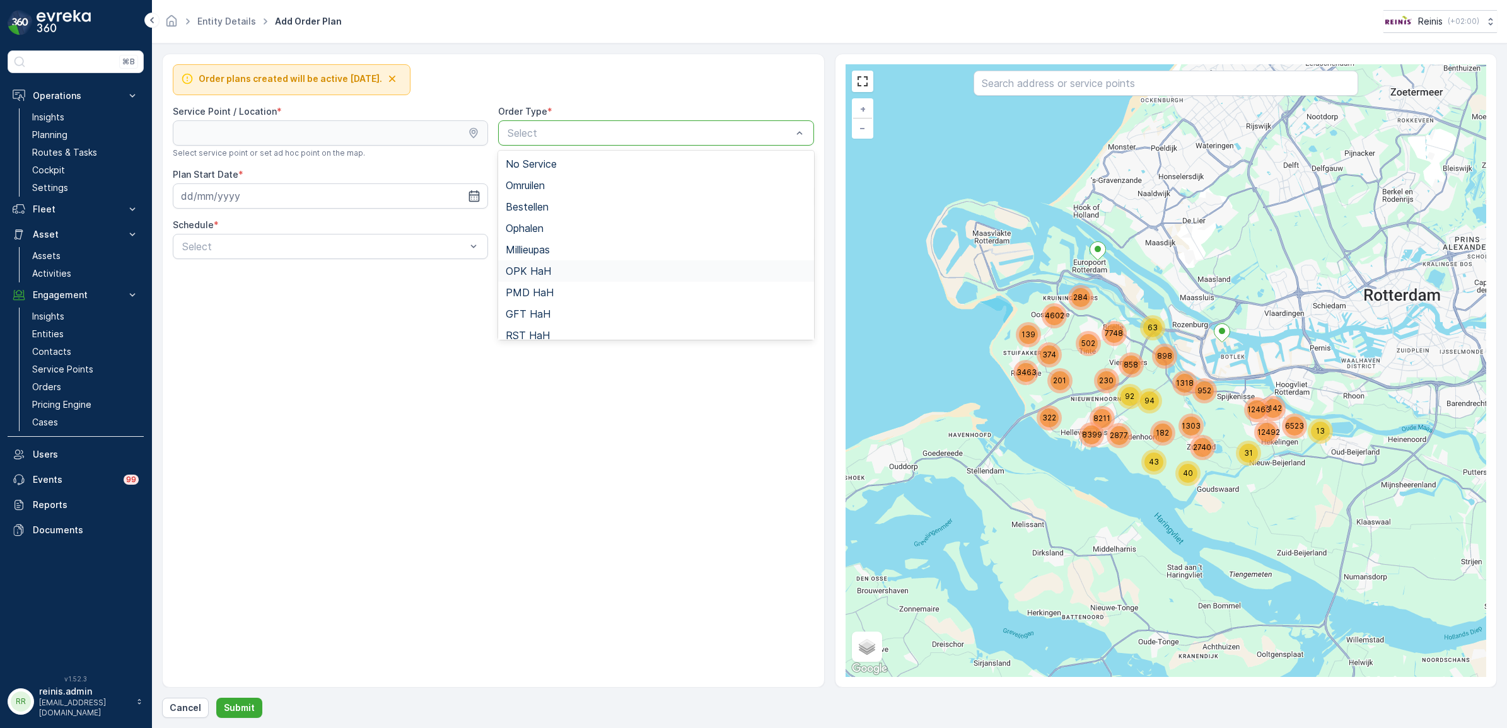
scroll to position [137, 0]
click at [556, 330] on span "Bedrijfsafval" at bounding box center [535, 326] width 59 height 11
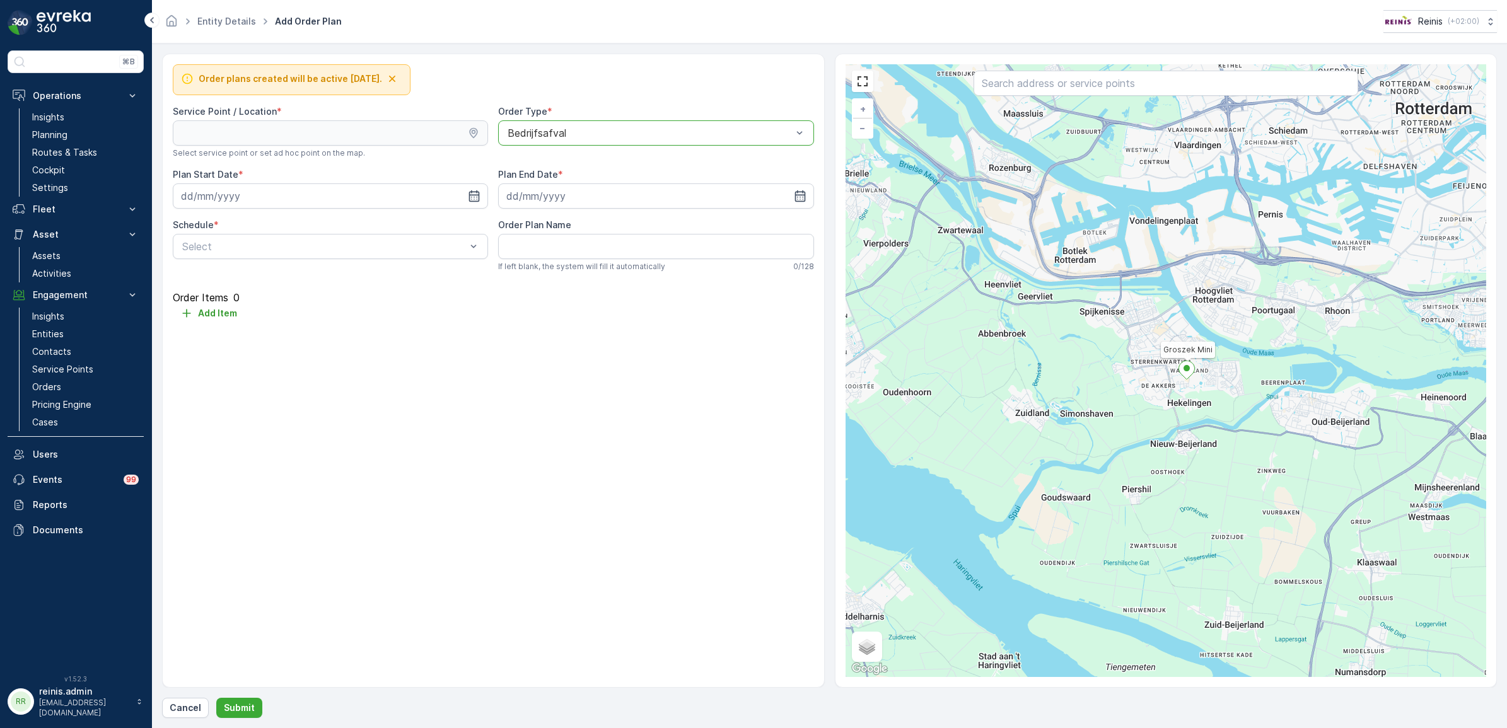
click at [1188, 372] on icon at bounding box center [1186, 370] width 16 height 18
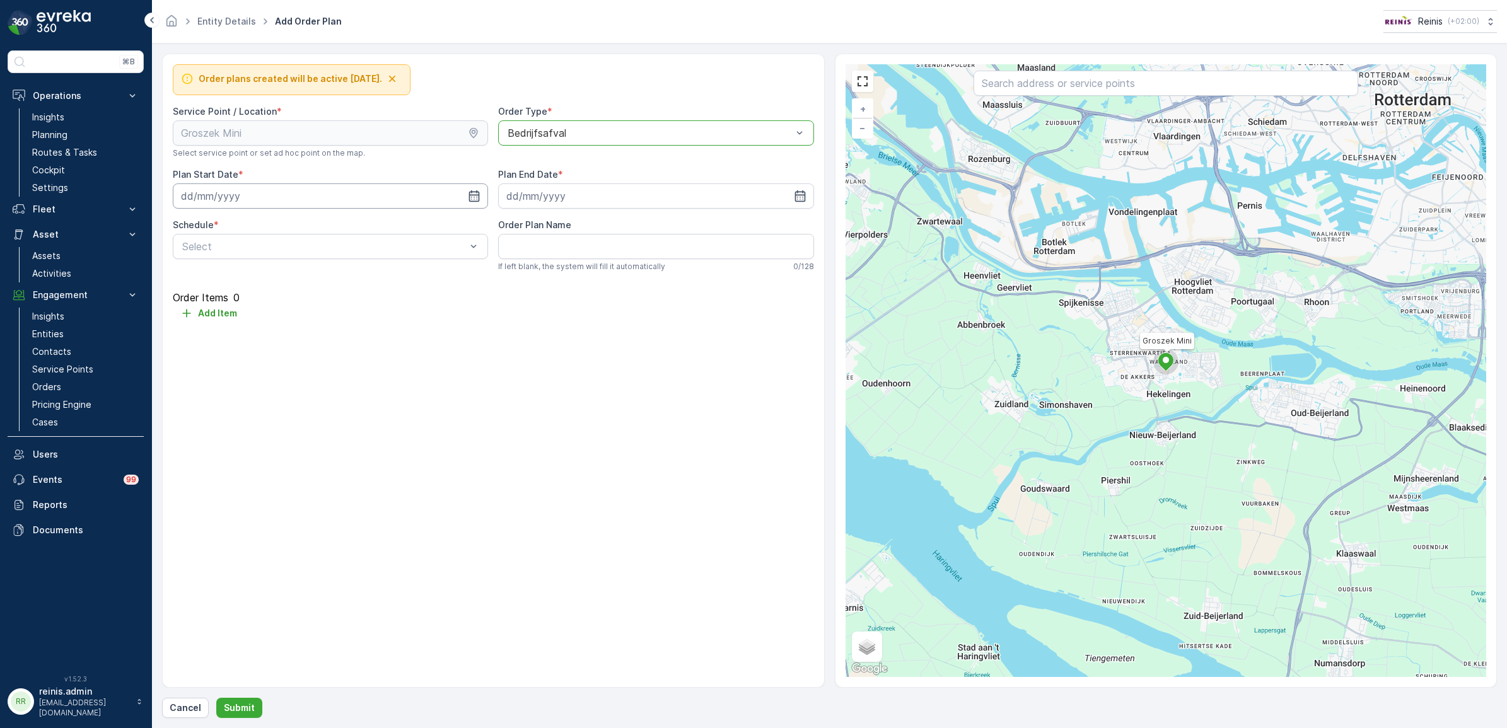
click at [313, 197] on input at bounding box center [330, 195] width 315 height 25
click at [194, 427] on div "19" at bounding box center [195, 432] width 11 height 11
type input "19.10.2025"
click at [683, 200] on input at bounding box center [655, 195] width 315 height 25
drag, startPoint x: 661, startPoint y: 199, endPoint x: 780, endPoint y: 199, distance: 119.8
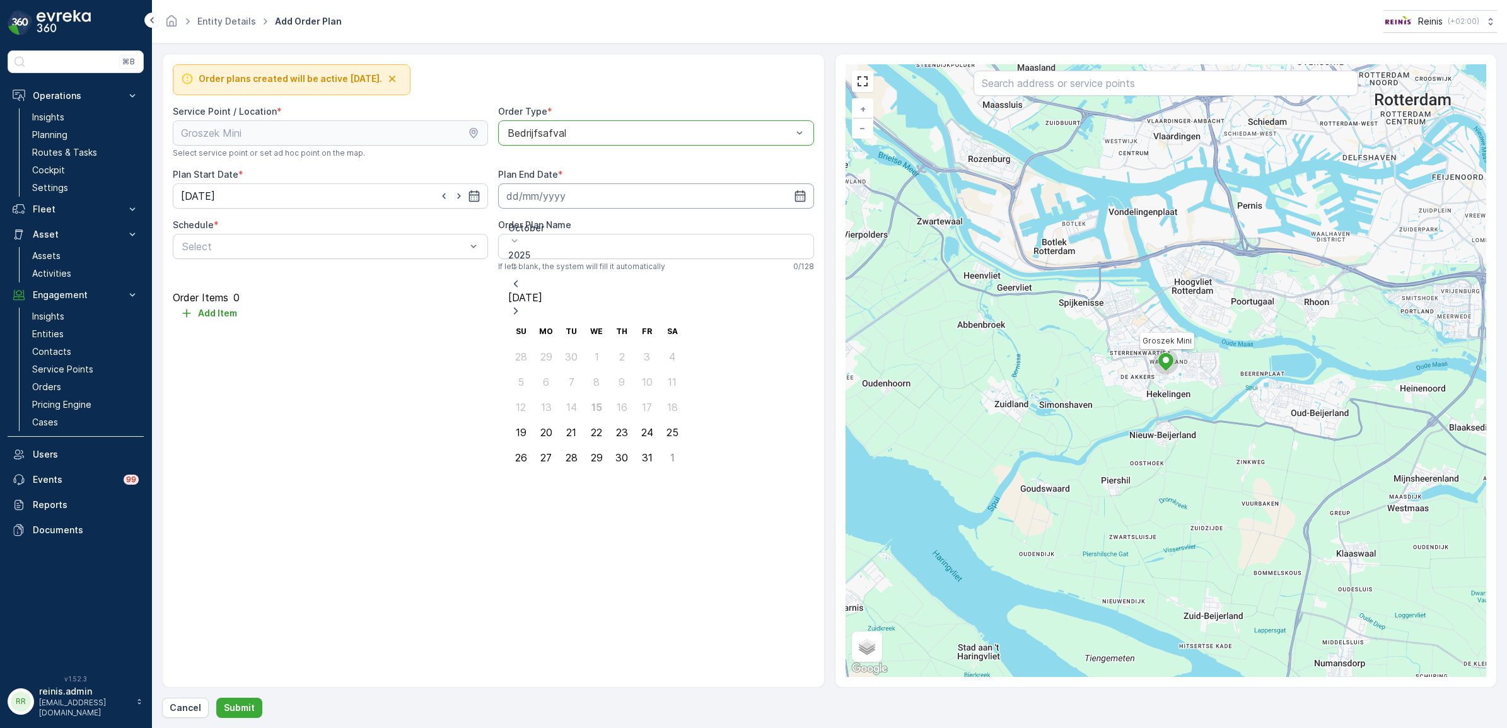
click at [661, 199] on input at bounding box center [655, 195] width 315 height 25
click at [802, 195] on icon "button" at bounding box center [800, 196] width 13 height 13
click at [581, 249] on p "2025" at bounding box center [596, 255] width 176 height 13
click at [545, 419] on span "2030" at bounding box center [533, 425] width 21 height 13
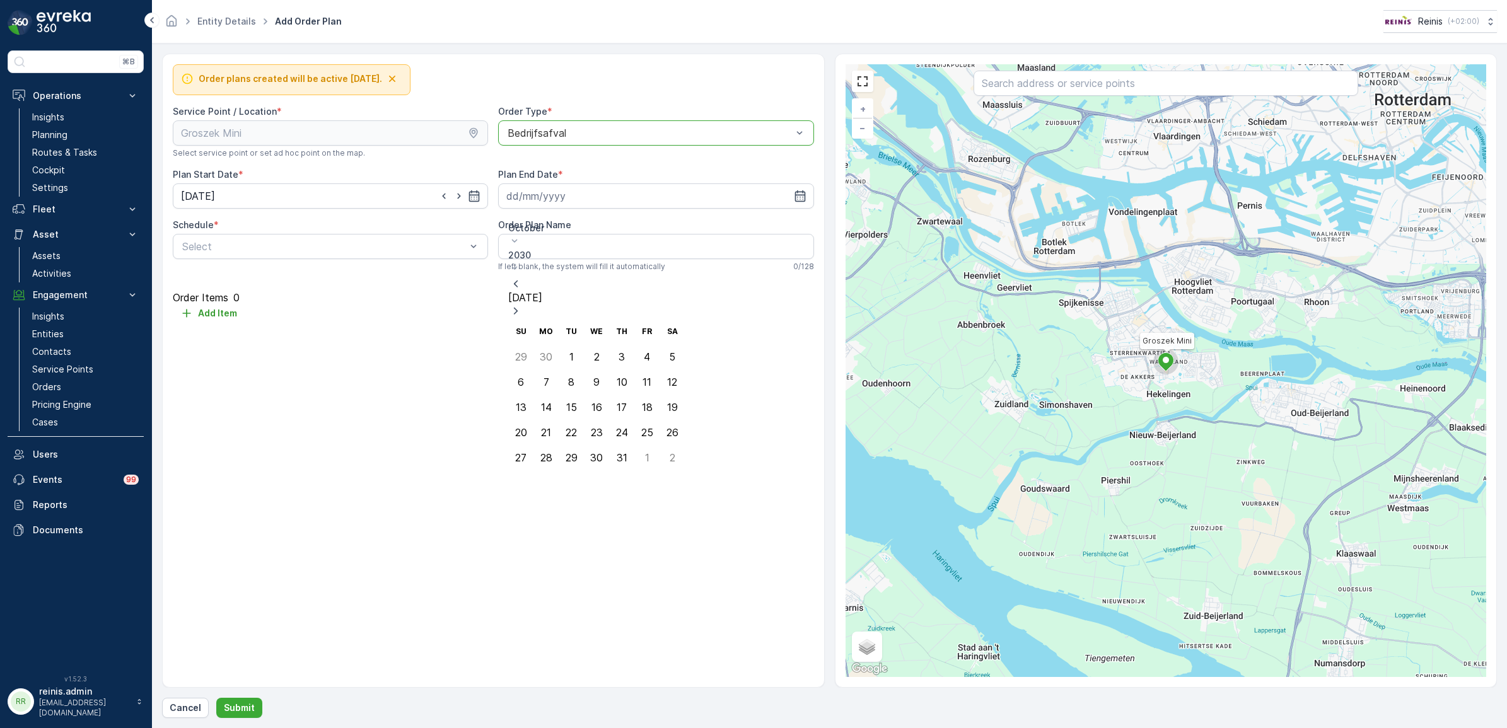
click at [518, 240] on icon at bounding box center [515, 241] width 6 height 3
click at [537, 395] on span "December" at bounding box center [545, 401] width 44 height 13
click at [566, 452] on div "31" at bounding box center [571, 457] width 11 height 11
type input "31.12.2030"
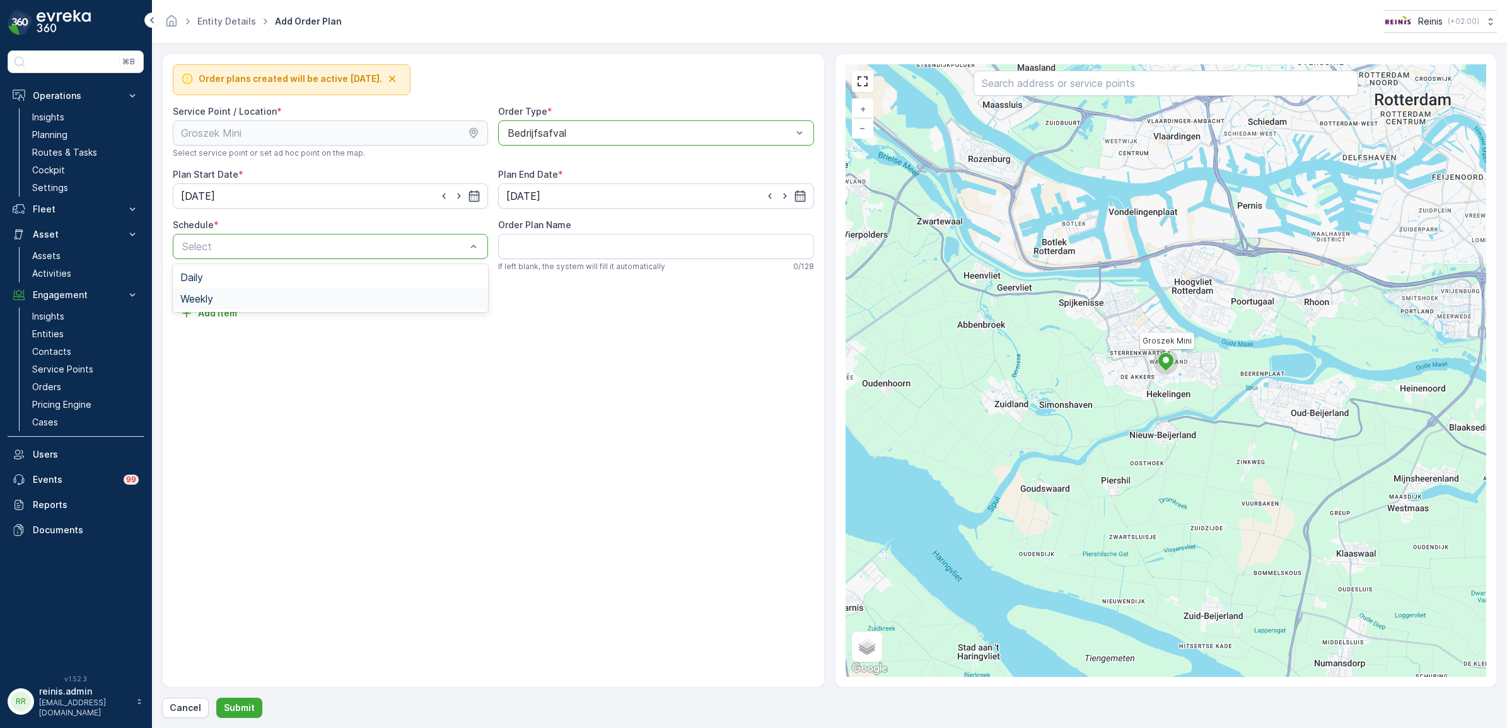
click at [288, 303] on div "Weekly" at bounding box center [330, 298] width 300 height 11
click at [309, 407] on div at bounding box center [330, 412] width 315 height 11
click at [181, 396] on input "Fri" at bounding box center [177, 400] width 8 height 8
click at [221, 533] on p "Add Item" at bounding box center [217, 539] width 39 height 13
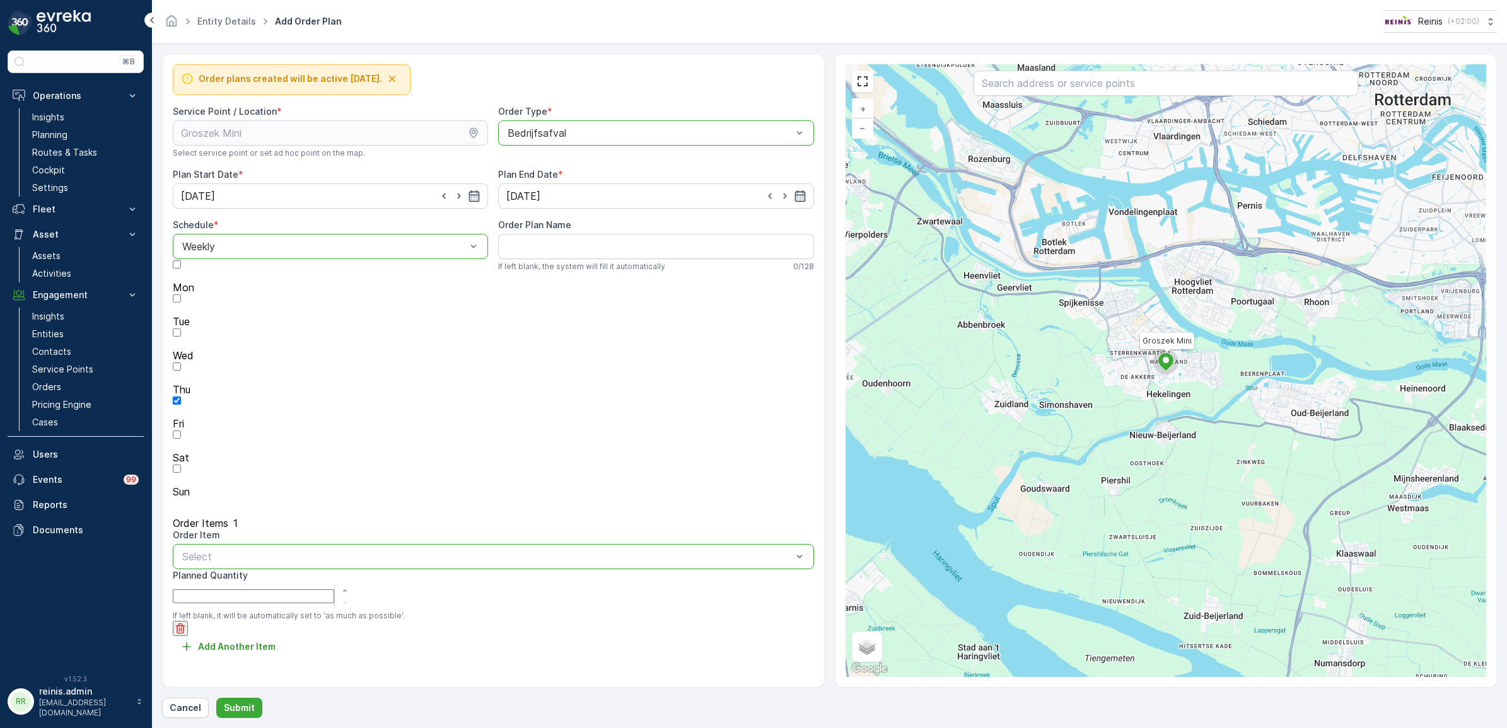
click at [404, 551] on div at bounding box center [487, 556] width 612 height 11
click at [411, 544] on div "Select" at bounding box center [493, 556] width 641 height 25
click at [260, 549] on p "Select" at bounding box center [487, 556] width 610 height 15
click at [509, 580] on div "Order plans created will be active tomorrow. Service Point / Location * Select …" at bounding box center [493, 371] width 662 height 634
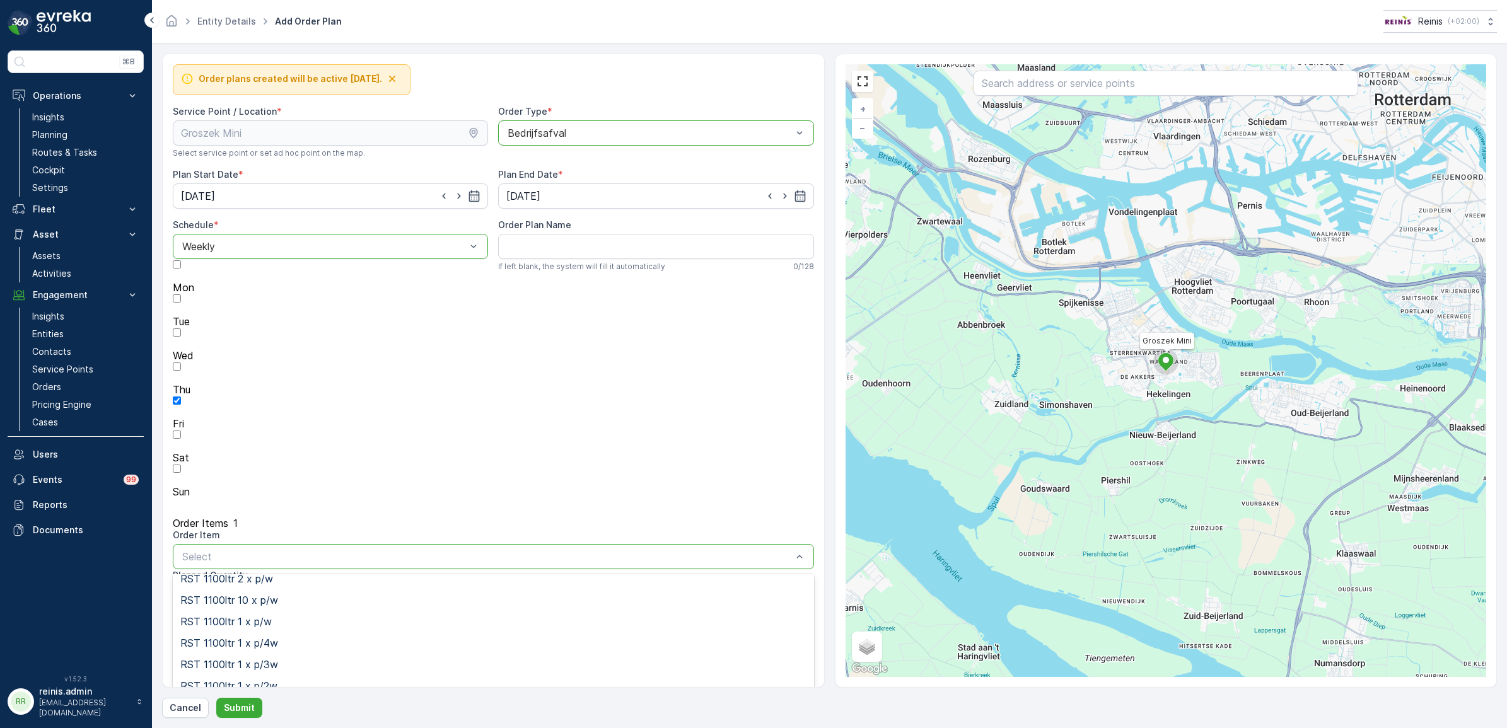
scroll to position [552, 0]
click at [246, 695] on span "RST 1100ltr 1 x p/w" at bounding box center [225, 700] width 91 height 11
click at [334, 595] on Quantity "Planned Quantity" at bounding box center [253, 602] width 161 height 14
click at [348, 598] on icon "button" at bounding box center [344, 602] width 8 height 8
click at [681, 442] on div "Order plans created will be active tomorrow. Service Point / Location * Select …" at bounding box center [493, 371] width 662 height 634
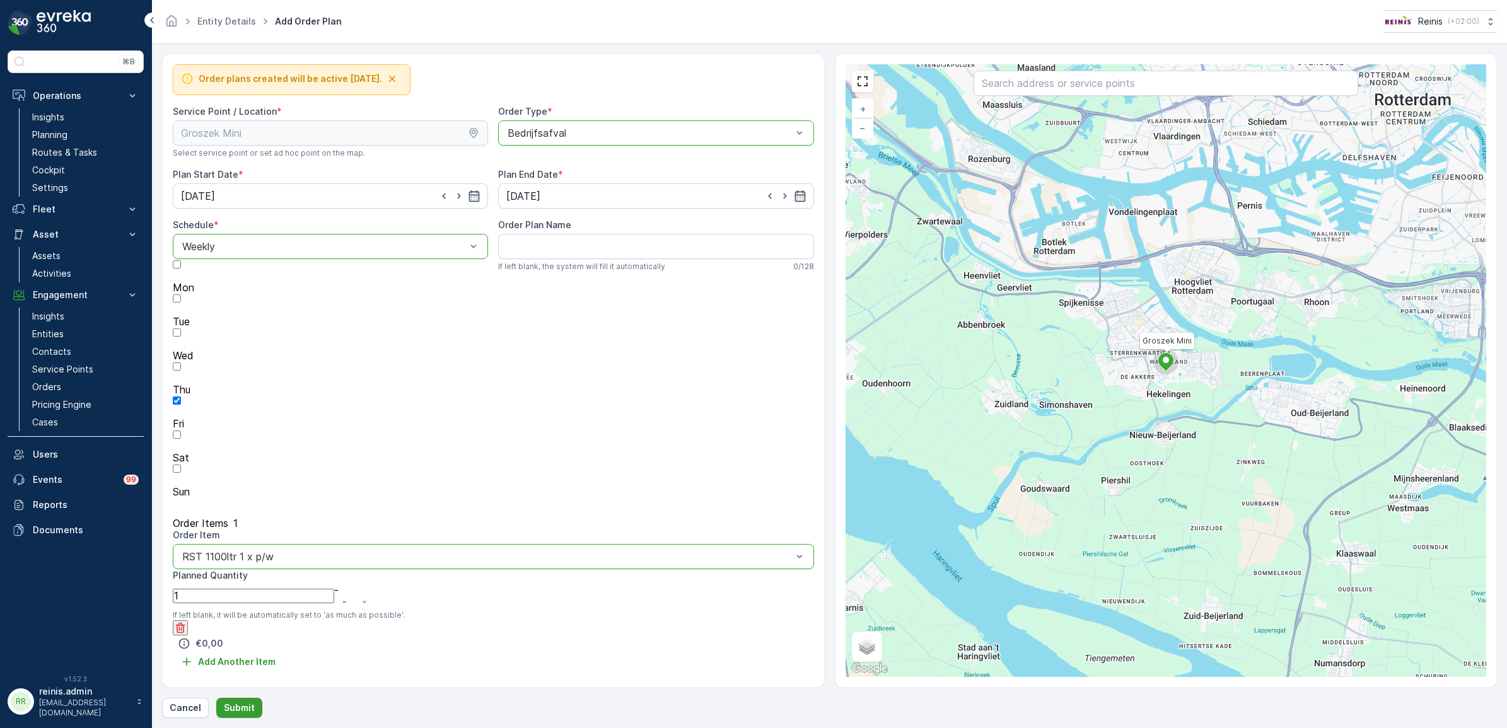
click at [238, 704] on p "Submit" at bounding box center [239, 708] width 31 height 13
